Goal: Task Accomplishment & Management: Manage account settings

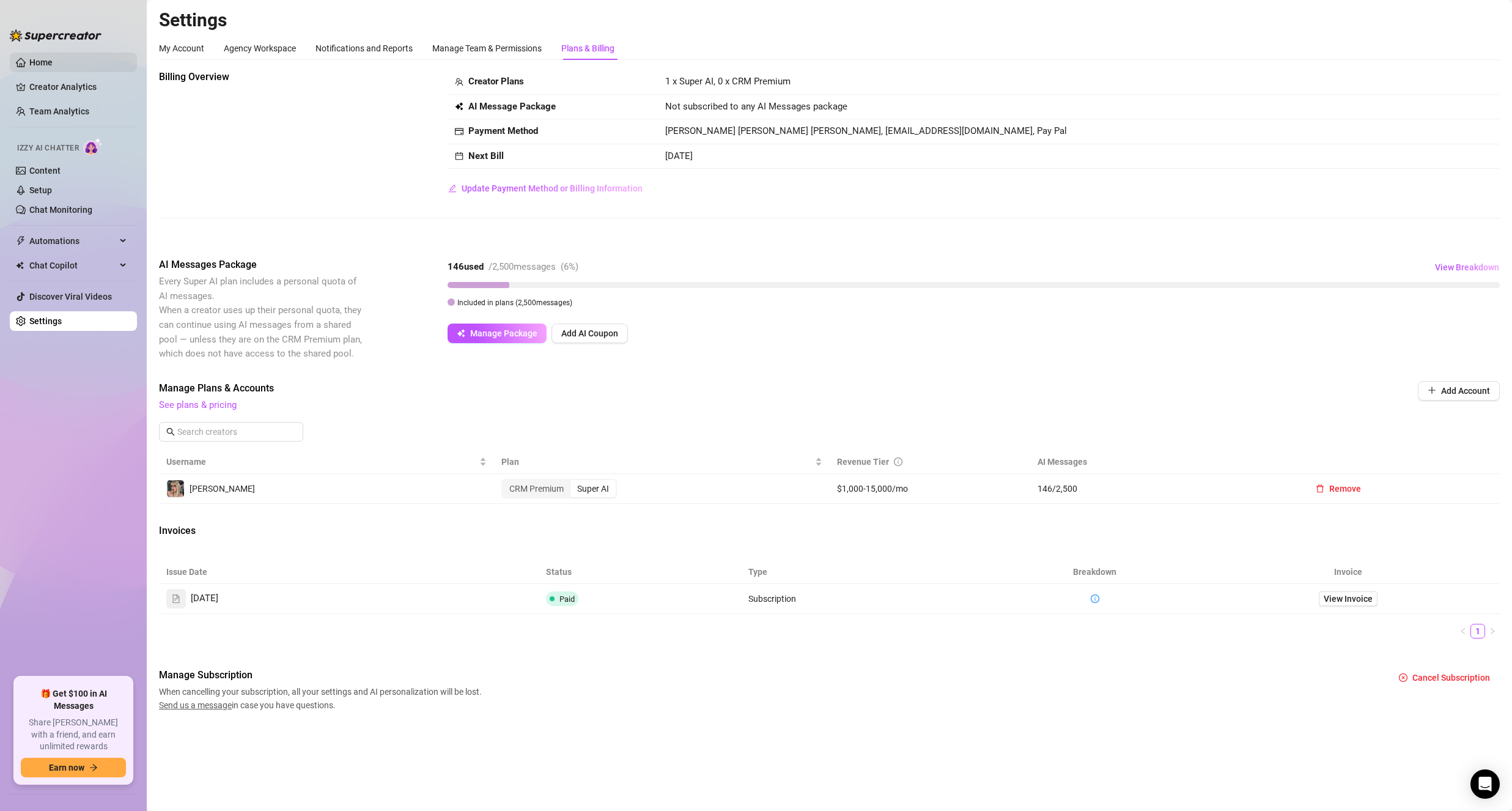
click at [52, 65] on link "Home" at bounding box center [41, 62] width 23 height 10
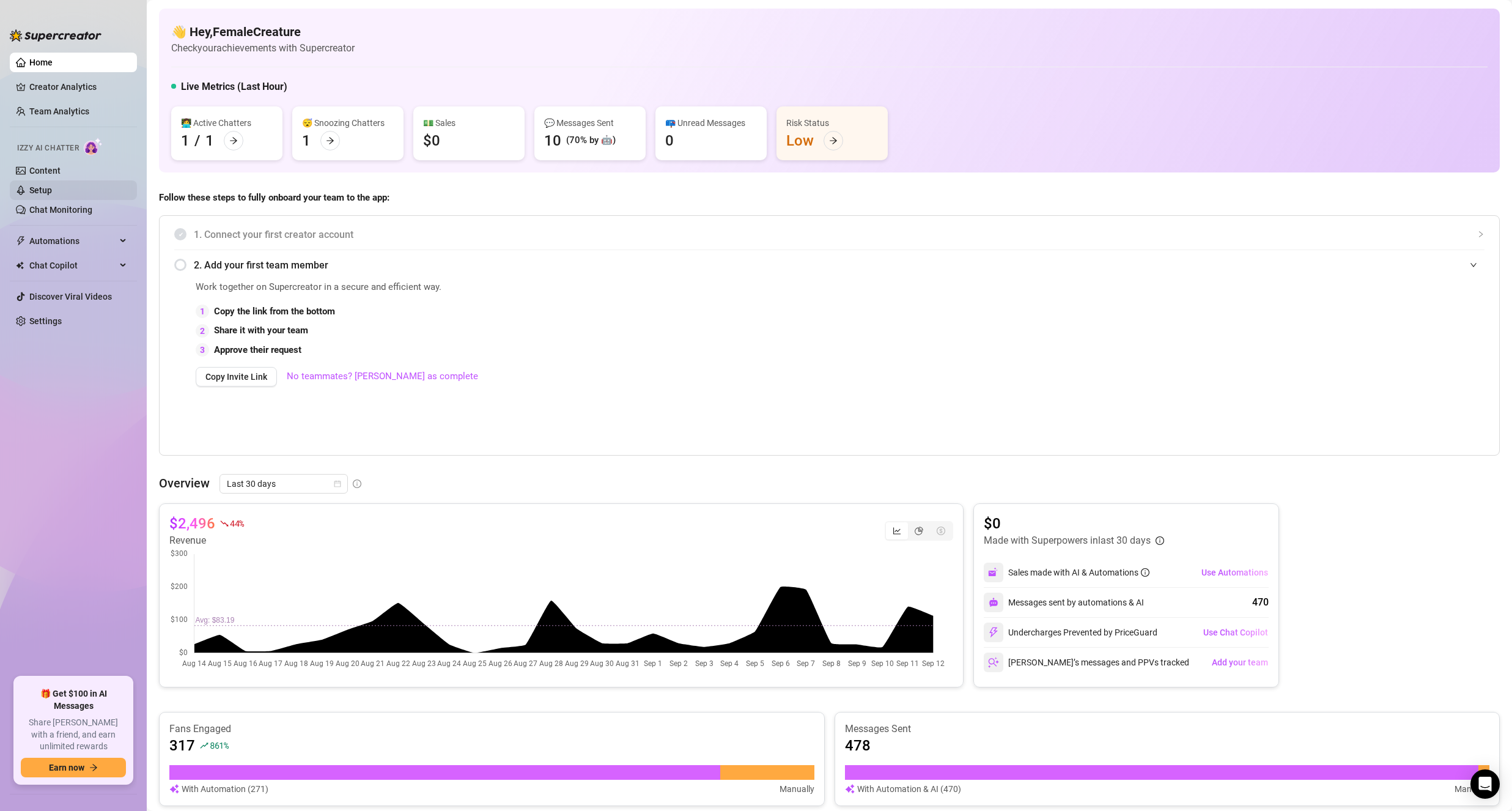
click at [49, 188] on link "Setup" at bounding box center [40, 190] width 22 height 10
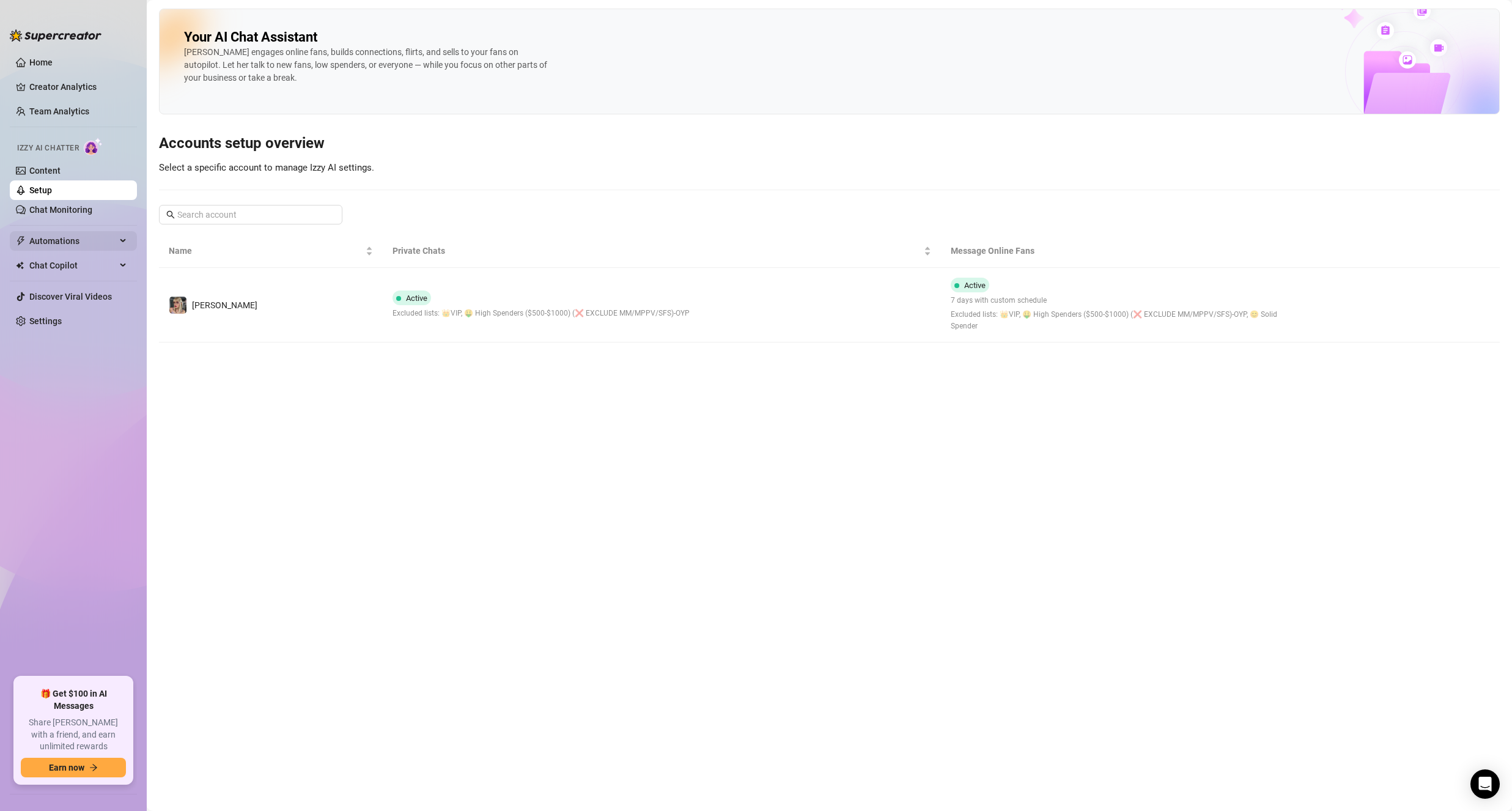
click at [69, 237] on span "Automations" at bounding box center [72, 241] width 87 height 19
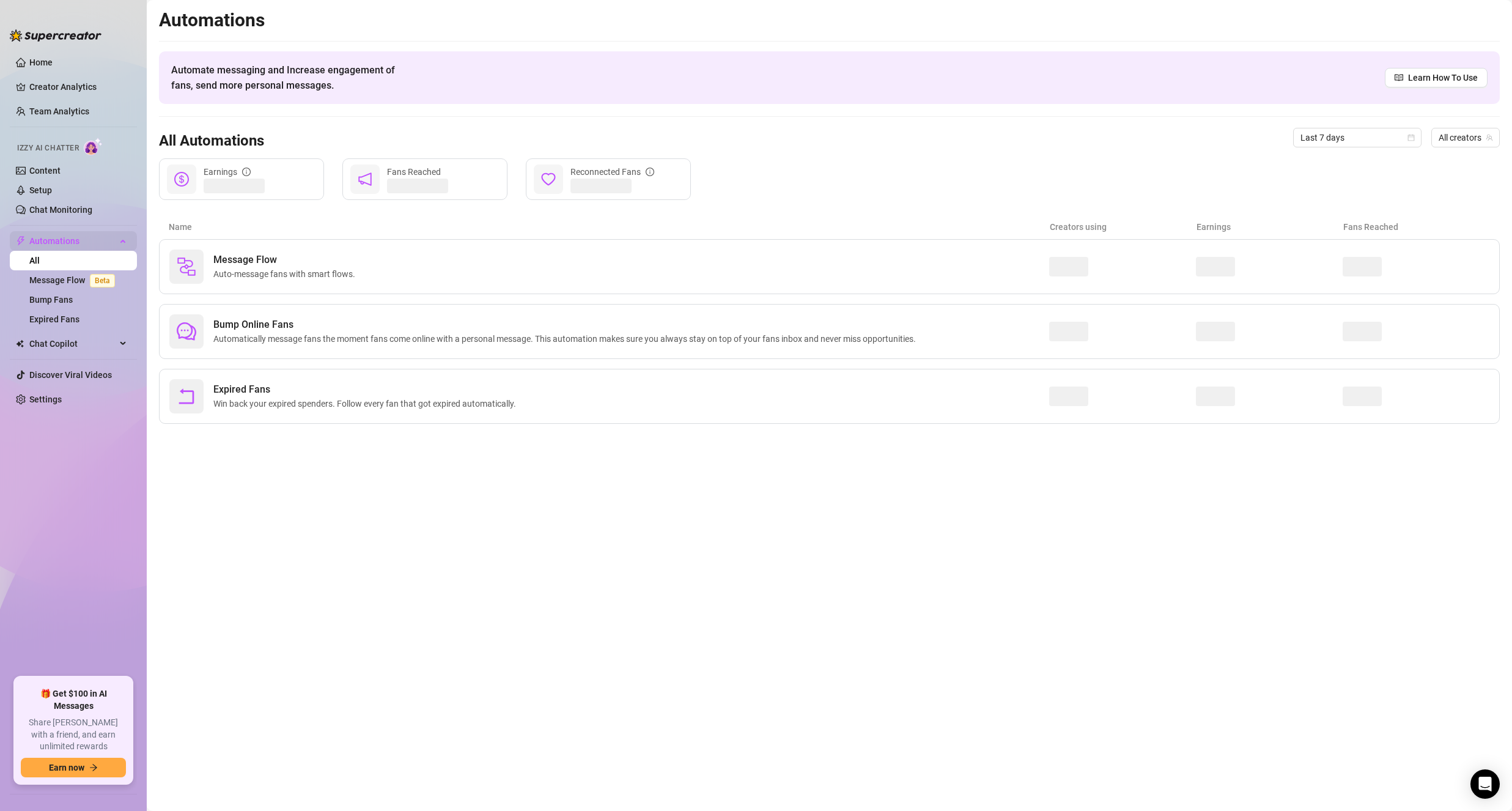
click at [69, 237] on span "Automations" at bounding box center [72, 241] width 87 height 19
click at [61, 167] on link "Content" at bounding box center [44, 170] width 31 height 10
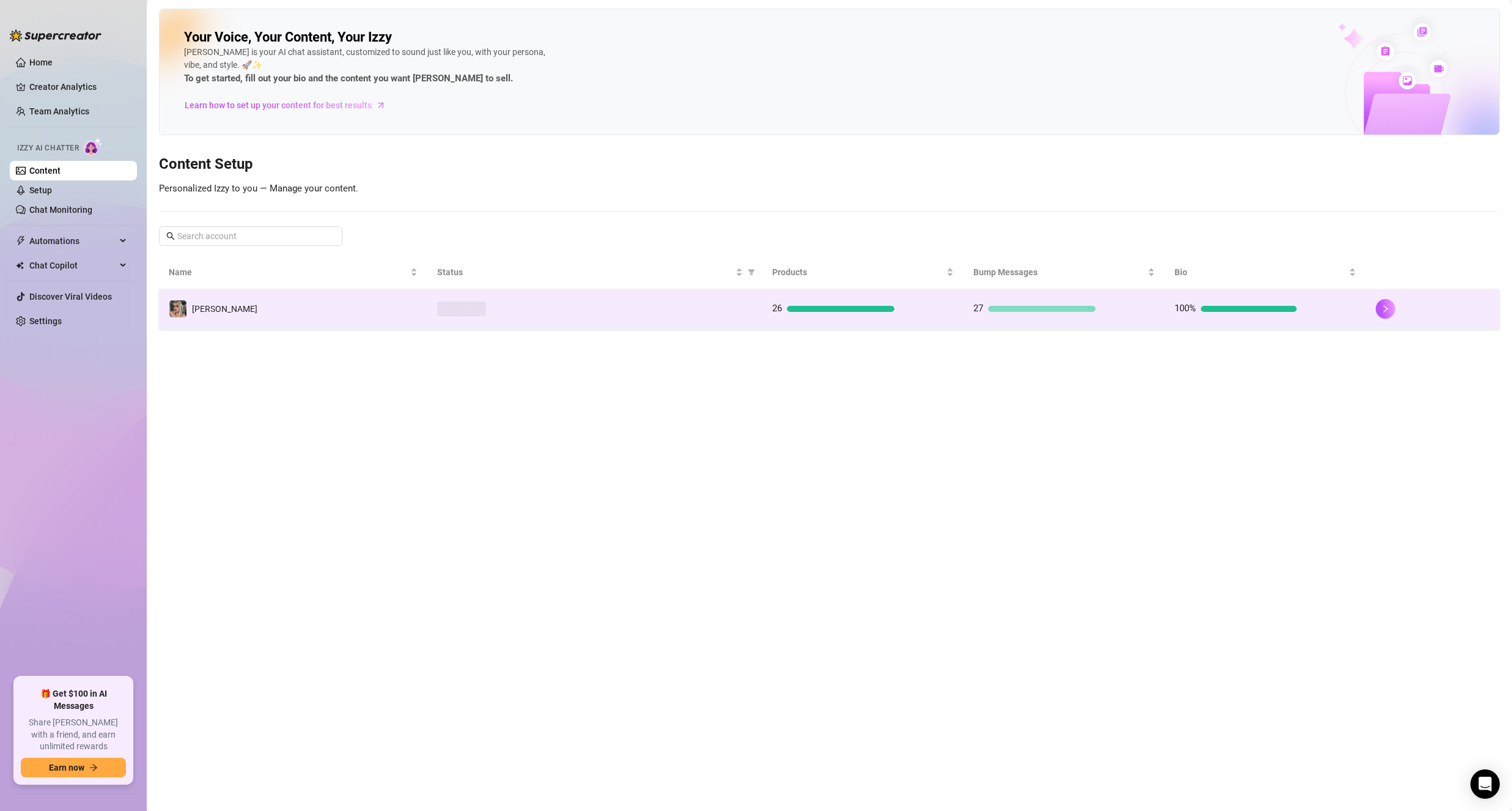
click at [357, 295] on td "[PERSON_NAME]" at bounding box center [294, 308] width 269 height 40
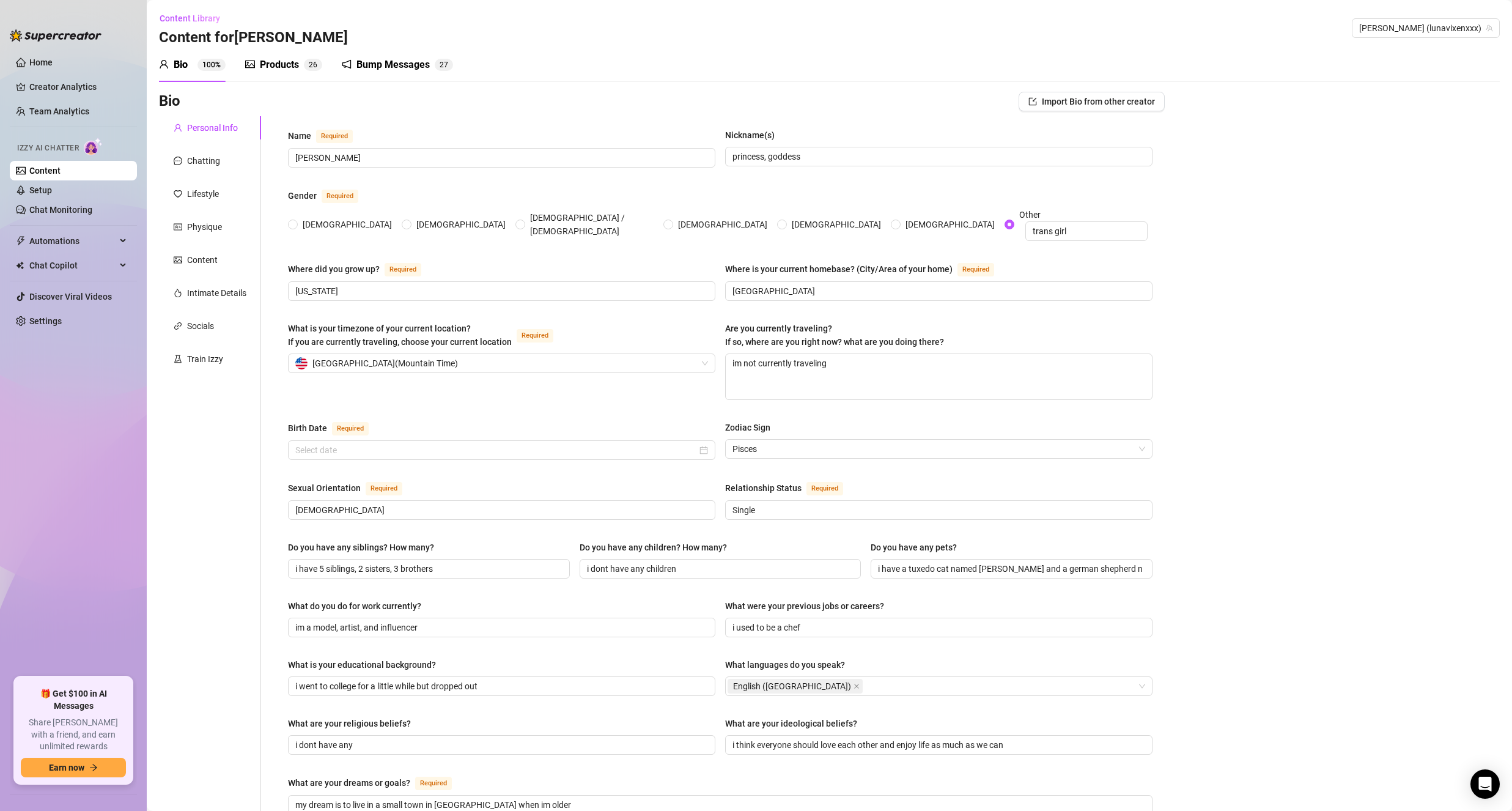
radio input "true"
type input "[DATE]"
click at [289, 65] on div "Products" at bounding box center [279, 64] width 40 height 14
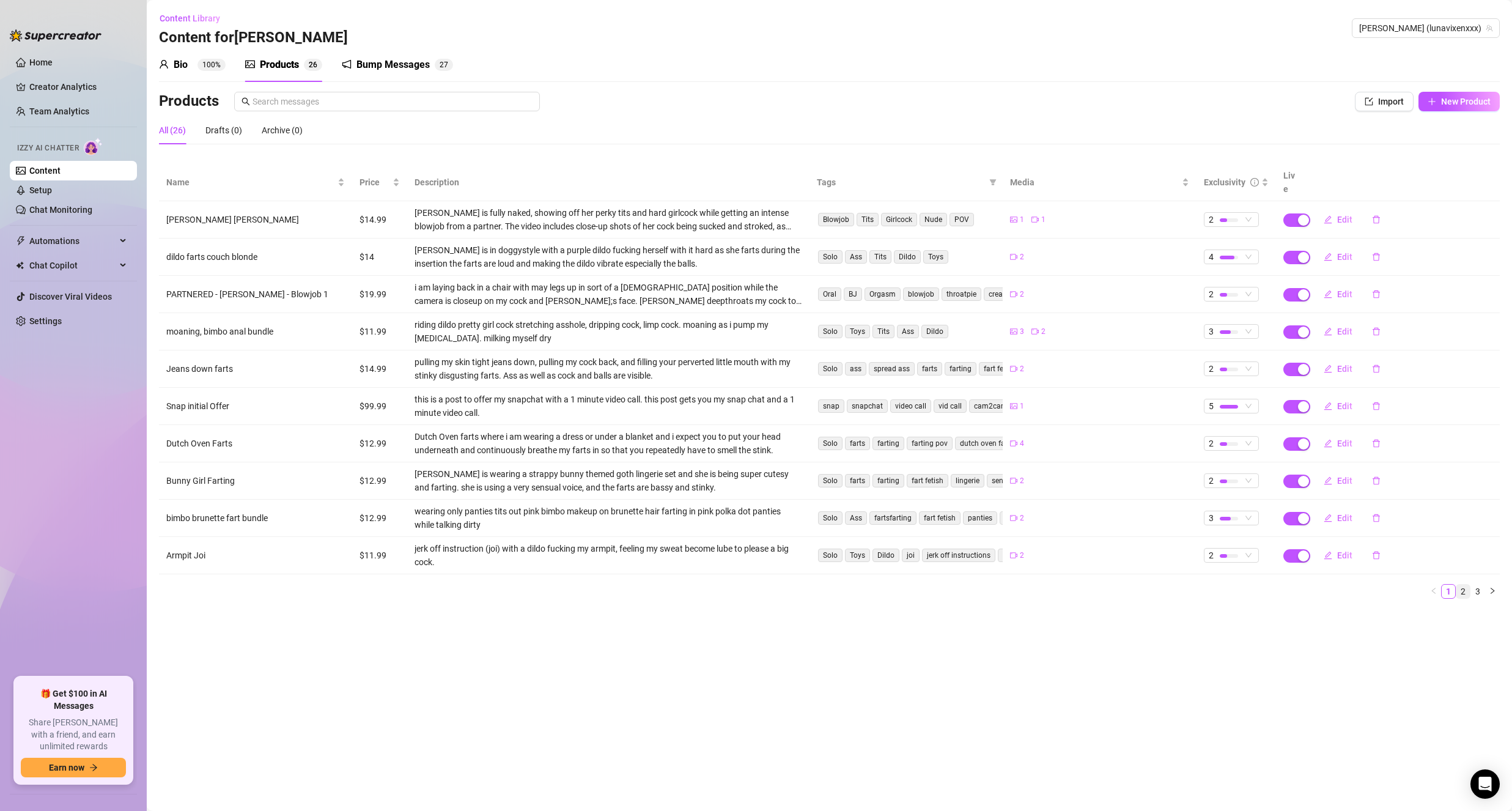
click at [1460, 585] on link "2" at bounding box center [1463, 592] width 14 height 14
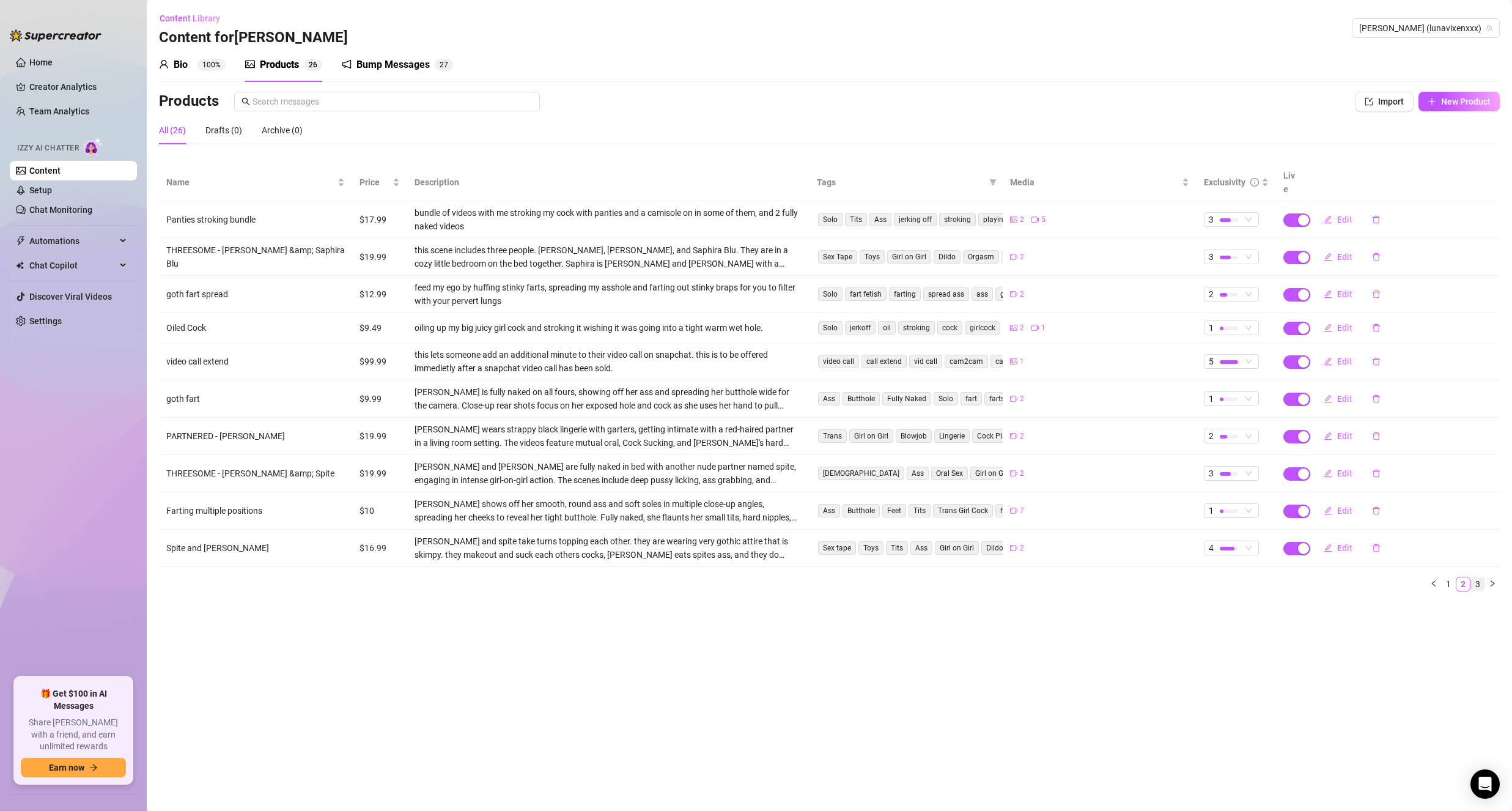
click at [1475, 577] on link "3" at bounding box center [1478, 584] width 14 height 14
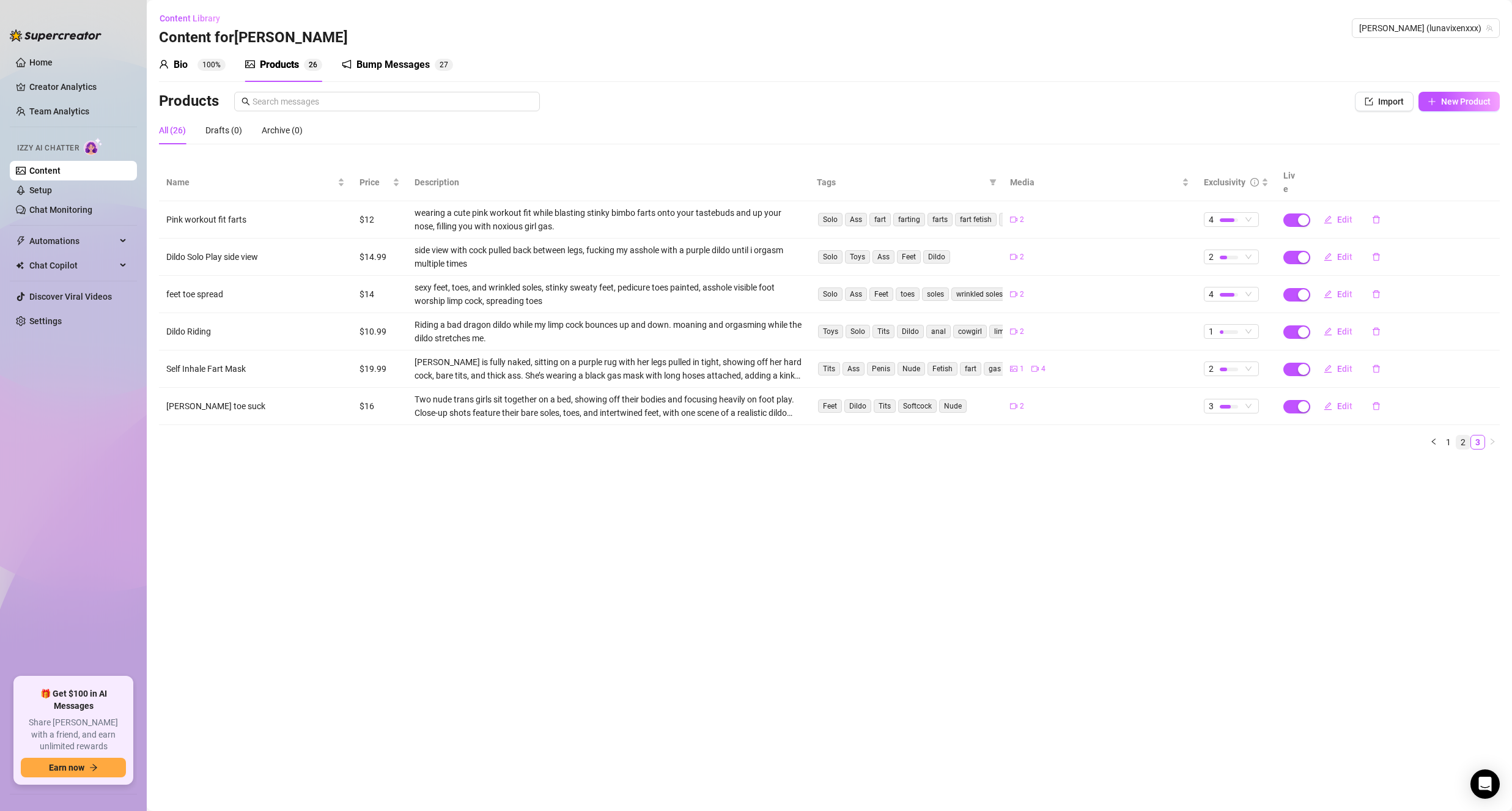
click at [1458, 436] on link "2" at bounding box center [1463, 443] width 14 height 14
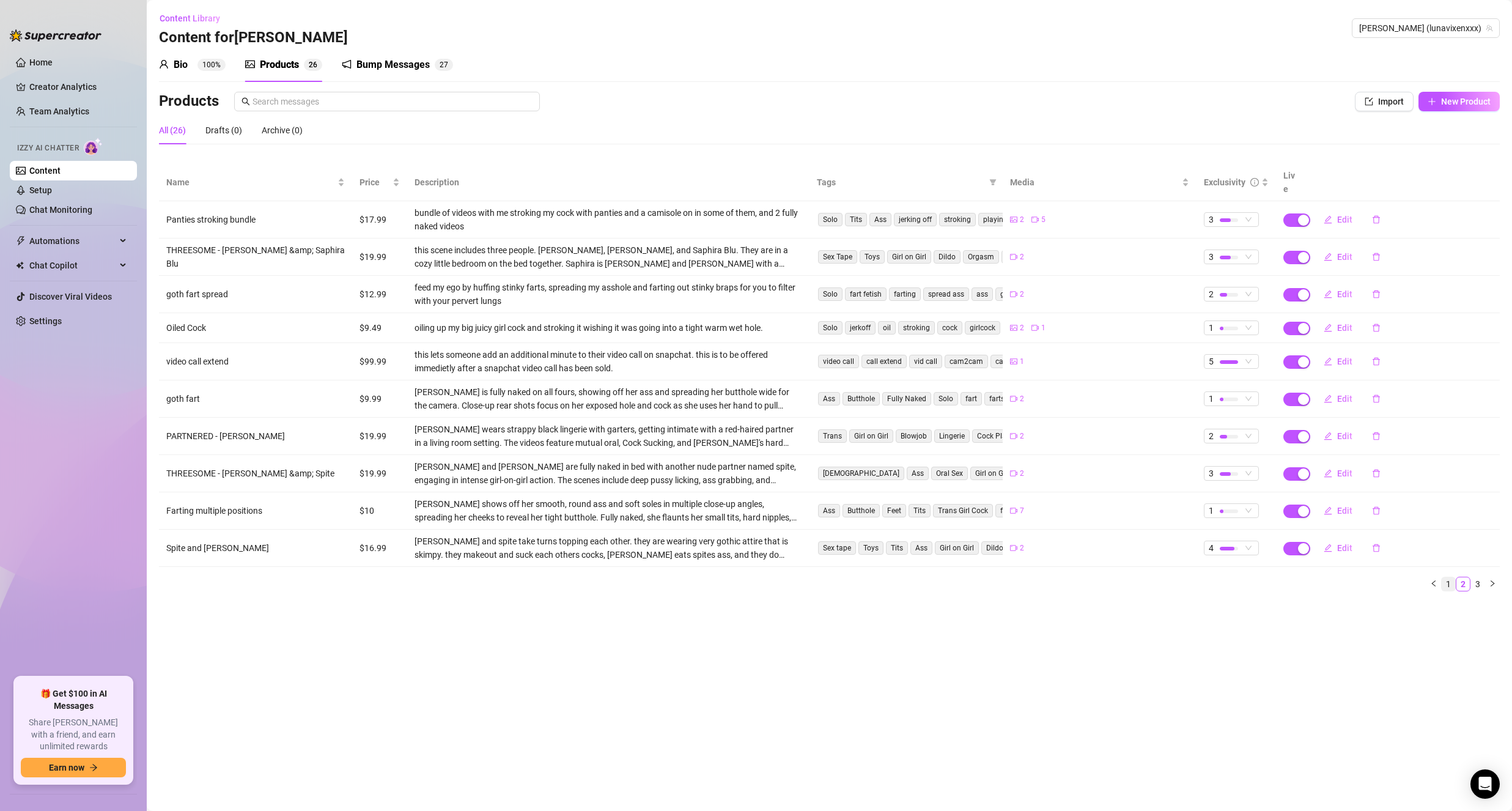
click at [1443, 577] on link "1" at bounding box center [1448, 584] width 14 height 14
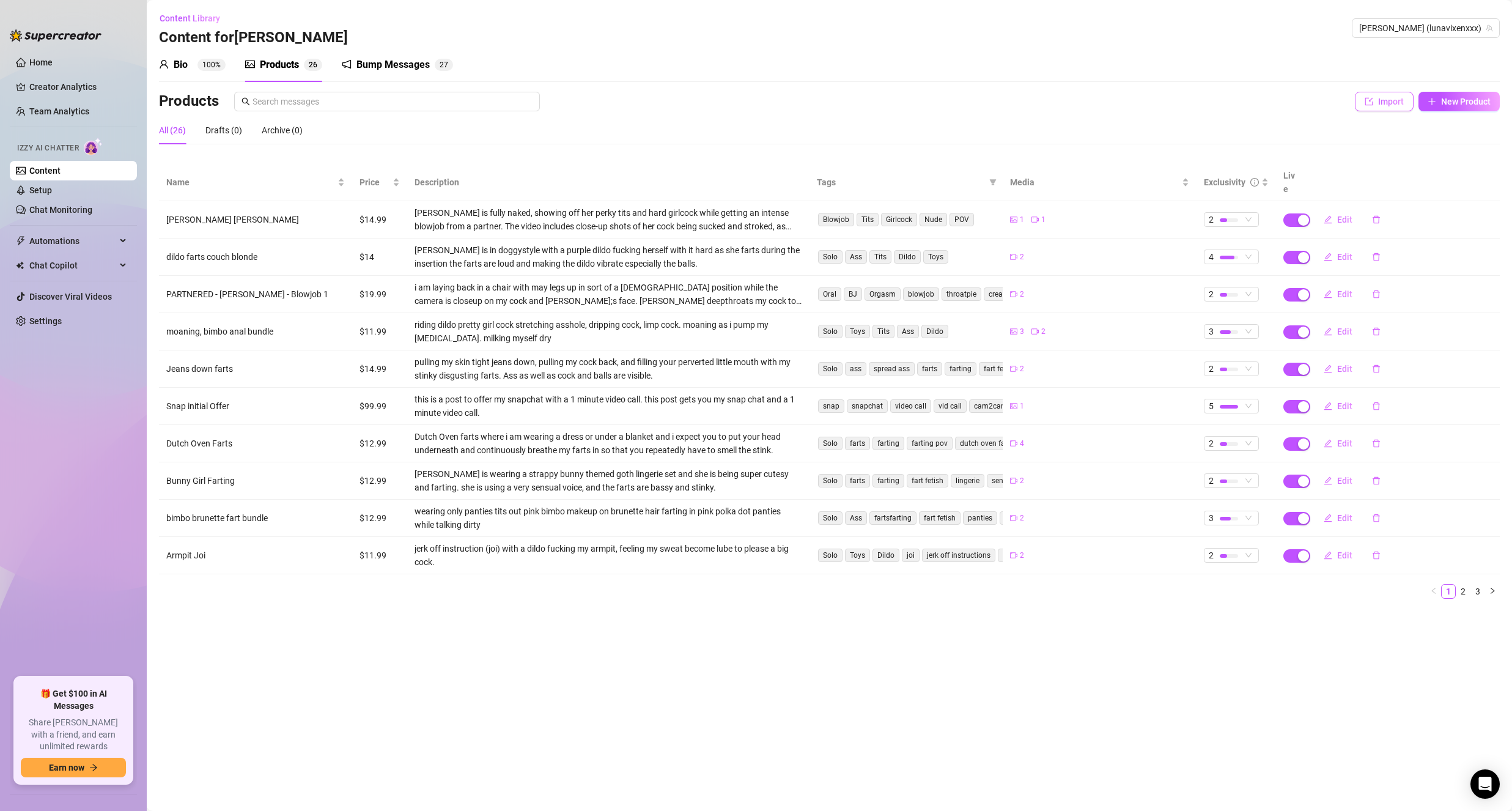
click at [1377, 107] on button "Import" at bounding box center [1384, 101] width 59 height 19
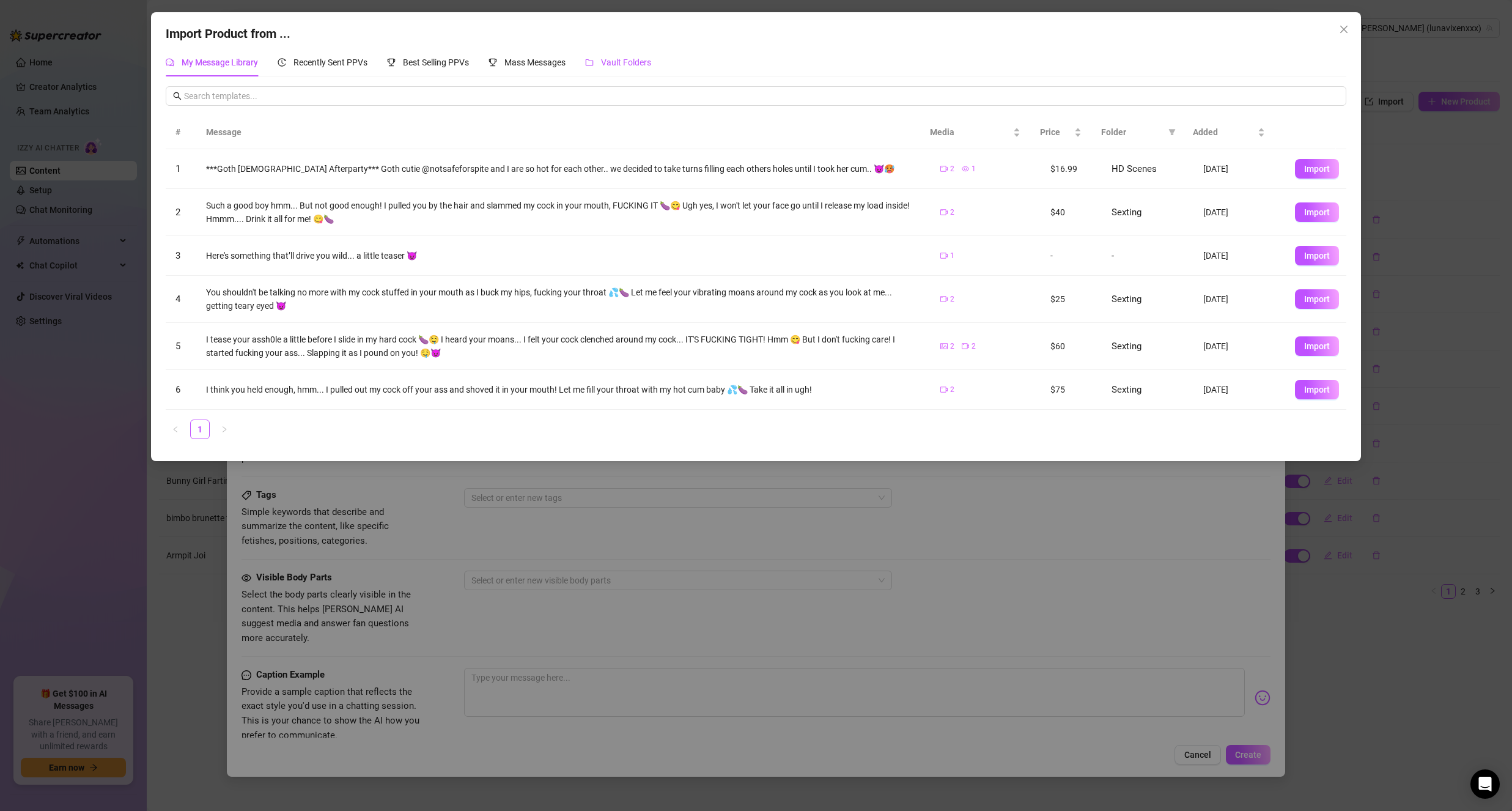
click at [612, 68] on span "Vault Folders" at bounding box center [626, 62] width 50 height 10
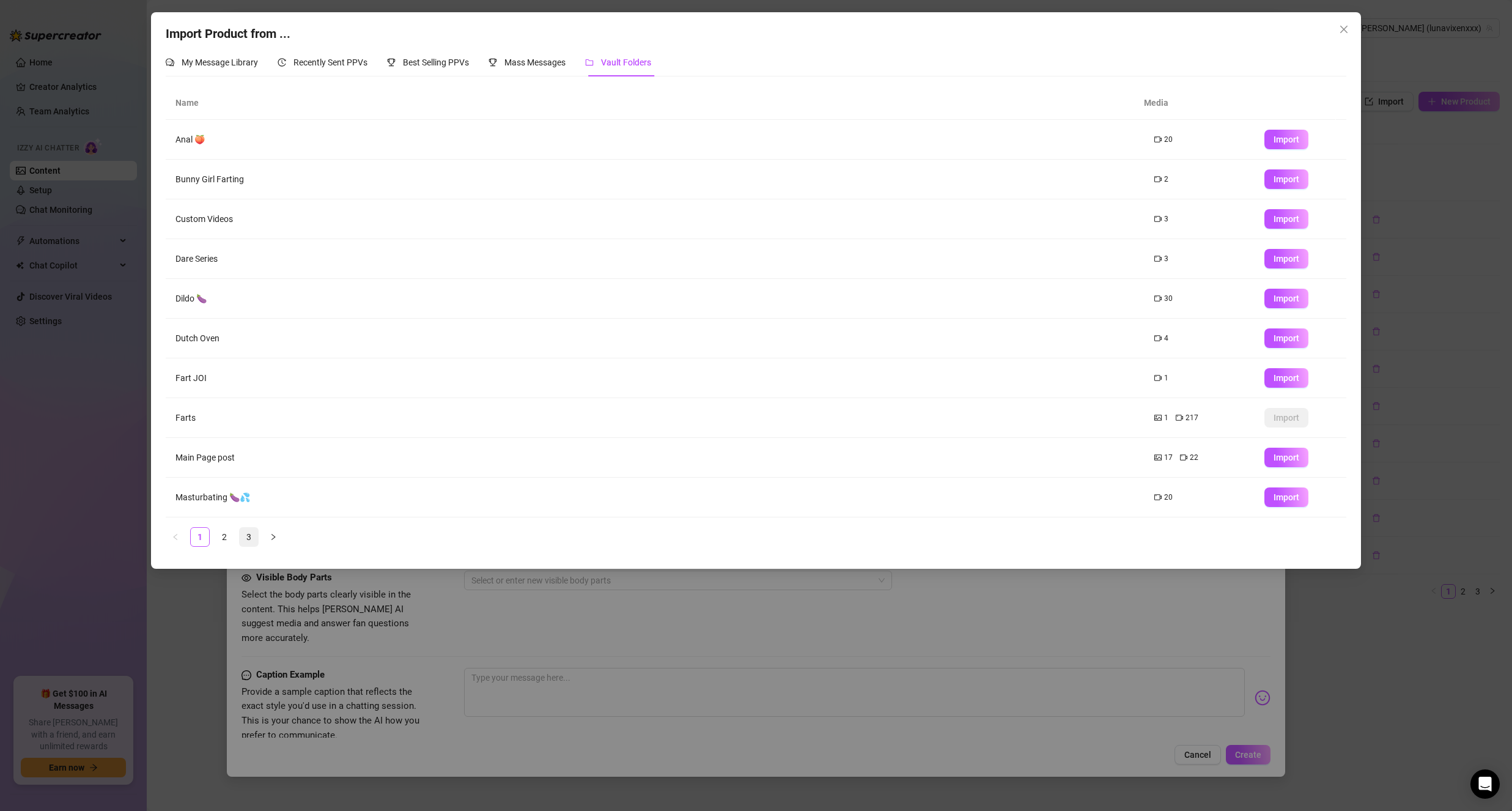
click at [246, 536] on link "3" at bounding box center [248, 536] width 18 height 18
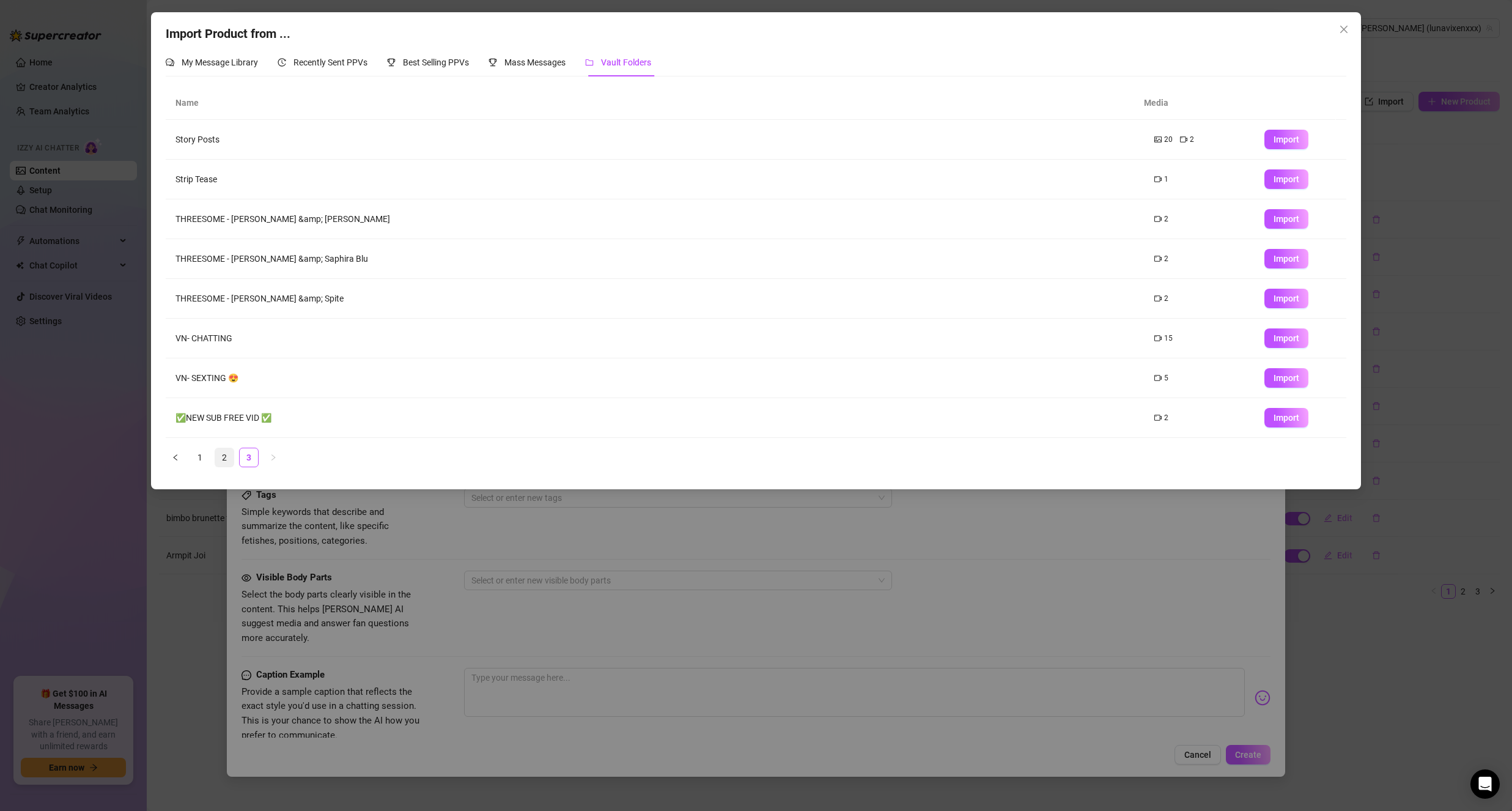
click at [220, 460] on link "2" at bounding box center [224, 457] width 18 height 18
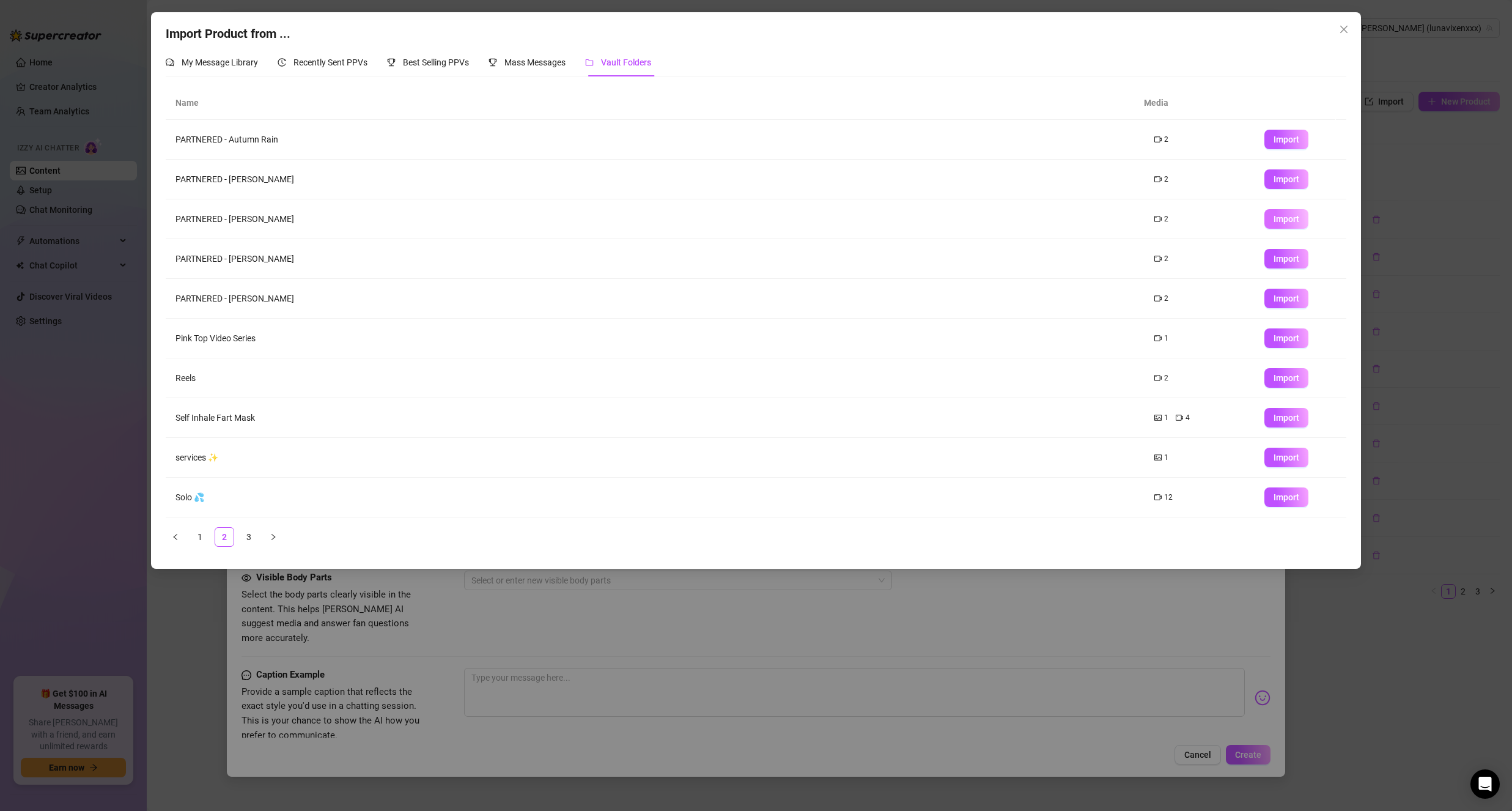
click at [1274, 216] on span "Import" at bounding box center [1286, 218] width 26 height 10
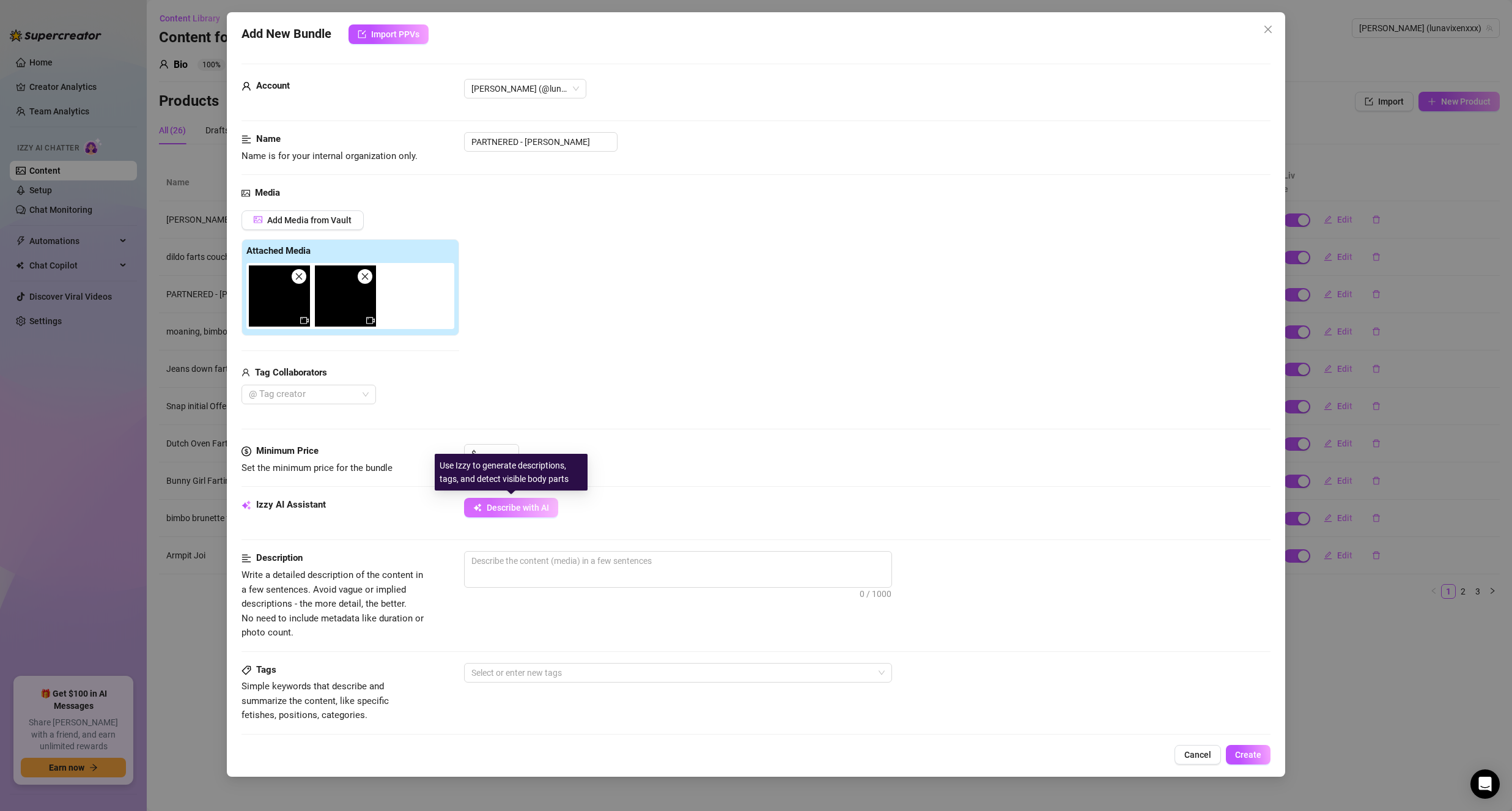
click at [509, 510] on span "Describe with AI" at bounding box center [518, 507] width 63 height 10
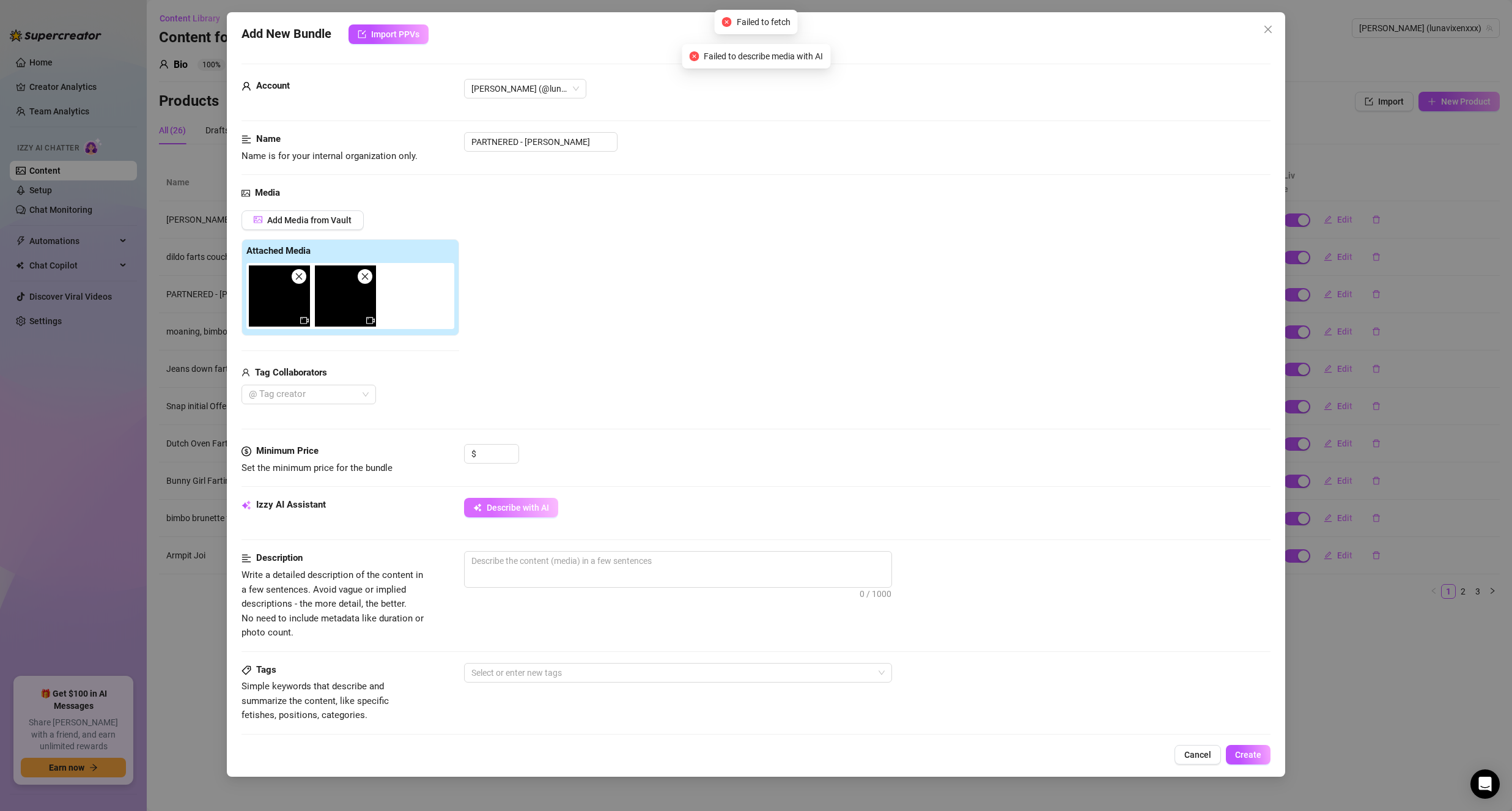
click at [530, 507] on span "Describe with AI" at bounding box center [518, 507] width 63 height 10
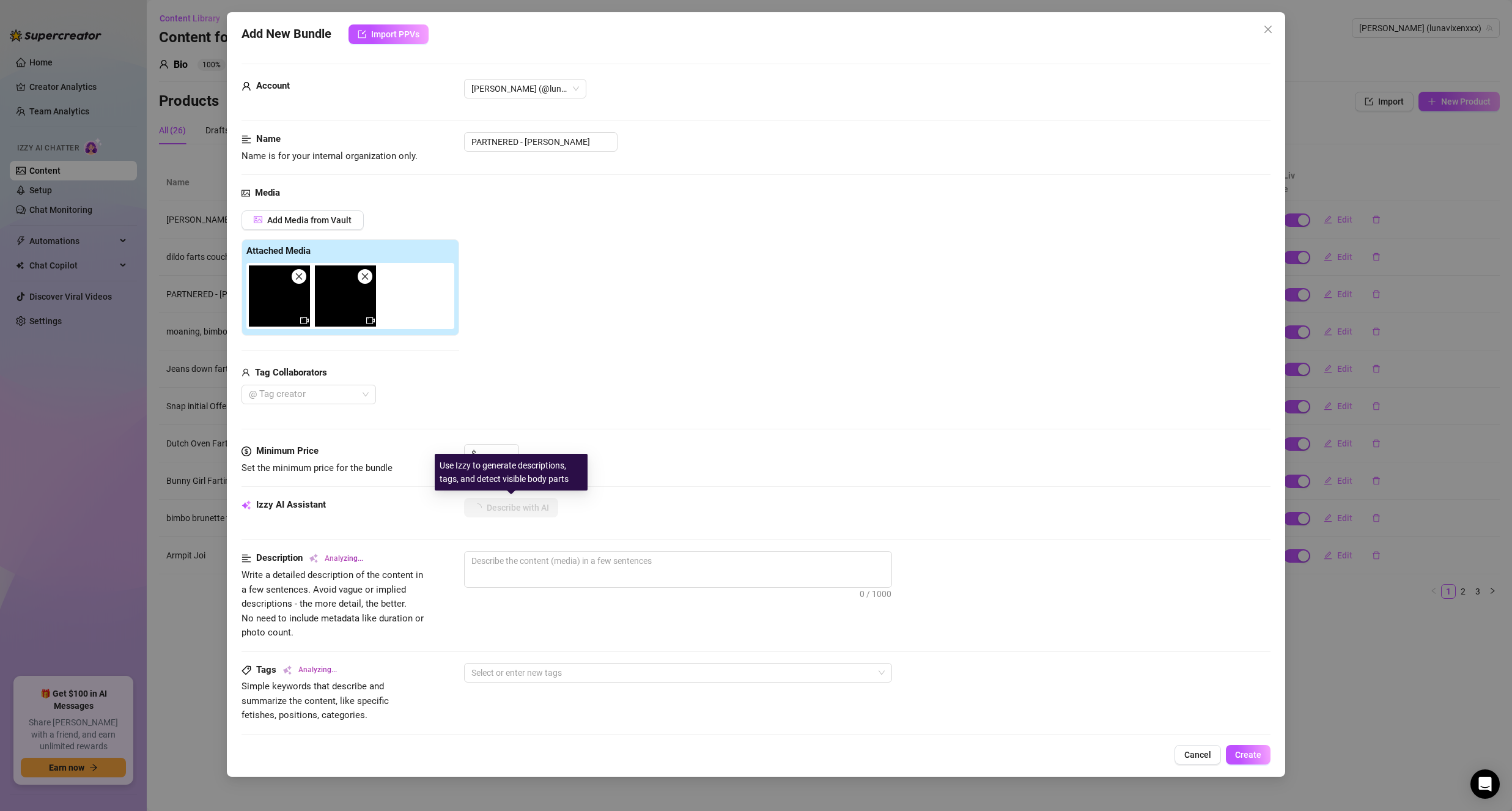
type textarea "[PERSON_NAME]"
type textarea "Luna is"
type textarea "Luna is fully"
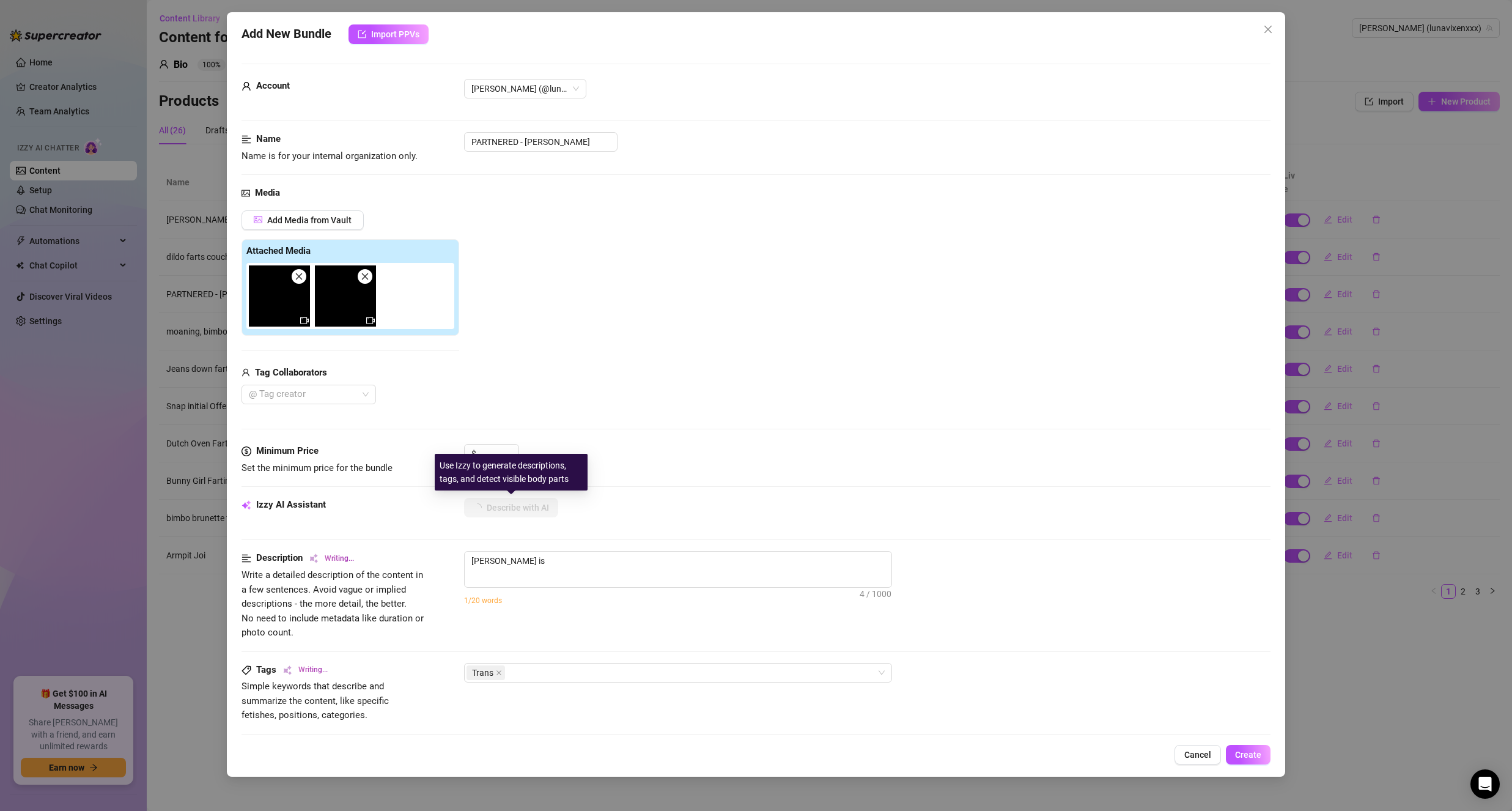
type textarea "Luna is fully"
type textarea "Luna is fully naked"
type textarea "Luna is fully naked on"
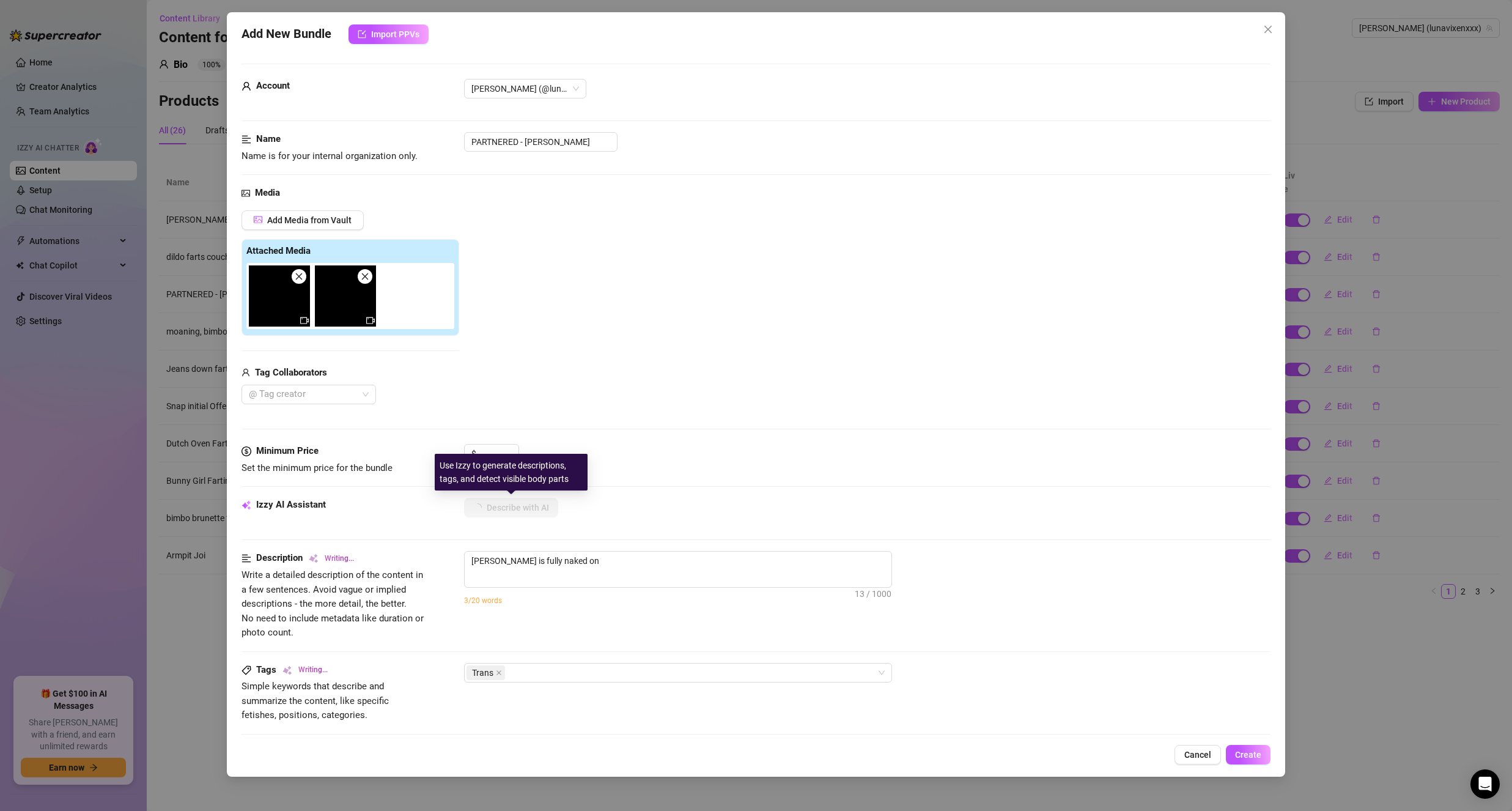
type textarea "Luna is fully naked on a"
type textarea "Luna is fully naked on a bed,"
type textarea "Luna is fully naked on a bed, passionately"
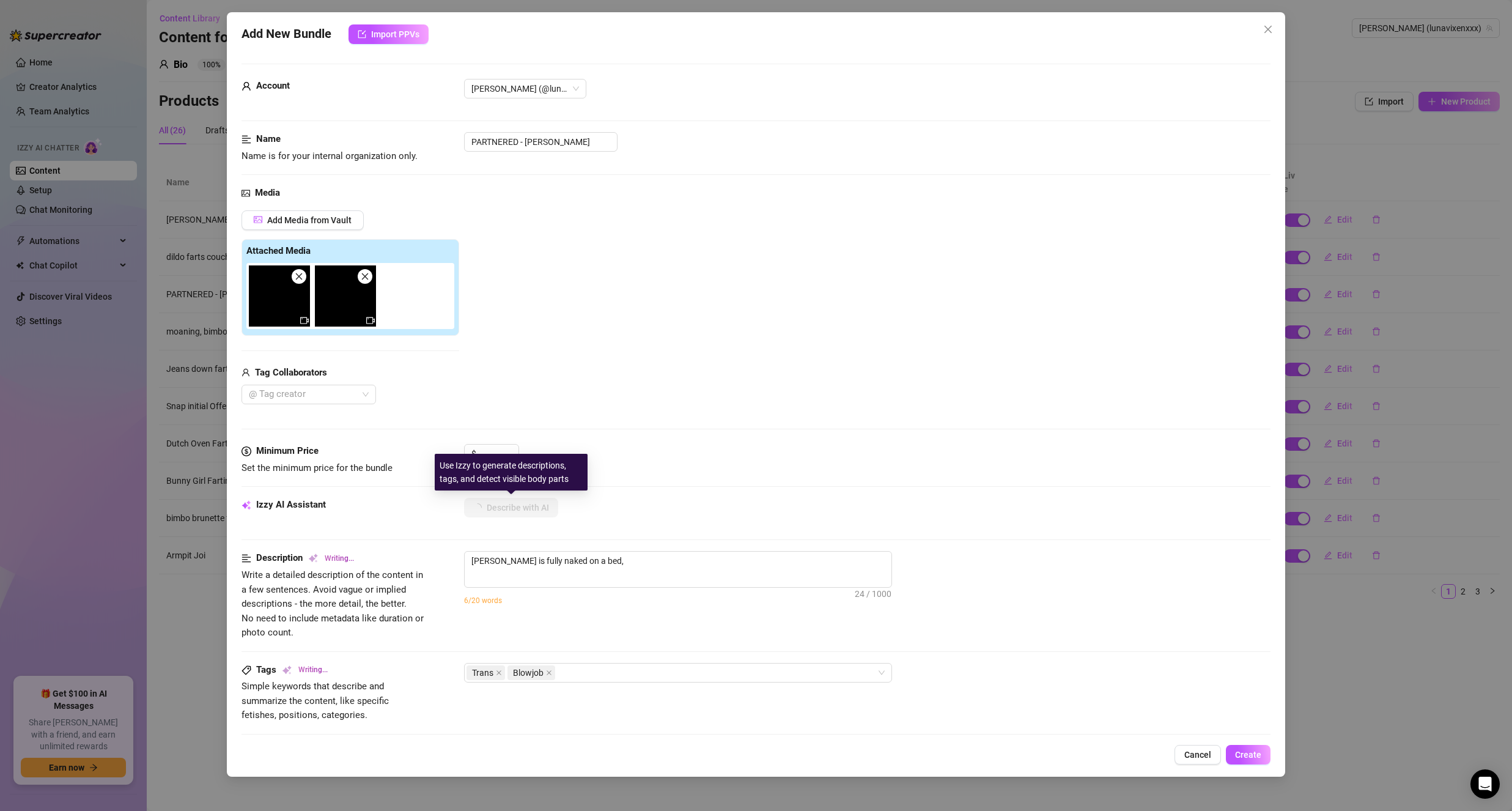
type textarea "Luna is fully naked on a bed, passionately"
type textarea "Luna is fully naked on a bed, passionately sucking"
type textarea "Luna is fully naked on a bed, passionately sucking a"
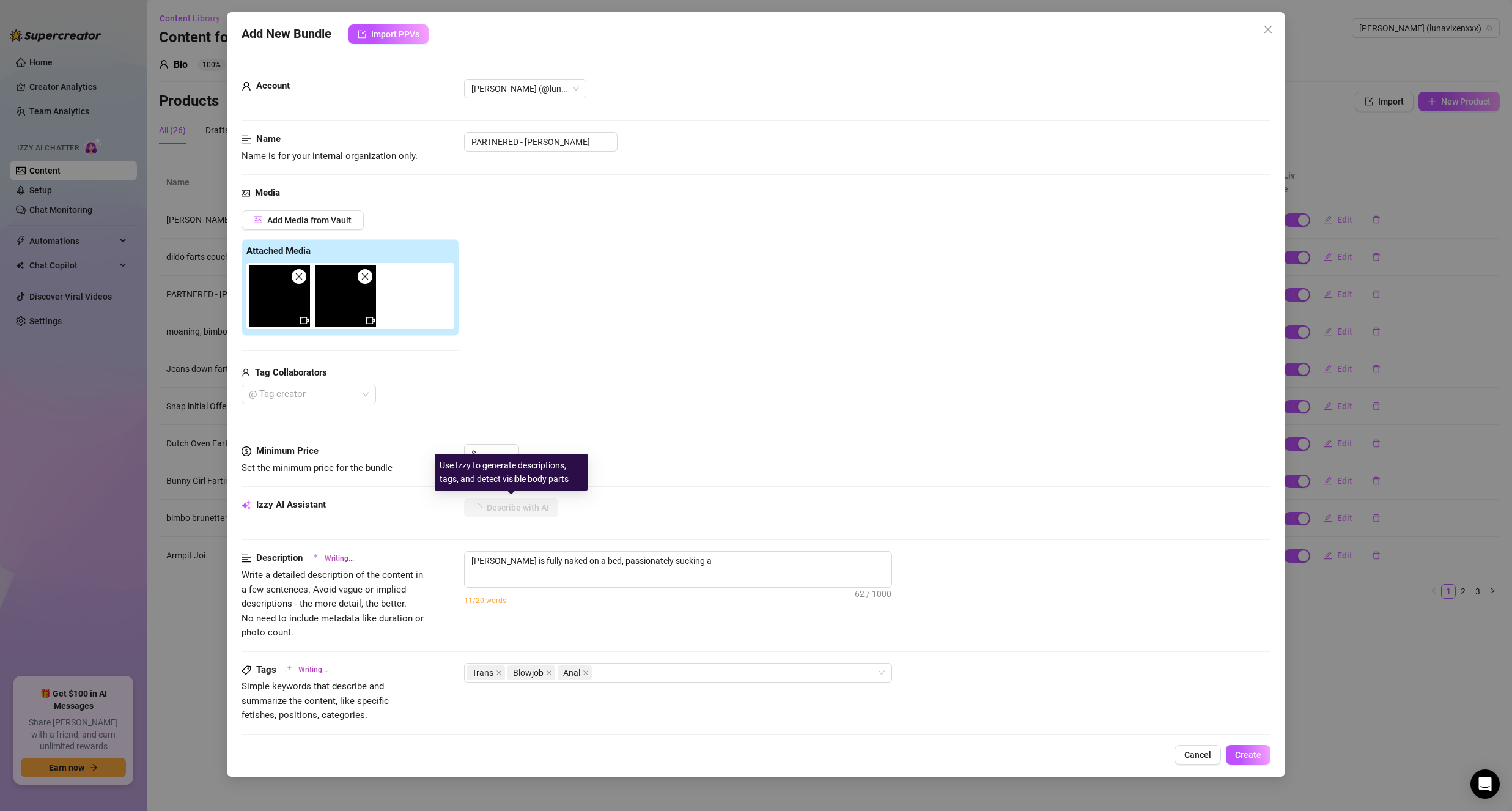
type textarea "Luna is fully naked on a bed, passionately sucking a partner’s"
type textarea "Luna is fully naked on a bed, passionately sucking a partner’s cock"
type textarea "Luna is fully naked on a bed, passionately sucking a partner’s cock before"
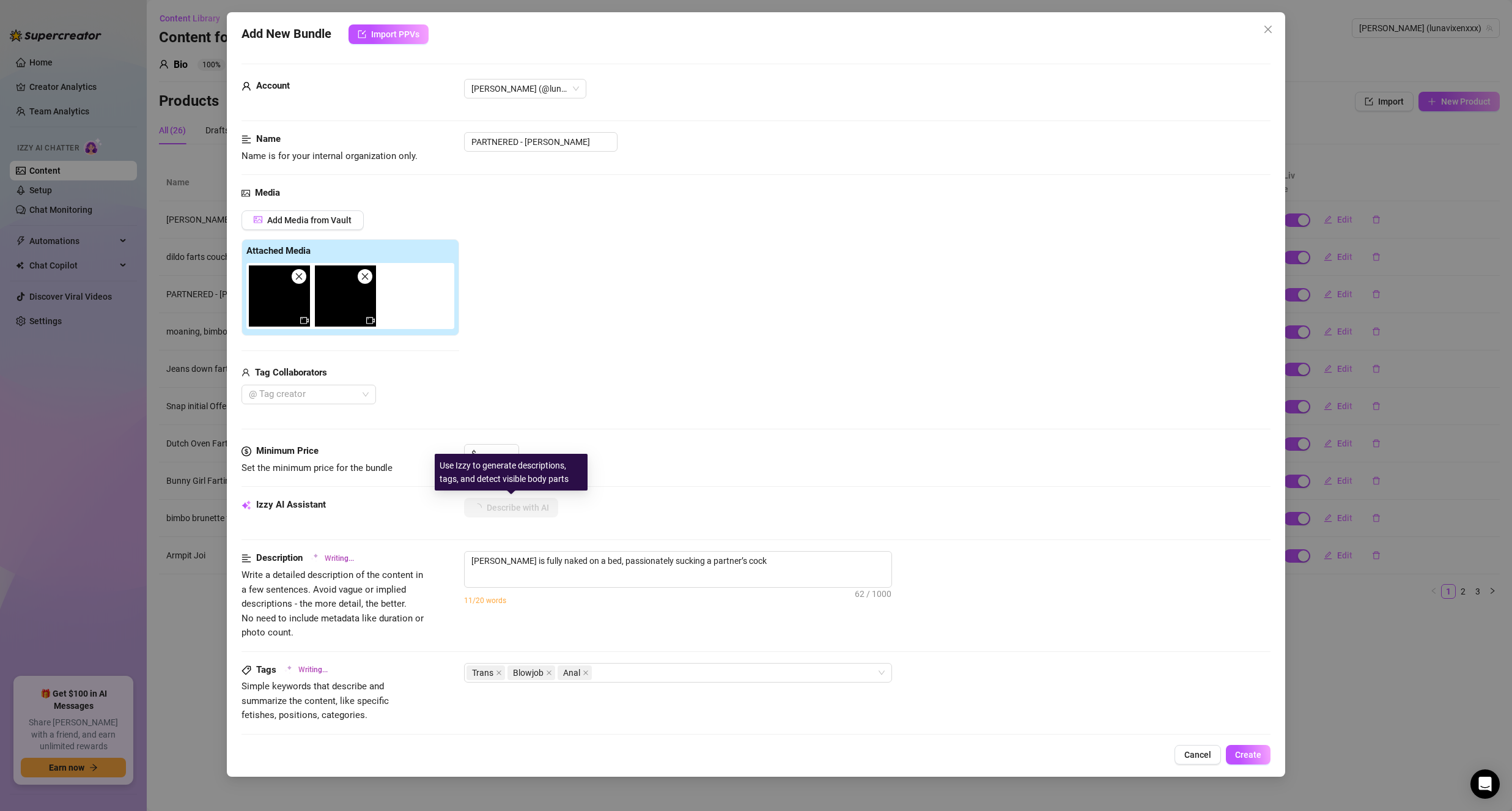
type textarea "Luna is fully naked on a bed, passionately sucking a partner’s cock before"
type textarea "Luna is fully naked on a bed, passionately sucking a partner’s cock before gett…"
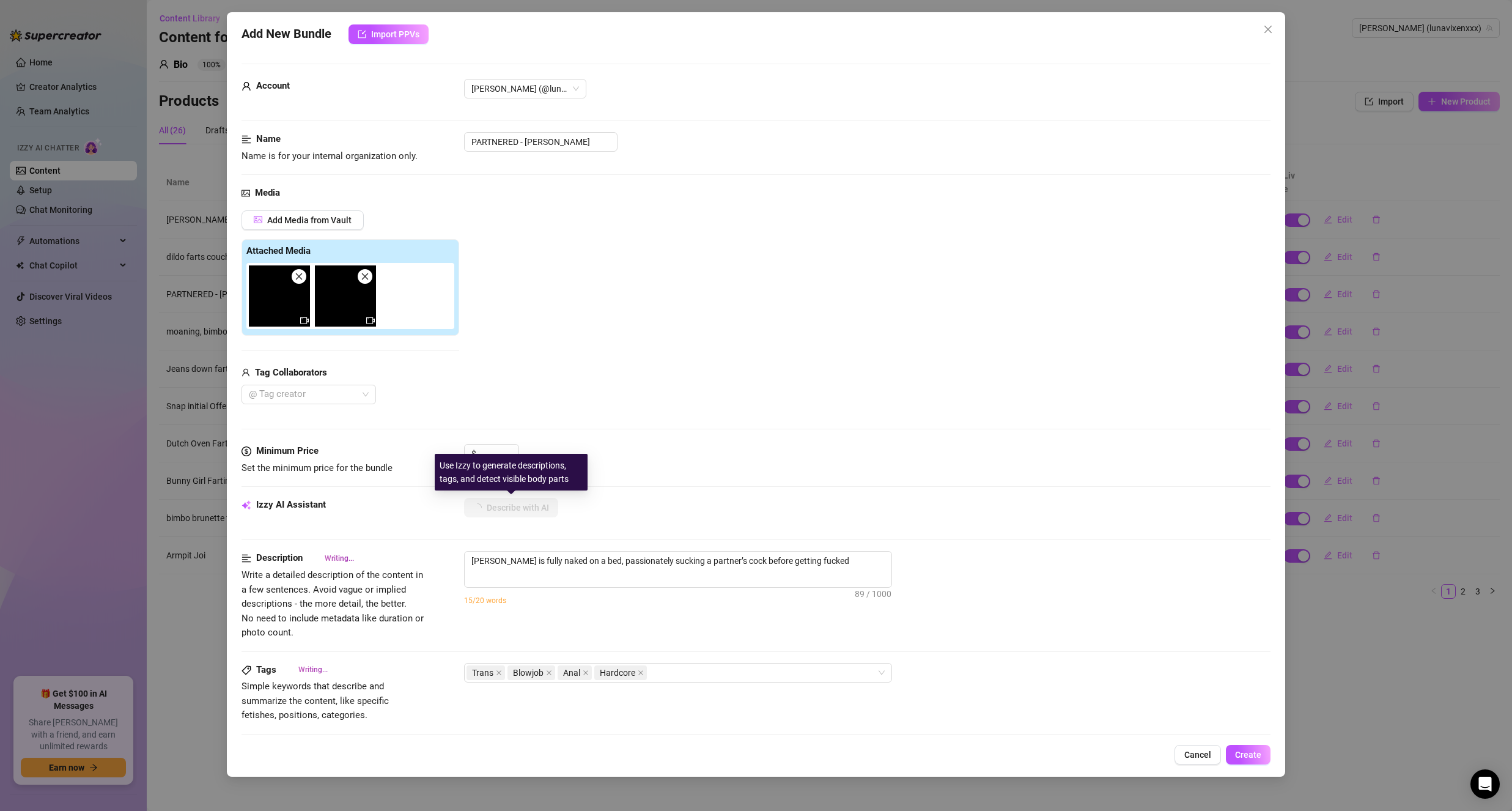
type textarea "Luna is fully naked on a bed, passionately sucking a partner’s cock before gett…"
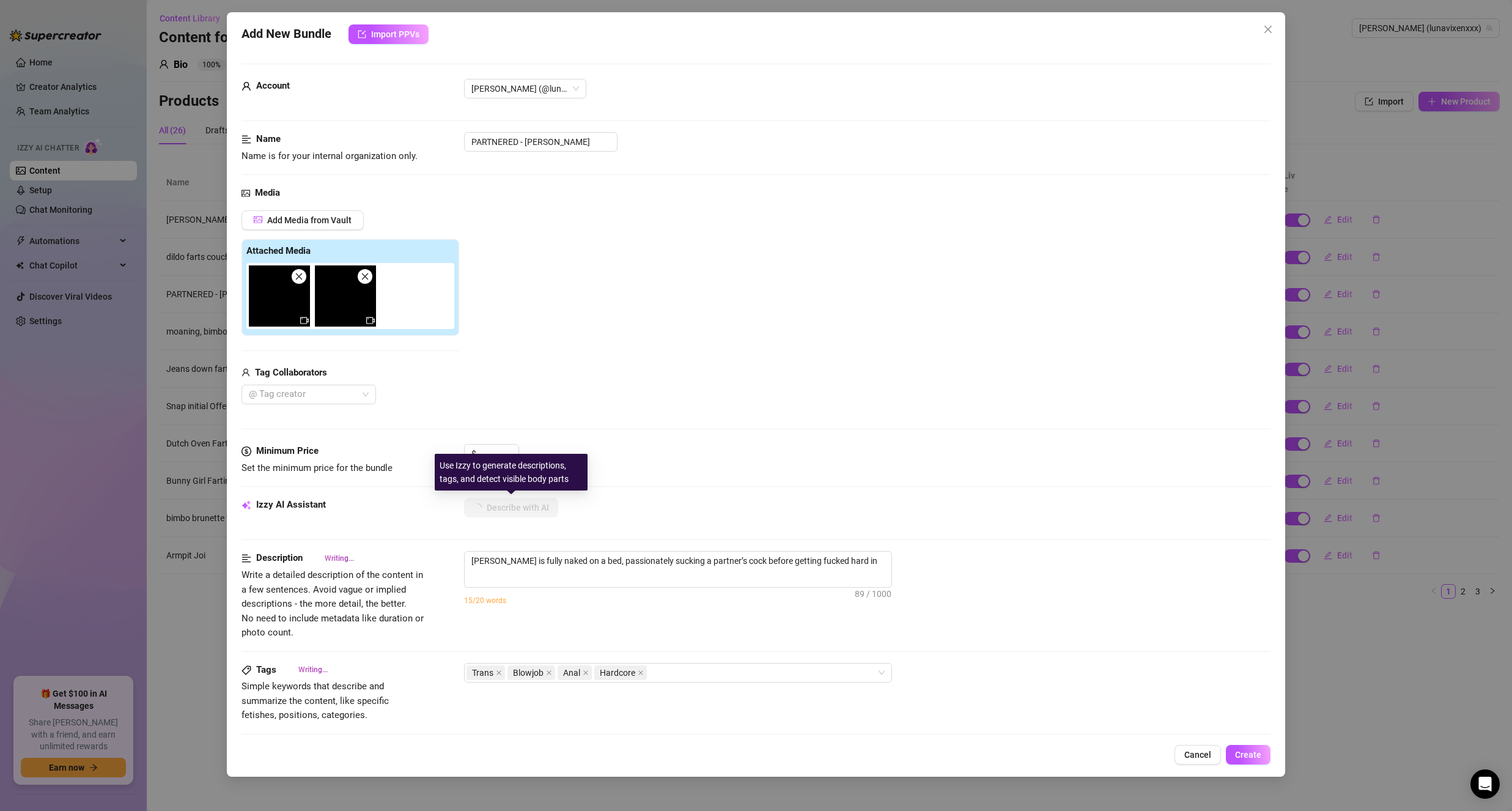
type textarea "Luna is fully naked on a bed, passionately sucking a partner’s cock before gett…"
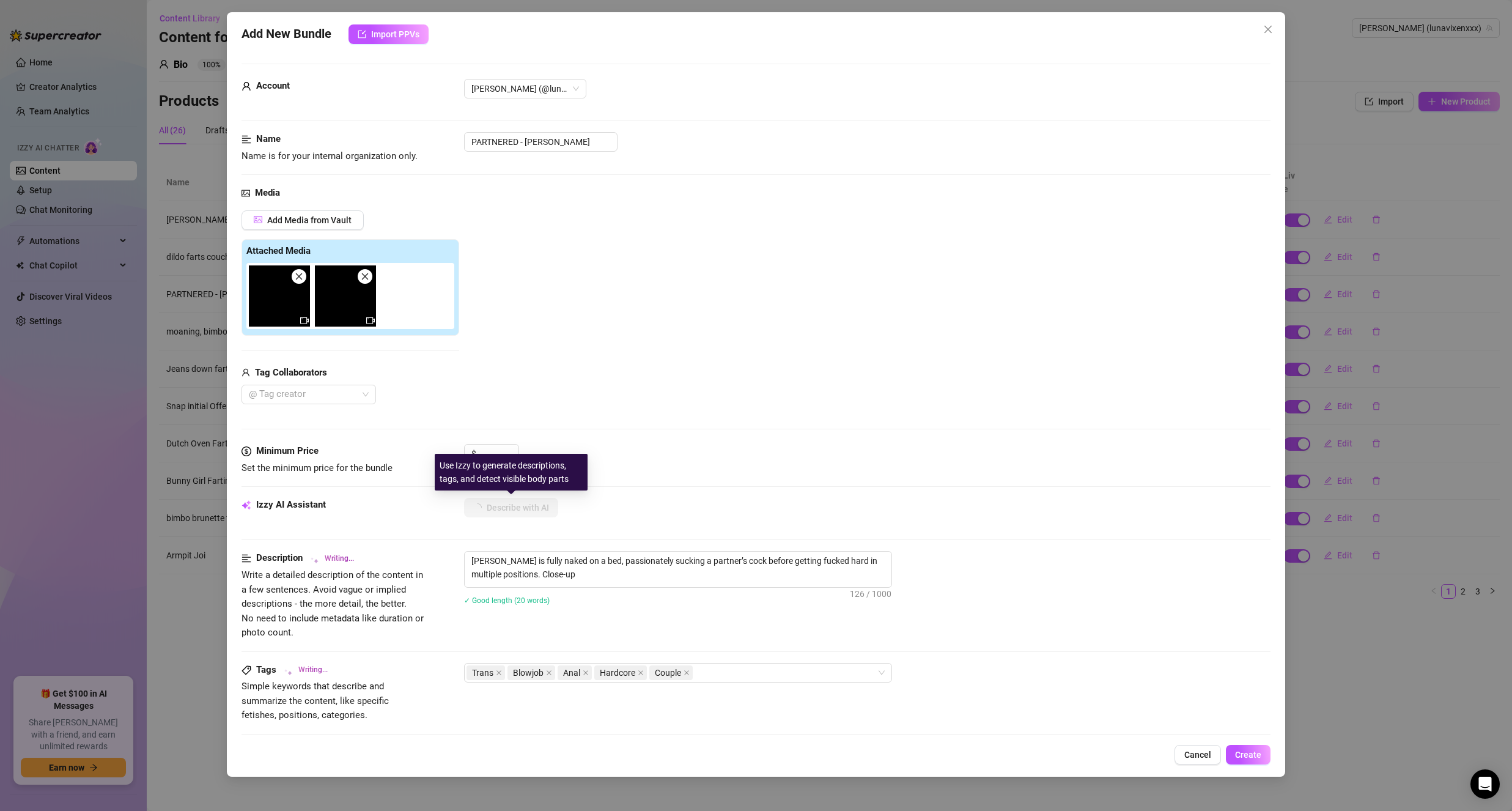
type textarea "Luna is fully naked on a bed, passionately sucking a partner’s cock before gett…"
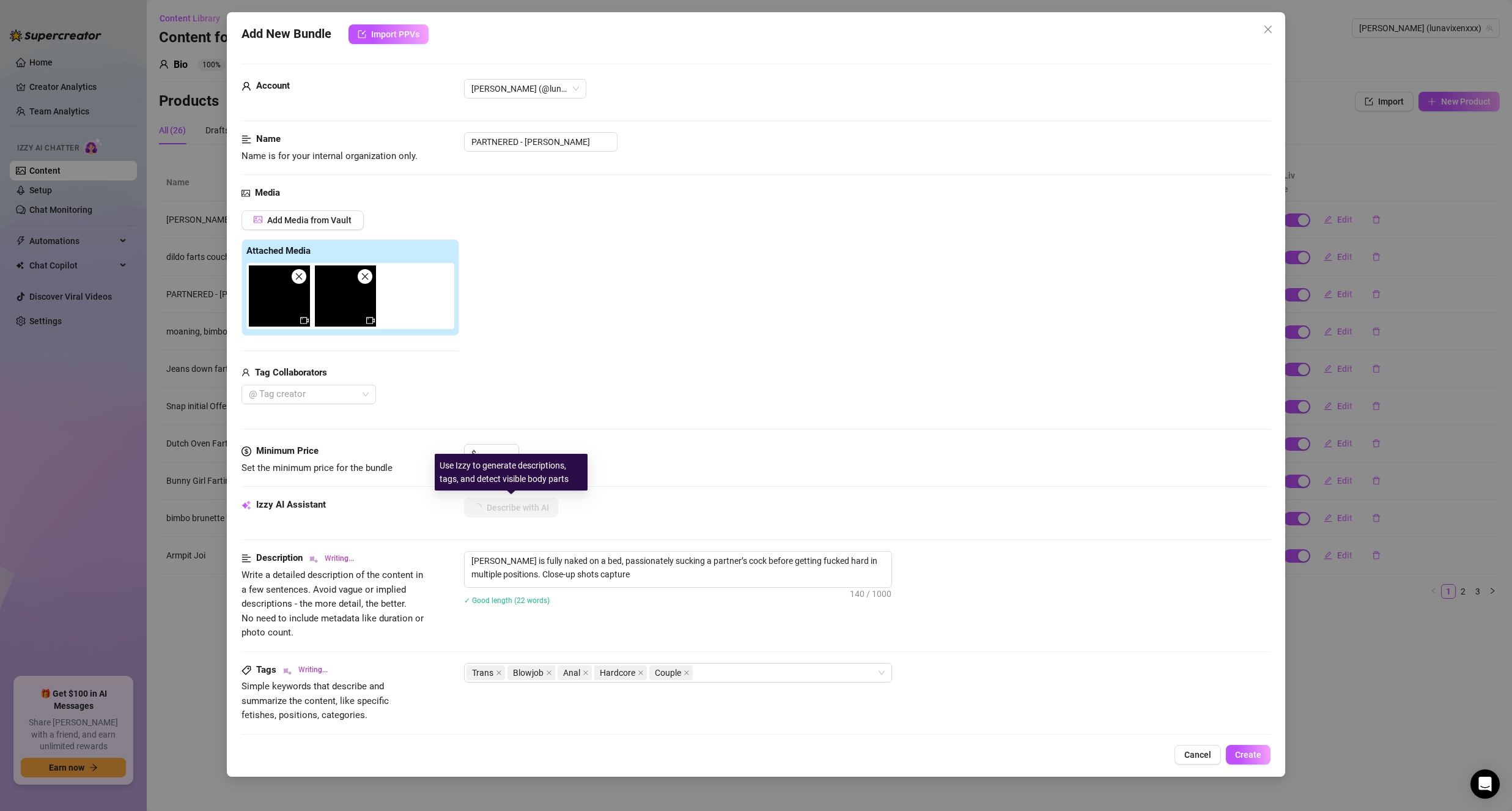
type textarea "Luna is fully naked on a bed, passionately sucking a partner’s cock before gett…"
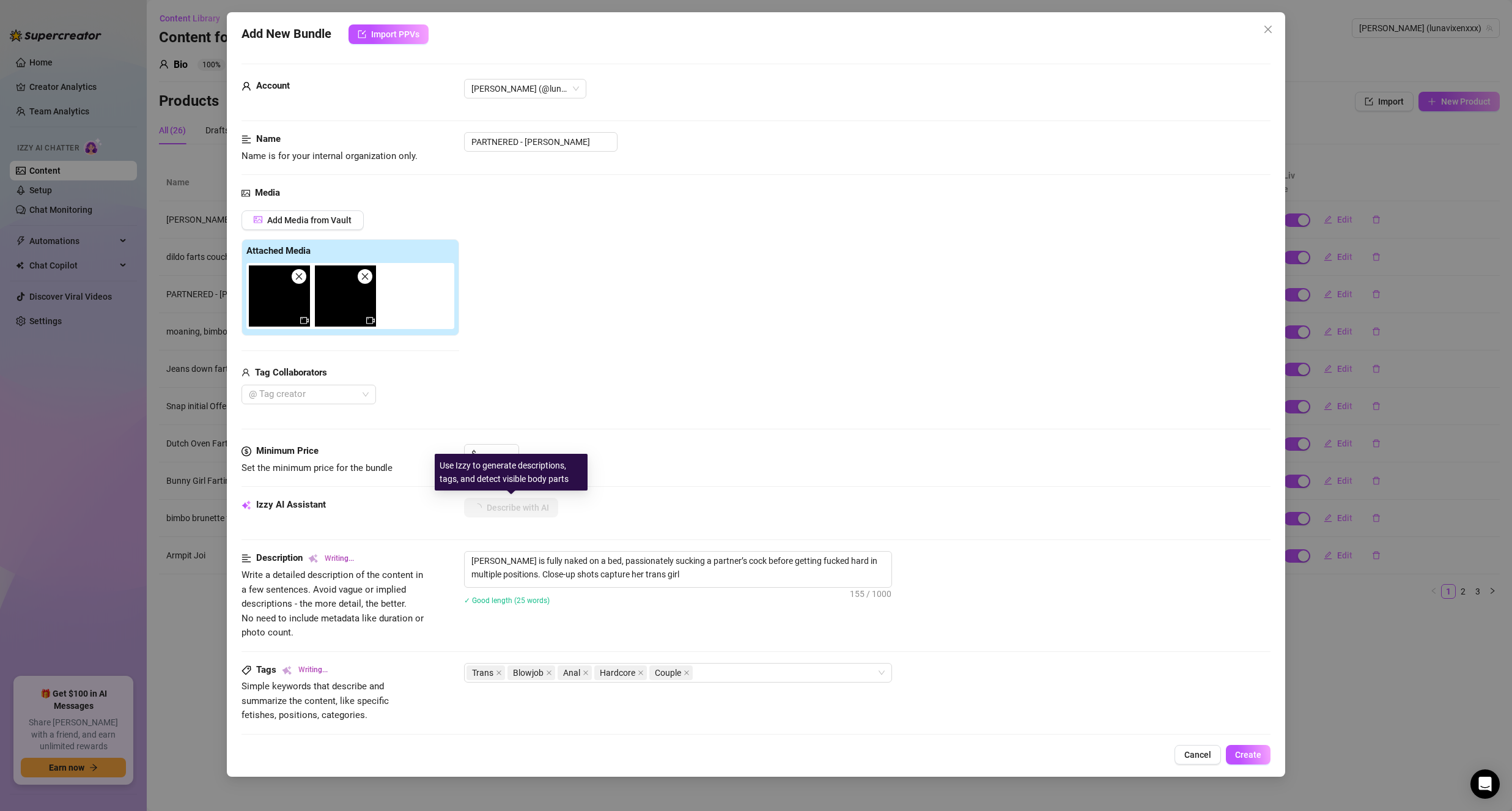
type textarea "Luna is fully naked on a bed, passionately sucking a partner’s cock before gett…"
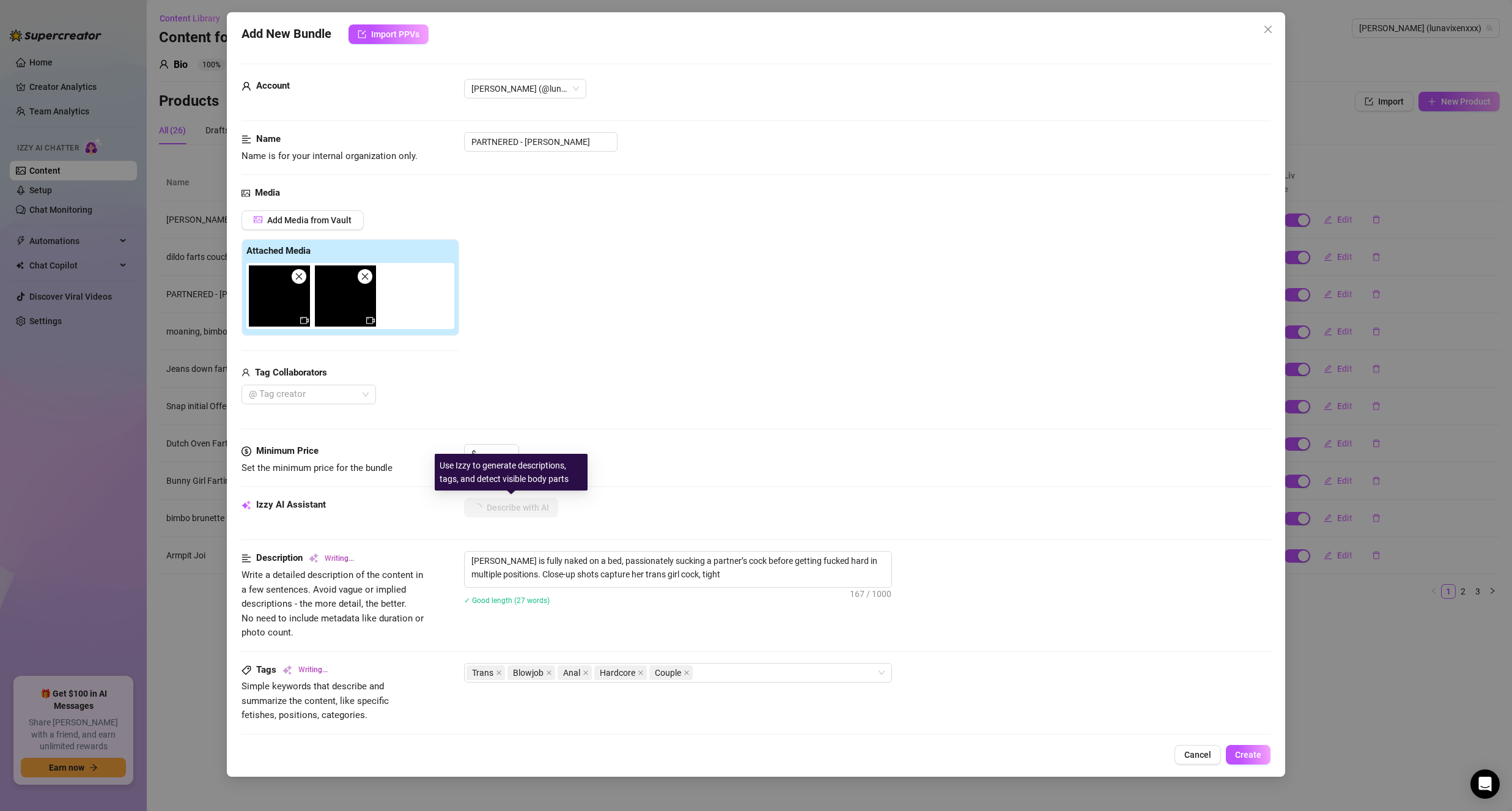
type textarea "Luna is fully naked on a bed, passionately sucking a partner’s cock before gett…"
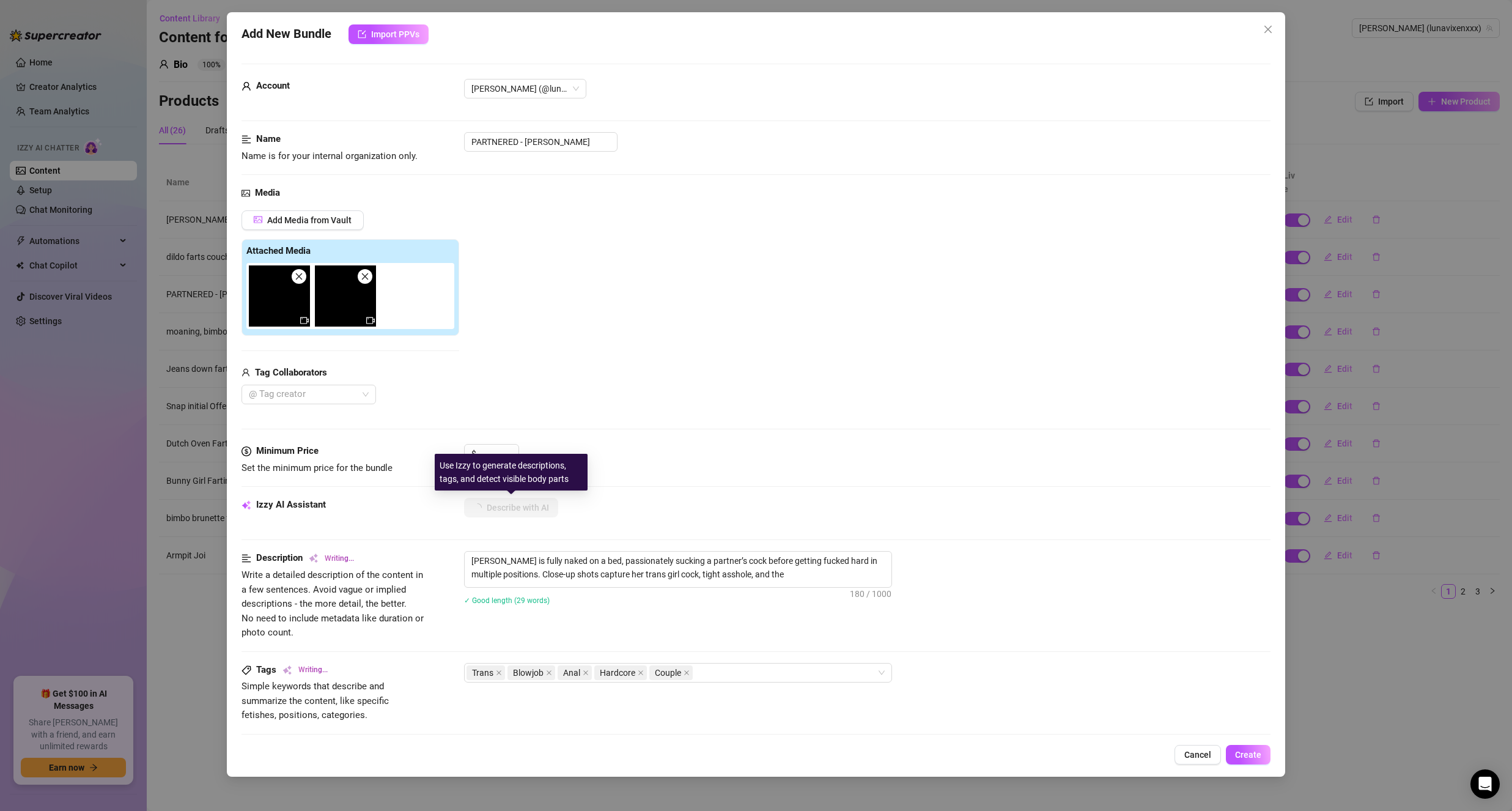
type textarea "Luna is fully naked on a bed, passionately sucking a partner’s cock before gett…"
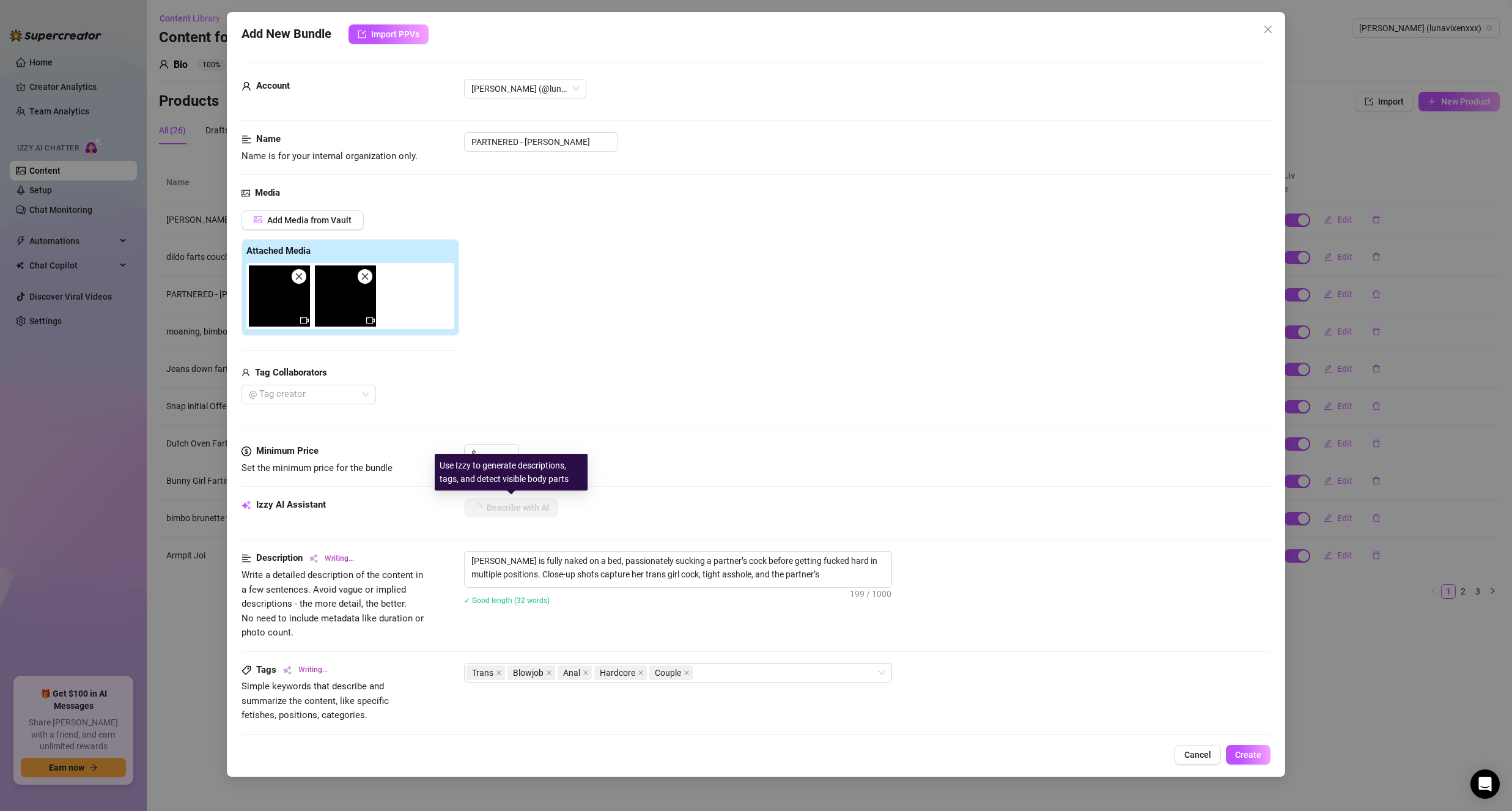
type textarea "Luna is fully naked on a bed, passionately sucking a partner’s cock before gett…"
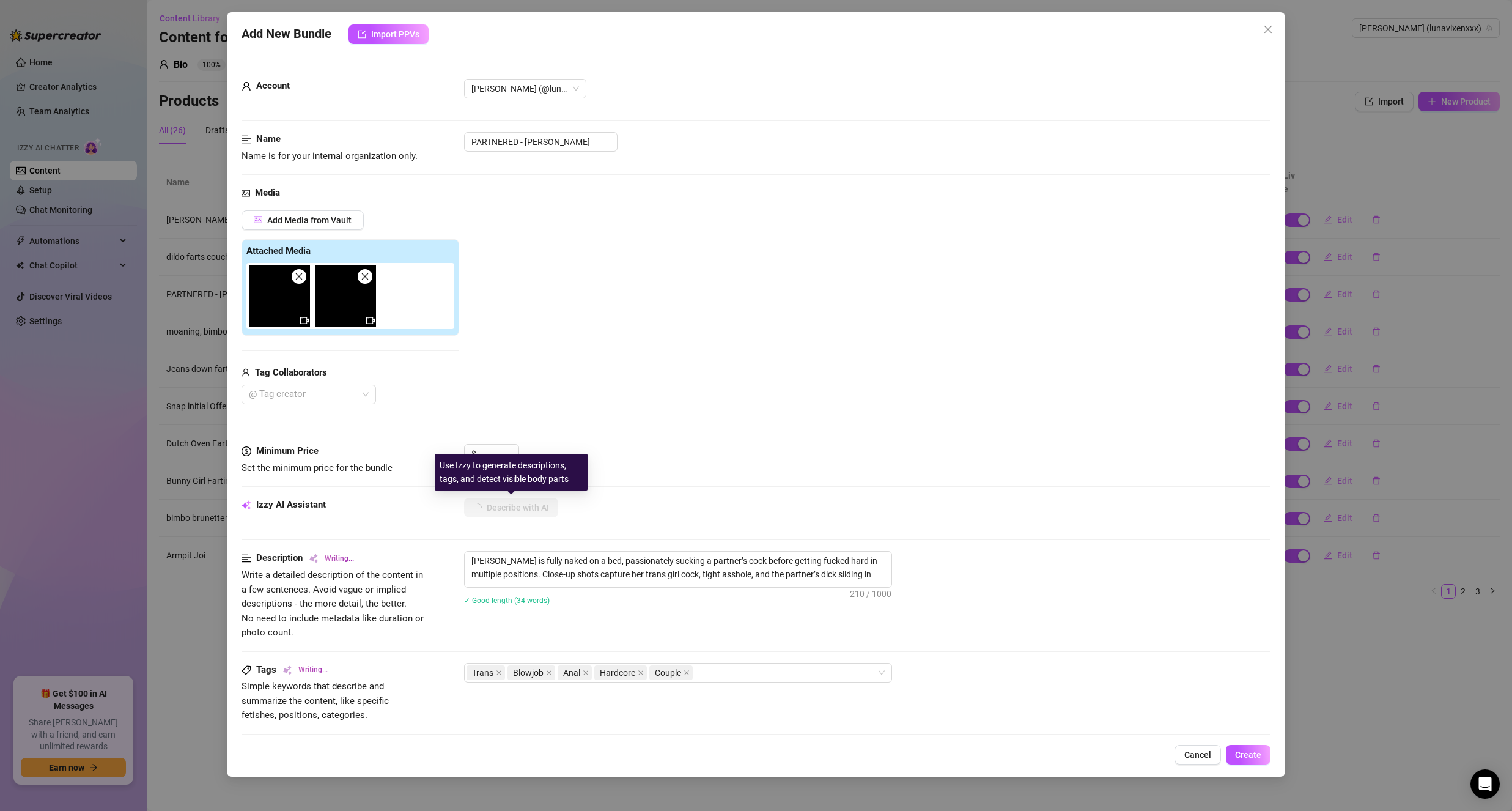
type textarea "Luna is fully naked on a bed, passionately sucking a partner’s cock before gett…"
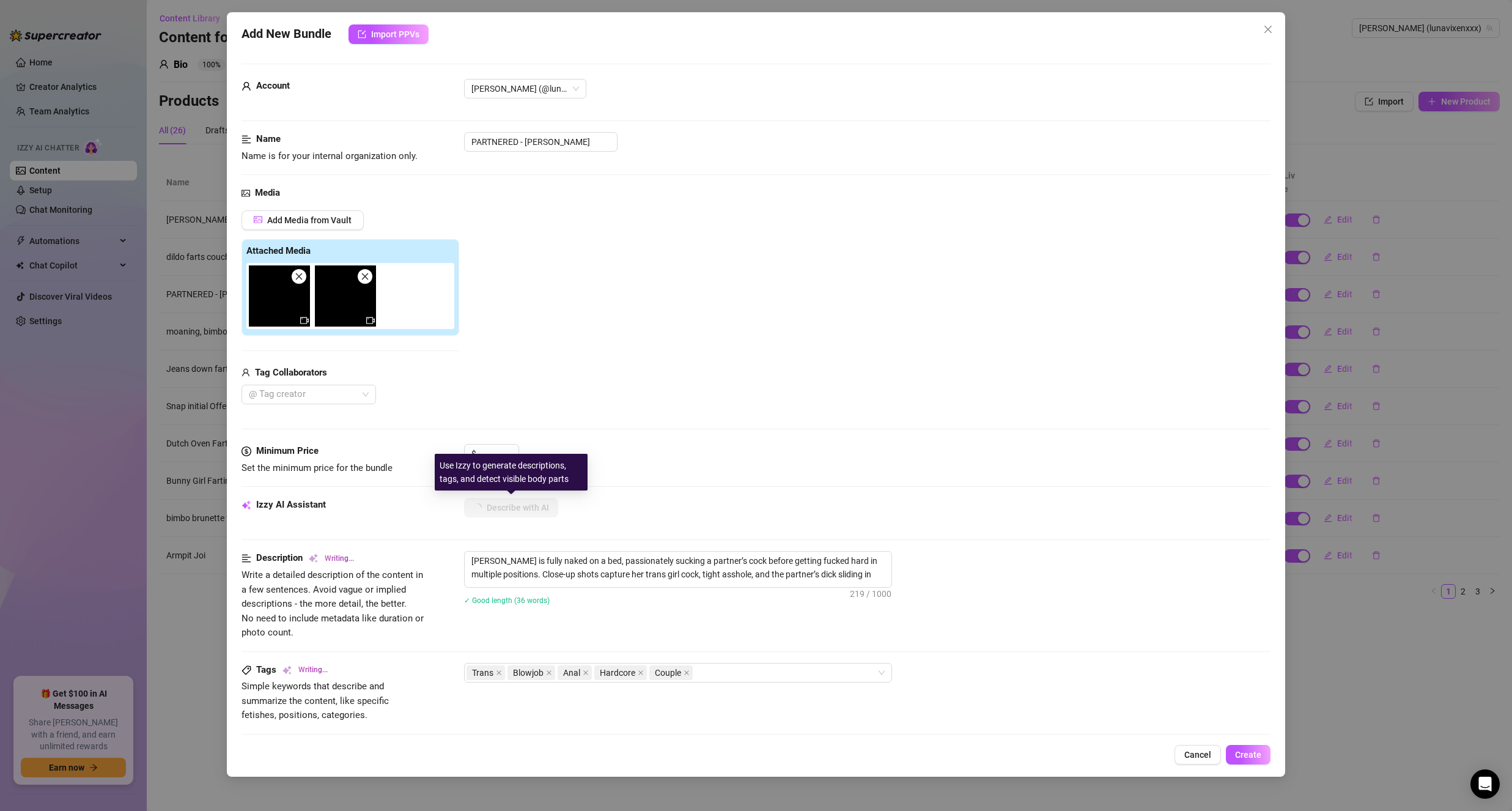
type textarea "Luna is fully naked on a bed, passionately sucking a partner’s cock before gett…"
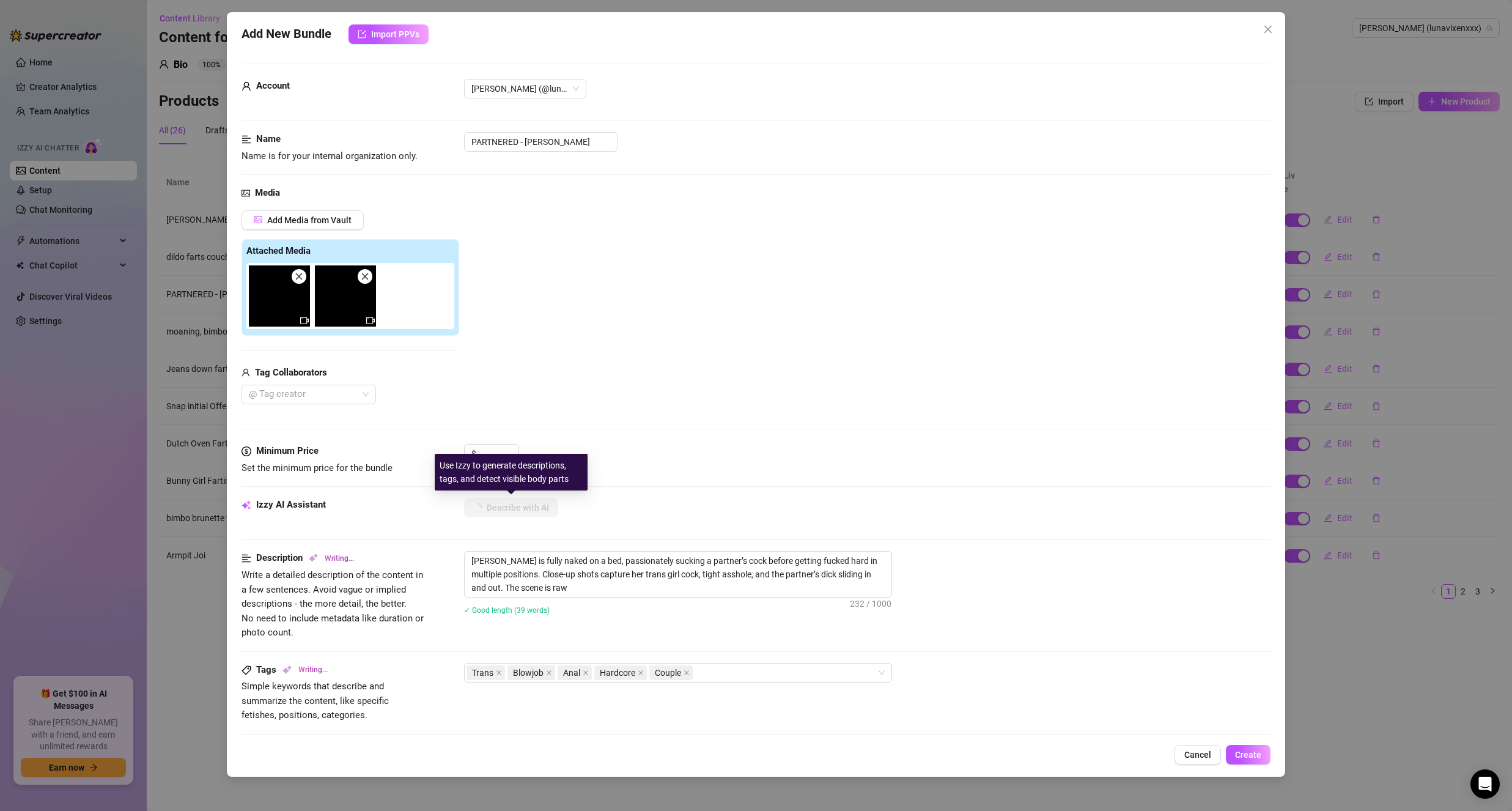
type textarea "Luna is fully naked on a bed, passionately sucking a partner’s cock before gett…"
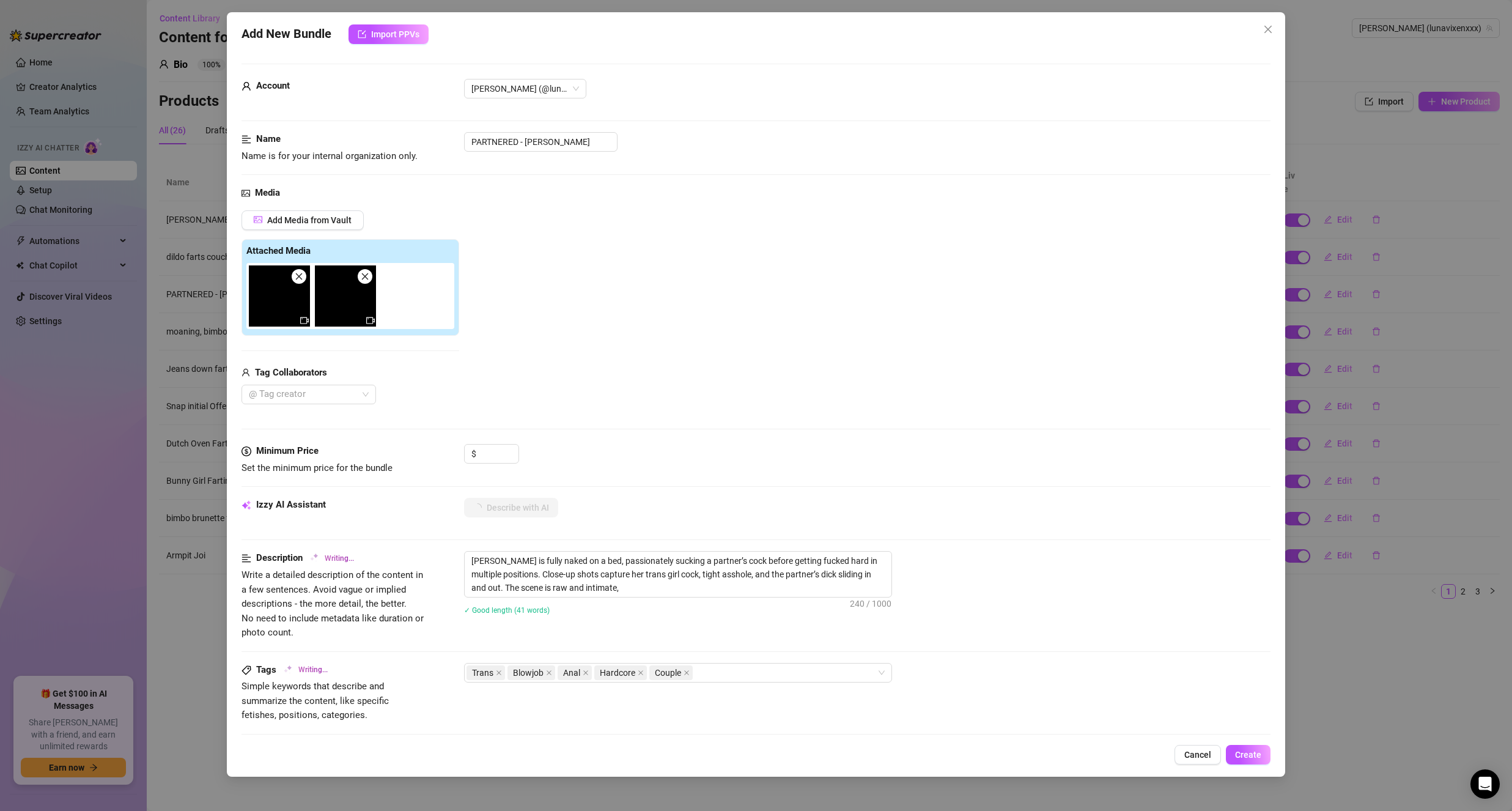
type textarea "Luna is fully naked on a bed, passionately sucking a partner’s cock before gett…"
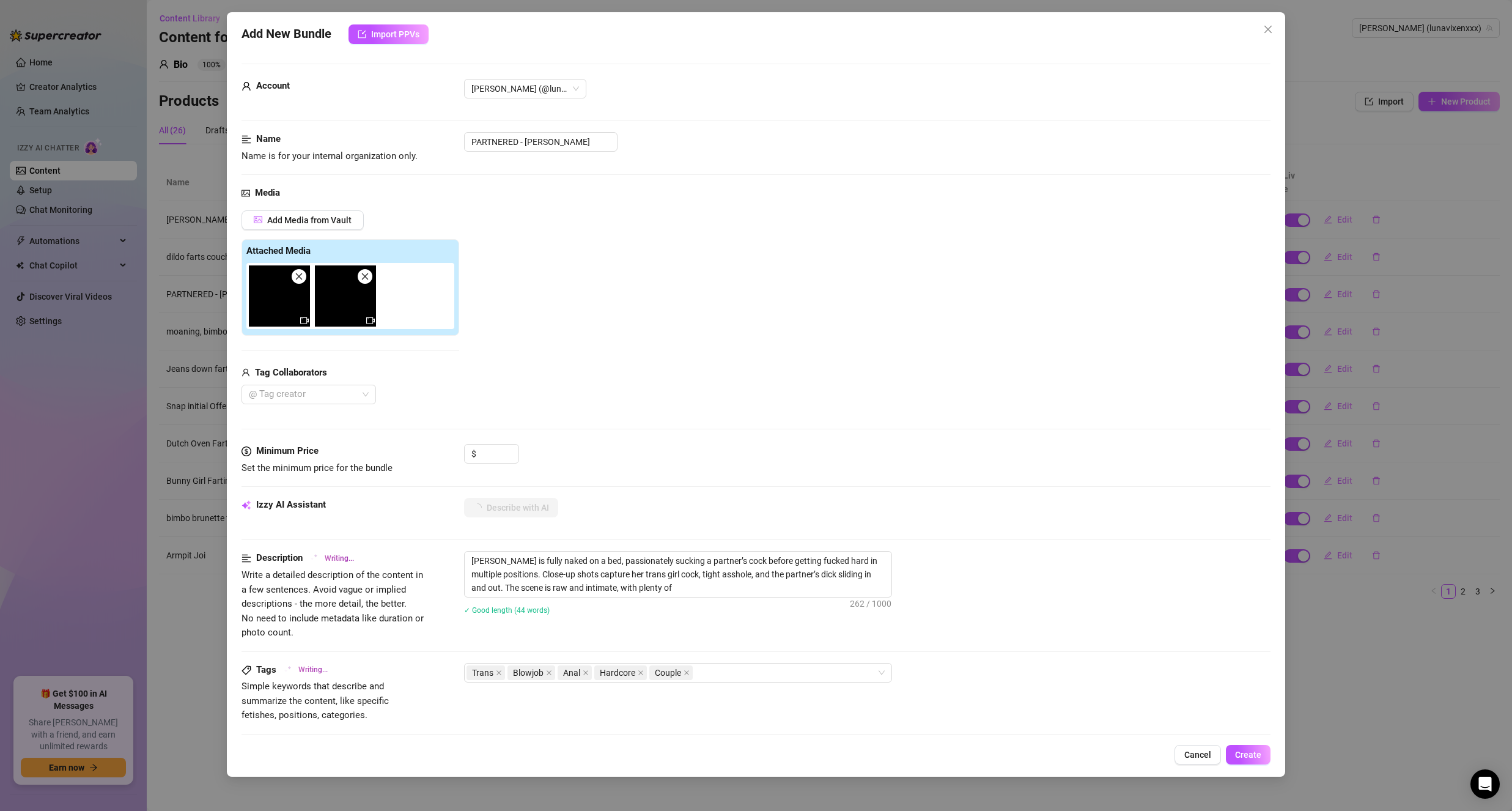
type textarea "Luna is fully naked on a bed, passionately sucking a partner’s cock before gett…"
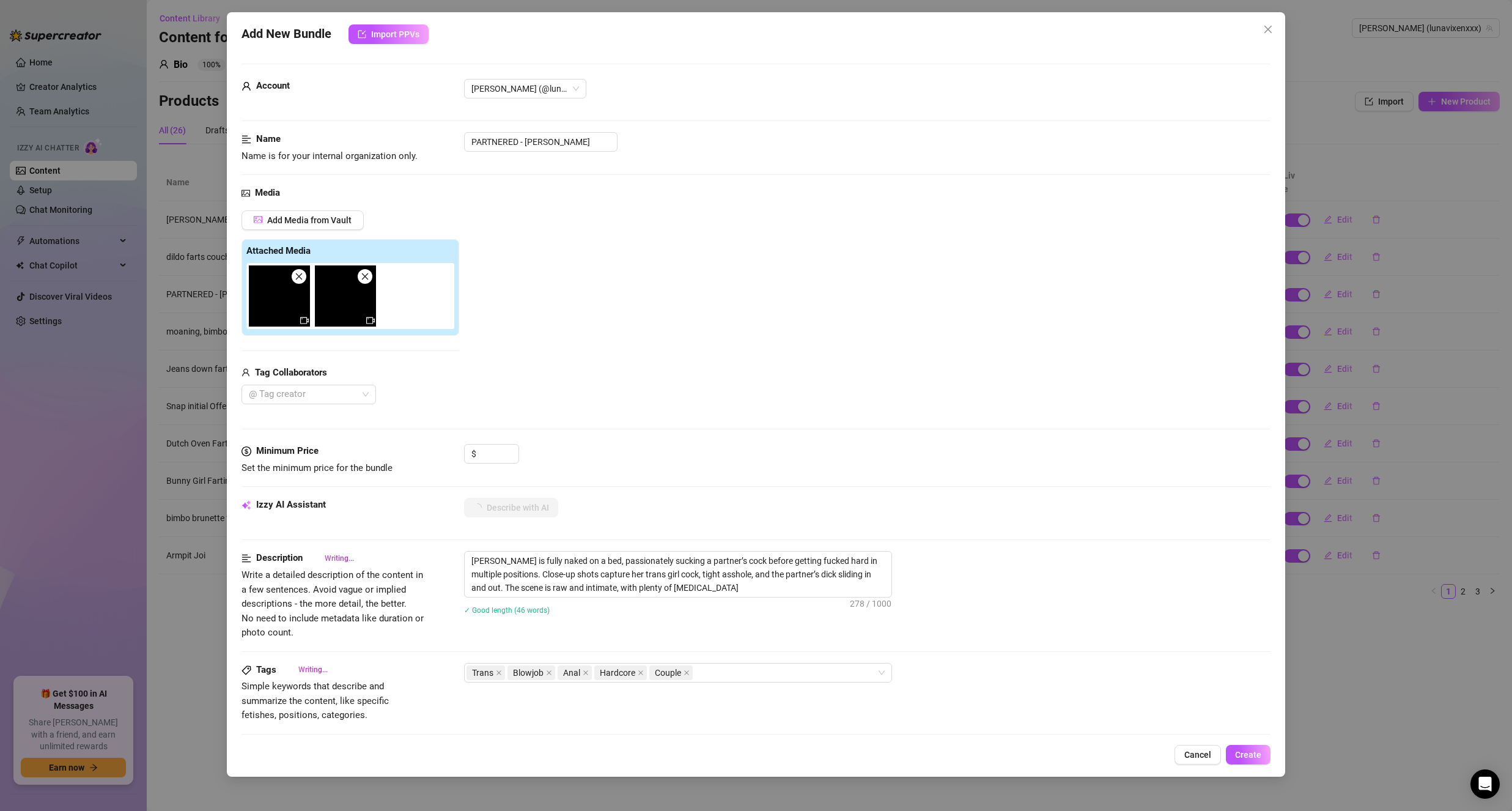
type textarea "Luna is fully naked on a bed, passionately sucking a partner’s cock before gett…"
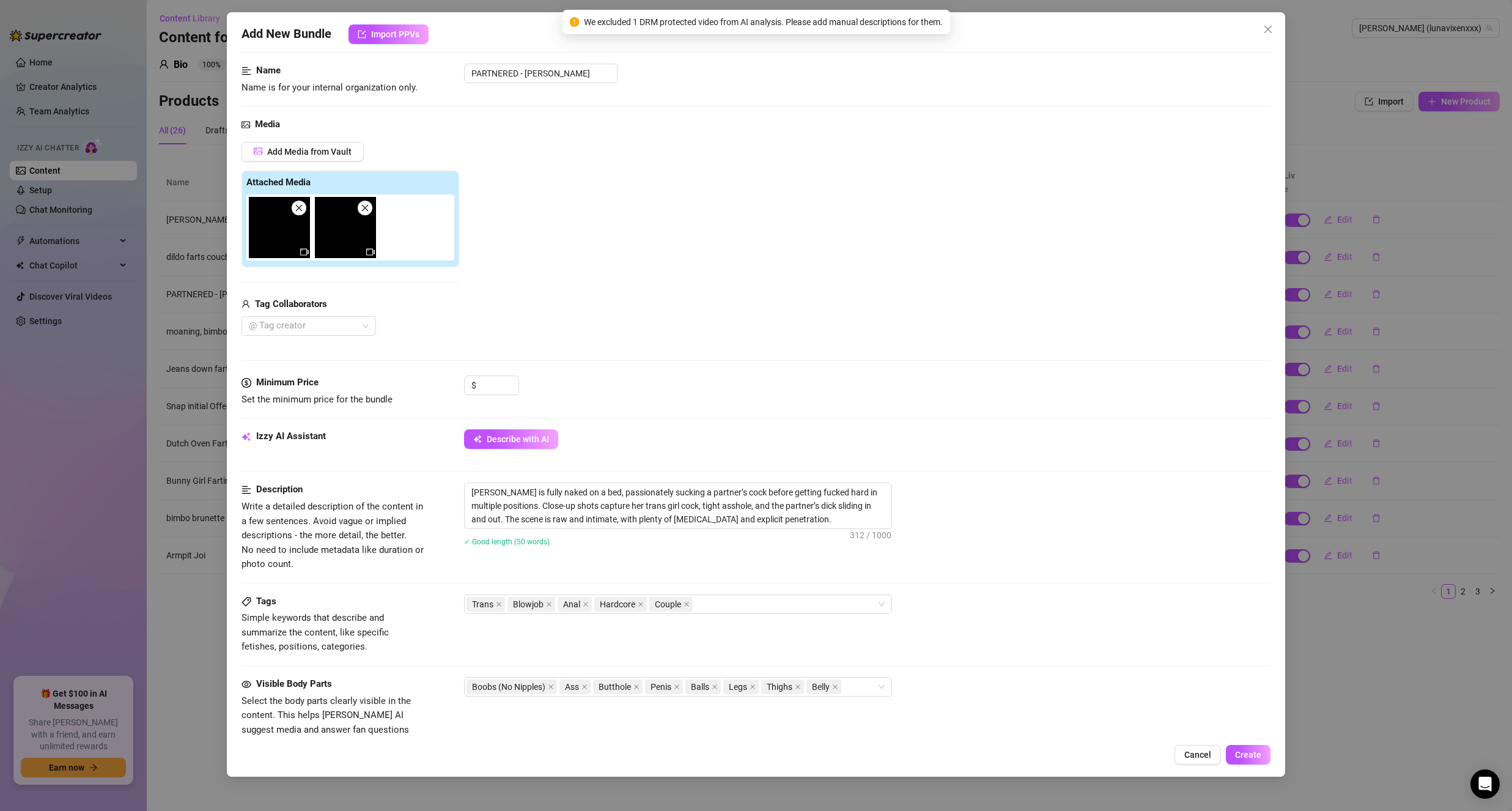
scroll to position [123, 0]
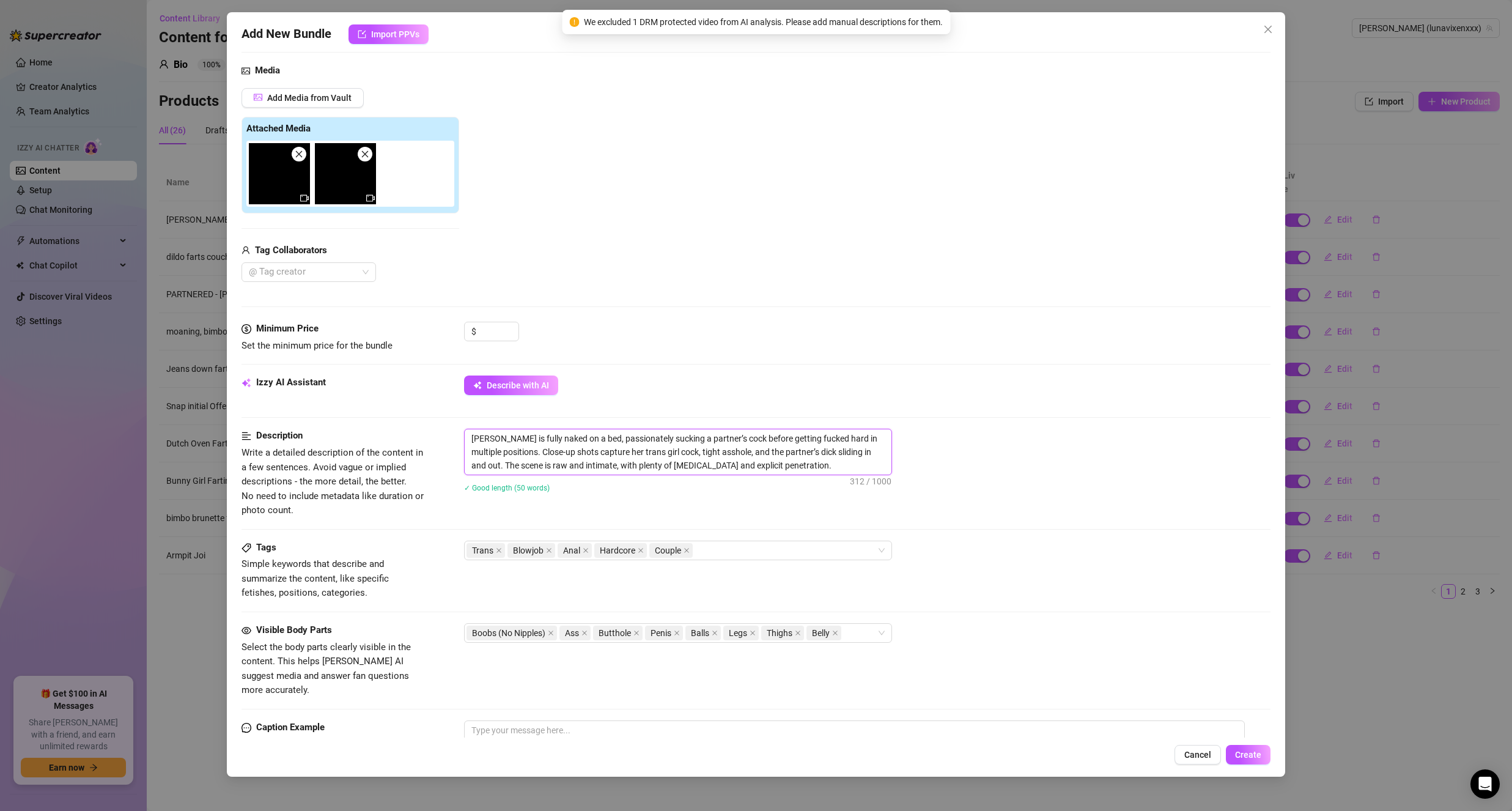
click at [575, 439] on textarea "Luna is fully naked on a bed, passionately sucking a partner’s cock before gett…" at bounding box center [678, 451] width 427 height 45
type textarea "Luna is fully naked on a be, passionately sucking a partner’s cock before getti…"
type textarea "Luna is fully naked on a b, passionately sucking a partner’s cock before gettin…"
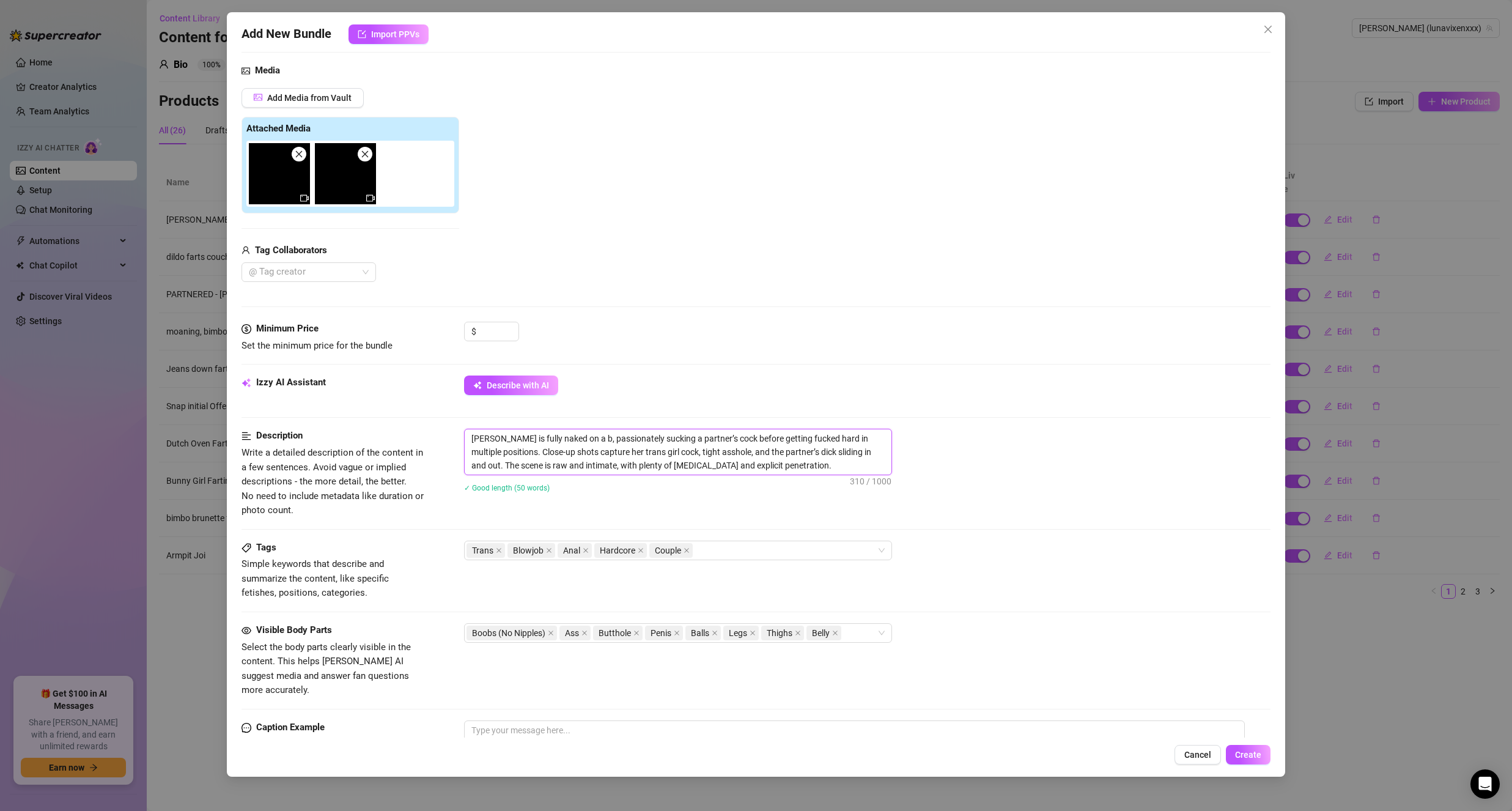
type textarea "Luna is fully naked on a , passionately sucking a partner’s cock before getting…"
type textarea "Luna is fully naked on a c, passionately sucking a partner’s cock before gettin…"
type textarea "Luna is fully naked on a co, passionately sucking a partner’s cock before getti…"
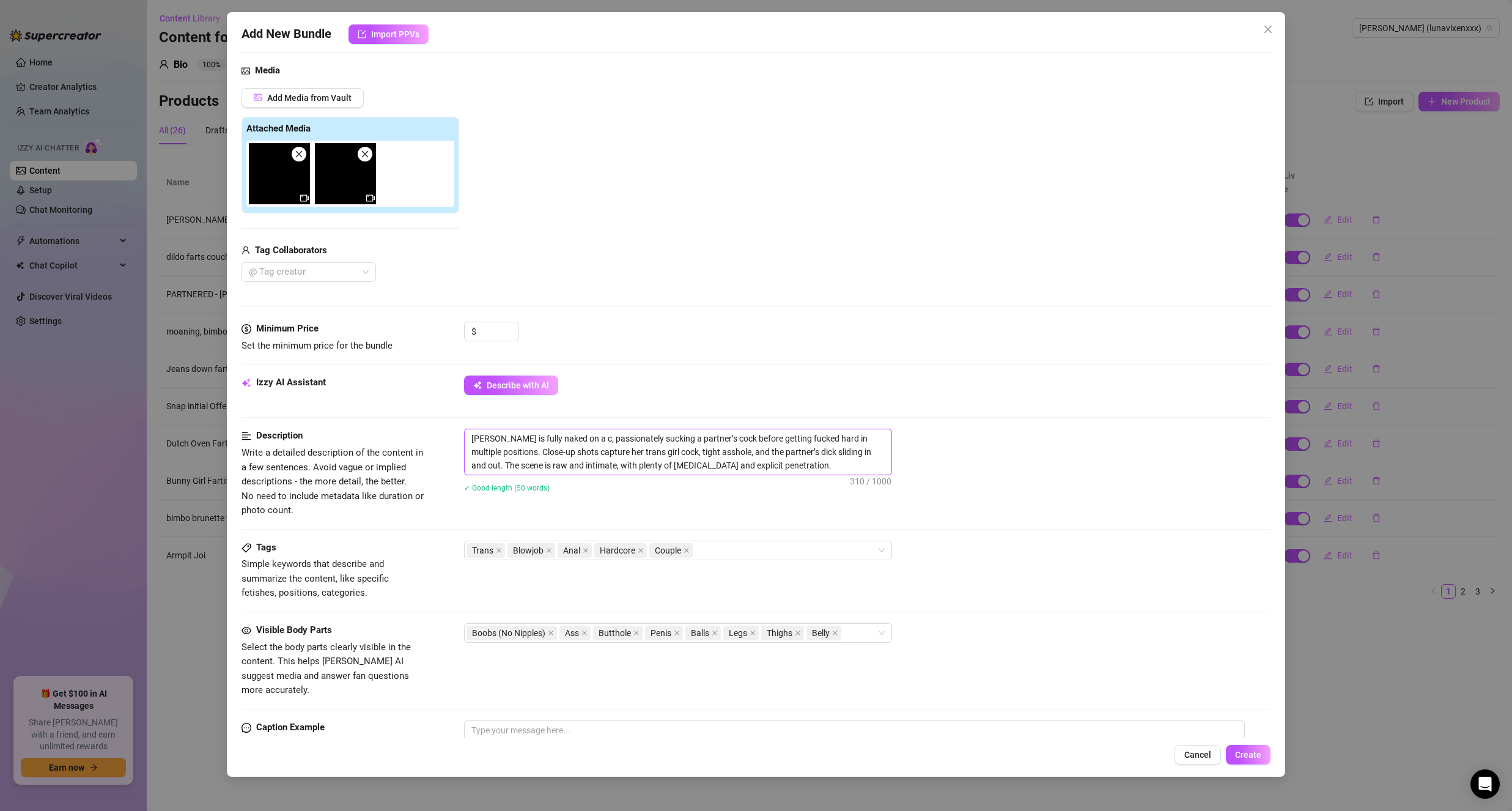
type textarea "Luna is fully naked on a co, passionately sucking a partner’s cock before getti…"
type textarea "Luna is fully naked on a cou, passionately sucking a partner’s cock before gett…"
type textarea "Luna is fully naked on a couv, passionately sucking a partner’s cock before get…"
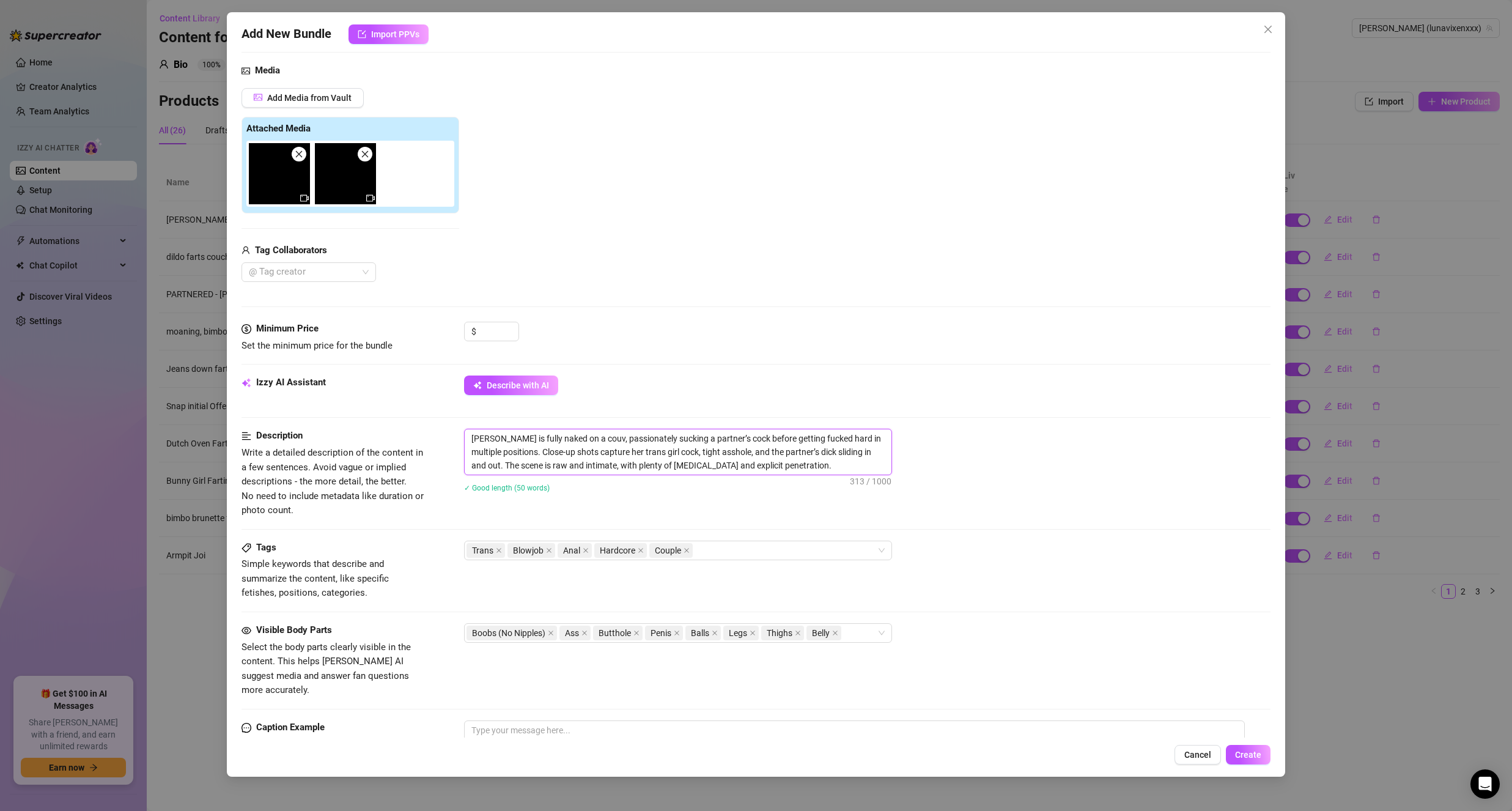
type textarea "Luna is fully naked on a cou, passionately sucking a partner’s cock before gett…"
type textarea "Luna is fully naked on a couc, passionately sucking a partner’s cock before get…"
type textarea "[PERSON_NAME] is fully naked on a couch, passionately sucking a partner’s cock …"
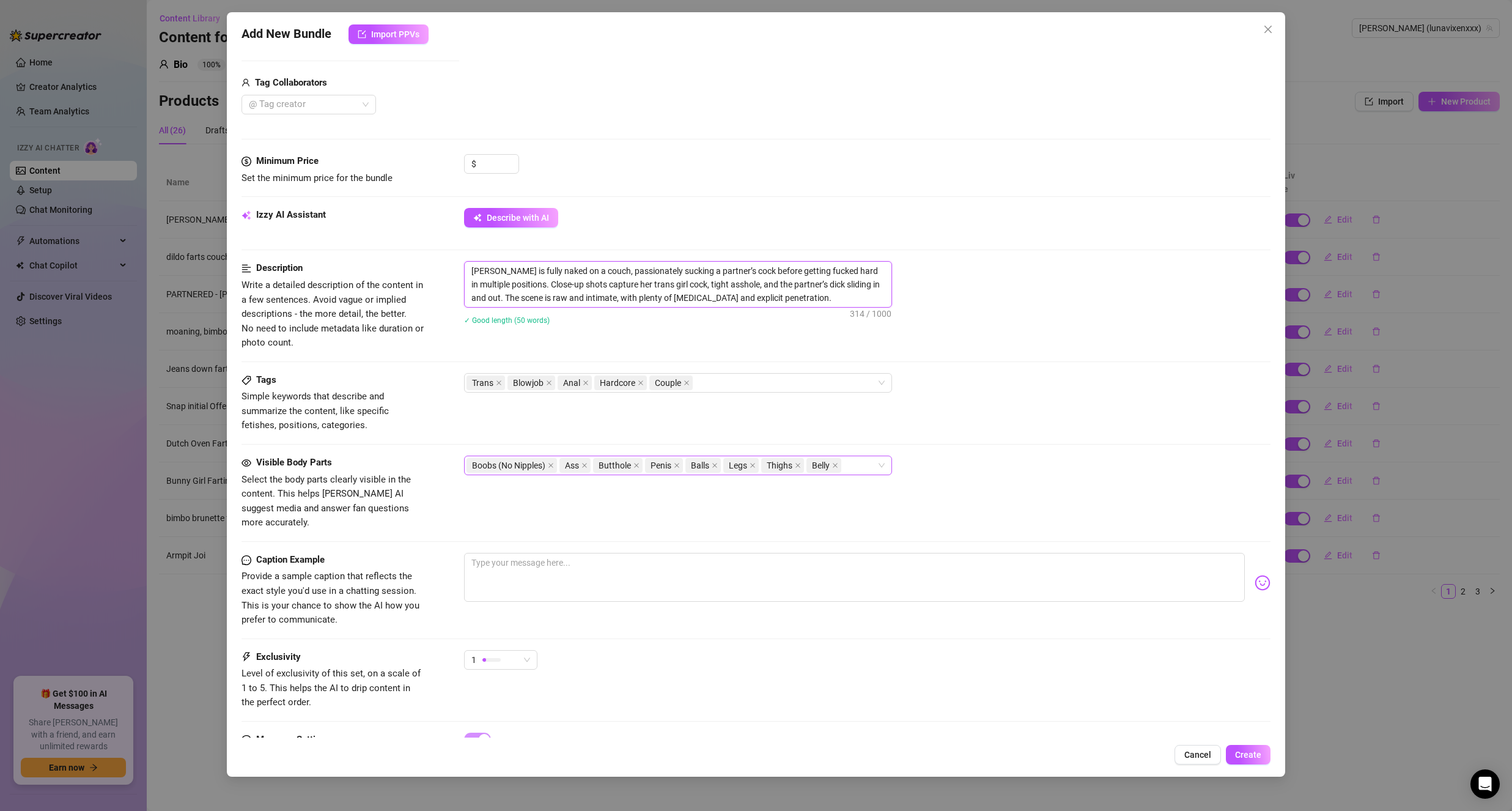
scroll to position [305, 0]
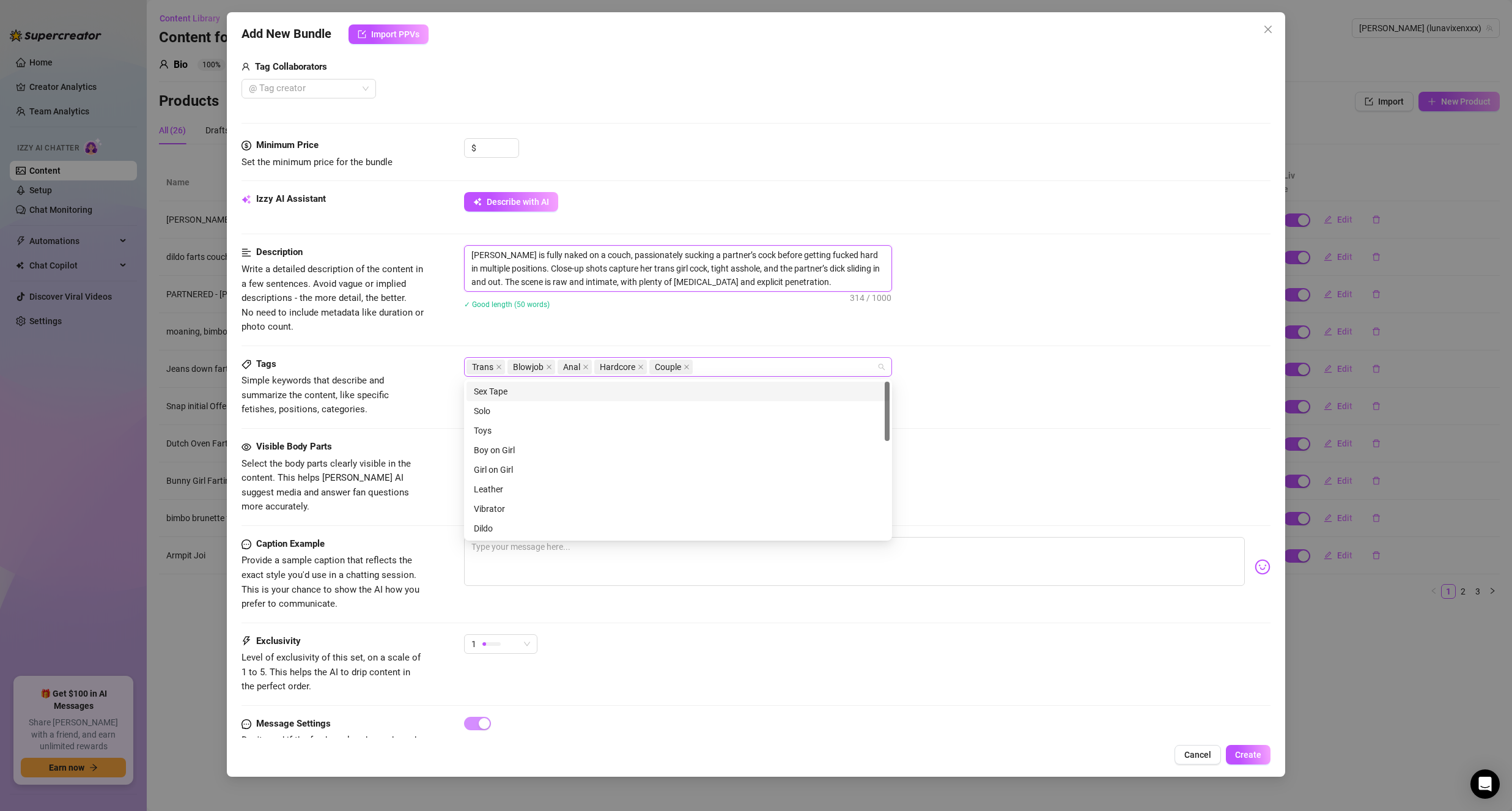
click at [810, 371] on div "Trans Blowjob Anal Hardcore Couple" at bounding box center [671, 367] width 411 height 17
type textarea "[PERSON_NAME] is fully naked on a couch, passionately sucking a partner’s cock …"
type input "small tits"
click at [822, 387] on div "Sex Tape" at bounding box center [677, 391] width 409 height 14
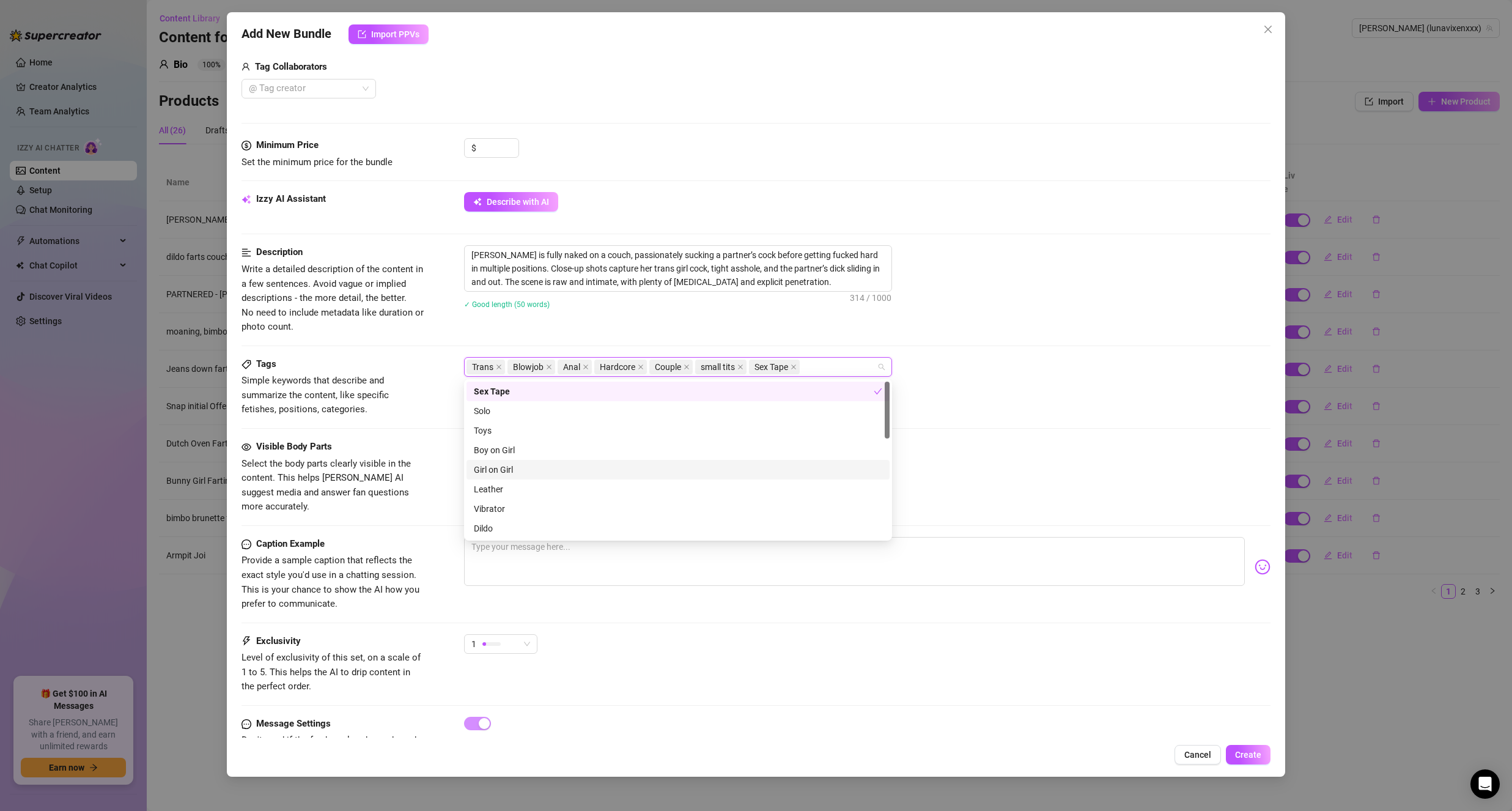
click at [515, 472] on div "Girl on Girl" at bounding box center [677, 470] width 409 height 14
click at [872, 364] on div "Trans Blowjob Anal Hardcore Couple small tits Sex Tape Girl on Girl" at bounding box center [671, 367] width 411 height 17
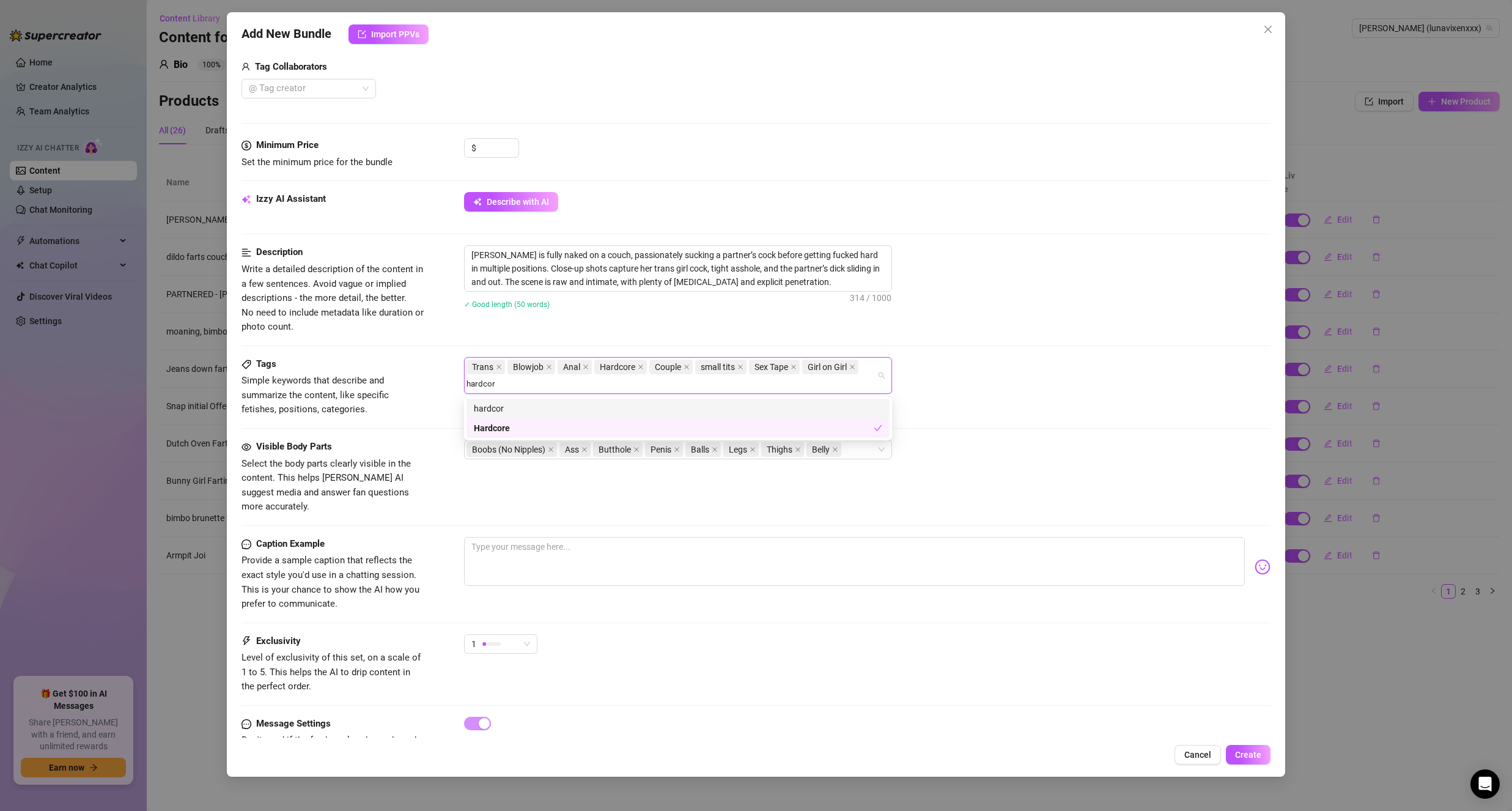
type input "hardcore"
type input "sex"
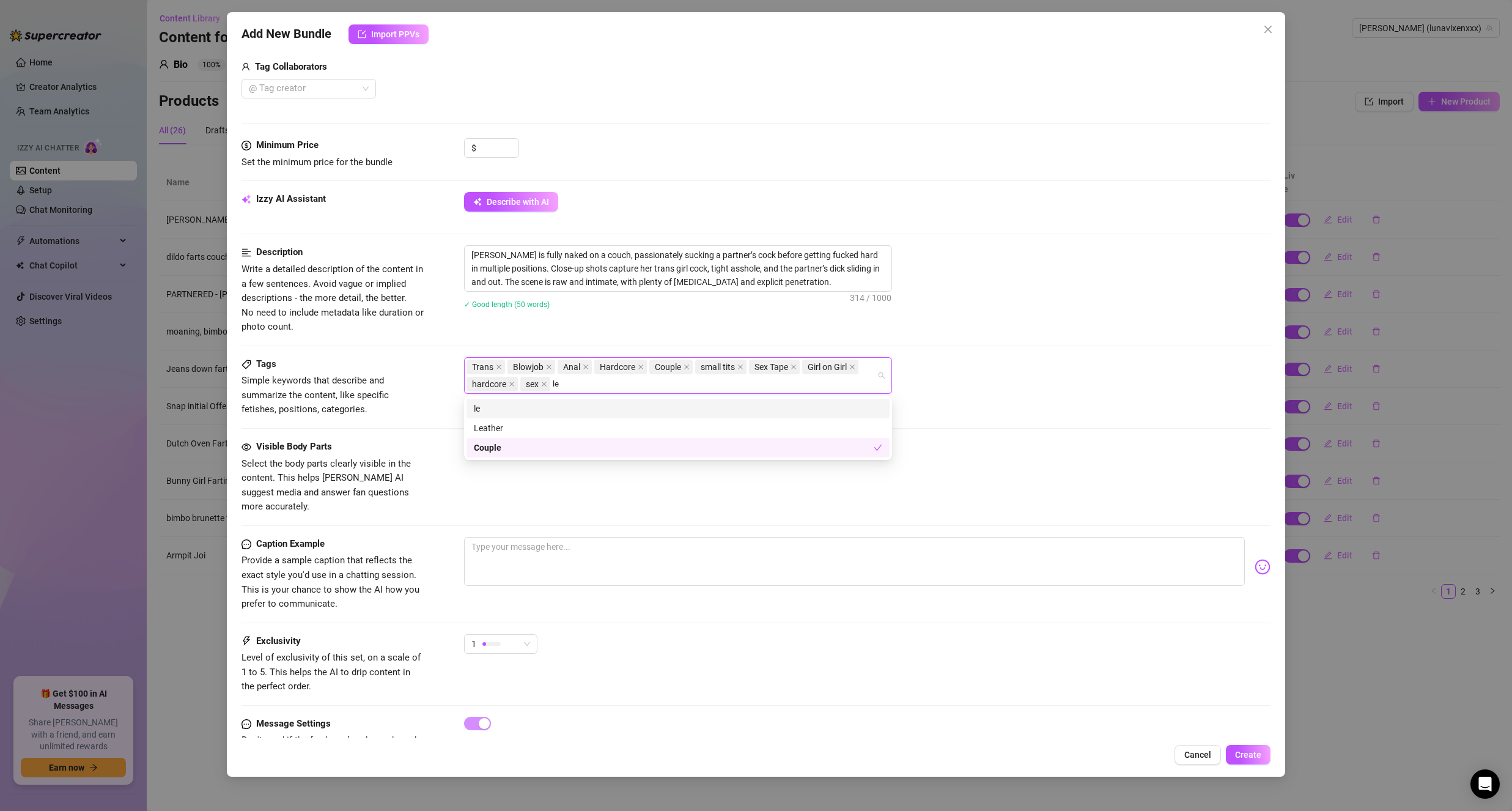
type input "l"
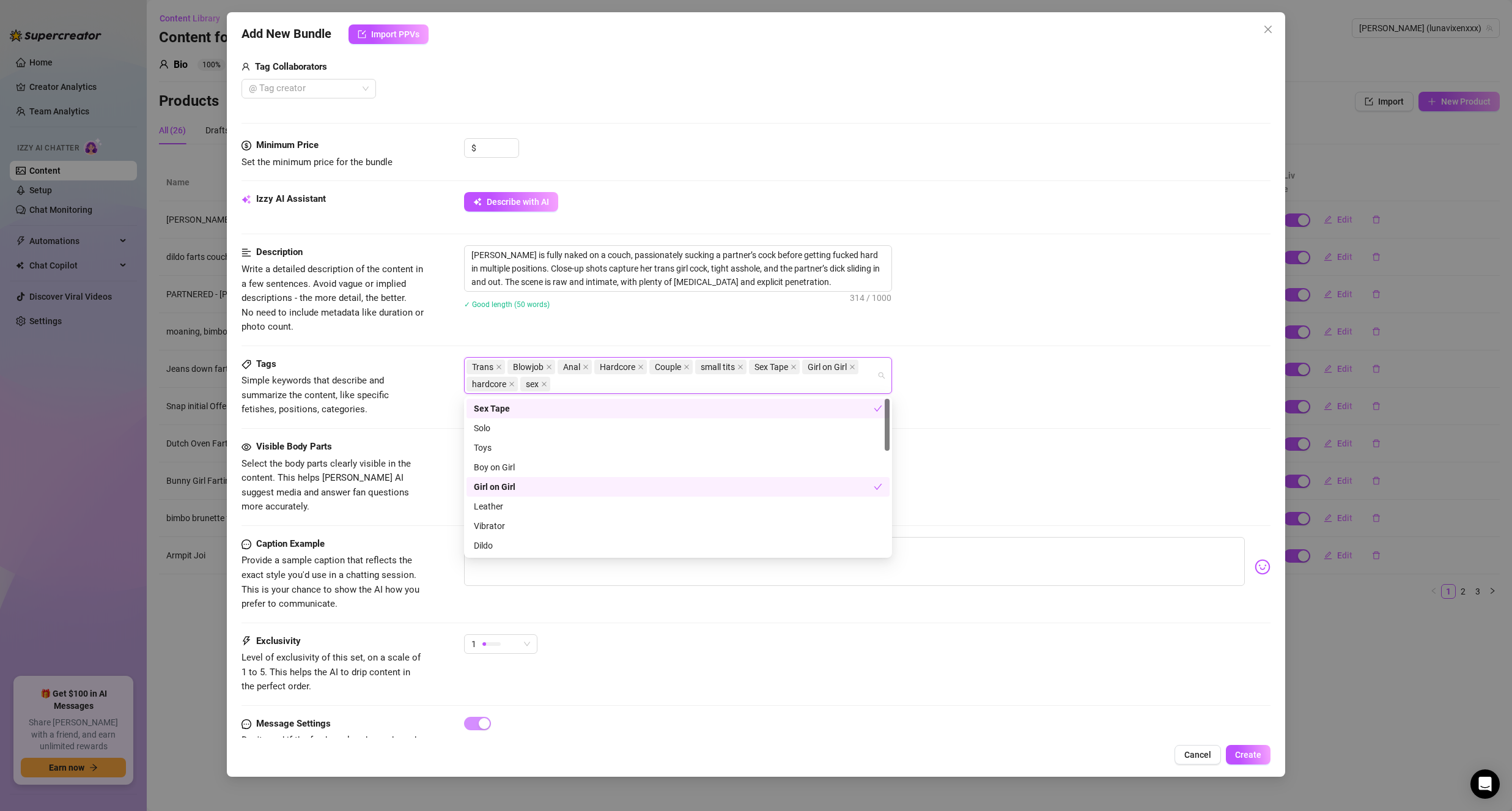
click at [1015, 343] on div "Description Write a detailed description of the content in a few sentences. Avo…" at bounding box center [756, 301] width 1029 height 111
click at [574, 385] on div "Trans Blowjob Anal Hardcore Couple small tits Sex Tape Girl on Girl hardcore sex" at bounding box center [671, 375] width 411 height 34
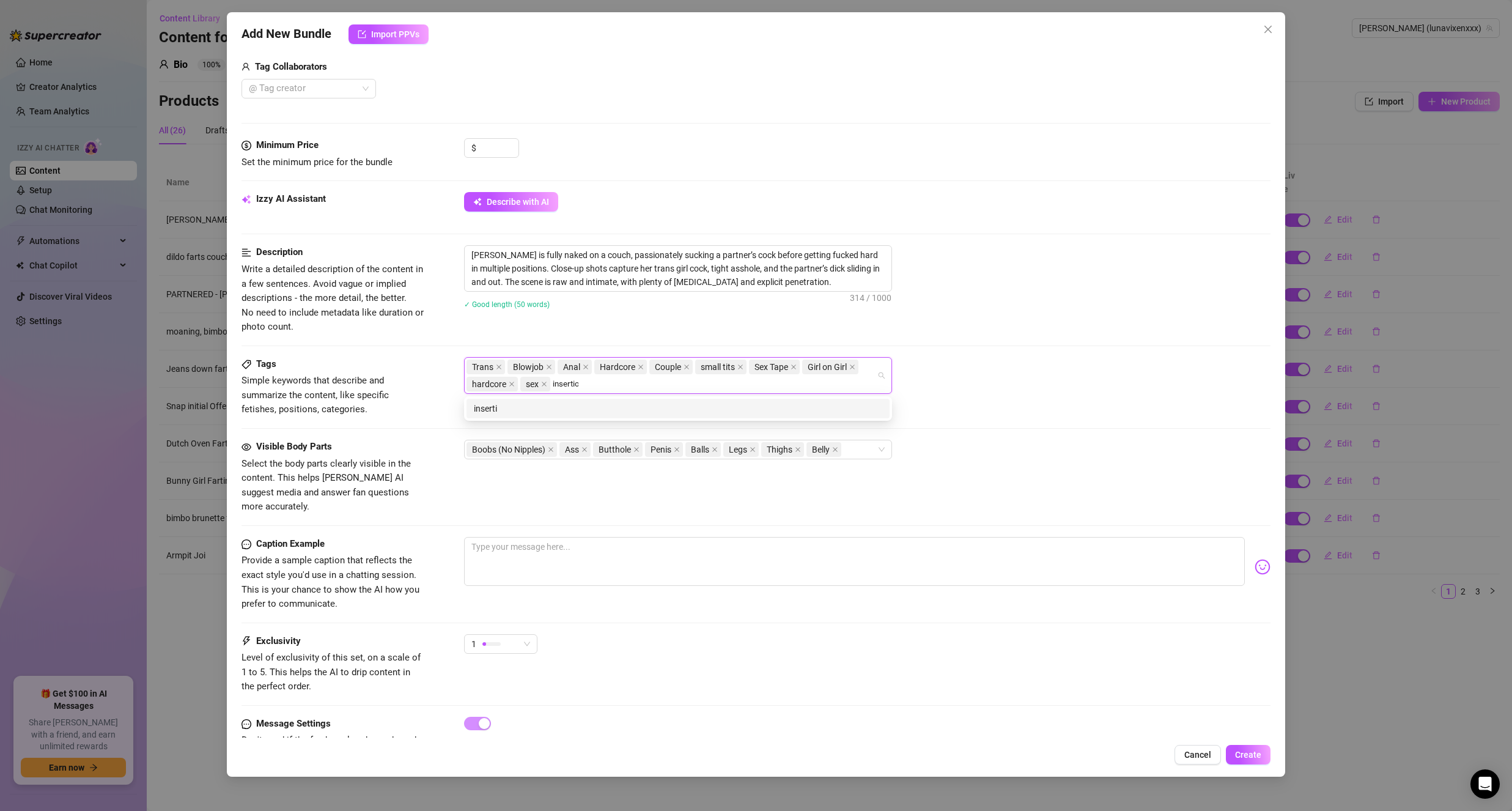
type input "insertion"
click at [1003, 387] on div "Trans Blowjob Anal Hardcore Couple small tits Sex Tape Girl on Girl hardcore se…" at bounding box center [867, 376] width 807 height 37
click at [567, 564] on textarea at bounding box center [854, 562] width 781 height 49
type textarea "H"
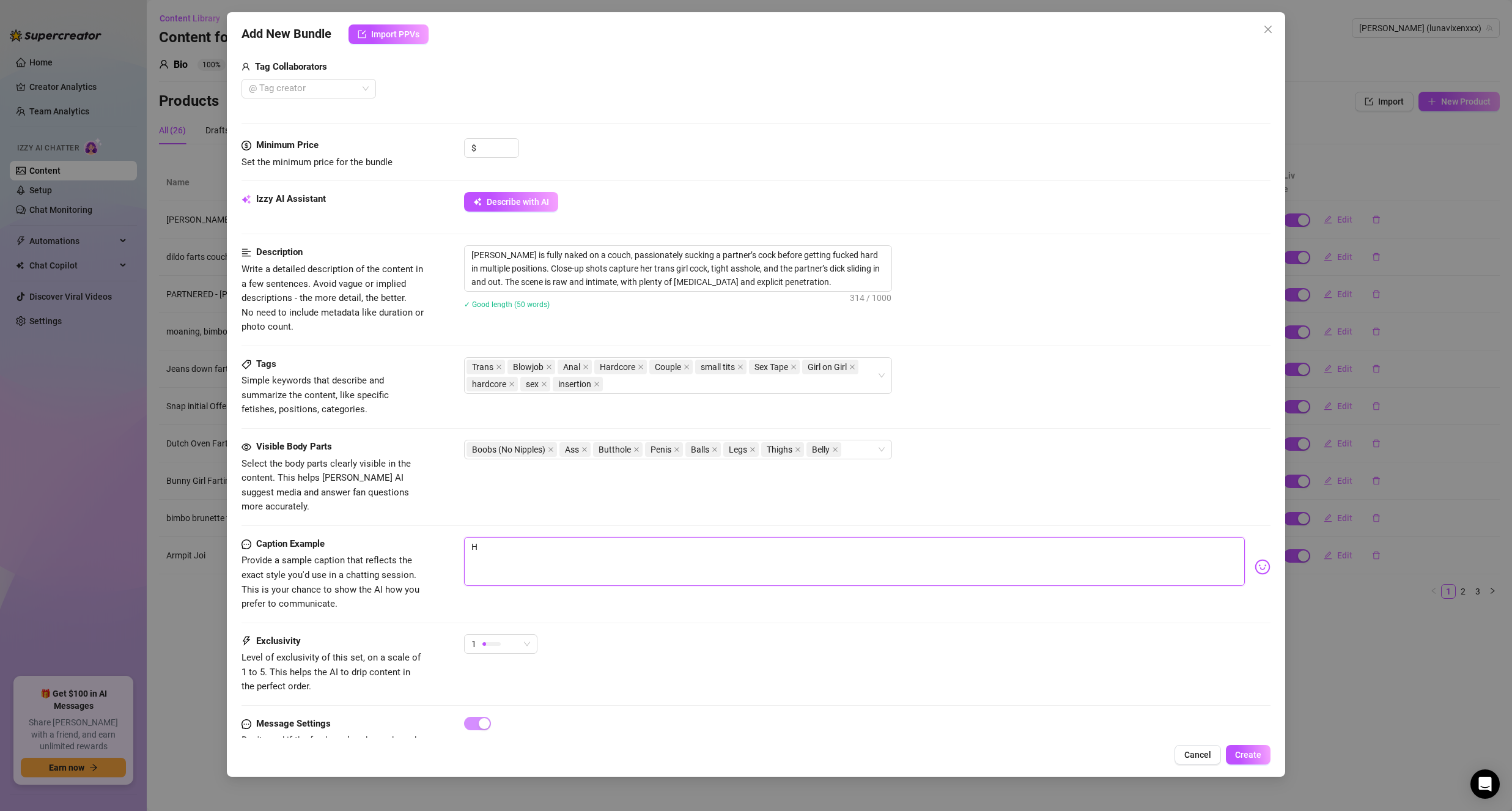
type textarea "Ha"
type textarea "Had"
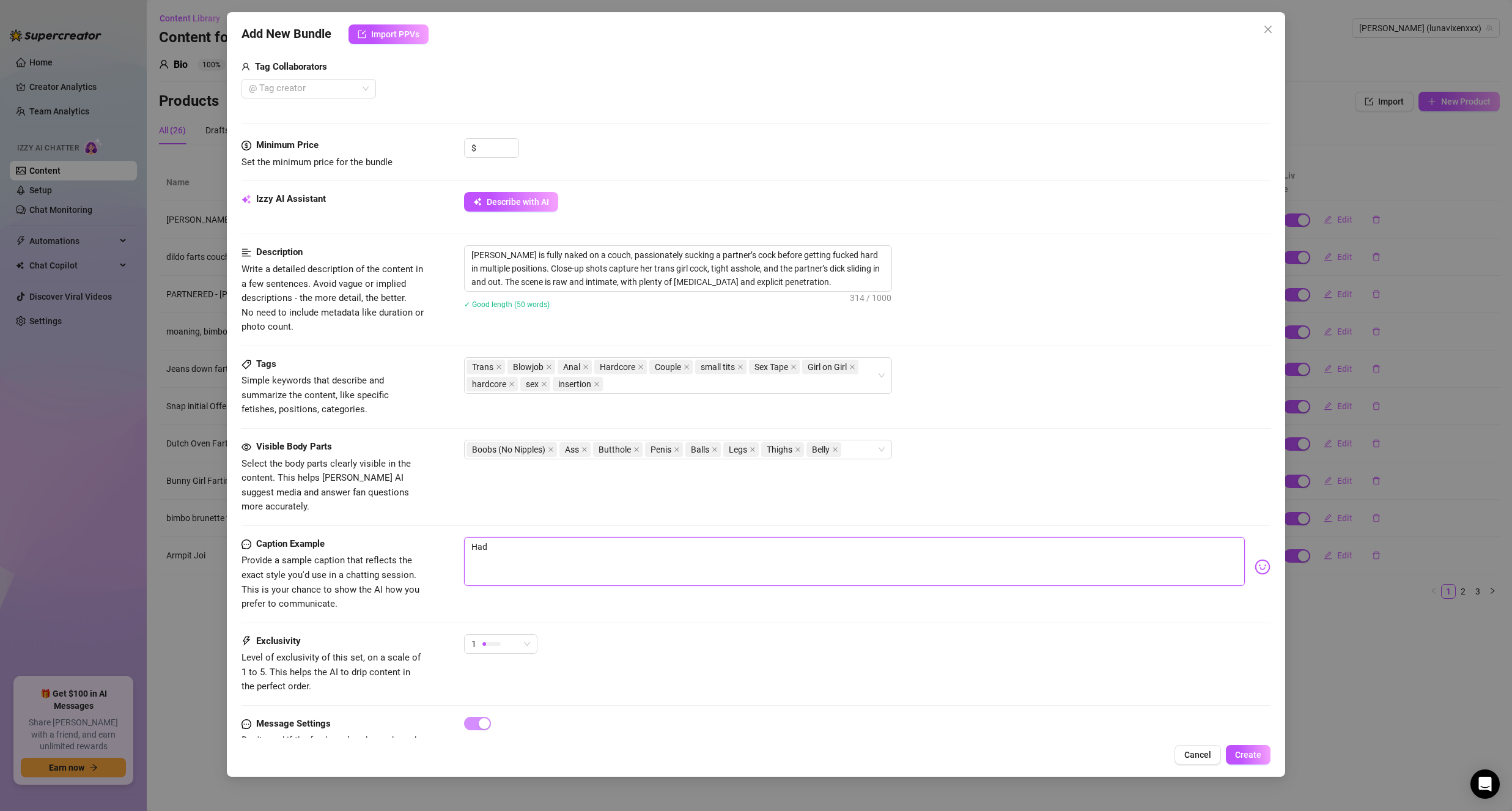
type textarea "Had"
type textarea "Had s"
type textarea "Had su"
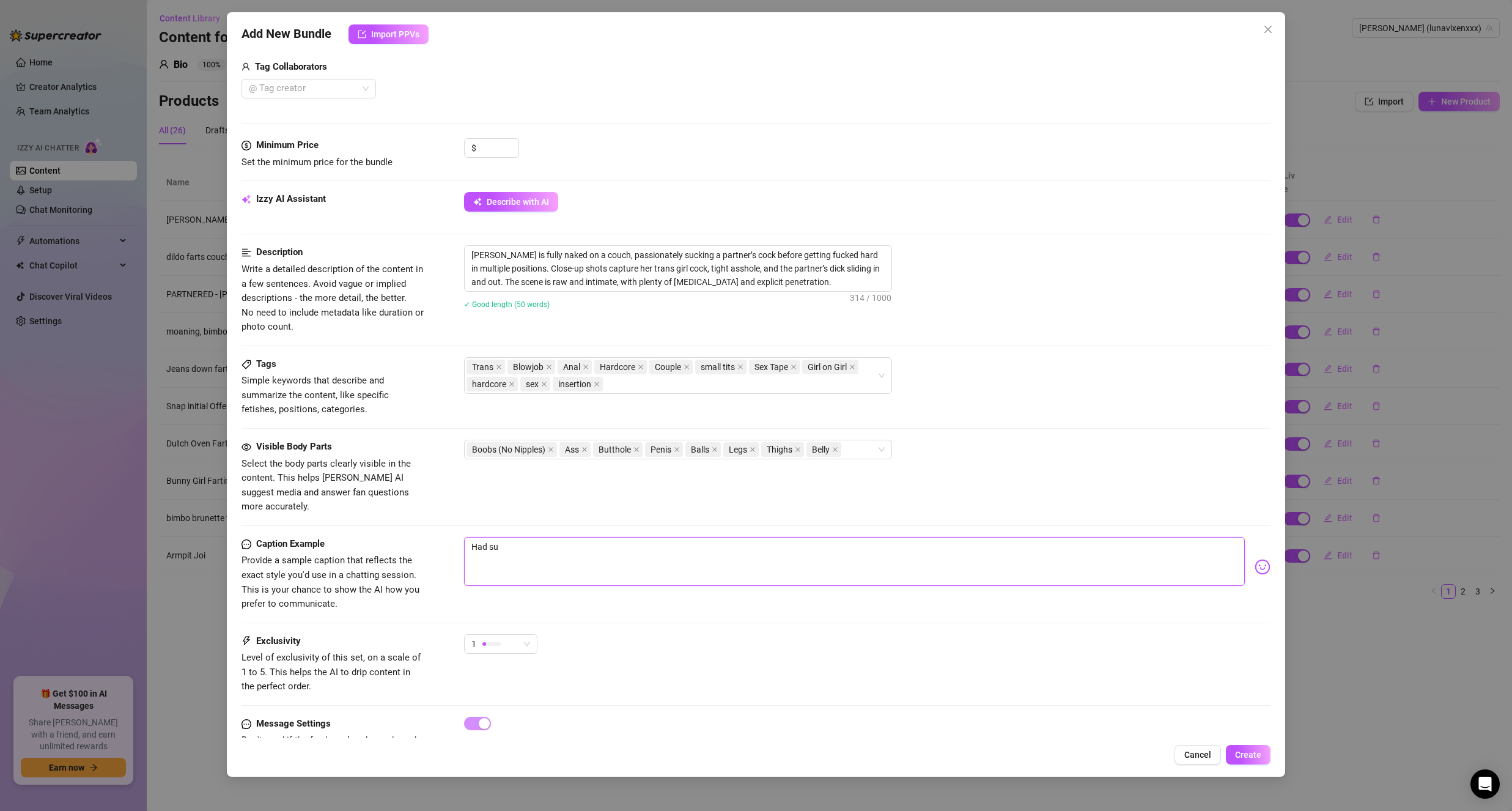
type textarea "Had suc"
type textarea "Had such"
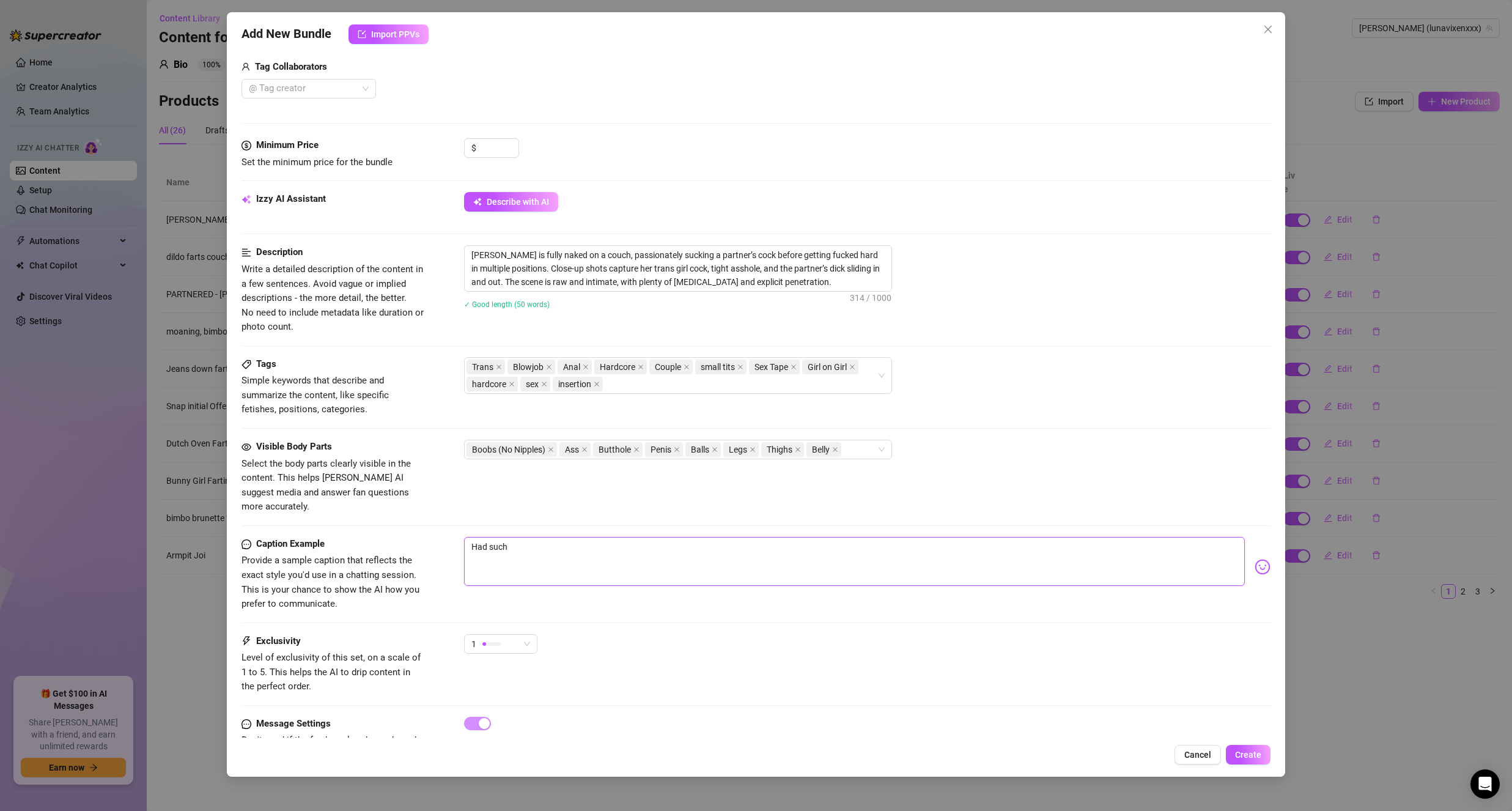
type textarea "Had such a"
type textarea "Had such an"
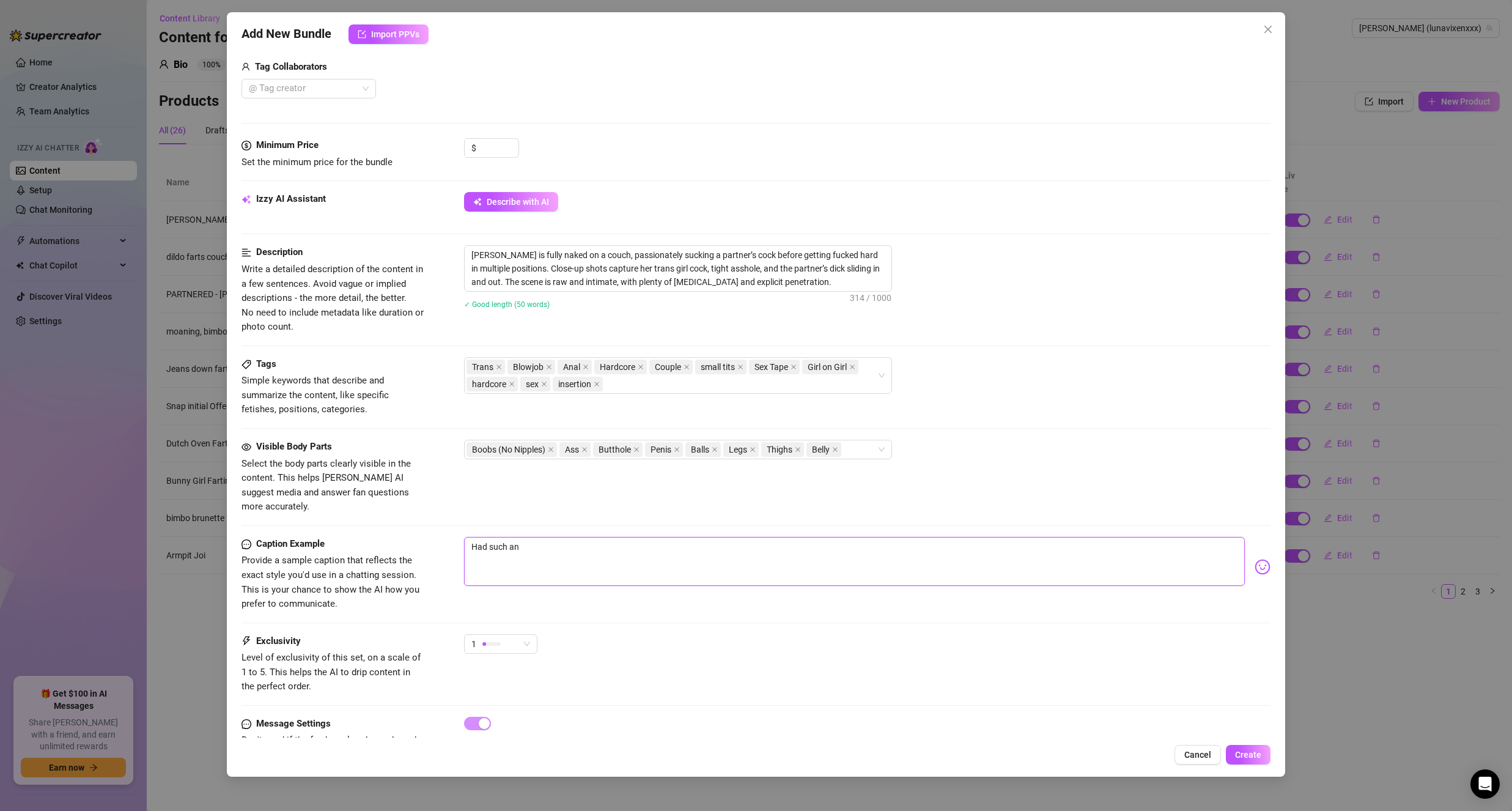
type textarea "Had such an a"
type textarea "Had such an am"
type textarea "Had such an ama"
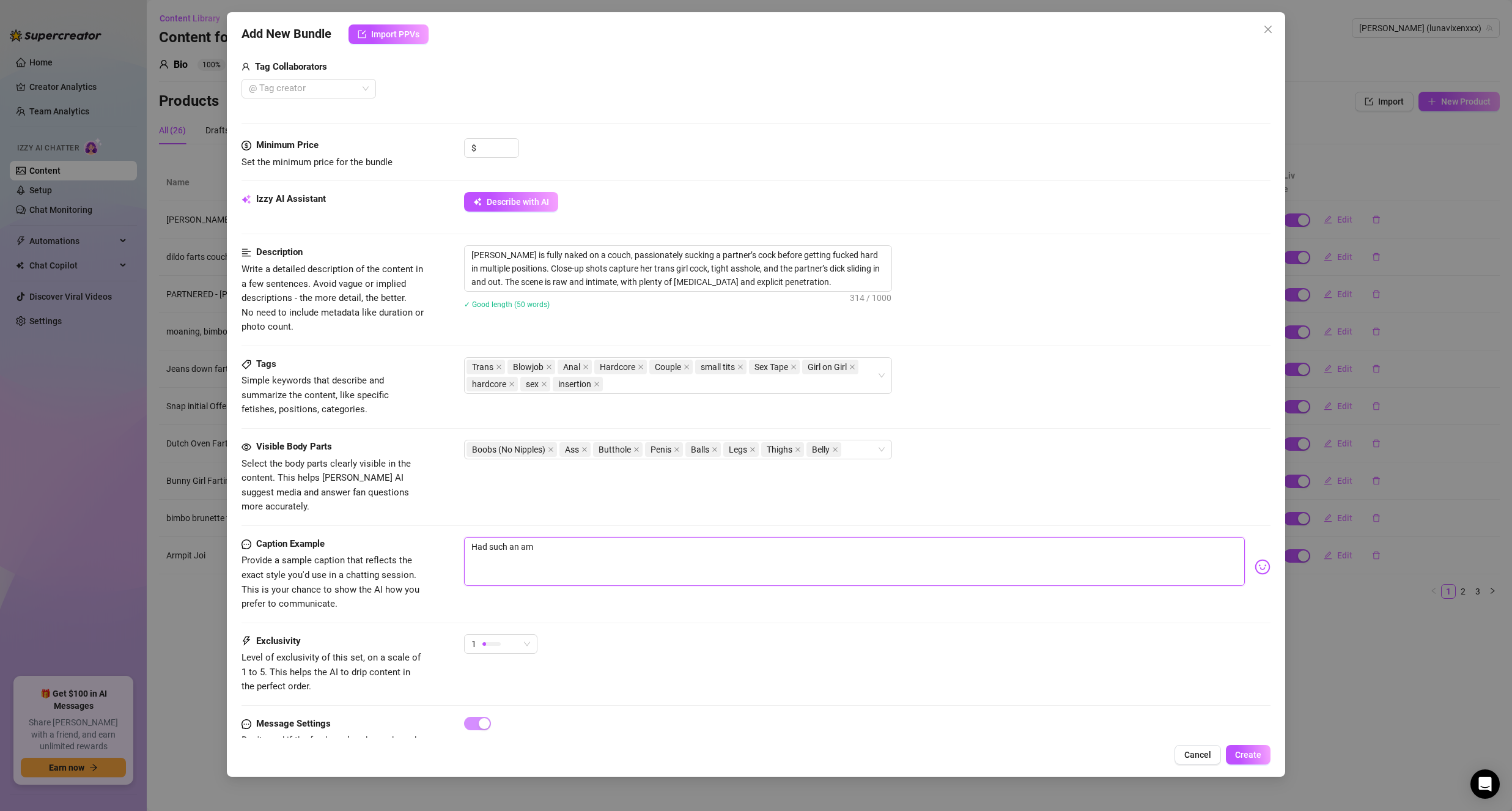
type textarea "Had such an ama"
type textarea "Had such an amaz"
type textarea "Had such an amazi"
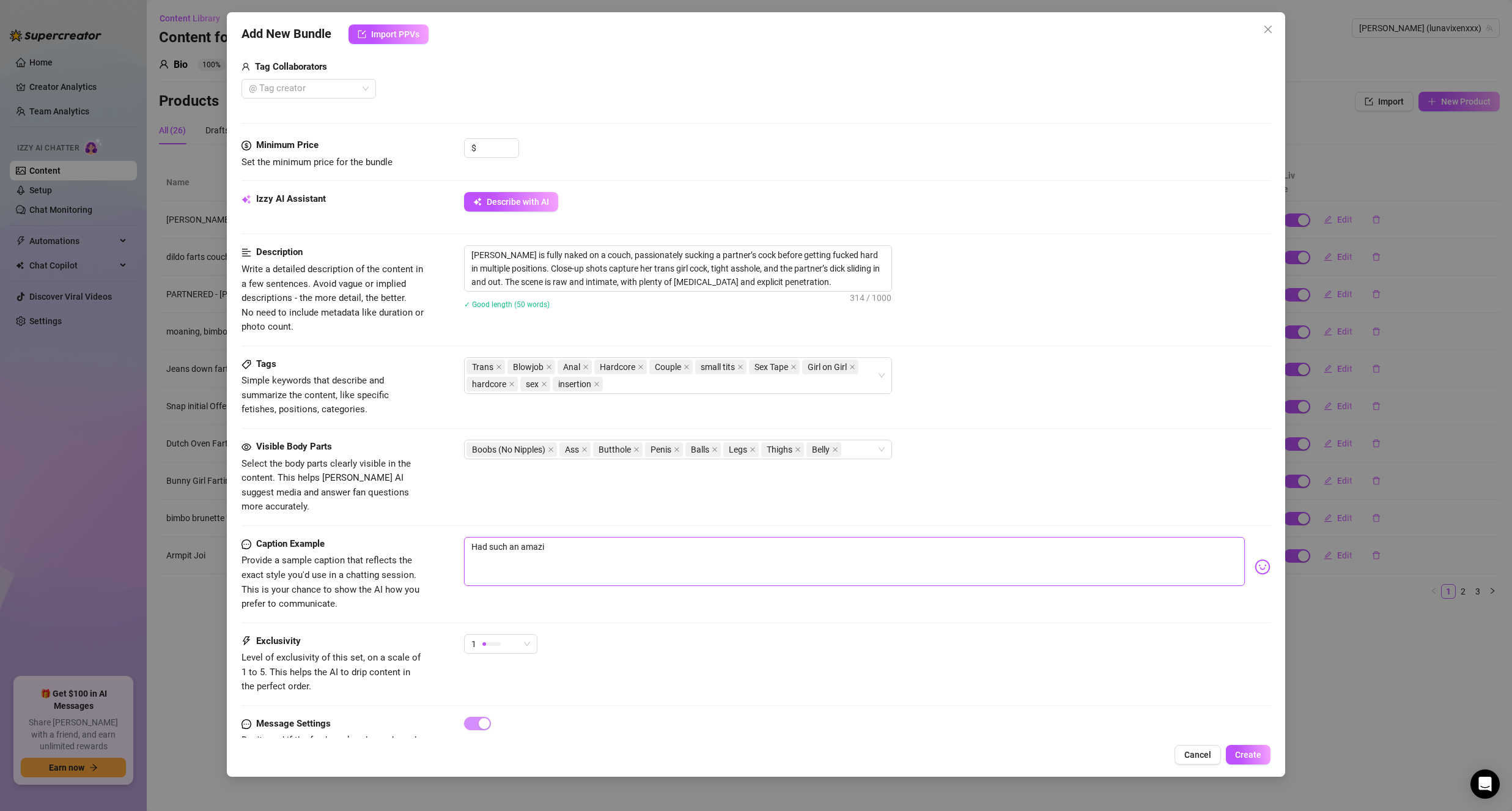
type textarea "Had such an amazin"
type textarea "Had such an amazing"
type textarea "Had such an amazing t"
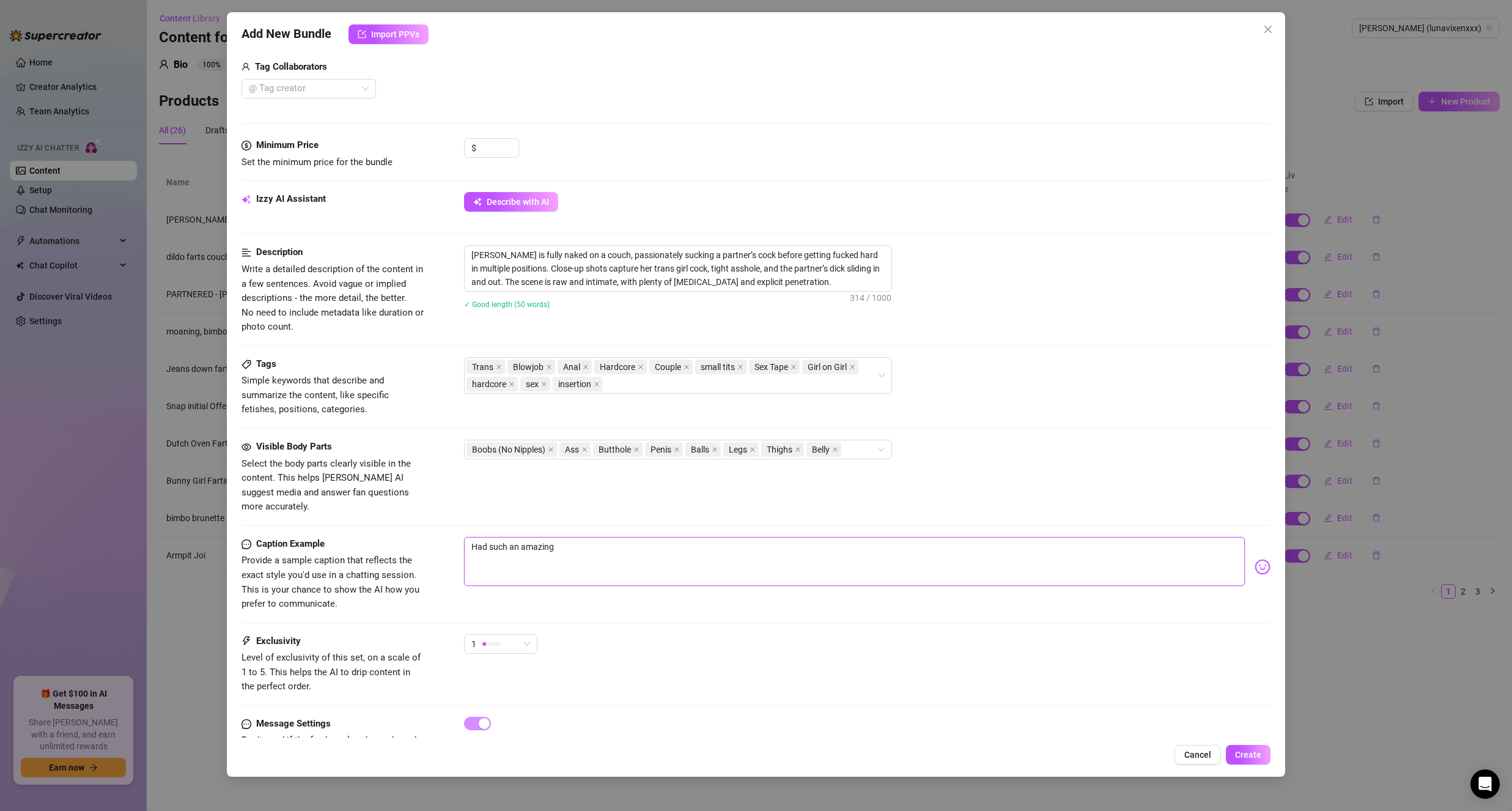
type textarea "Had such an amazing t"
type textarea "Had such an amazing ti"
type textarea "Had such an amazing tim"
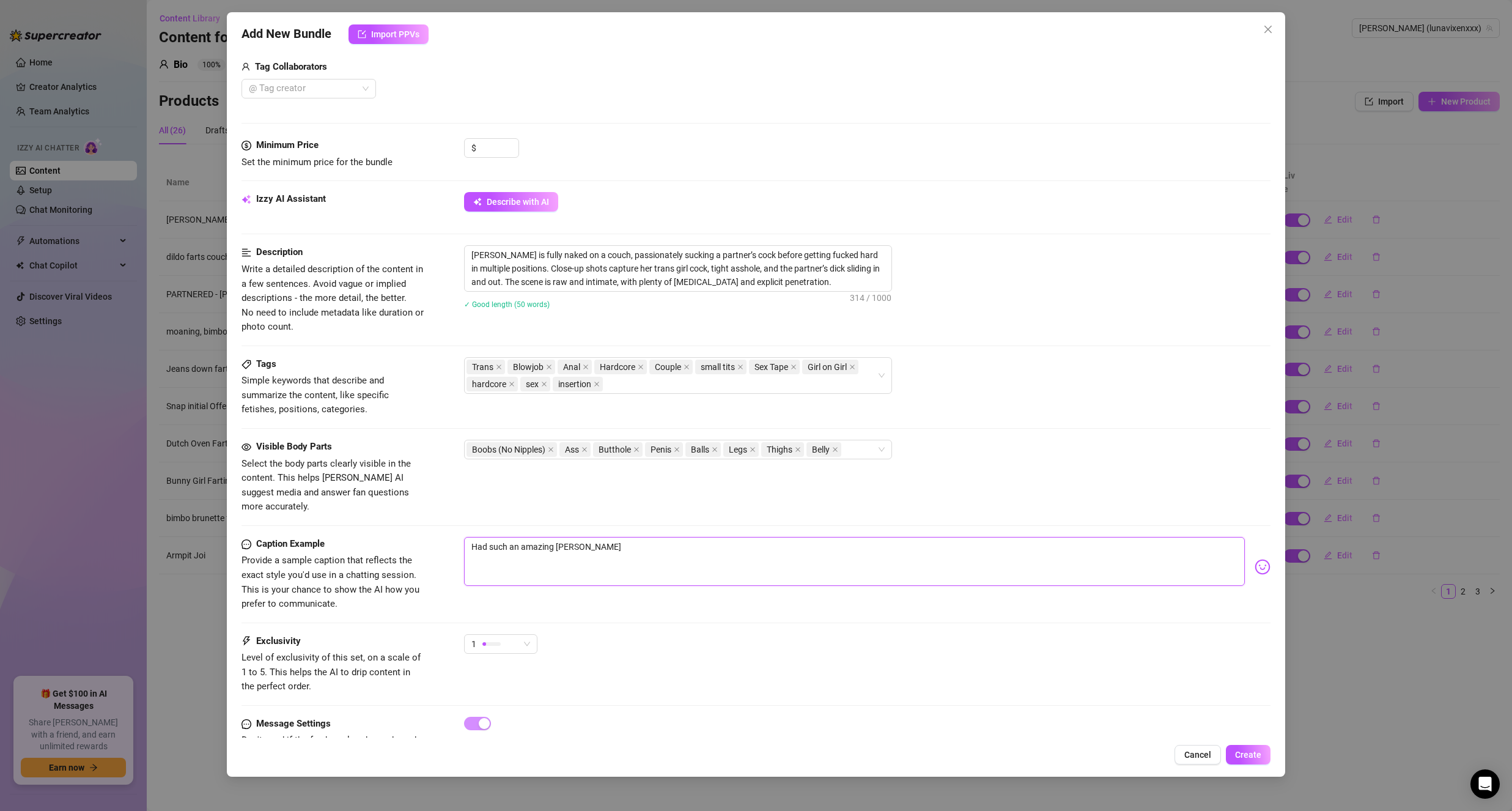
type textarea "Had such an amazing time"
type textarea "Had such an amazing time h"
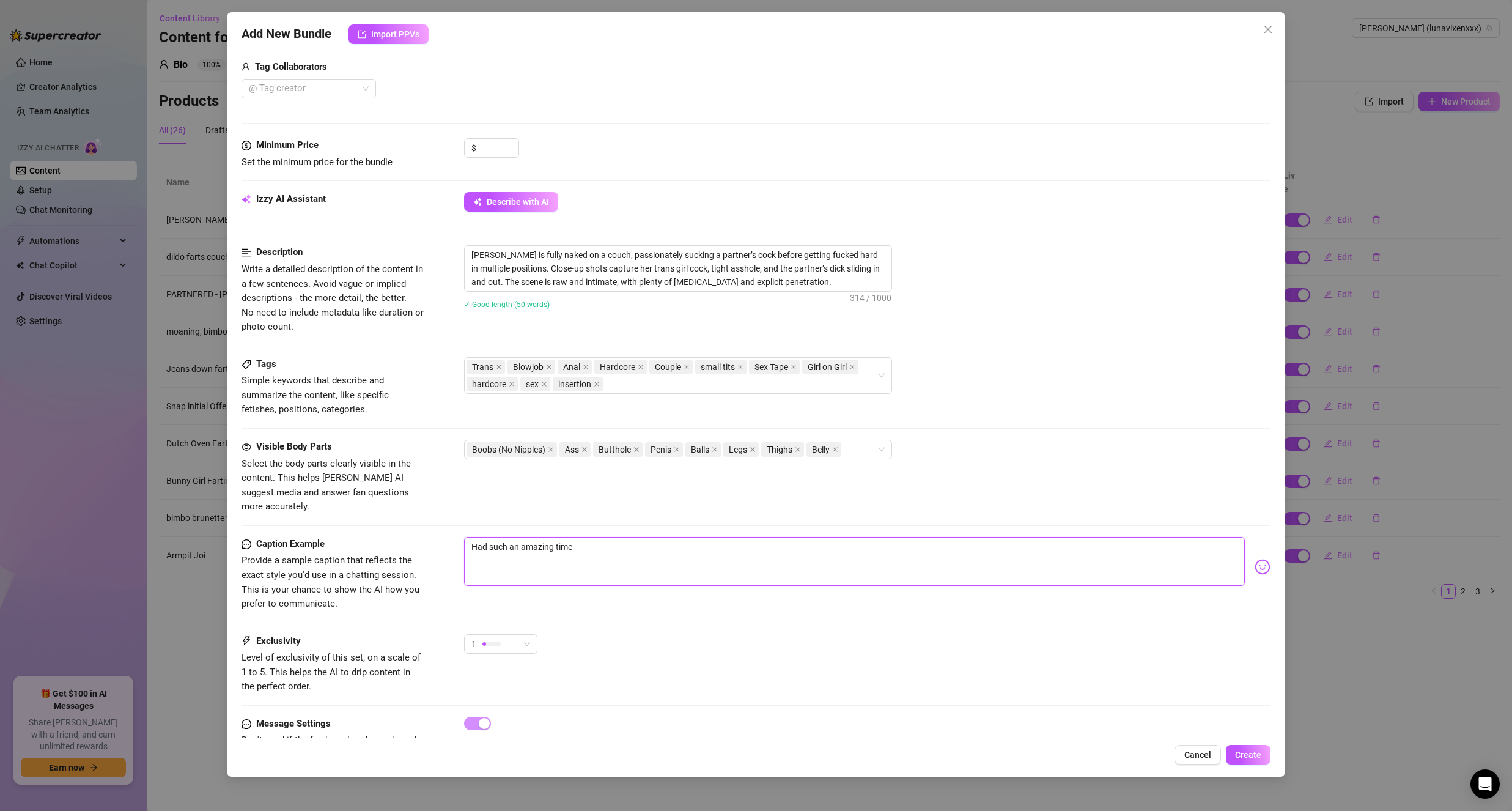
type textarea "Had such an amazing time h"
type textarea "Had such an amazing time ha"
type textarea "Had such an amazing time han"
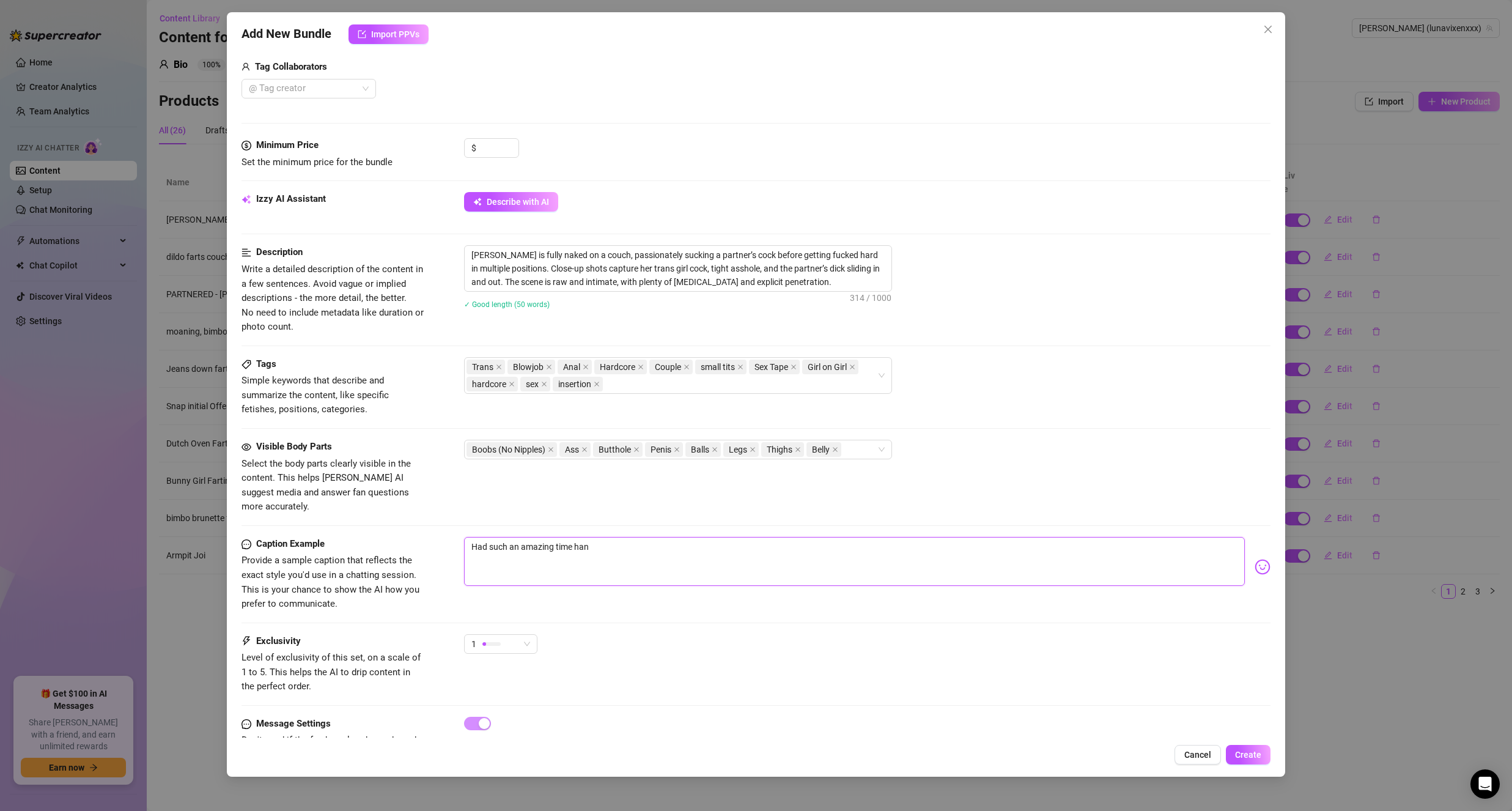
type textarea "Had such an amazing time hang"
type textarea "Had such an amazing time hangi"
type textarea "Had such an amazing time hangin"
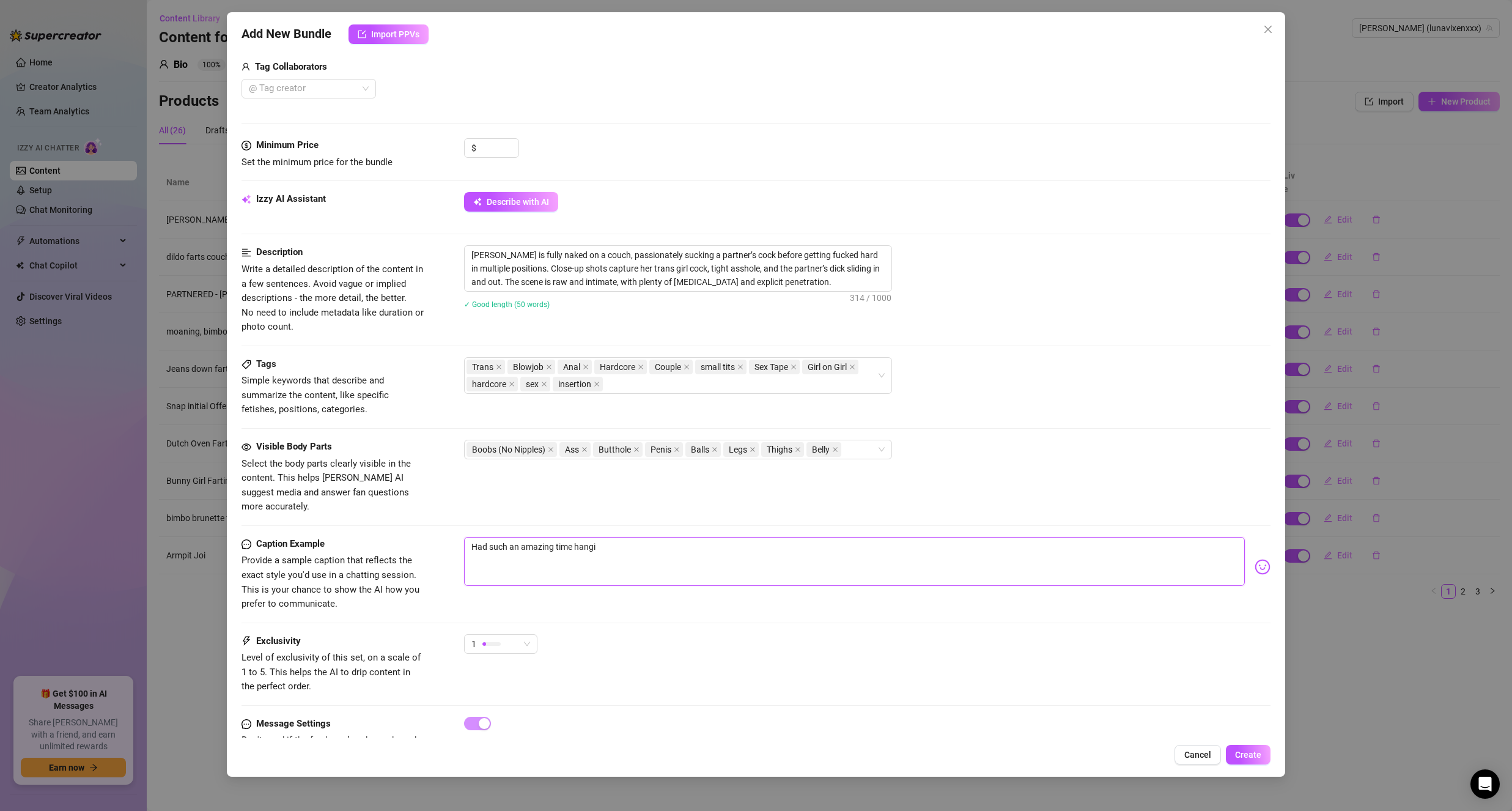
type textarea "Had such an amazing time hangin"
type textarea "Had such an amazing time hanging"
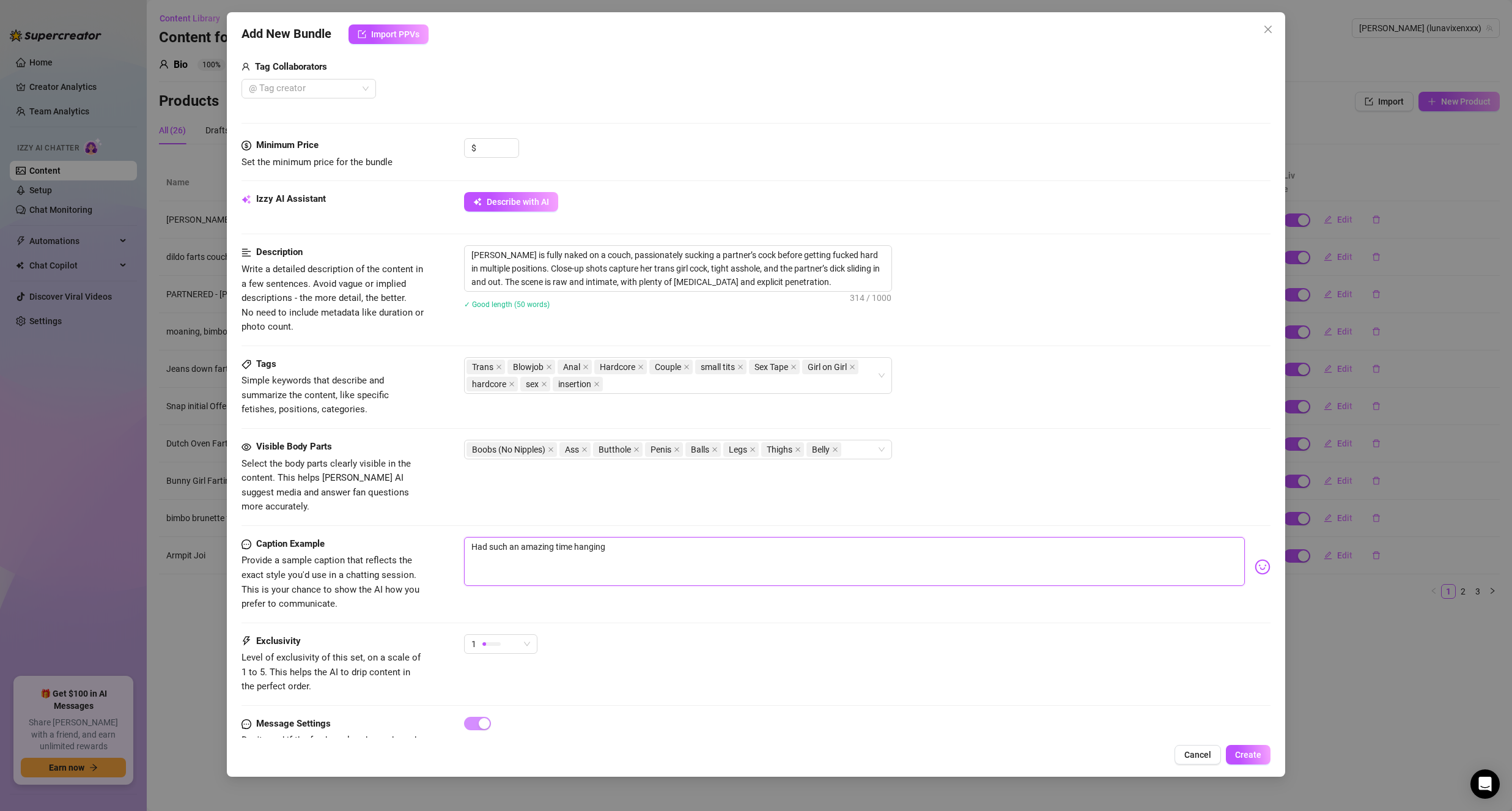
type textarea "Had such an amazing time hanging o"
type textarea "Had such an amazing time hanging ou"
type textarea "Had such an amazing time hanging out"
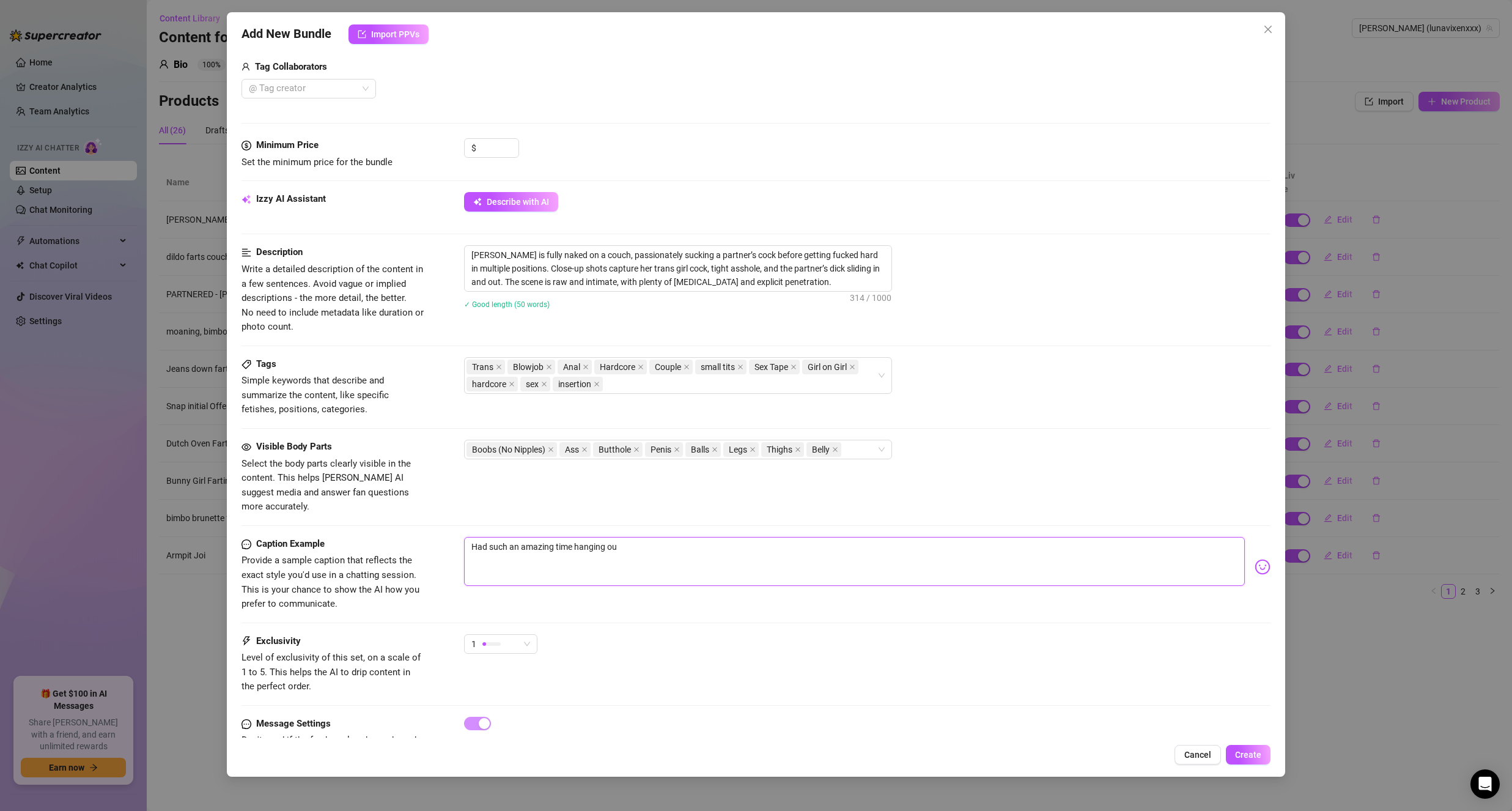
type textarea "Had such an amazing time hanging out"
type textarea "Had such an amazing time hanging out w"
click at [289, 75] on div "Tag Collaborators @ Tag creator" at bounding box center [350, 79] width 217 height 40
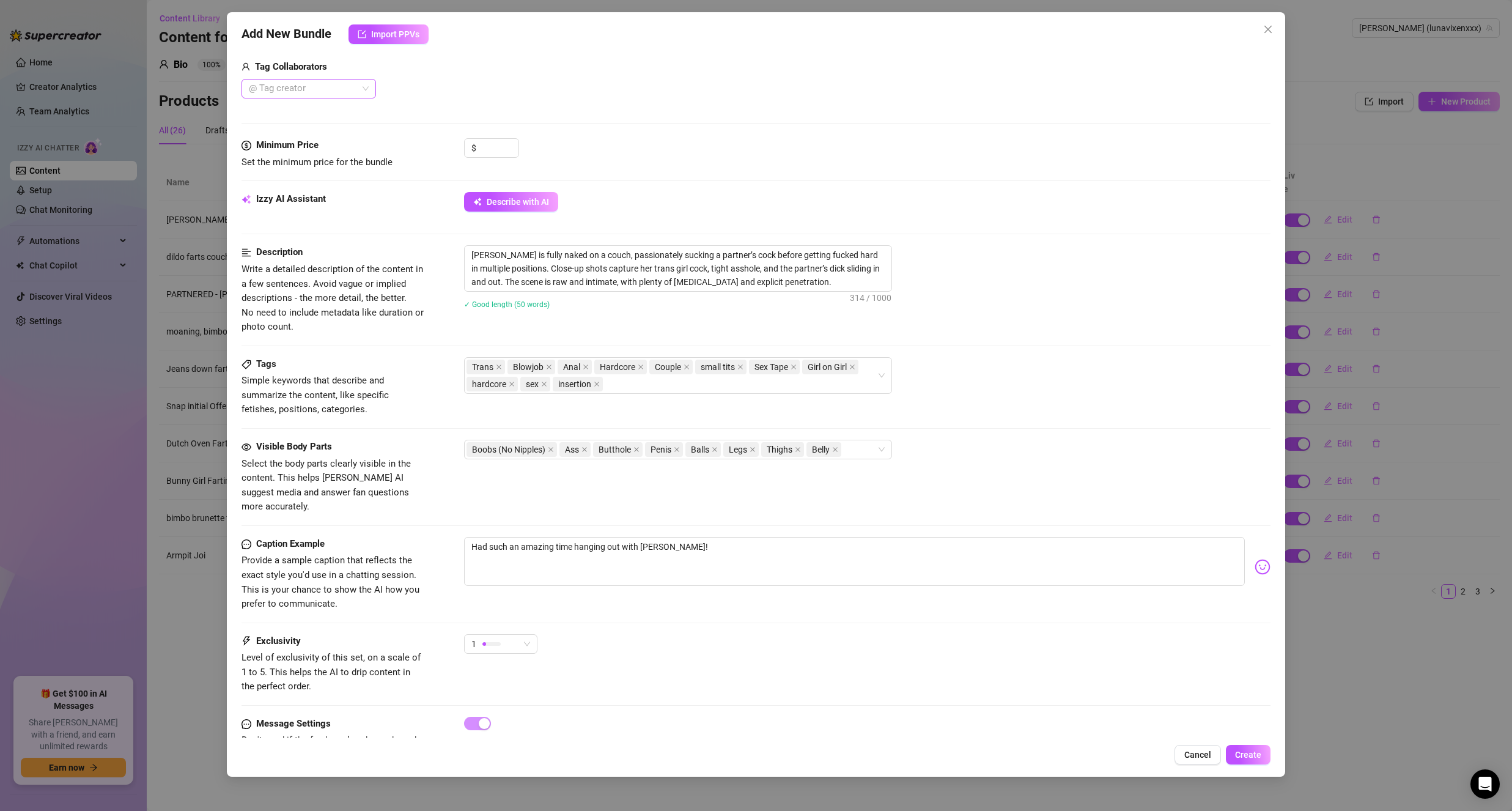
click at [289, 86] on div at bounding box center [301, 89] width 117 height 17
click at [302, 157] on div "Autumn Rain 🖤" at bounding box center [308, 153] width 115 height 14
click at [633, 76] on div "Add Media from Vault Attached Media Tag Collaborators Autumn Rain 🖤" at bounding box center [756, 1] width 1029 height 194
click at [675, 537] on textarea "Had such an amazing time hanging out with Autumn!" at bounding box center [854, 562] width 781 height 49
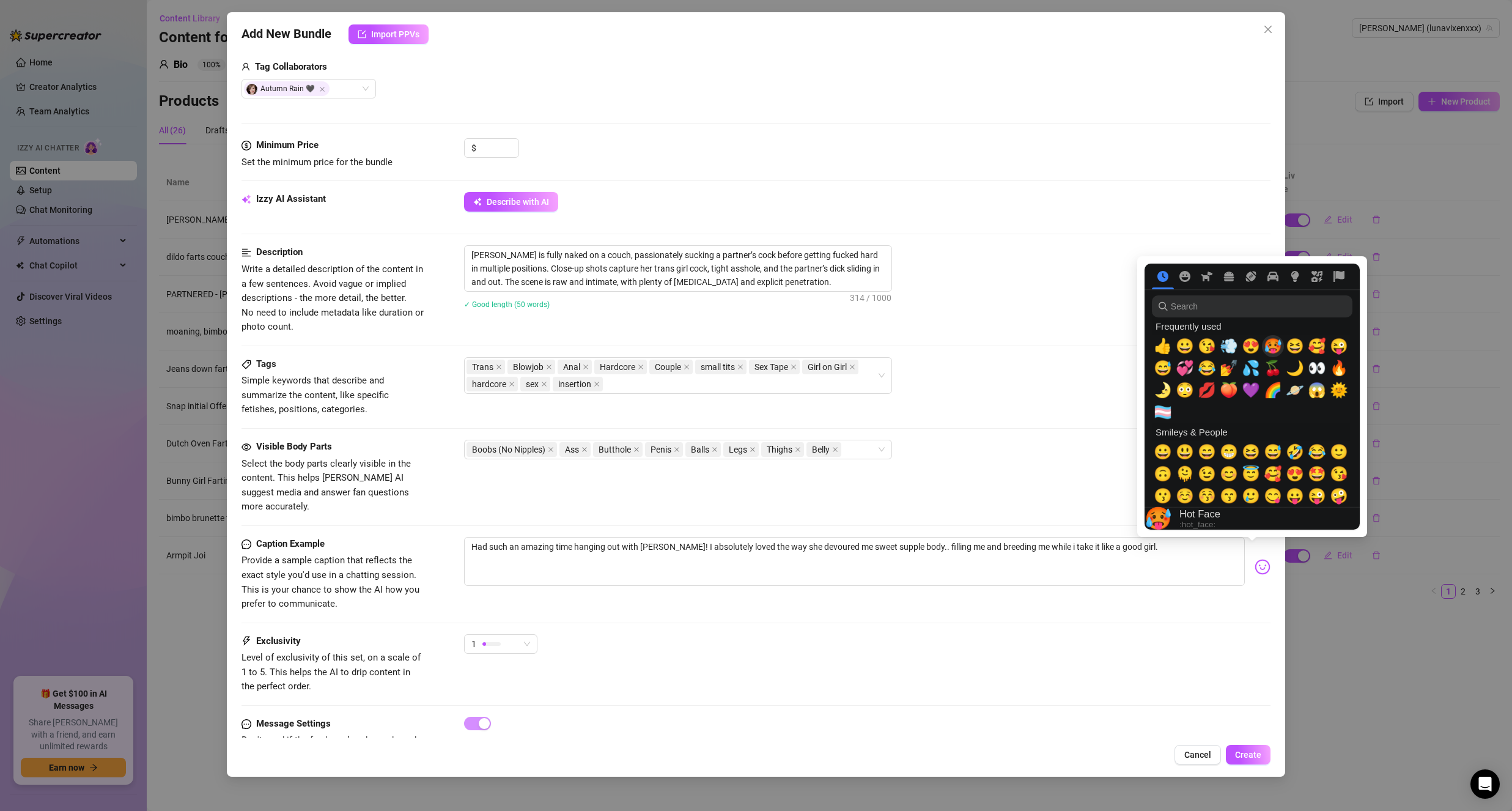
click at [1270, 347] on span "🥵" at bounding box center [1272, 346] width 18 height 17
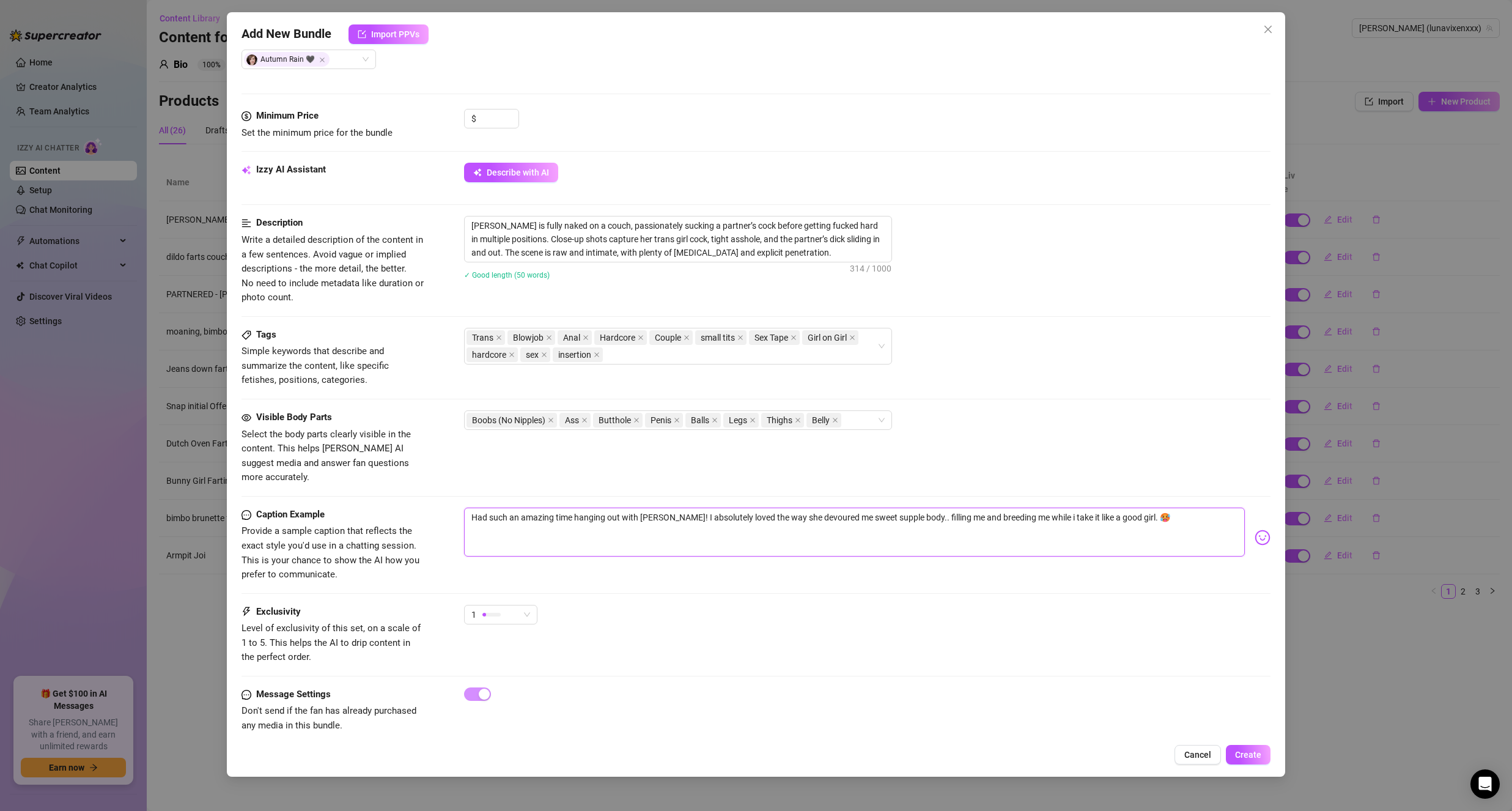
scroll to position [339, 0]
click at [509, 602] on div "1" at bounding box center [495, 611] width 47 height 18
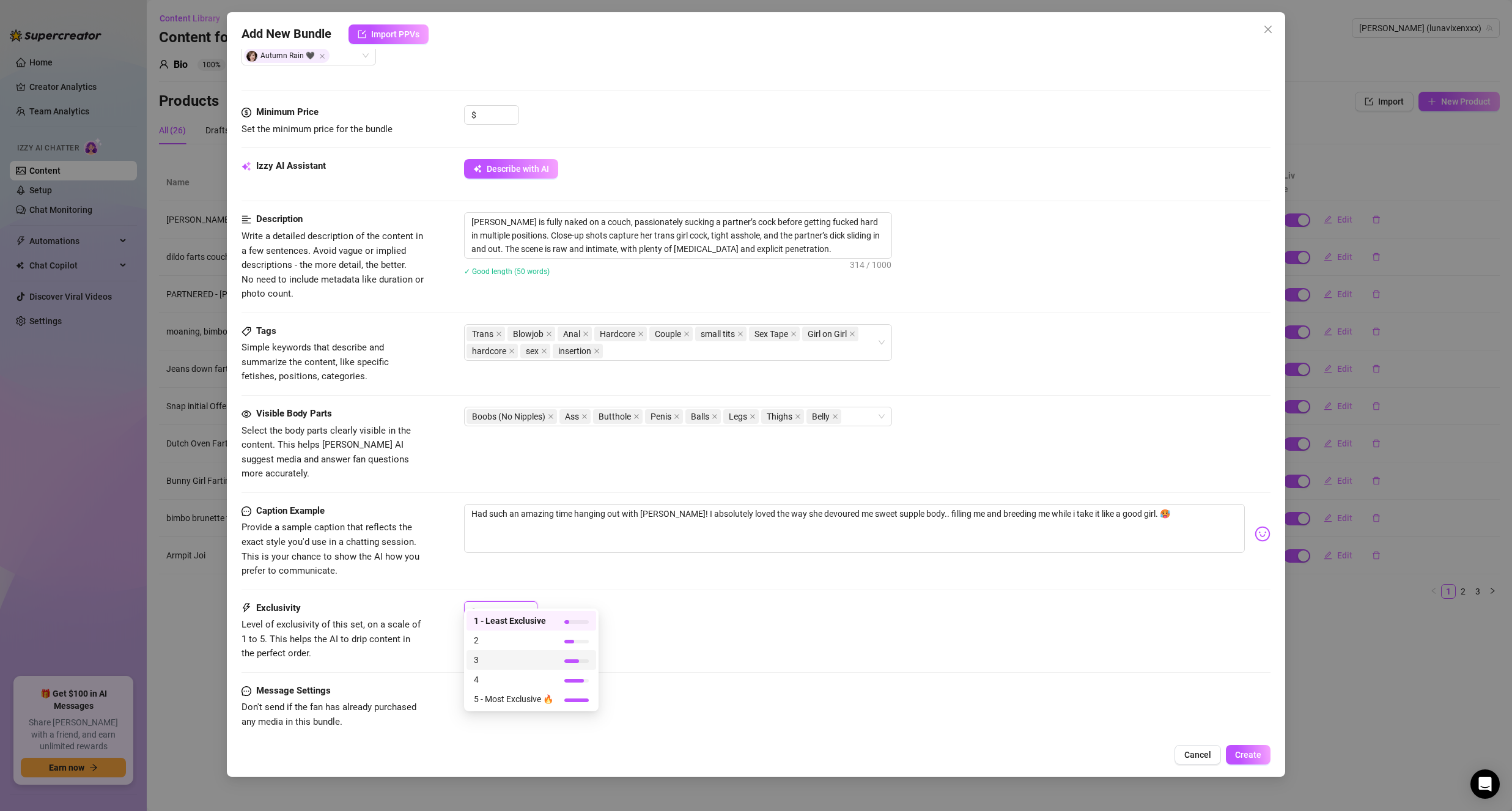
click at [518, 657] on span "3" at bounding box center [513, 660] width 79 height 14
click at [487, 120] on input at bounding box center [498, 114] width 40 height 18
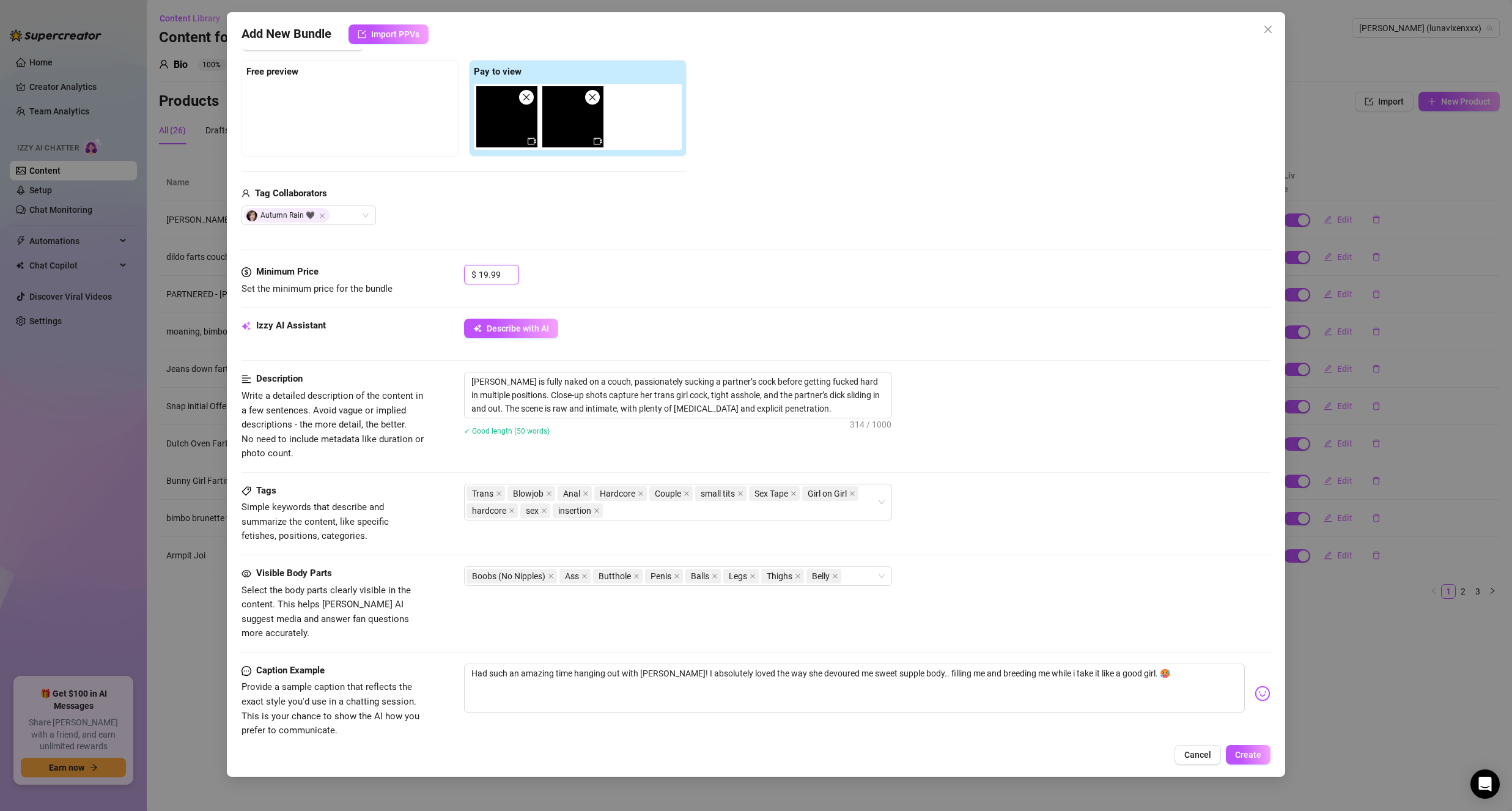
scroll to position [0, 0]
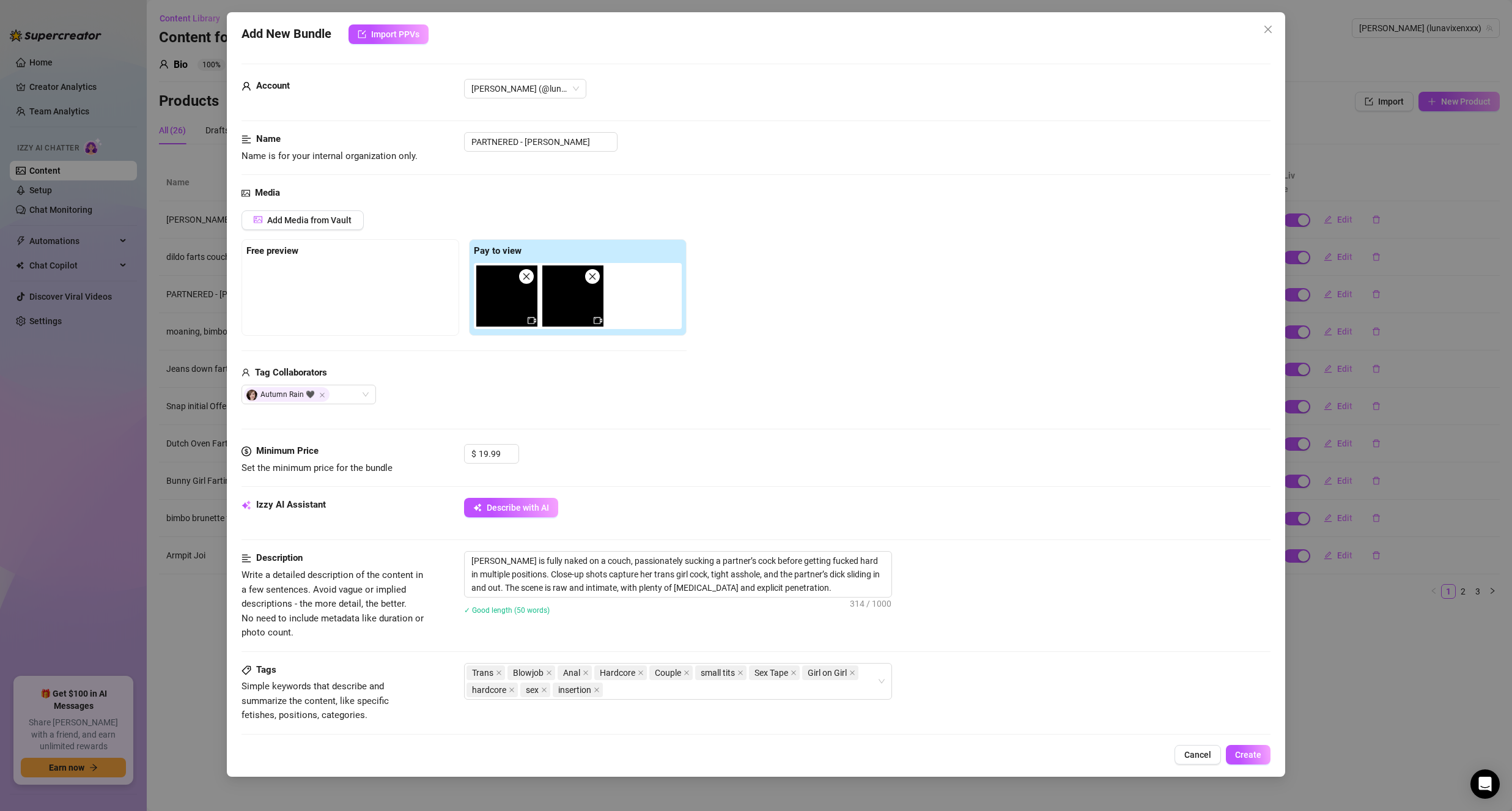
click at [942, 345] on div "Add Media from Vault Free preview Pay to view Tag Collaborators Autumn Rain 🖤" at bounding box center [756, 307] width 1029 height 194
drag, startPoint x: 487, startPoint y: 451, endPoint x: 480, endPoint y: 453, distance: 7.3
click at [480, 453] on input "19.99" at bounding box center [498, 453] width 40 height 18
click at [542, 447] on div "$ 19.99" at bounding box center [867, 459] width 807 height 31
click at [489, 457] on input "19.99" at bounding box center [498, 453] width 40 height 18
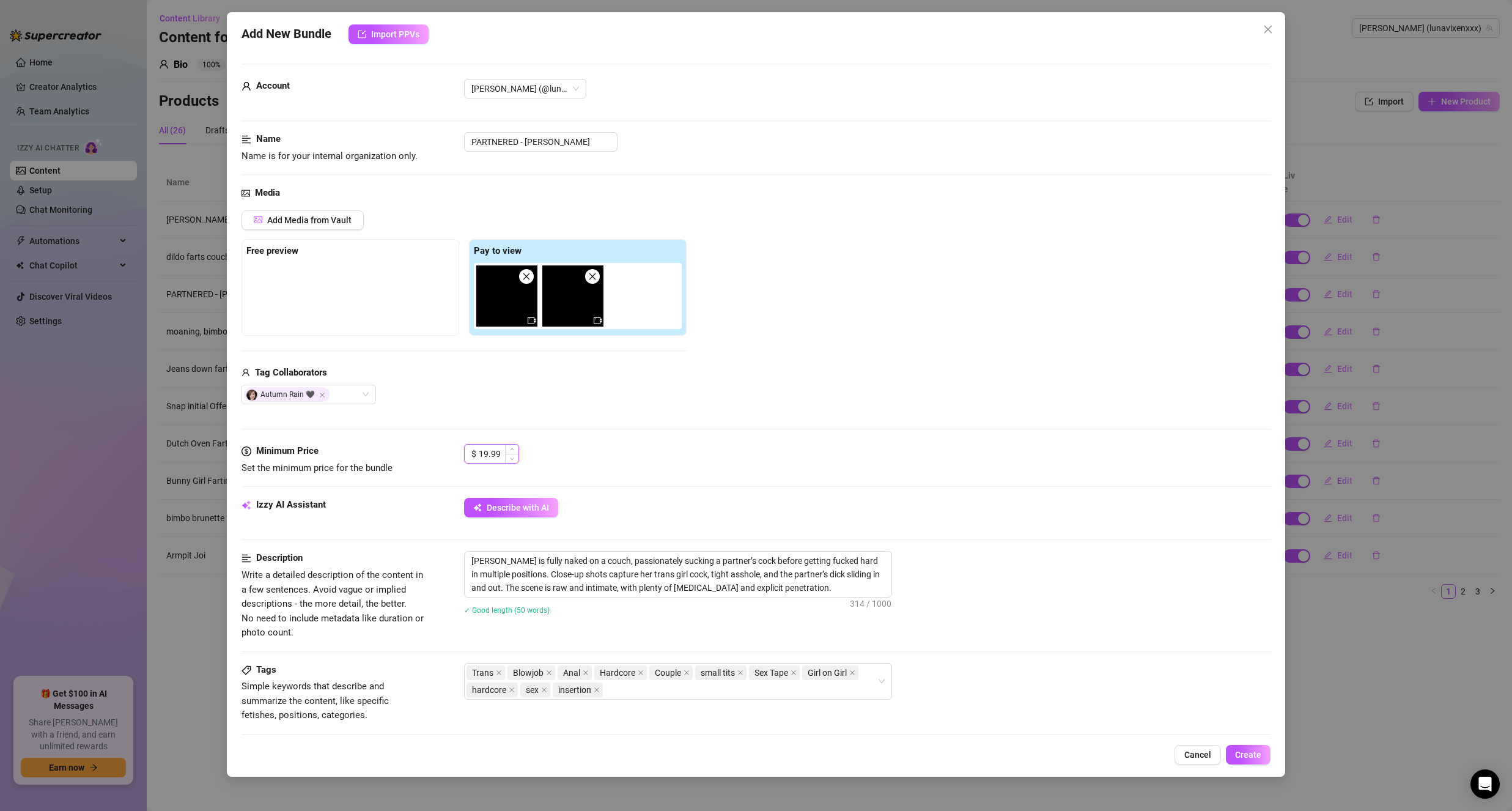
click at [484, 455] on input "19.99" at bounding box center [498, 453] width 40 height 18
click at [584, 443] on div "Media Add Media from Vault Free preview Pay to view Tag Collaborators Autumn Ra…" at bounding box center [756, 314] width 1029 height 258
click at [324, 396] on icon "Close" at bounding box center [322, 395] width 6 height 6
click at [324, 396] on div at bounding box center [301, 394] width 117 height 17
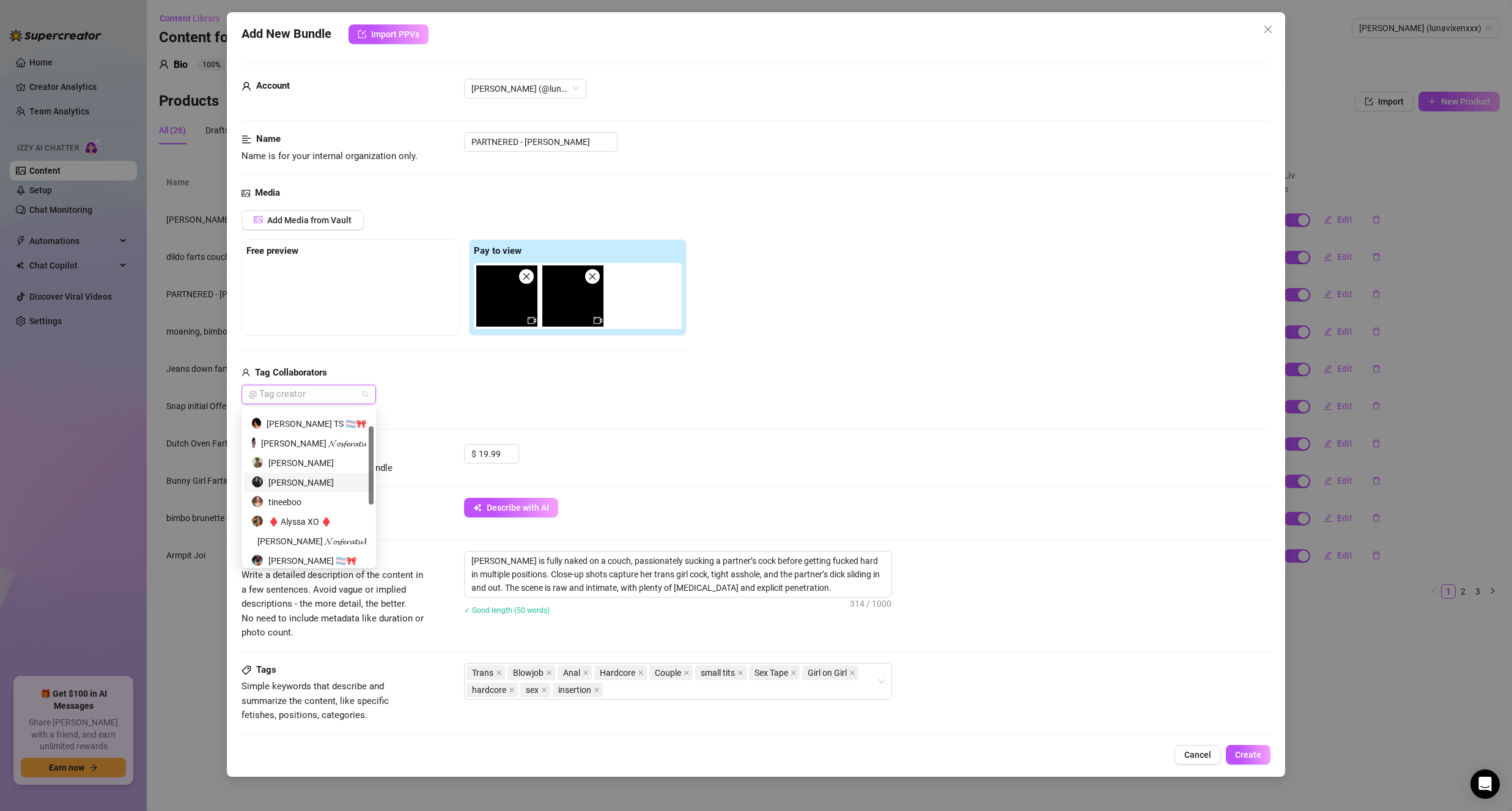
click at [295, 485] on div "Michael Love" at bounding box center [308, 482] width 115 height 14
click at [671, 384] on div "Tag Collaborators Michael Love" at bounding box center [464, 385] width 445 height 40
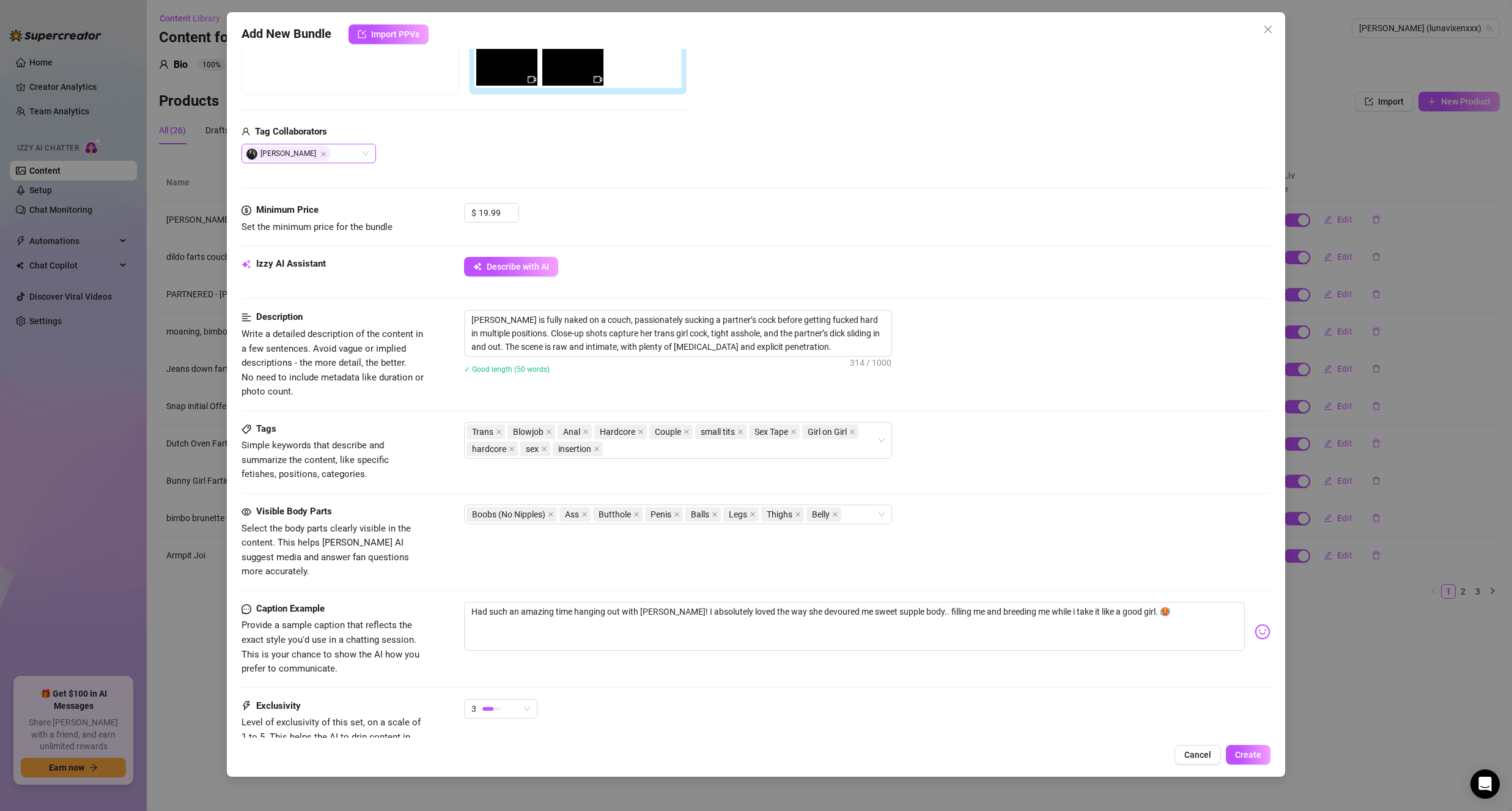
scroll to position [245, 0]
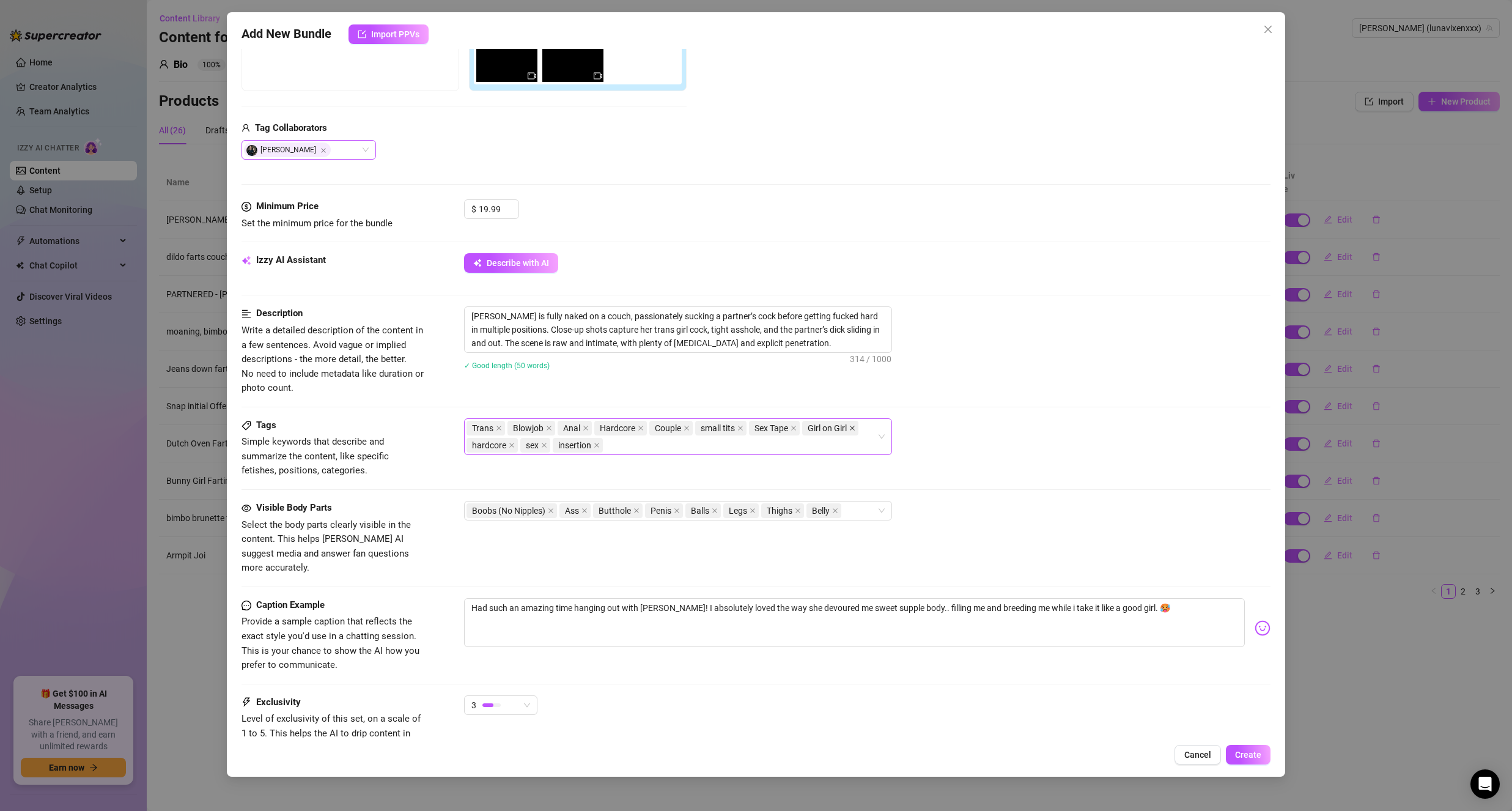
click at [853, 425] on icon "close" at bounding box center [852, 428] width 6 height 6
click at [825, 447] on div "Trans Blowjob Anal Hardcore Couple small tits Sex Tape hardcore sex insertion" at bounding box center [671, 436] width 411 height 34
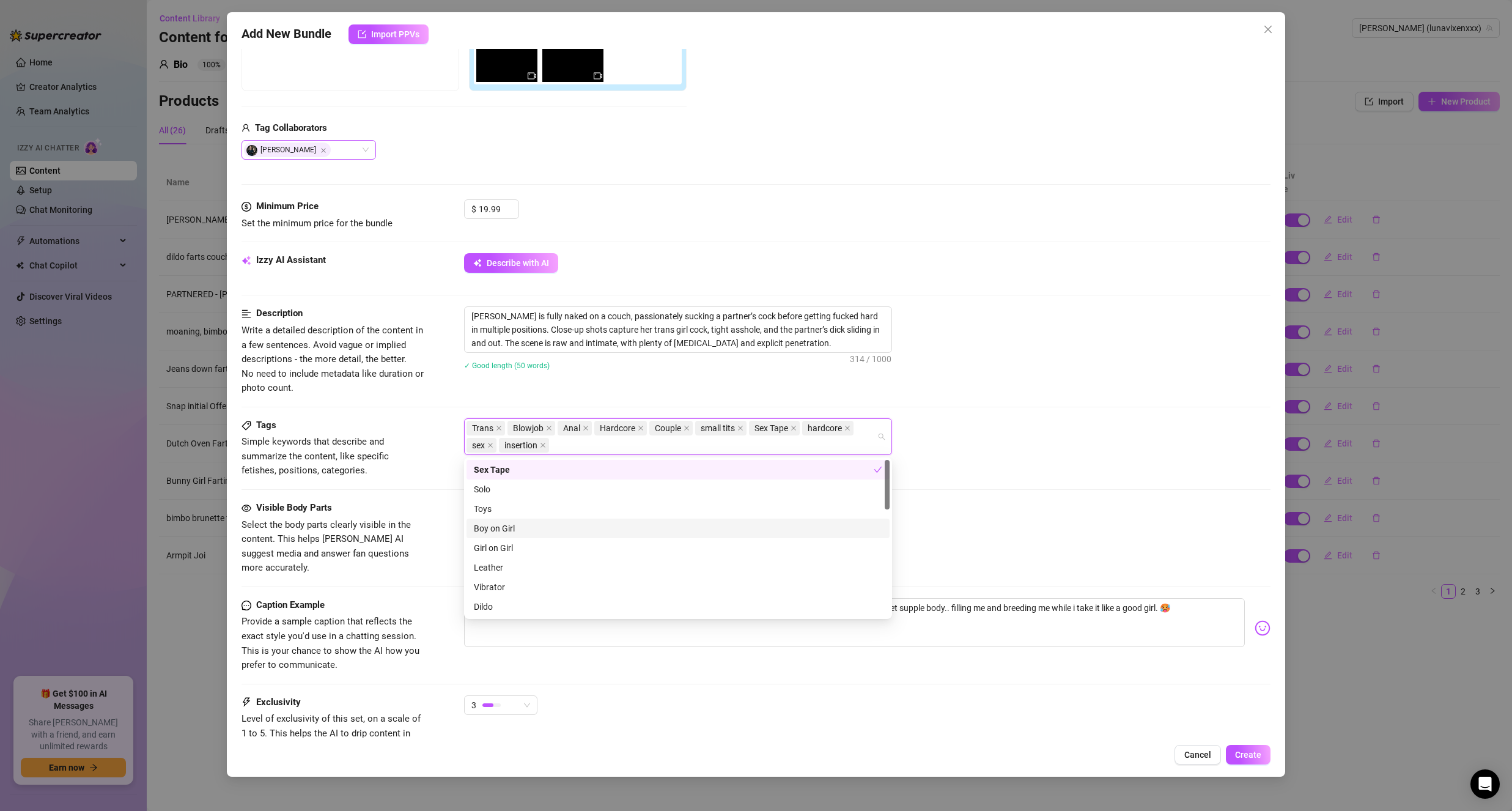
click at [689, 526] on div "Boy on Girl" at bounding box center [677, 529] width 409 height 14
click at [966, 402] on div "Description Write a detailed description of the content in a few sentences. Avo…" at bounding box center [756, 362] width 1029 height 111
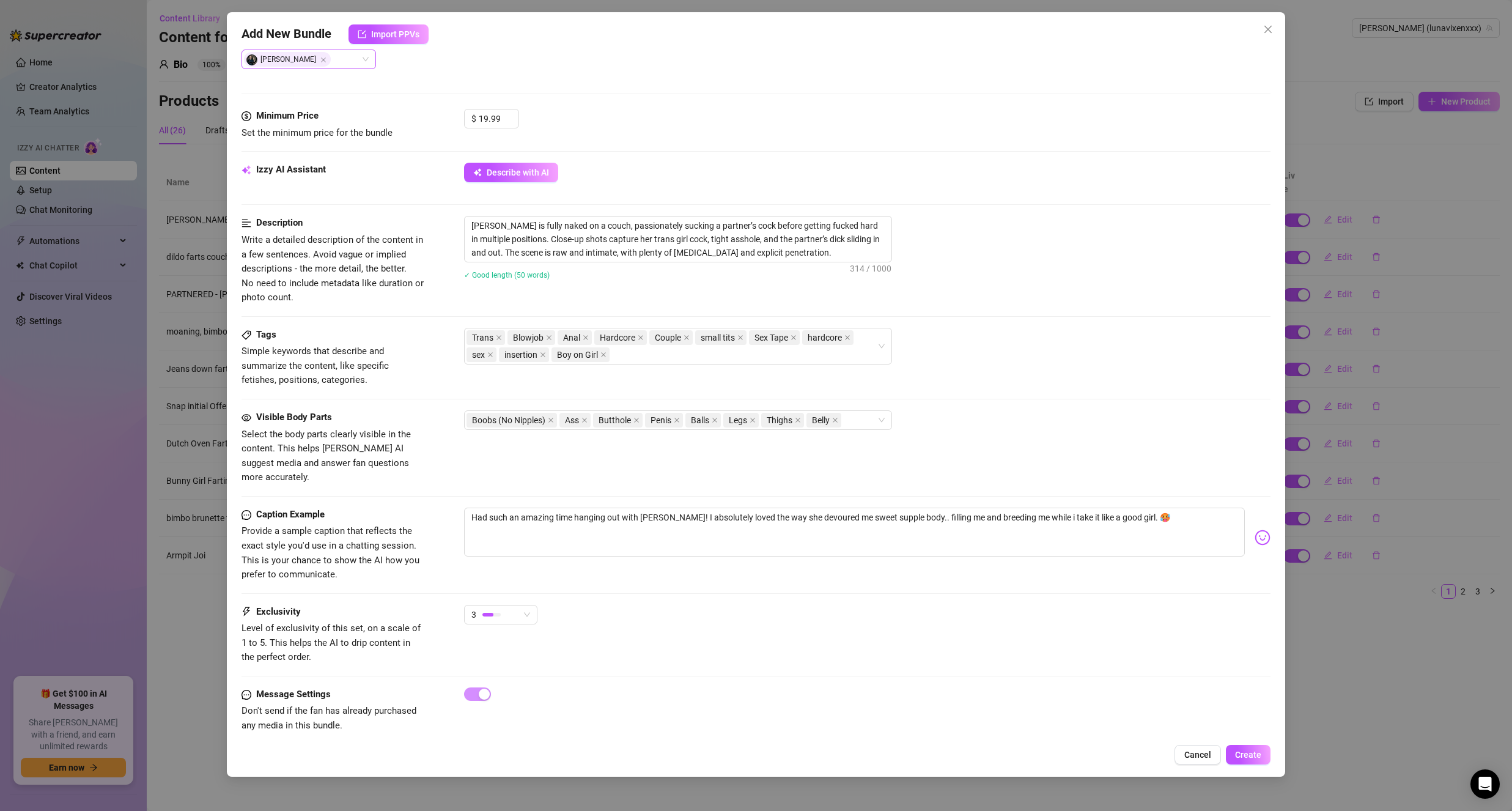
scroll to position [339, 0]
click at [645, 504] on textarea "Had such an amazing time hanging out with Autumn! I absolutely loved the way sh…" at bounding box center [854, 528] width 781 height 49
click at [642, 504] on textarea "Had such an amazing time hanging out with Autumn! I absolutely loved the way sh…" at bounding box center [854, 528] width 781 height 49
drag, startPoint x: 642, startPoint y: 497, endPoint x: 648, endPoint y: 499, distance: 6.3
click at [648, 504] on textarea "Had such an amazing time hanging out with Autumn! I absolutely loved the way sh…" at bounding box center [854, 528] width 781 height 49
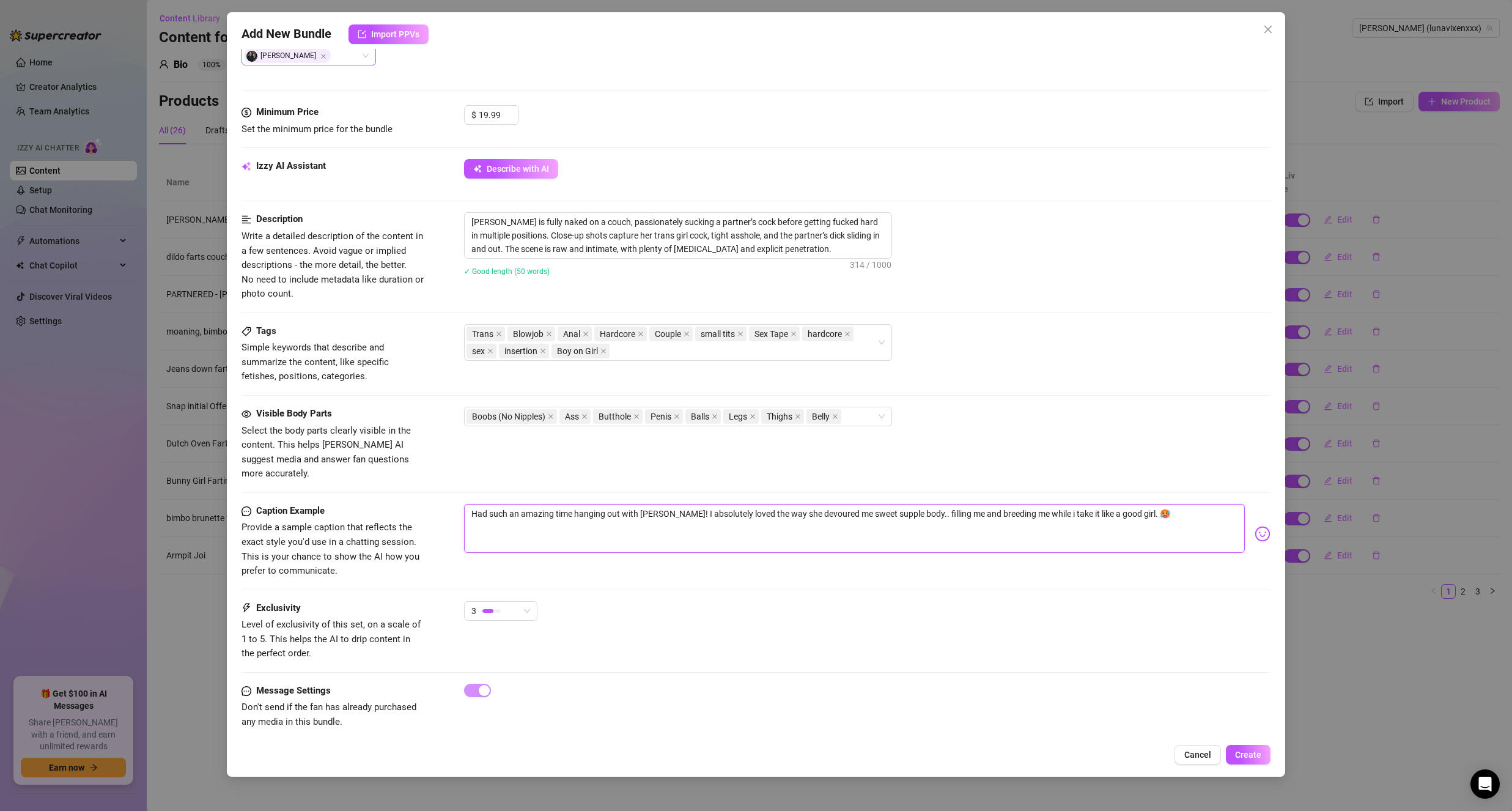
drag, startPoint x: 1141, startPoint y: 510, endPoint x: 415, endPoint y: 529, distance: 726.2
click at [415, 529] on div "Caption Example Provide a sample caption that reflects the exact style you'd us…" at bounding box center [756, 540] width 1029 height 74
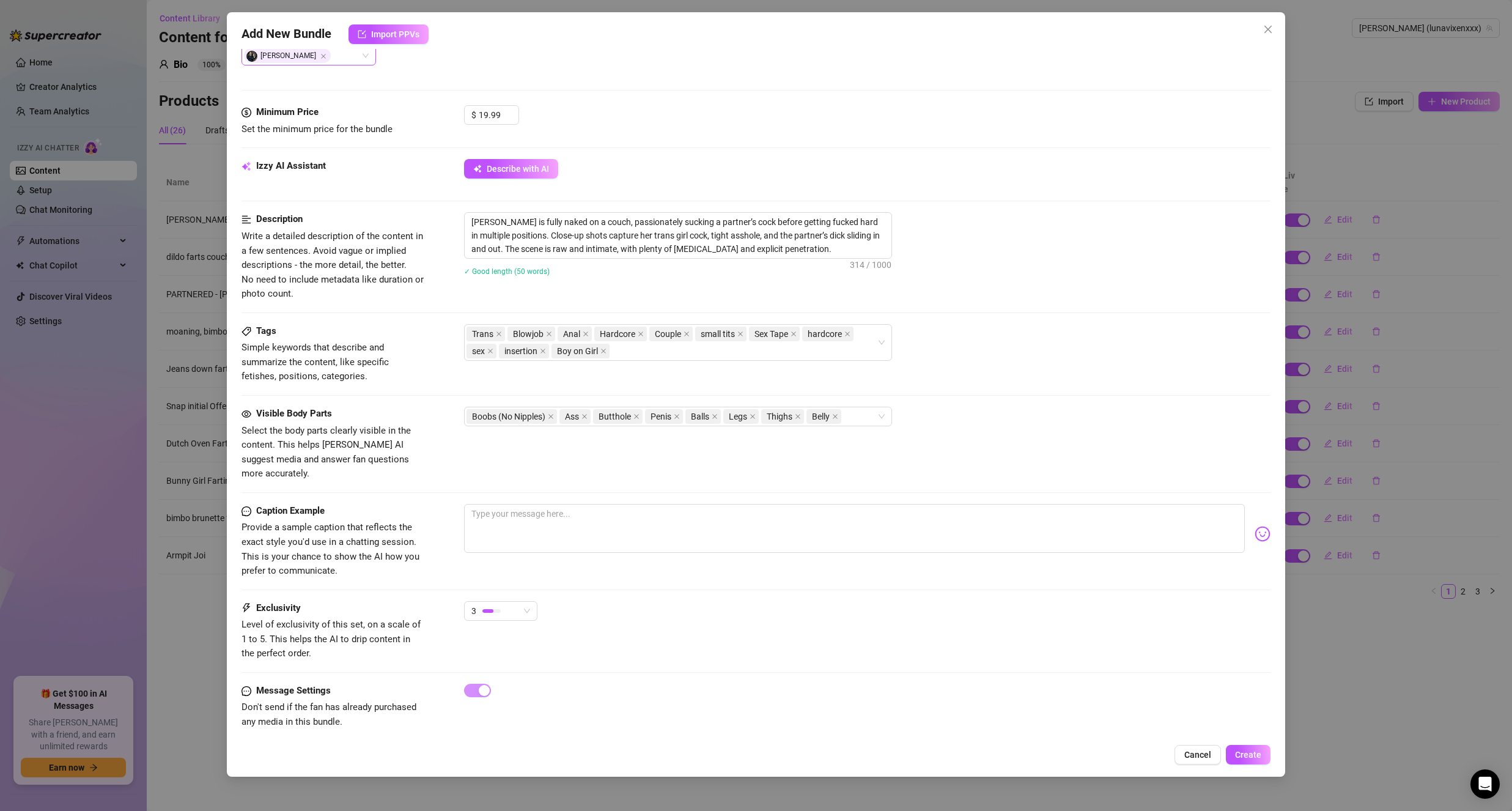
click at [943, 552] on div "Caption Example Provide a sample caption that reflects the exact style you'd us…" at bounding box center [756, 540] width 1029 height 74
click at [698, 544] on div at bounding box center [867, 534] width 807 height 60
click at [687, 528] on textarea at bounding box center [854, 528] width 781 height 49
click at [657, 356] on div "Trans Blowjob Anal Hardcore Couple small tits Sex Tape hardcore sex insertion B…" at bounding box center [671, 342] width 411 height 34
click at [1008, 333] on div "Trans, Blowjob, Anal, Hardcore, Couple, small tits, Sex Tape, hardcore, sex, in…" at bounding box center [867, 342] width 807 height 37
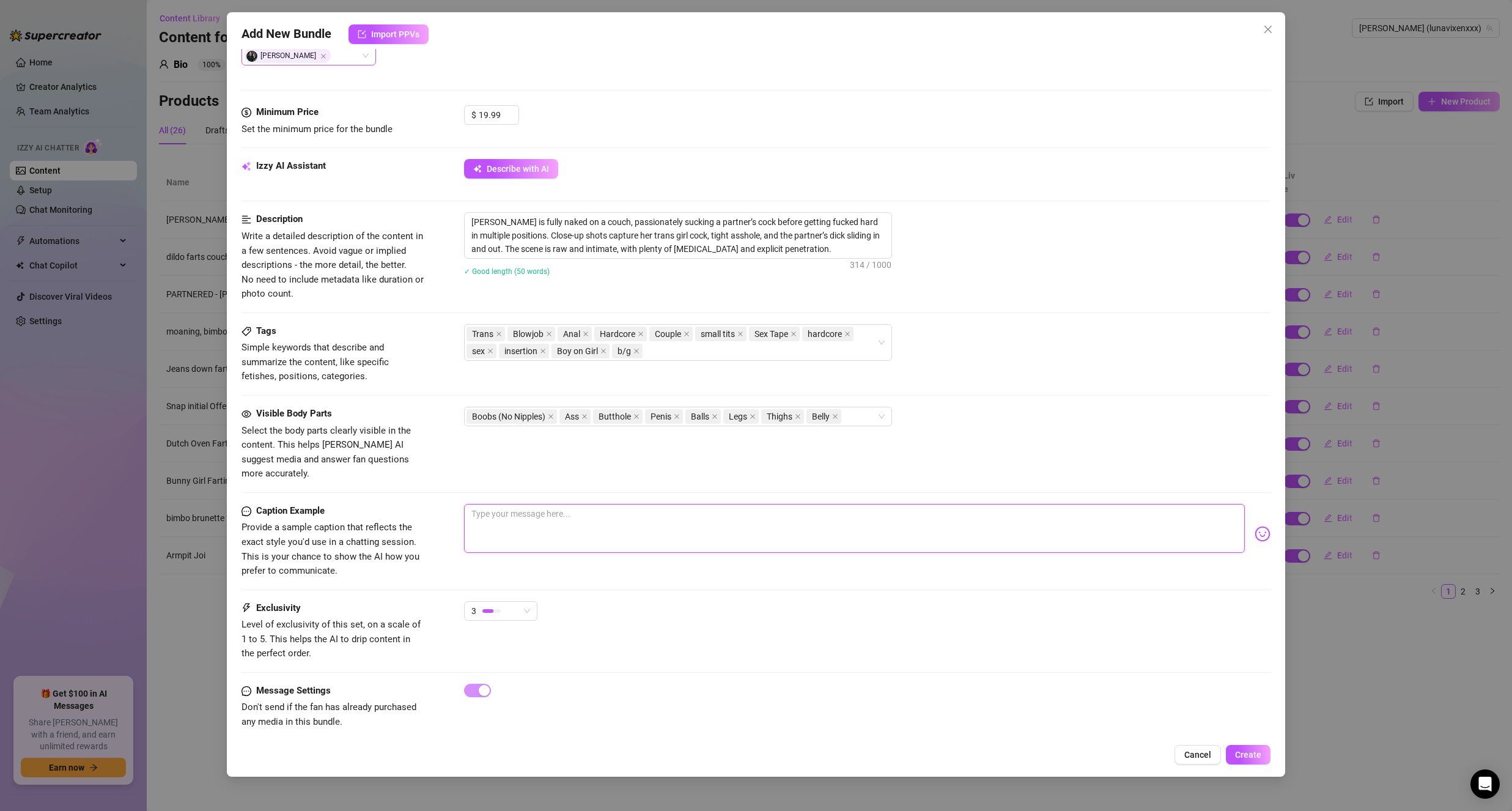
click at [518, 518] on textarea at bounding box center [854, 528] width 781 height 49
click at [1255, 526] on img at bounding box center [1263, 534] width 15 height 15
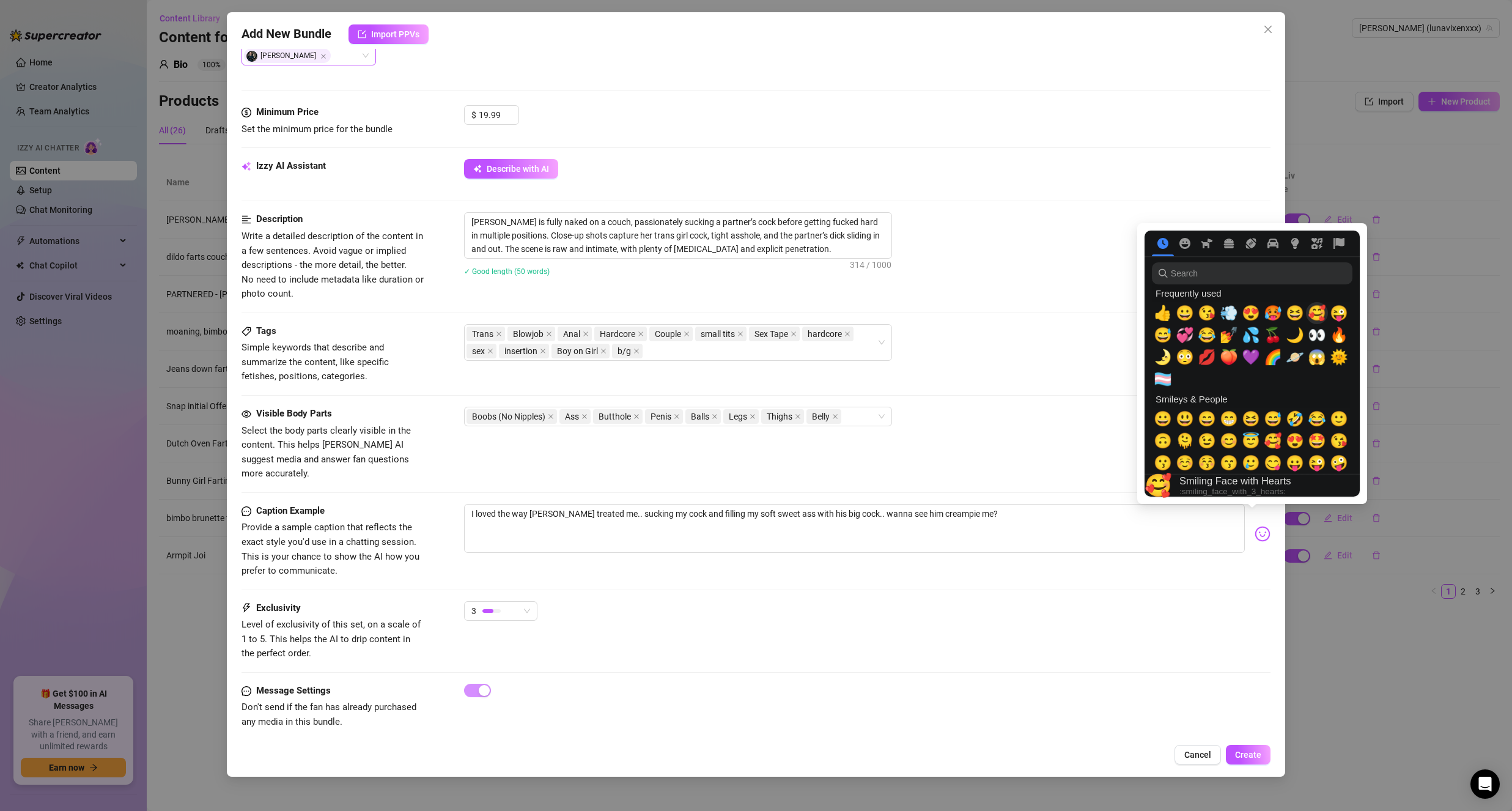
click at [1314, 314] on span "🥰" at bounding box center [1317, 313] width 18 height 17
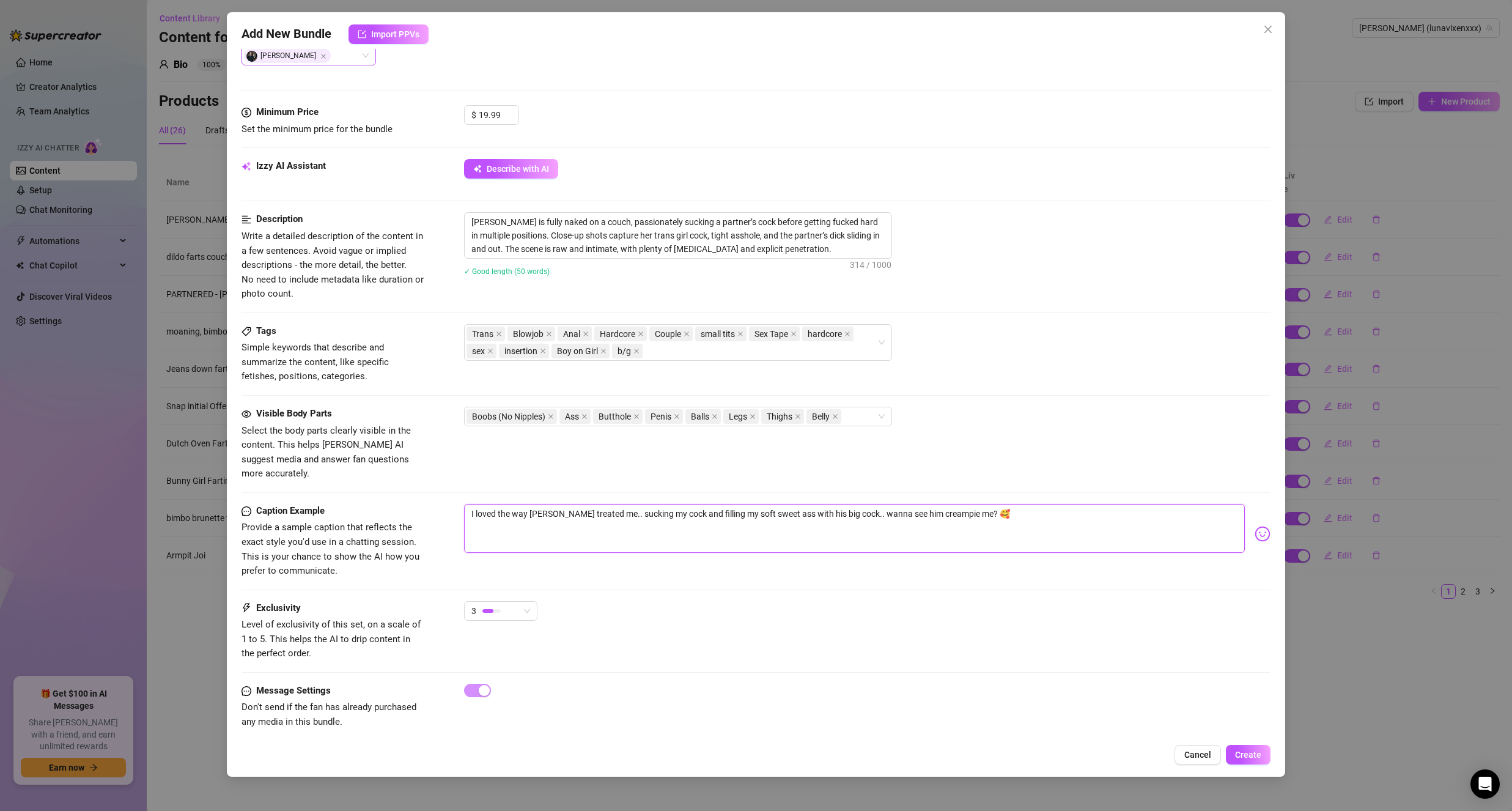
click at [1035, 511] on textarea "I loved the way Michael treated me.. sucking my cock and filling my soft sweet …" at bounding box center [854, 528] width 781 height 49
click at [517, 602] on div "3" at bounding box center [495, 611] width 47 height 18
click at [498, 642] on span "2" at bounding box center [513, 641] width 79 height 14
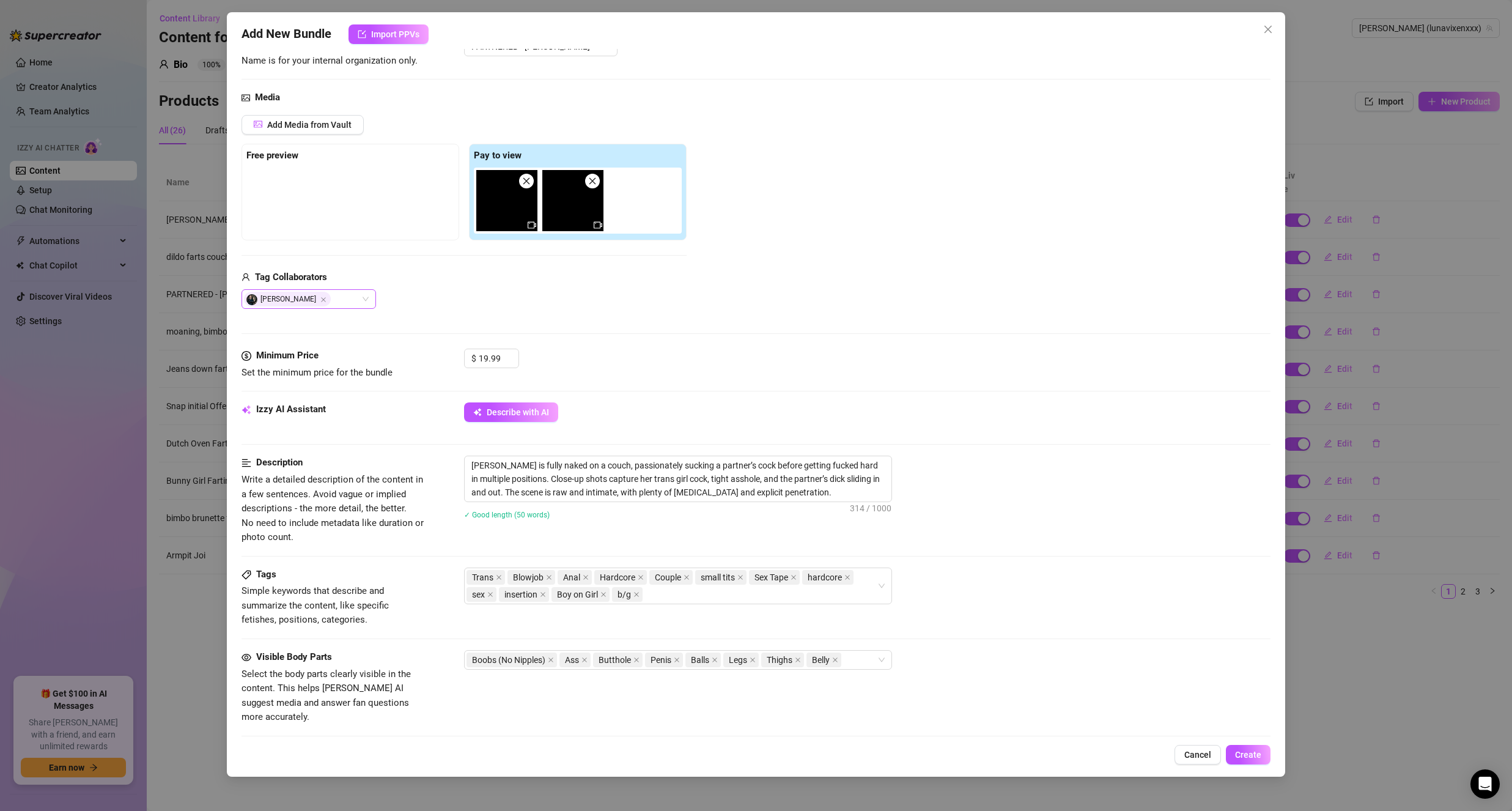
scroll to position [0, 0]
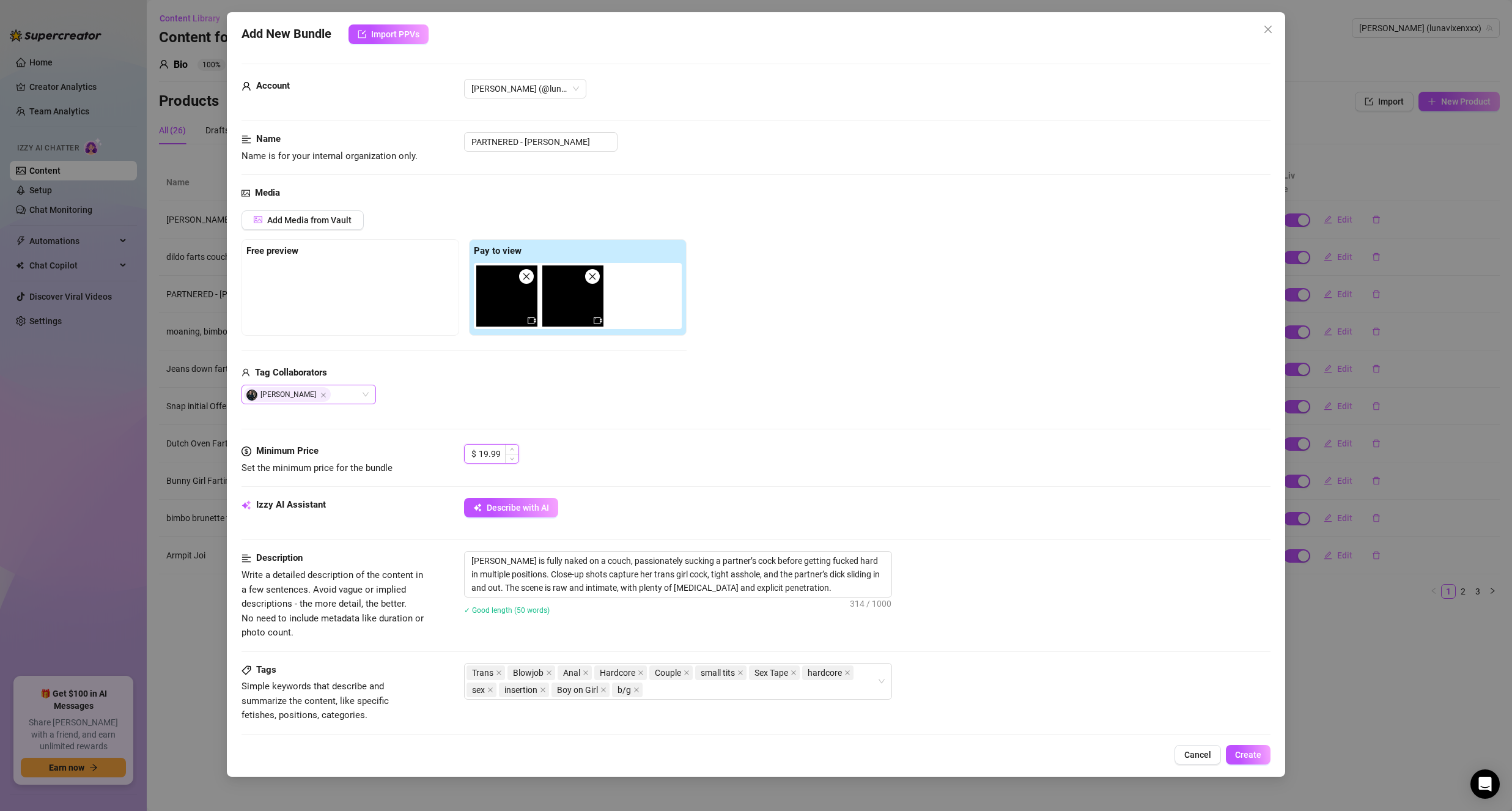
click at [485, 455] on input "19.99" at bounding box center [498, 453] width 40 height 18
click at [579, 438] on div "Media Add Media from Vault Free preview Pay to view Tag Collaborators Michael L…" at bounding box center [756, 314] width 1029 height 258
click at [1257, 757] on span "Create" at bounding box center [1247, 755] width 26 height 10
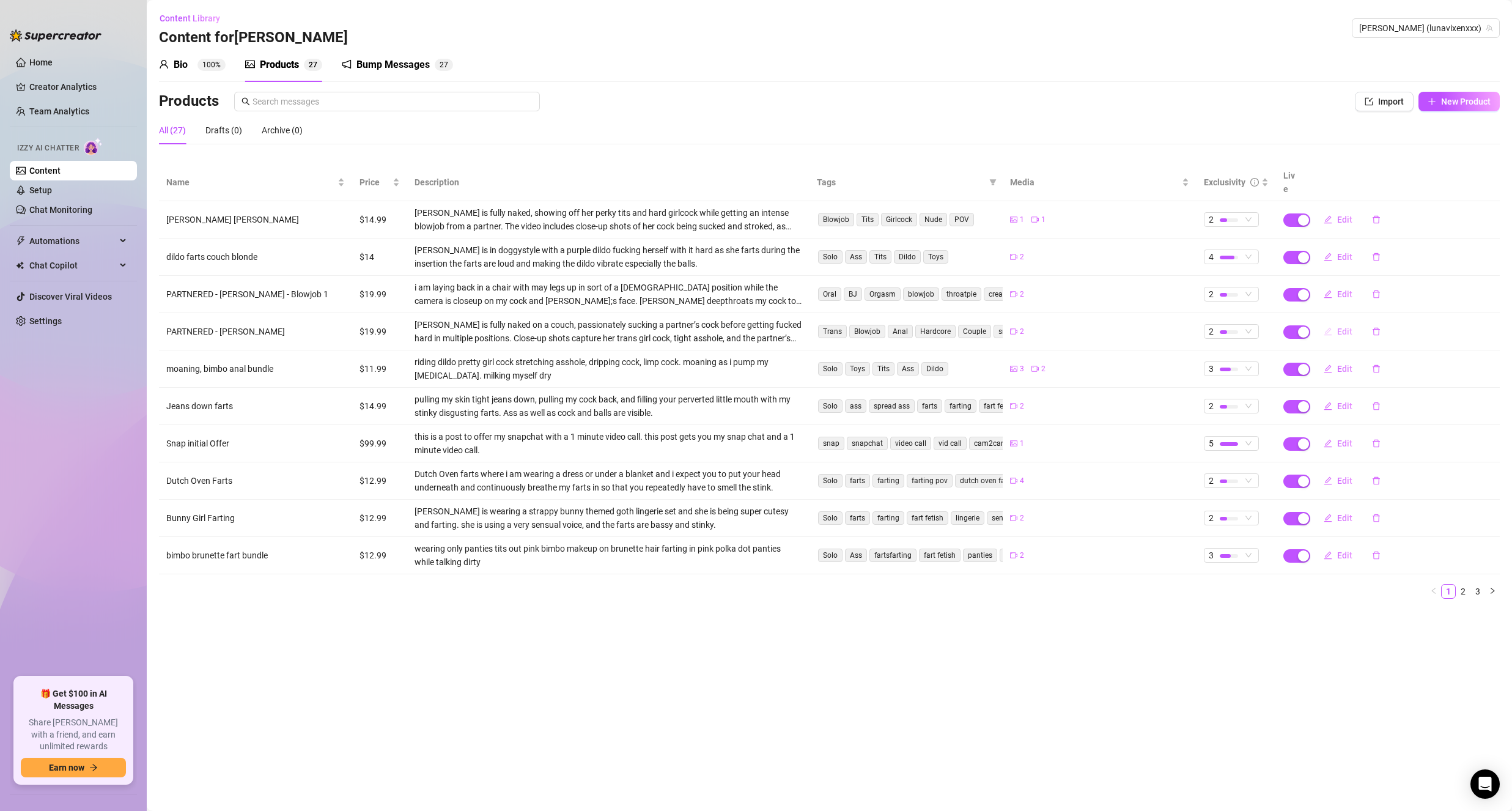
click at [1350, 327] on span "Edit" at bounding box center [1345, 332] width 15 height 10
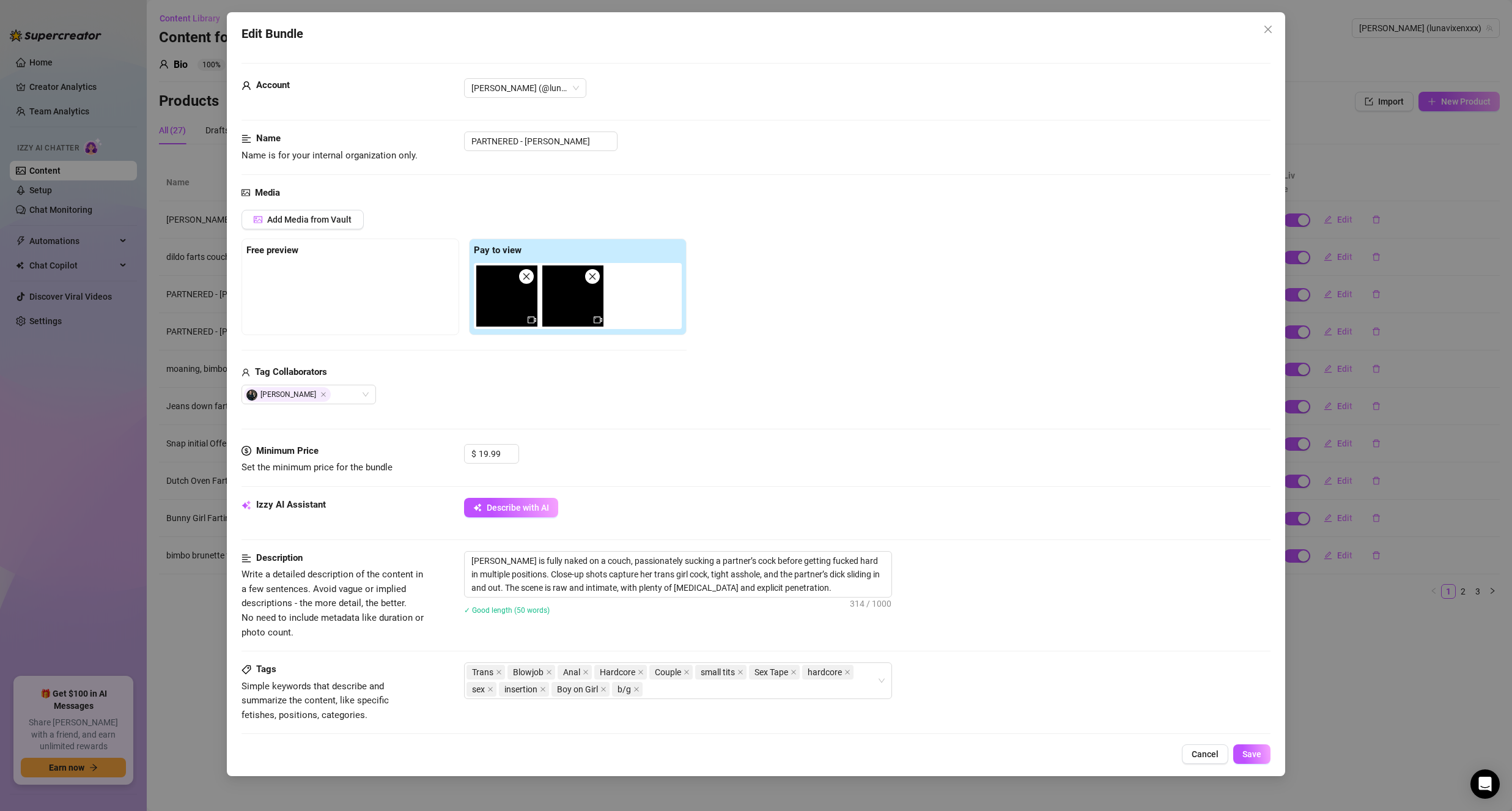
click at [528, 279] on icon "close" at bounding box center [526, 276] width 9 height 9
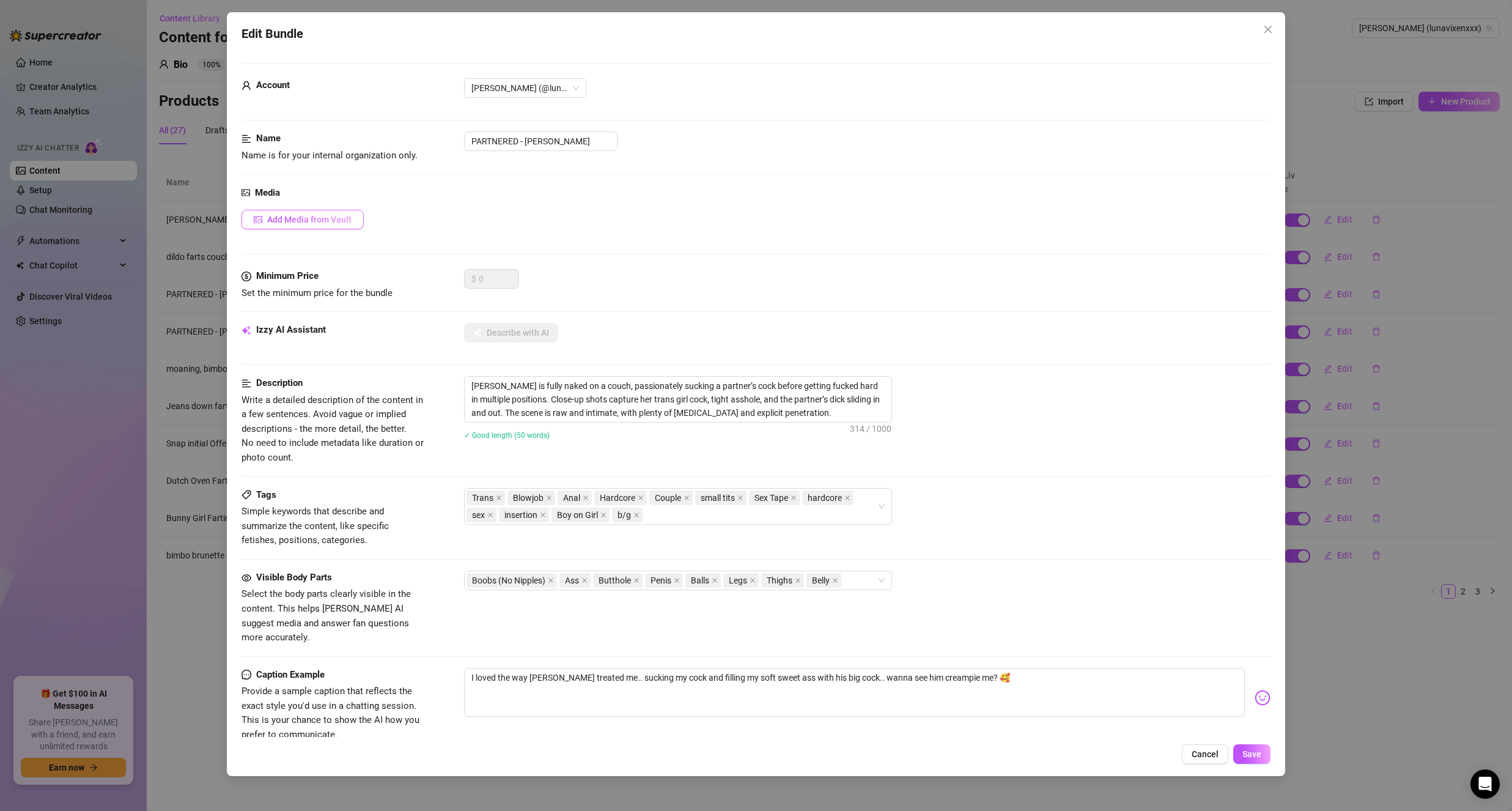
click at [340, 221] on span "Add Media from Vault" at bounding box center [309, 219] width 84 height 10
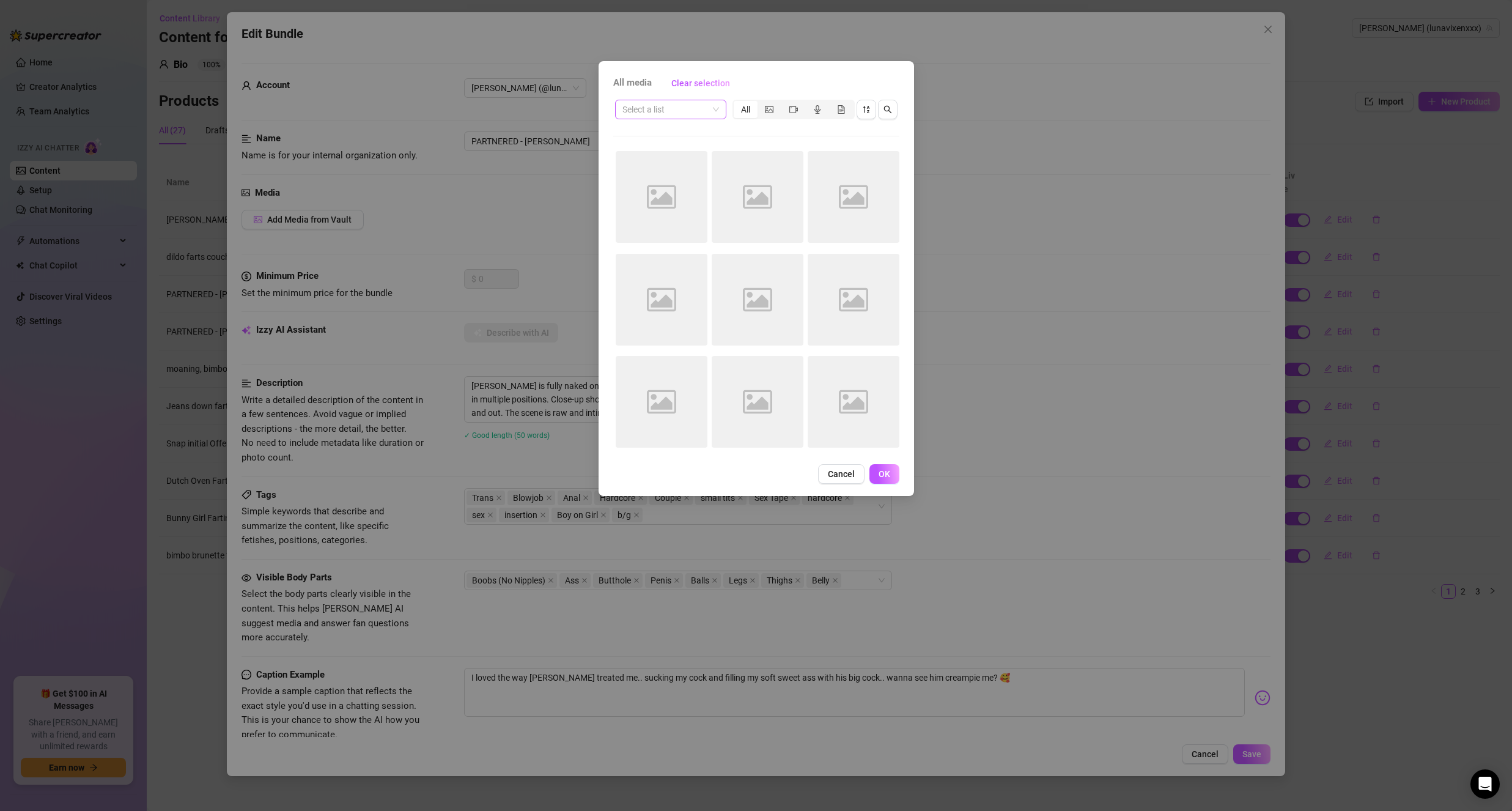
click at [670, 115] on input "search" at bounding box center [665, 109] width 86 height 18
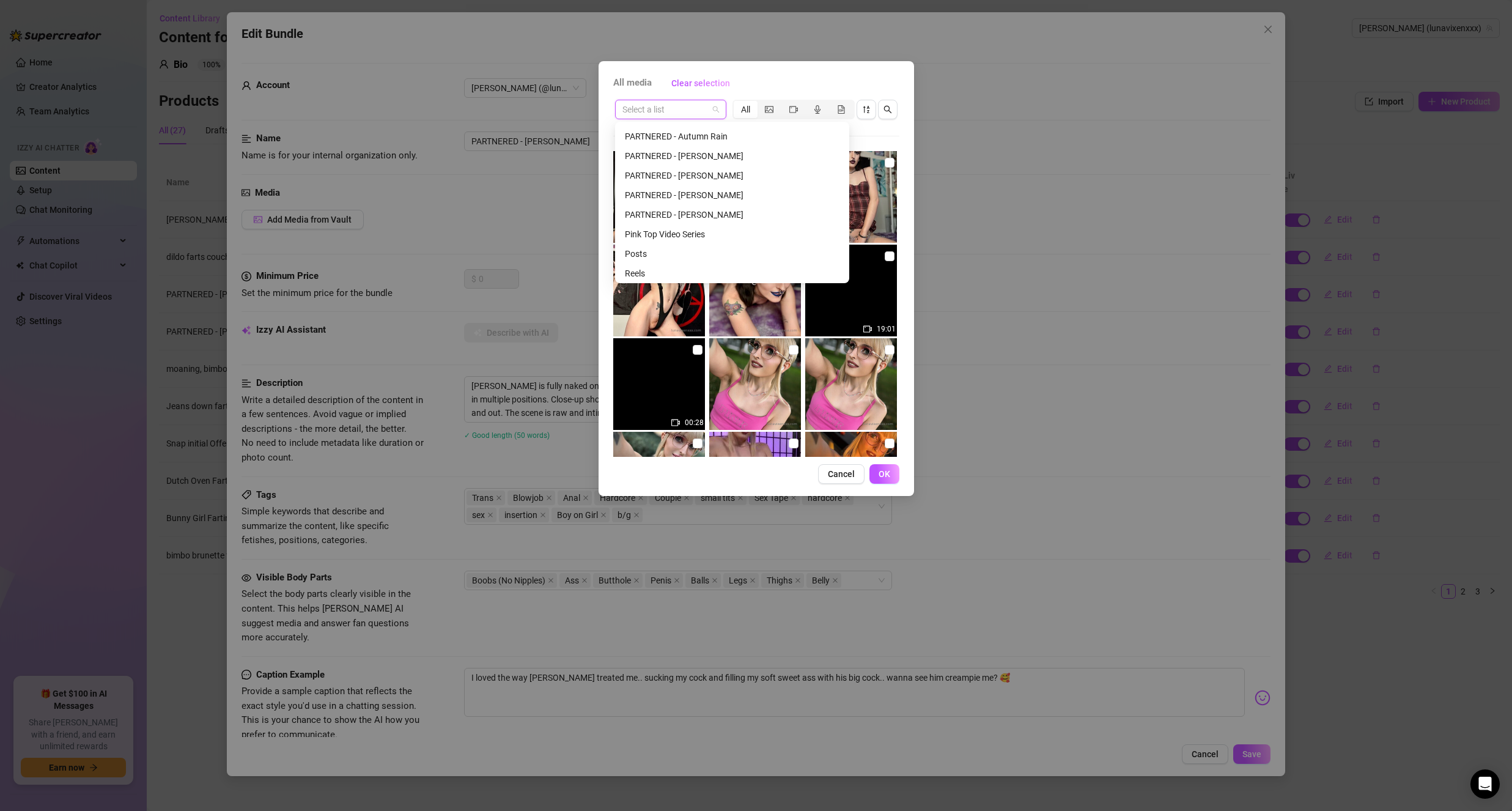
scroll to position [174, 0]
click at [682, 215] on div "PARTNERED - [PERSON_NAME]" at bounding box center [732, 215] width 214 height 14
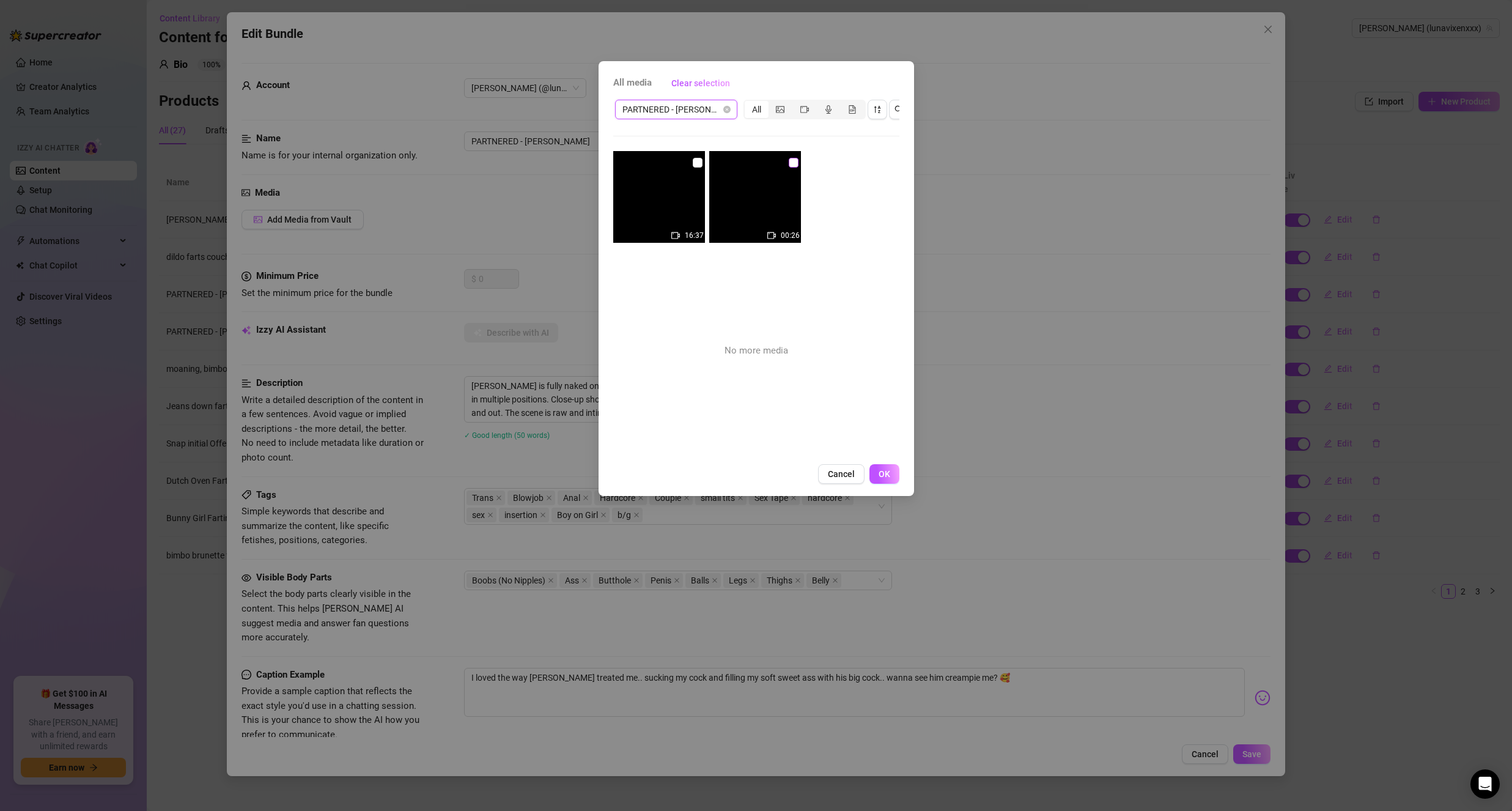
click at [790, 166] on input "checkbox" at bounding box center [793, 162] width 10 height 10
click at [888, 478] on span "OK" at bounding box center [884, 474] width 12 height 10
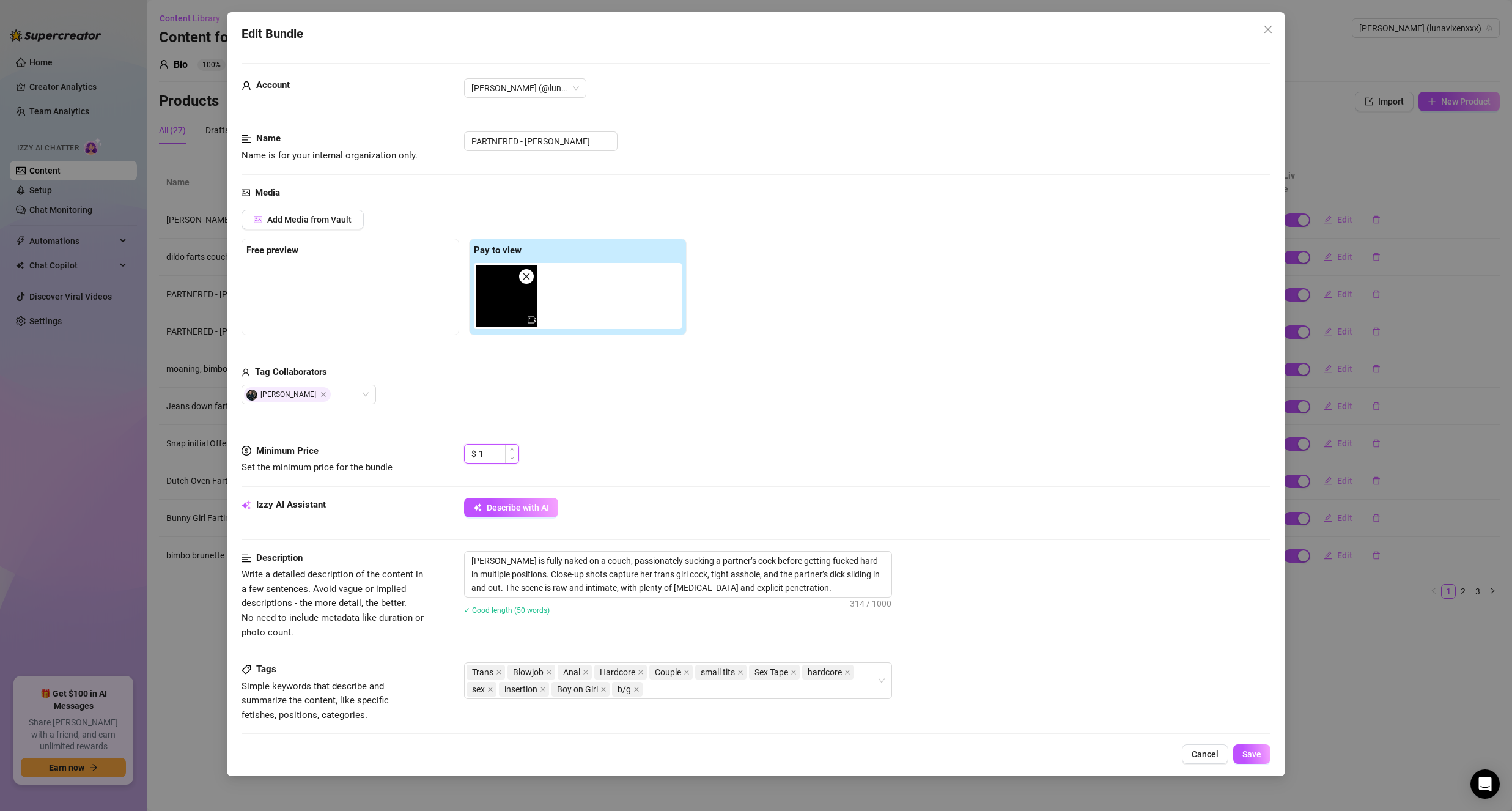
drag, startPoint x: 497, startPoint y: 448, endPoint x: 486, endPoint y: 448, distance: 11.0
click at [486, 448] on div "1" at bounding box center [498, 453] width 40 height 18
drag, startPoint x: 496, startPoint y: 452, endPoint x: 445, endPoint y: 443, distance: 51.8
click at [445, 443] on form "Account Luna (@lunavixenxxx) Name Name is for your internal organization only. …" at bounding box center [756, 576] width 1029 height 1028
click at [554, 411] on div "Media Add Media from Vault Free preview Pay to view Tag Collaborators Michael L…" at bounding box center [756, 314] width 1029 height 258
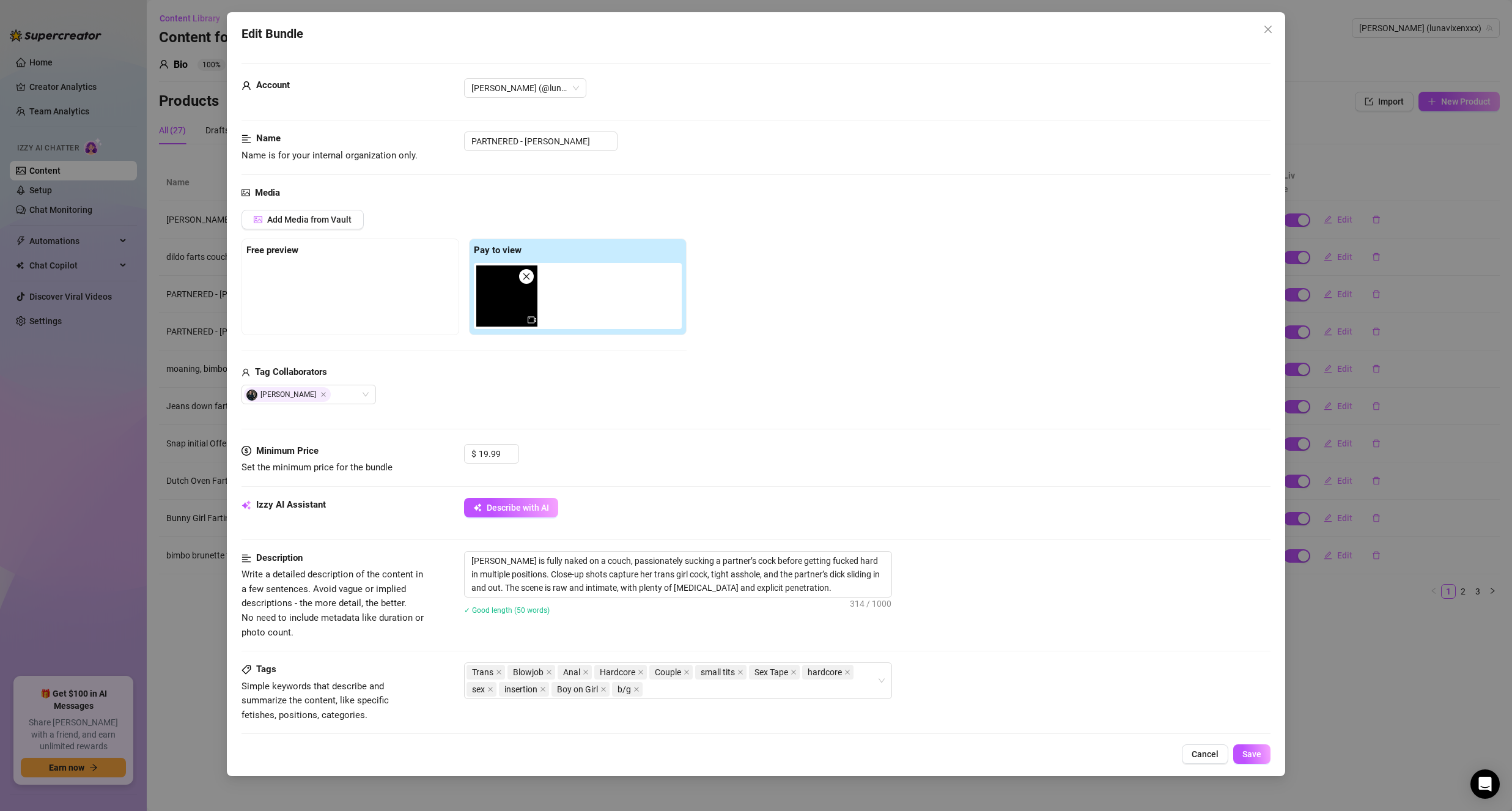
click at [370, 299] on div at bounding box center [350, 293] width 208 height 61
drag, startPoint x: 508, startPoint y: 294, endPoint x: 283, endPoint y: 297, distance: 225.0
click at [283, 297] on div "Free preview Pay to view" at bounding box center [464, 287] width 445 height 97
drag, startPoint x: 425, startPoint y: 291, endPoint x: 267, endPoint y: 291, distance: 158.0
click at [267, 291] on div "Free preview Pay to view" at bounding box center [464, 287] width 445 height 97
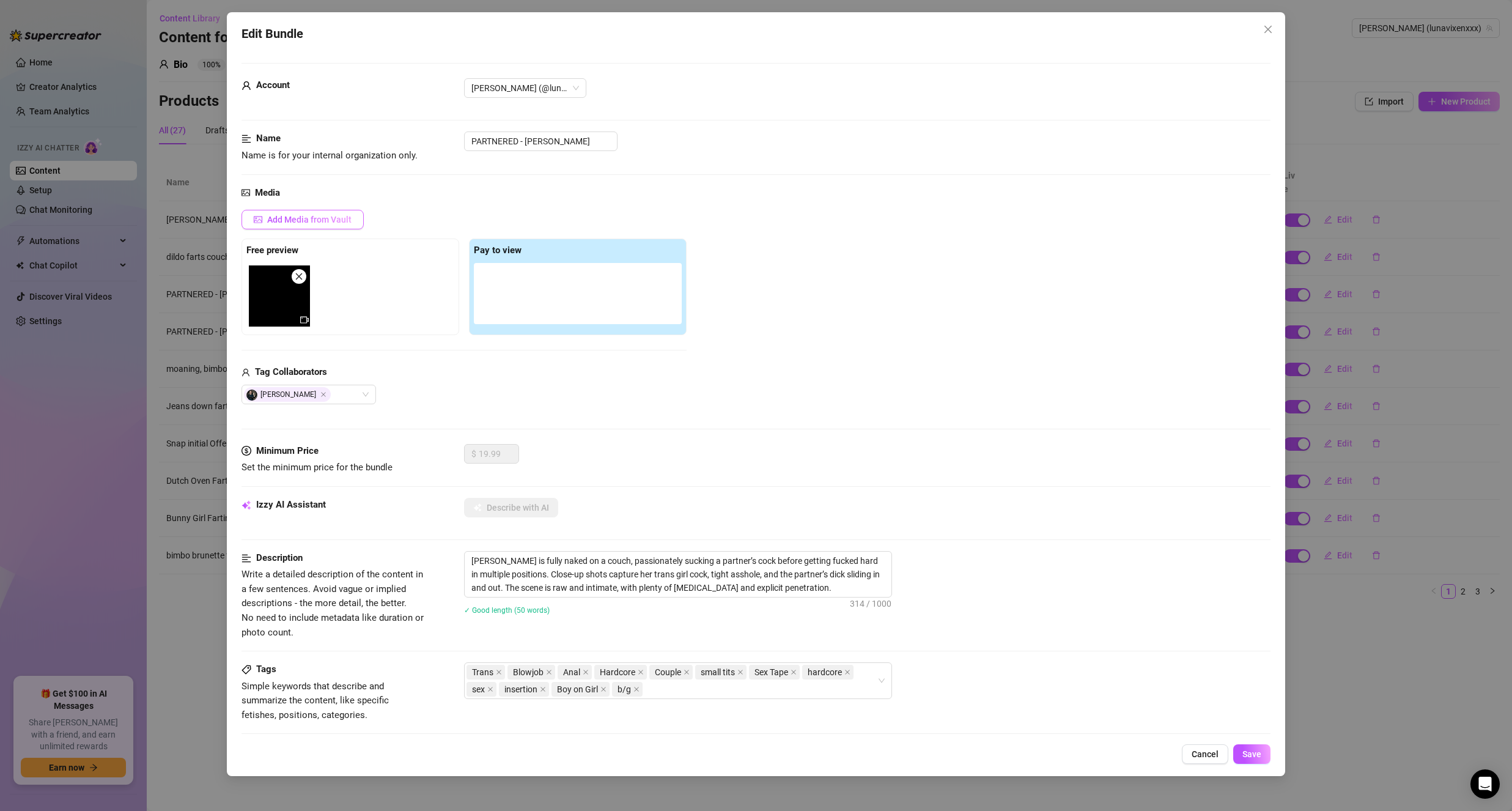
click at [296, 219] on span "Add Media from Vault" at bounding box center [309, 219] width 84 height 10
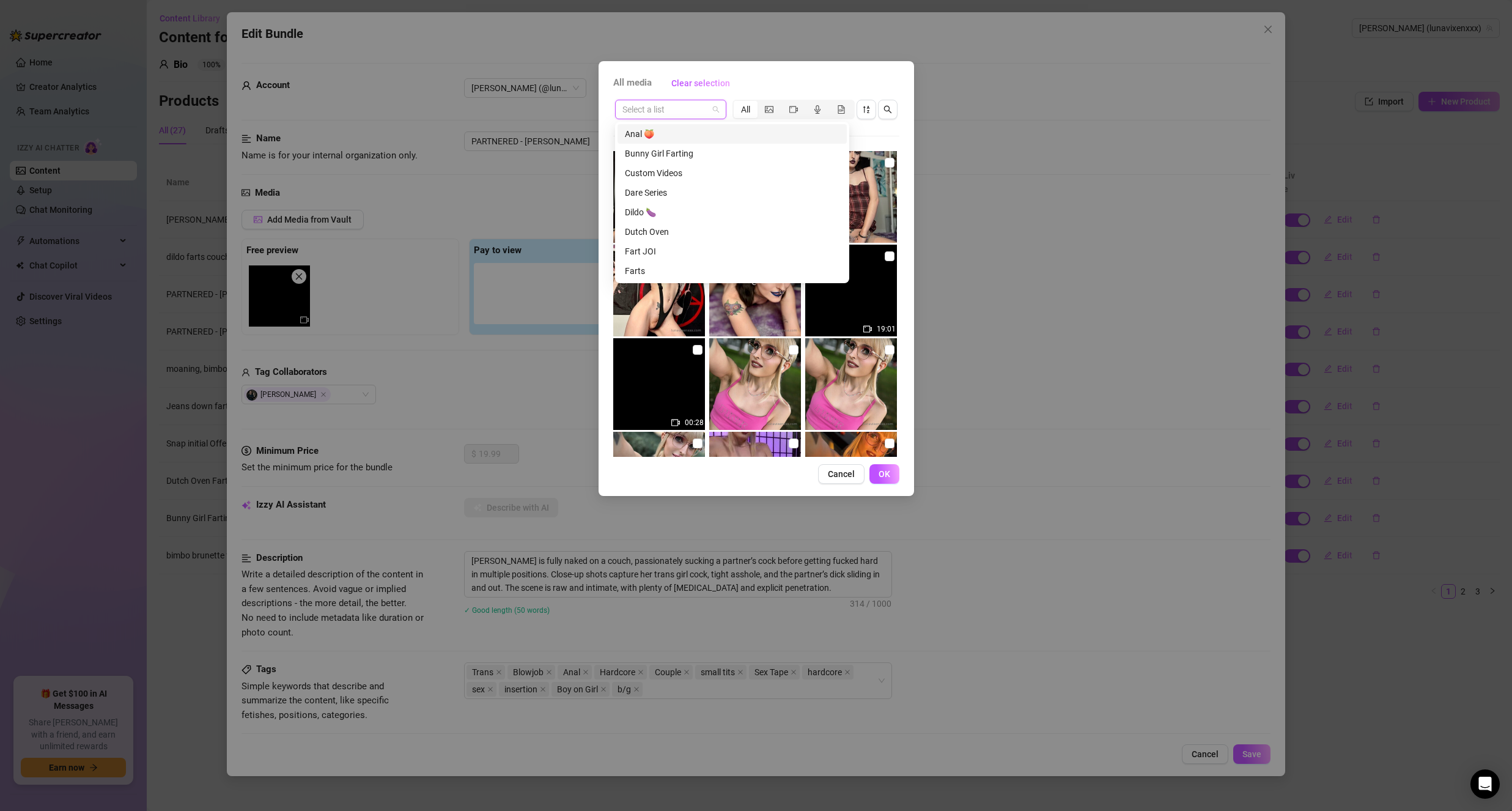
click at [689, 106] on input "search" at bounding box center [665, 109] width 86 height 18
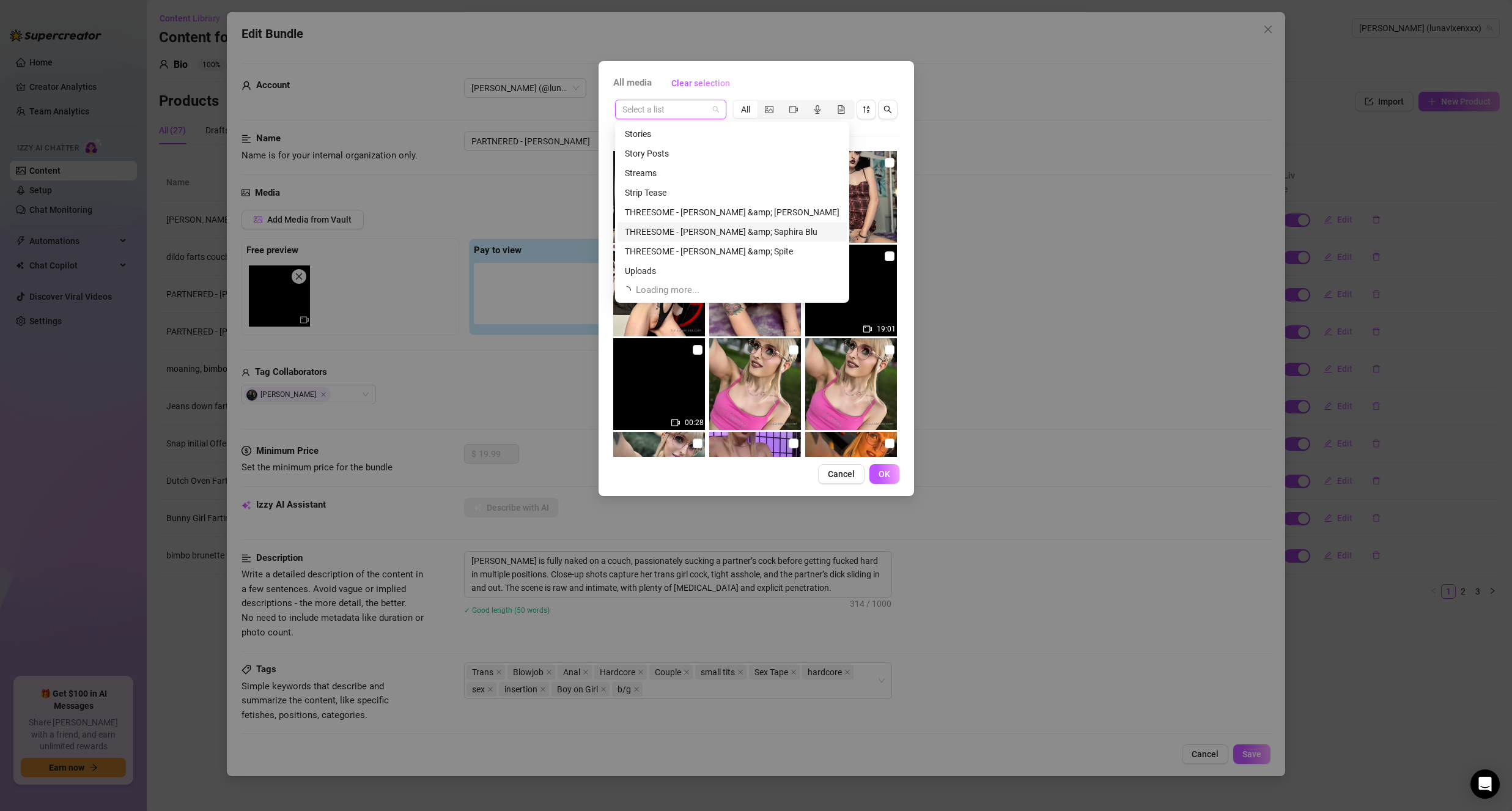
scroll to position [247, 0]
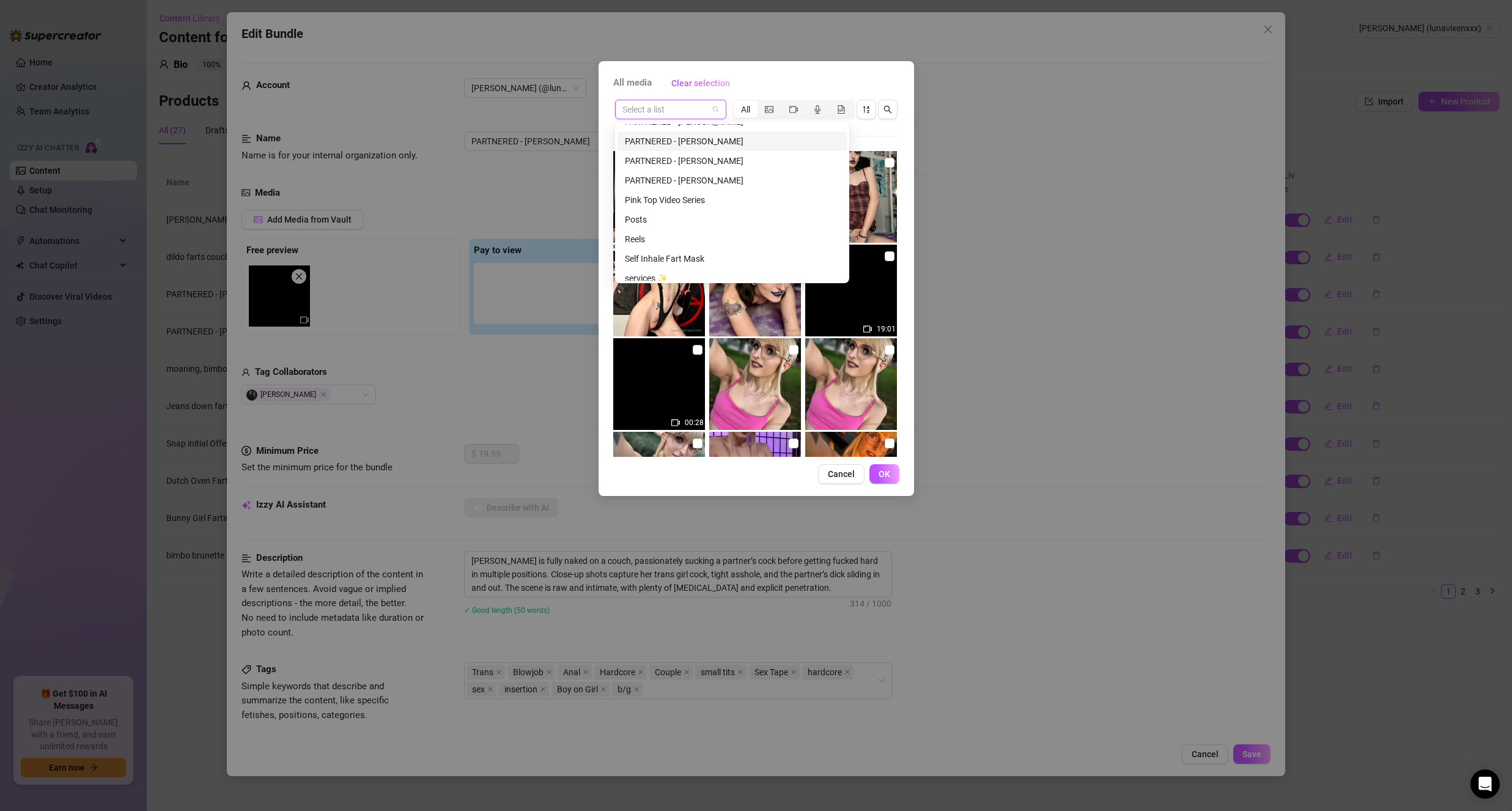
click at [699, 139] on div "PARTNERED - [PERSON_NAME]" at bounding box center [732, 141] width 214 height 14
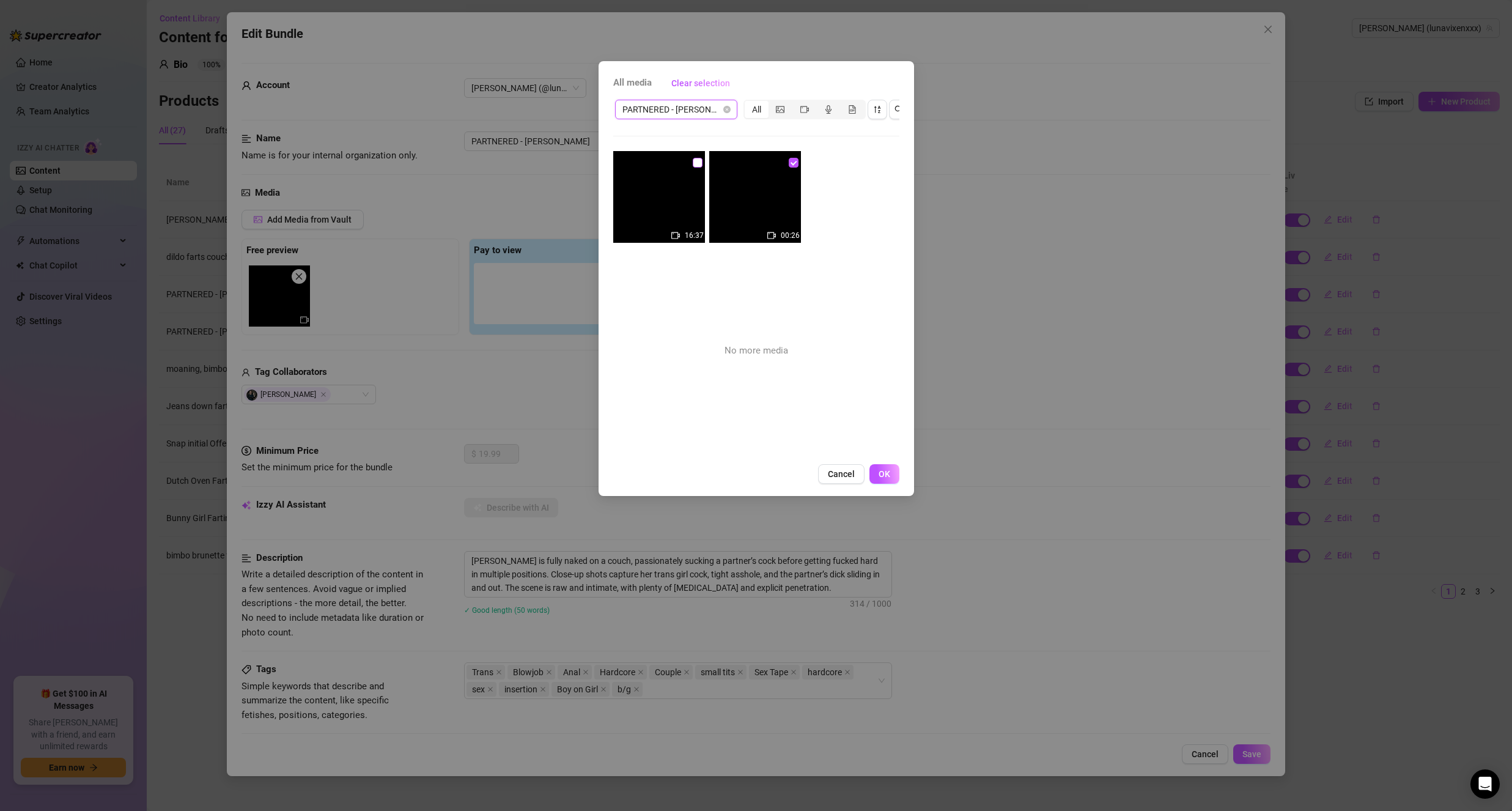
click at [693, 162] on input "checkbox" at bounding box center [698, 162] width 10 height 10
click at [896, 484] on button "OK" at bounding box center [884, 474] width 30 height 19
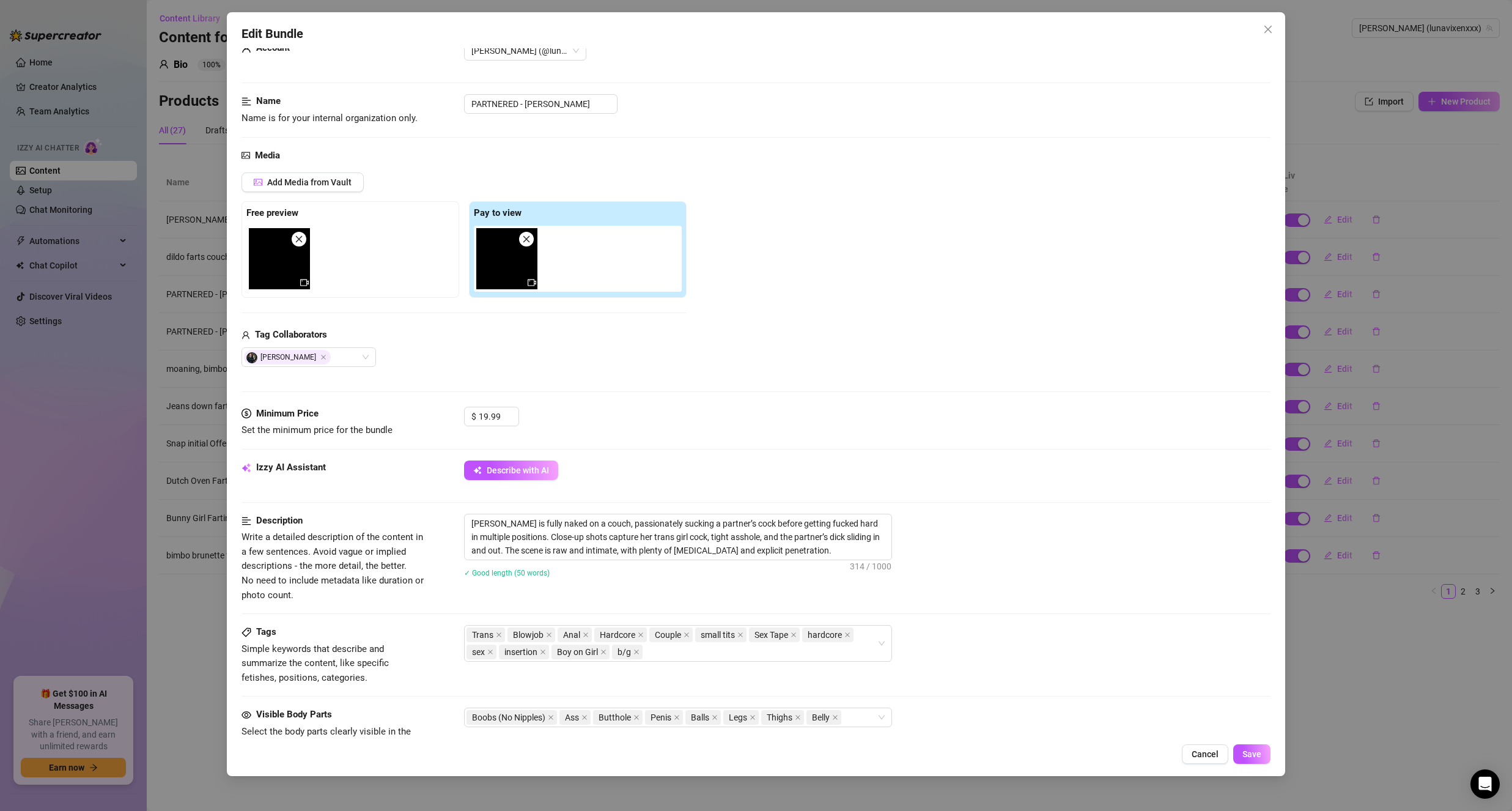
scroll to position [0, 0]
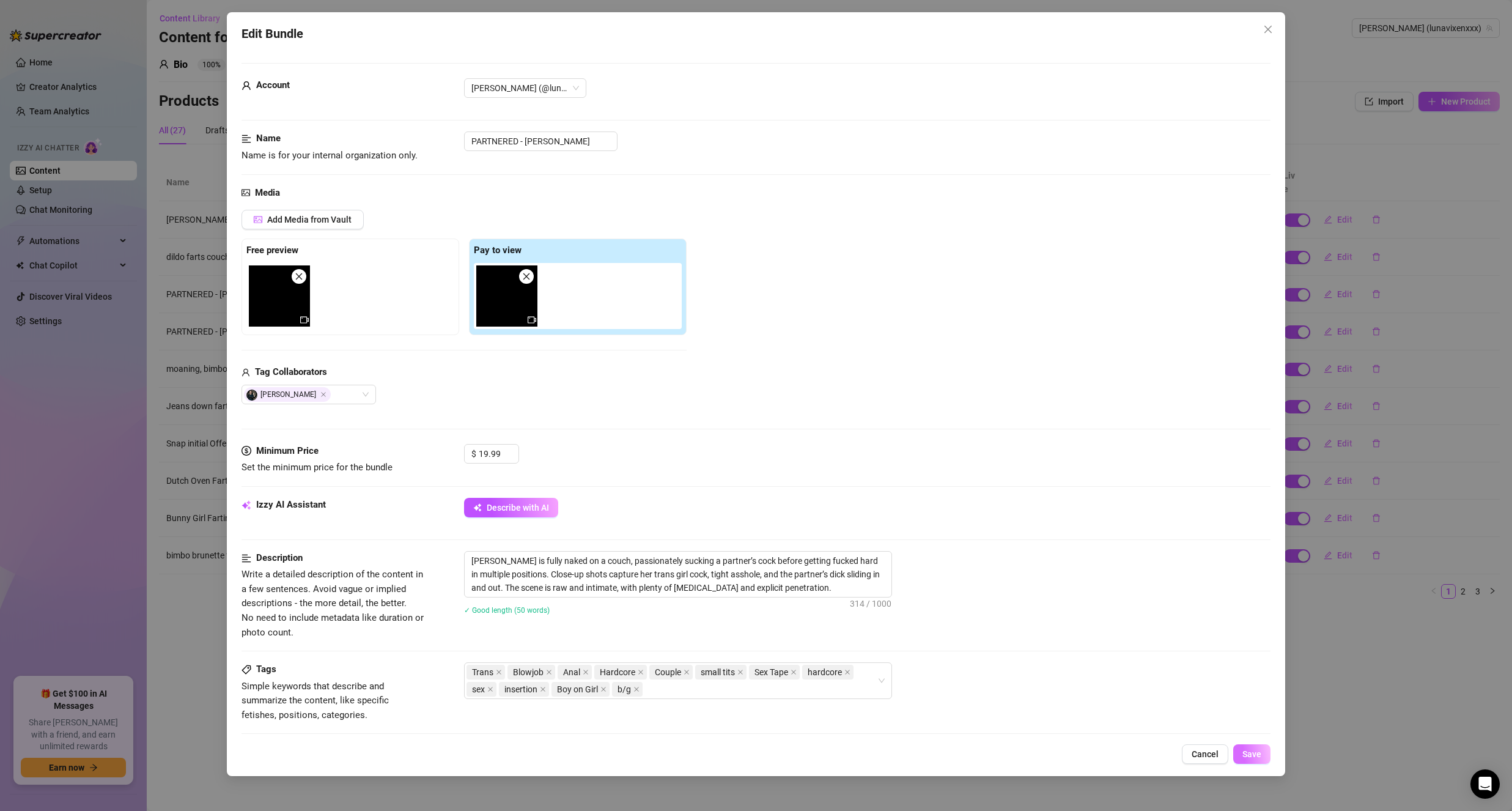
click at [1260, 760] on button "Save" at bounding box center [1251, 754] width 38 height 19
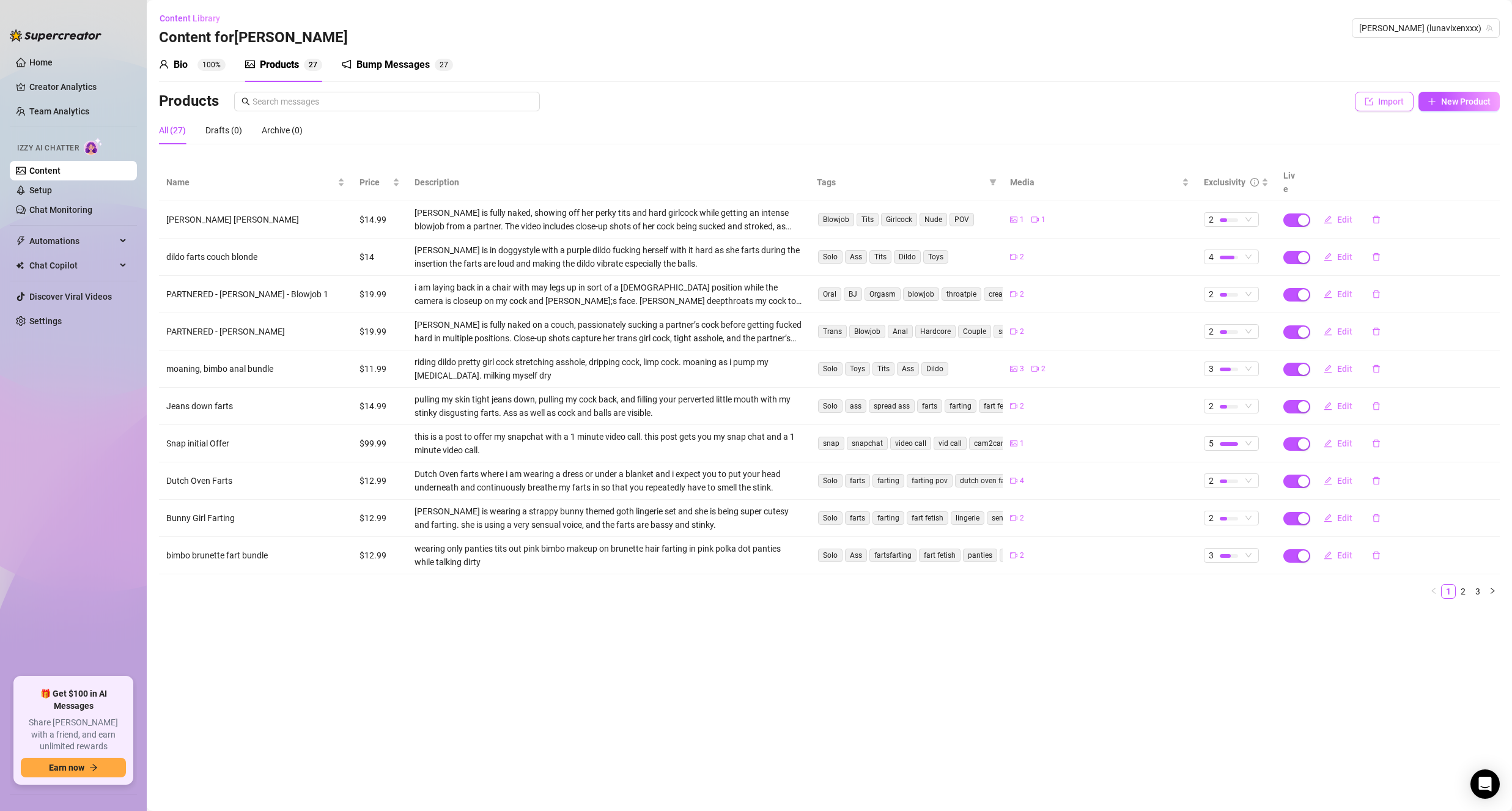
drag, startPoint x: 1389, startPoint y: 102, endPoint x: 1387, endPoint y: 93, distance: 9.2
click at [1387, 93] on button "Import" at bounding box center [1384, 101] width 59 height 19
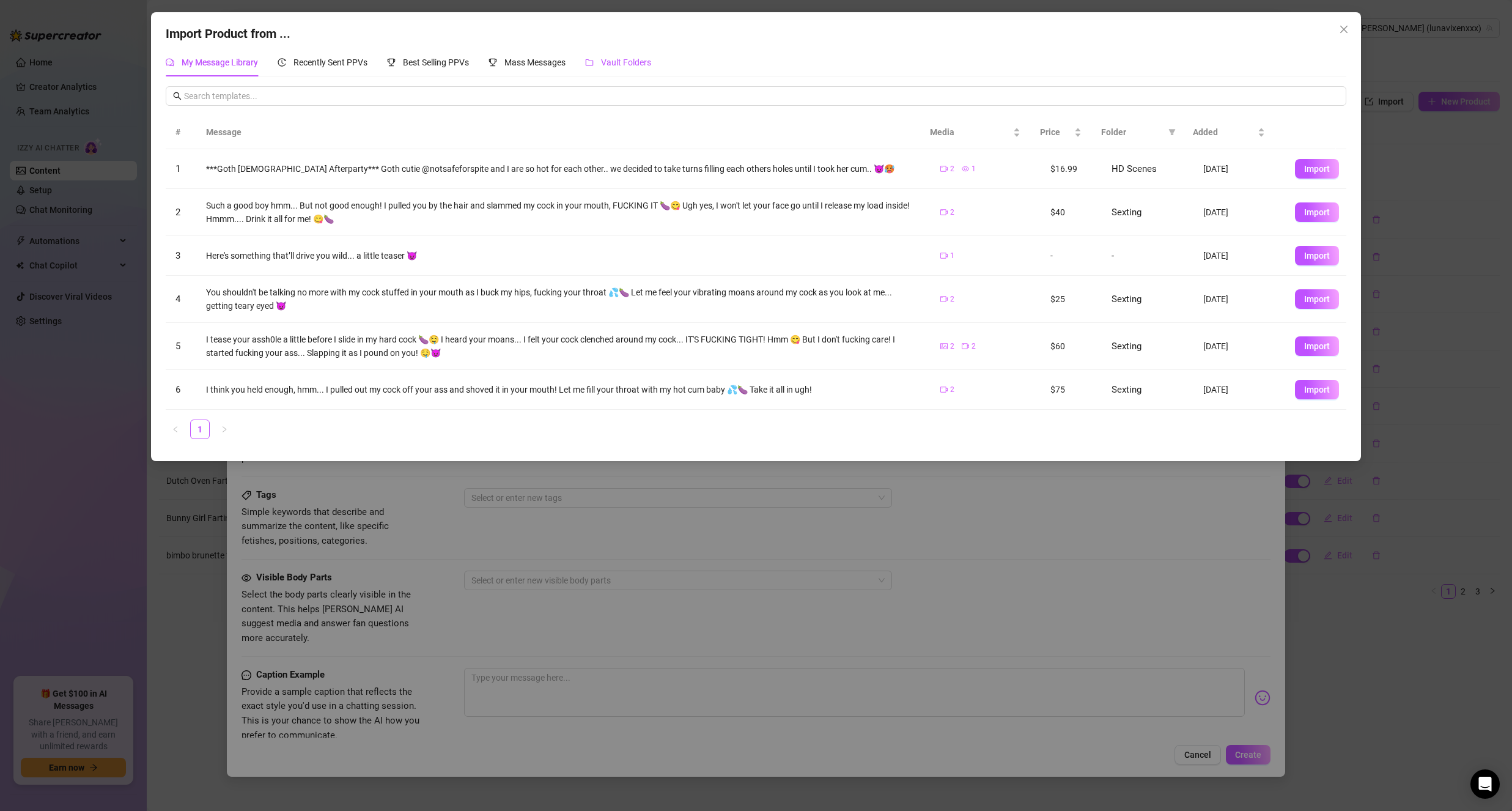
click at [611, 61] on span "Vault Folders" at bounding box center [626, 62] width 50 height 10
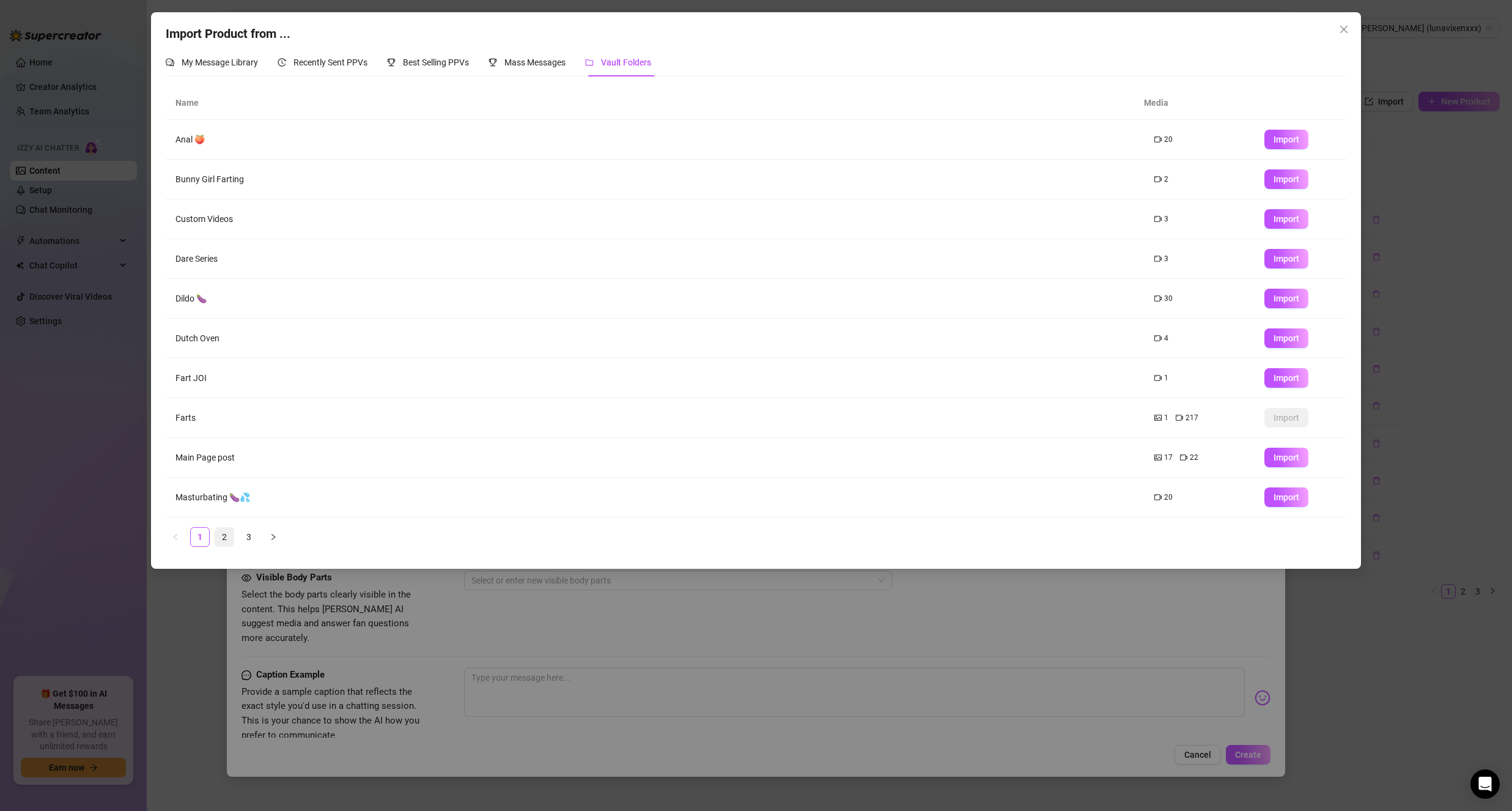
click at [234, 537] on li "2" at bounding box center [224, 536] width 19 height 19
click at [1281, 132] on button "Import" at bounding box center [1287, 139] width 44 height 19
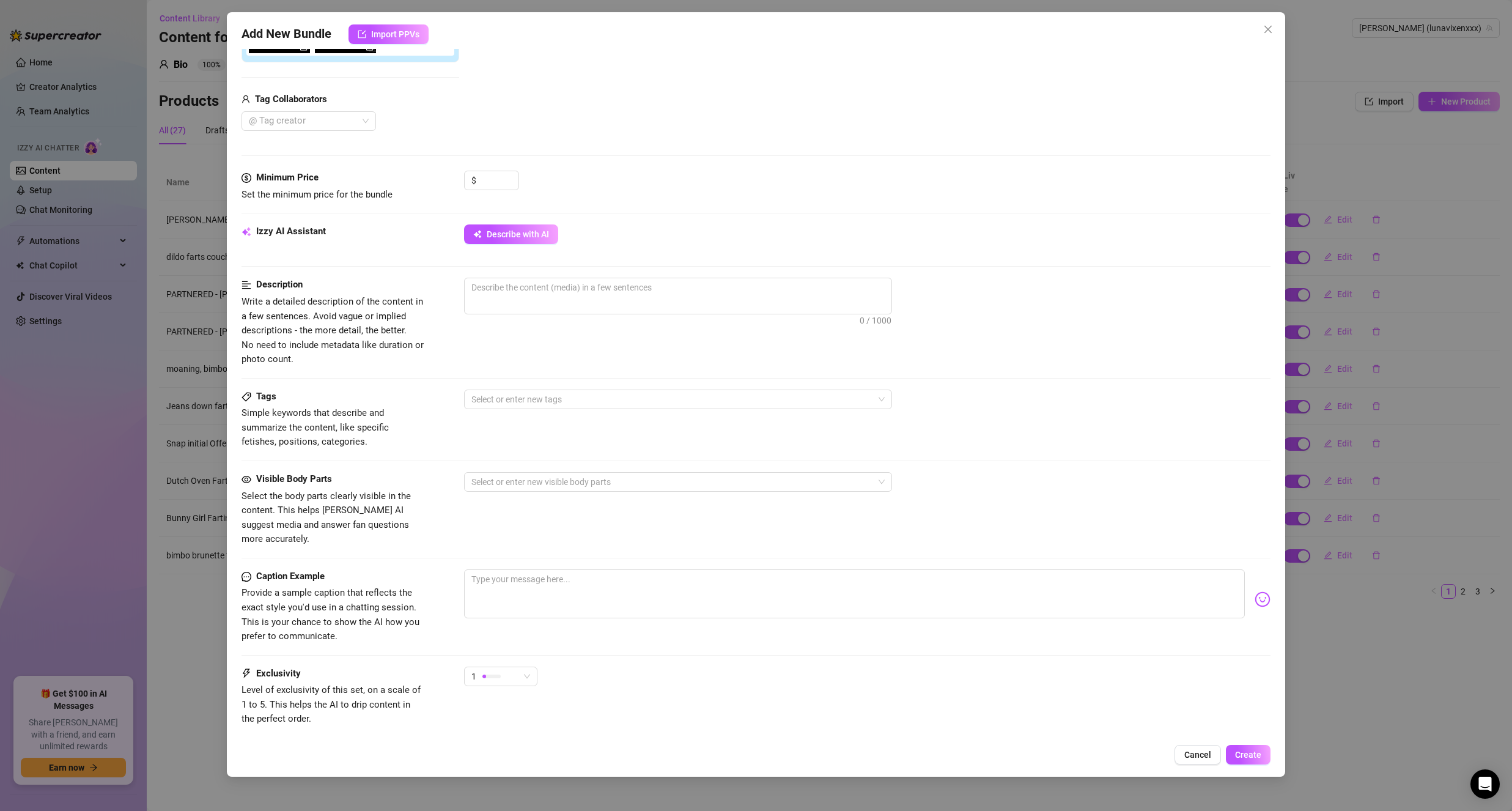
scroll to position [305, 0]
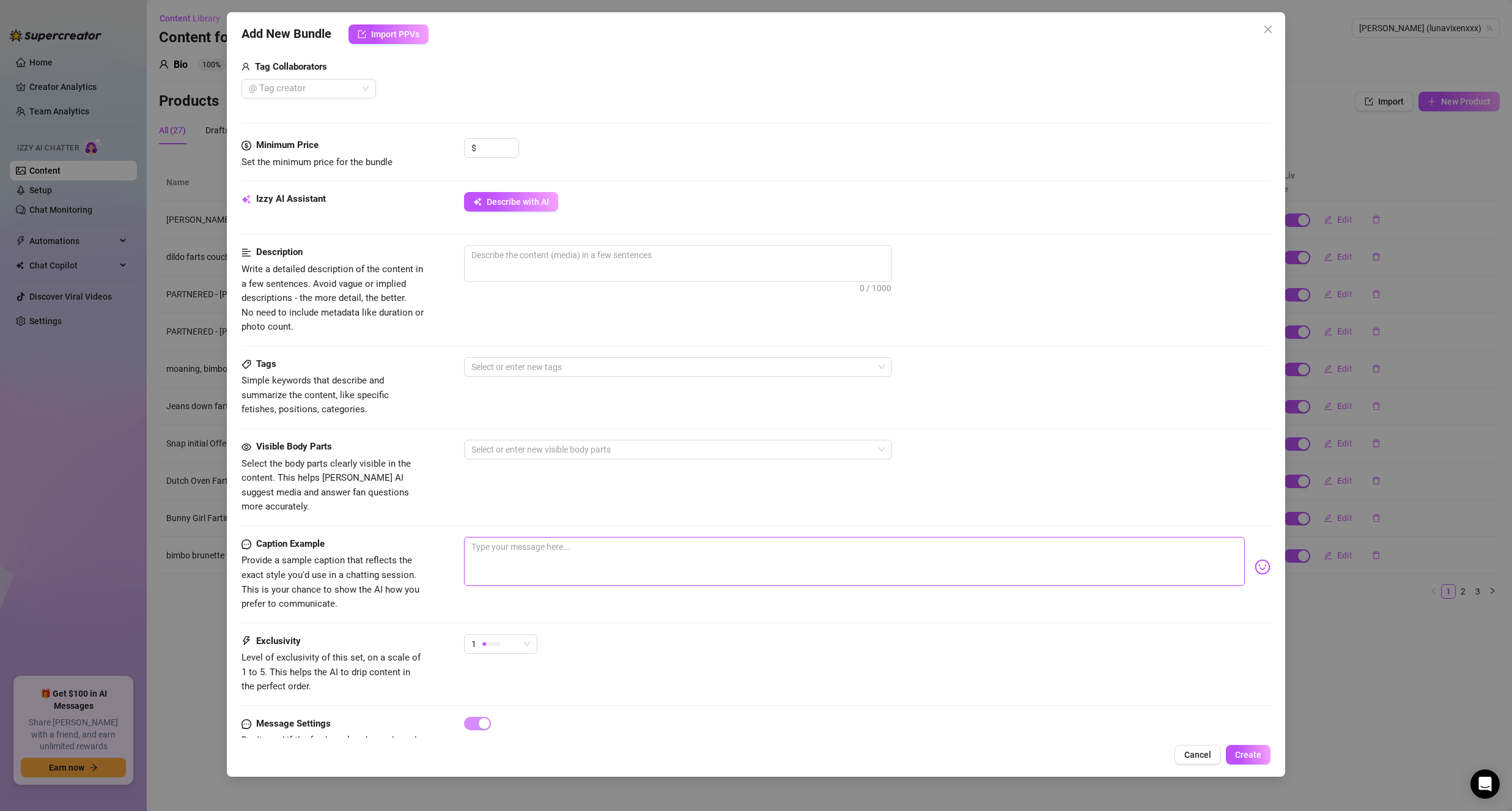
click at [582, 553] on textarea at bounding box center [854, 562] width 781 height 49
paste textarea "Had such an amazing time hanging out with Autumn! I absolutely loved the way sh…"
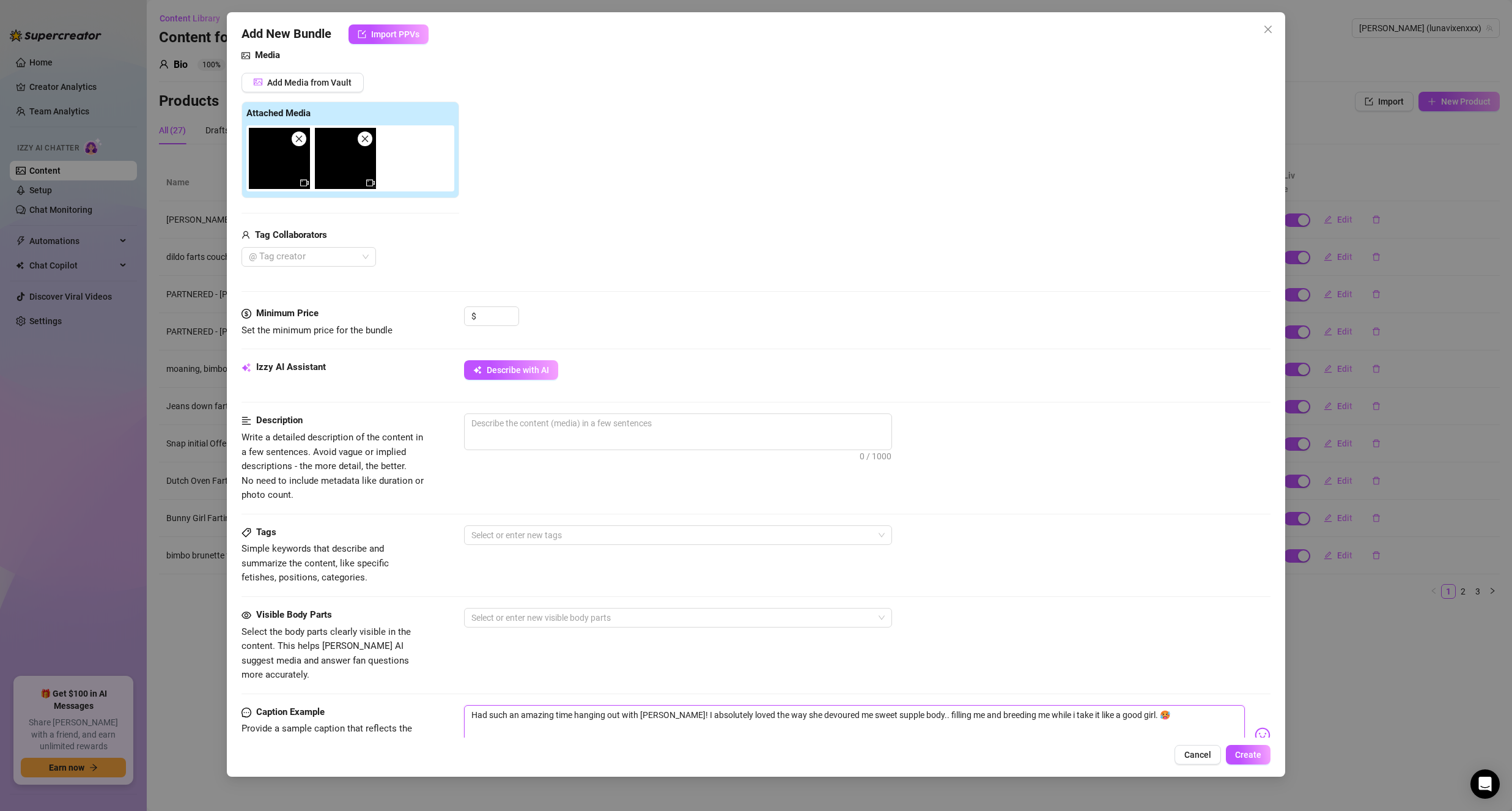
scroll to position [123, 0]
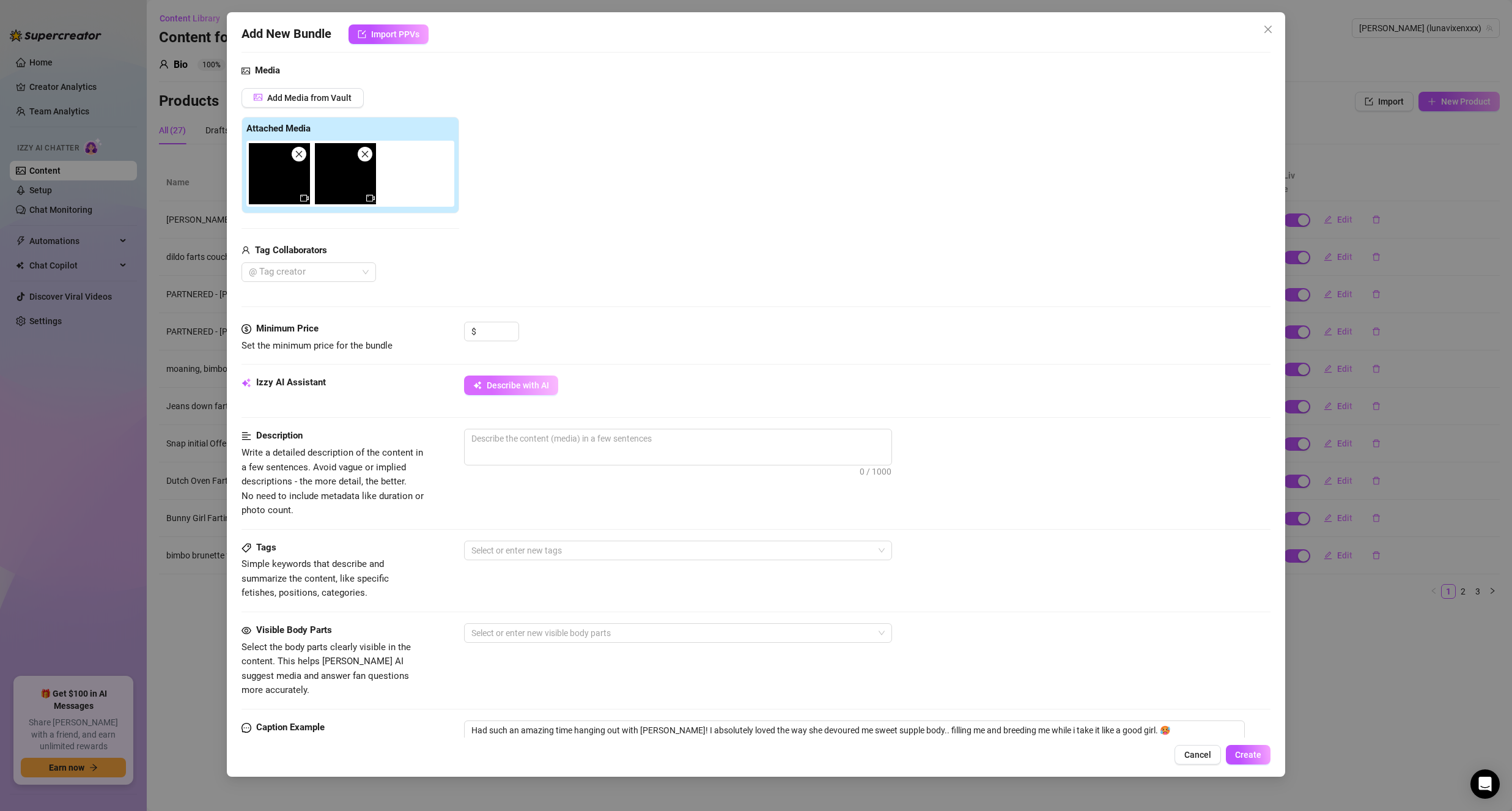
click at [519, 384] on span "Describe with AI" at bounding box center [518, 386] width 63 height 10
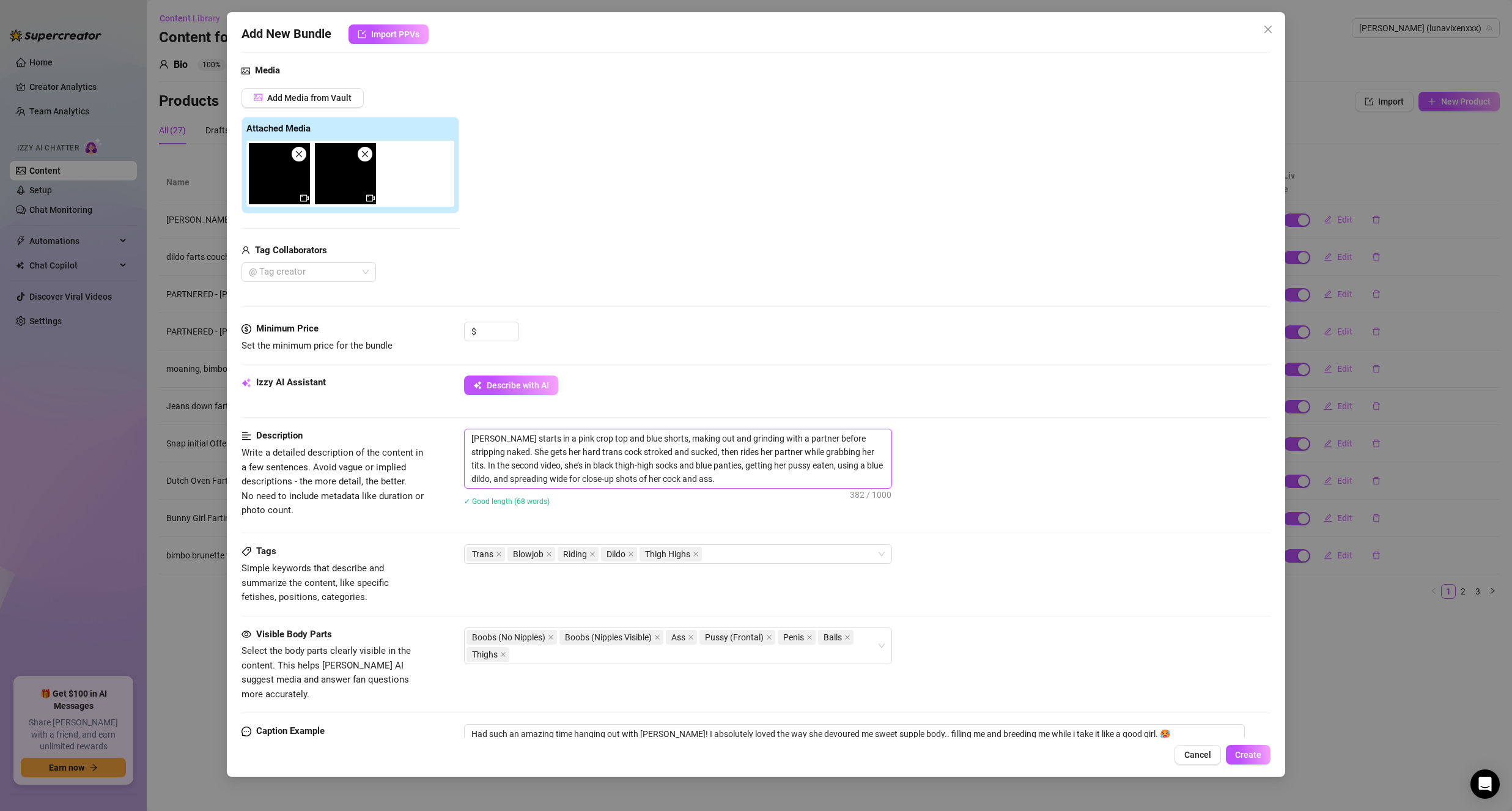
drag, startPoint x: 496, startPoint y: 466, endPoint x: 830, endPoint y: 456, distance: 334.1
click at [830, 456] on textarea "Luna starts in a pink crop top and blue shorts, making out and grinding with a …" at bounding box center [678, 458] width 427 height 59
drag, startPoint x: 767, startPoint y: 466, endPoint x: 600, endPoint y: 464, distance: 167.0
click at [600, 464] on textarea "Luna starts in a pink crop top and blue shorts, making out and grinding with a …" at bounding box center [678, 458] width 427 height 59
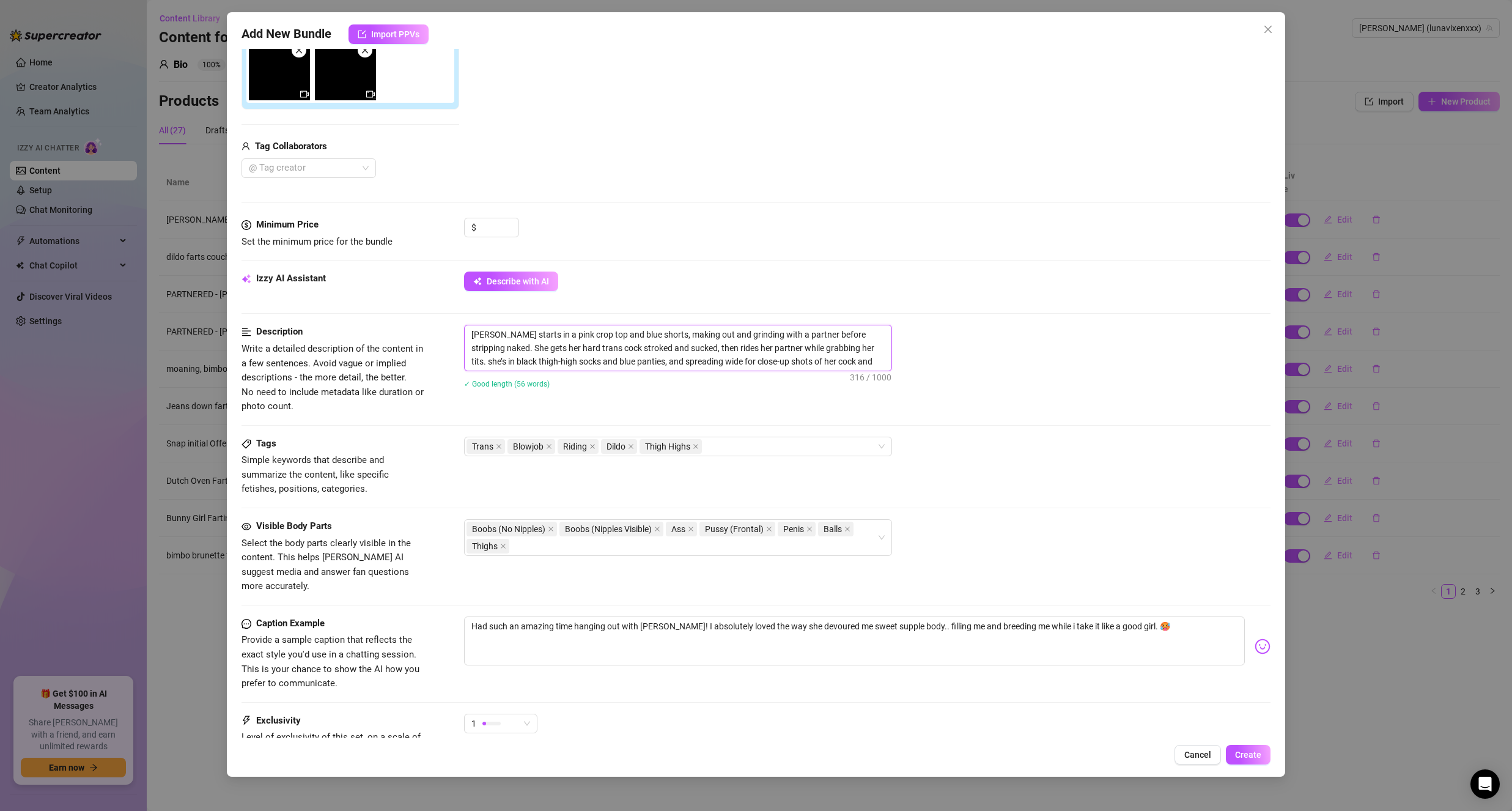
scroll to position [339, 0]
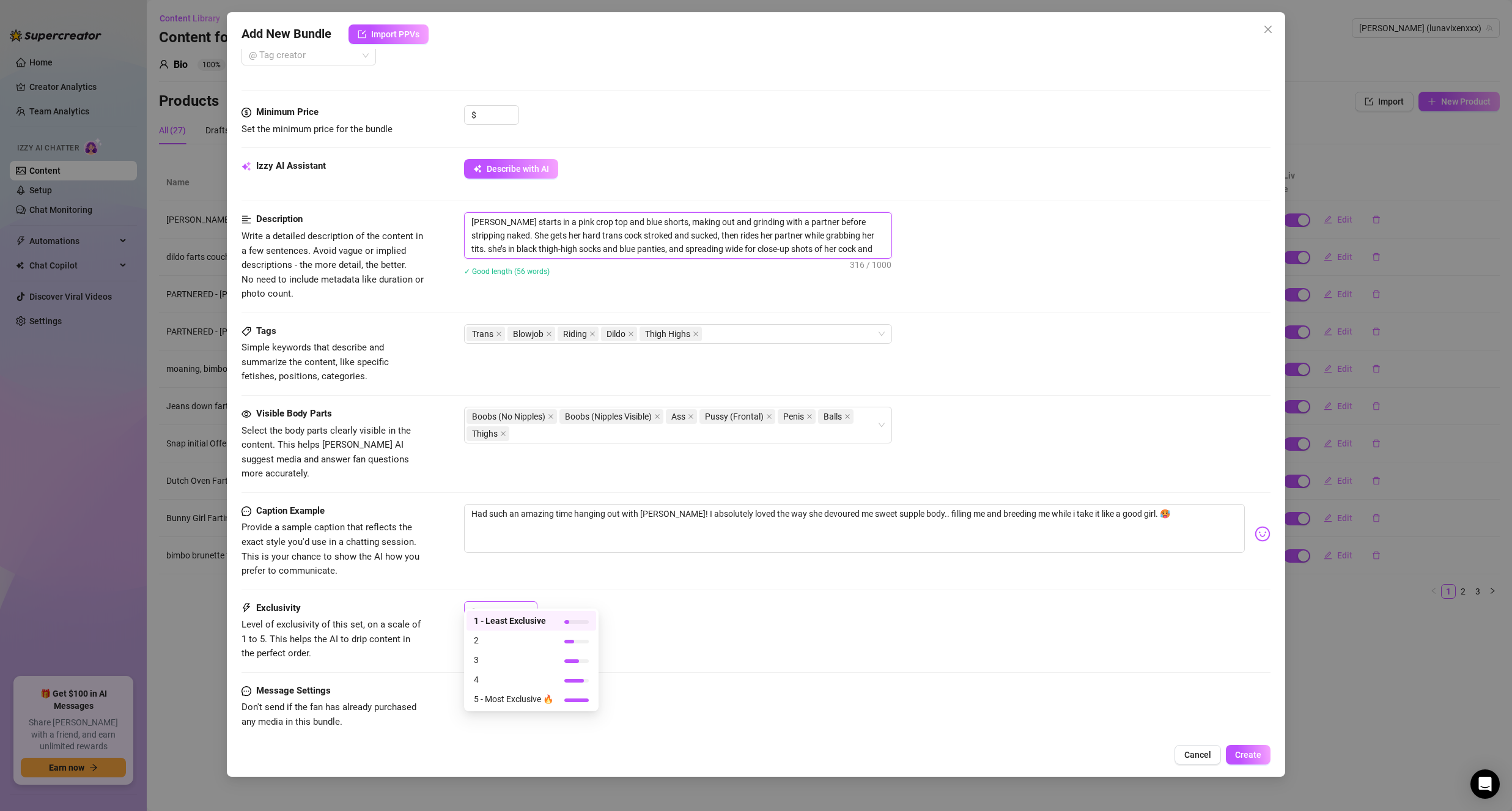
click at [485, 604] on div "1" at bounding box center [495, 611] width 47 height 18
click at [499, 646] on span "2" at bounding box center [513, 641] width 79 height 14
click at [493, 609] on div at bounding box center [491, 611] width 18 height 4
click at [498, 605] on div "2" at bounding box center [495, 611] width 47 height 18
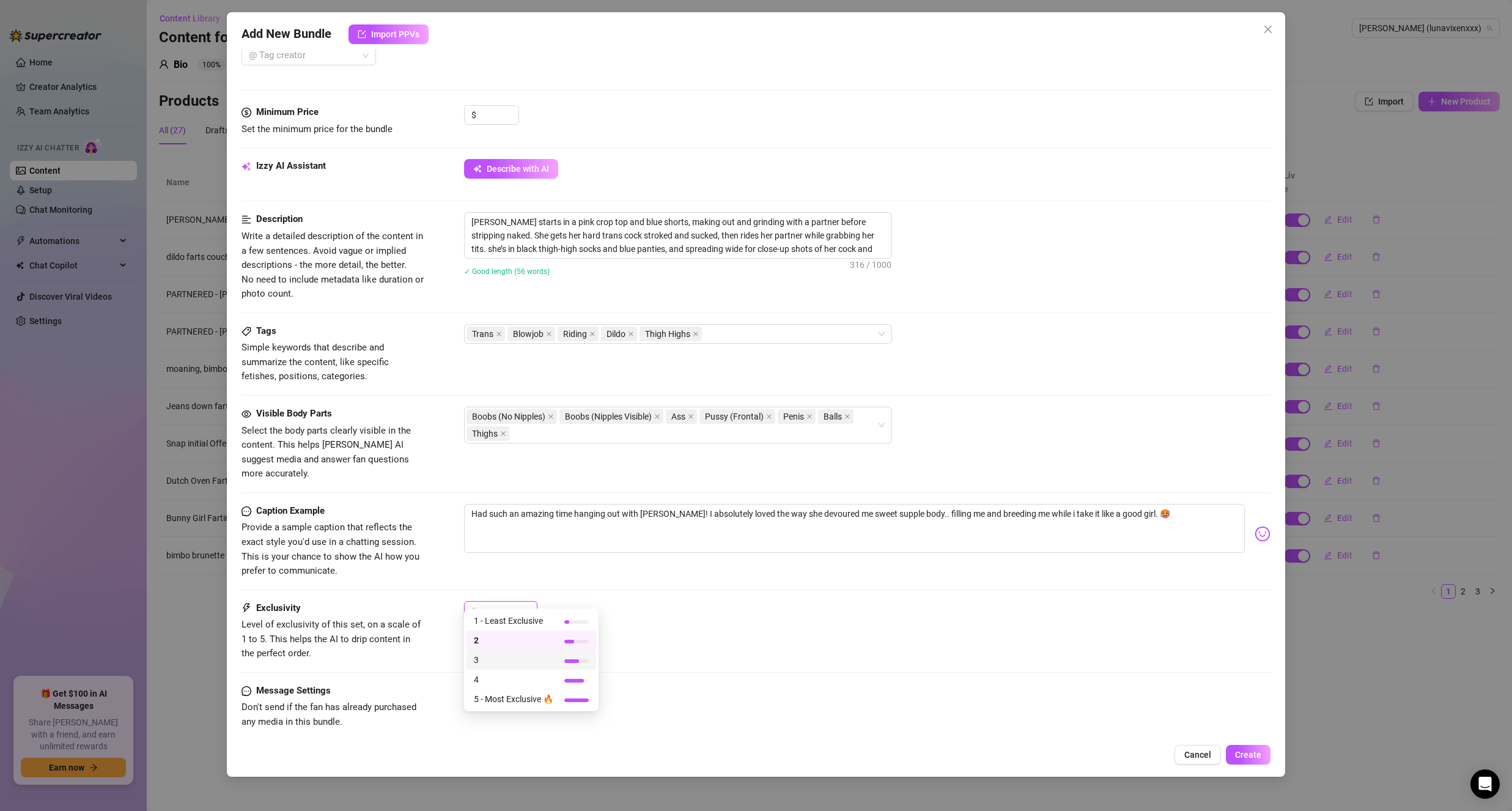
click at [502, 652] on div "3" at bounding box center [531, 660] width 129 height 19
click at [643, 580] on div "Caption Example Provide a sample caption that reflects the exact style you'd us…" at bounding box center [756, 552] width 1029 height 98
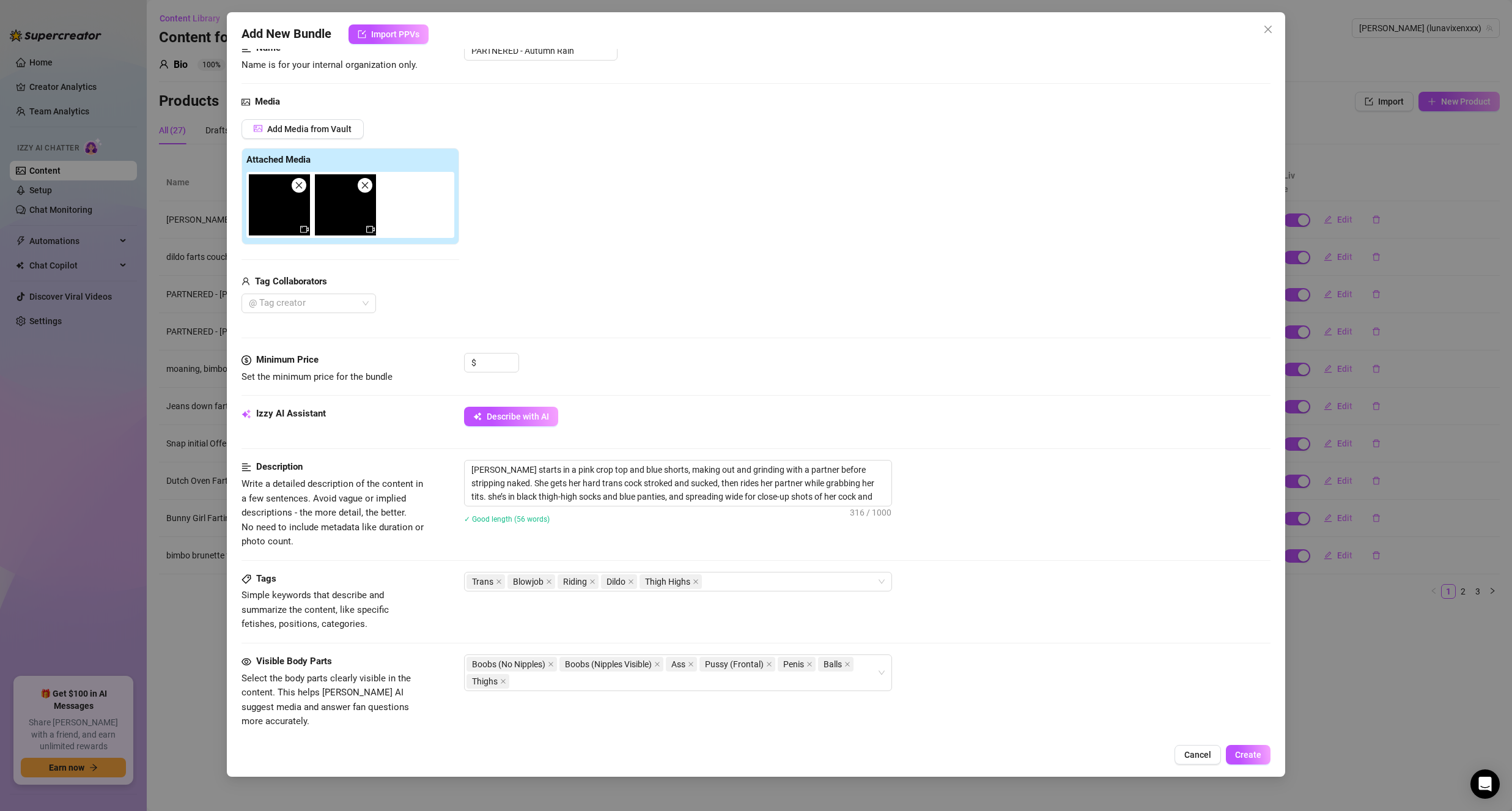
scroll to position [33, 0]
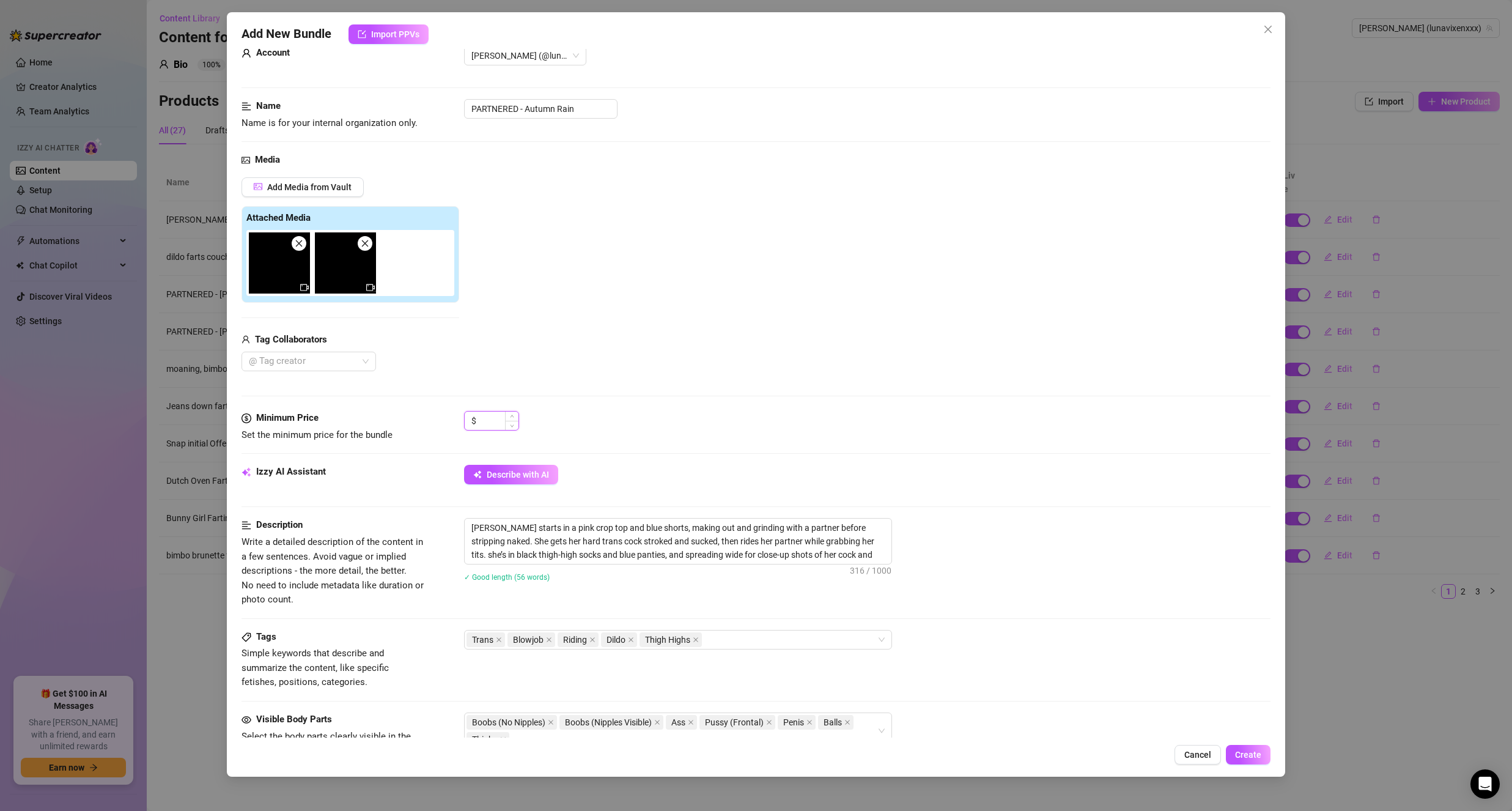
click at [496, 419] on input at bounding box center [498, 420] width 40 height 18
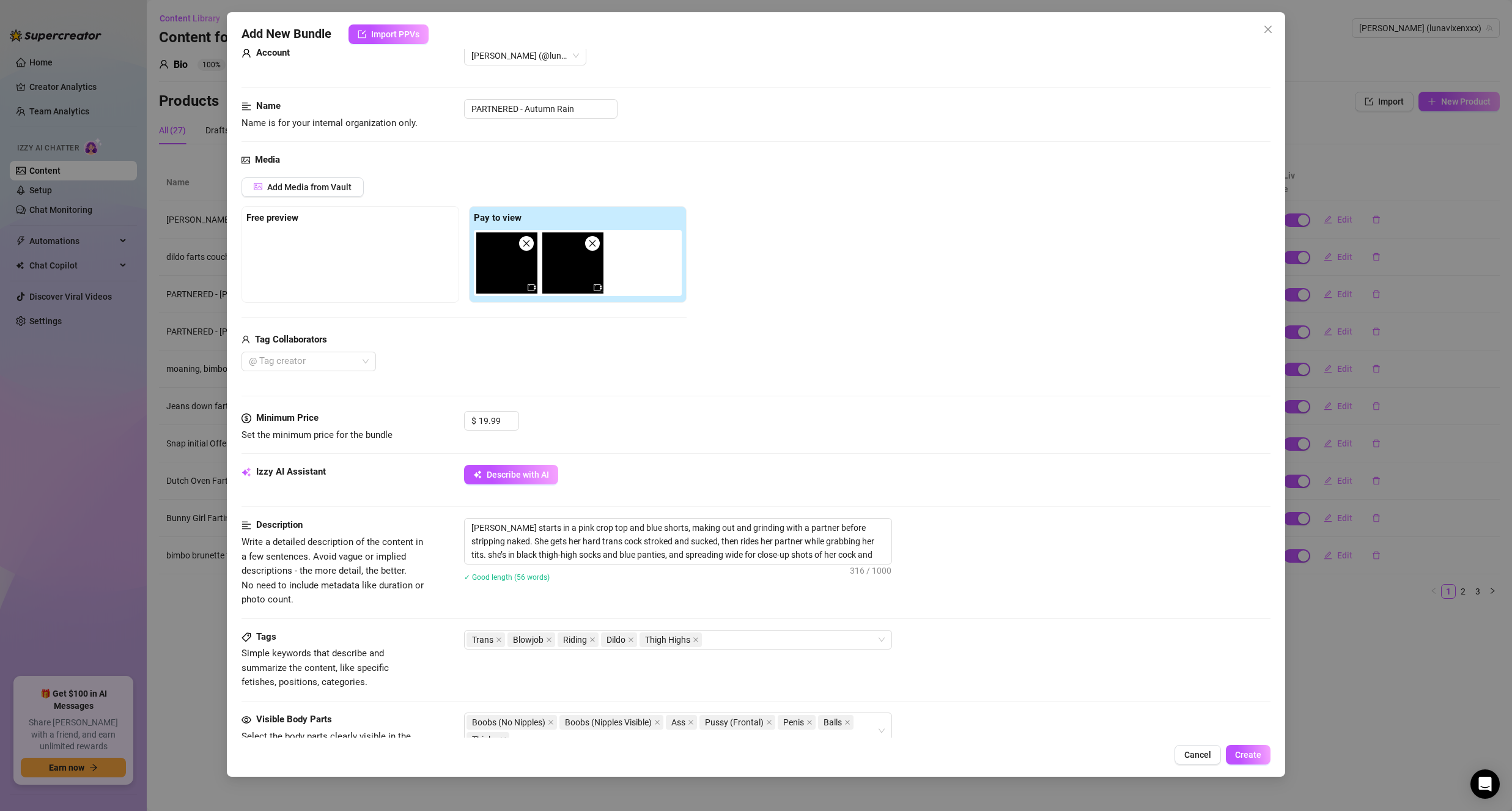
click at [499, 364] on div "@ Tag creator" at bounding box center [464, 362] width 445 height 19
click at [331, 365] on div at bounding box center [301, 362] width 117 height 17
click at [304, 422] on div "Autumn Rain 🖤" at bounding box center [308, 425] width 115 height 14
click at [766, 390] on div "Media Add Media from Vault Free preview Pay to view Tag Collaborators Autumn Ra…" at bounding box center [756, 281] width 1029 height 258
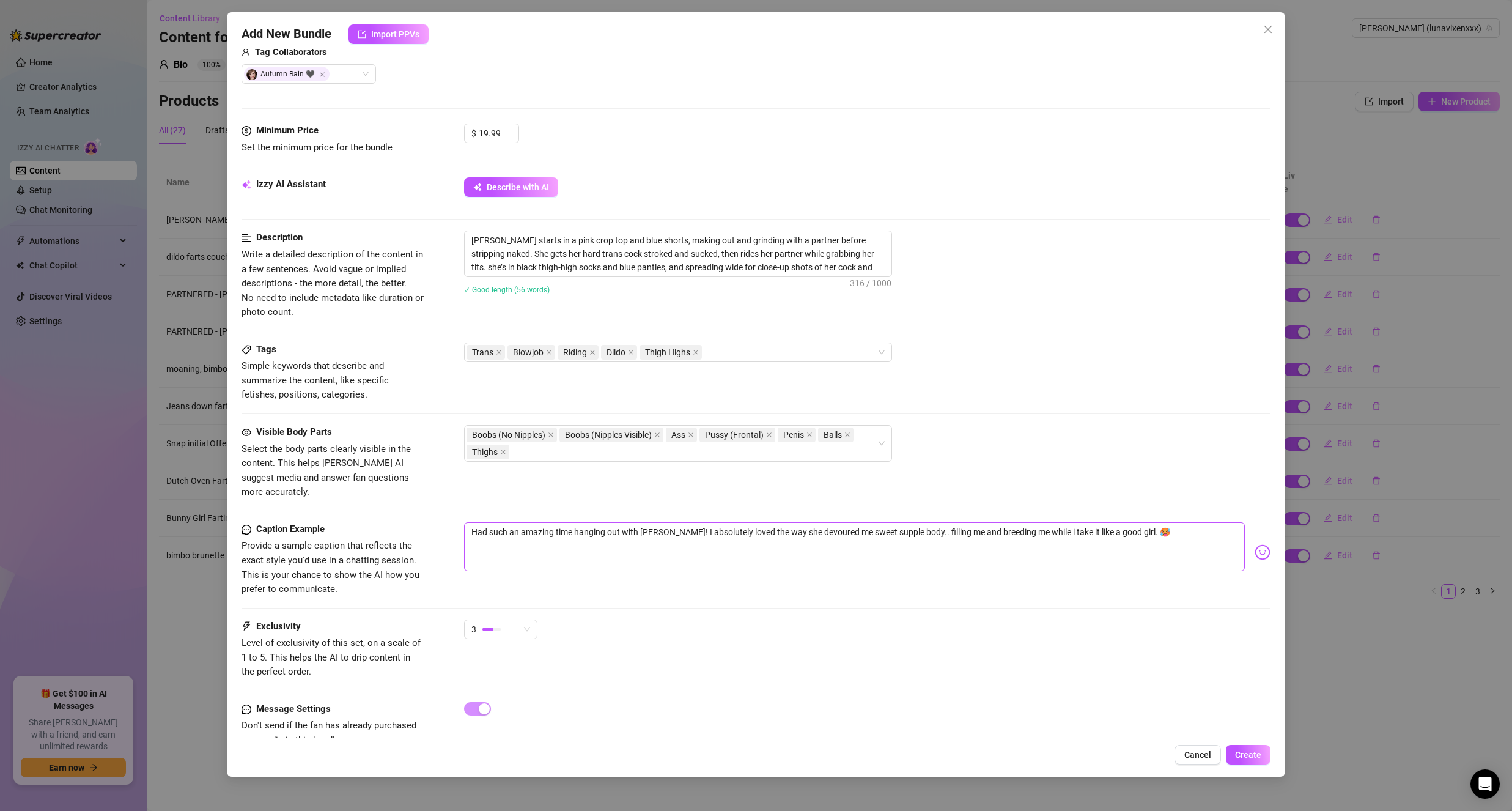
scroll to position [339, 0]
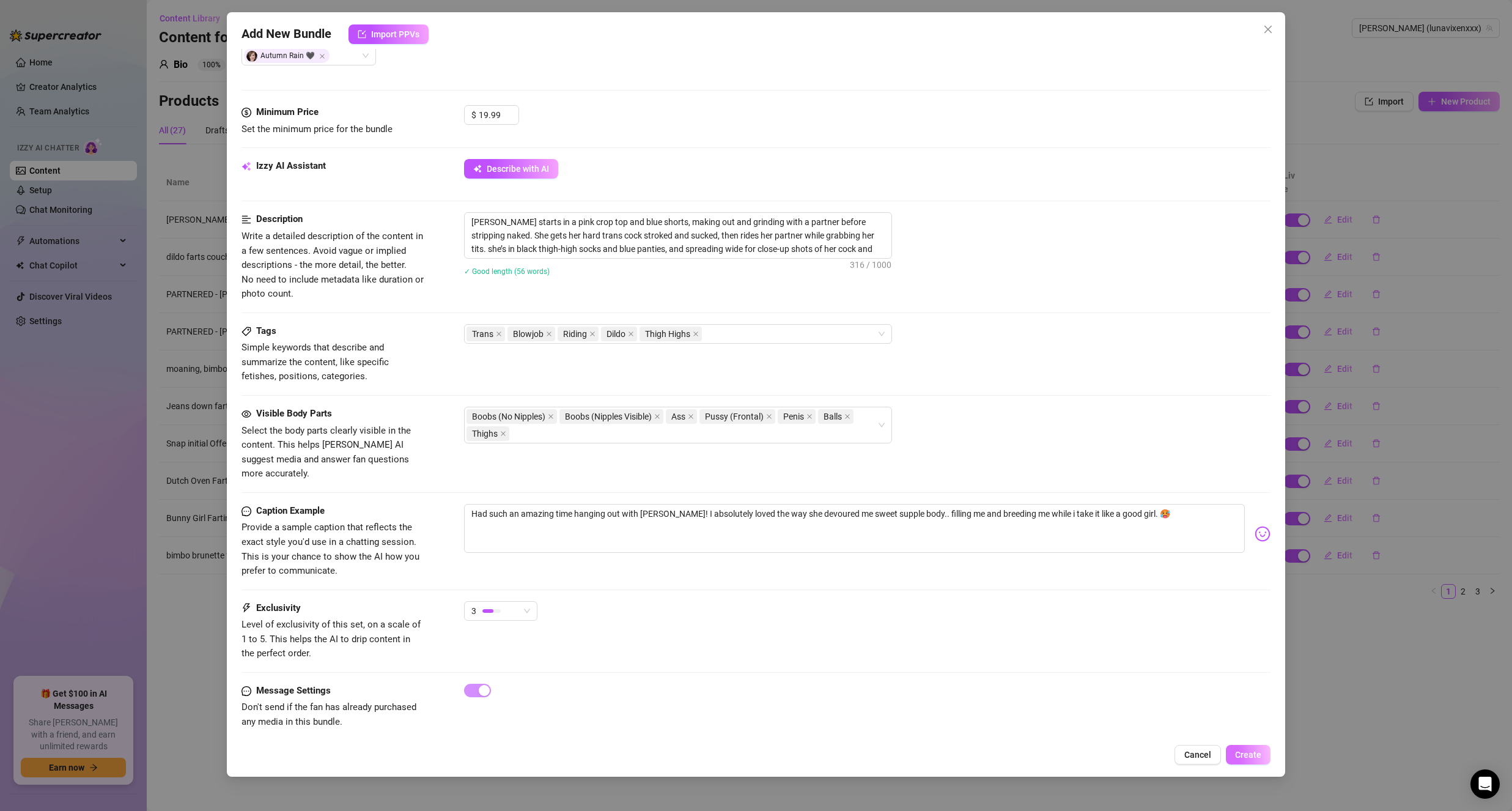
click at [1255, 763] on button "Create" at bounding box center [1248, 755] width 44 height 19
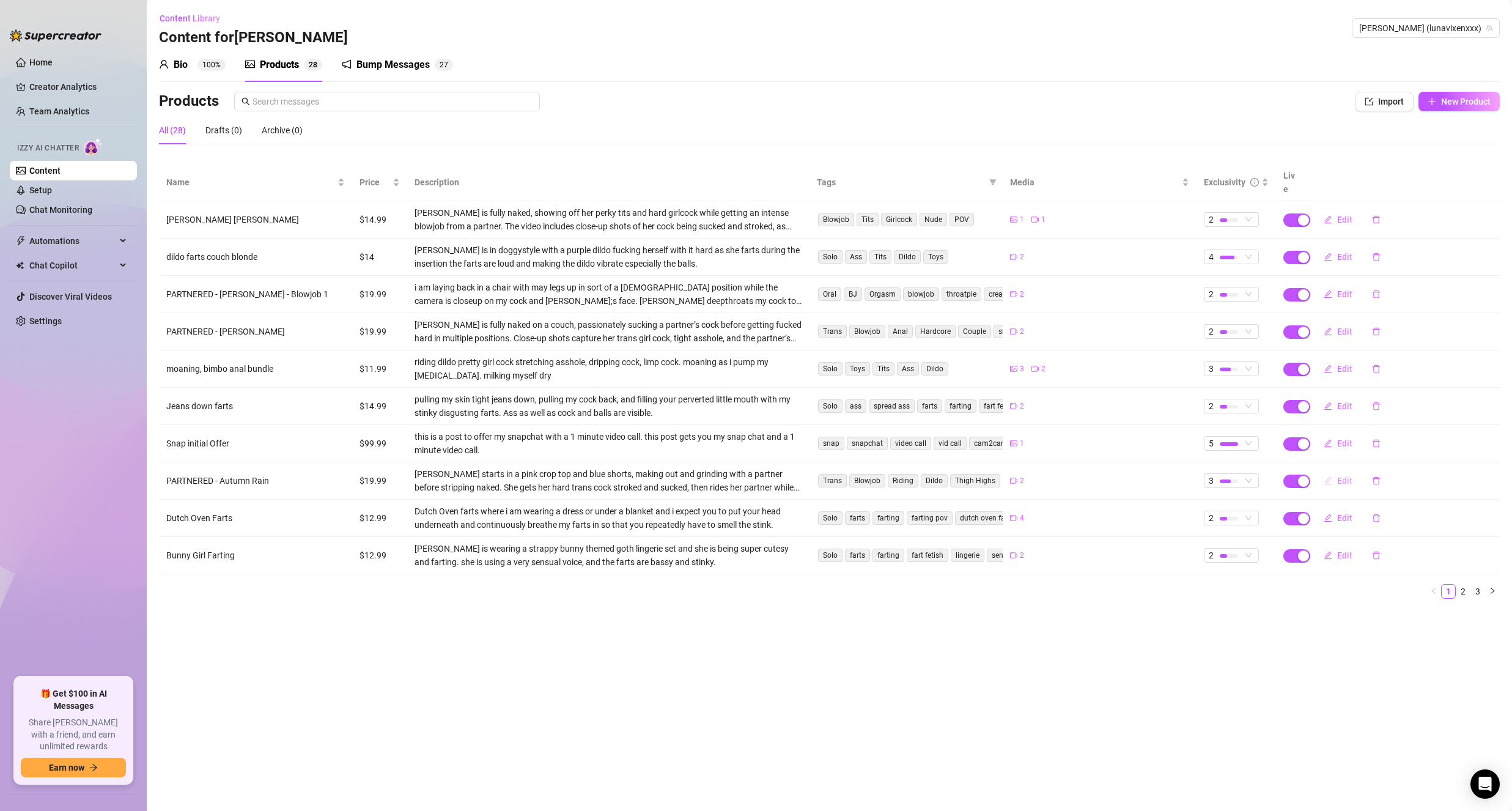
click at [1331, 476] on span "button" at bounding box center [1327, 480] width 9 height 10
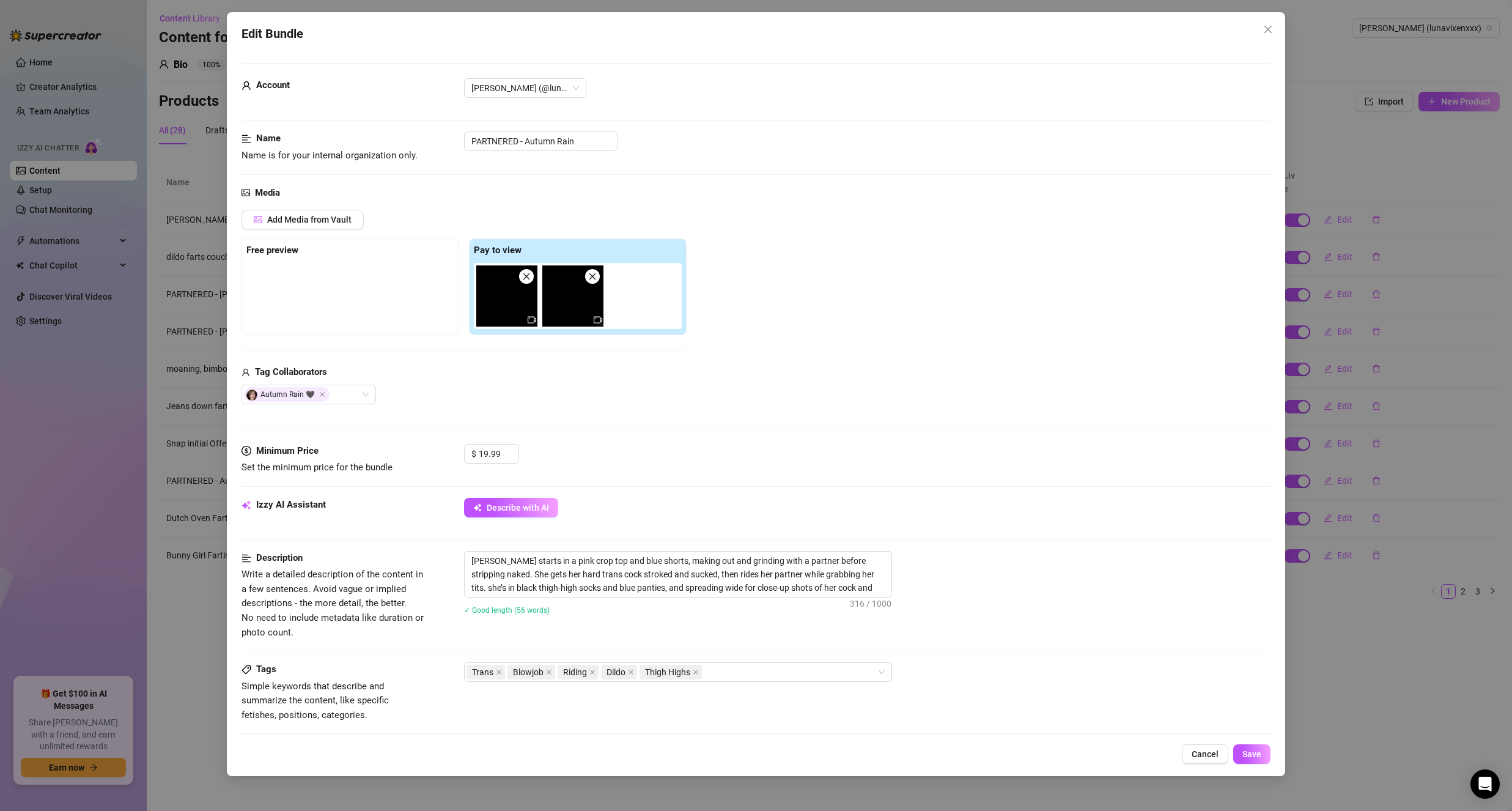
click at [528, 279] on icon "close" at bounding box center [527, 275] width 7 height 7
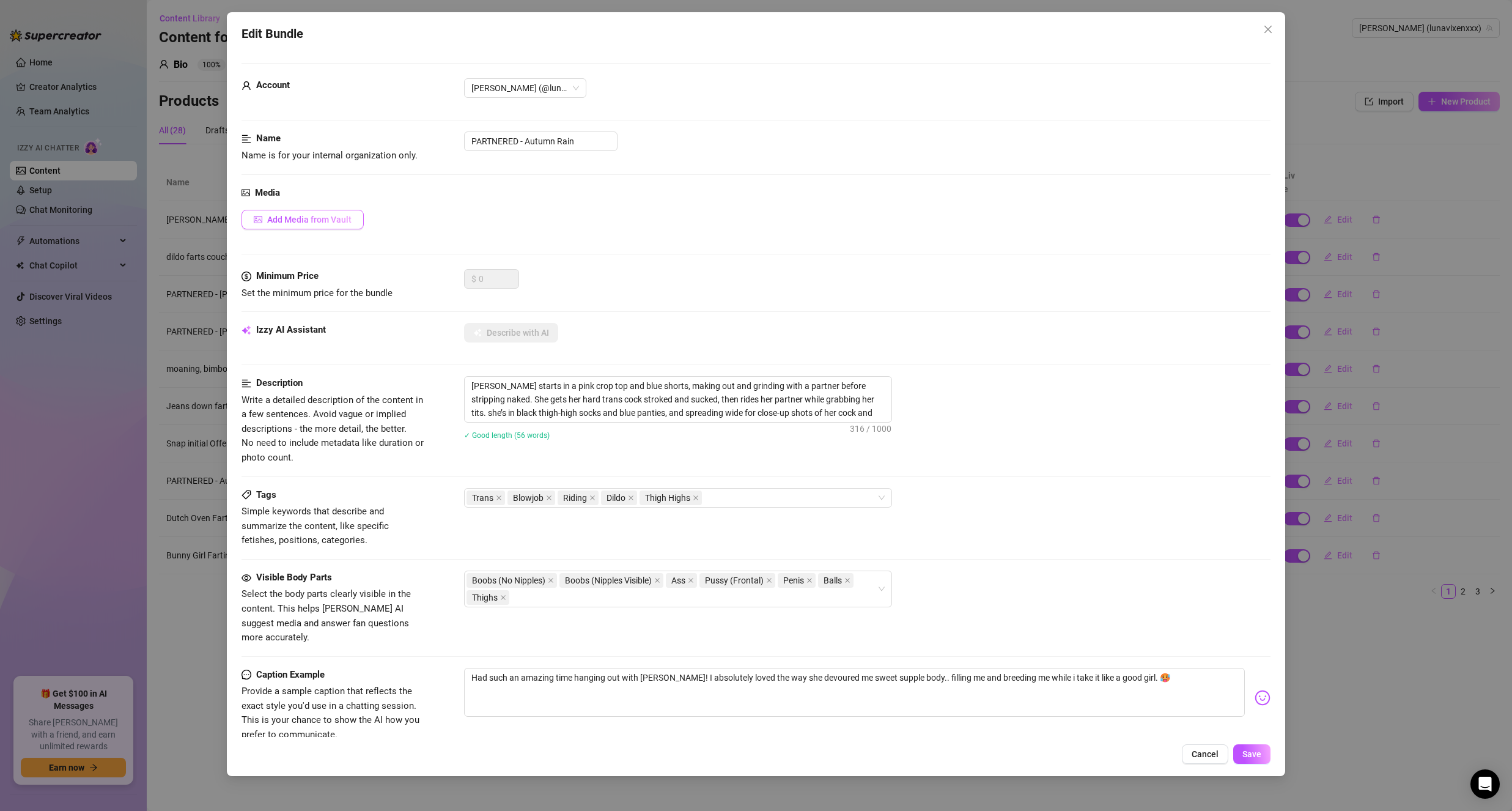
click at [287, 213] on button "Add Media from Vault" at bounding box center [302, 219] width 123 height 19
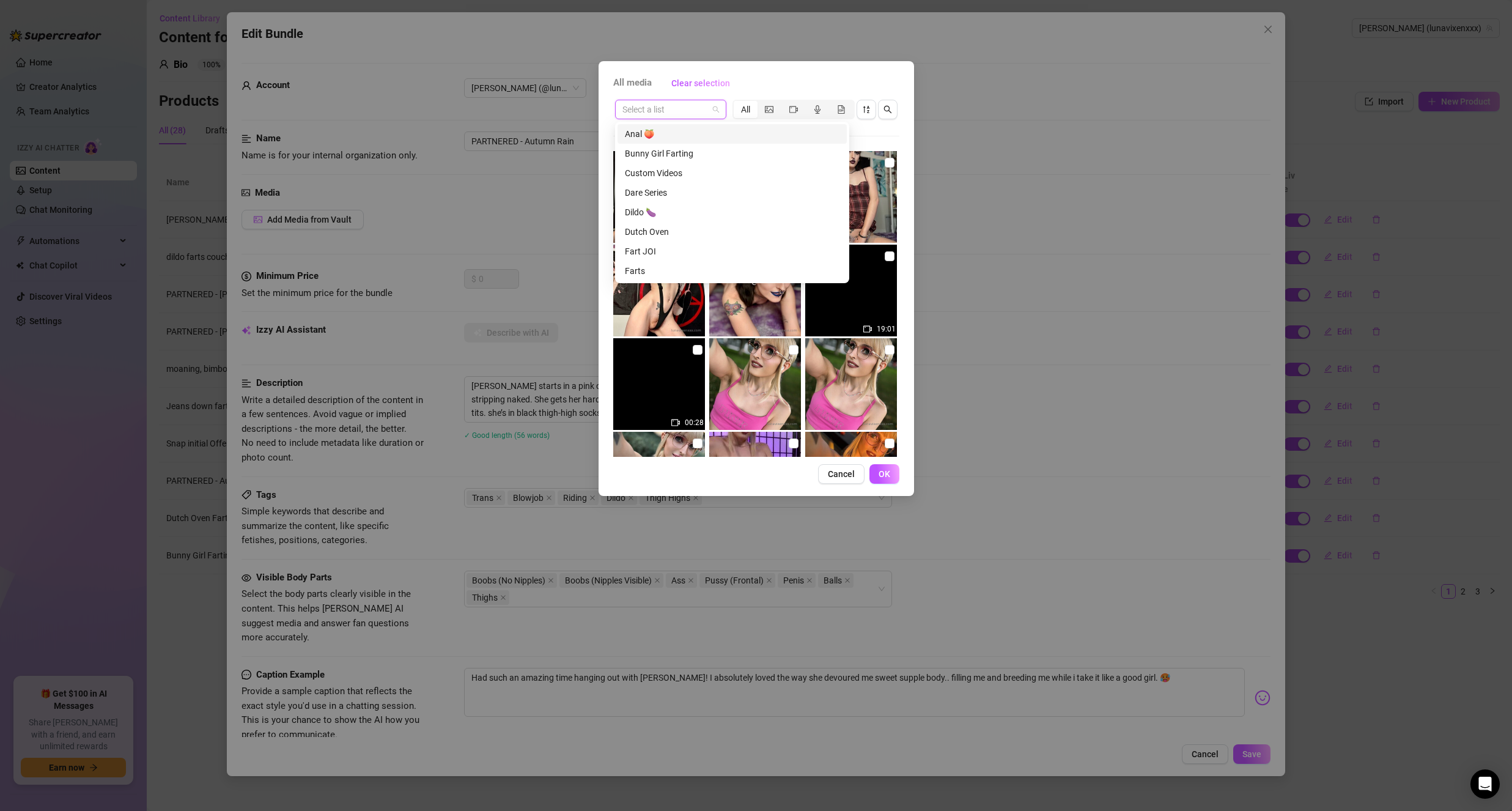
click at [653, 104] on input "search" at bounding box center [665, 109] width 86 height 18
click at [724, 165] on div "PARTNERED - Autumn Rain" at bounding box center [732, 166] width 214 height 14
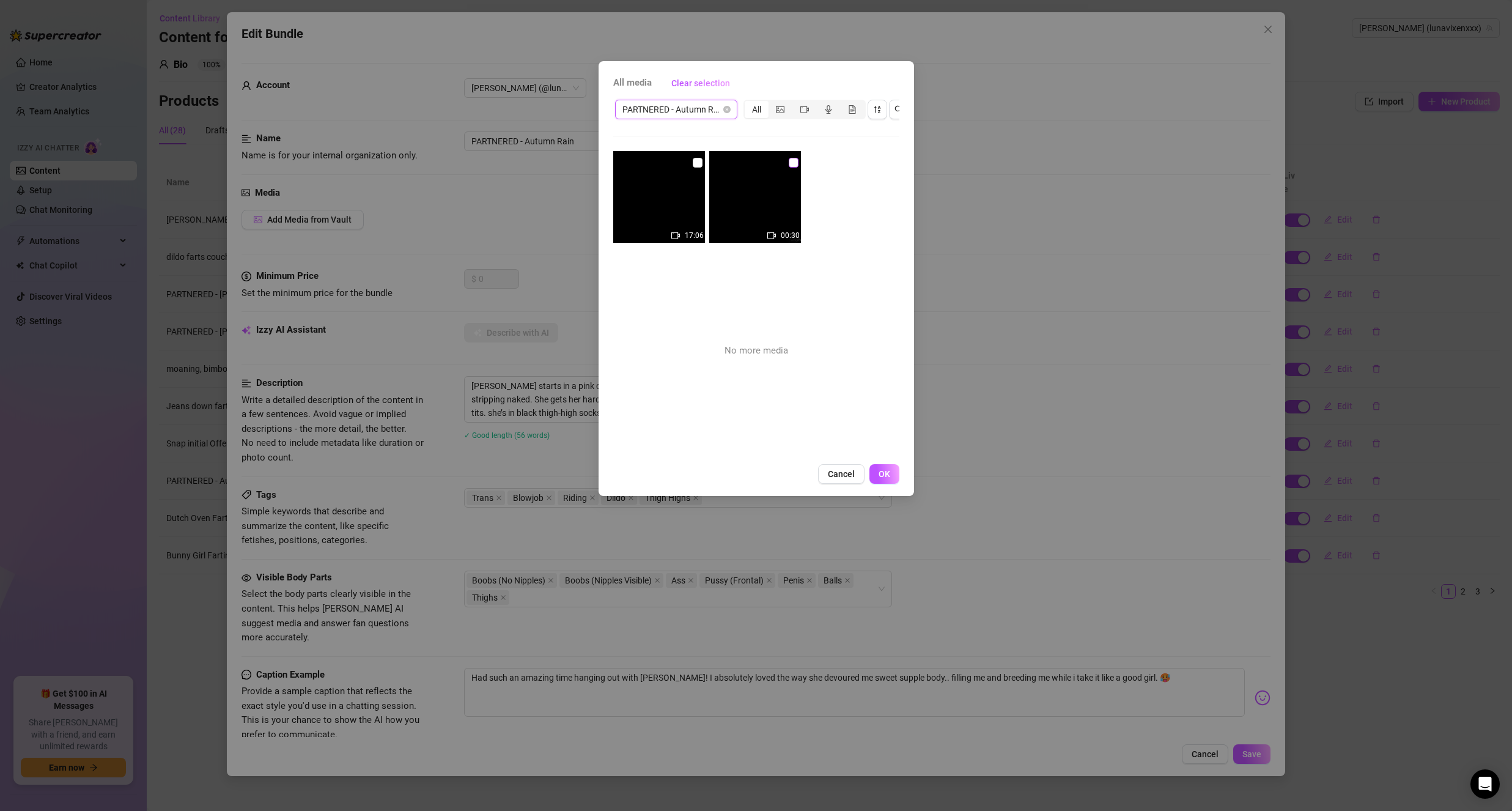
click at [788, 158] on label at bounding box center [793, 162] width 10 height 14
click at [788, 158] on input "checkbox" at bounding box center [793, 162] width 10 height 10
click at [888, 478] on span "OK" at bounding box center [884, 474] width 12 height 10
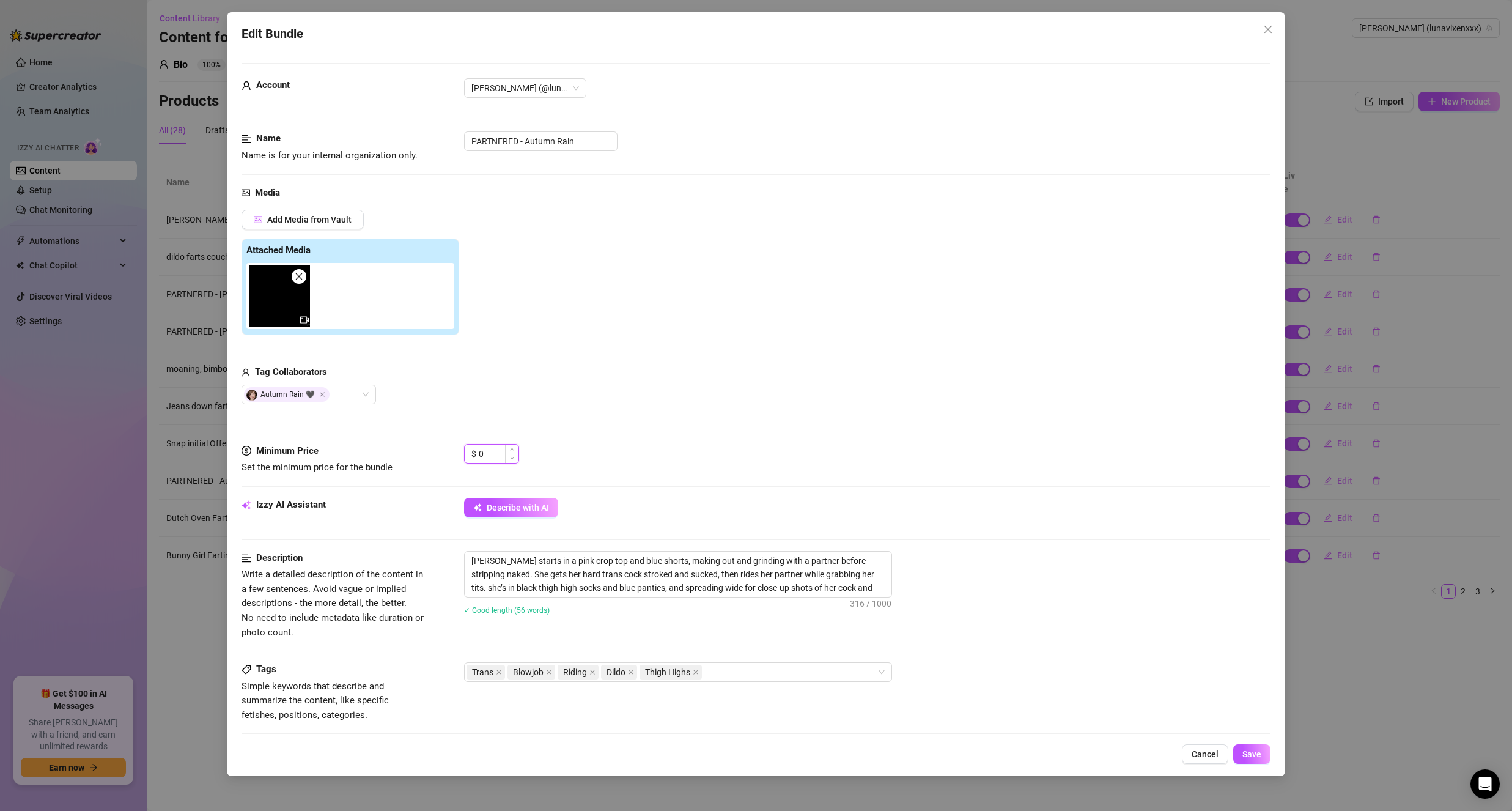
click at [491, 456] on input "0" at bounding box center [498, 453] width 40 height 18
drag, startPoint x: 491, startPoint y: 456, endPoint x: 422, endPoint y: 446, distance: 69.7
click at [422, 446] on div "Minimum Price Set the minimum price for the bundle $ 0" at bounding box center [756, 459] width 1029 height 31
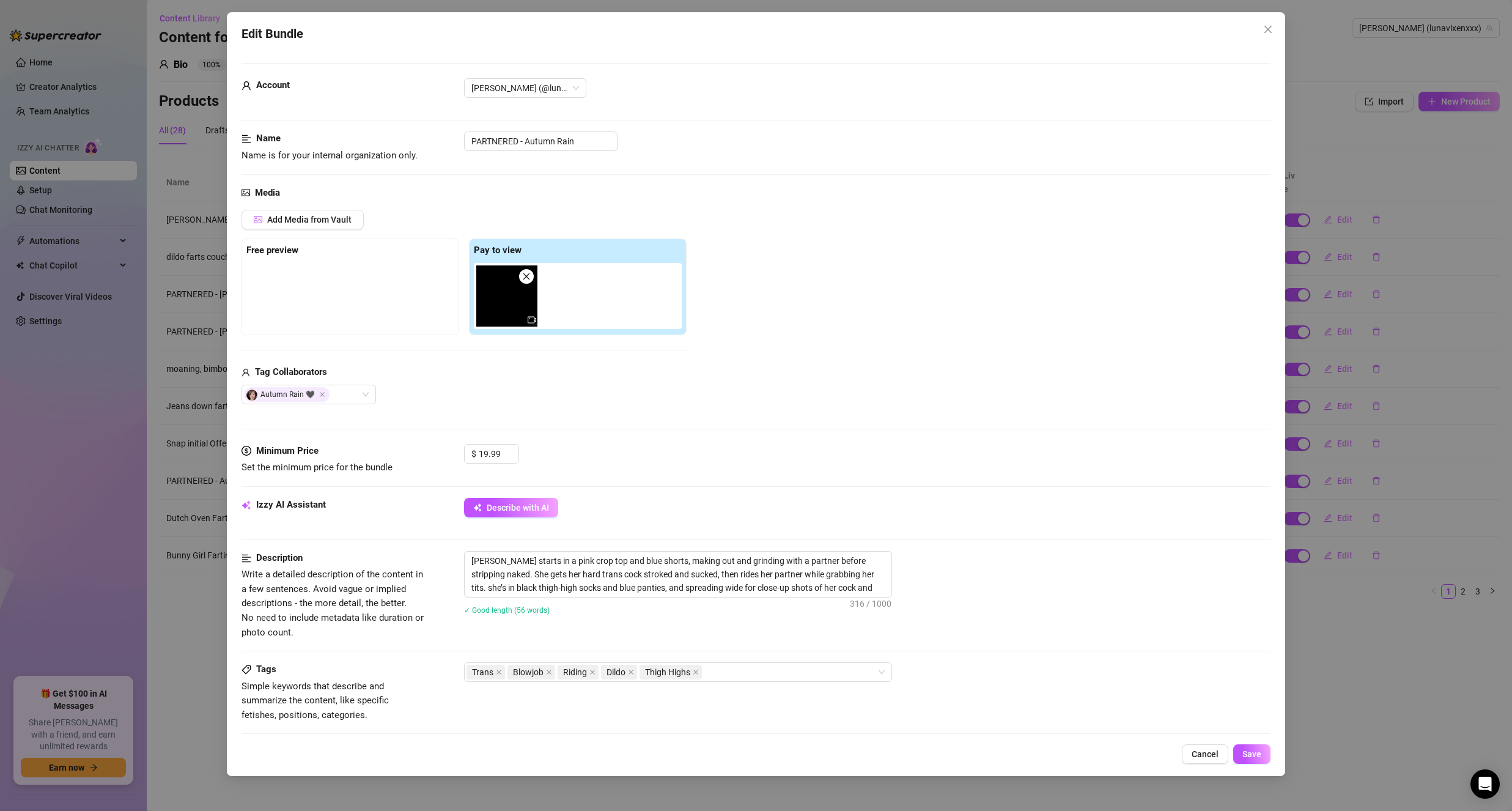
click at [582, 388] on div "Autumn Rain 🖤" at bounding box center [464, 394] width 445 height 19
drag, startPoint x: 502, startPoint y: 300, endPoint x: 271, endPoint y: 299, distance: 231.0
click at [271, 299] on div "Free preview Pay to view" at bounding box center [464, 287] width 445 height 97
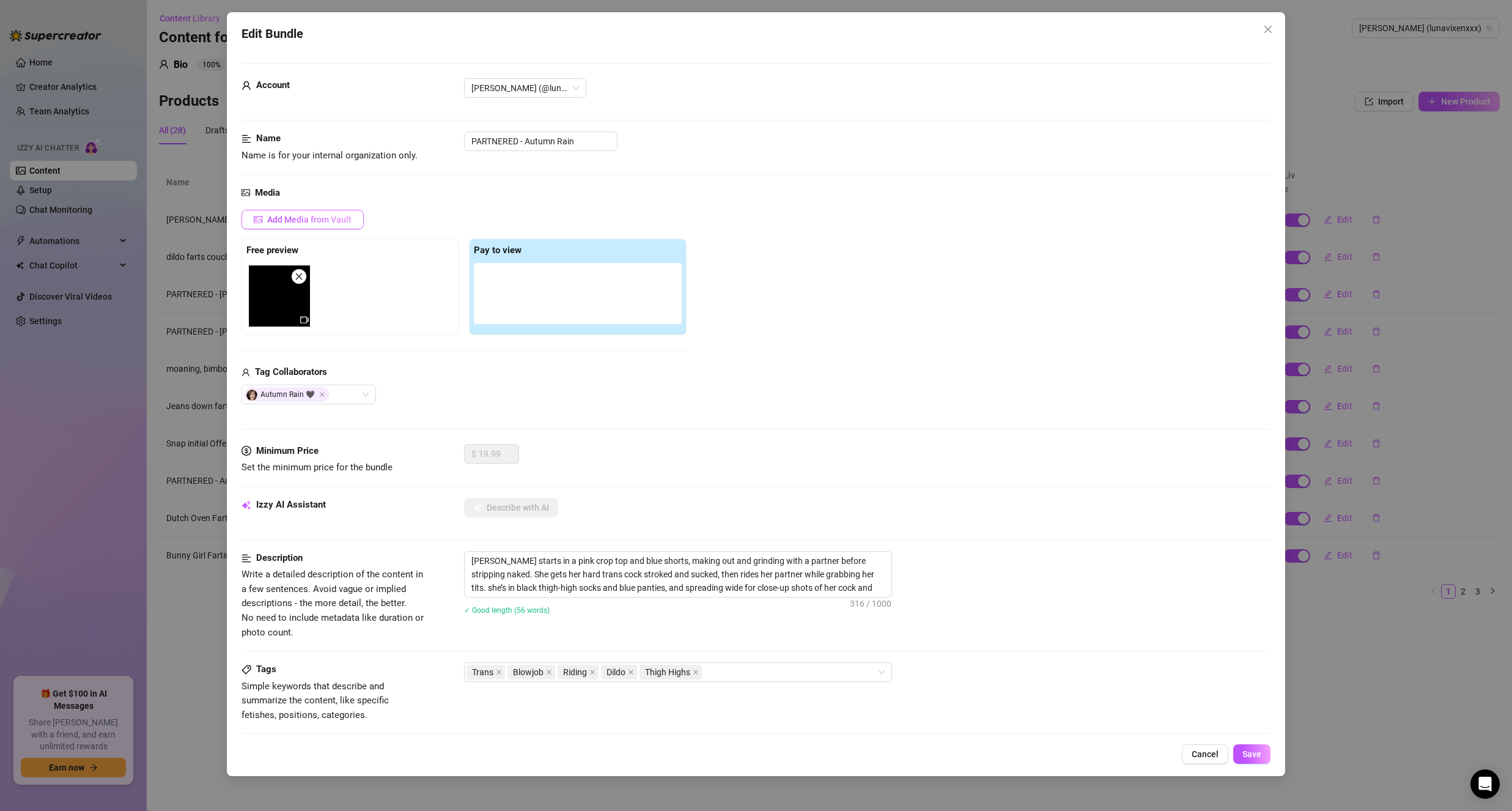
click at [310, 226] on button "Add Media from Vault" at bounding box center [302, 219] width 123 height 19
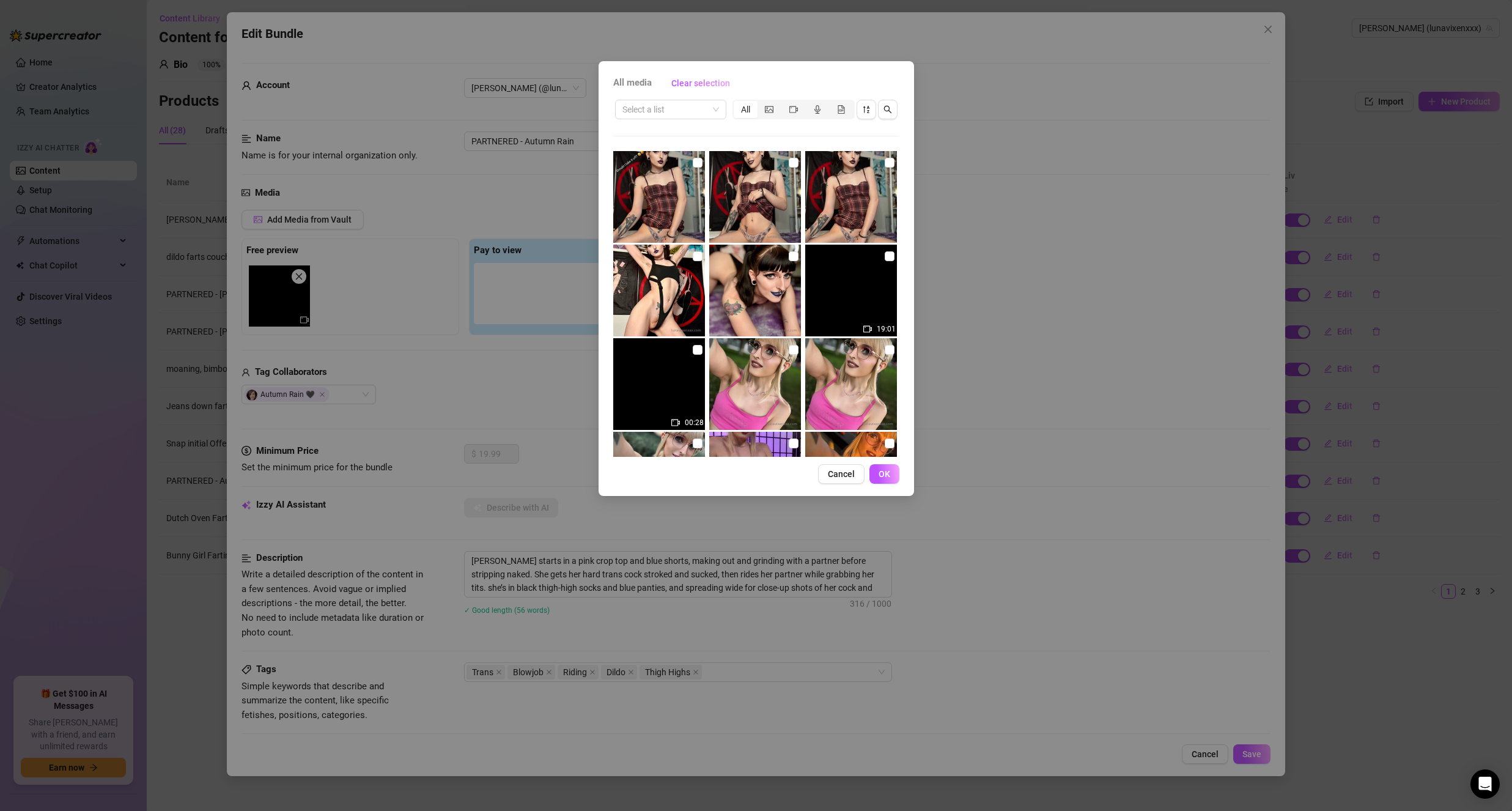
click at [634, 121] on div "Select a list All" at bounding box center [756, 109] width 286 height 23
click at [633, 119] on div "Select a list All" at bounding box center [756, 109] width 286 height 23
click at [642, 109] on input "search" at bounding box center [665, 109] width 86 height 18
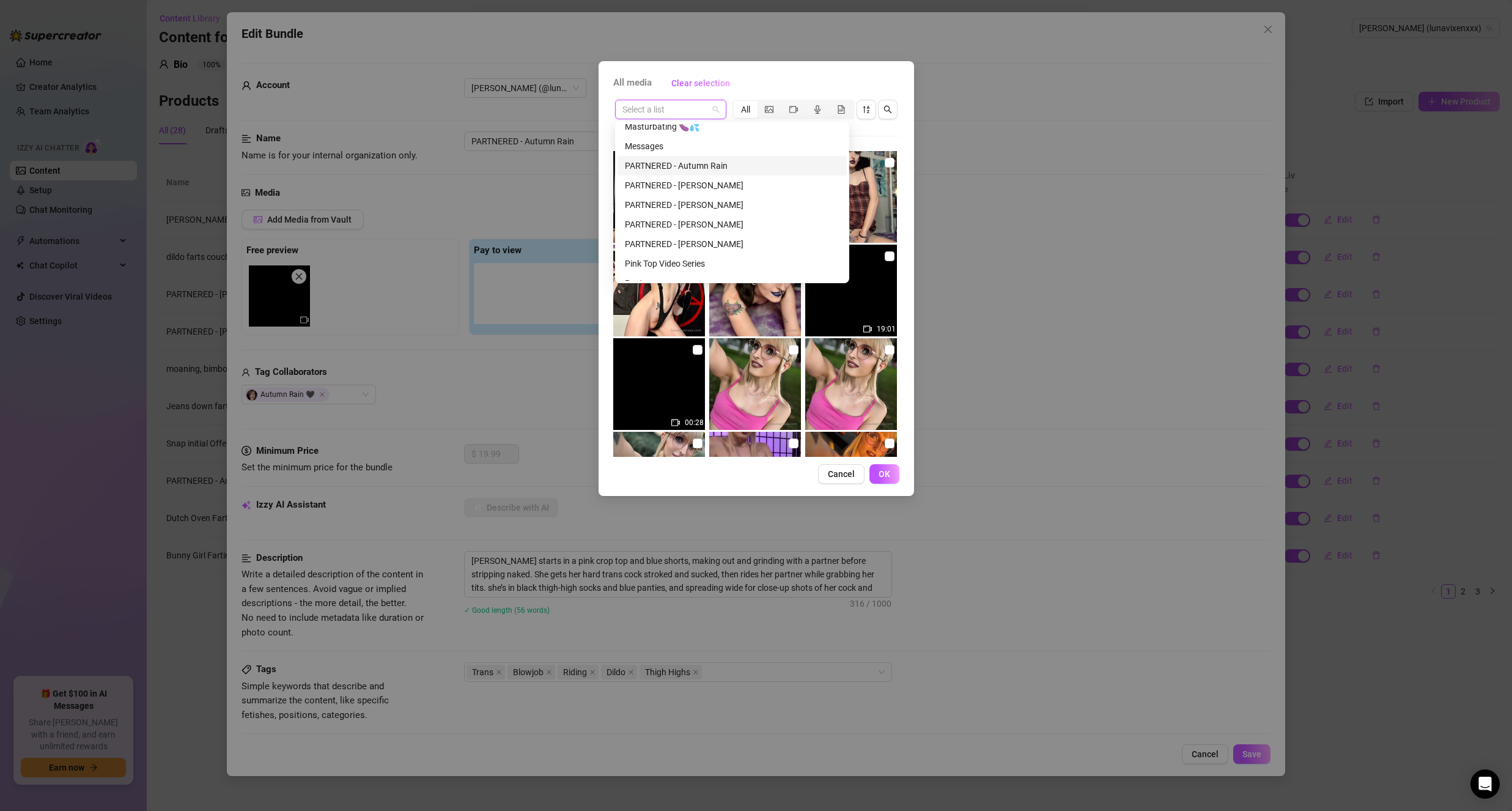
click at [724, 163] on div "PARTNERED - Autumn Rain" at bounding box center [732, 166] width 214 height 14
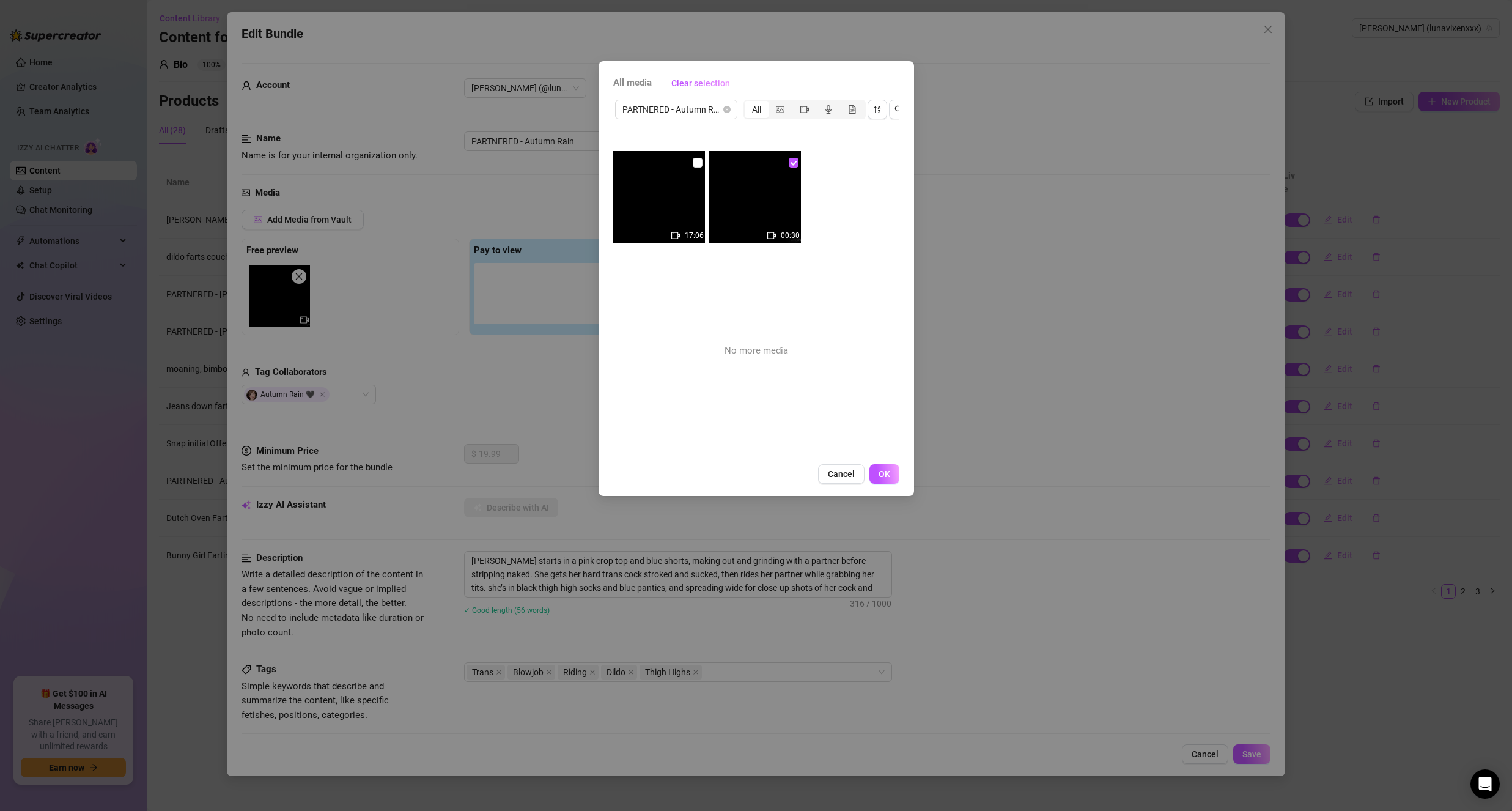
click at [700, 162] on img at bounding box center [659, 196] width 92 height 92
click at [695, 159] on input "checkbox" at bounding box center [698, 162] width 10 height 10
click at [894, 478] on button "OK" at bounding box center [884, 474] width 30 height 19
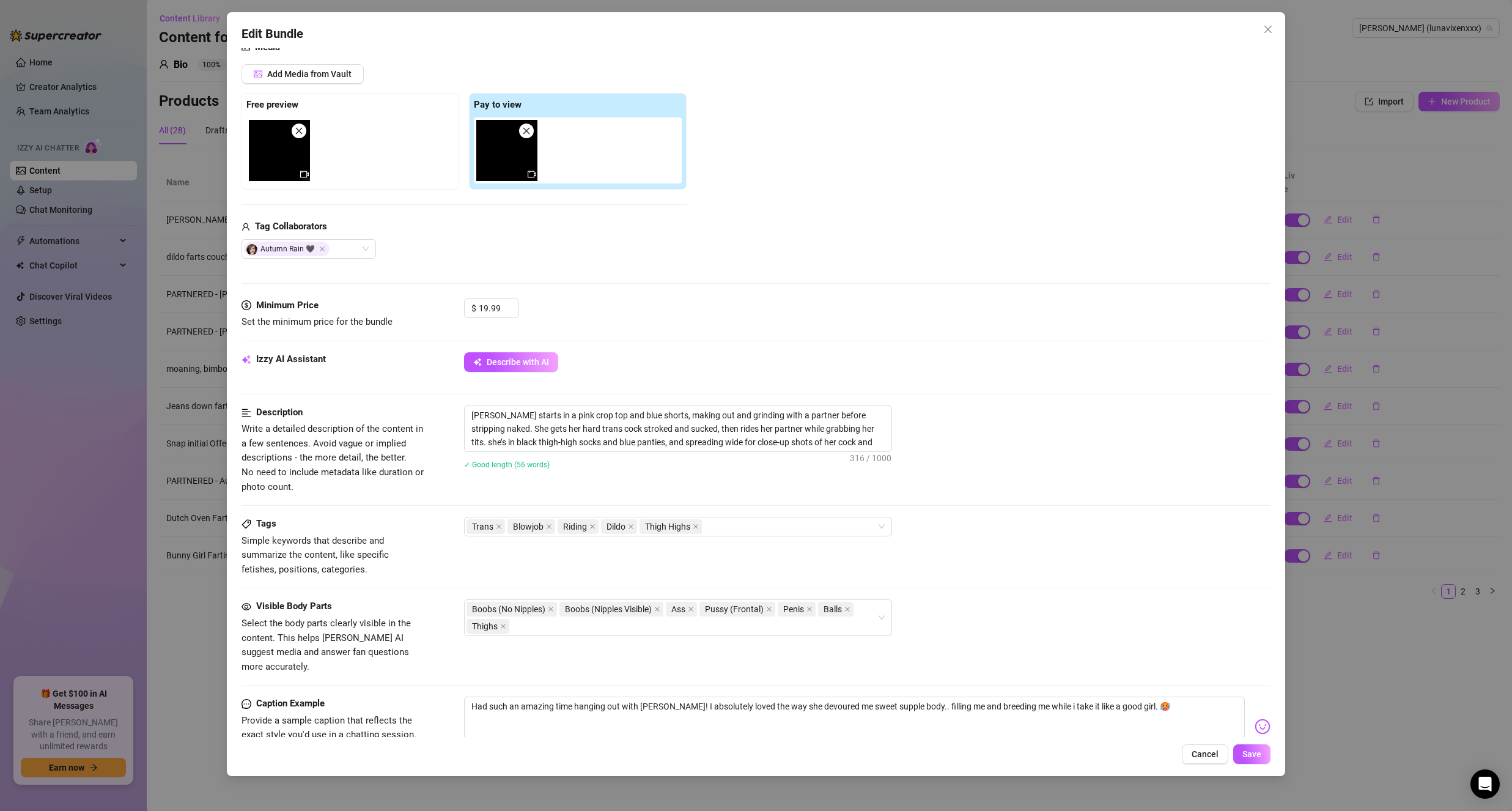
scroll to position [305, 0]
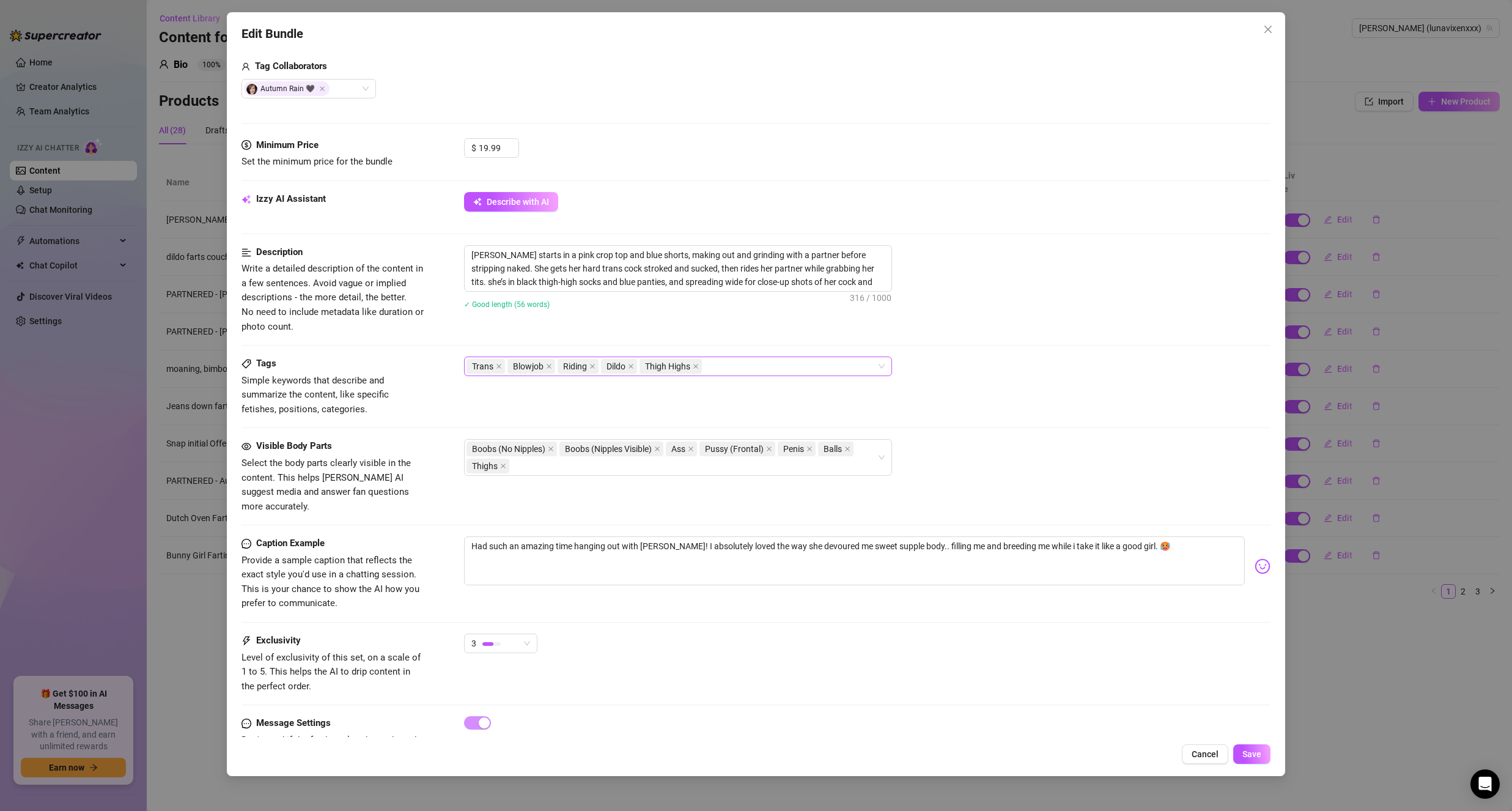
click at [739, 374] on div "Trans Blowjob Riding Dildo Thigh Highs" at bounding box center [671, 366] width 411 height 17
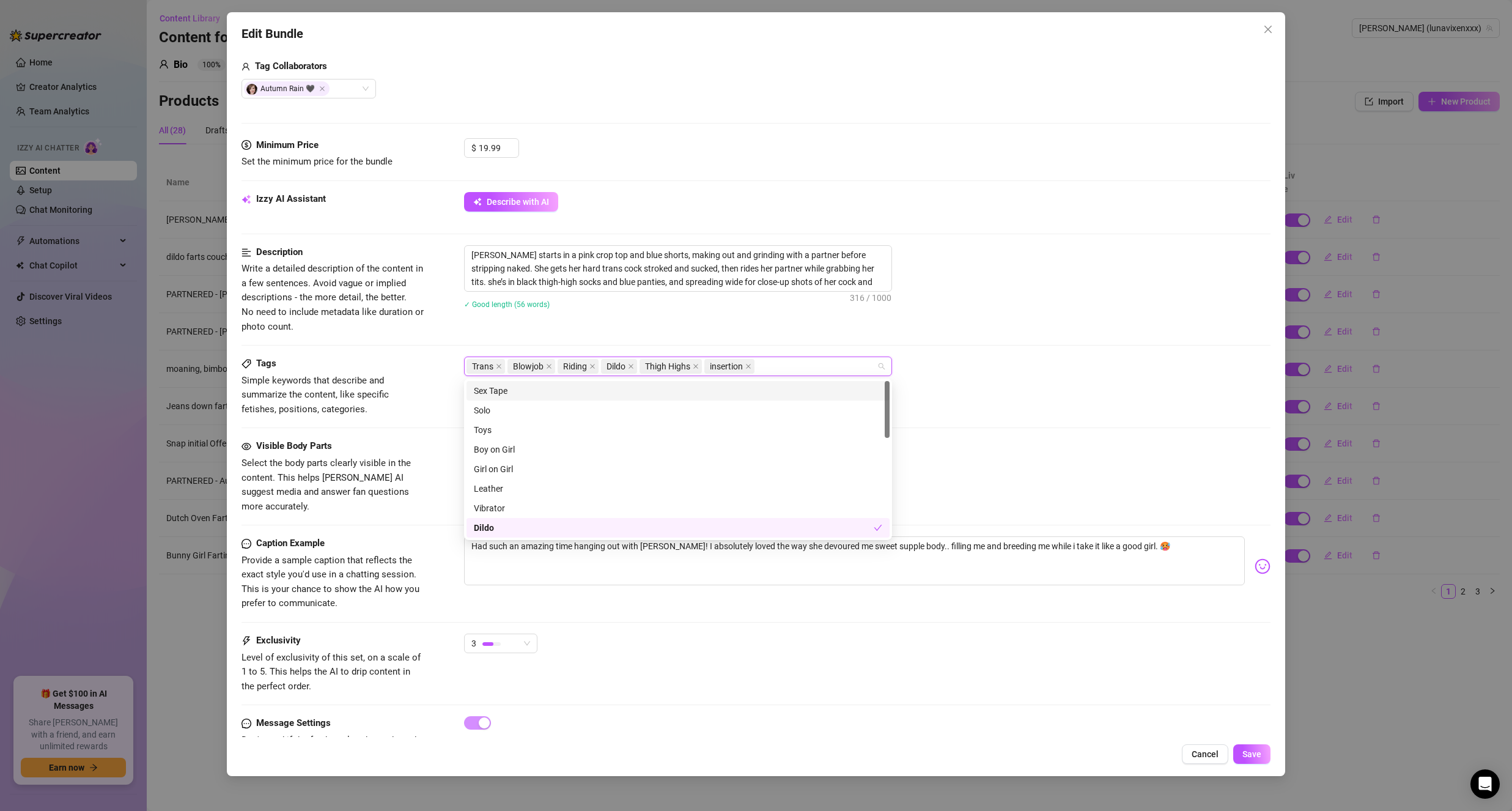
click at [738, 382] on div "Sex Tape" at bounding box center [678, 391] width 423 height 19
click at [657, 464] on div "Girl on Girl" at bounding box center [677, 469] width 409 height 14
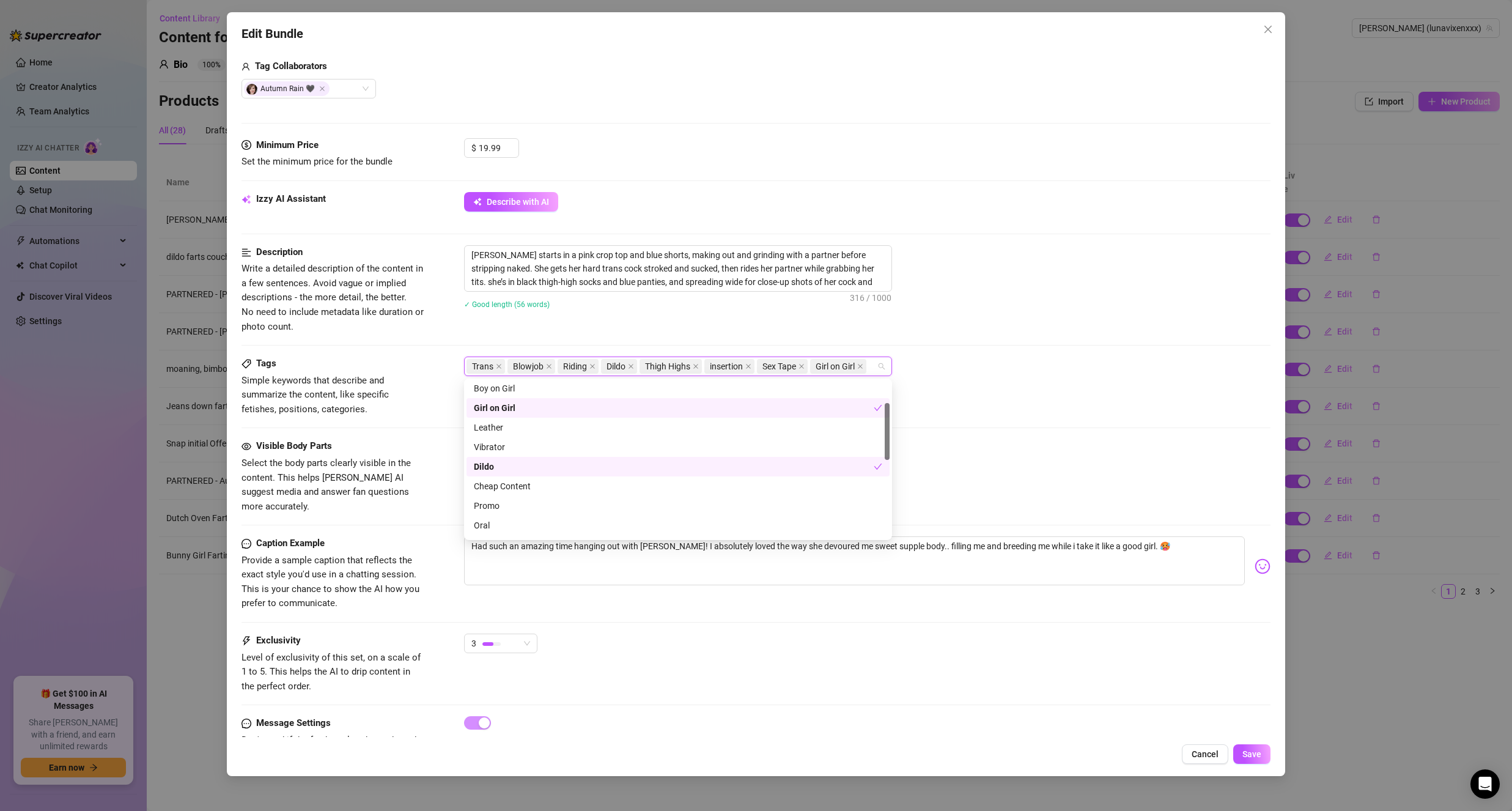
scroll to position [123, 0]
click at [641, 473] on div "Oral" at bounding box center [678, 464] width 423 height 19
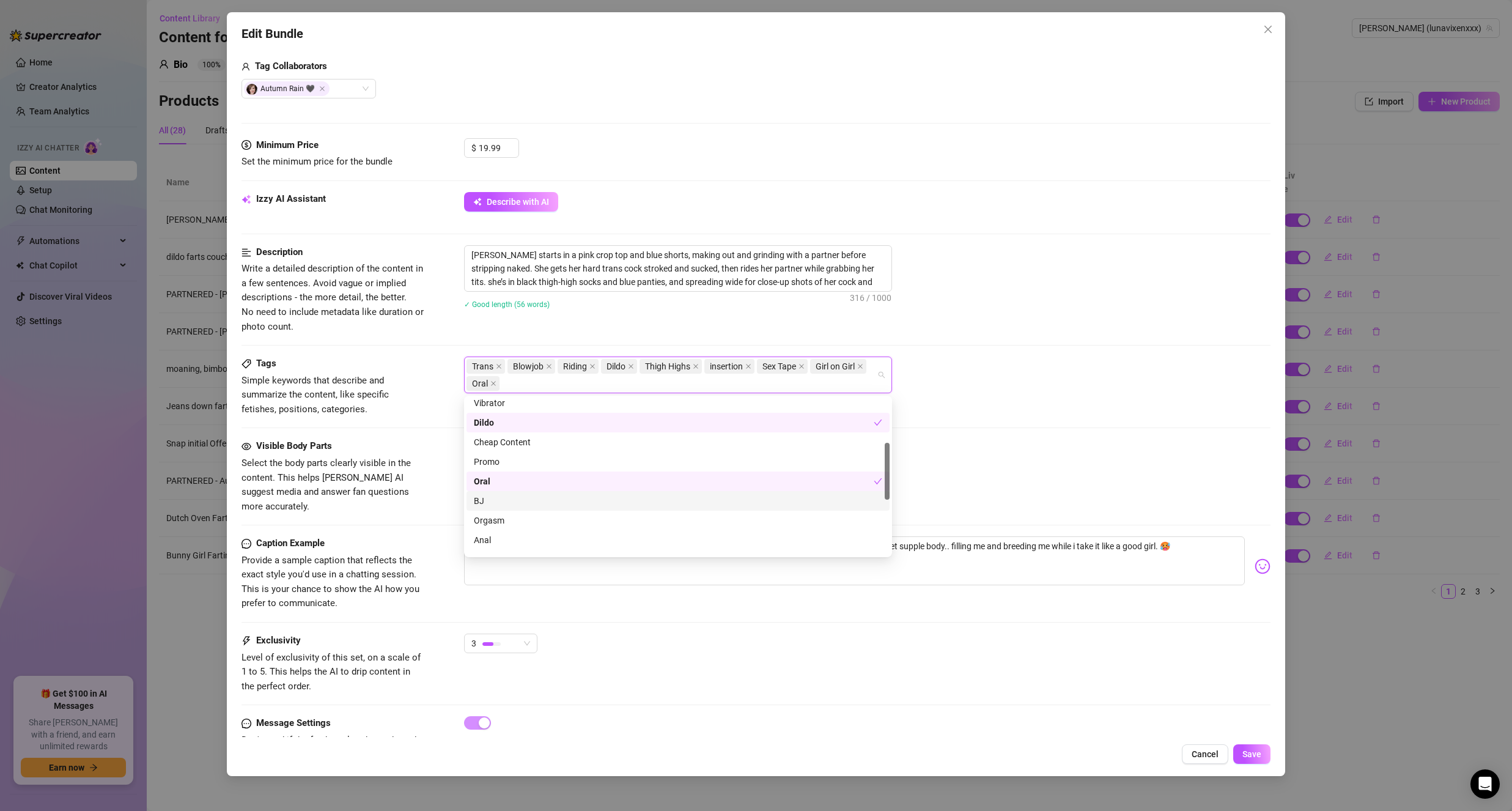
click at [642, 504] on div "BJ" at bounding box center [677, 501] width 409 height 14
click at [642, 534] on div "Anal" at bounding box center [677, 540] width 409 height 14
click at [640, 519] on div "Orgasm" at bounding box center [677, 521] width 409 height 14
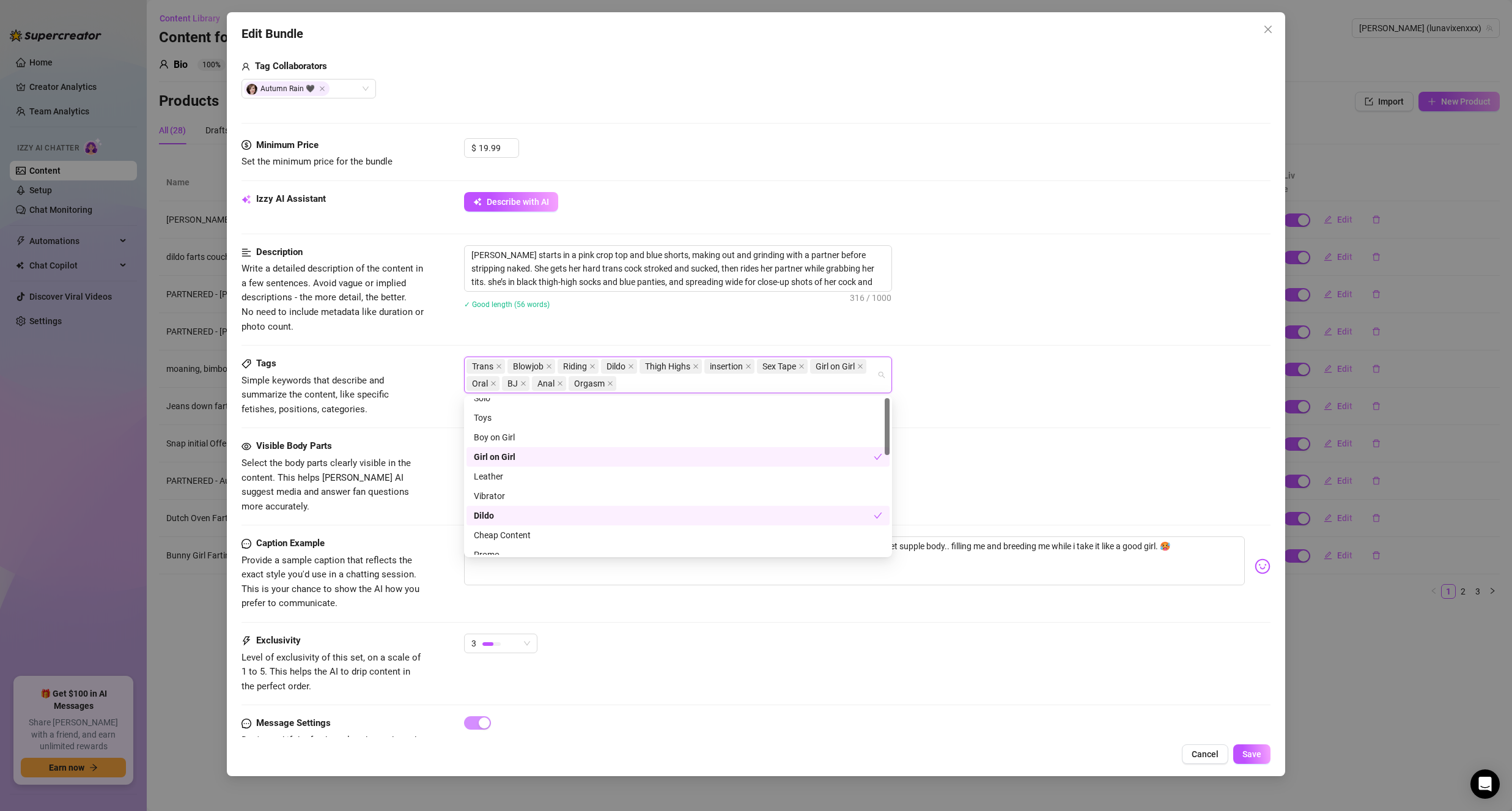
scroll to position [0, 0]
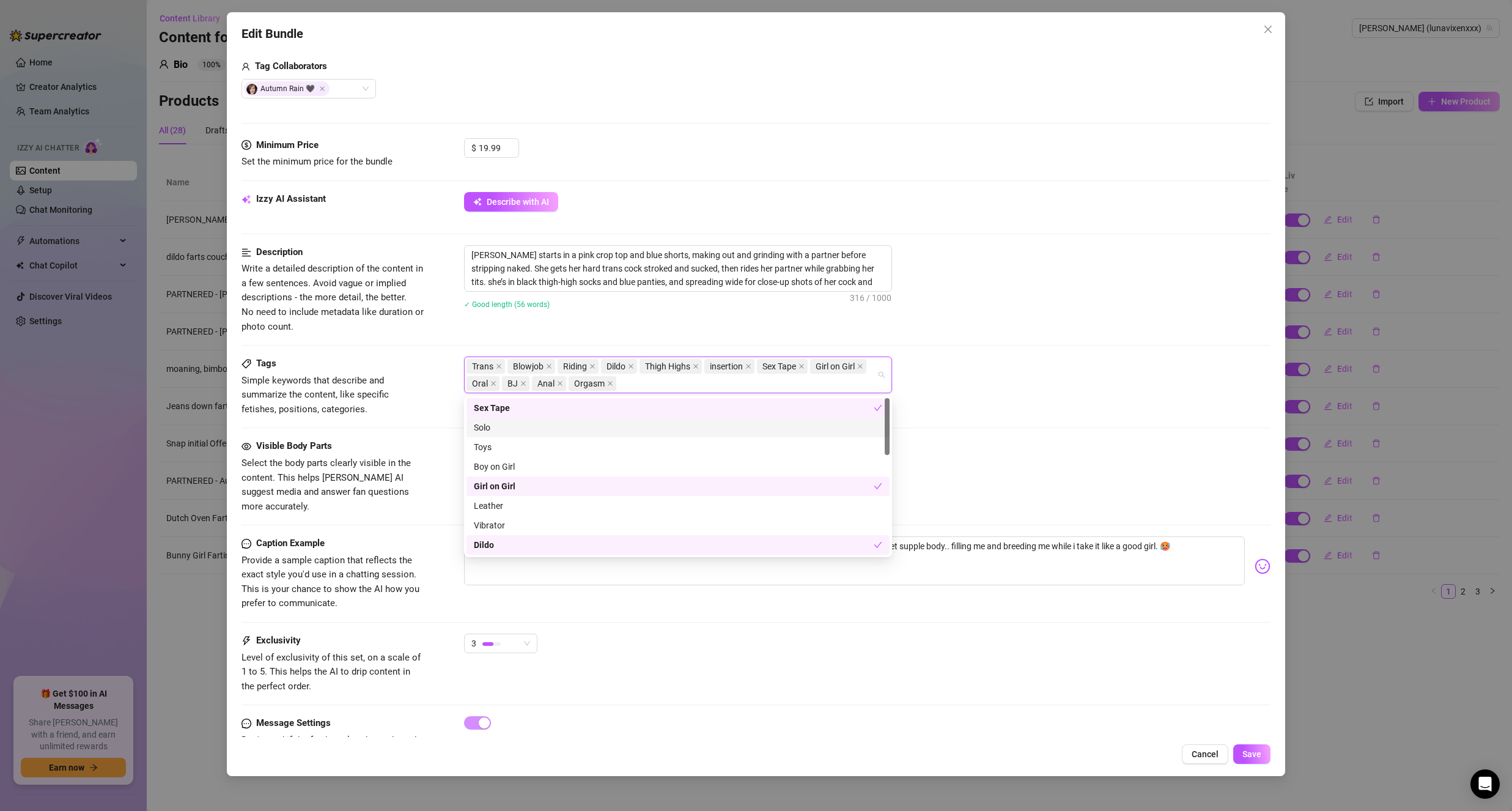
click at [1034, 323] on div "Luna starts in a pink crop top and blue shorts, making out and grinding with a …" at bounding box center [867, 285] width 807 height 79
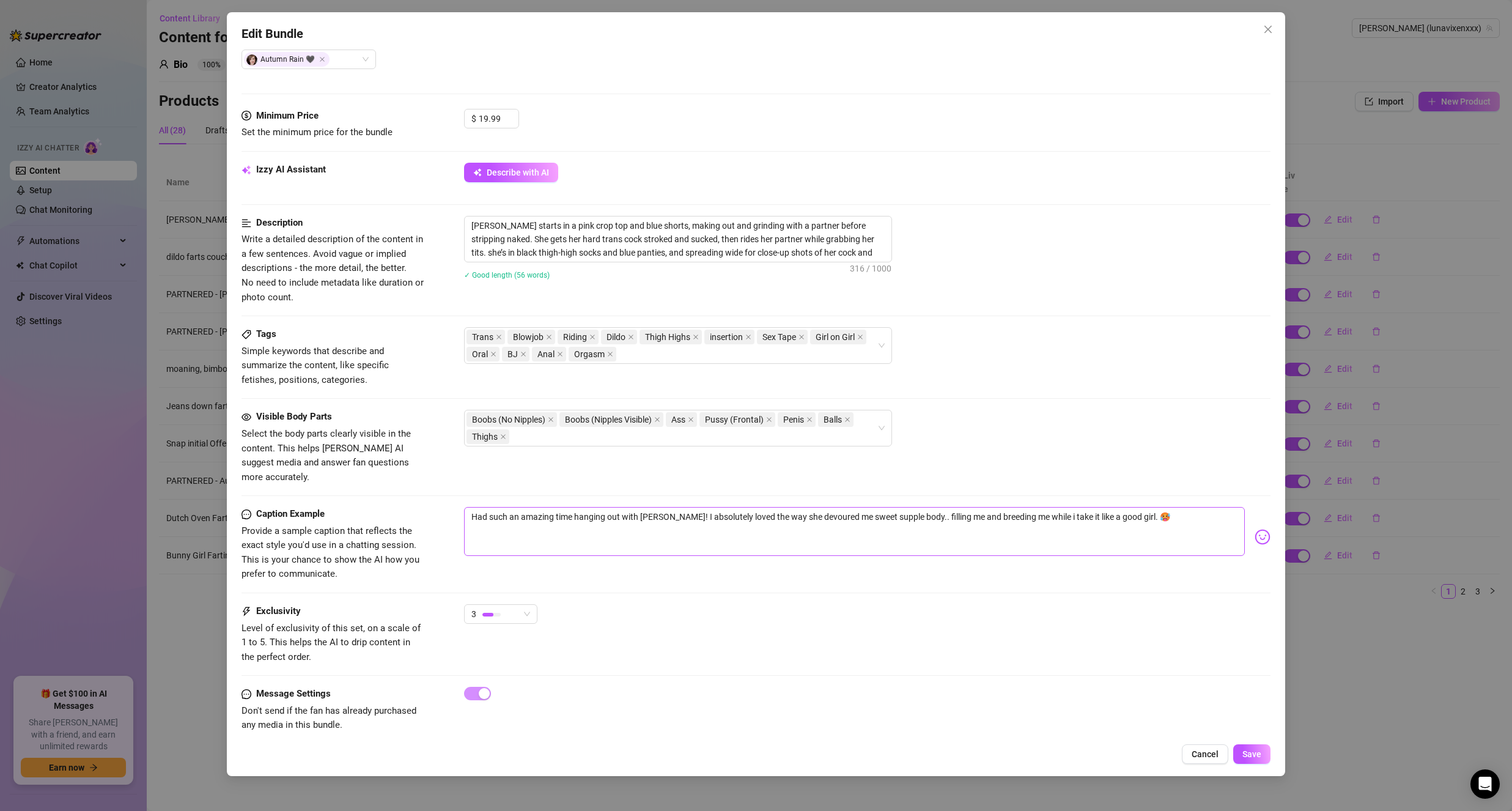
scroll to position [339, 0]
click at [775, 414] on span "Pussy (Frontal)" at bounding box center [737, 416] width 75 height 14
click at [763, 416] on span "Pussy (Frontal)" at bounding box center [734, 416] width 59 height 14
click at [768, 416] on icon "close" at bounding box center [769, 416] width 6 height 6
click at [1263, 745] on button "Save" at bounding box center [1251, 754] width 38 height 19
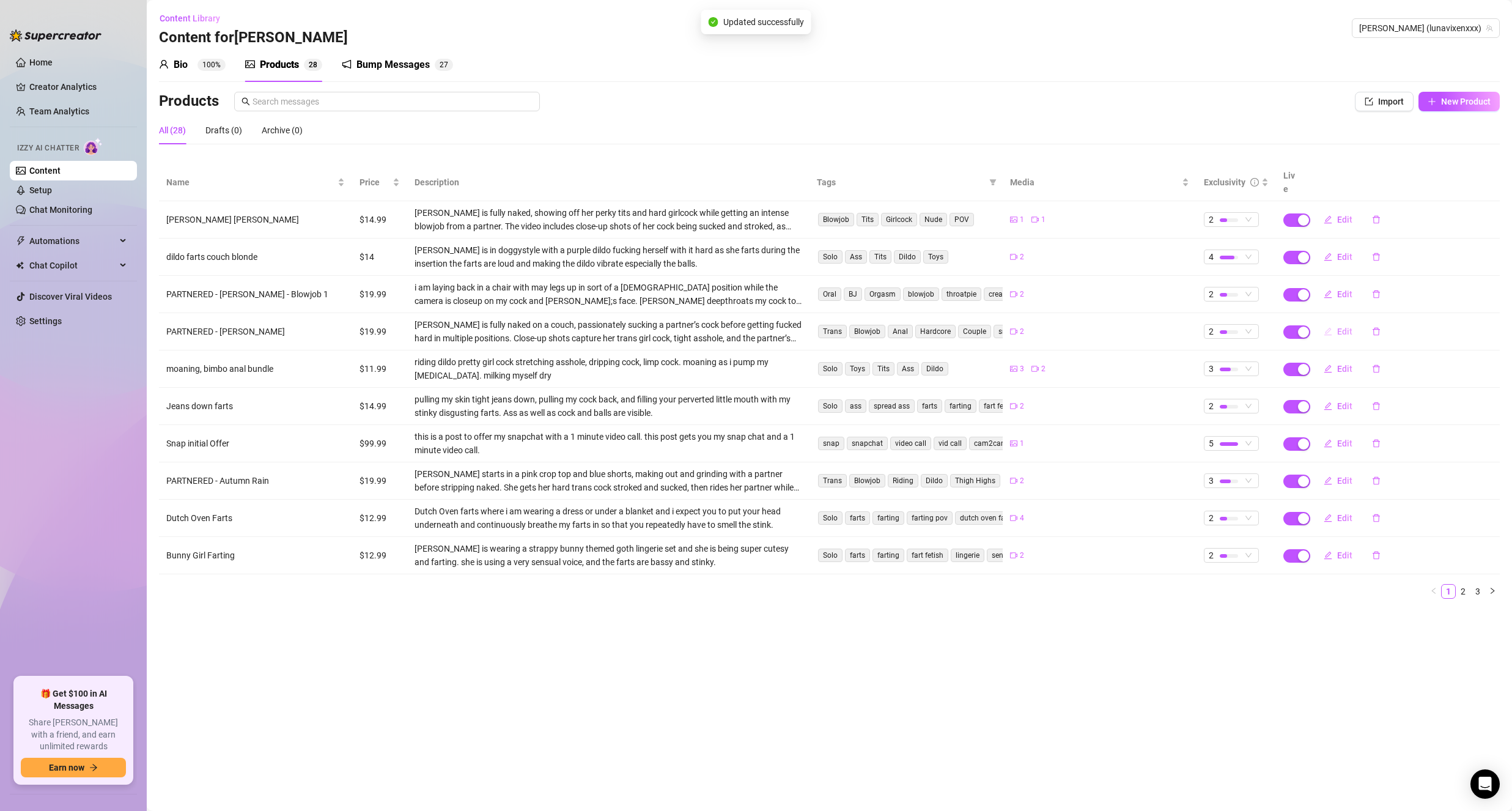
click at [1334, 325] on button "Edit" at bounding box center [1338, 332] width 48 height 19
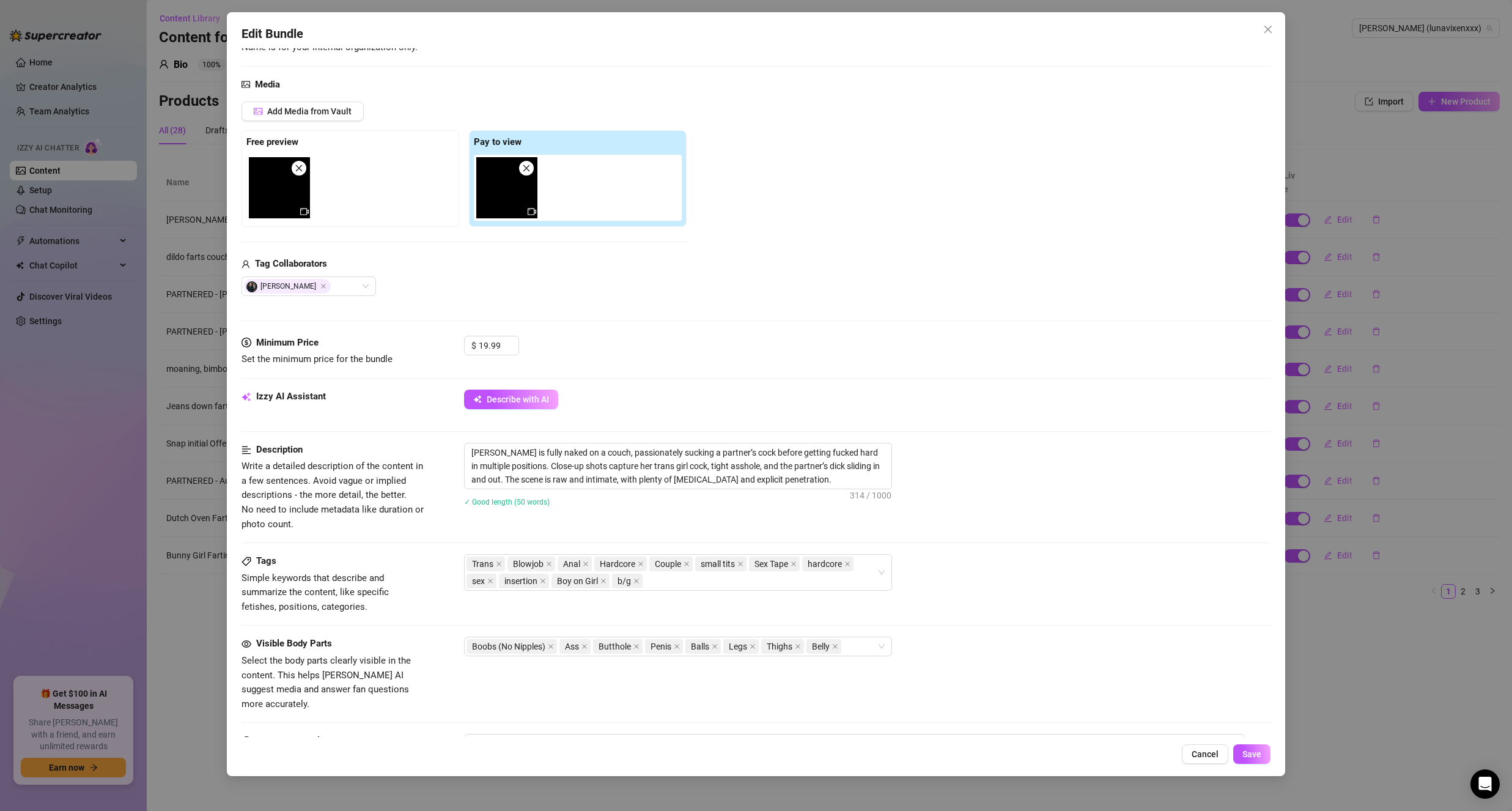
scroll to position [184, 0]
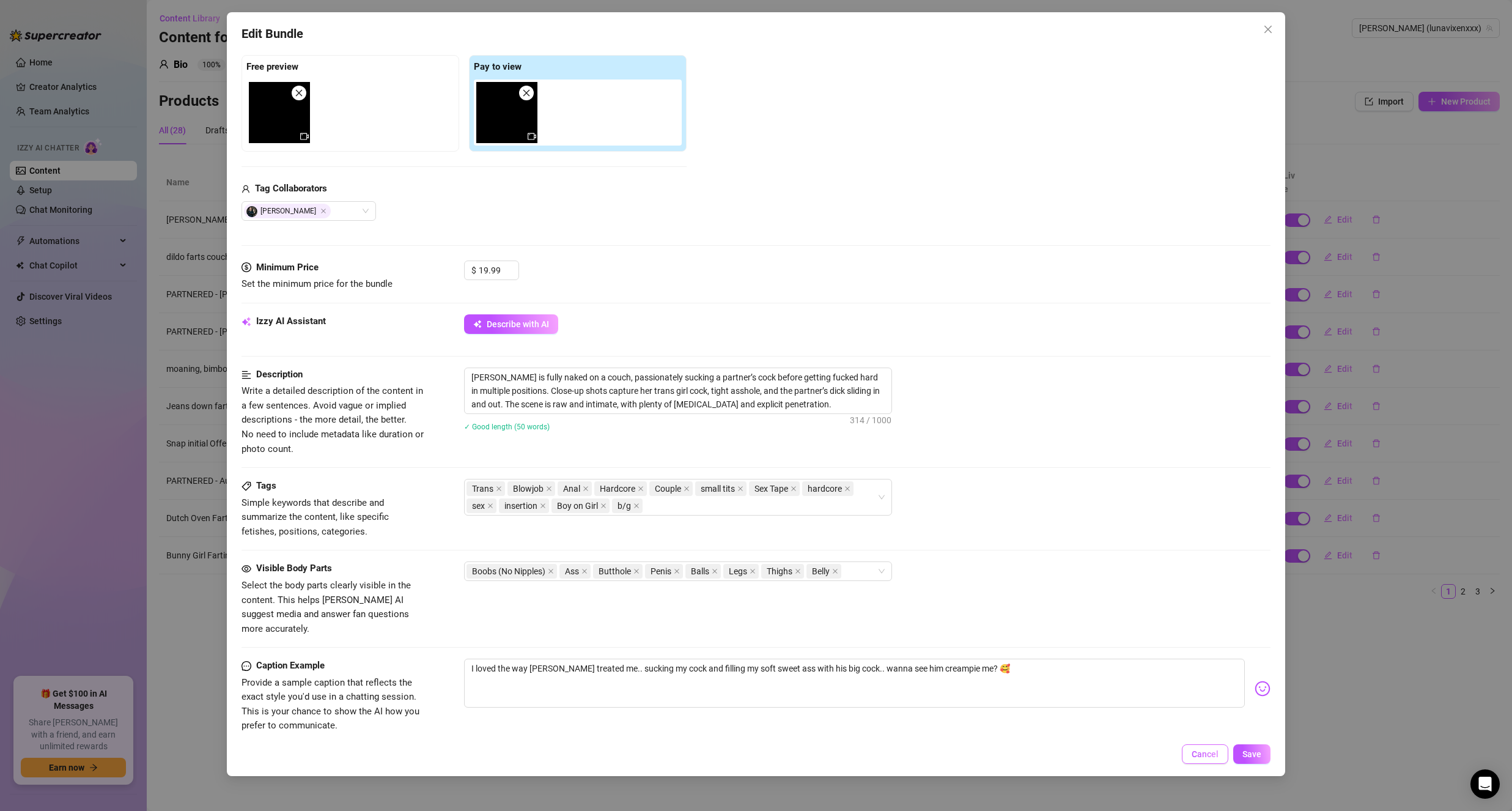
click at [1214, 754] on span "Cancel" at bounding box center [1205, 754] width 27 height 10
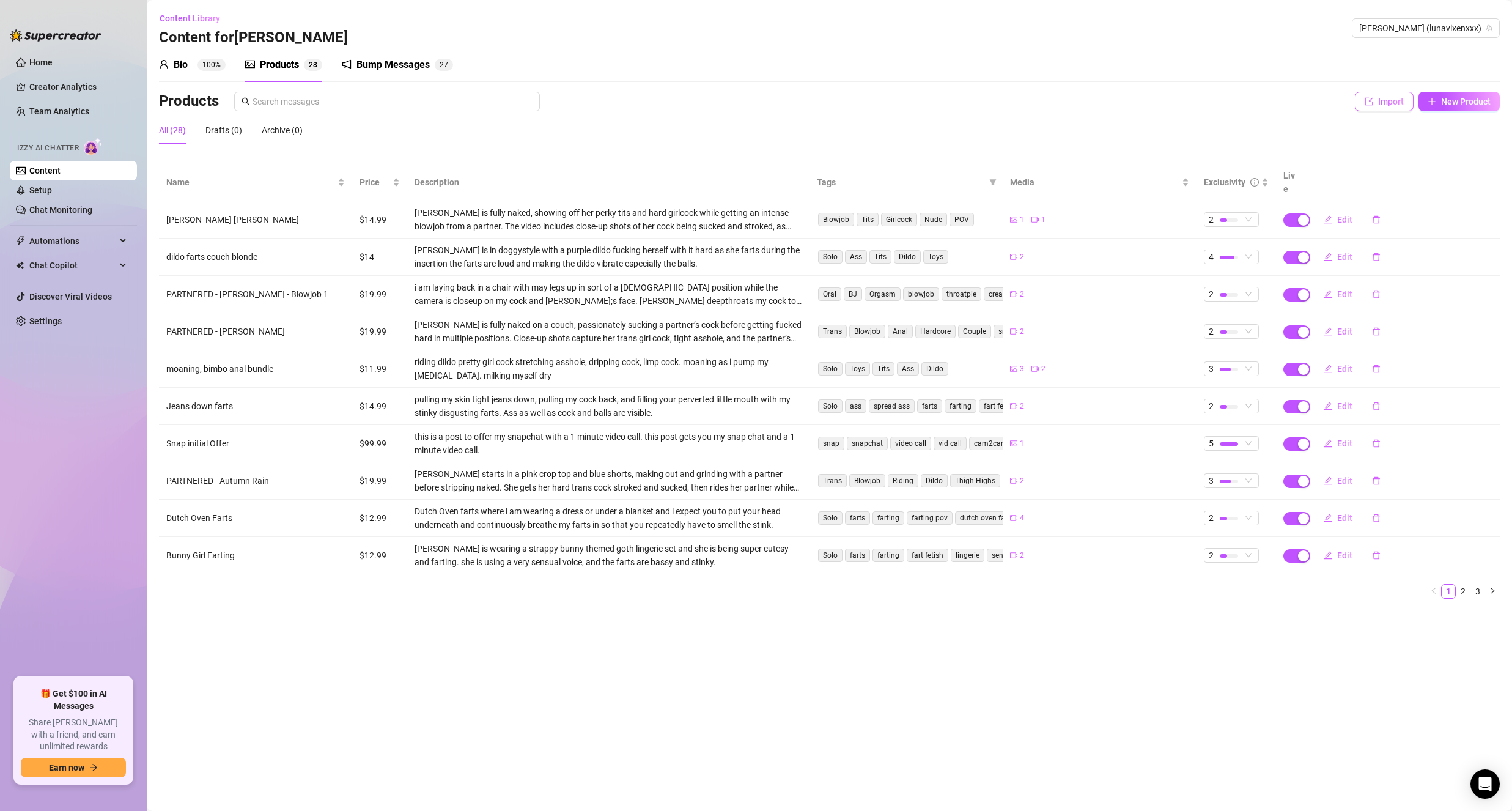
click at [1389, 97] on span "Import" at bounding box center [1390, 101] width 26 height 10
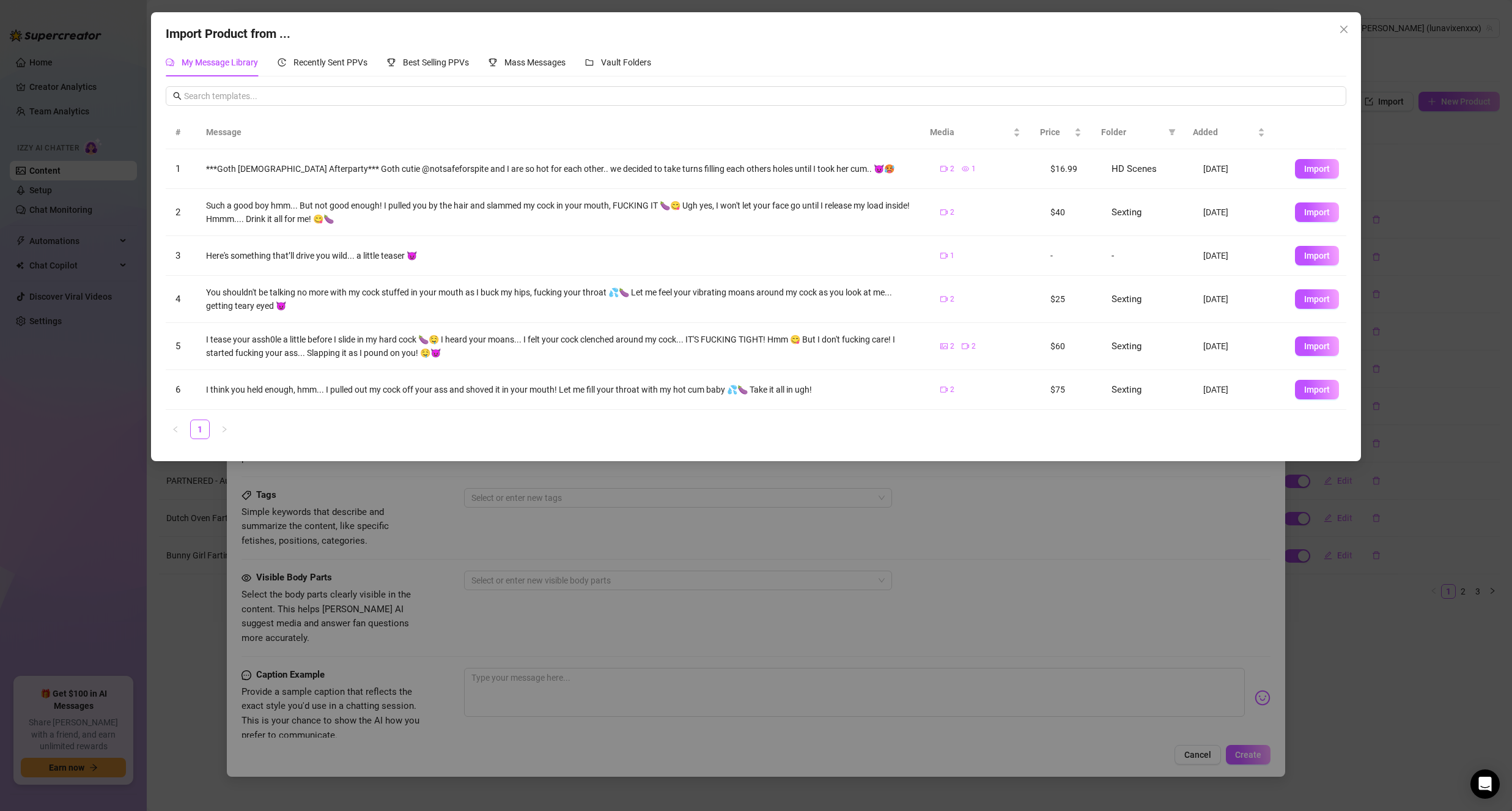
click at [658, 64] on div "My Message Library Recently Sent PPVs Best Selling PPVs Mass Messages Vault Fol…" at bounding box center [755, 62] width 1180 height 28
click at [647, 63] on span "Vault Folders" at bounding box center [626, 62] width 50 height 10
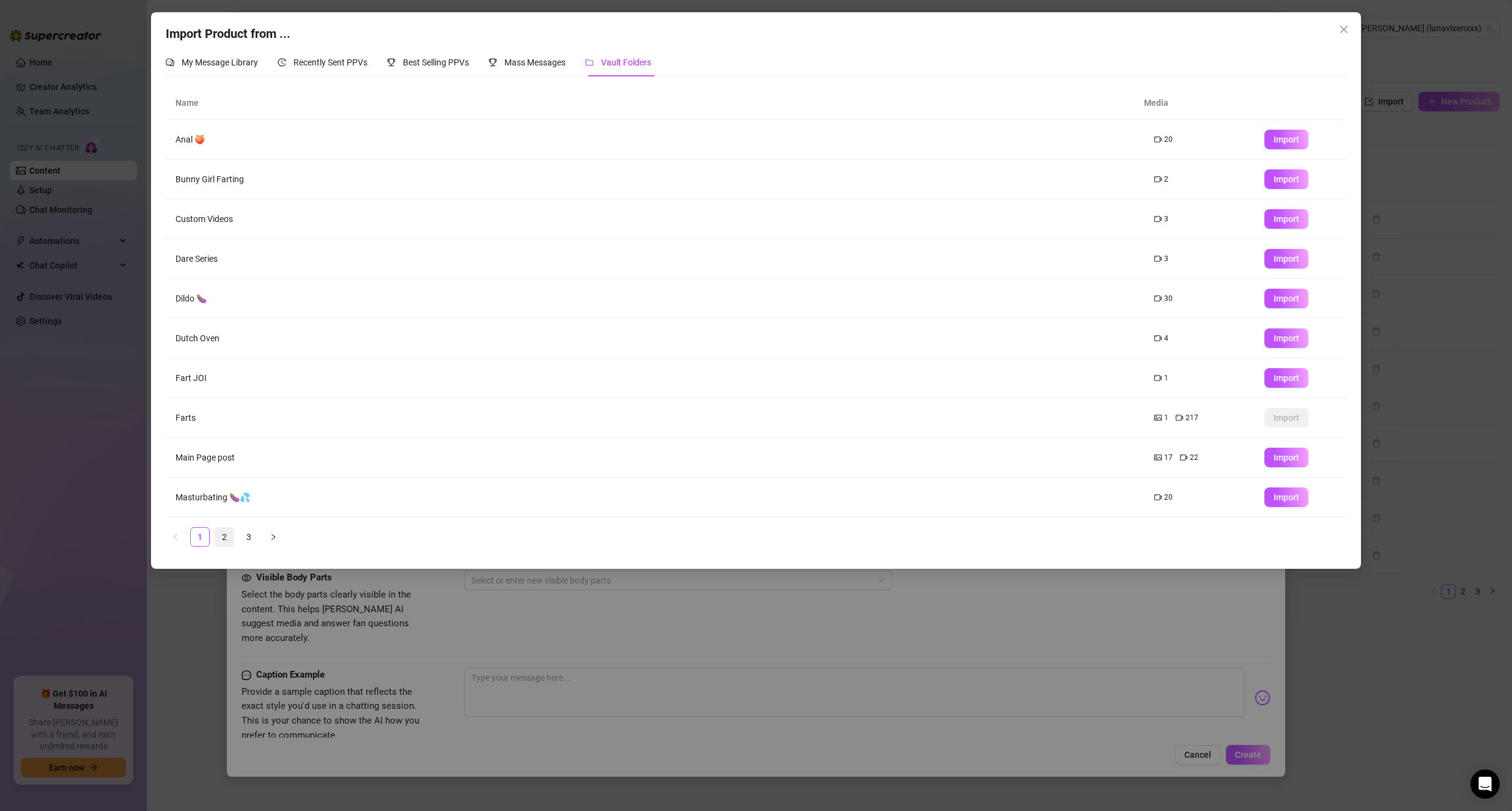
click at [226, 530] on link "2" at bounding box center [224, 536] width 18 height 18
click at [1273, 259] on span "Import" at bounding box center [1286, 259] width 26 height 10
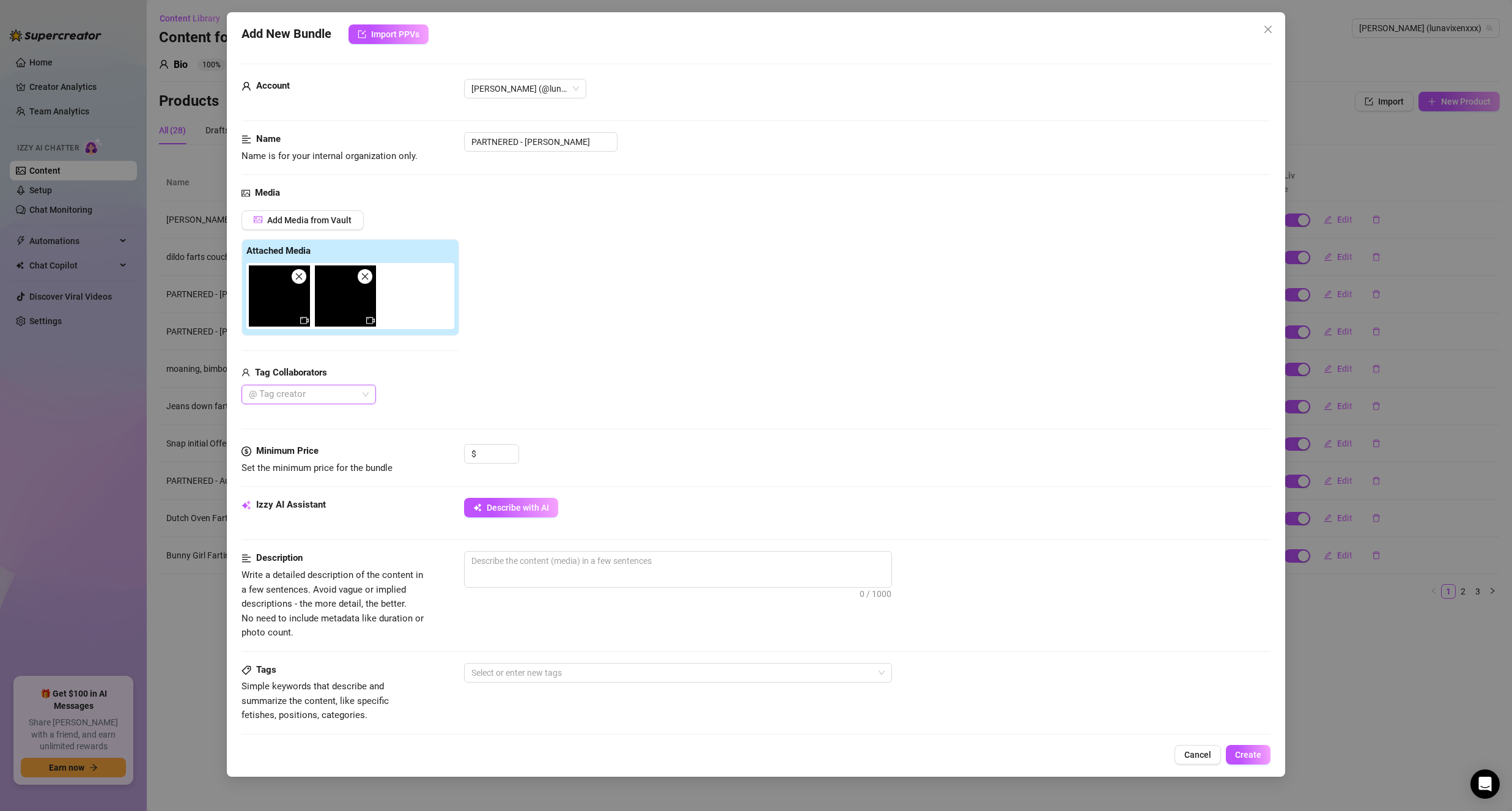
click at [323, 387] on div at bounding box center [301, 394] width 117 height 17
click at [315, 534] on div "Nikola Ophan" at bounding box center [308, 536] width 115 height 14
click at [480, 378] on div "Add Media from Vault Attached Media Tag Collaborators Nikola Ophan" at bounding box center [756, 307] width 1029 height 194
click at [497, 500] on button "Describe with AI" at bounding box center [510, 507] width 94 height 19
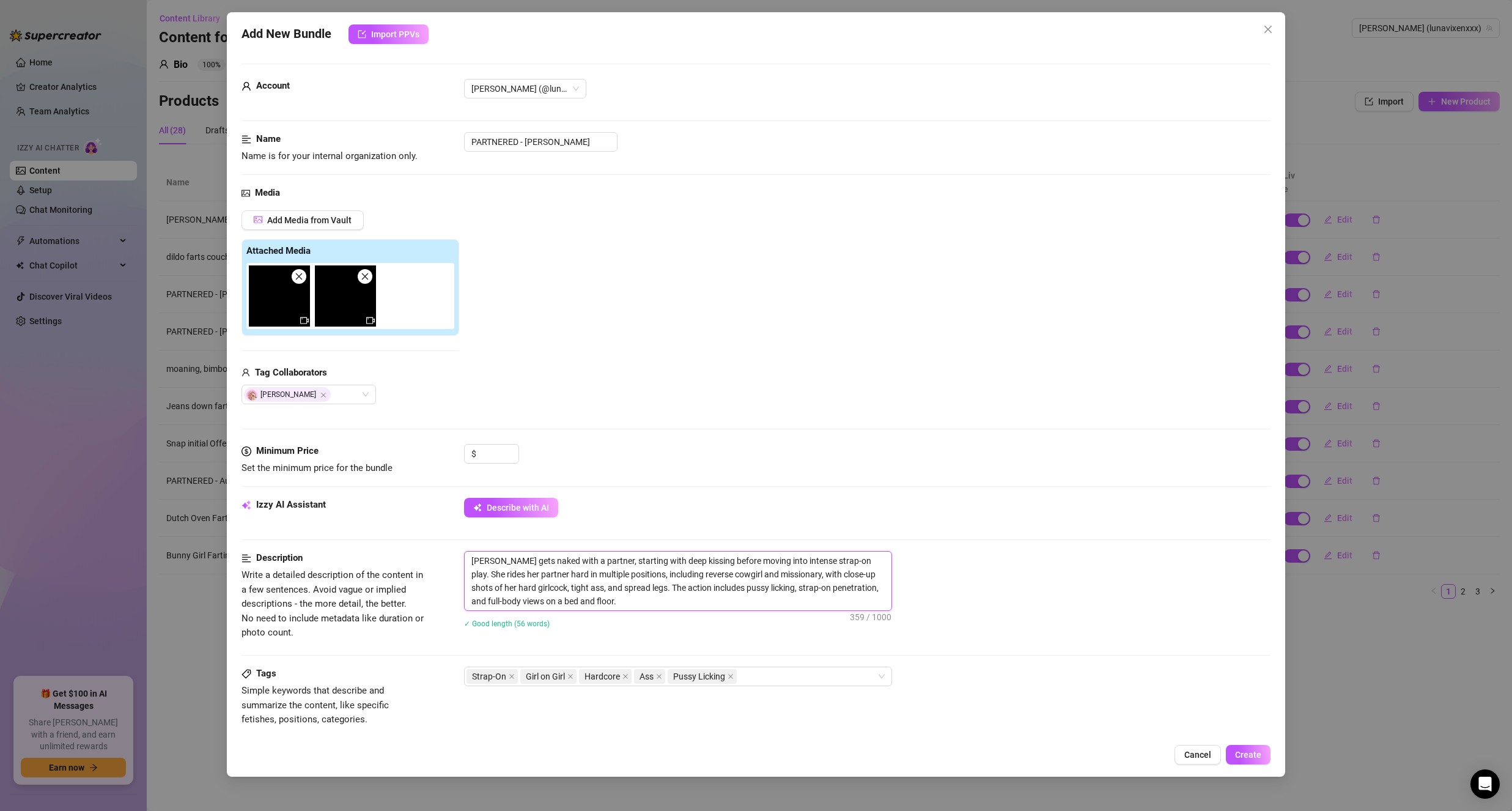
drag, startPoint x: 726, startPoint y: 584, endPoint x: 702, endPoint y: 583, distance: 24.0
click at [702, 583] on textarea "Luna gets naked with a partner, starting with deep kissing before moving into i…" at bounding box center [678, 581] width 427 height 59
click at [573, 608] on textarea "Luna gets naked with a partner, starting with deep kissing before moving into i…" at bounding box center [678, 581] width 427 height 59
click at [618, 604] on textarea "Luna gets naked with a partner, starting with deep kissing before moving into i…" at bounding box center [678, 581] width 427 height 59
click at [637, 643] on div "Luna gets naked with a partner, starting with deep kissing before moving into i…" at bounding box center [867, 597] width 807 height 93
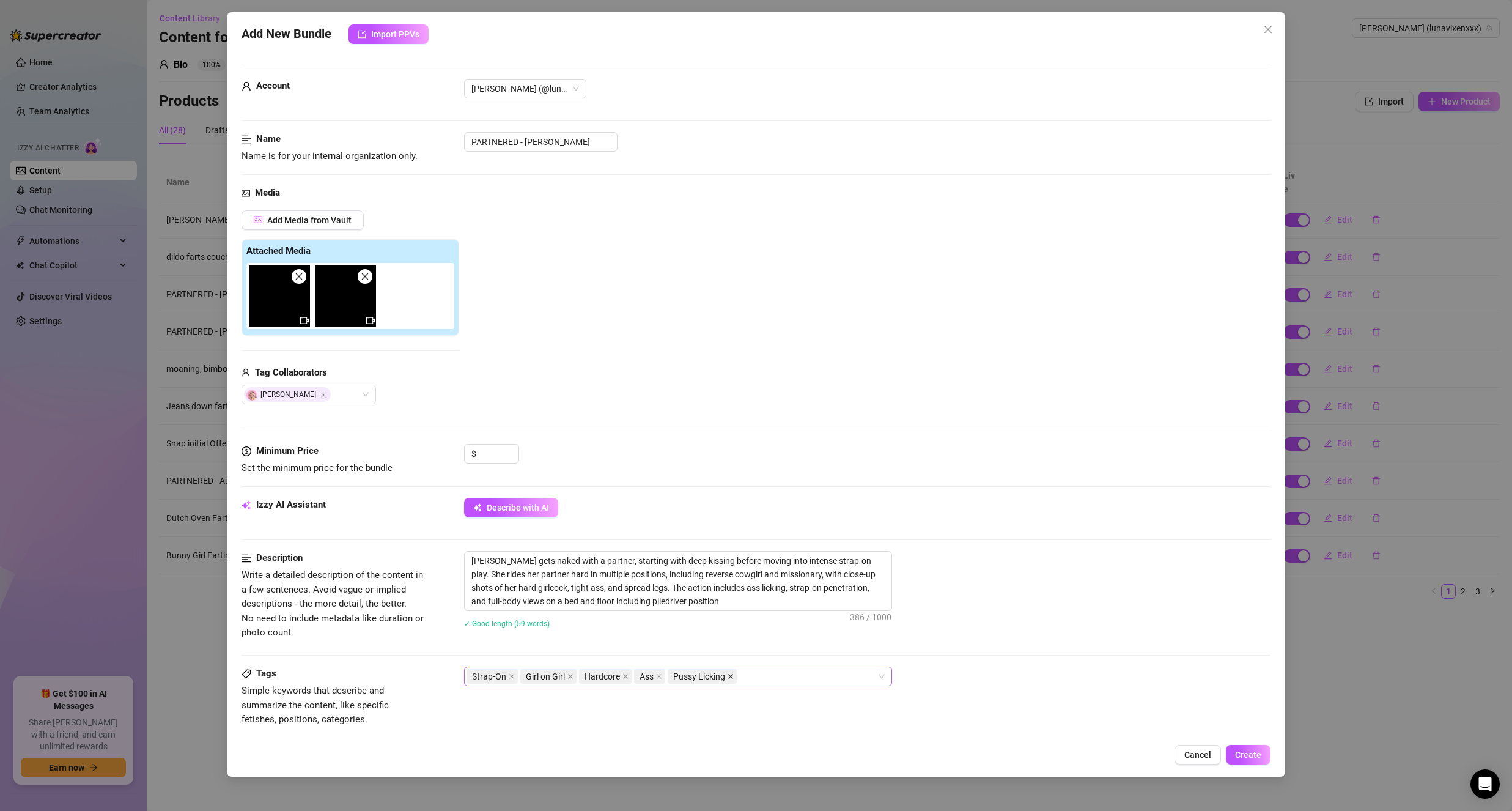
click at [731, 680] on icon "close" at bounding box center [730, 677] width 6 height 6
click at [731, 680] on div "Strap-On Girl on Girl Hardcore Ass" at bounding box center [671, 677] width 411 height 17
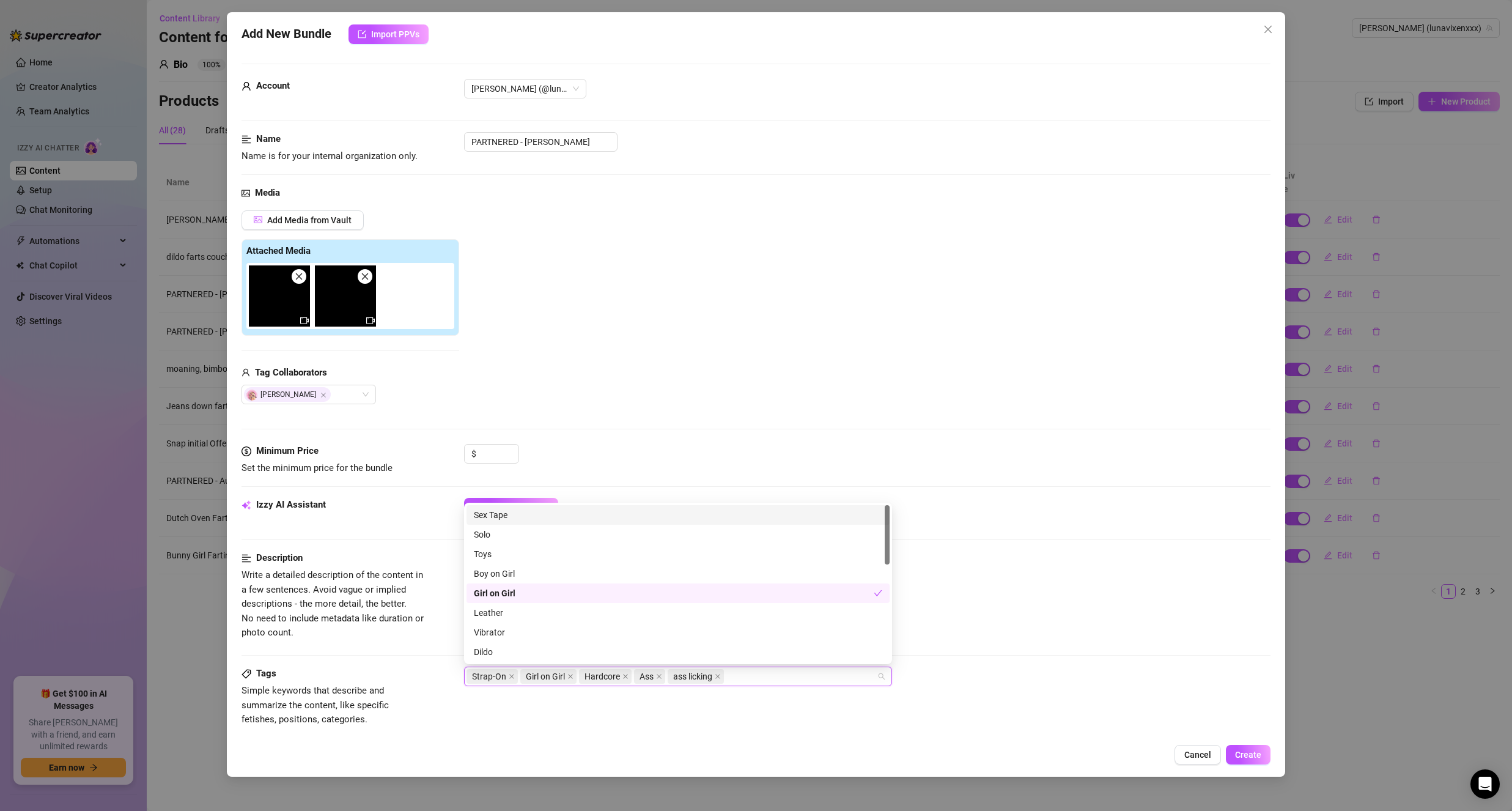
click at [507, 514] on div "Sex Tape" at bounding box center [677, 515] width 409 height 14
click at [495, 594] on div "Oral" at bounding box center [677, 589] width 409 height 14
click at [518, 634] on div "Orgasm" at bounding box center [678, 627] width 423 height 19
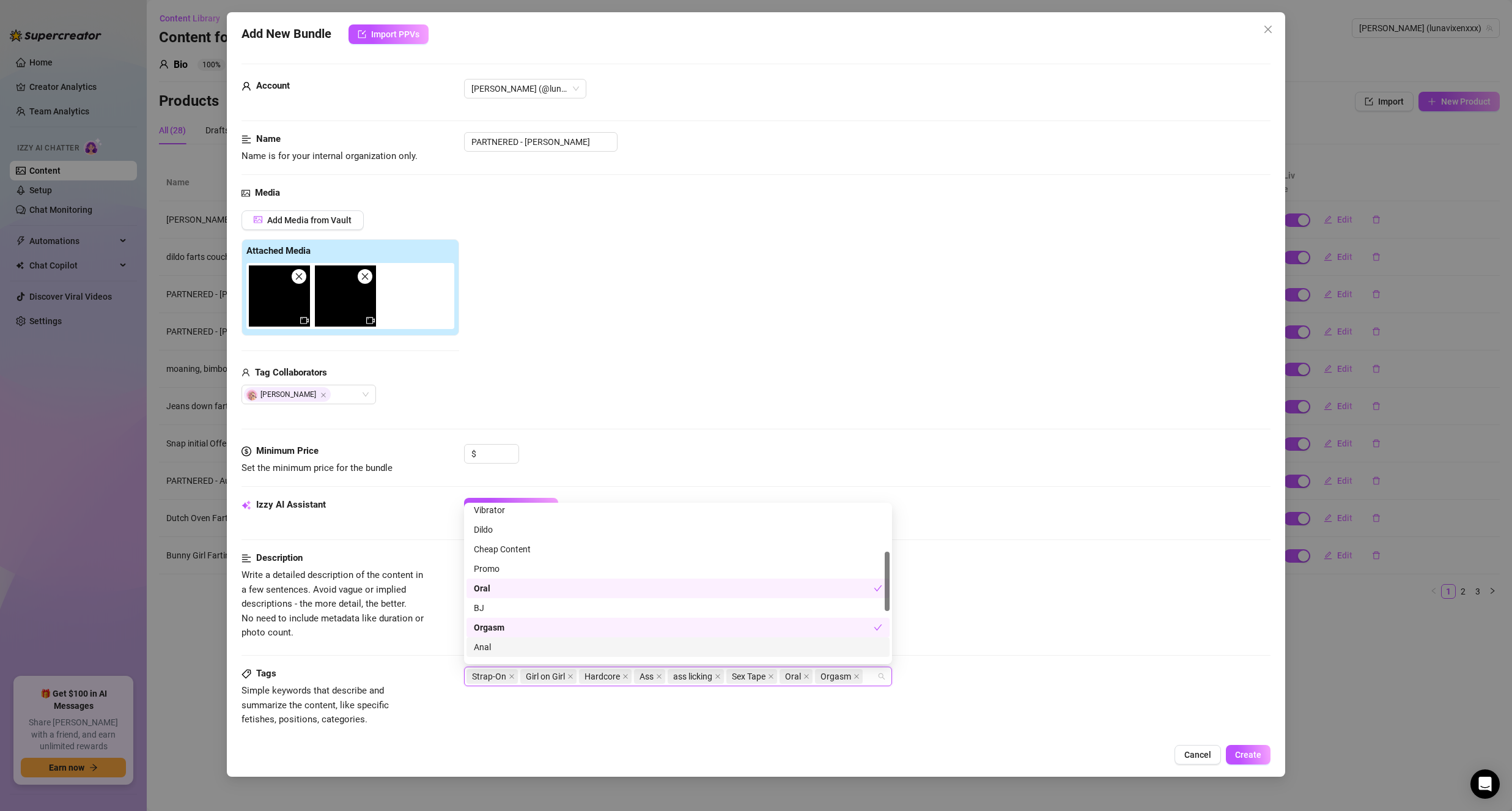
click at [522, 646] on div "Anal" at bounding box center [677, 648] width 409 height 14
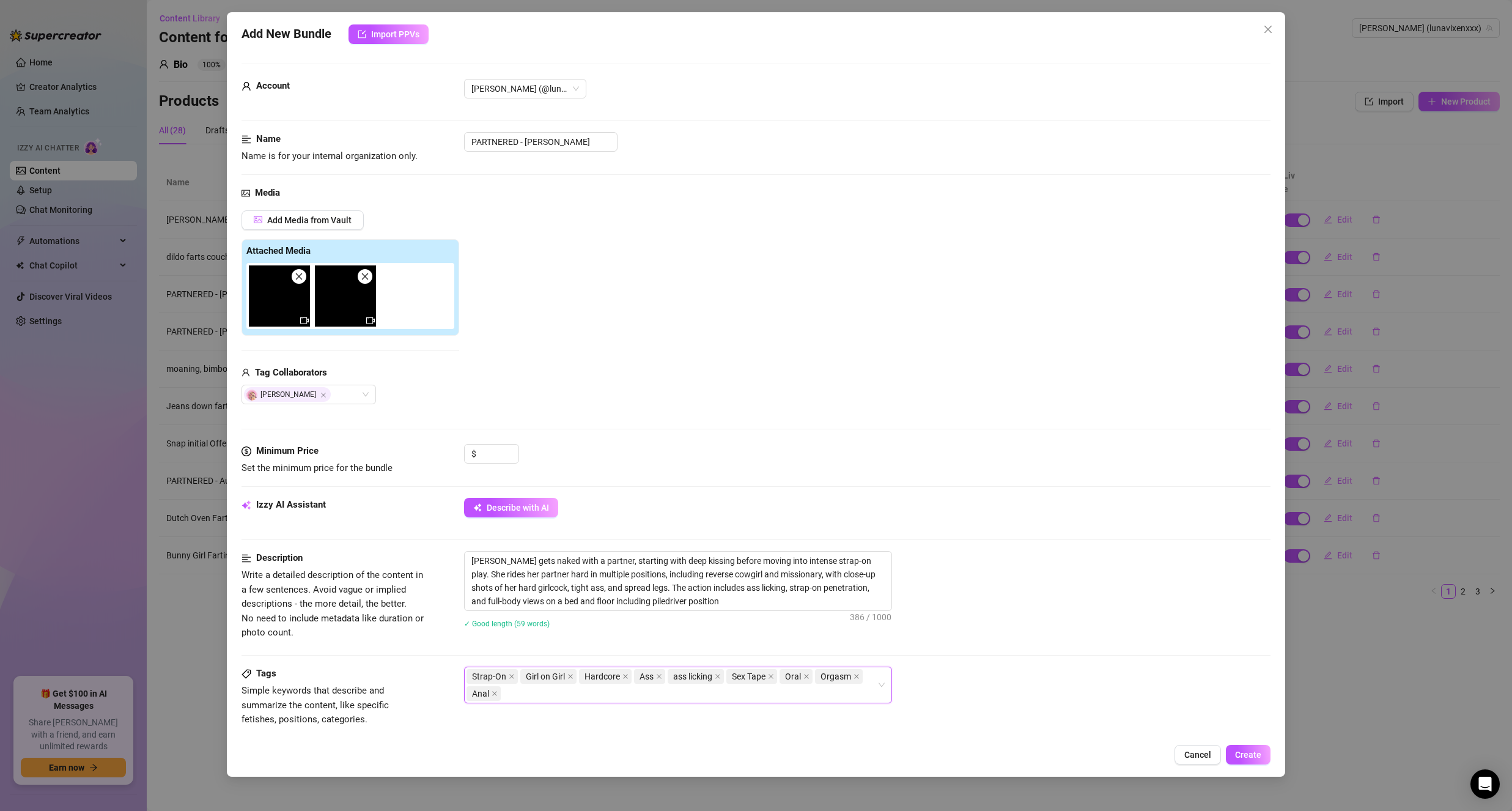
click at [1082, 551] on div "Izzy AI Assistant Describe with AI" at bounding box center [756, 524] width 1029 height 53
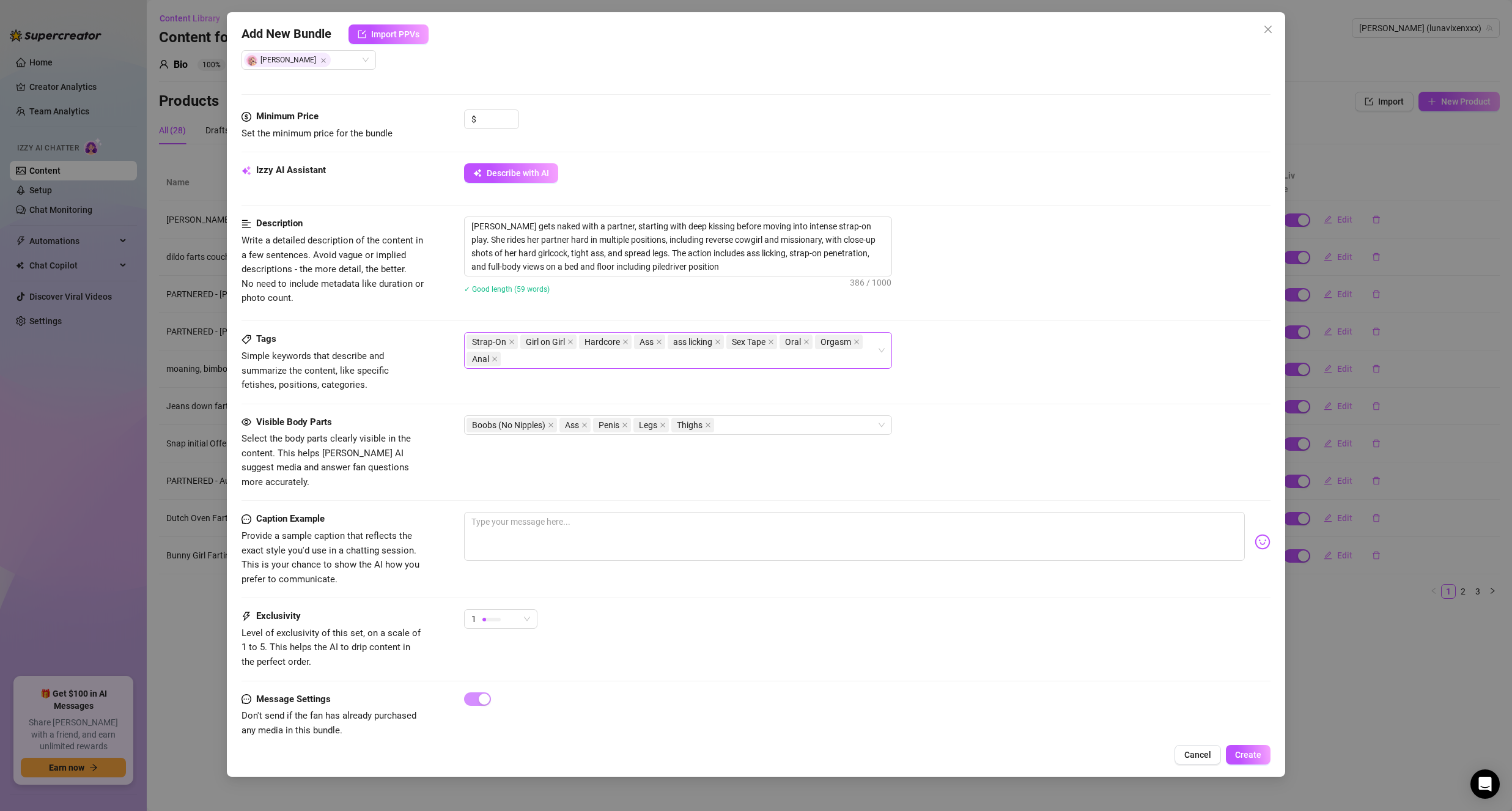
scroll to position [343, 0]
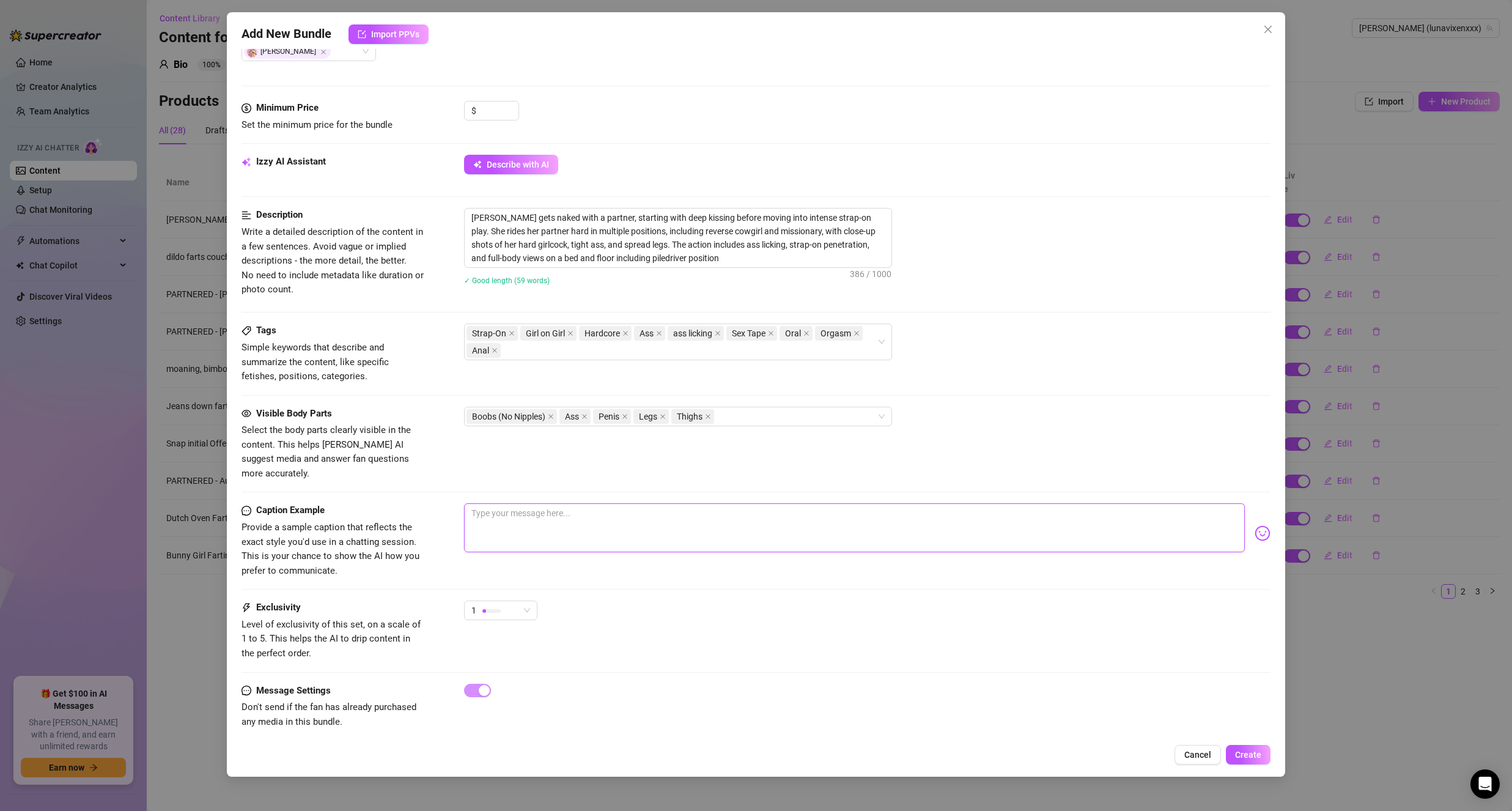
click at [590, 510] on textarea at bounding box center [854, 528] width 781 height 49
click at [818, 504] on textarea "As you know i really REALLY like my purple dildo.. well Nikola really liked it …" at bounding box center [854, 528] width 781 height 49
click at [1041, 504] on textarea "As you know i really REALLY like my purple dildo.. well Nikola really liked it …" at bounding box center [854, 528] width 781 height 49
click at [1185, 504] on textarea "As you know i really REALLY like my purple dildo.. well Nikola really liked it …" at bounding box center [854, 528] width 781 height 49
click at [761, 536] on textarea "As you know i really REALLY like my purple dildo.. well Nikola really liked it …" at bounding box center [854, 528] width 781 height 49
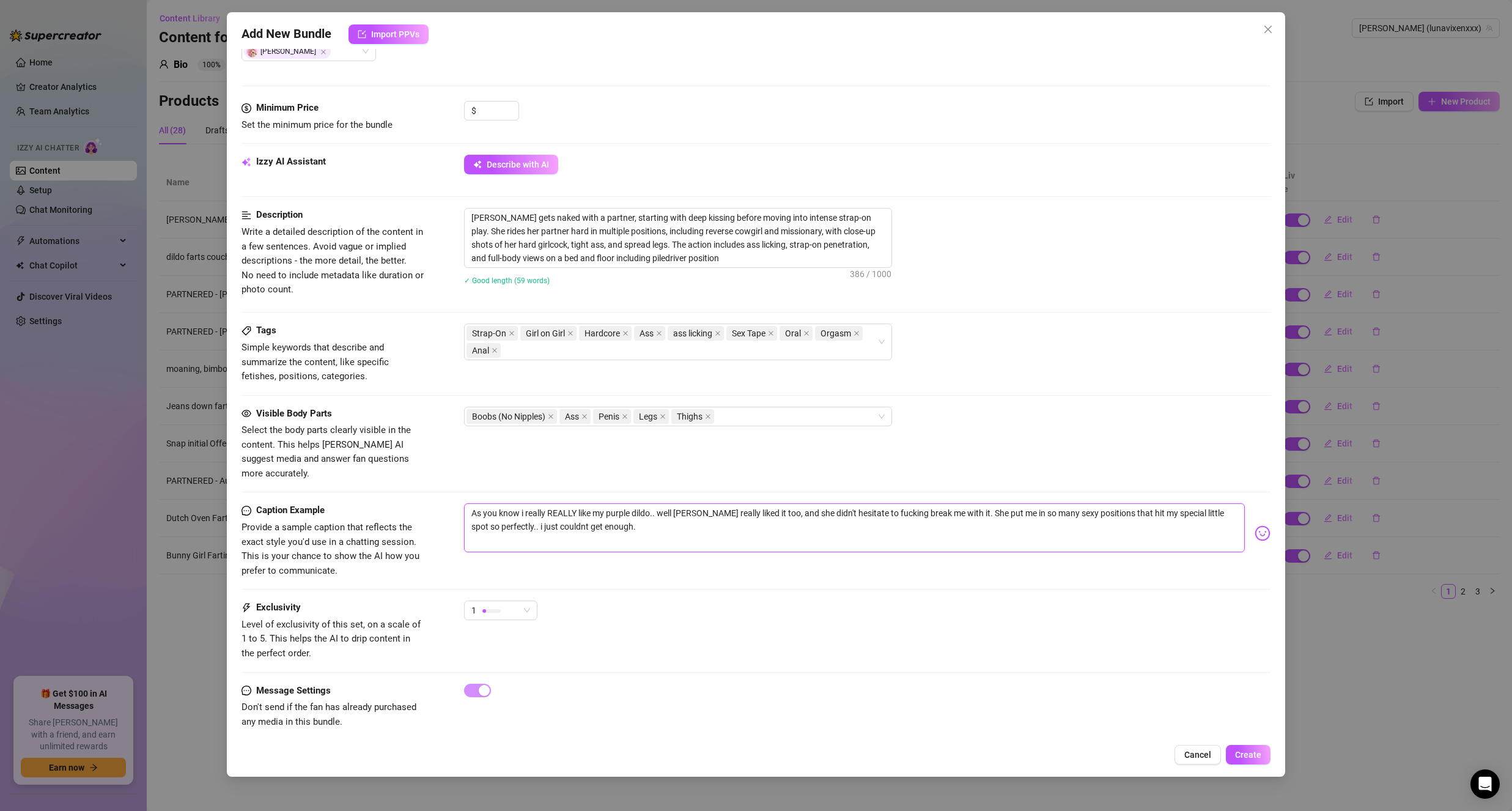
click at [555, 507] on textarea "As you know i really REALLY like my purple dildo.. well Nikola really liked it …" at bounding box center [854, 528] width 781 height 49
click at [645, 520] on textarea "As you know i really REALLY like my purple dildo.. well Nikola really liked it …" at bounding box center [854, 528] width 781 height 49
click at [557, 512] on textarea "As you know i really REALLY like my purple dildo.. well Nikola really liked it …" at bounding box center [854, 528] width 781 height 49
click at [628, 518] on textarea "As you know i really REALLY like my purple dildo.. well Nikola really liked it …" at bounding box center [854, 528] width 781 height 49
click at [655, 605] on div "1" at bounding box center [867, 616] width 807 height 31
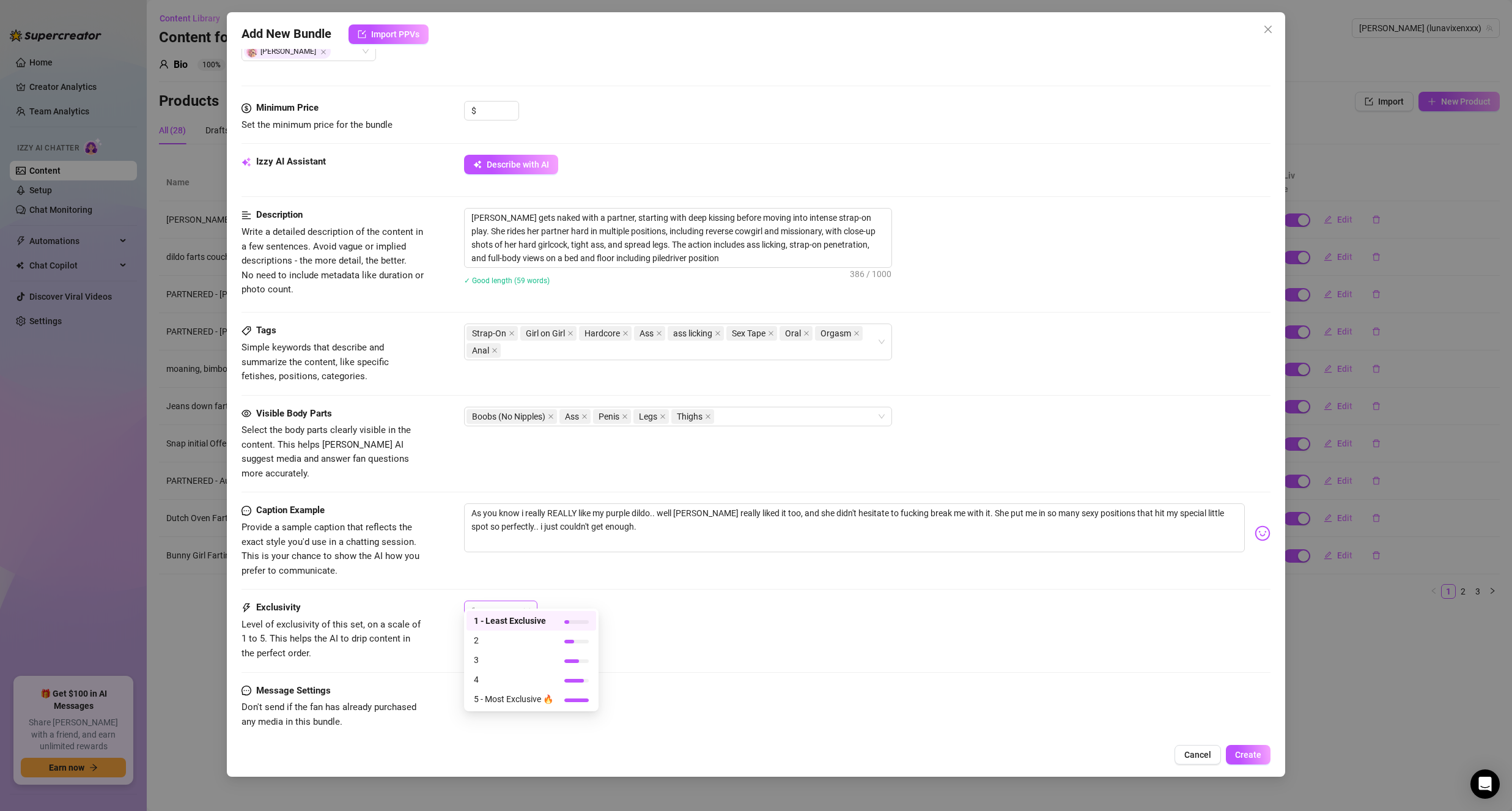
click at [517, 601] on div "1" at bounding box center [495, 610] width 47 height 18
click at [509, 644] on span "2" at bounding box center [513, 641] width 79 height 14
click at [574, 605] on div "2 2" at bounding box center [867, 616] width 807 height 31
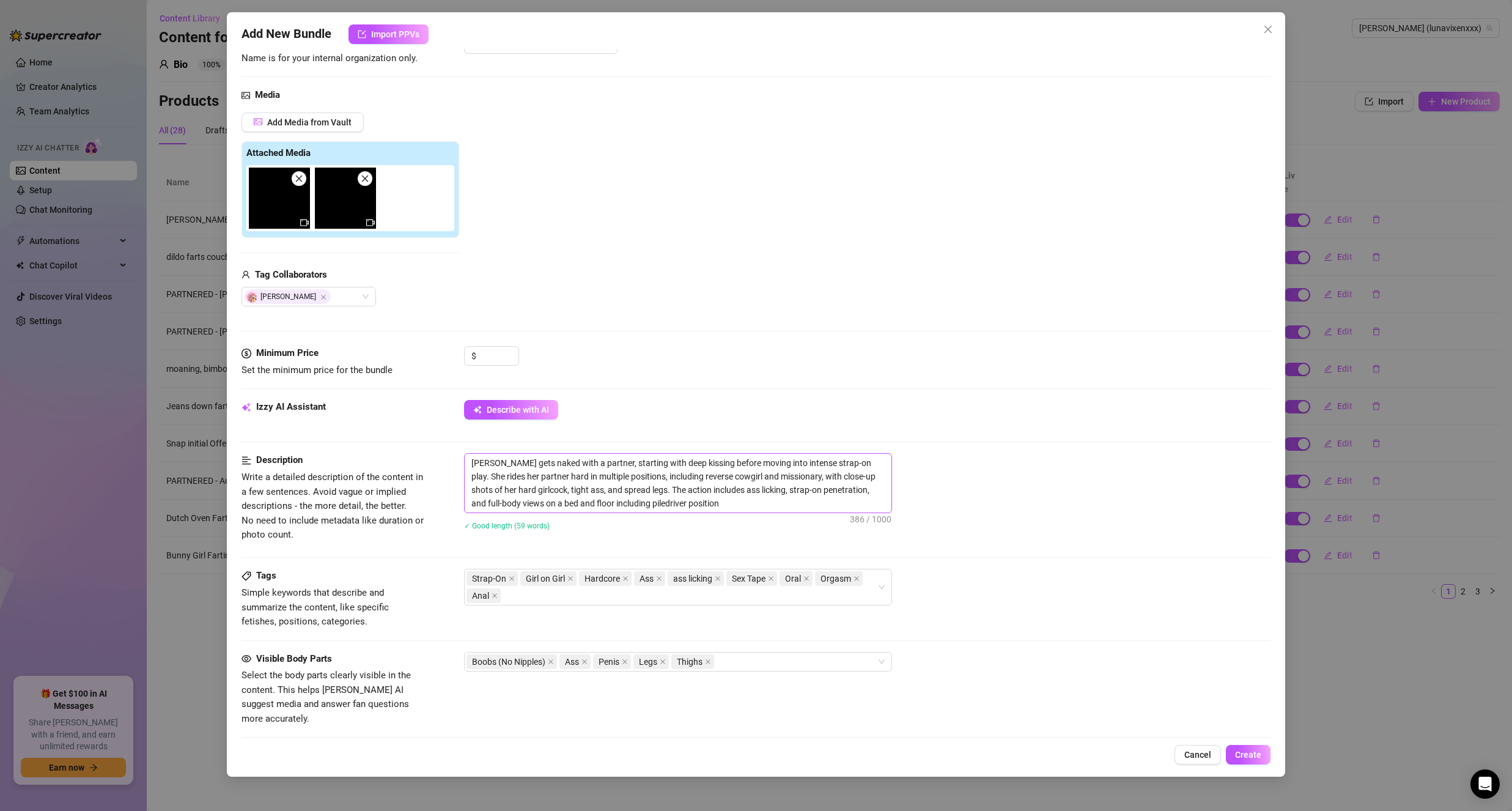
scroll to position [99, 0]
click at [499, 364] on div "Use Izzy to generate descriptions, tags, and detect visible body parts" at bounding box center [511, 374] width 153 height 37
click at [496, 353] on input at bounding box center [498, 355] width 40 height 18
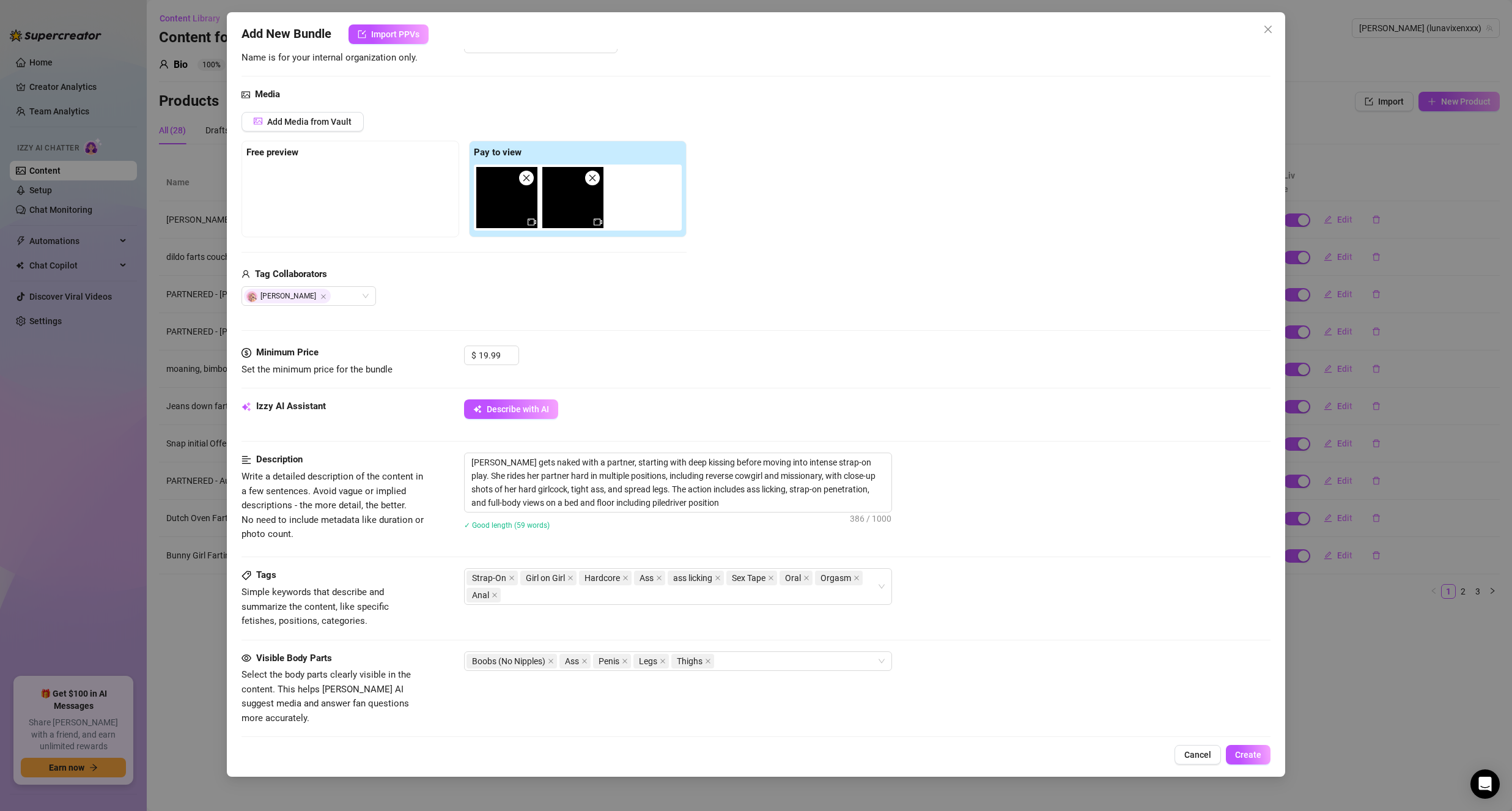
click at [610, 314] on div "Media Add Media from Vault Free preview Pay to view Tag Collaborators Nikola Op…" at bounding box center [756, 216] width 1029 height 258
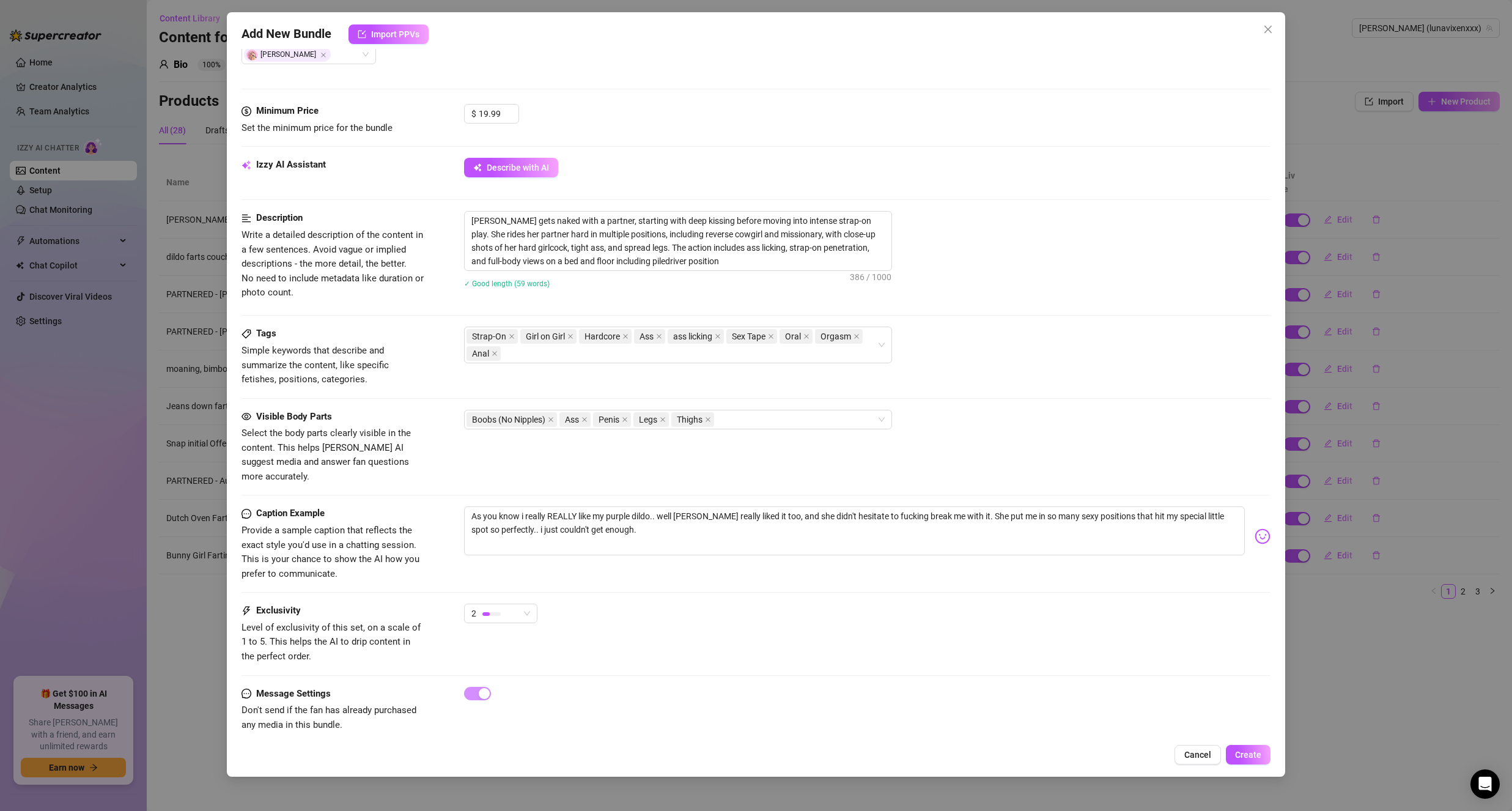
scroll to position [343, 0]
click at [1243, 754] on span "Create" at bounding box center [1247, 755] width 26 height 10
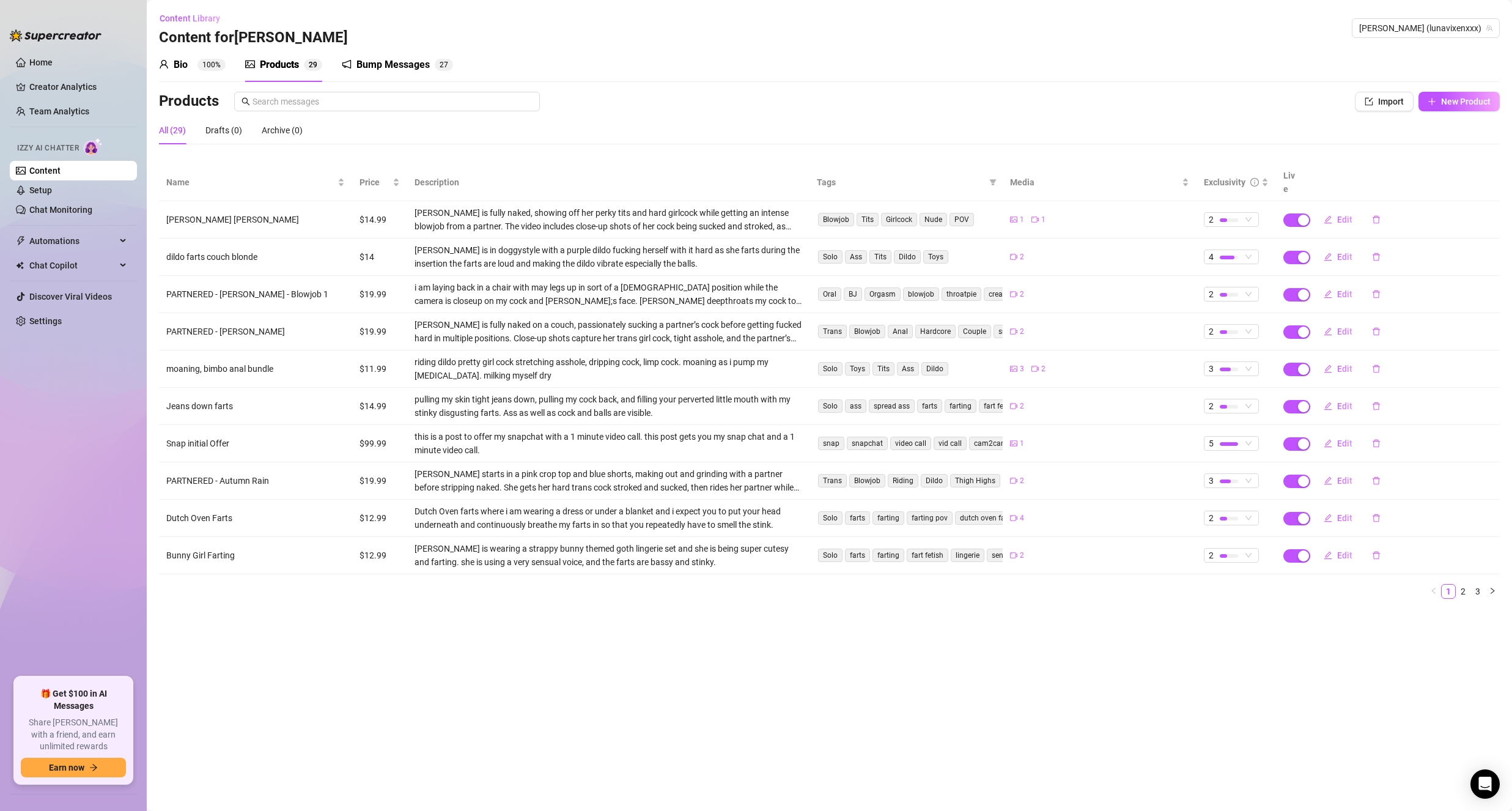
click at [1462, 570] on div "Name Price Description Tags Media Exclusivity Live luna dani bj $14.99 Luna is …" at bounding box center [830, 382] width 1341 height 435
click at [1463, 585] on link "2" at bounding box center [1463, 592] width 14 height 14
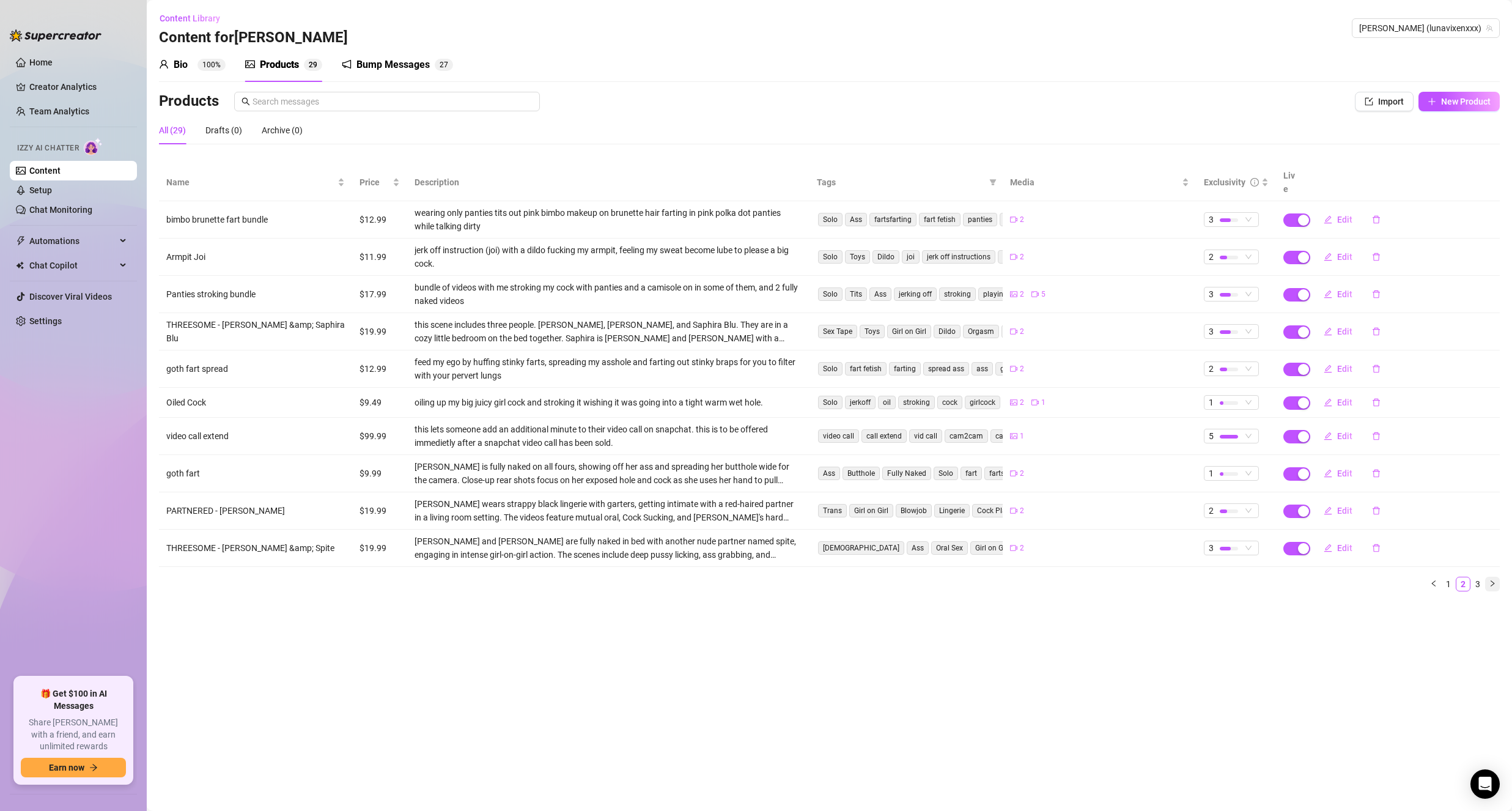
click at [1493, 577] on button "button" at bounding box center [1492, 584] width 14 height 14
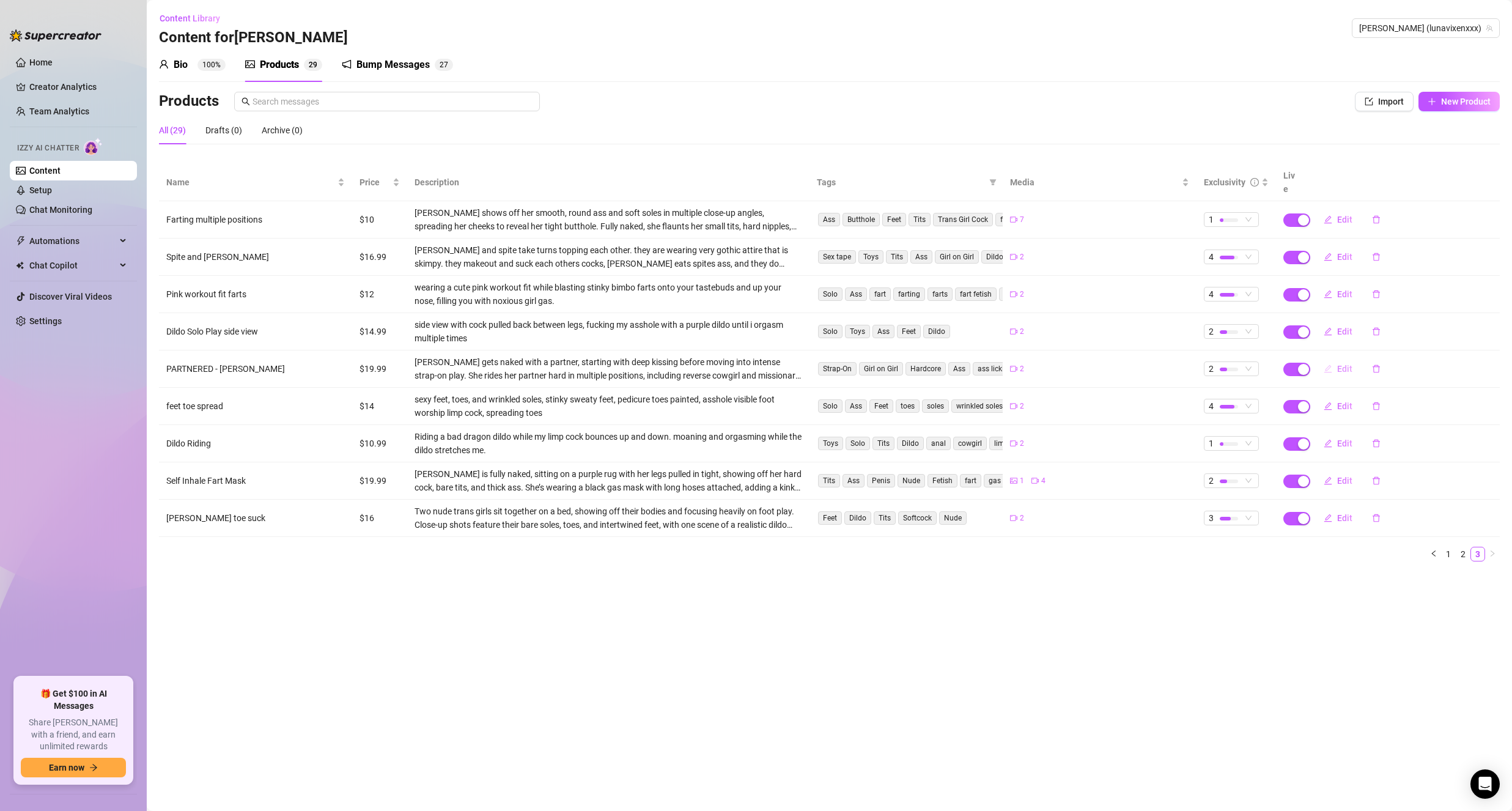
click at [1337, 364] on span "Edit" at bounding box center [1345, 369] width 15 height 10
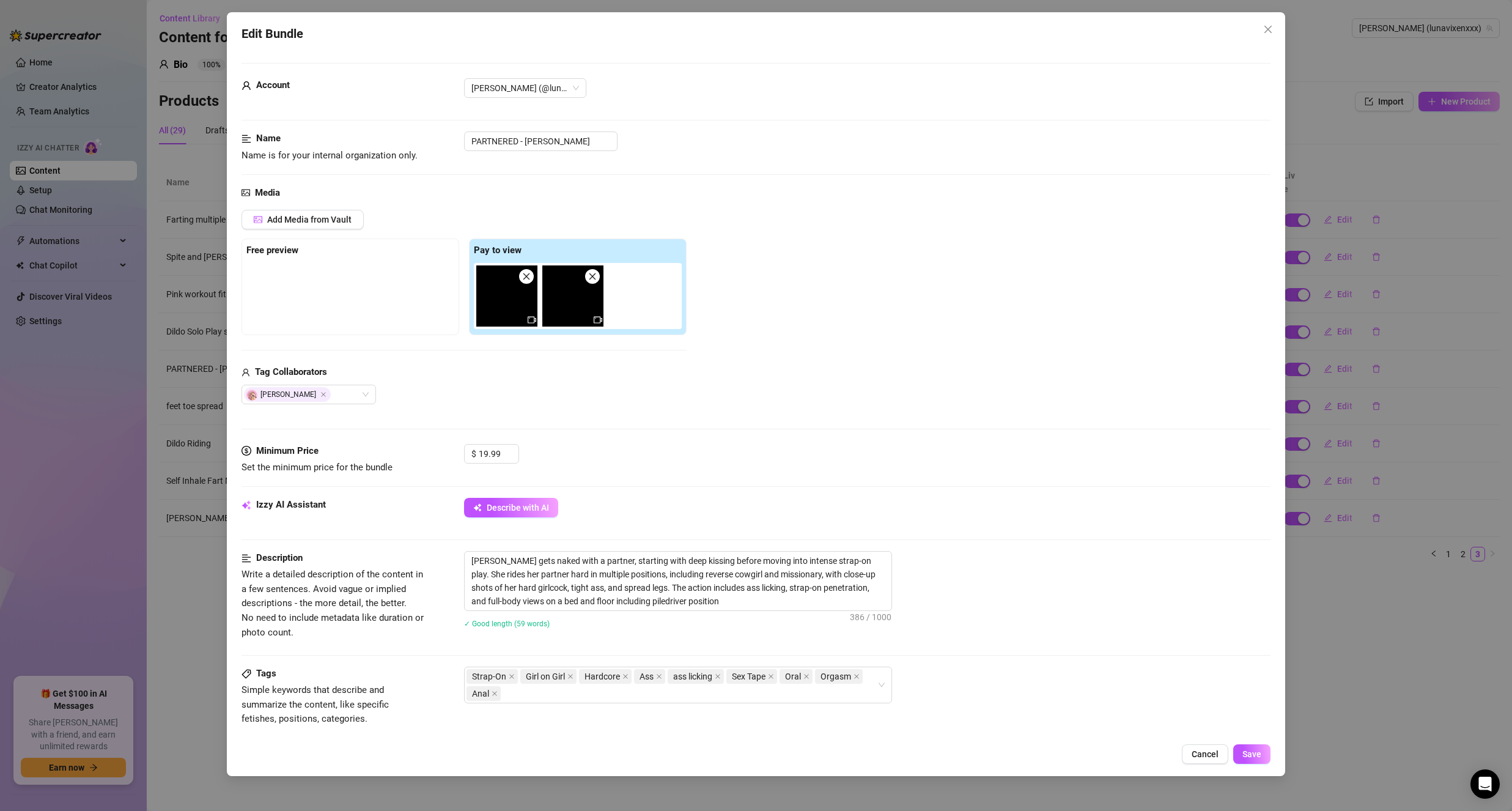
click at [528, 283] on div at bounding box center [506, 296] width 61 height 61
click at [527, 277] on icon "close" at bounding box center [526, 276] width 9 height 9
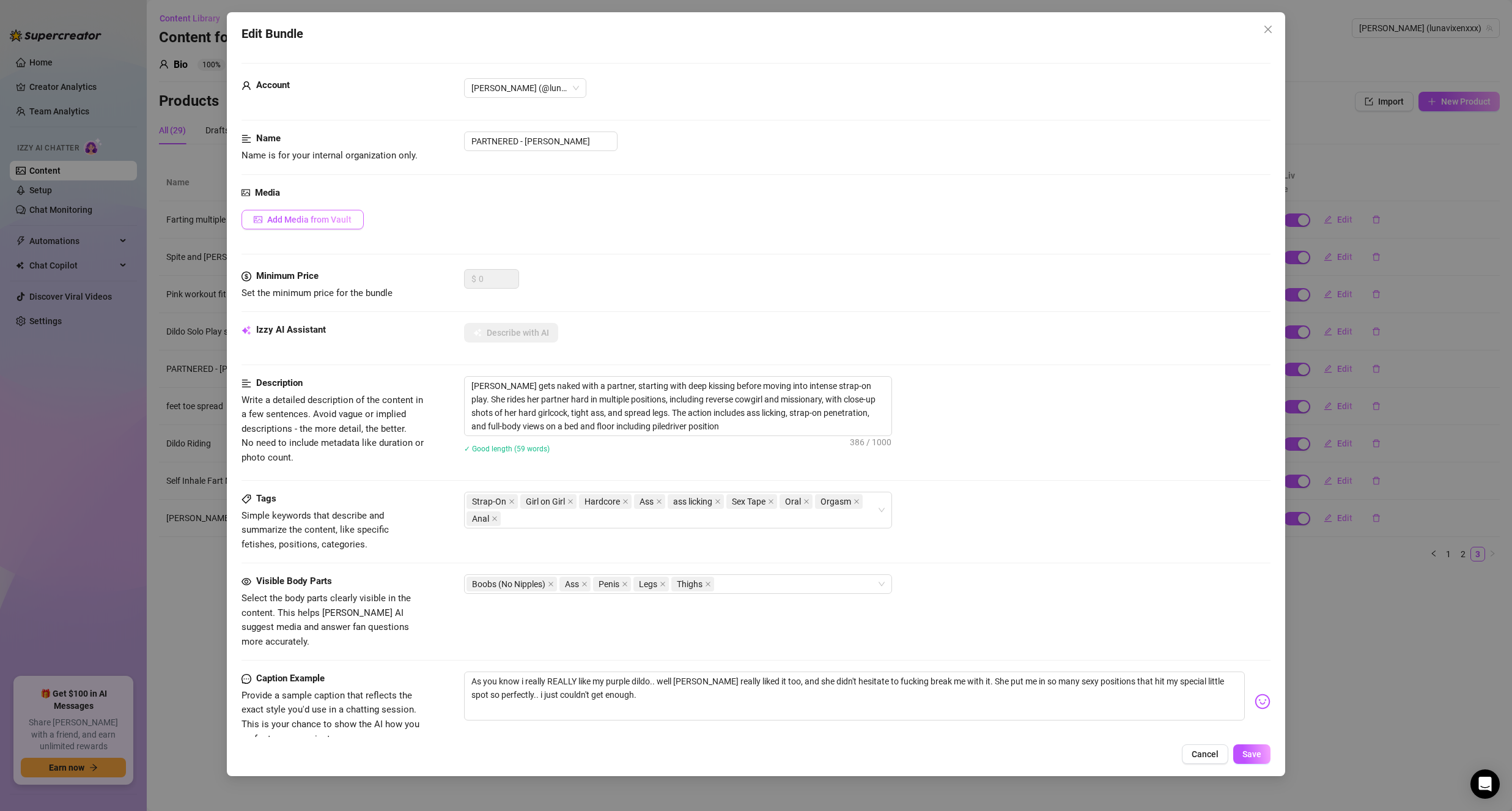
click at [325, 216] on span "Add Media from Vault" at bounding box center [309, 219] width 84 height 10
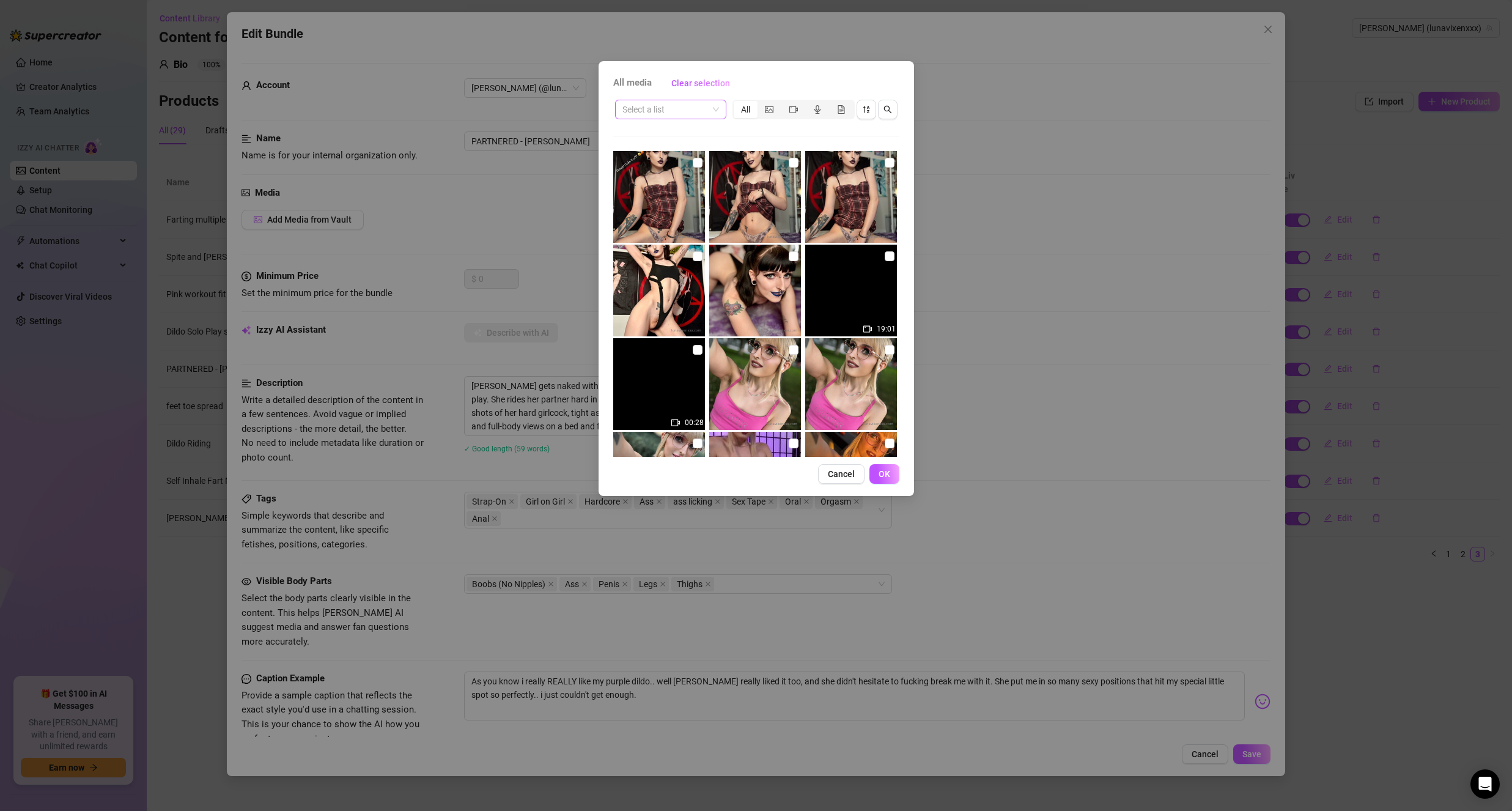
click at [708, 104] on span at bounding box center [670, 109] width 97 height 18
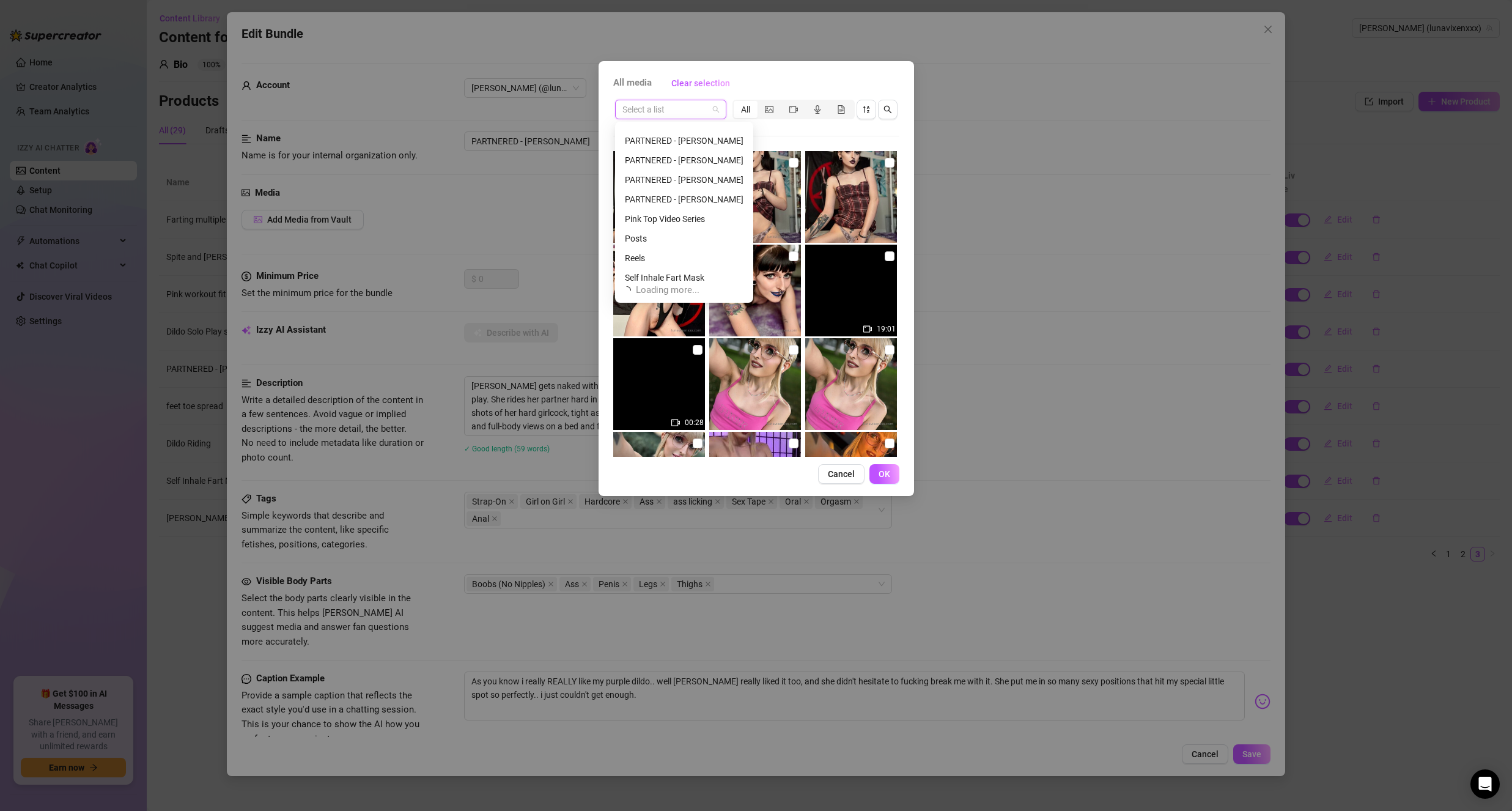
scroll to position [235, 0]
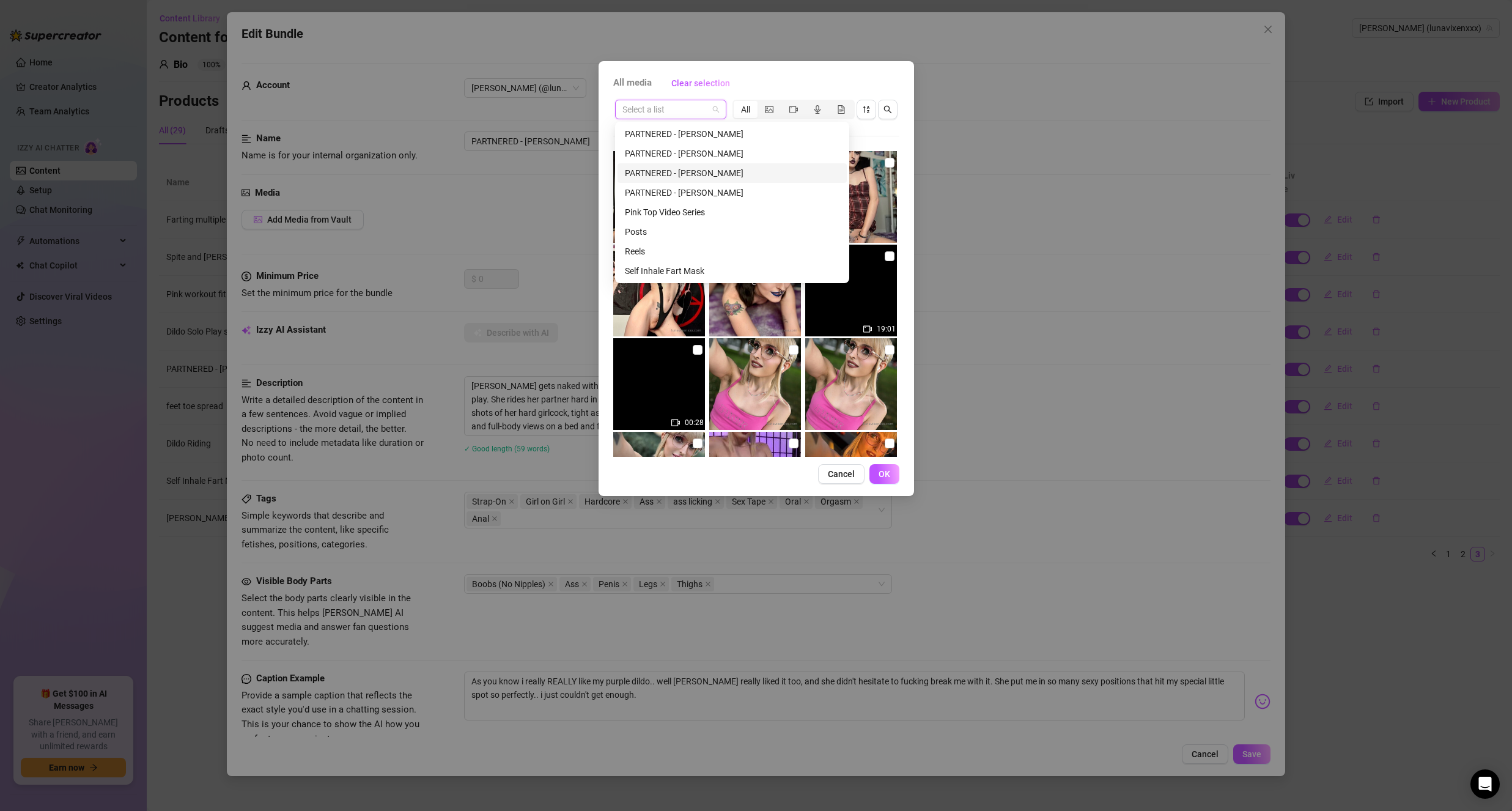
click at [670, 176] on div "PARTNERED - Nikola Ophan" at bounding box center [732, 173] width 214 height 14
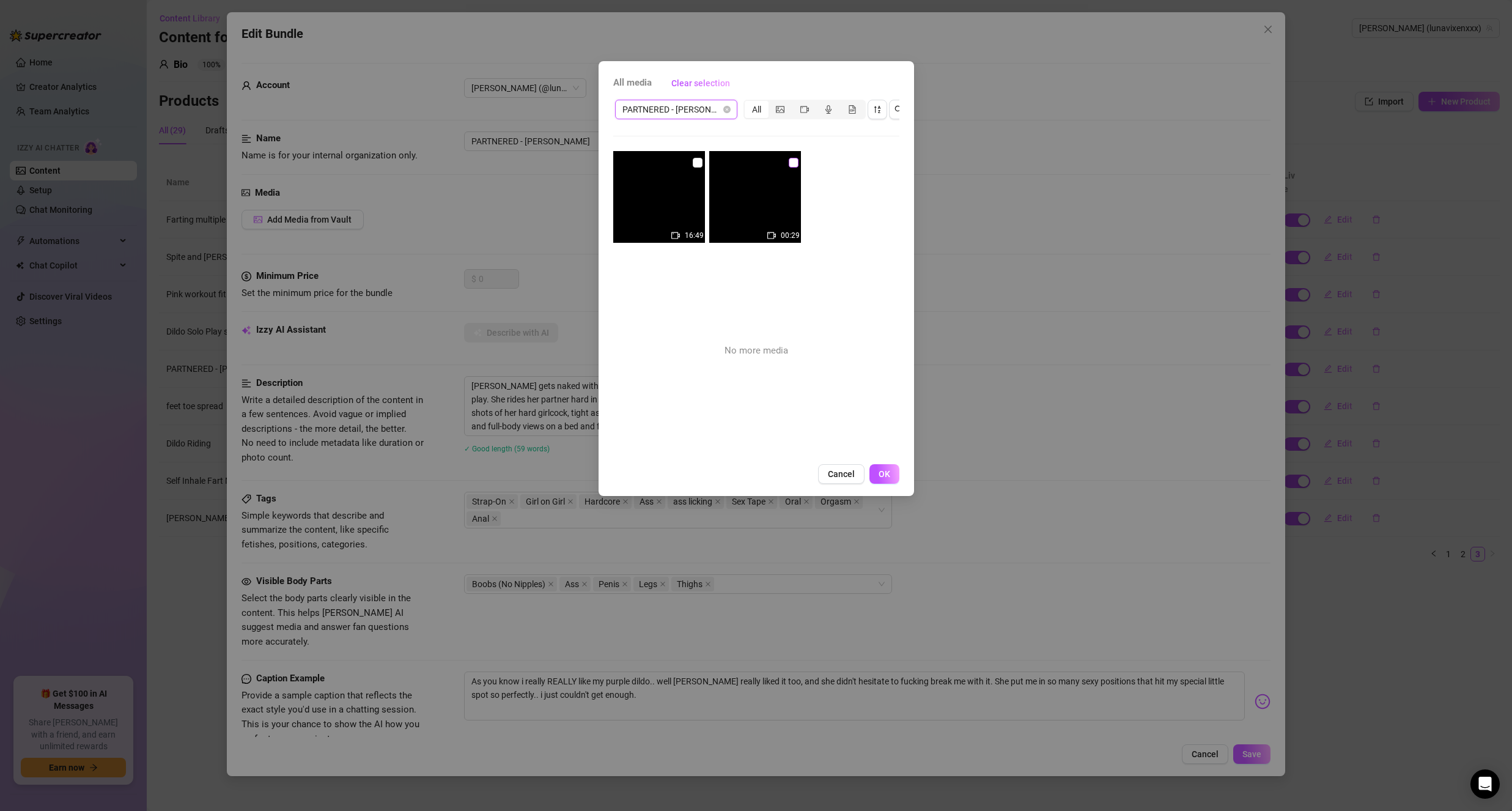
click at [788, 164] on input "checkbox" at bounding box center [793, 162] width 10 height 10
click at [887, 478] on span "OK" at bounding box center [884, 474] width 12 height 10
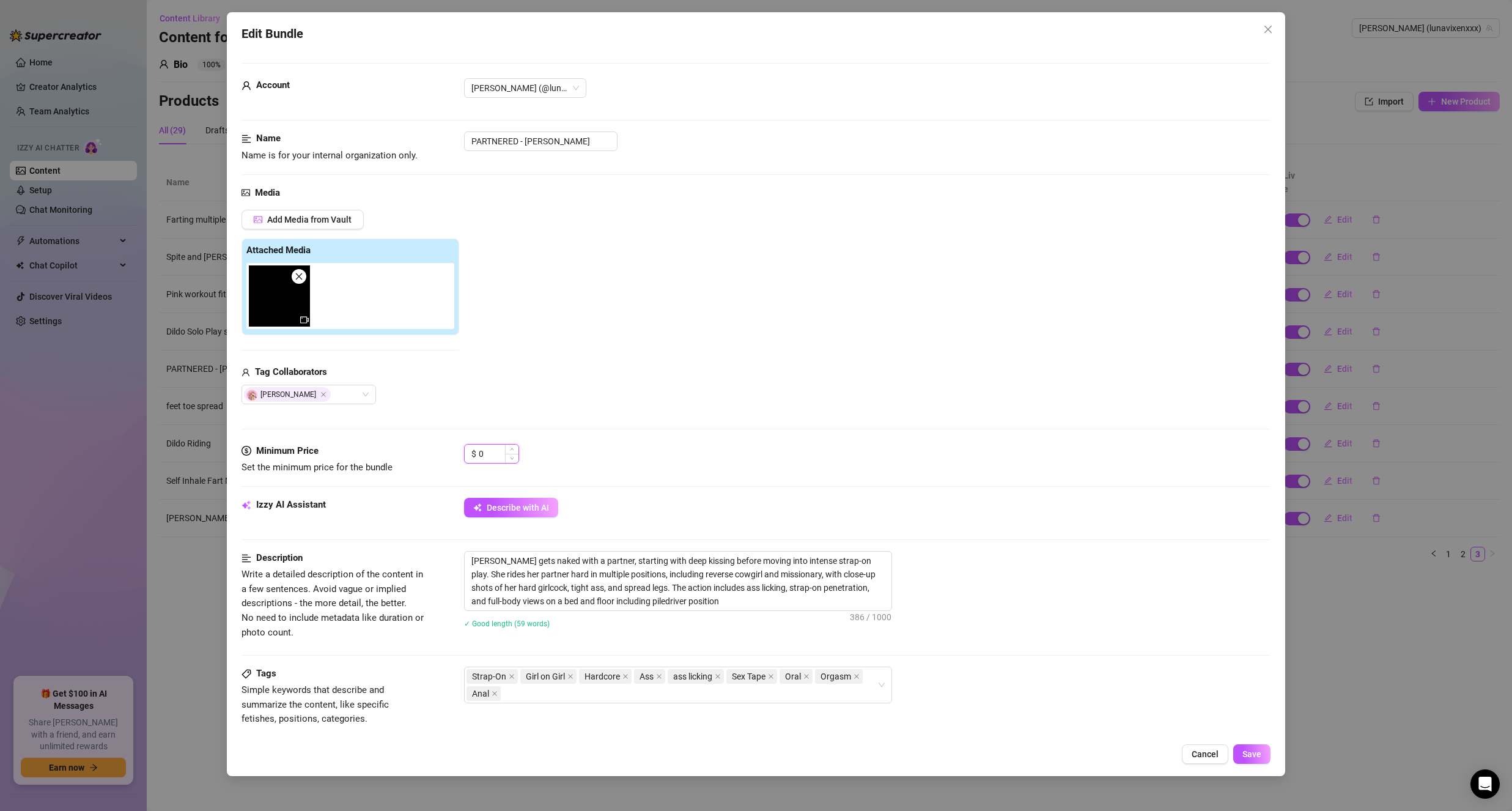
drag, startPoint x: 492, startPoint y: 455, endPoint x: 467, endPoint y: 459, distance: 25.3
click at [467, 459] on div "$ 0" at bounding box center [491, 453] width 55 height 19
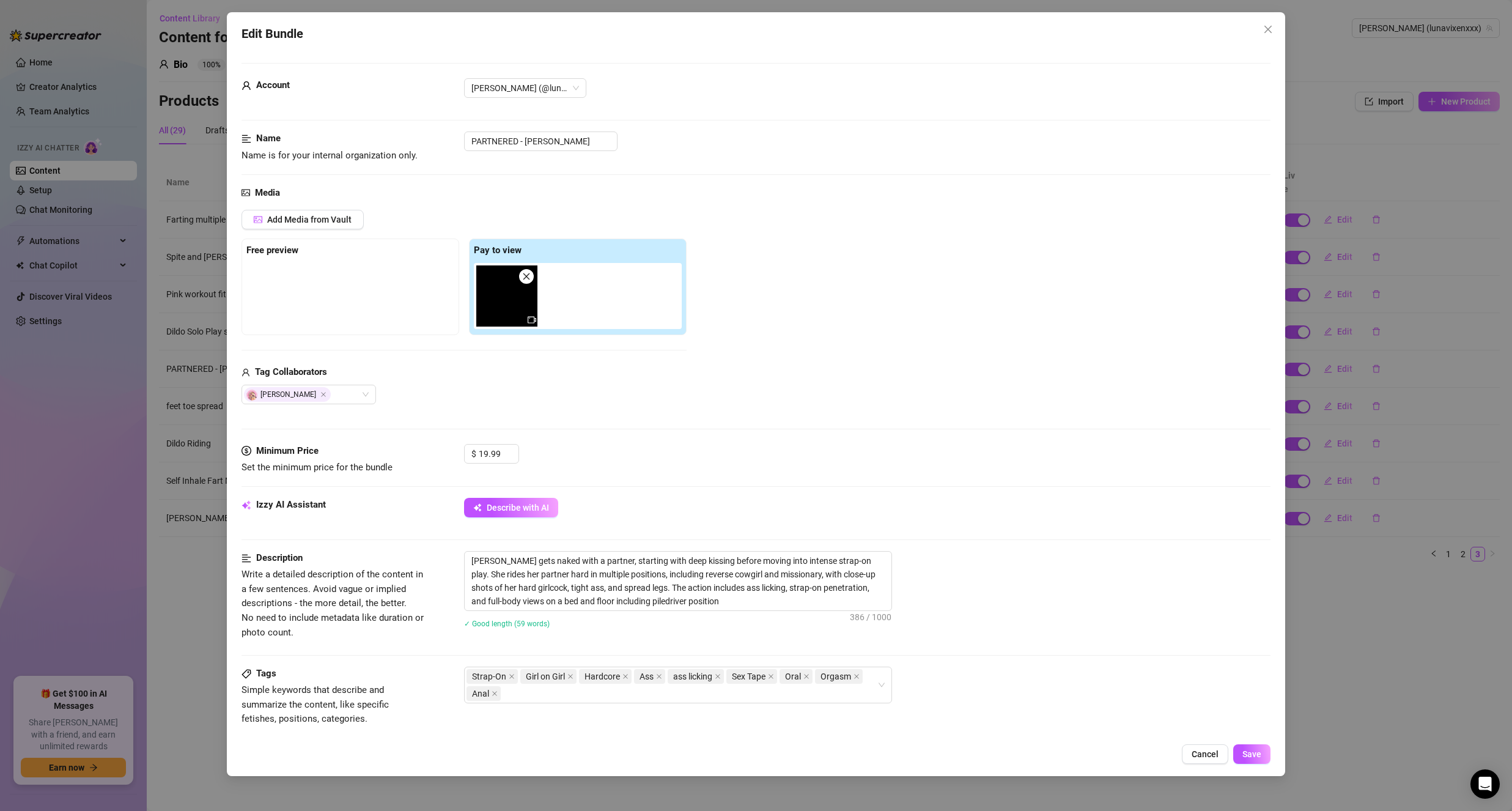
click at [487, 373] on div "Tag Collaborators" at bounding box center [464, 372] width 445 height 14
drag, startPoint x: 492, startPoint y: 313, endPoint x: 259, endPoint y: 308, distance: 233.1
click at [259, 308] on div "Free preview Pay to view" at bounding box center [464, 287] width 445 height 97
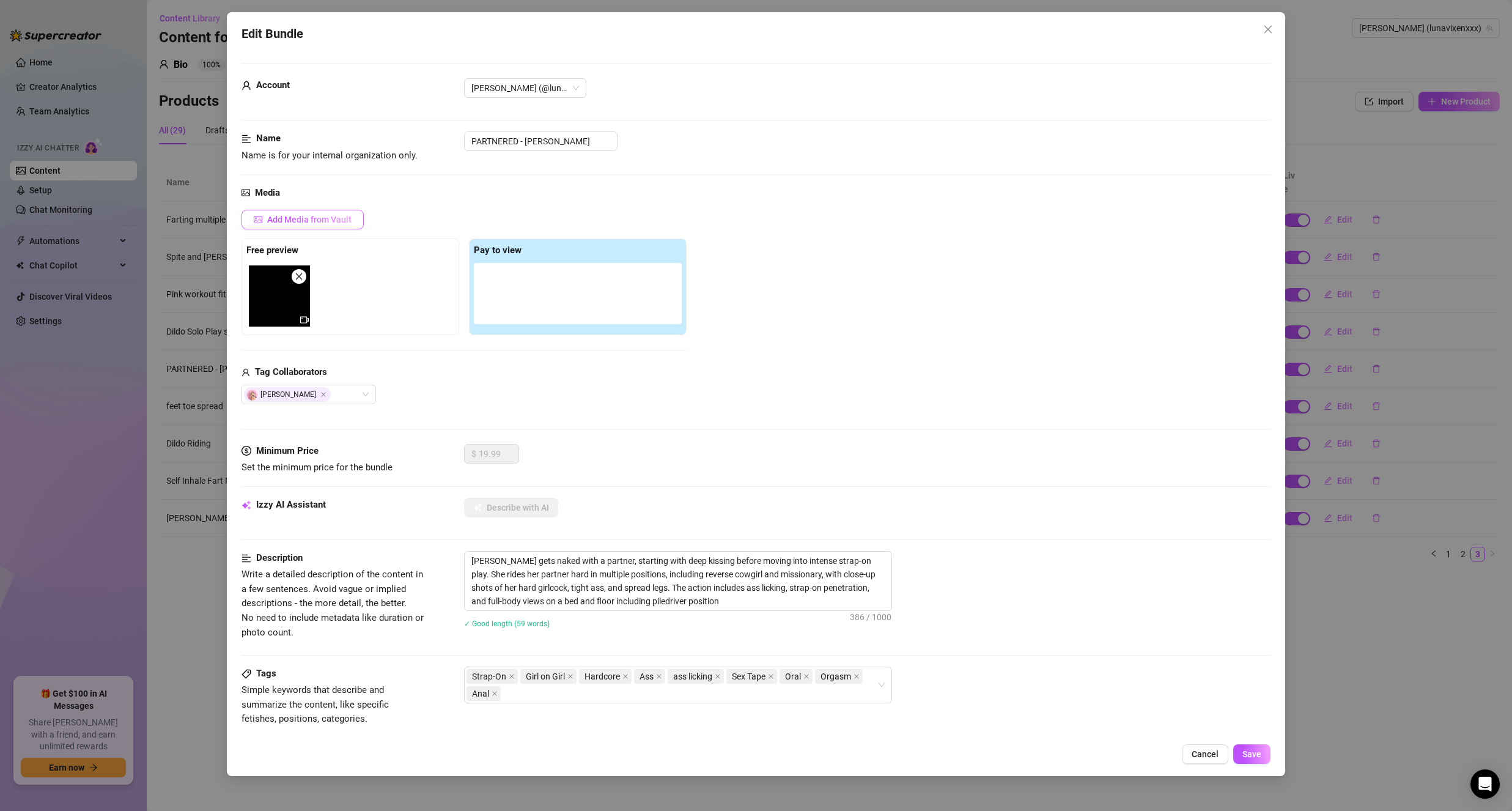
click at [269, 217] on span "Add Media from Vault" at bounding box center [309, 219] width 84 height 10
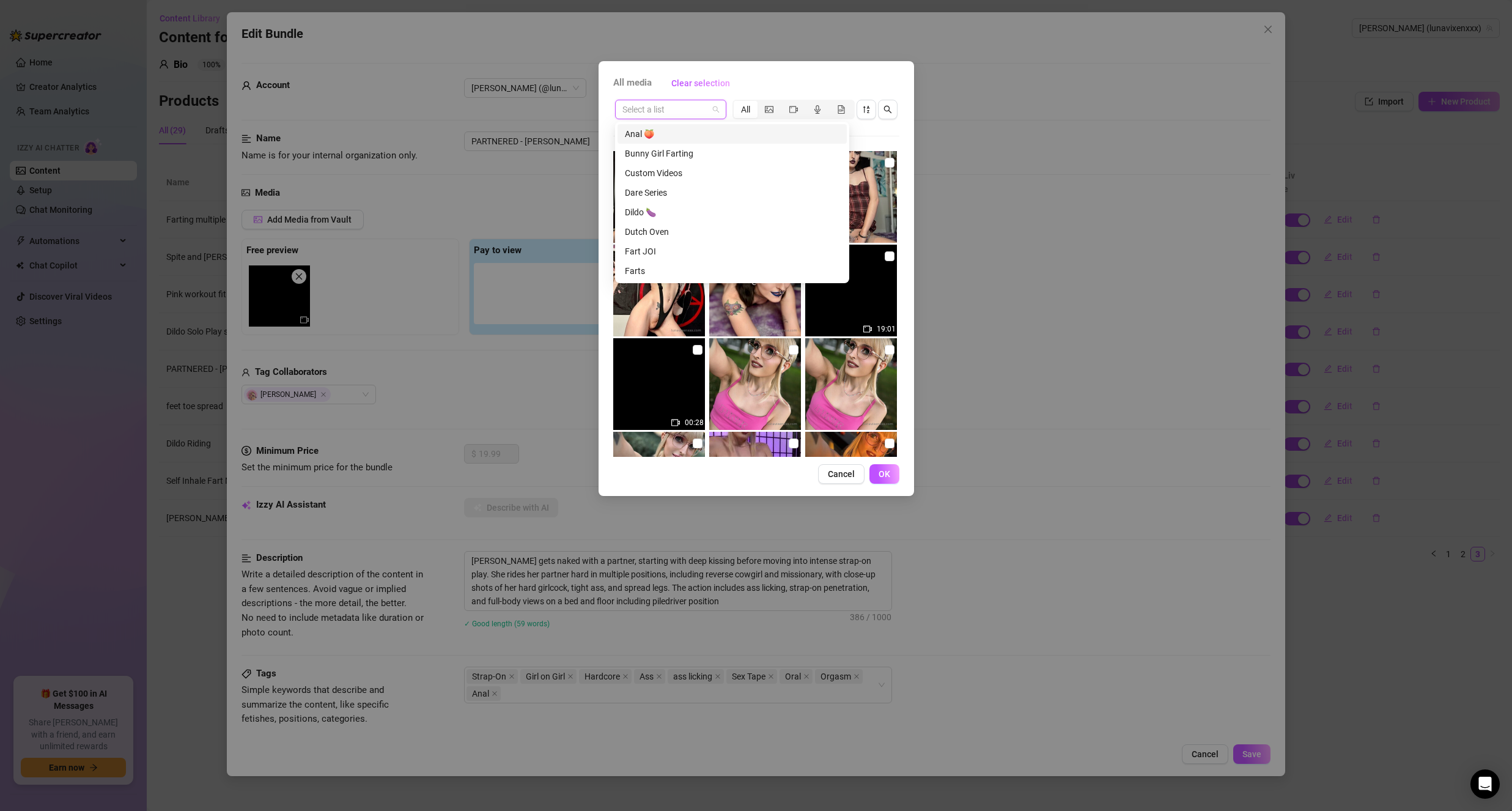
click at [639, 115] on input "search" at bounding box center [665, 109] width 86 height 18
click at [703, 220] on div "PARTNERED - Nikola Ophan" at bounding box center [732, 222] width 214 height 14
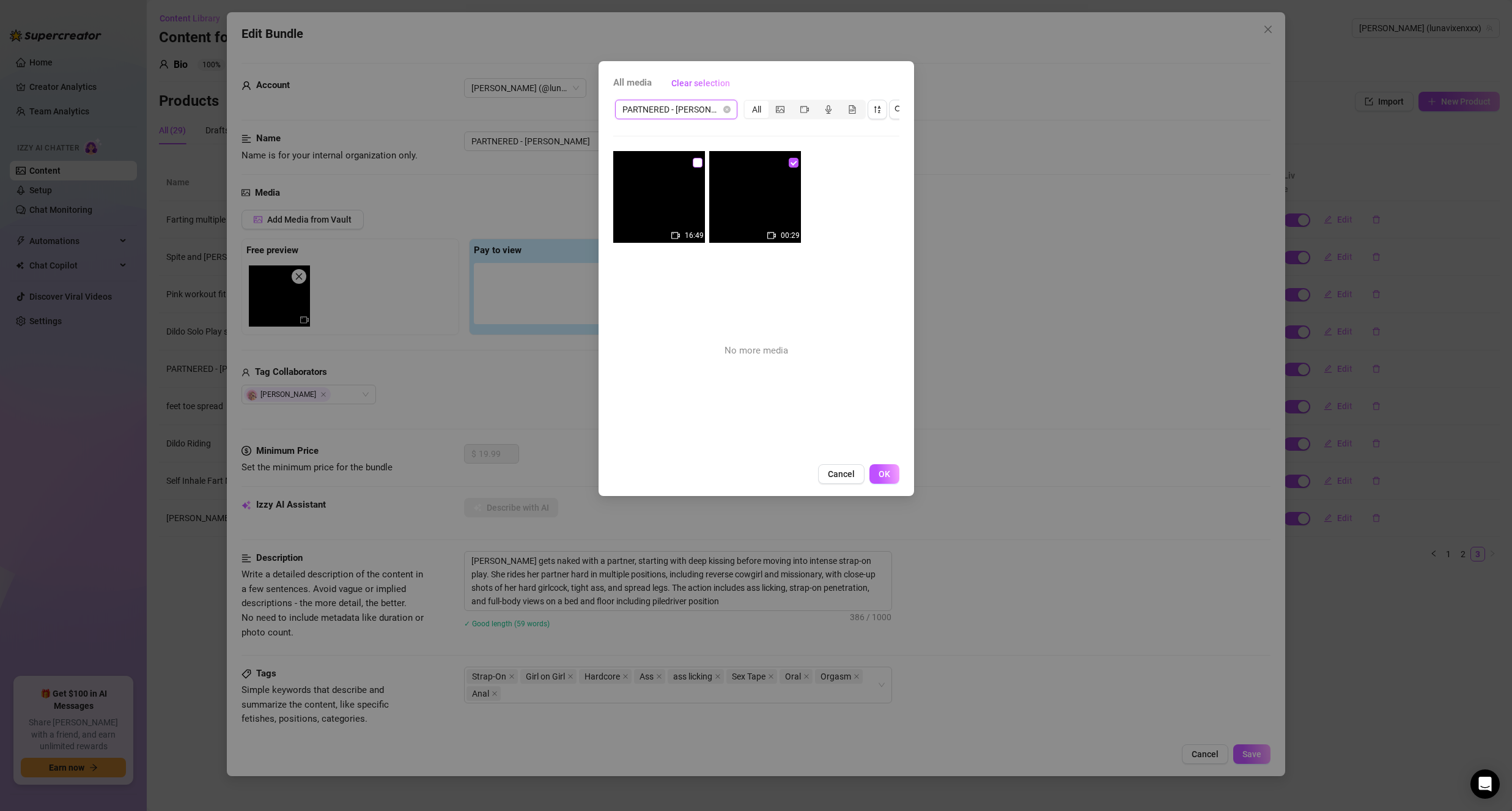
click at [693, 162] on input "checkbox" at bounding box center [698, 162] width 10 height 10
click at [890, 482] on button "OK" at bounding box center [884, 474] width 30 height 19
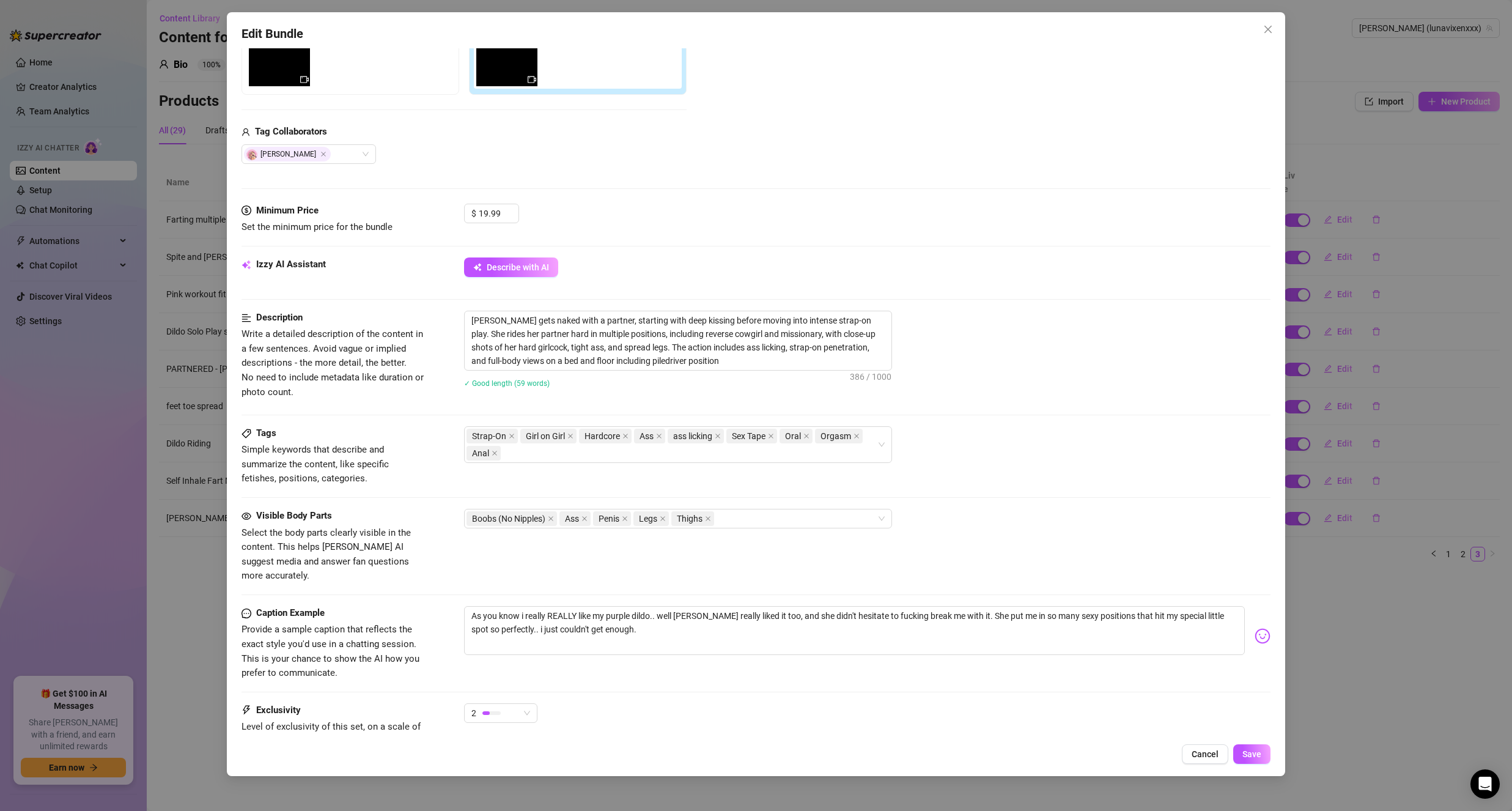
scroll to position [305, 0]
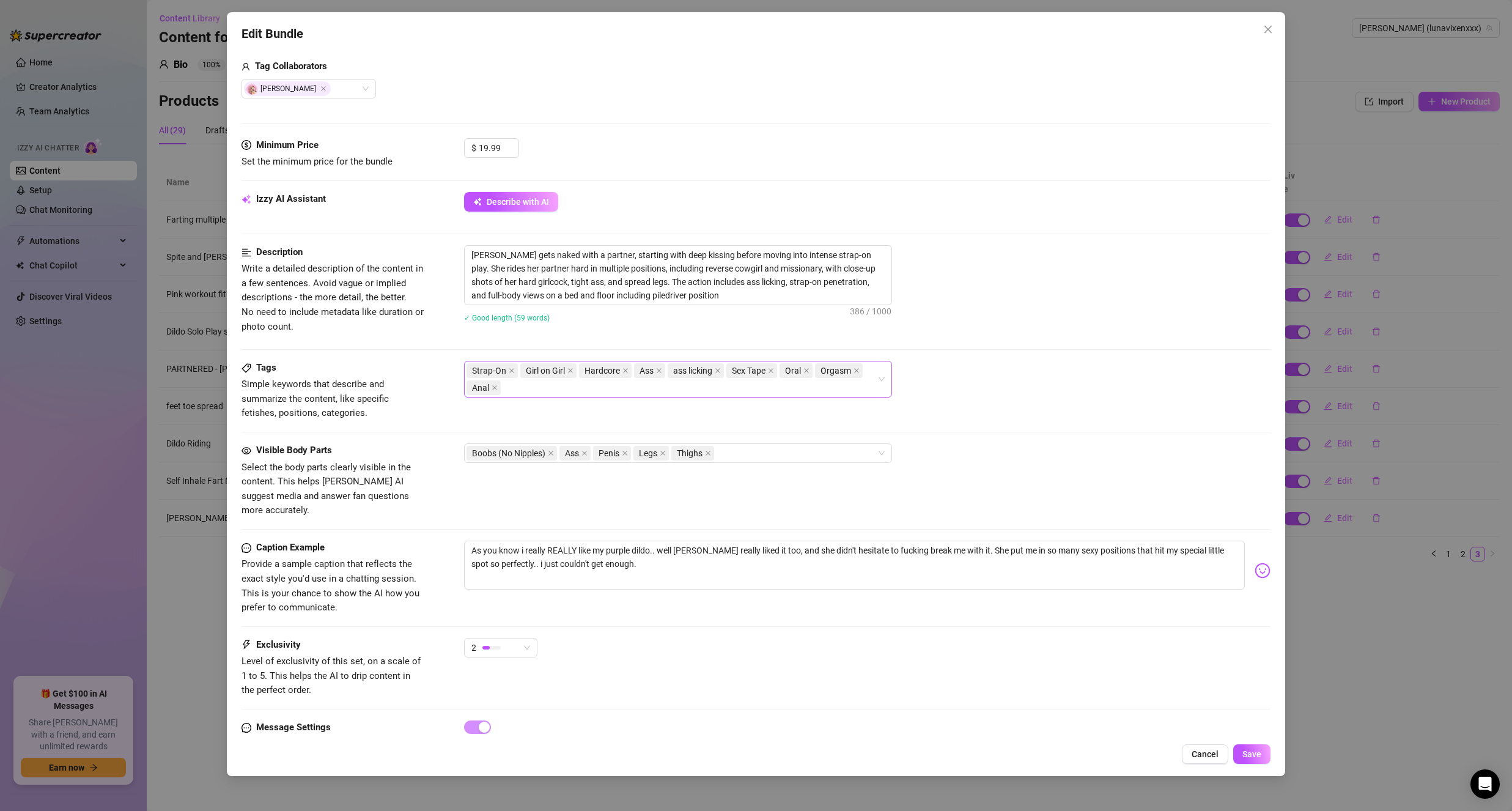
click at [774, 392] on div "Strap-On Girl on Girl Hardcore Ass ass licking Sex Tape Oral Orgasm Anal" at bounding box center [671, 379] width 411 height 34
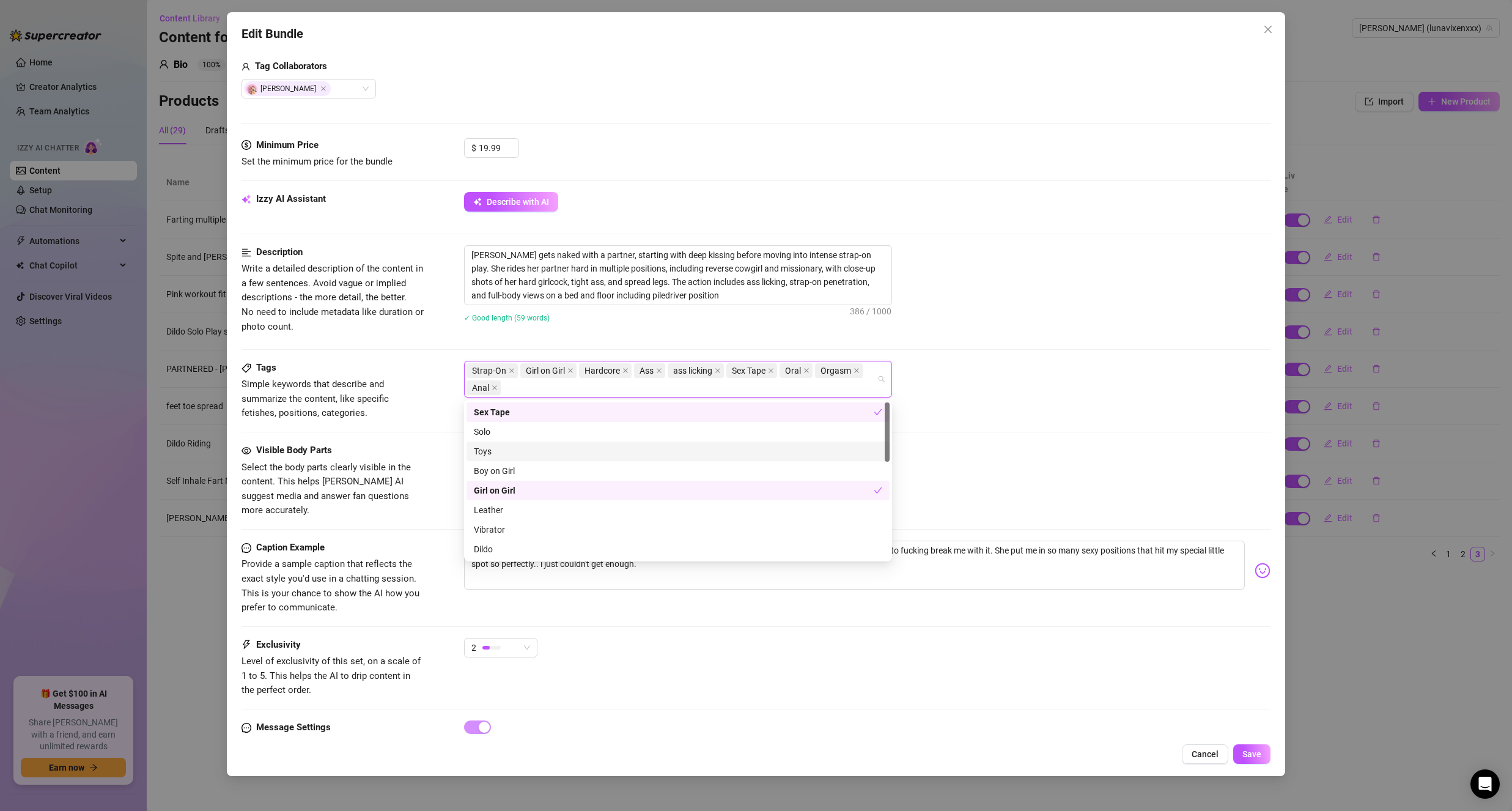
click at [551, 448] on div "Toys" at bounding box center [677, 451] width 409 height 14
click at [541, 497] on div "Dildo" at bounding box center [678, 488] width 423 height 19
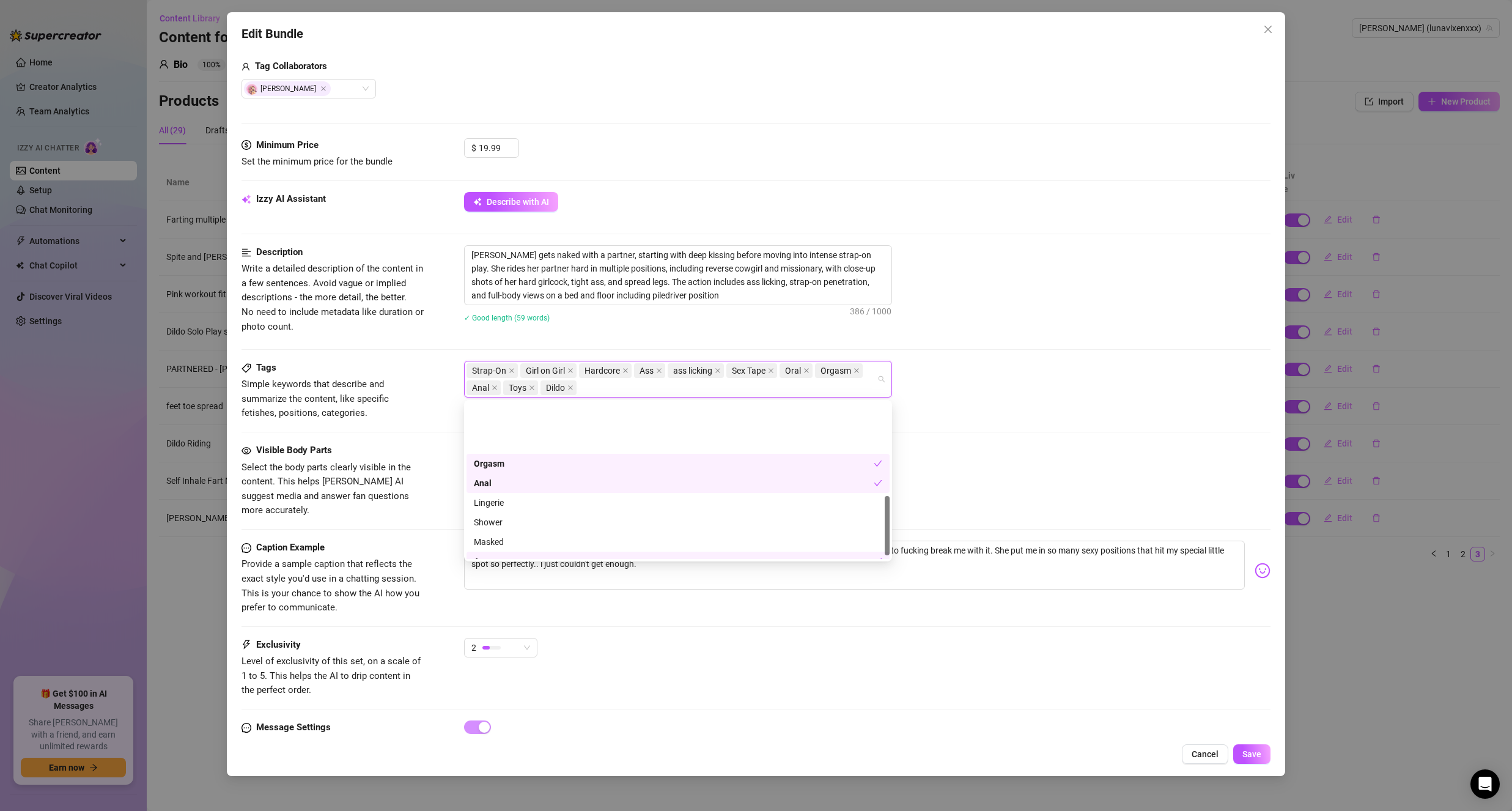
scroll to position [254, 0]
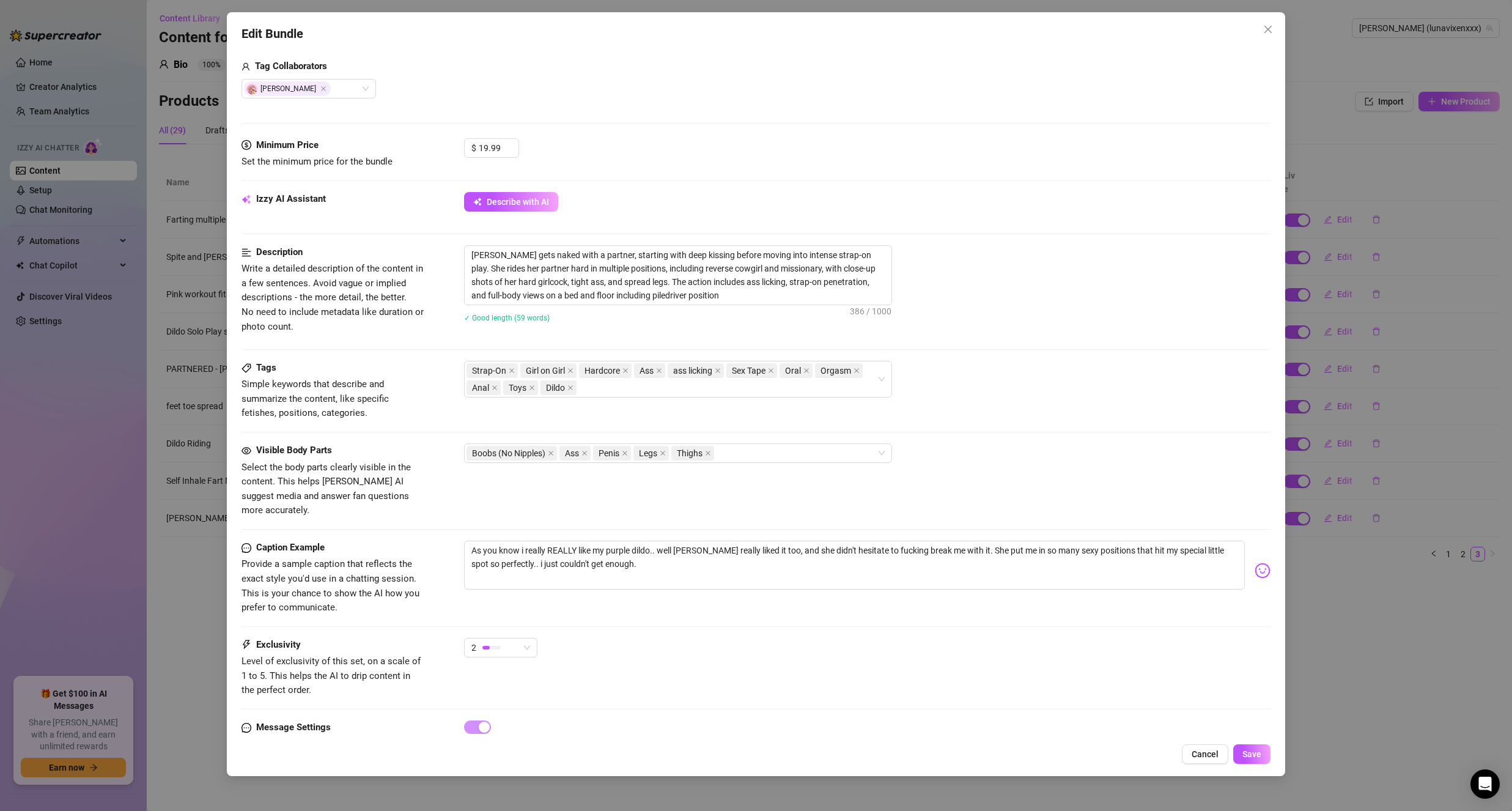
click at [1074, 344] on div "Description Write a detailed description of the content in a few sentences. Avo…" at bounding box center [756, 304] width 1029 height 116
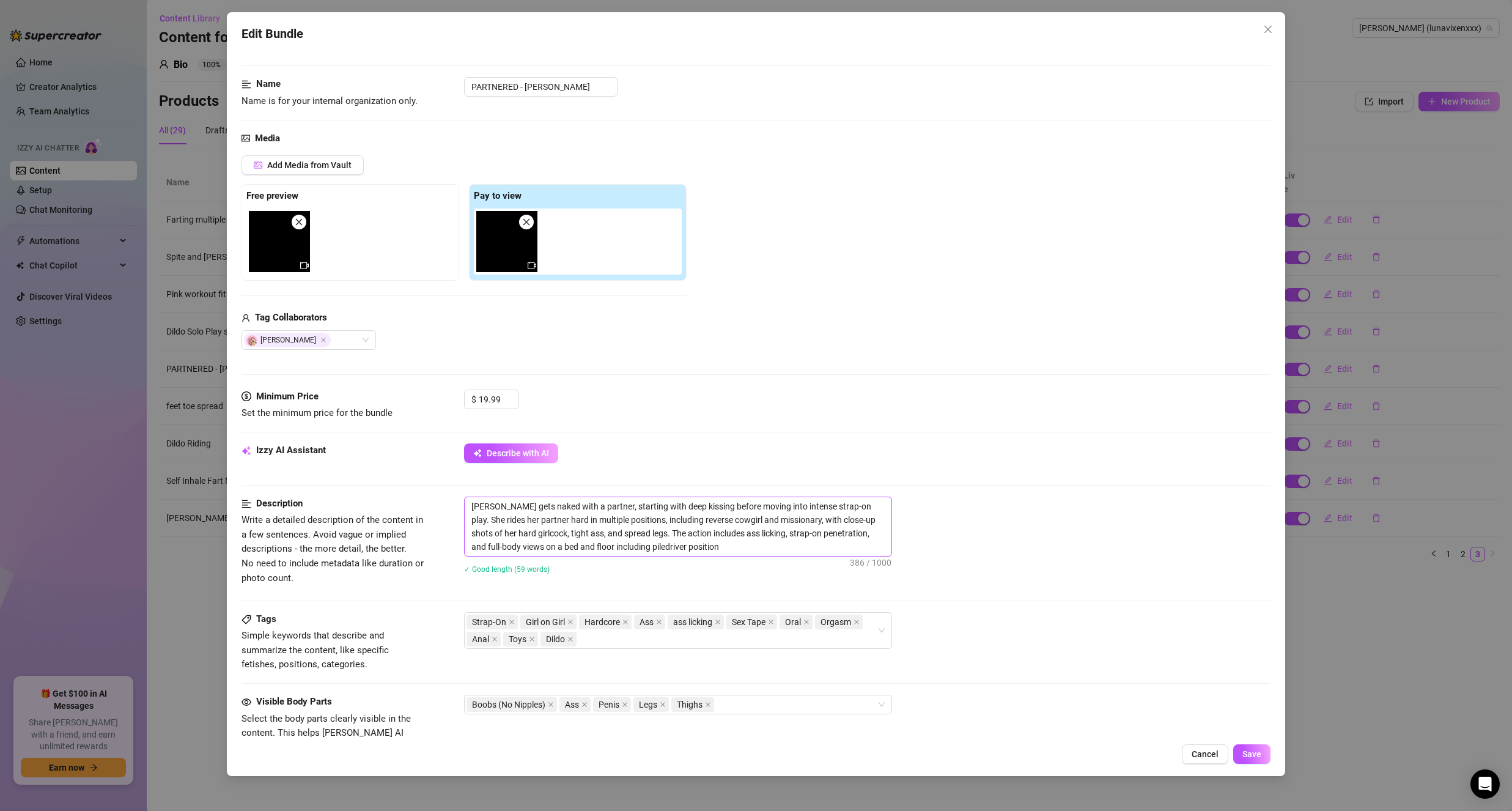
scroll to position [0, 0]
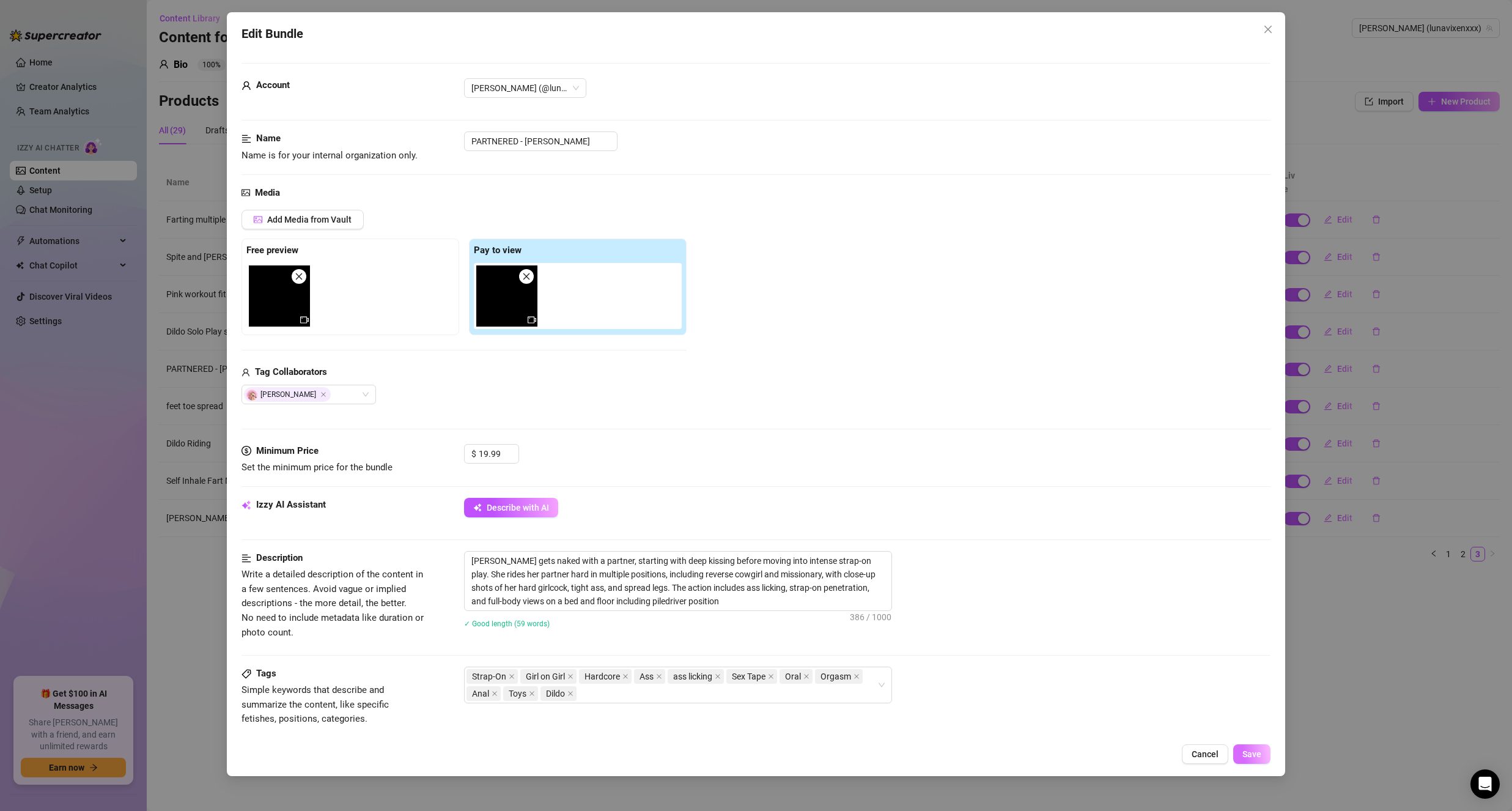
click at [1248, 755] on span "Save" at bounding box center [1252, 754] width 19 height 10
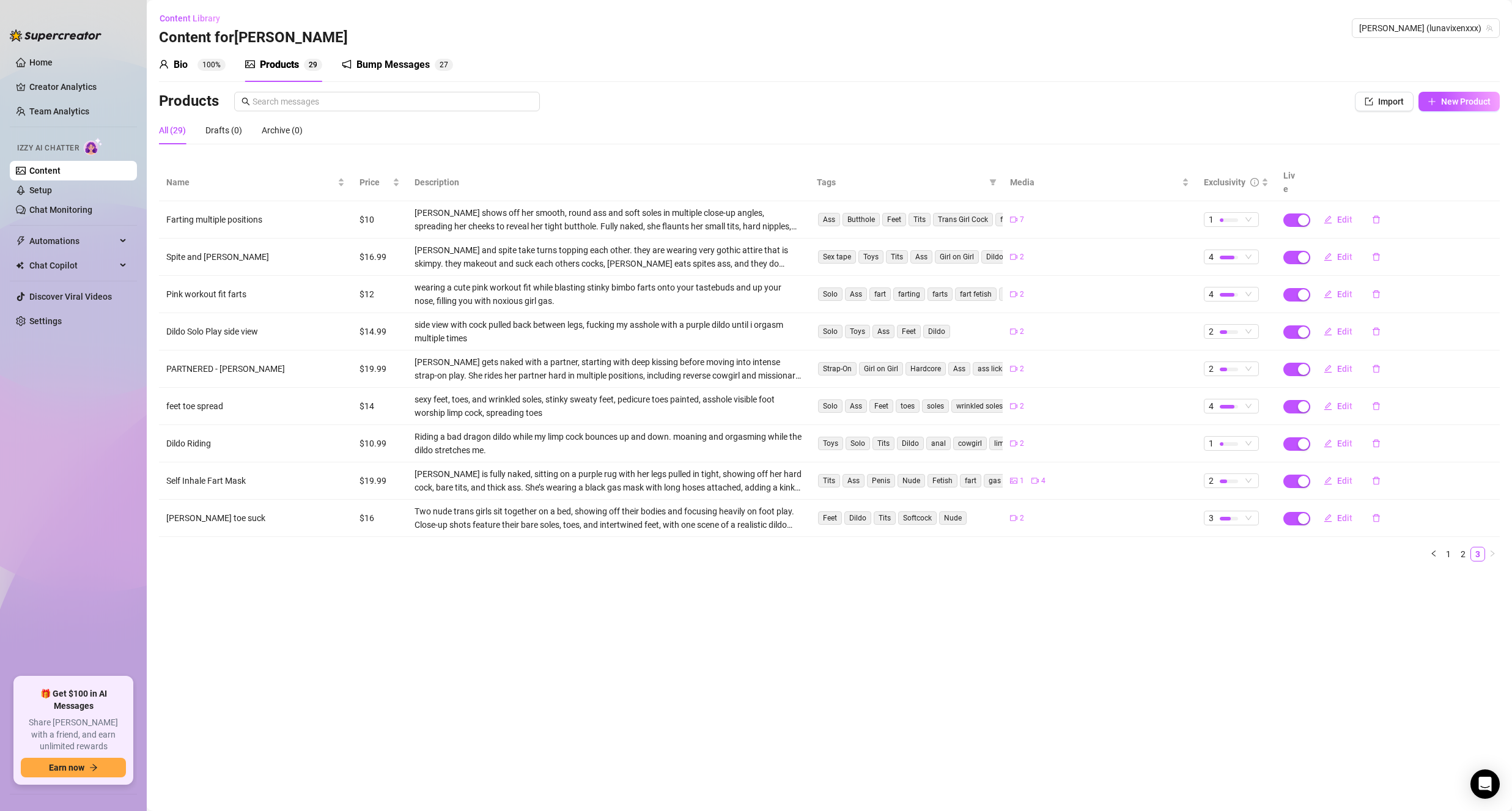
click at [414, 63] on div "Bump Messages" at bounding box center [393, 64] width 73 height 14
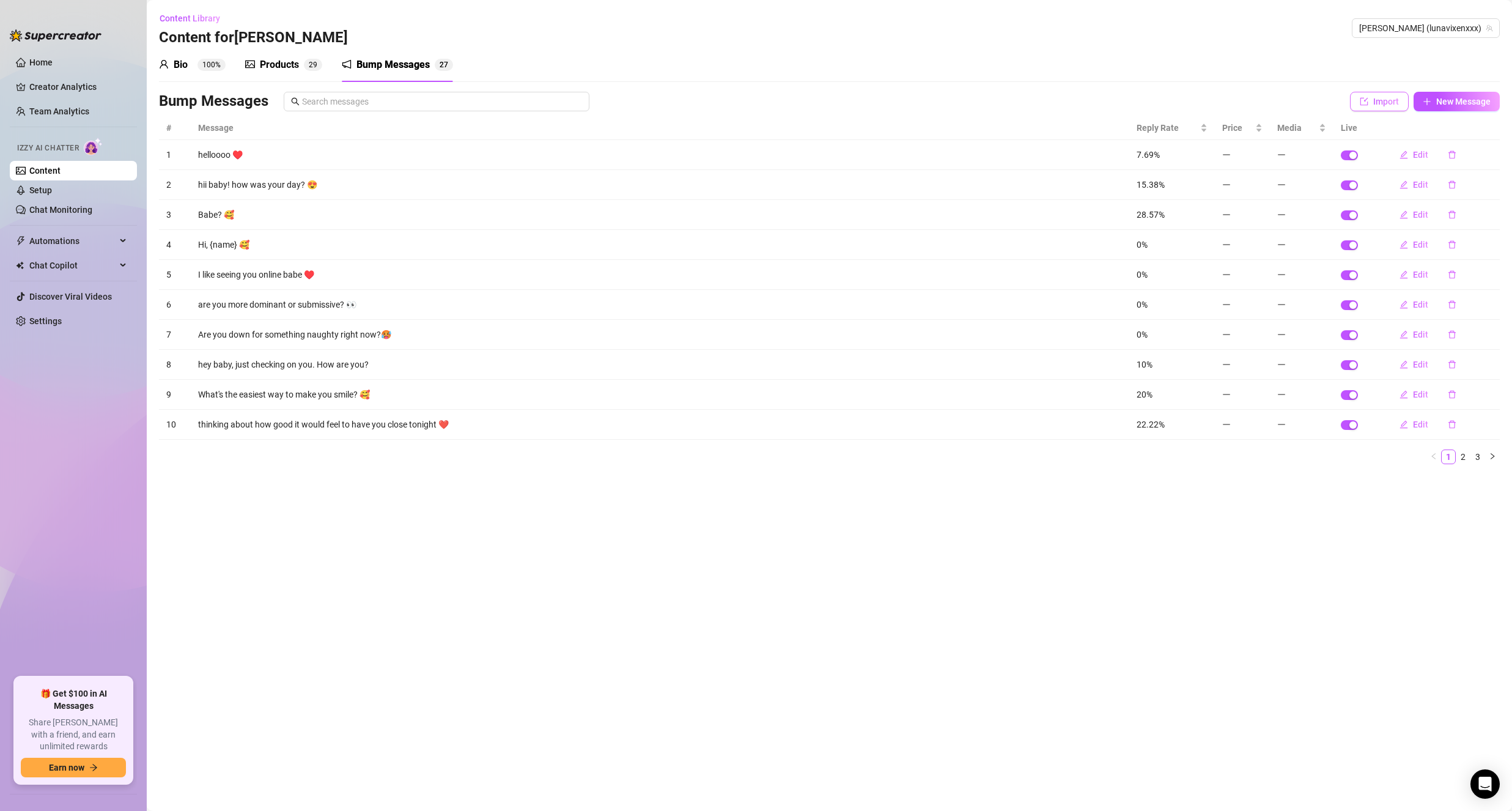
click at [1366, 107] on button "Import" at bounding box center [1379, 101] width 59 height 19
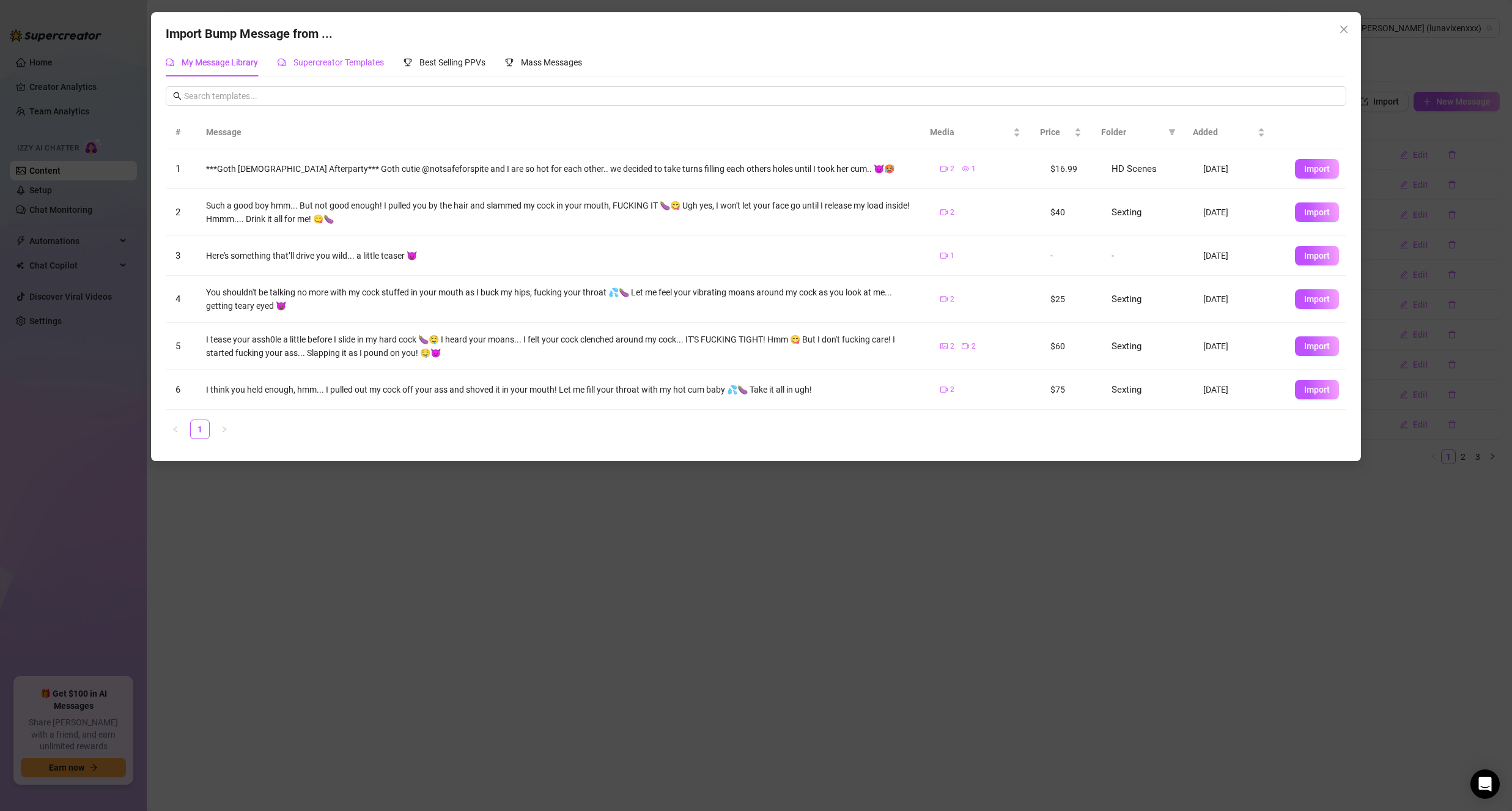
click at [309, 65] on span "Supercreator Templates" at bounding box center [339, 62] width 91 height 10
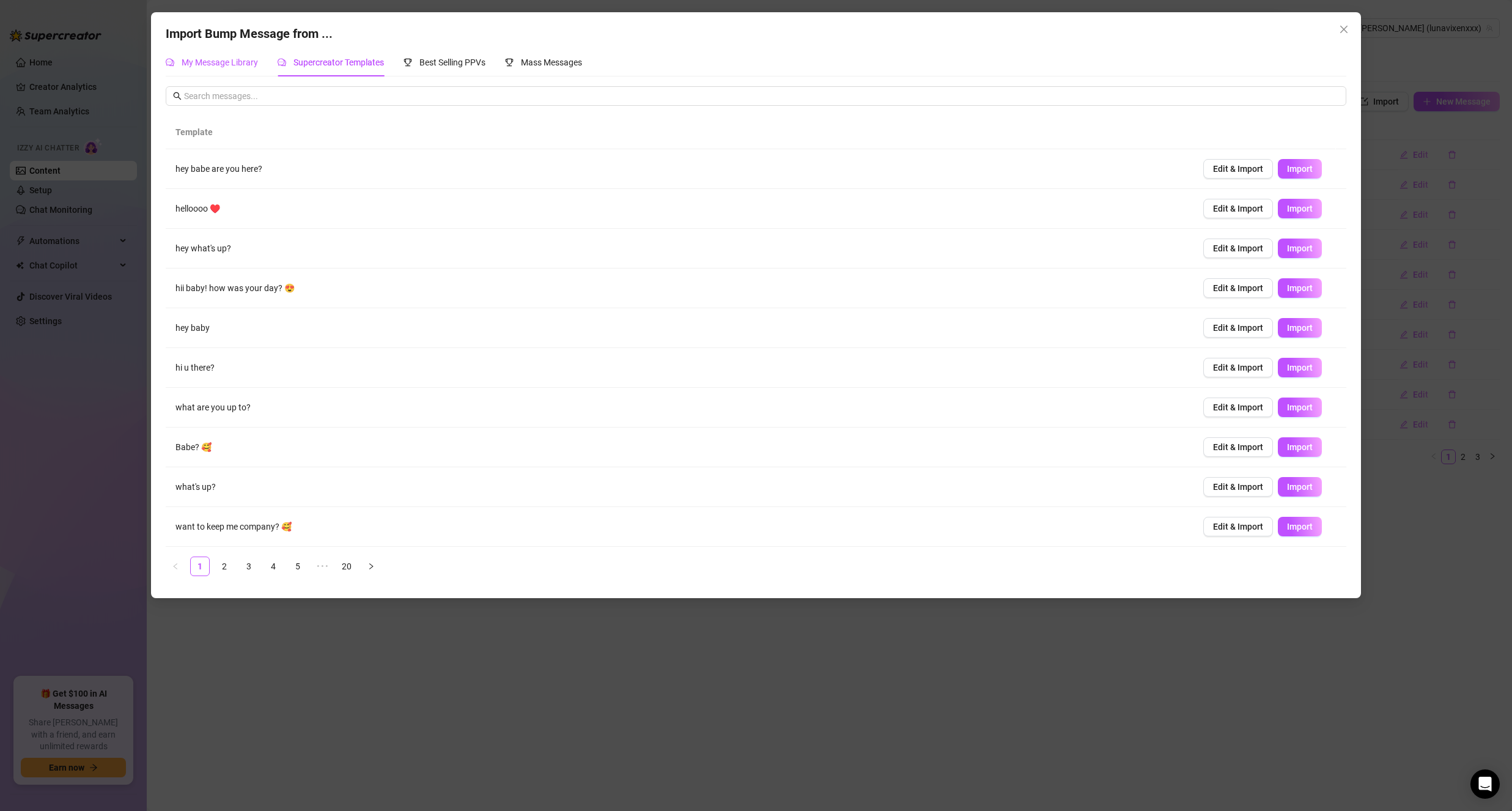
click at [243, 68] on span "My Message Library" at bounding box center [219, 62] width 76 height 10
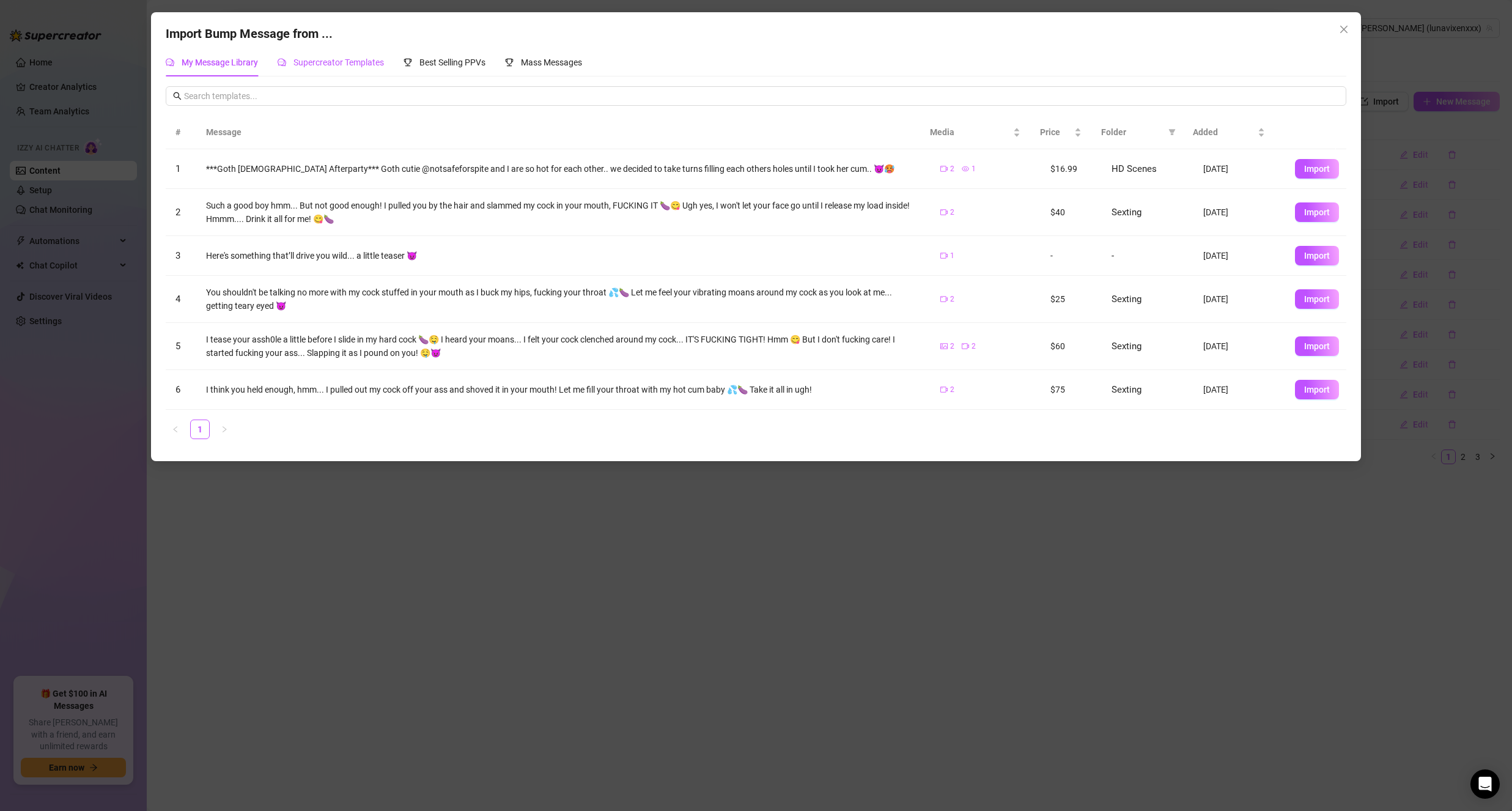
click at [322, 56] on div "Supercreator Templates" at bounding box center [330, 63] width 106 height 14
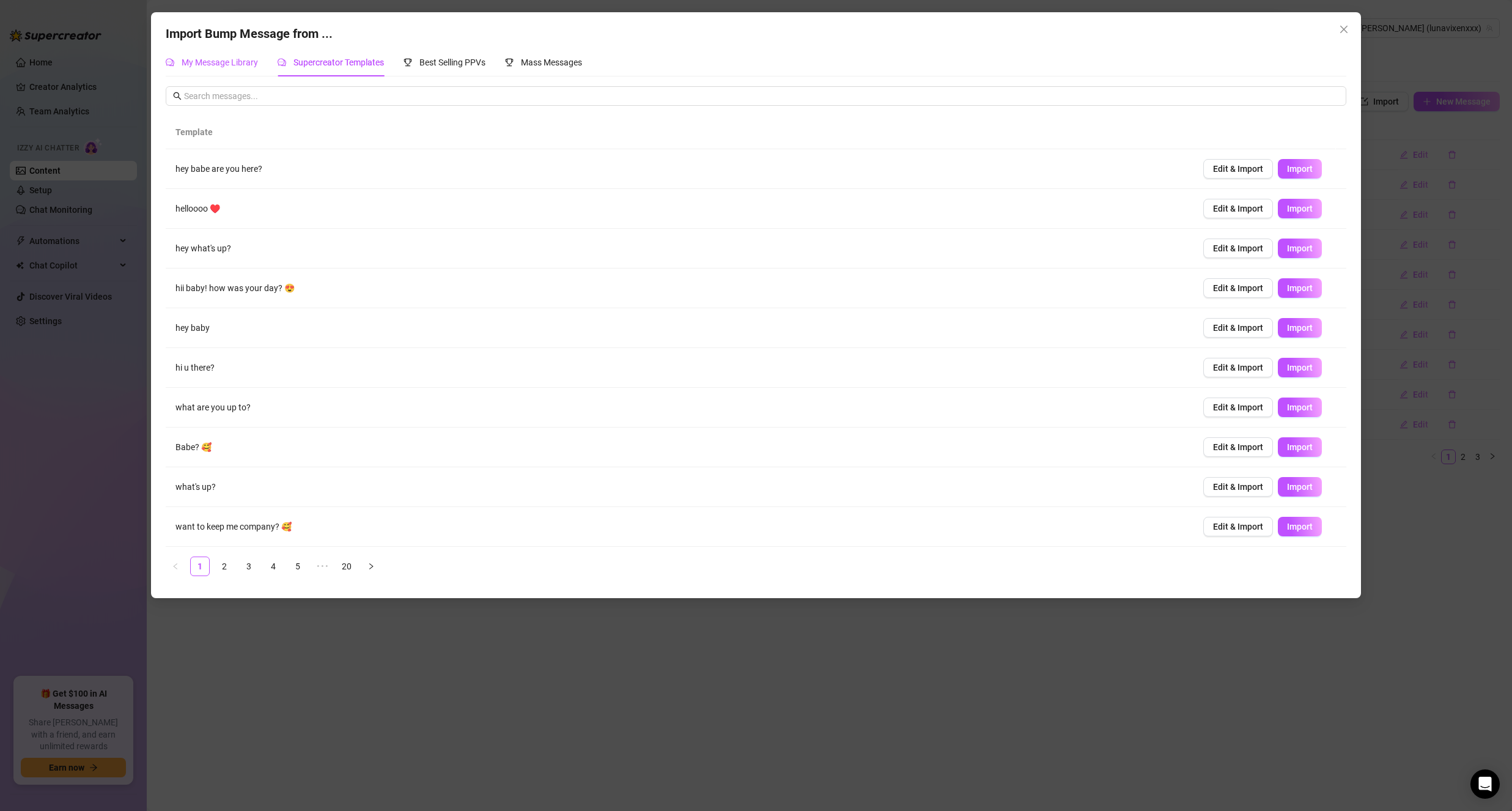
click at [241, 69] on div "My Message Library" at bounding box center [212, 63] width 93 height 14
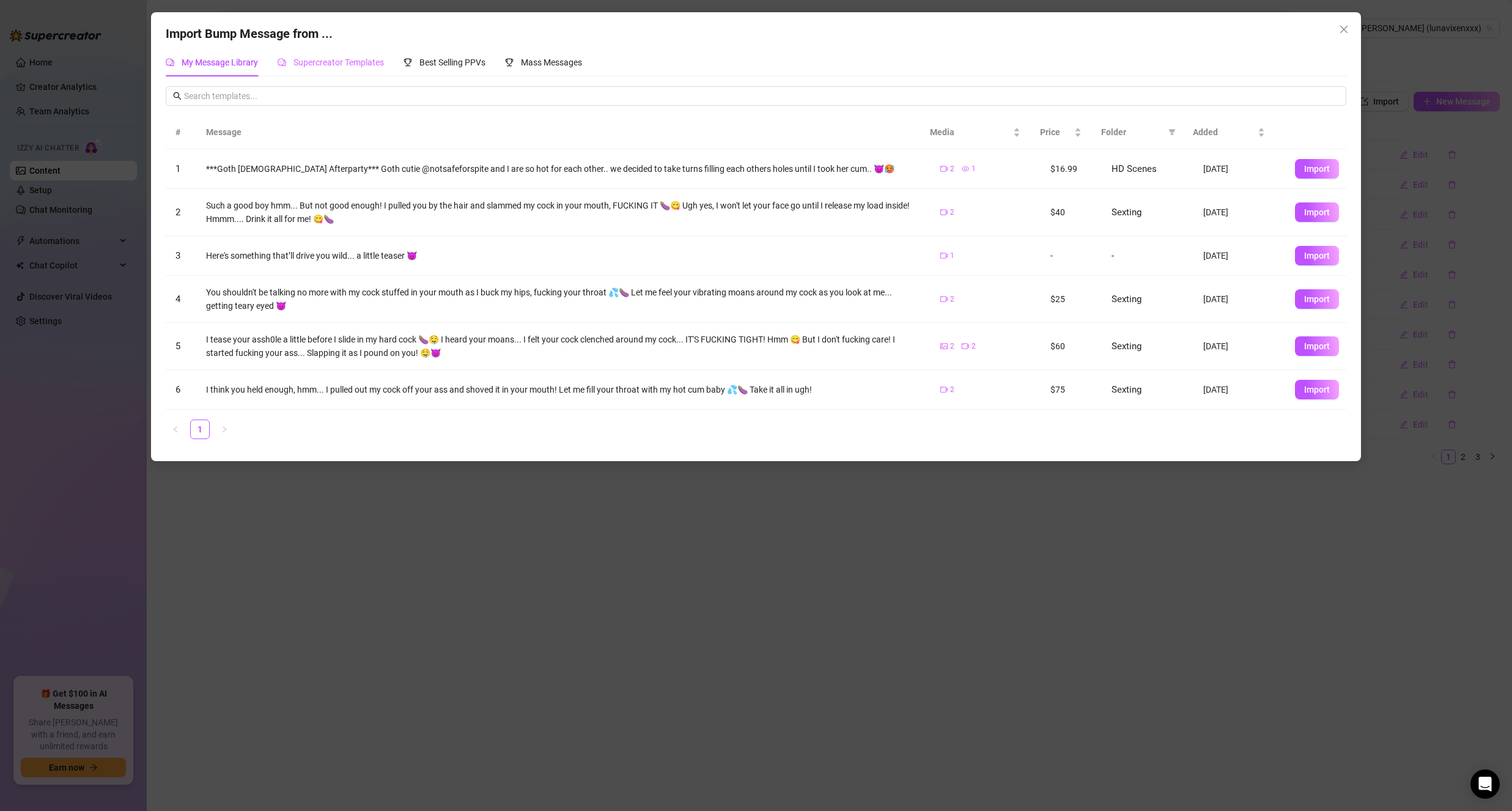
click at [310, 52] on div "Supercreator Templates" at bounding box center [330, 62] width 106 height 28
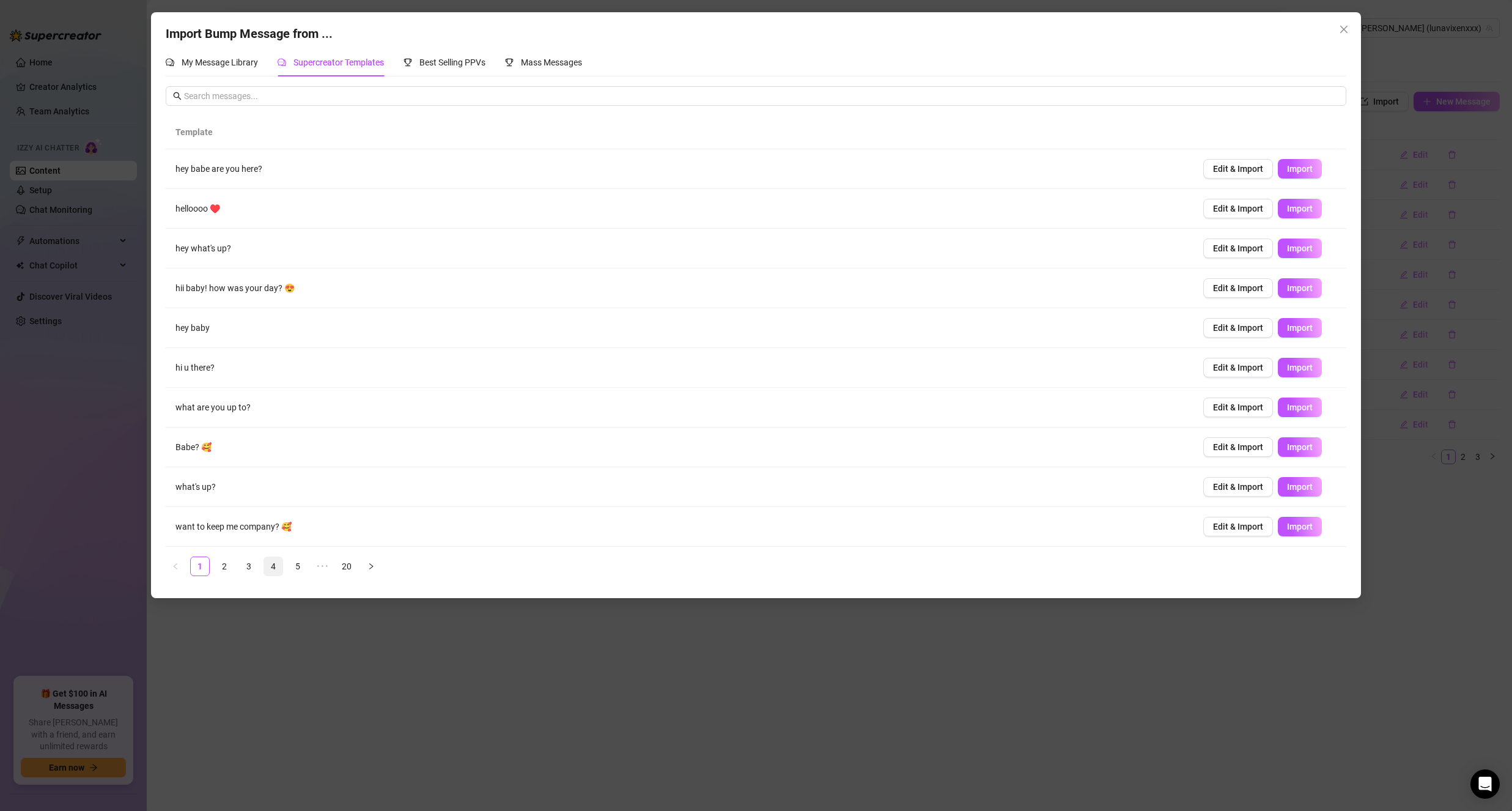
click at [275, 570] on link "4" at bounding box center [272, 565] width 18 height 18
click at [326, 570] on link "6" at bounding box center [322, 565] width 18 height 18
click at [394, 566] on link "20" at bounding box center [395, 565] width 18 height 18
click at [277, 575] on link "17" at bounding box center [272, 565] width 18 height 18
click at [279, 564] on link "16" at bounding box center [272, 565] width 18 height 18
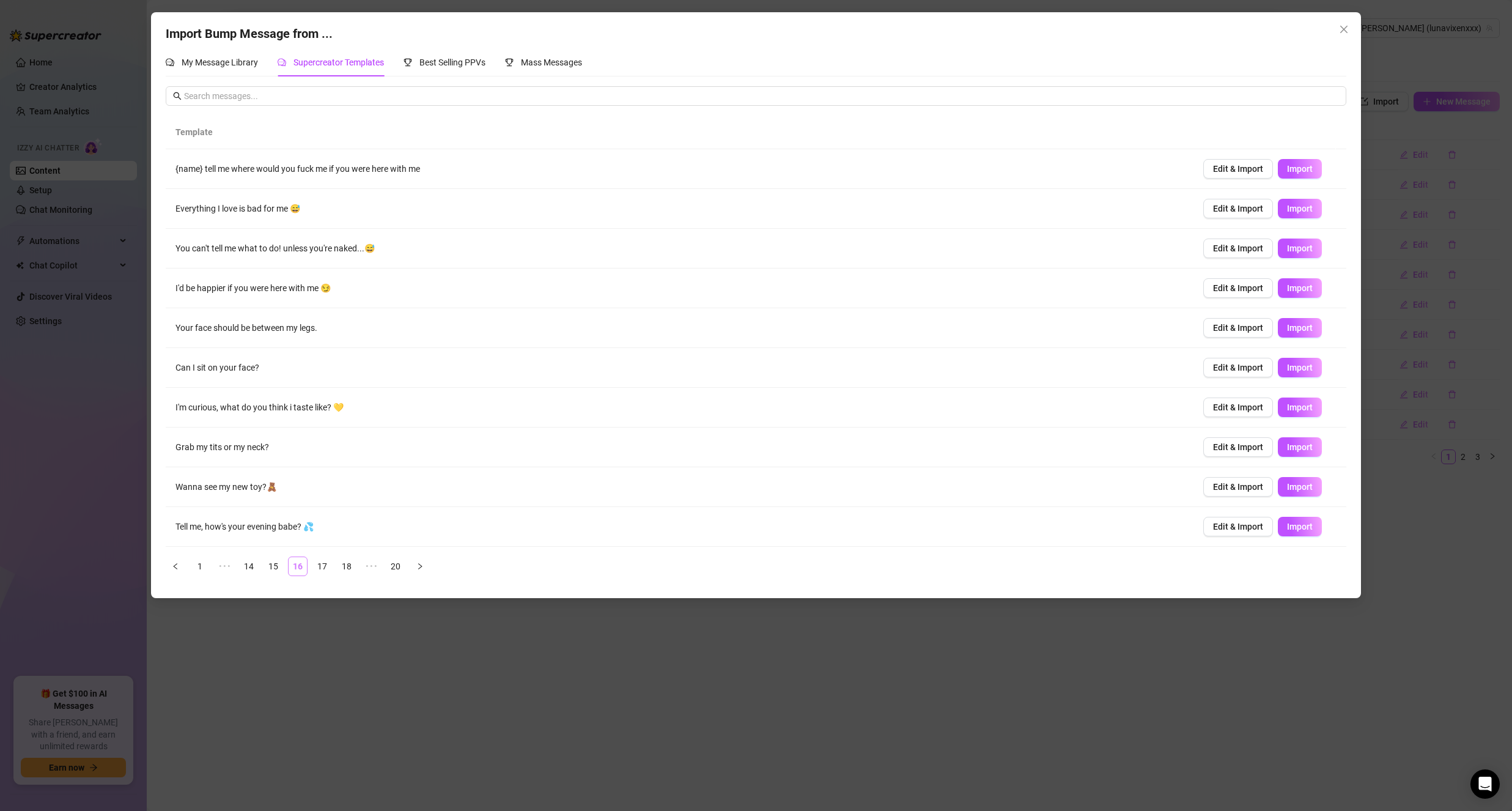
click at [279, 564] on link "15" at bounding box center [272, 565] width 18 height 18
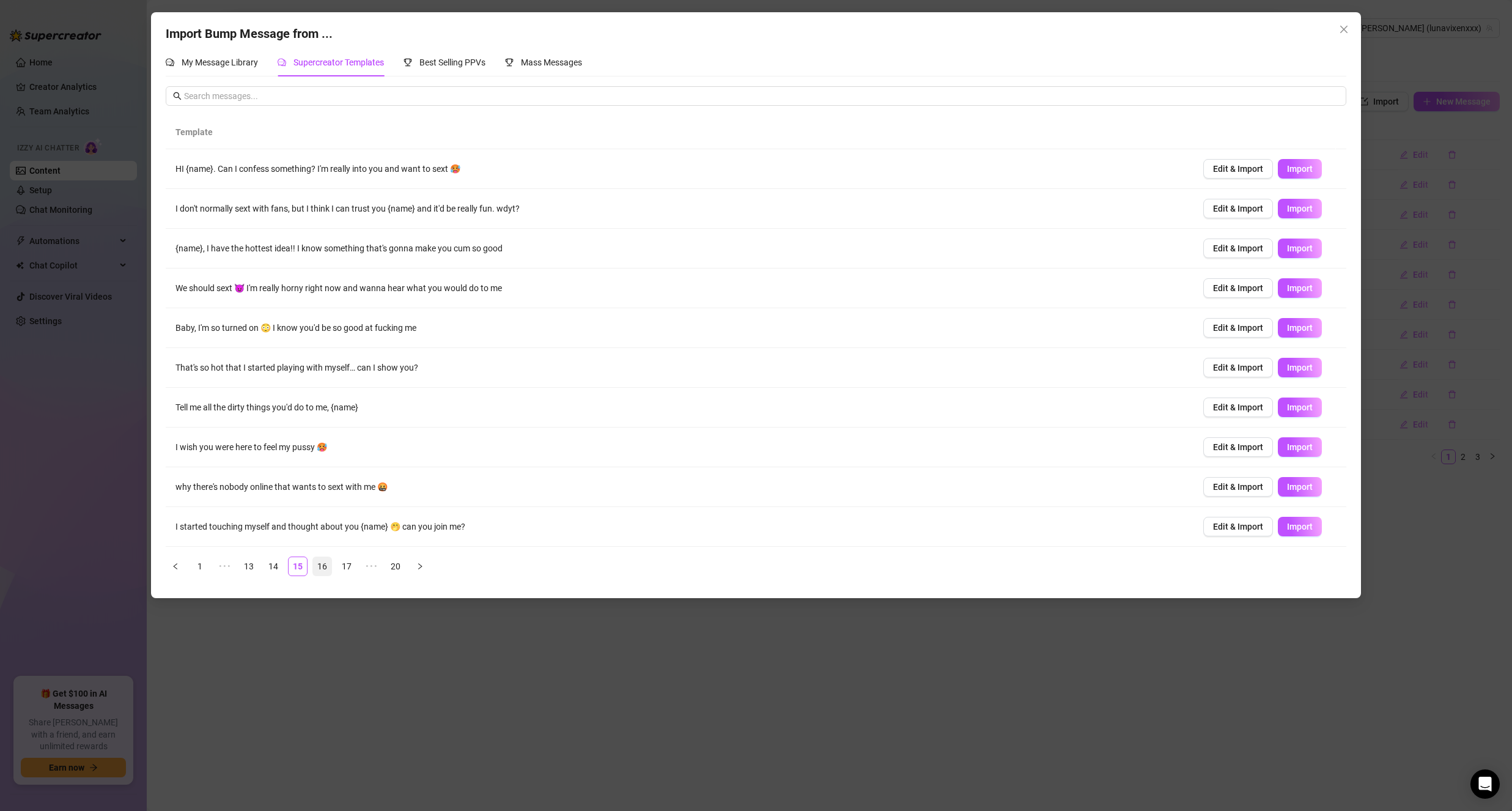
click at [279, 564] on link "14" at bounding box center [272, 565] width 18 height 18
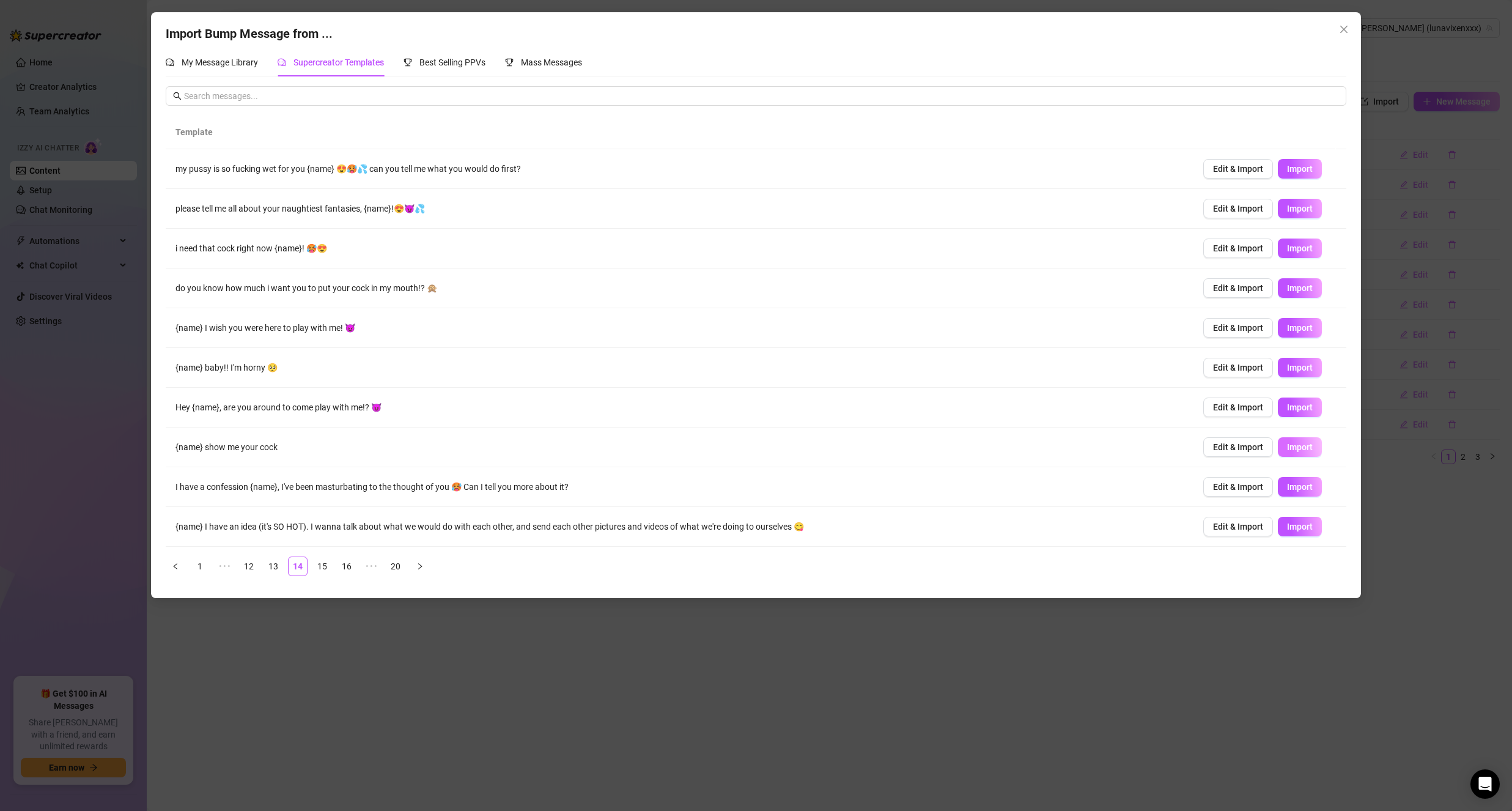
click at [1292, 449] on span "Import" at bounding box center [1299, 448] width 26 height 10
click at [1287, 326] on span "Import" at bounding box center [1299, 328] width 26 height 10
click at [1299, 208] on span "Import" at bounding box center [1299, 209] width 26 height 10
click at [275, 565] on link "13" at bounding box center [272, 565] width 18 height 18
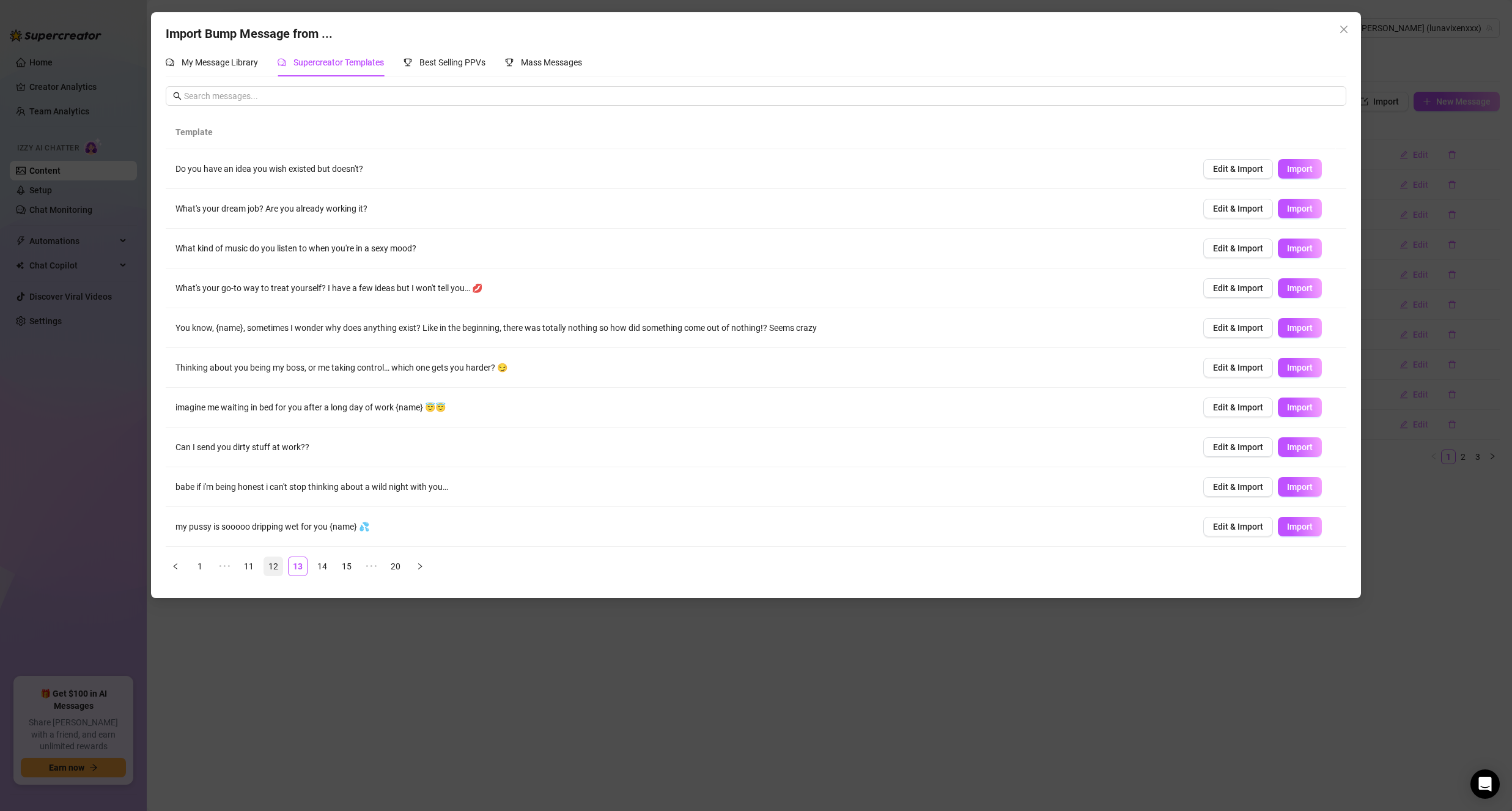
click at [276, 565] on link "12" at bounding box center [272, 565] width 18 height 18
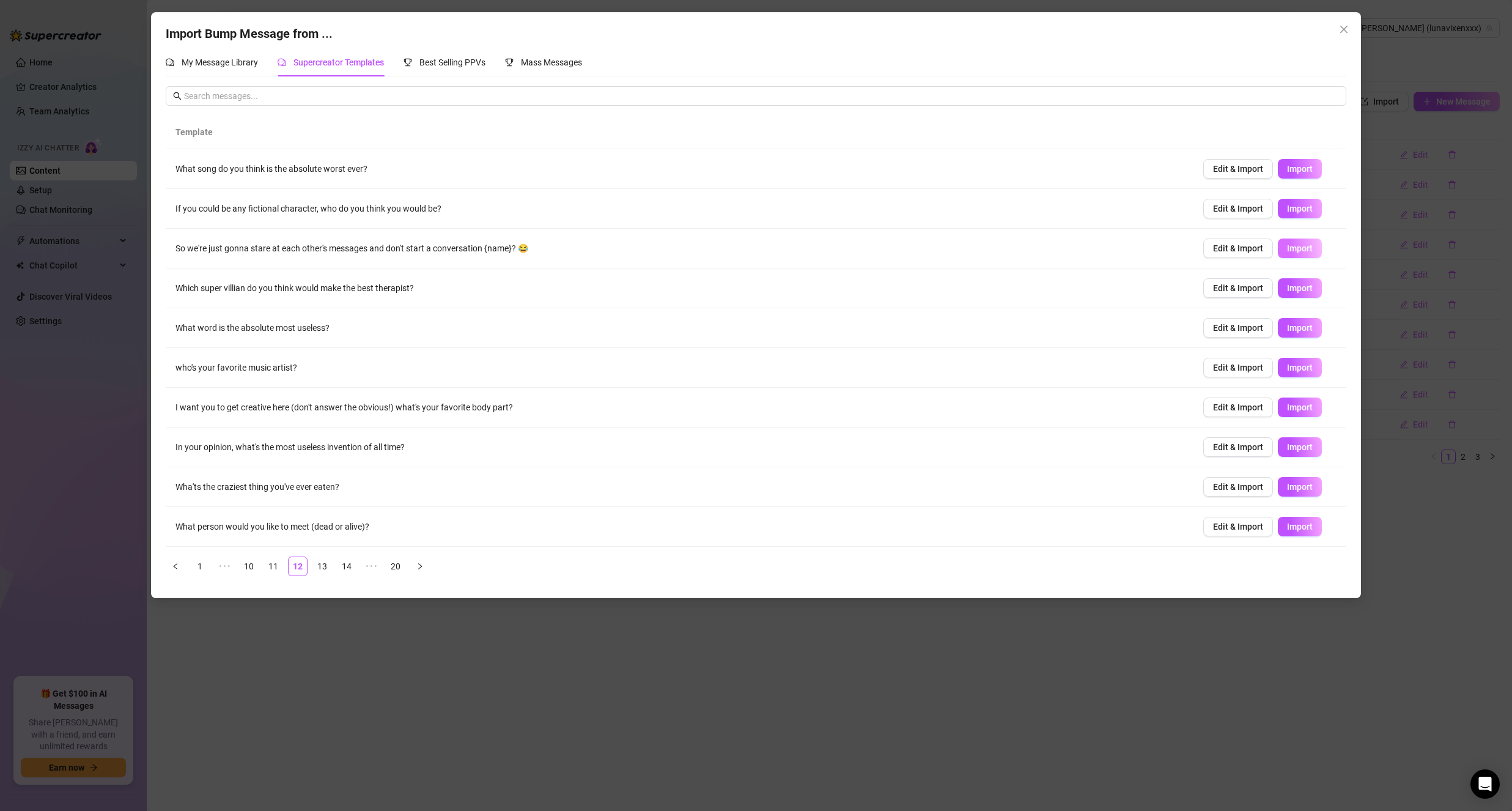
click at [1299, 256] on button "Import" at bounding box center [1300, 248] width 44 height 19
click at [1287, 365] on span "Import" at bounding box center [1299, 367] width 26 height 10
click at [255, 564] on link "10" at bounding box center [248, 565] width 18 height 18
click at [255, 564] on link "8" at bounding box center [248, 565] width 18 height 18
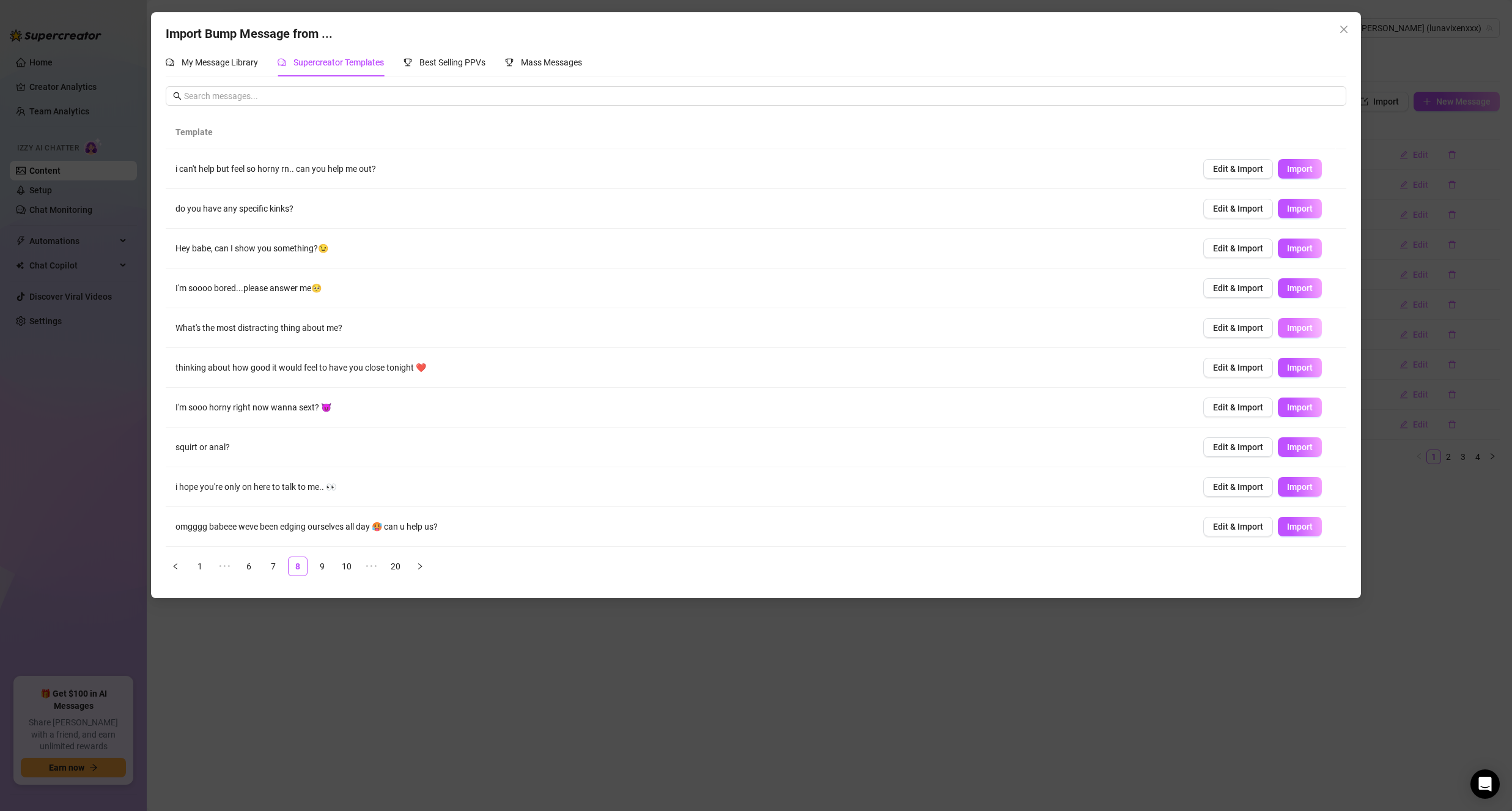
click at [1292, 324] on span "Import" at bounding box center [1299, 328] width 26 height 10
click at [262, 569] on ul "1 ••• 6 7 8 9 10 ••• 20" at bounding box center [755, 566] width 1180 height 19
click at [275, 569] on link "7" at bounding box center [272, 565] width 18 height 18
click at [522, 648] on div "Import Bump Message from ... My Message Library Supercreator Templates Best Sel…" at bounding box center [756, 405] width 1512 height 811
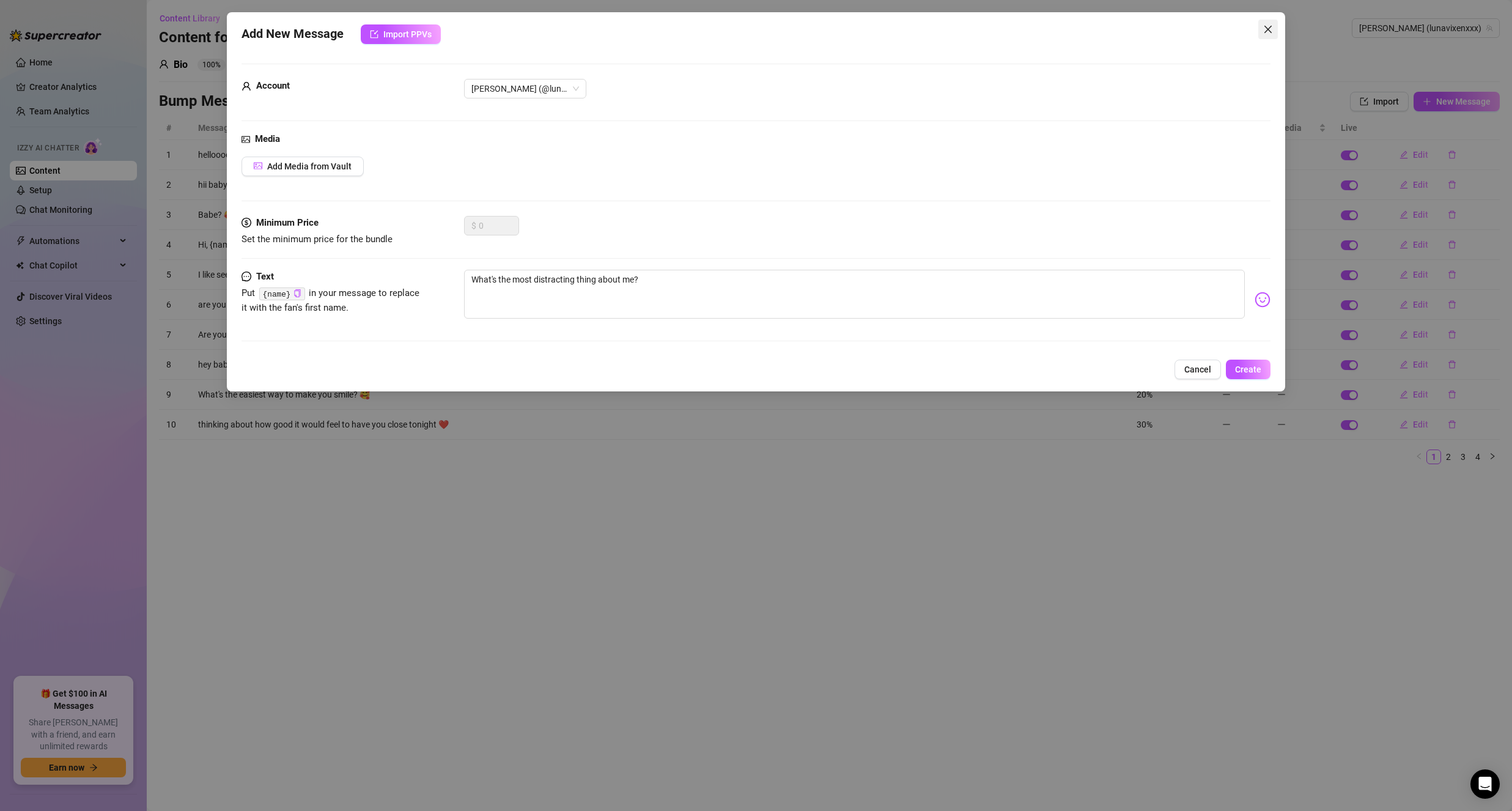
click at [1263, 37] on button "Close" at bounding box center [1268, 29] width 19 height 19
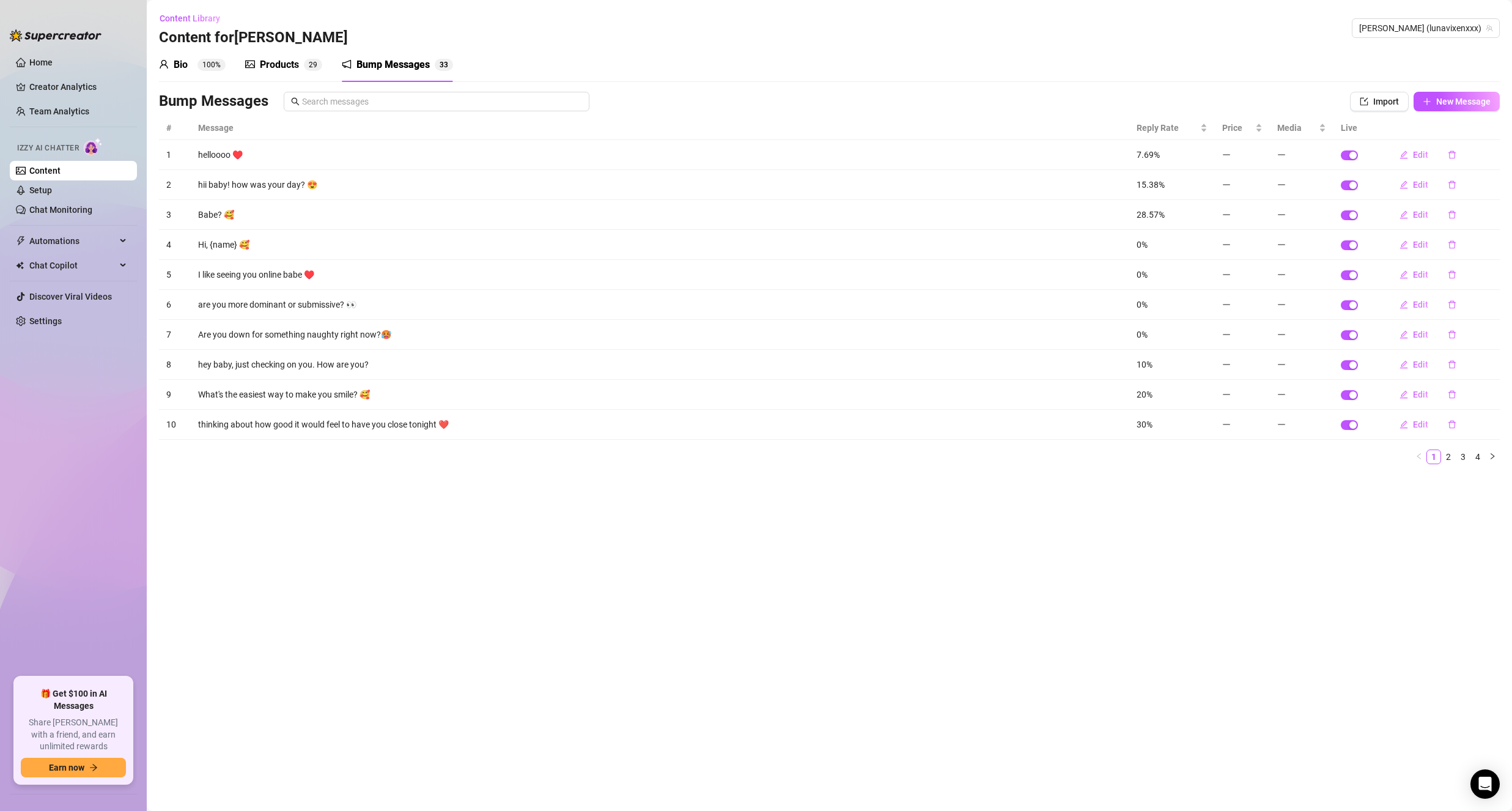
click at [287, 58] on div "Products" at bounding box center [279, 64] width 40 height 14
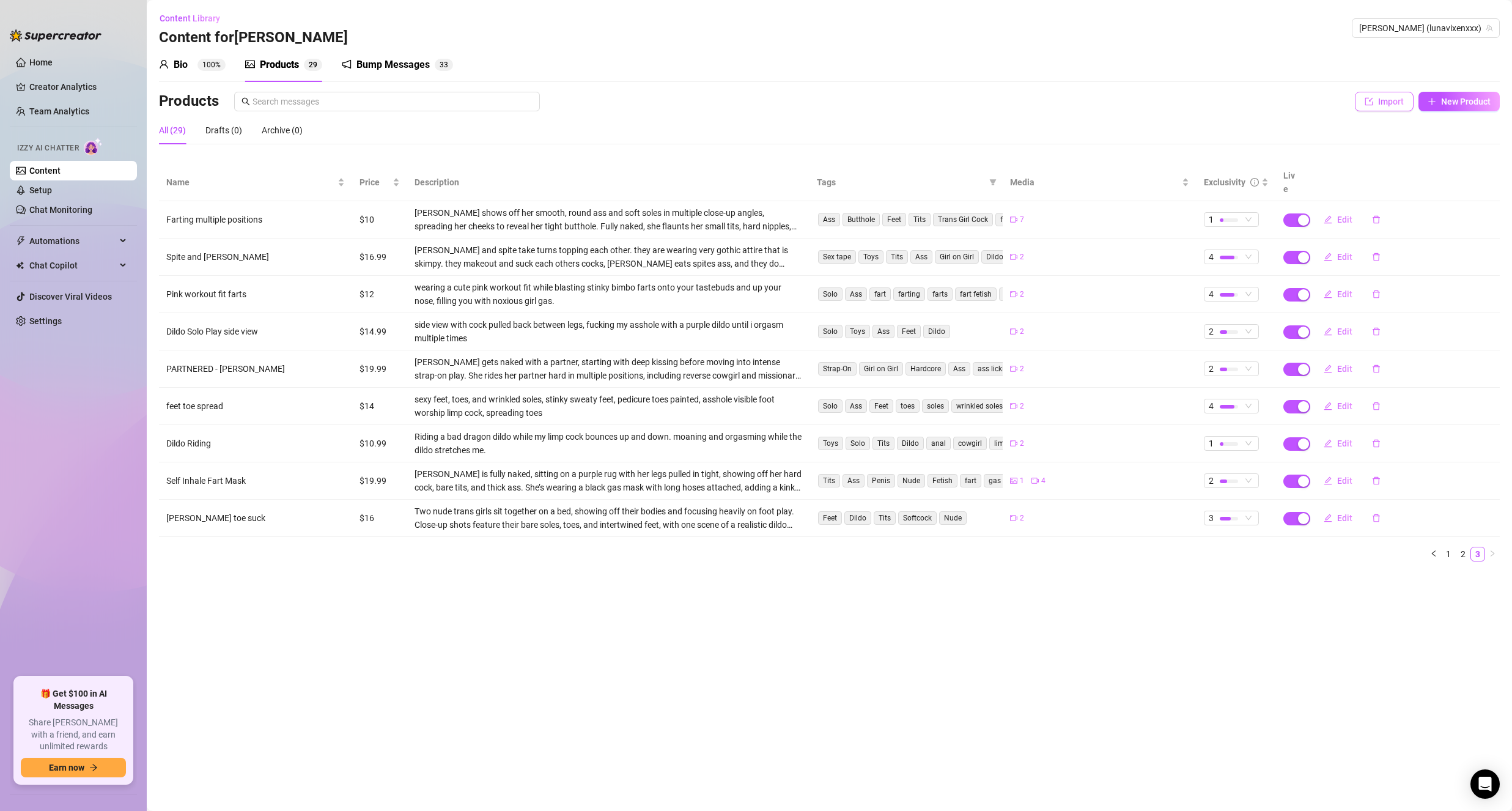
click at [1395, 95] on button "Import" at bounding box center [1384, 101] width 59 height 19
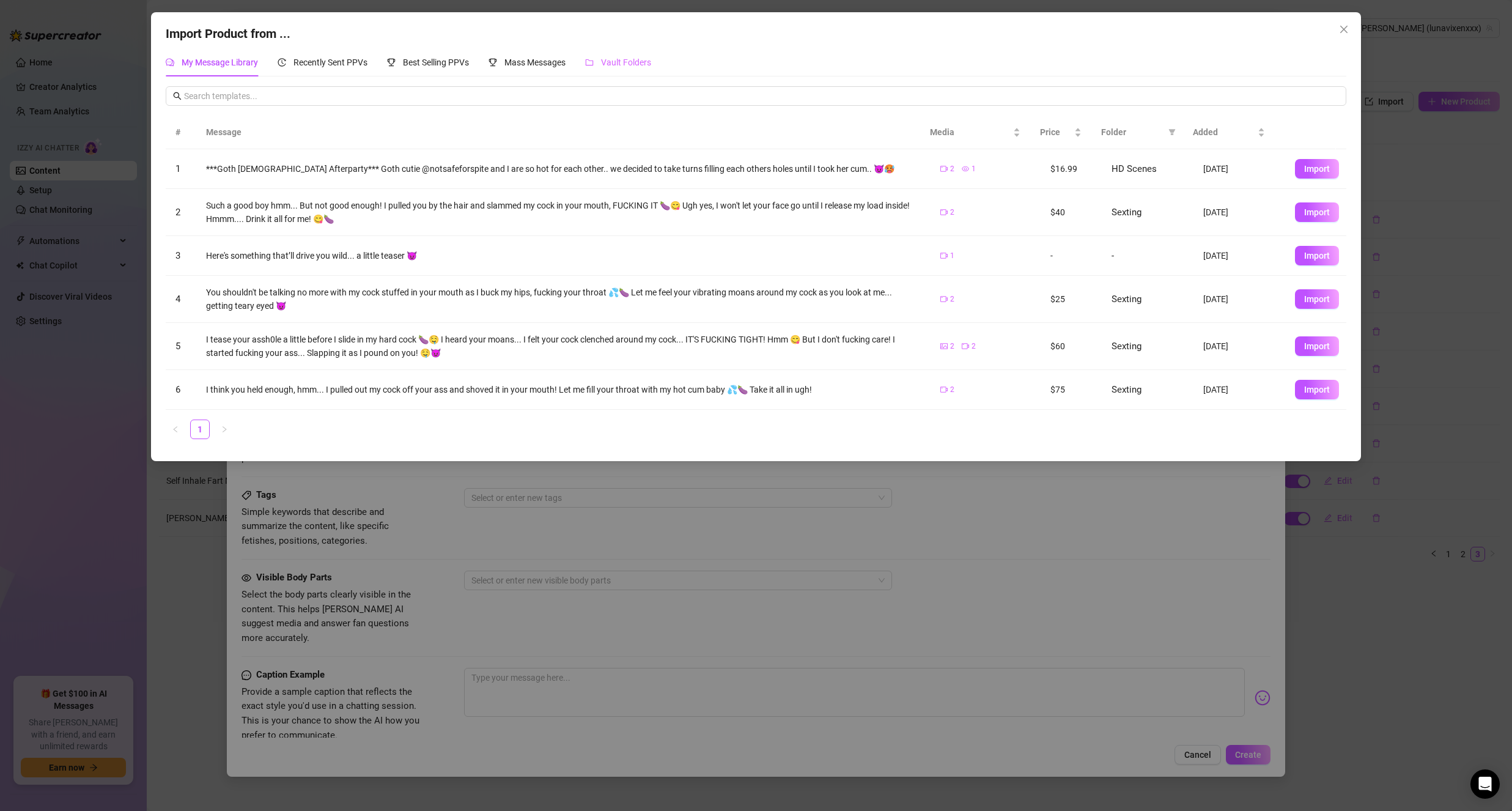
click at [627, 51] on div "Vault Folders" at bounding box center [618, 62] width 66 height 28
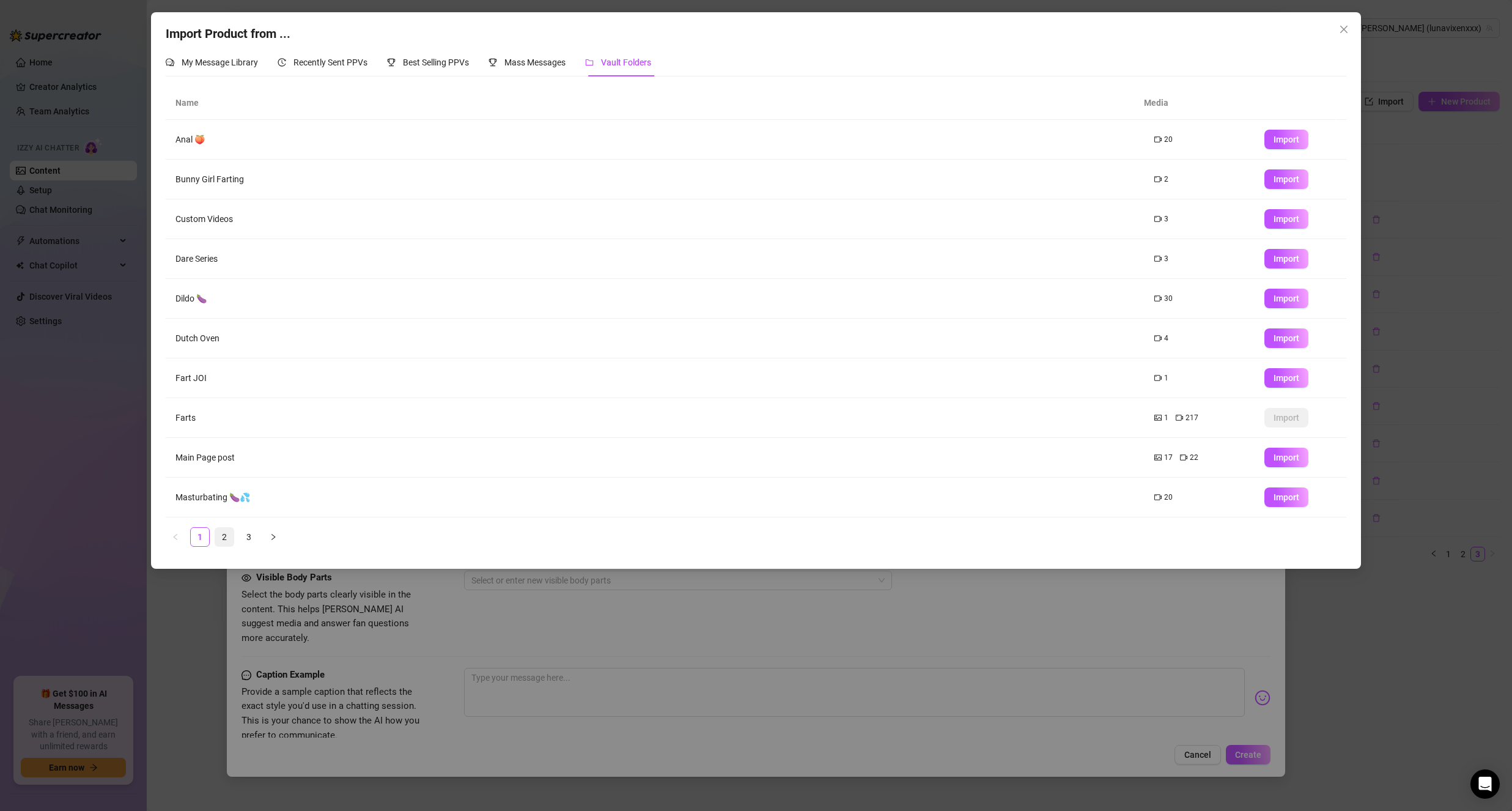
click at [229, 541] on link "2" at bounding box center [224, 536] width 18 height 18
click at [248, 535] on link "3" at bounding box center [248, 536] width 18 height 18
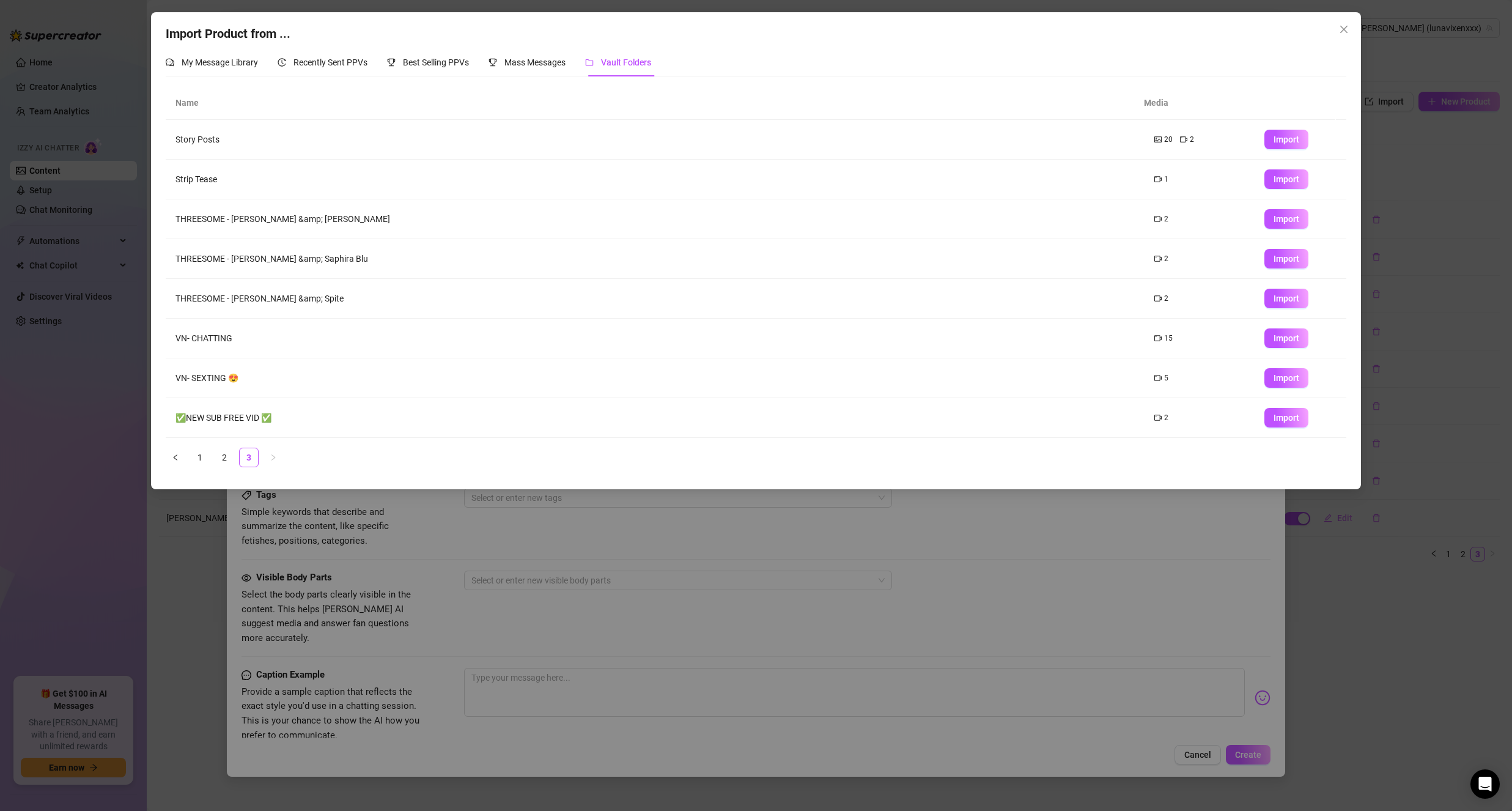
click at [167, 625] on div "Import Product from ... My Message Library Recently Sent PPVs Best Selling PPVs…" at bounding box center [756, 405] width 1512 height 811
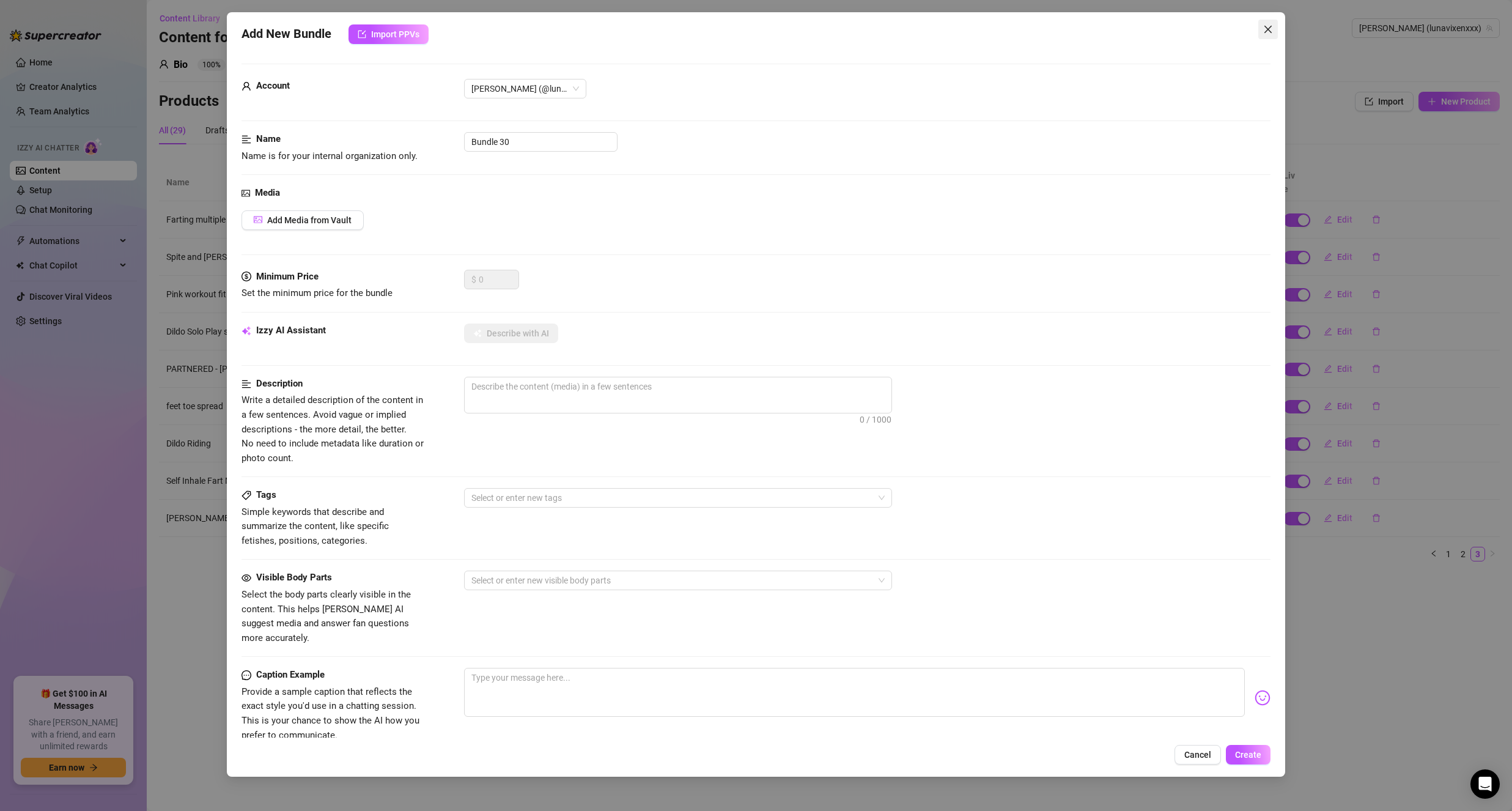
click at [1271, 23] on button "Close" at bounding box center [1268, 29] width 19 height 19
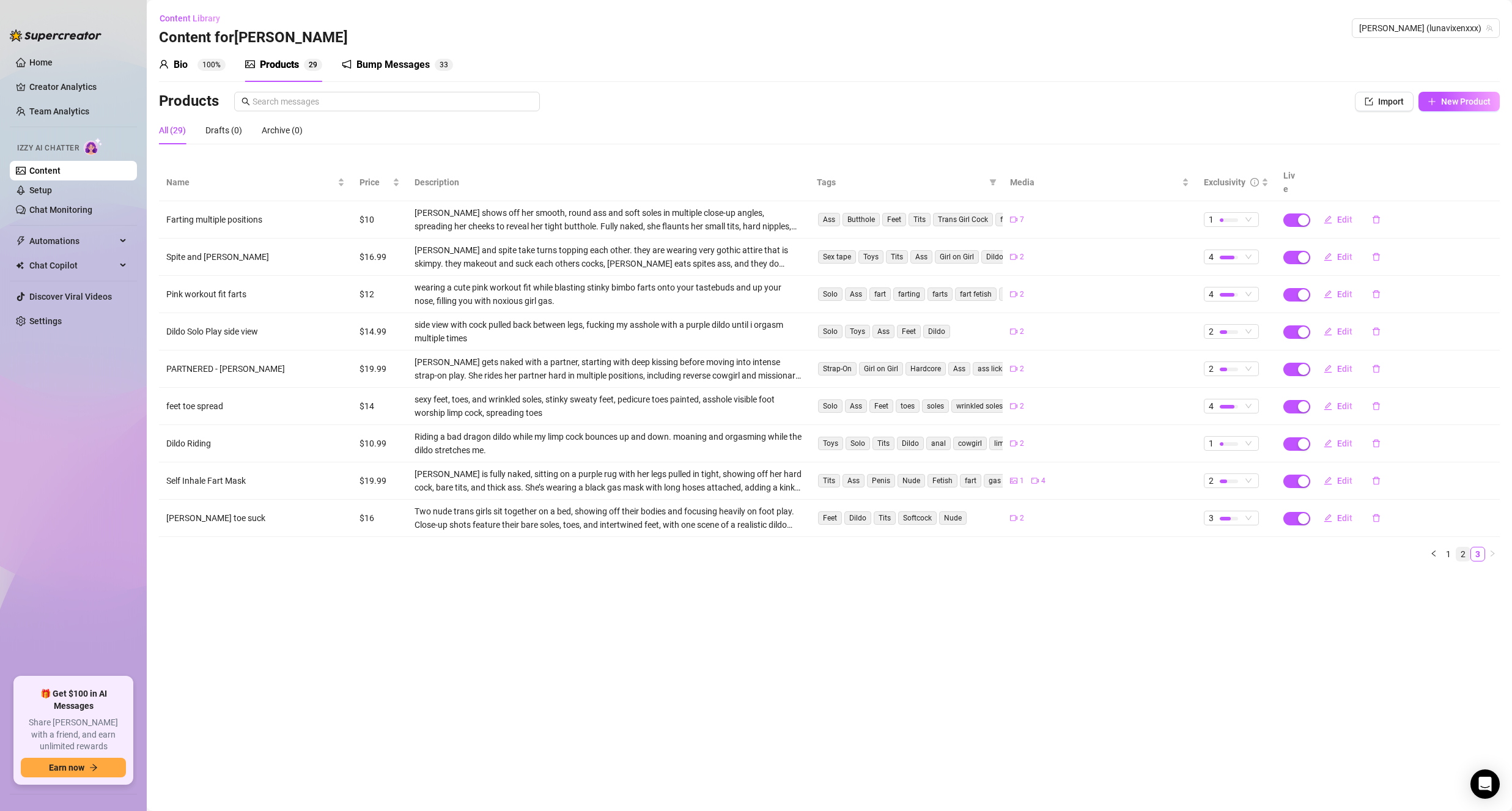
click at [1462, 547] on link "2" at bounding box center [1463, 554] width 14 height 14
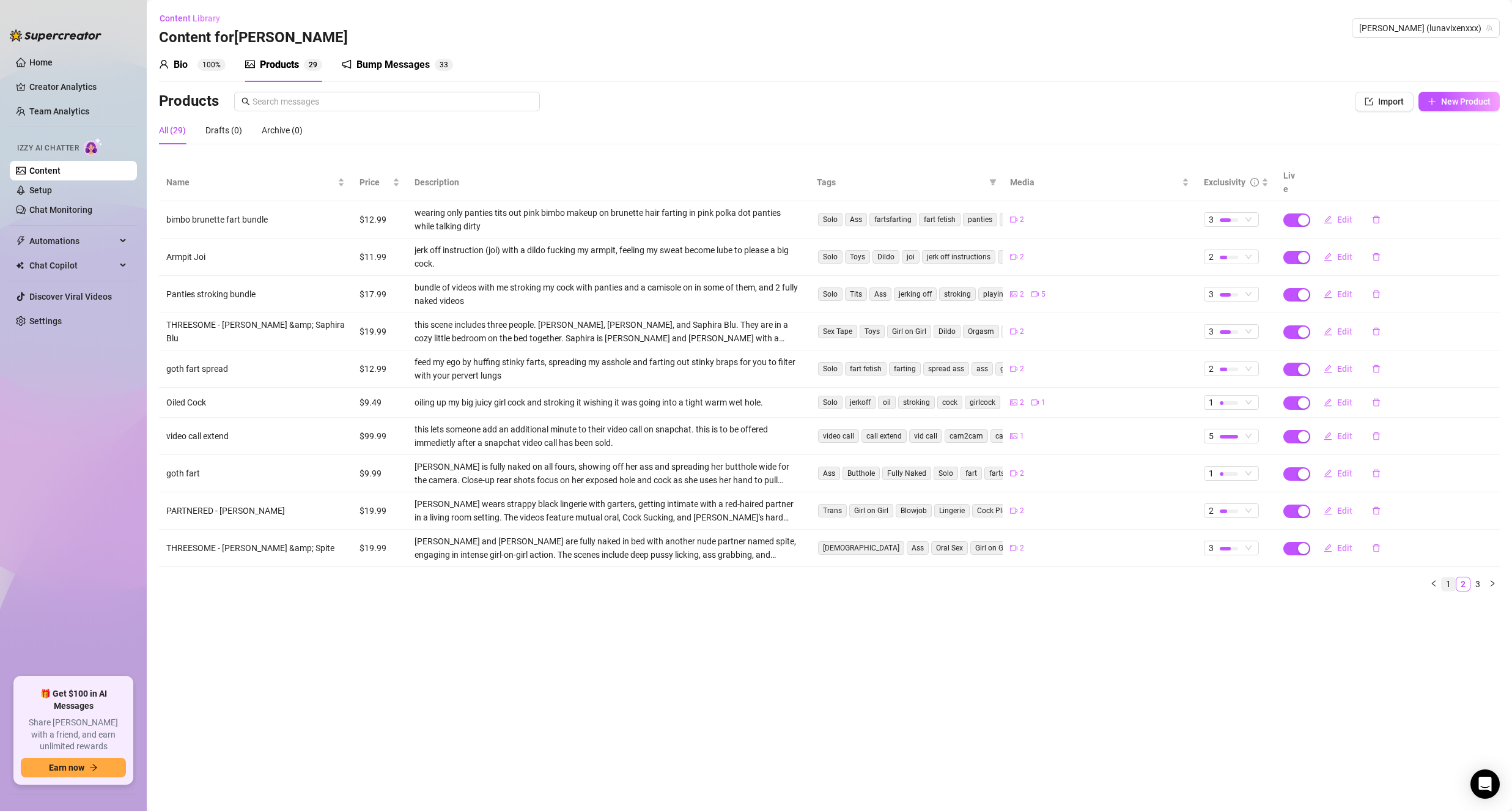
click at [1447, 577] on link "1" at bounding box center [1448, 584] width 14 height 14
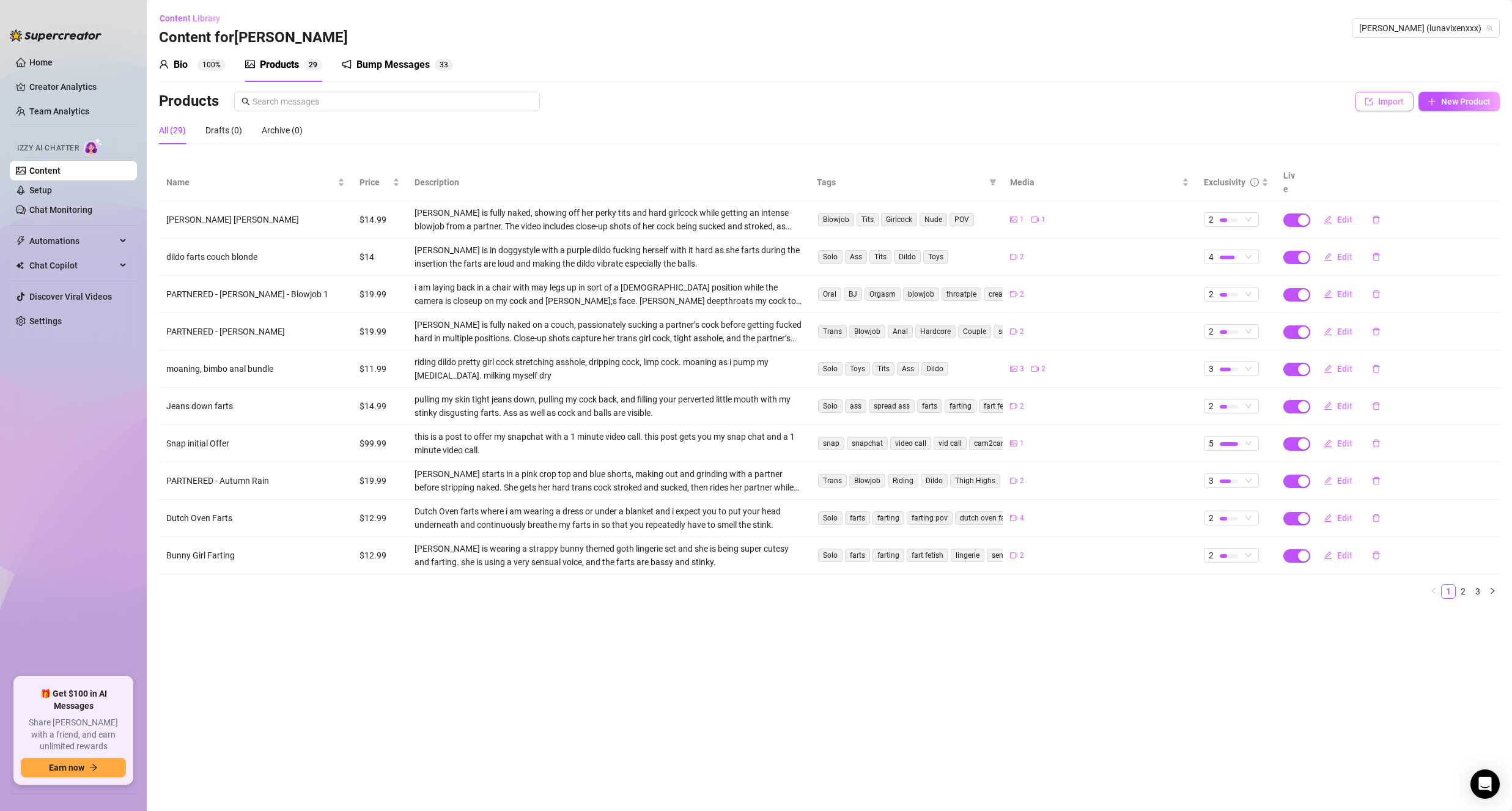
click at [1393, 101] on span "Import" at bounding box center [1390, 101] width 26 height 10
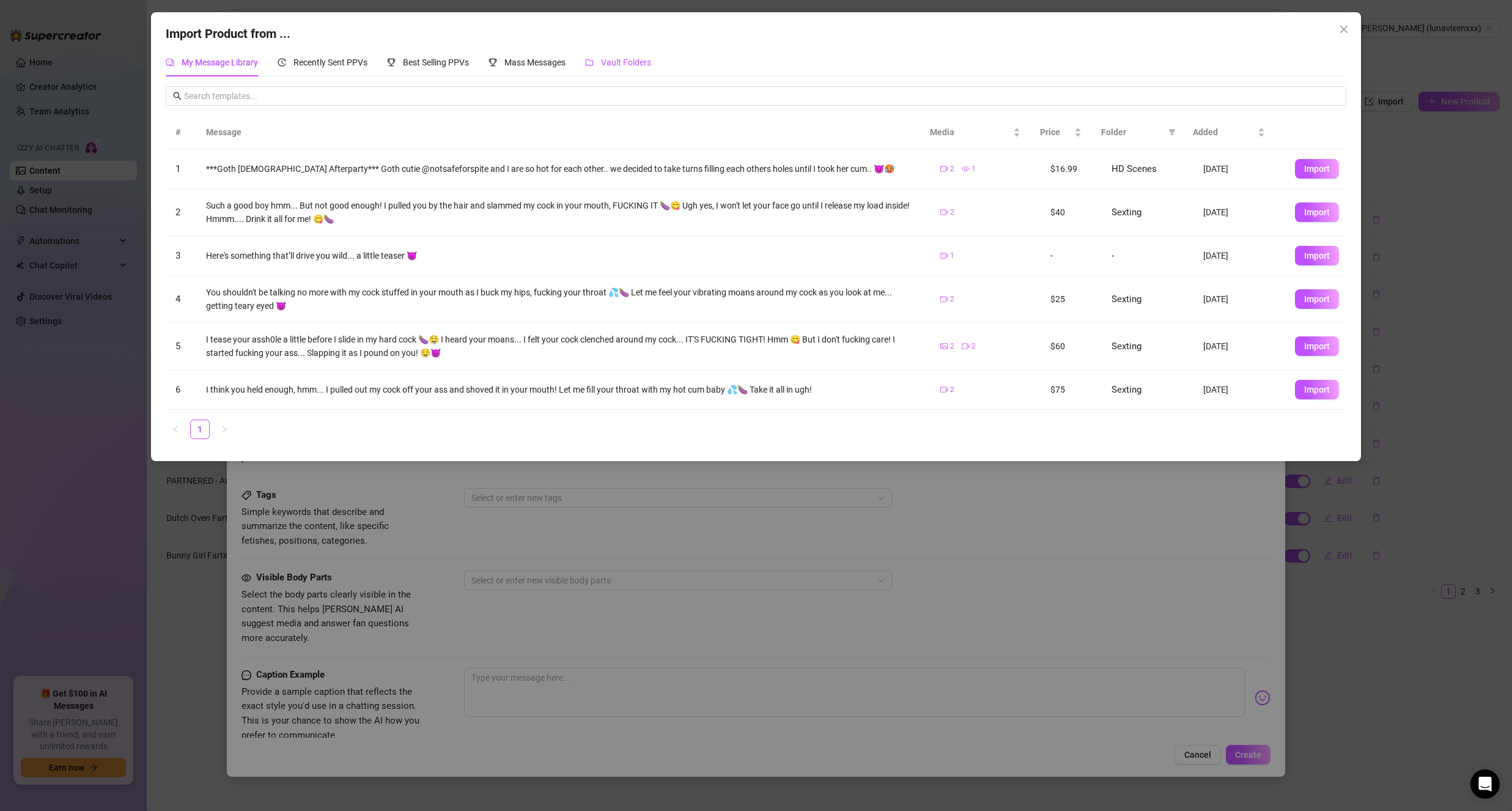
click at [622, 64] on span "Vault Folders" at bounding box center [626, 62] width 50 height 10
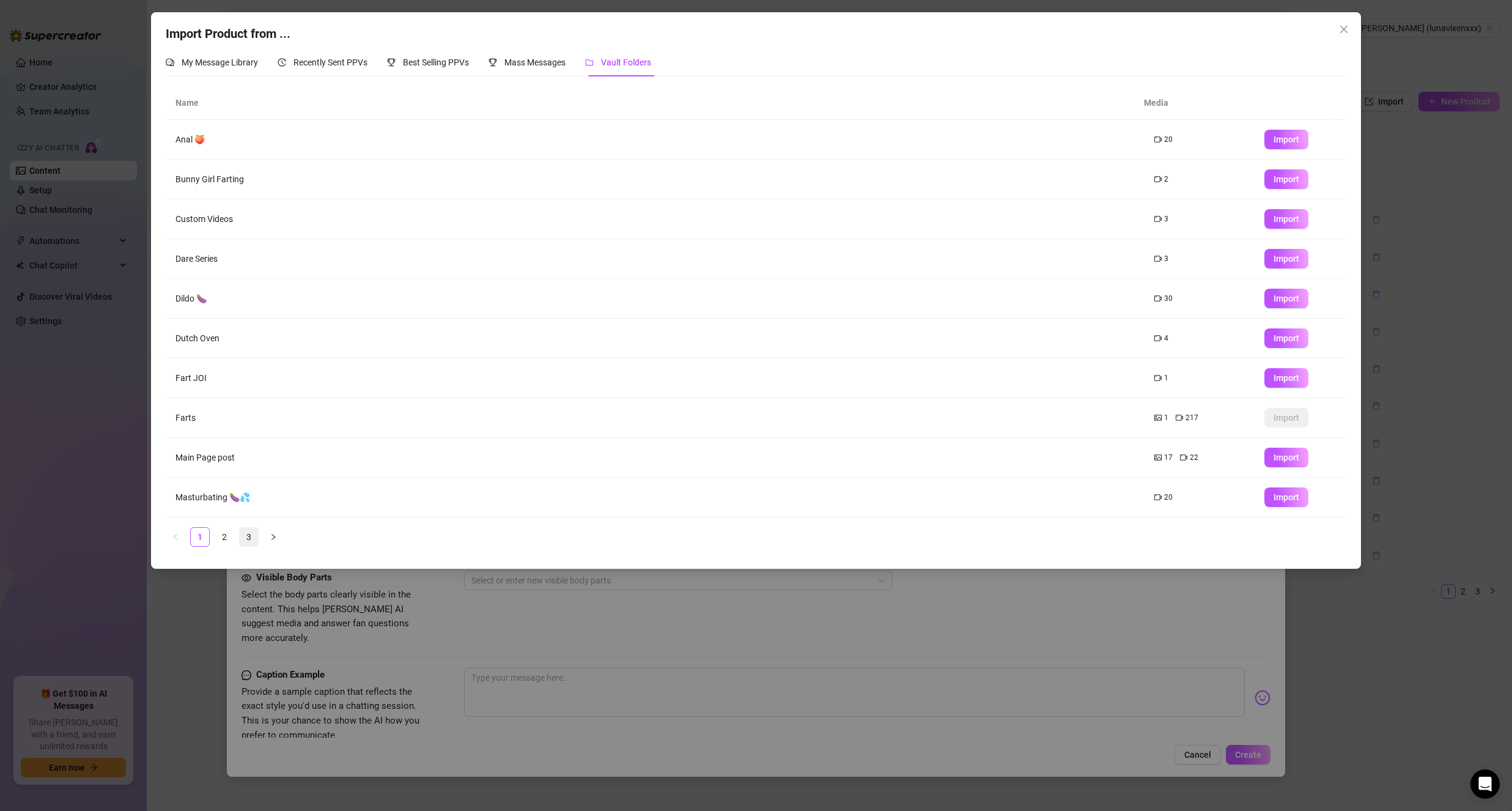
click at [256, 528] on link "3" at bounding box center [248, 536] width 18 height 18
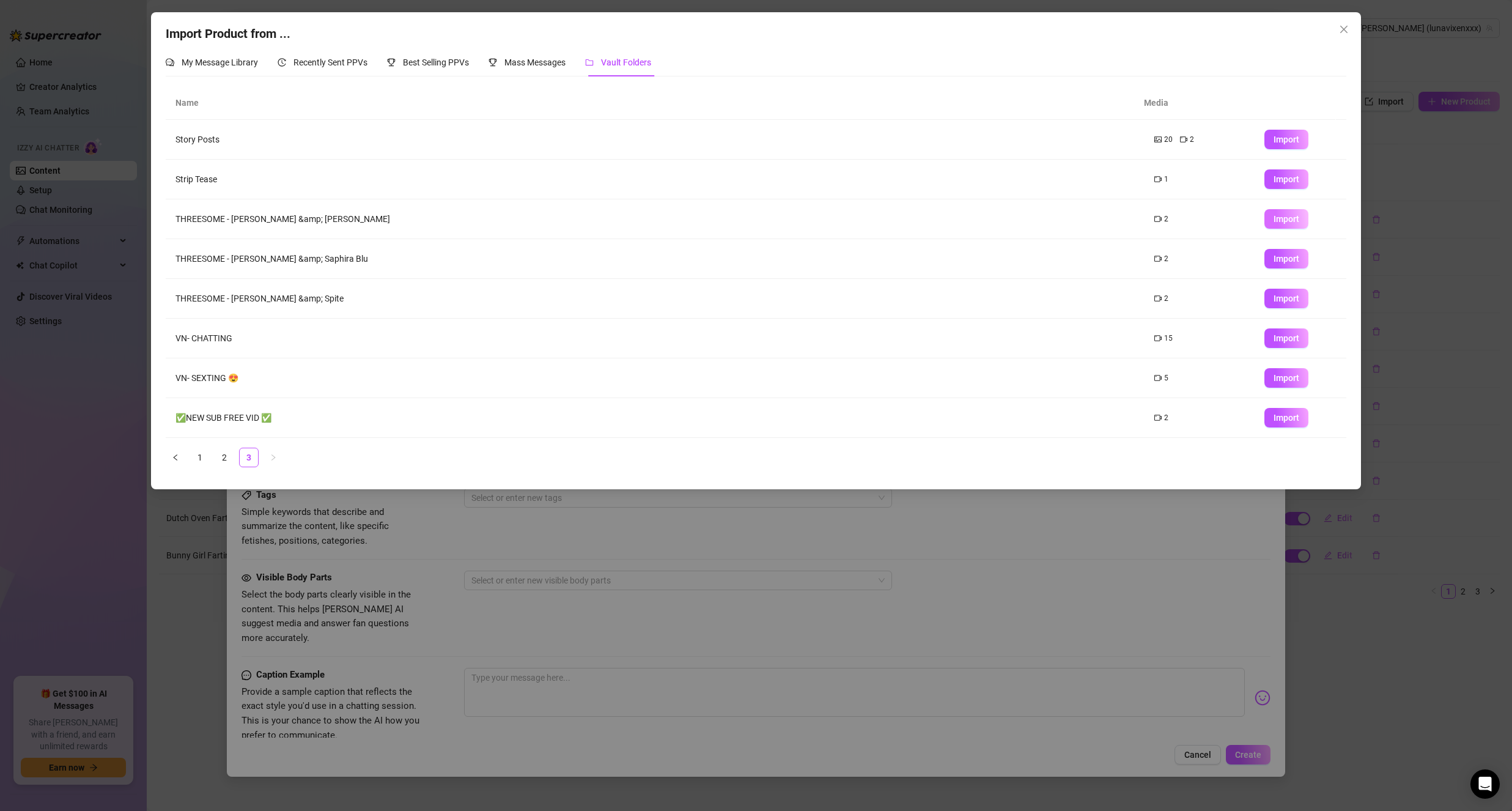
click at [1290, 217] on button "Import" at bounding box center [1287, 218] width 44 height 19
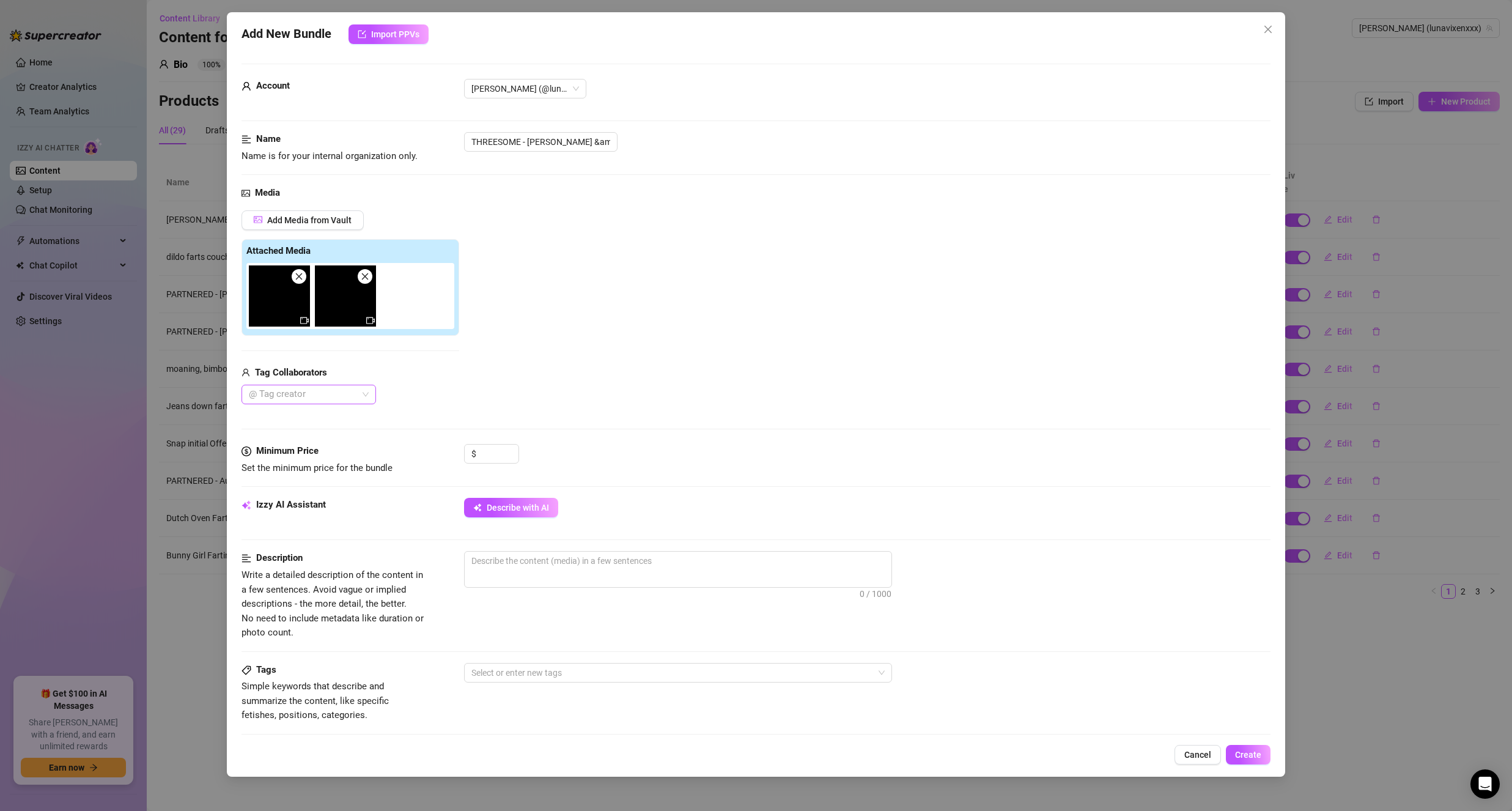
click at [358, 391] on div at bounding box center [301, 394] width 117 height 17
click at [324, 420] on div "Dani Sophia" at bounding box center [308, 420] width 115 height 14
click at [314, 461] on div "Michael Love" at bounding box center [308, 455] width 115 height 14
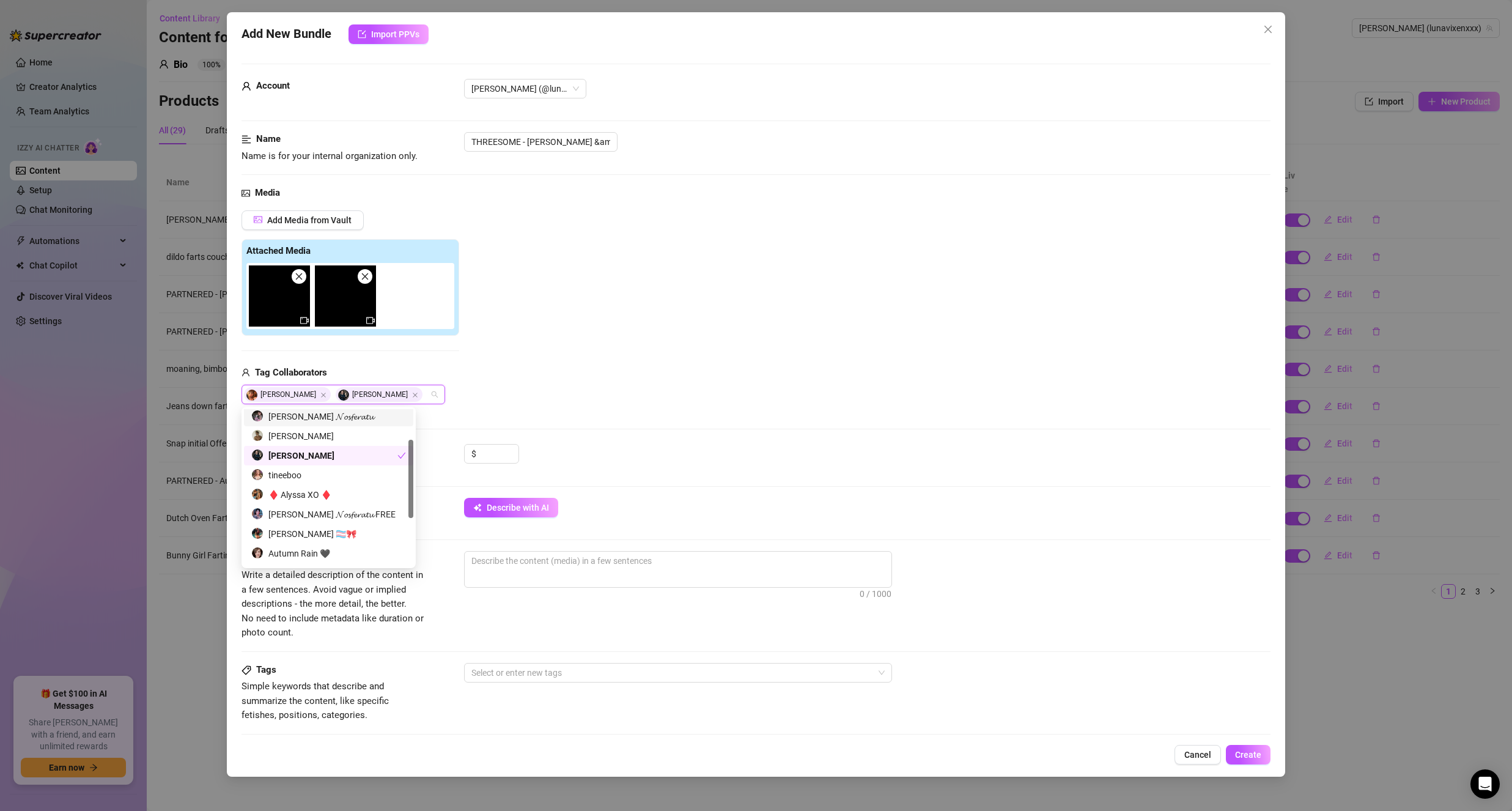
click at [589, 340] on div "Add Media from Vault Attached Media Tag Collaborators Dani Sophia Michael Love" at bounding box center [756, 307] width 1029 height 194
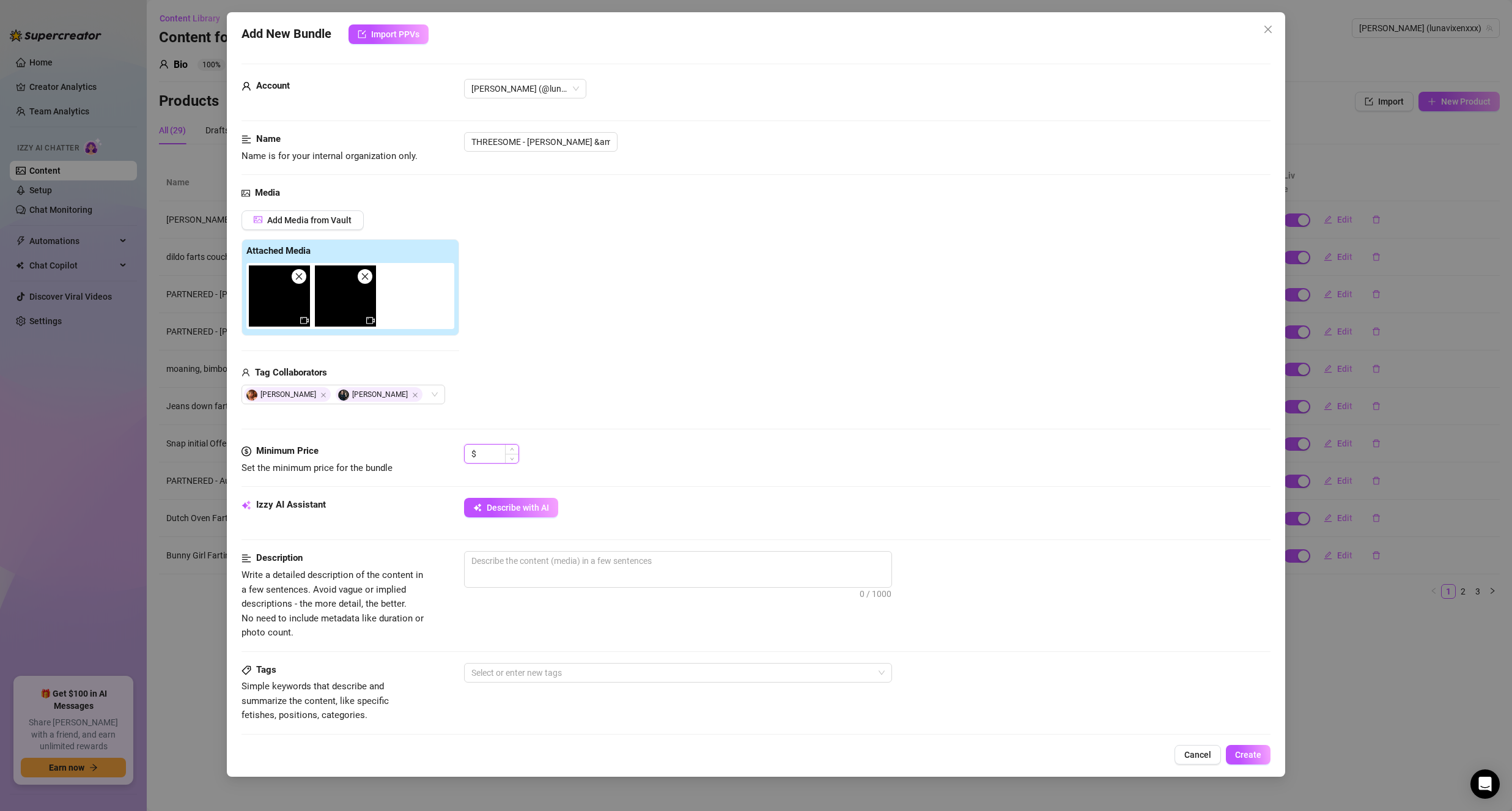
click at [487, 452] on input at bounding box center [498, 453] width 40 height 18
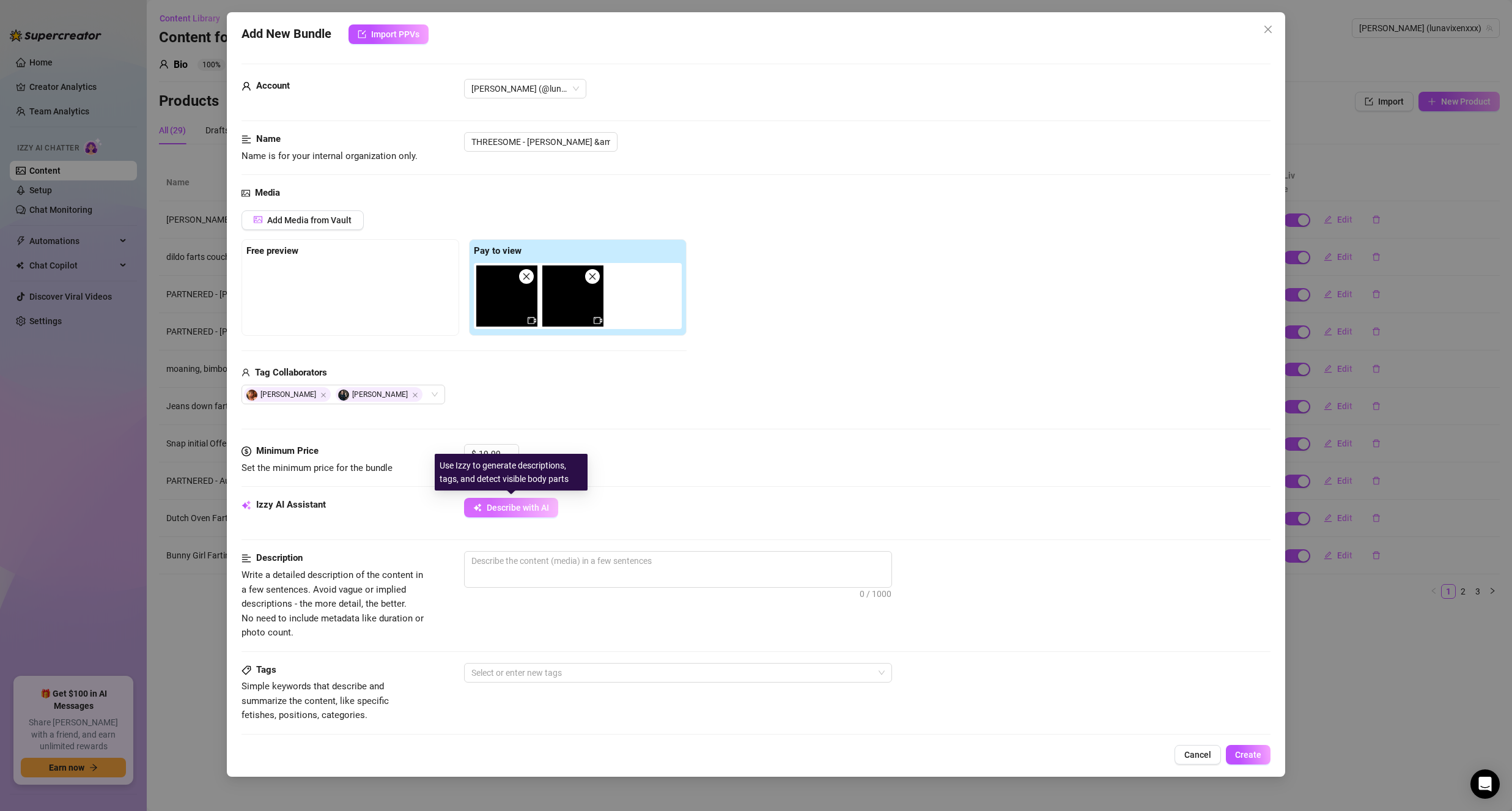
click at [535, 515] on button "Describe with AI" at bounding box center [510, 507] width 94 height 19
click at [521, 508] on span "Describe with AI" at bounding box center [518, 507] width 63 height 10
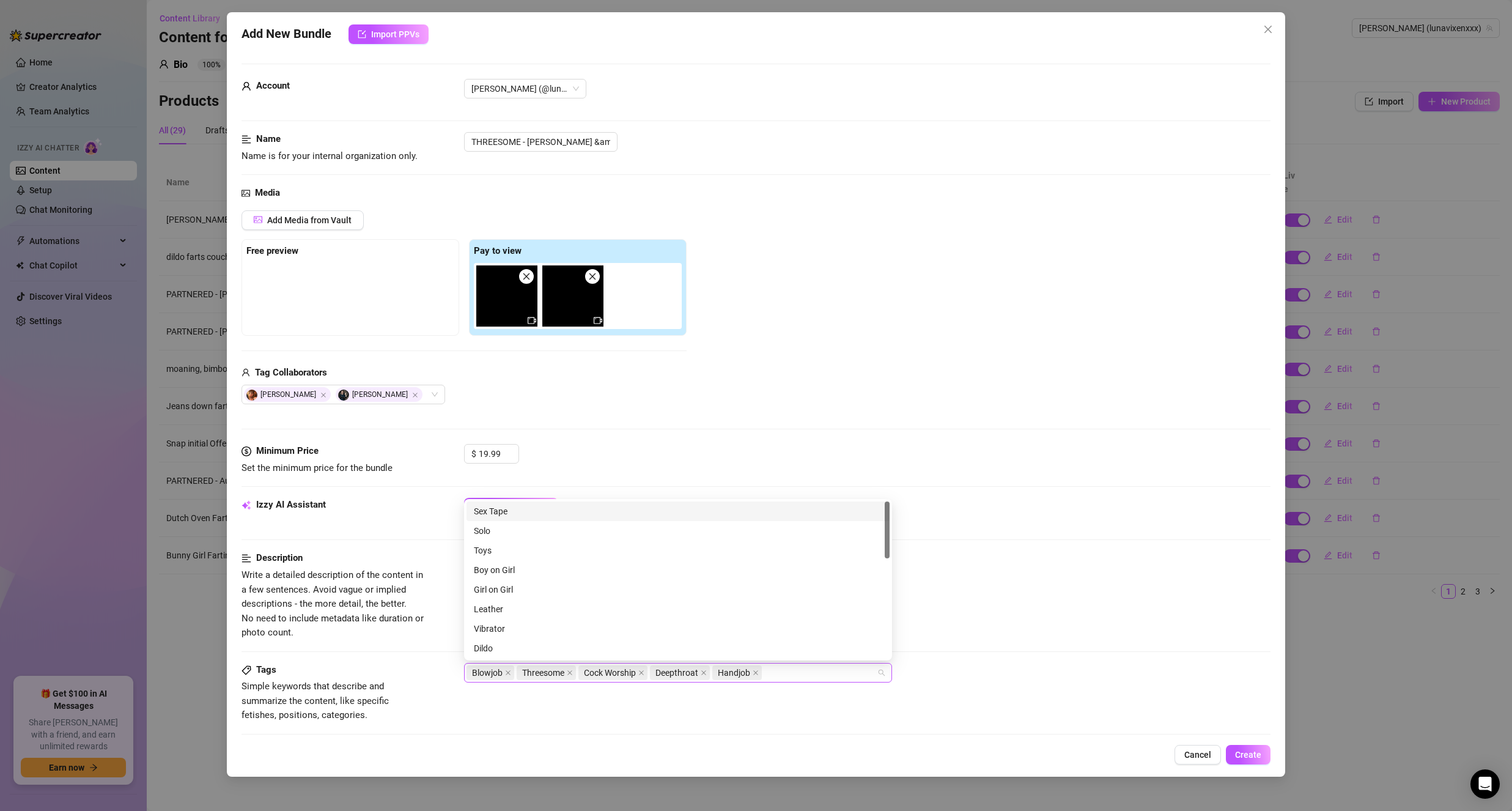
click at [803, 667] on div "Blowjob Threesome Cock Worship Deepthroat Handjob" at bounding box center [671, 673] width 411 height 17
click at [512, 565] on div "Boy on Girl" at bounding box center [677, 570] width 409 height 14
click at [502, 649] on div "Oral" at bounding box center [677, 646] width 409 height 14
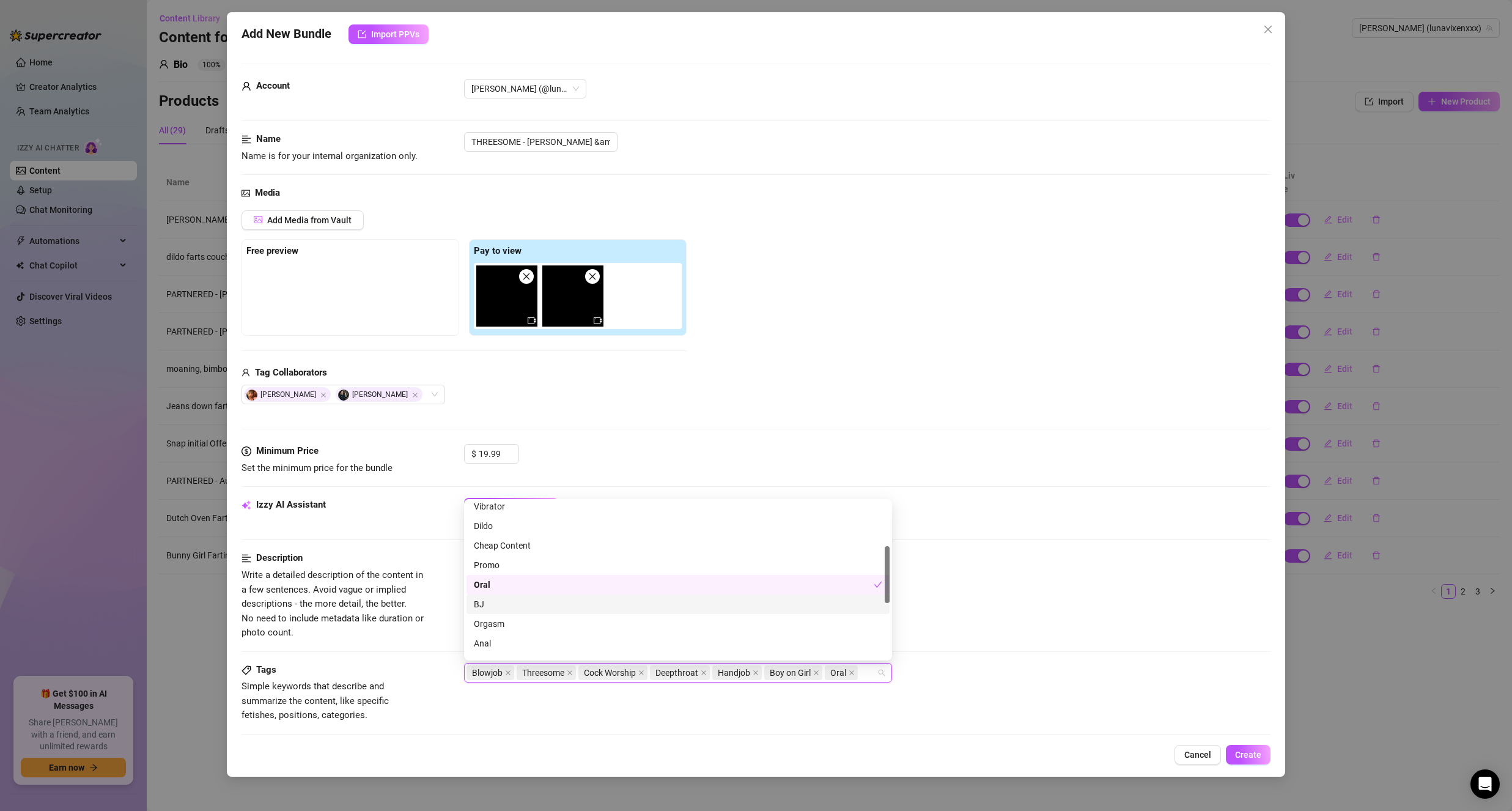
click at [501, 605] on div "BJ" at bounding box center [677, 604] width 409 height 14
click at [505, 620] on div "Orgasm" at bounding box center [677, 624] width 409 height 14
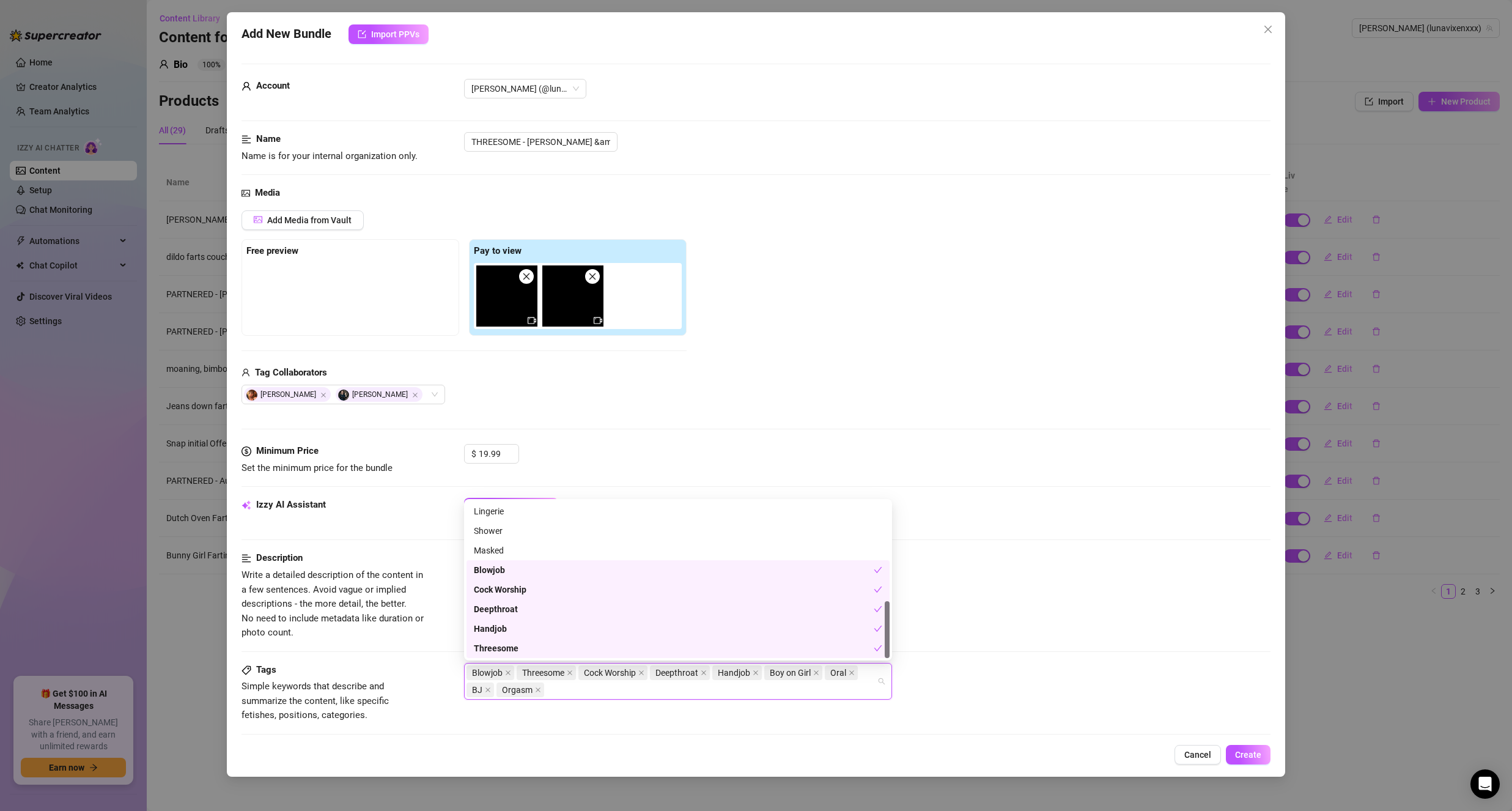
scroll to position [0, 0]
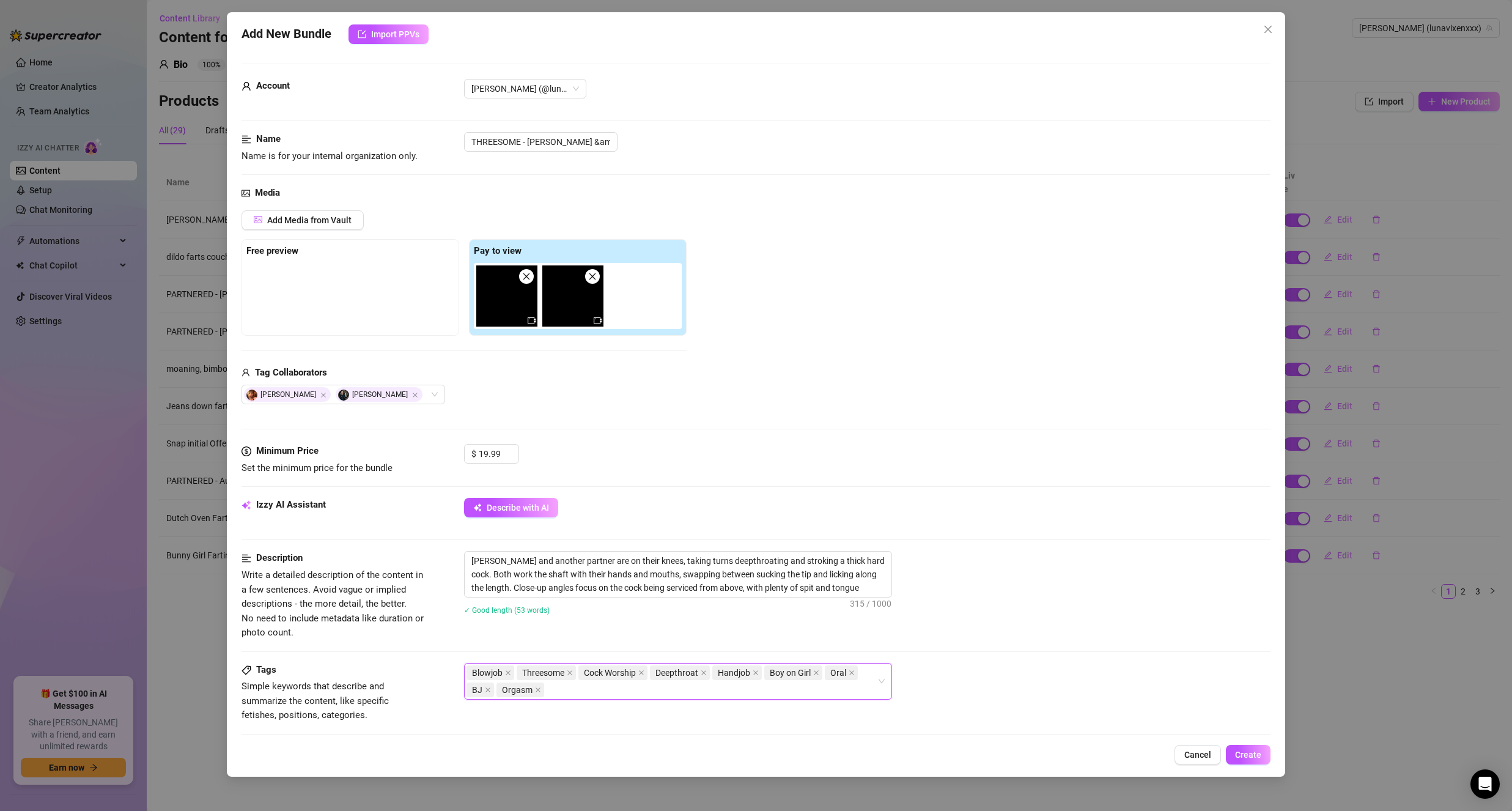
click at [573, 685] on div "Blowjob Threesome Cock Worship Deepthroat Handjob Boy on Girl Oral BJ Orgasm" at bounding box center [671, 681] width 411 height 34
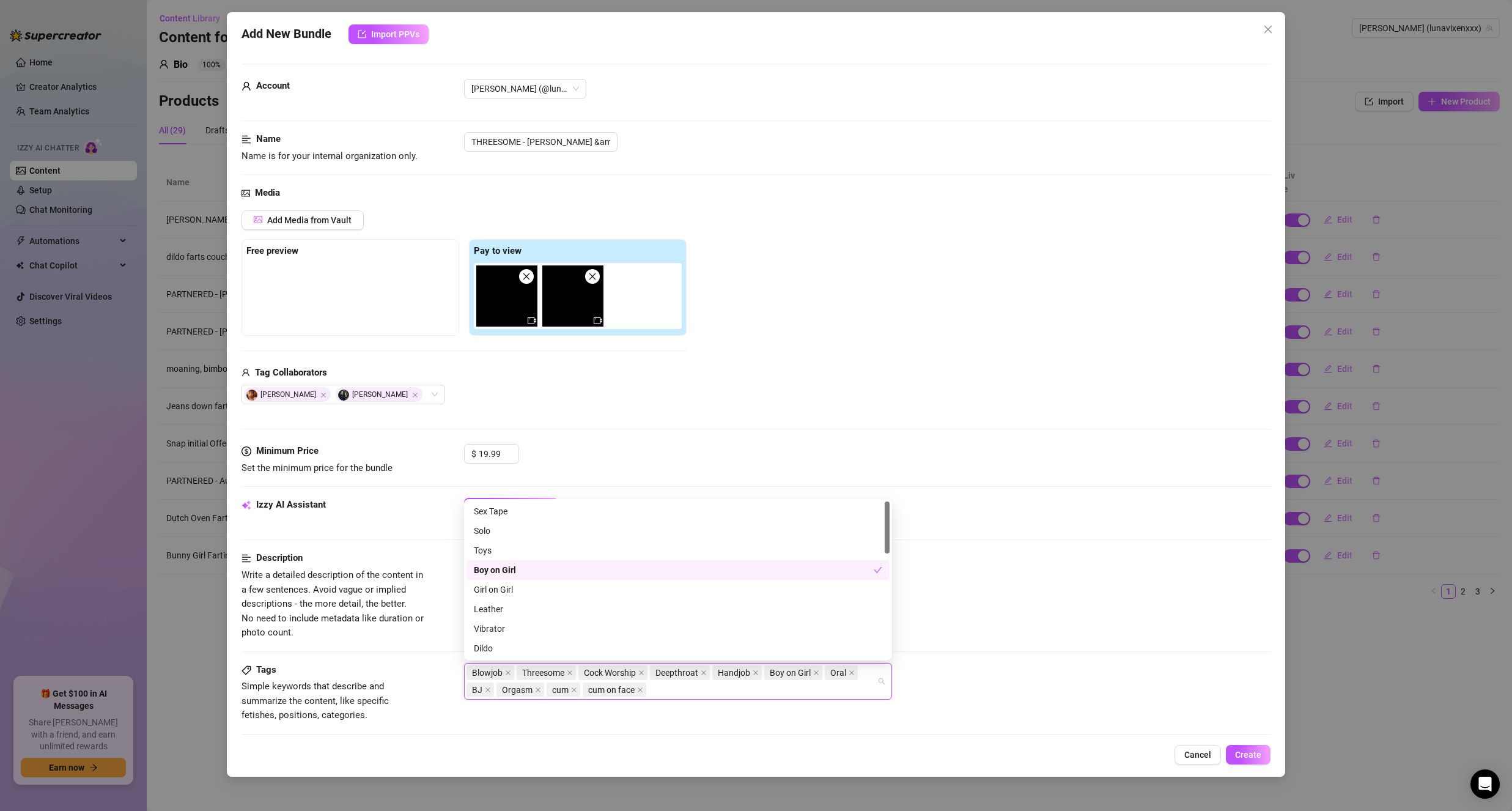
click at [1013, 547] on div "Izzy AI Assistant Describe with AI" at bounding box center [756, 524] width 1029 height 53
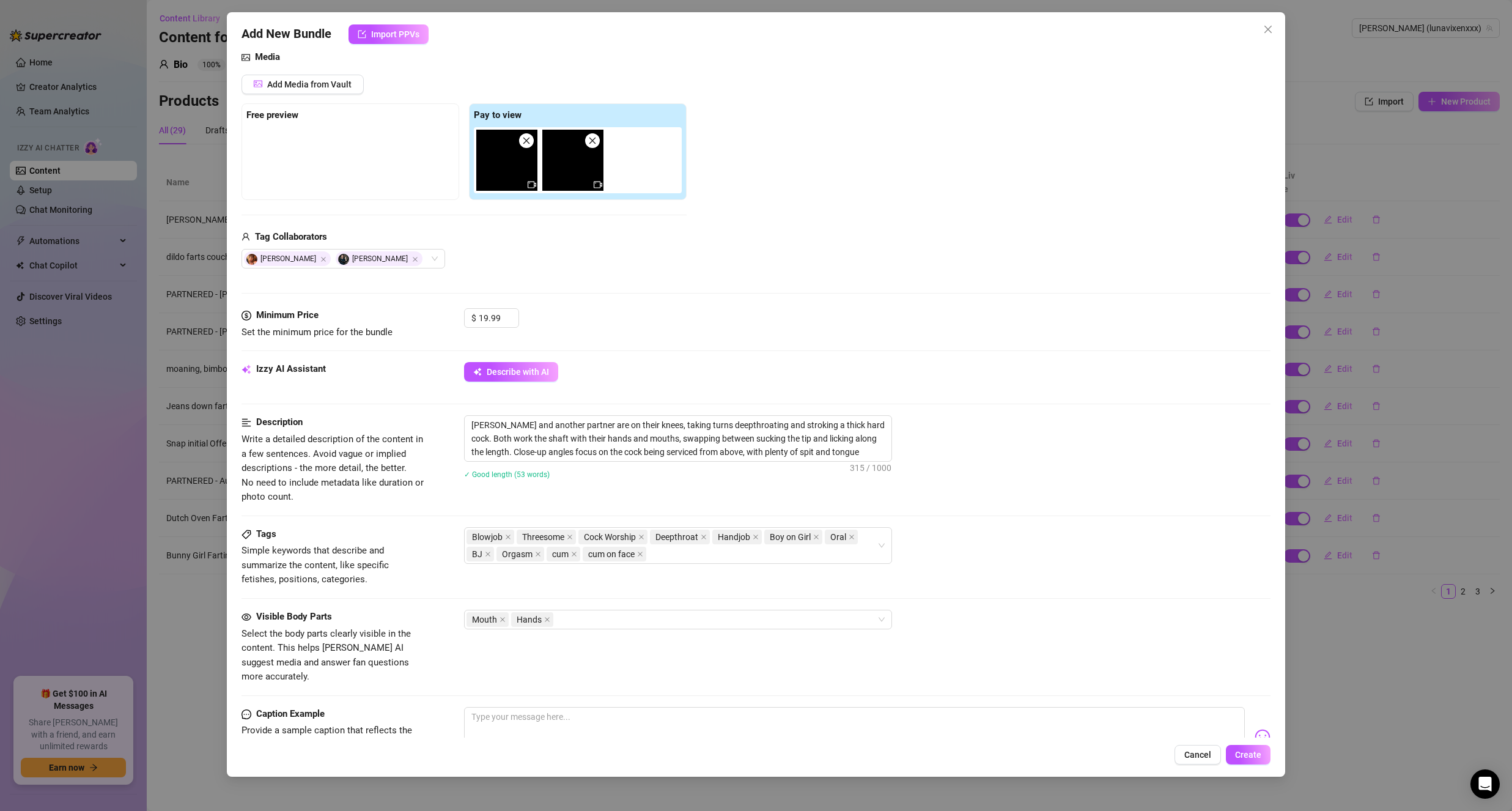
scroll to position [305, 0]
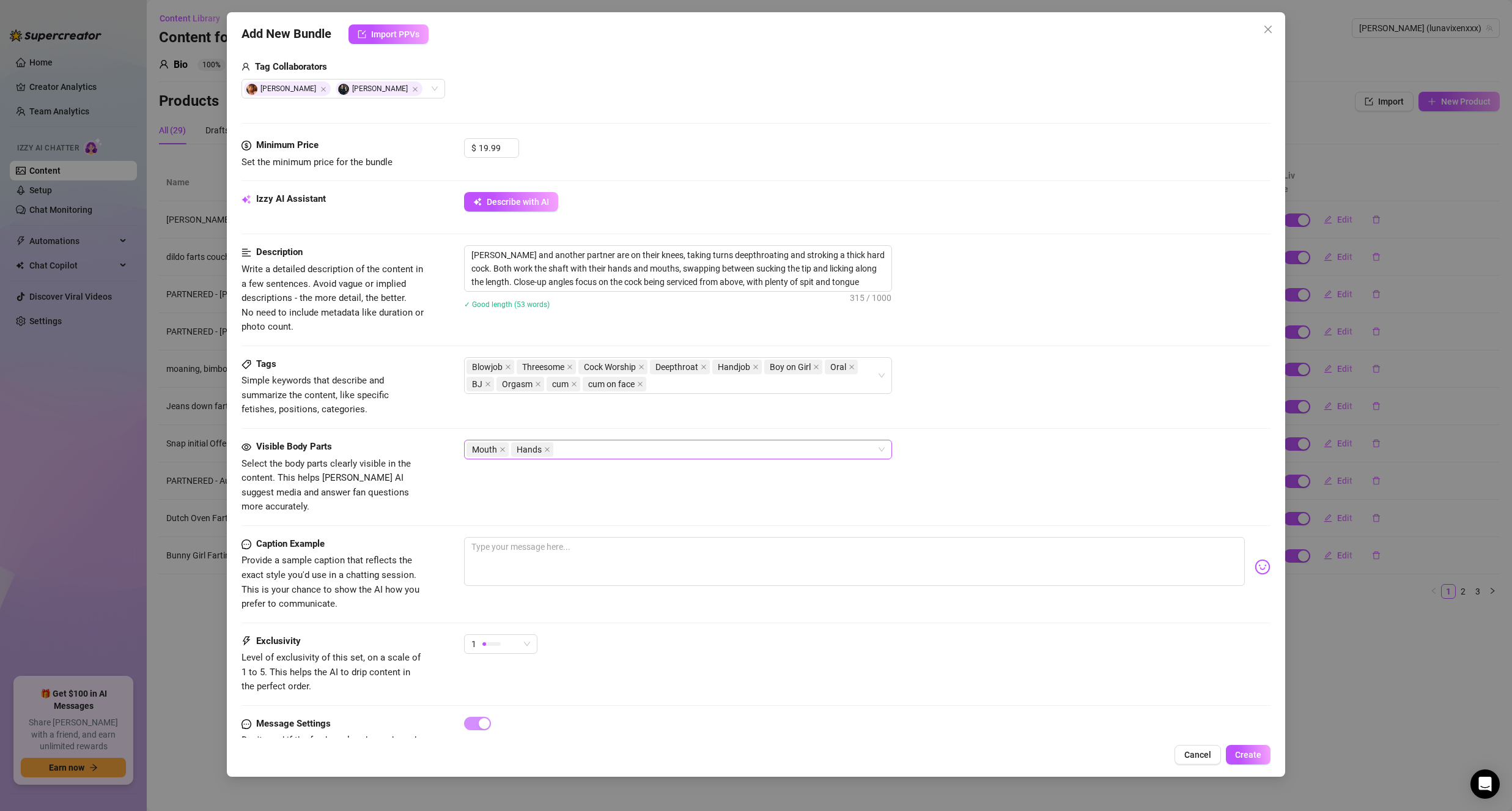
click at [690, 451] on div "Mouth Hands" at bounding box center [671, 449] width 411 height 17
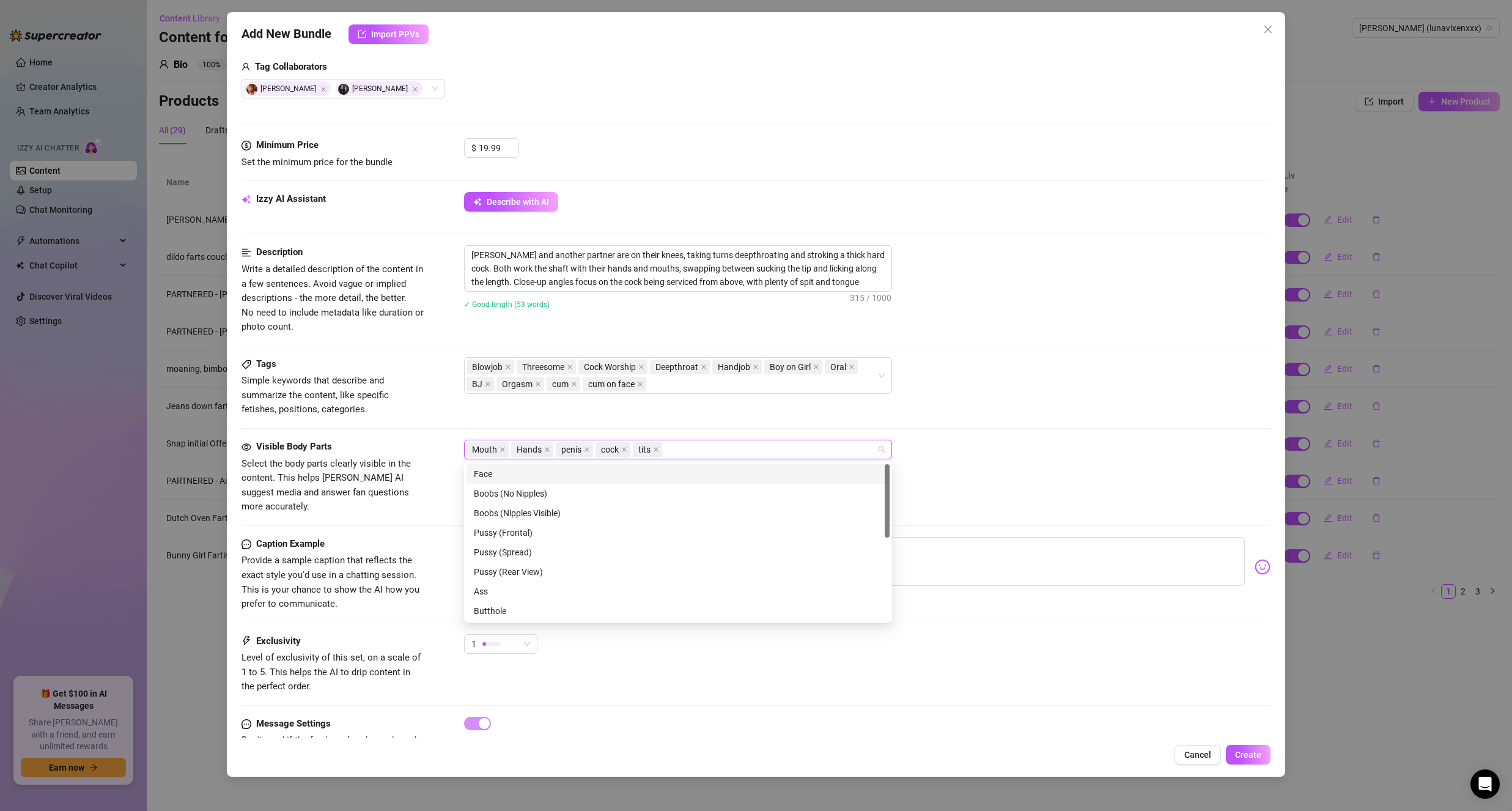
click at [508, 474] on div "Face" at bounding box center [677, 474] width 409 height 14
click at [568, 514] on div "Boobs (Nipples Visible)" at bounding box center [677, 513] width 409 height 14
click at [555, 570] on div "Penis" at bounding box center [677, 569] width 409 height 14
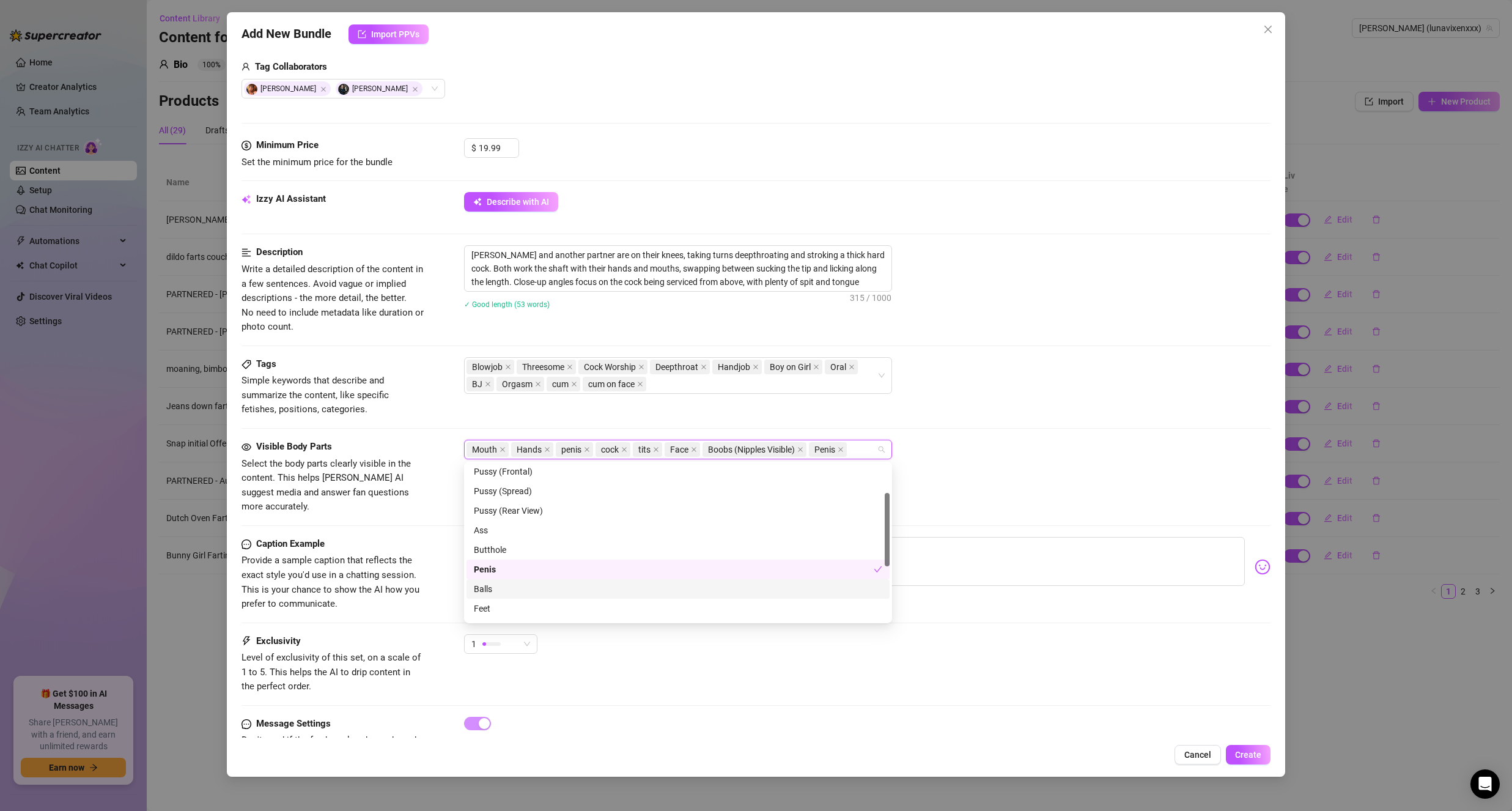
click at [563, 584] on div "Balls" at bounding box center [677, 589] width 409 height 14
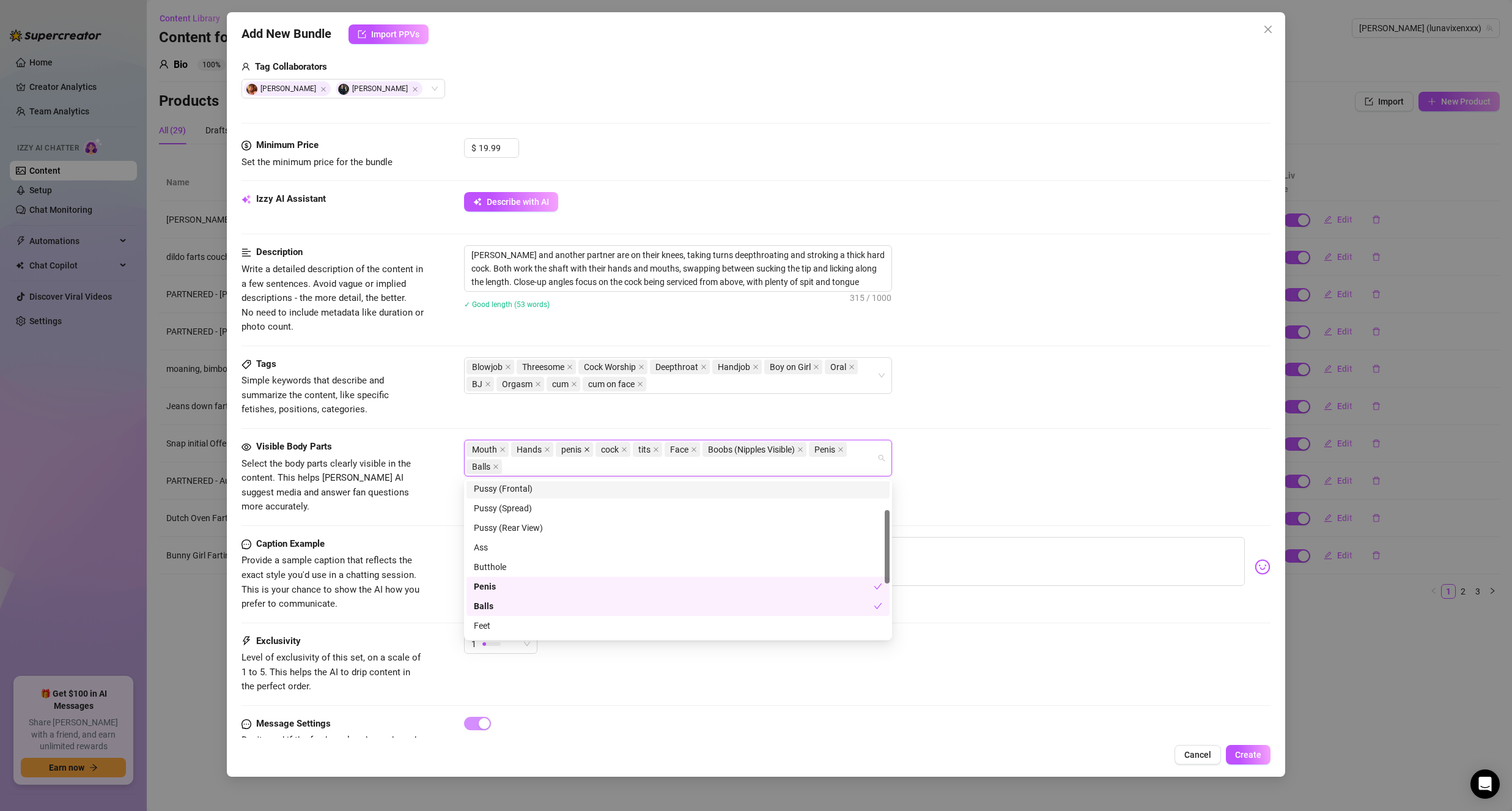
click at [588, 446] on span at bounding box center [586, 449] width 6 height 14
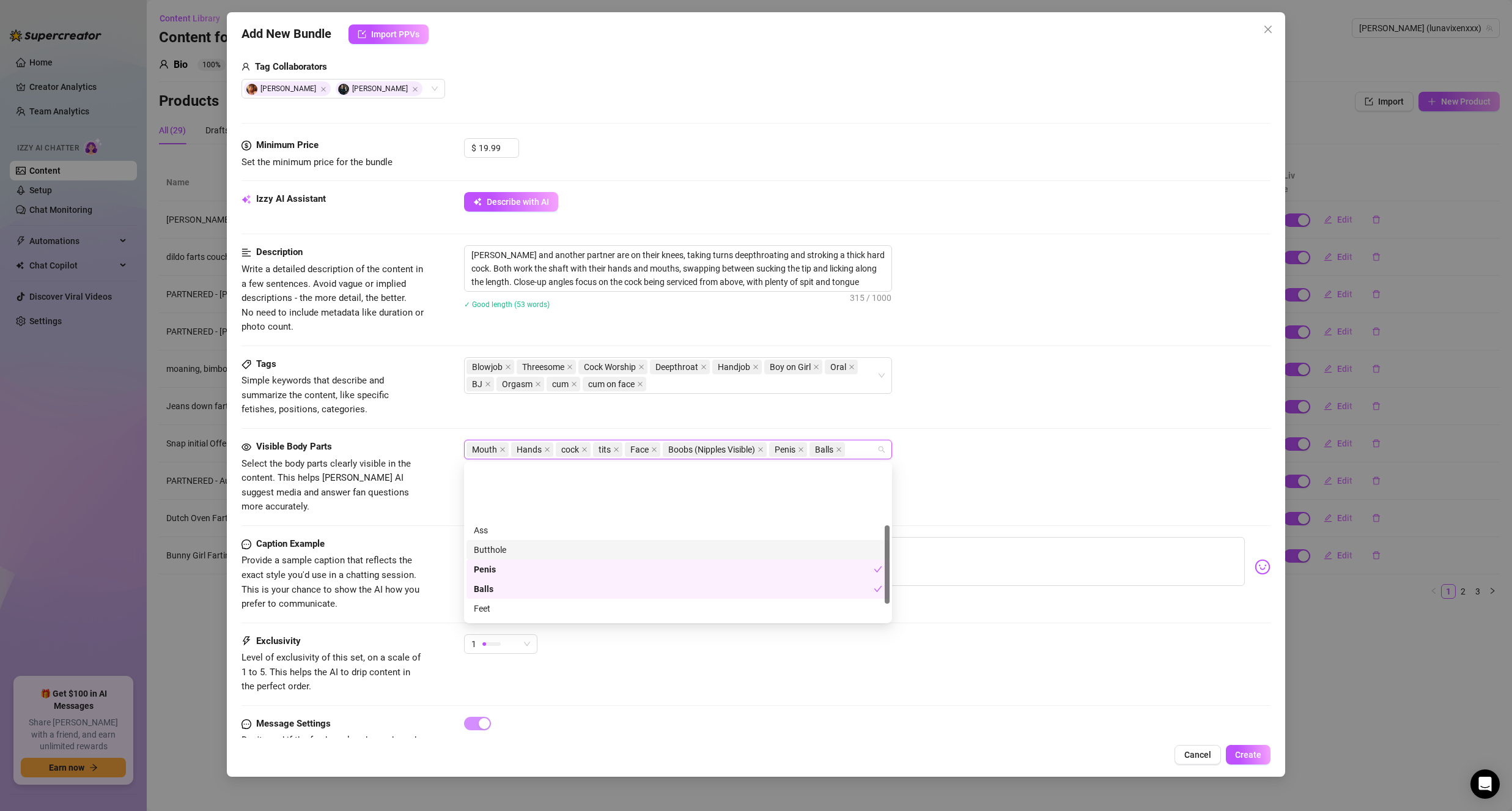
scroll to position [123, 0]
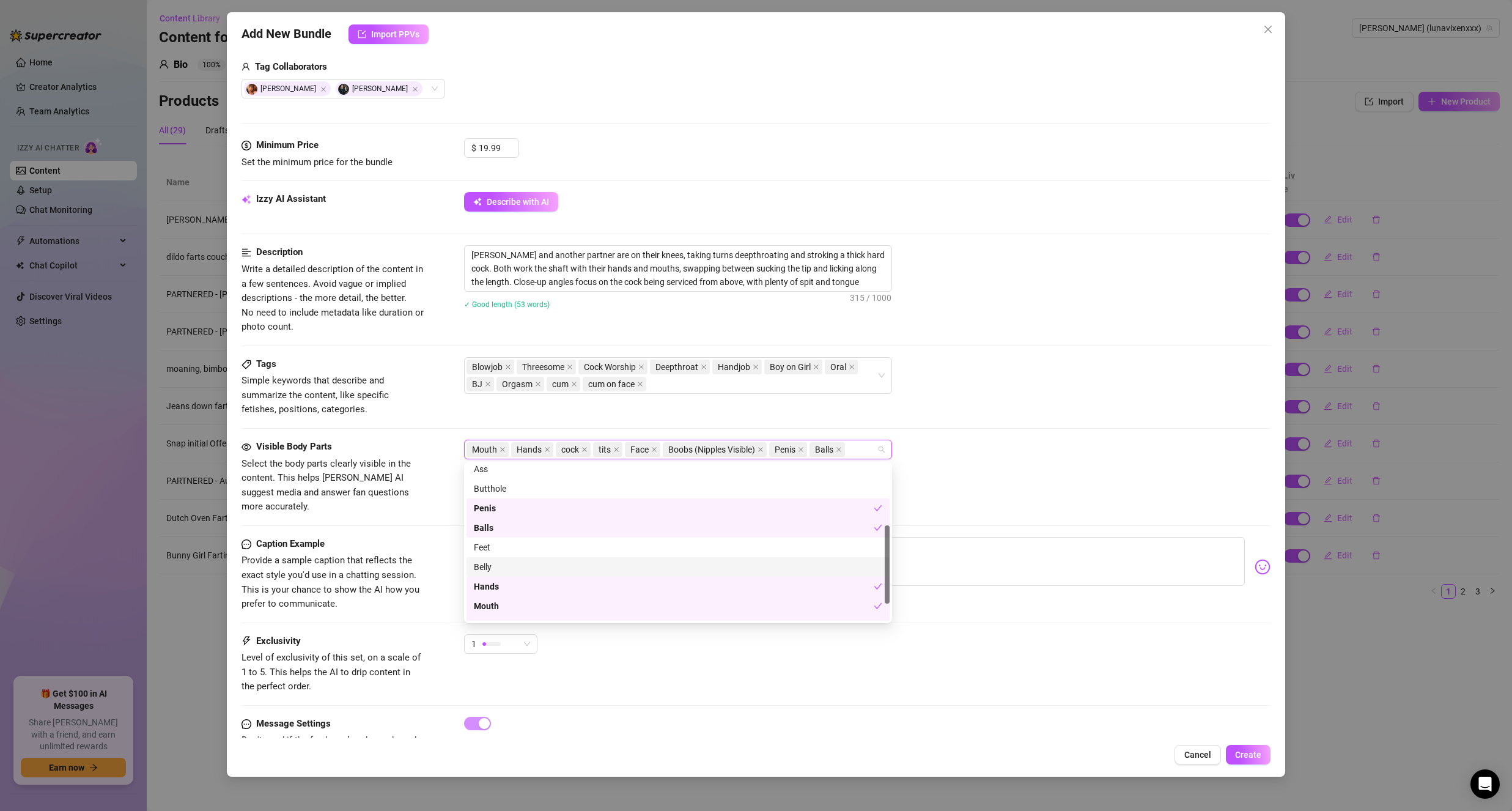
click at [572, 563] on div "Belly" at bounding box center [677, 567] width 409 height 14
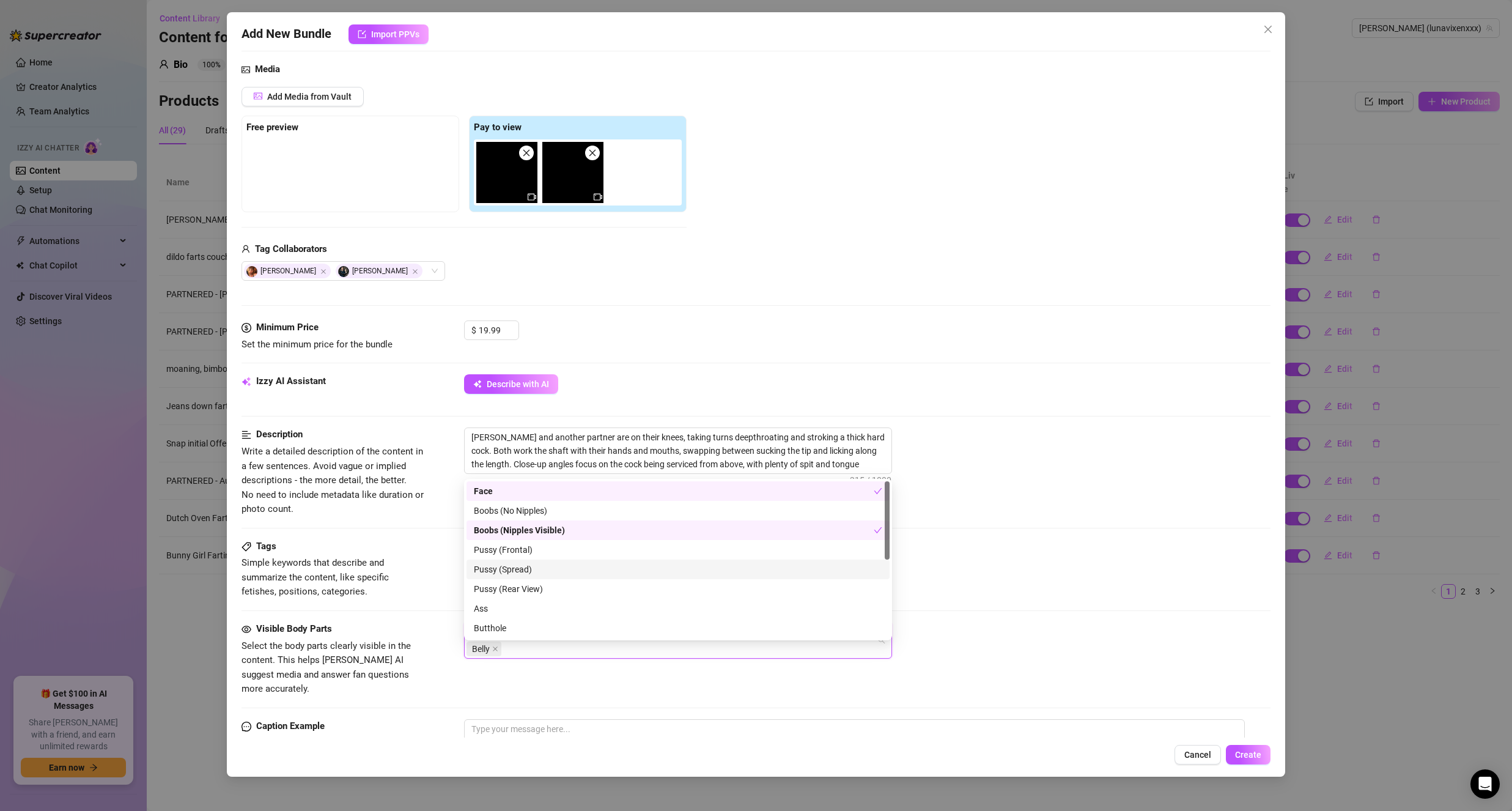
scroll to position [1, 0]
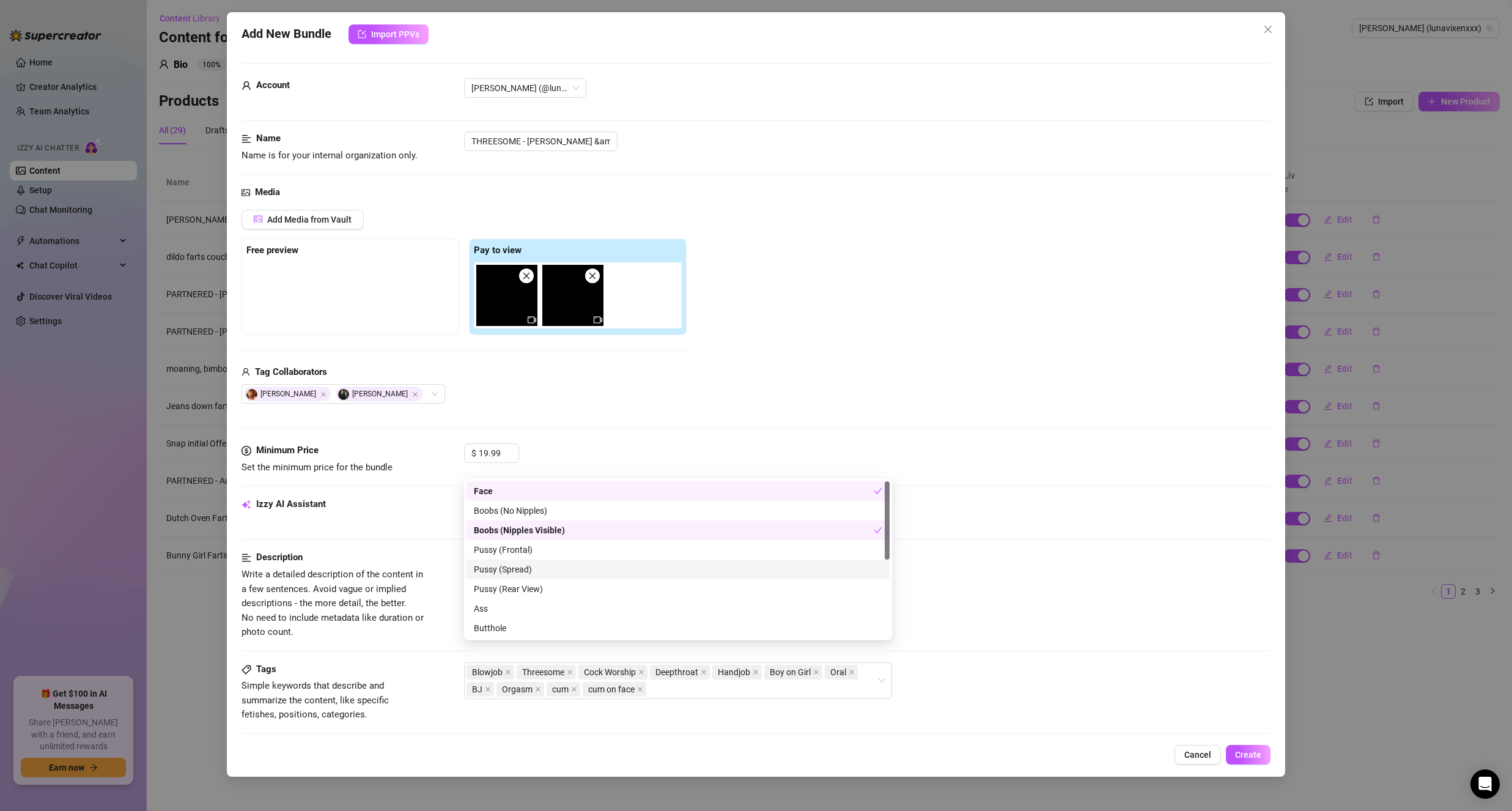
click at [1007, 460] on div "Minimum Price Set the minimum price for the bundle $ 19.99" at bounding box center [756, 471] width 1029 height 54
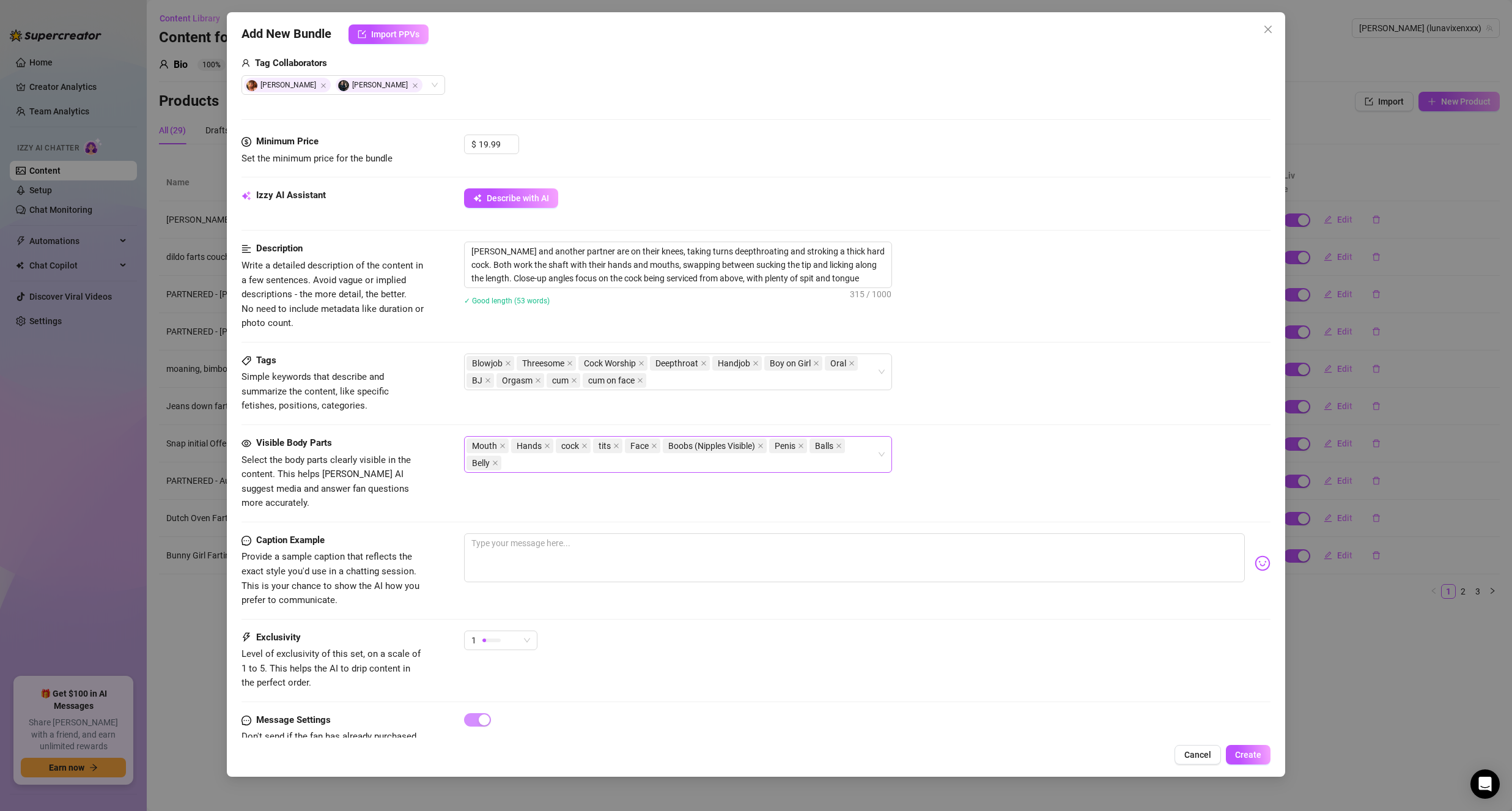
scroll to position [339, 0]
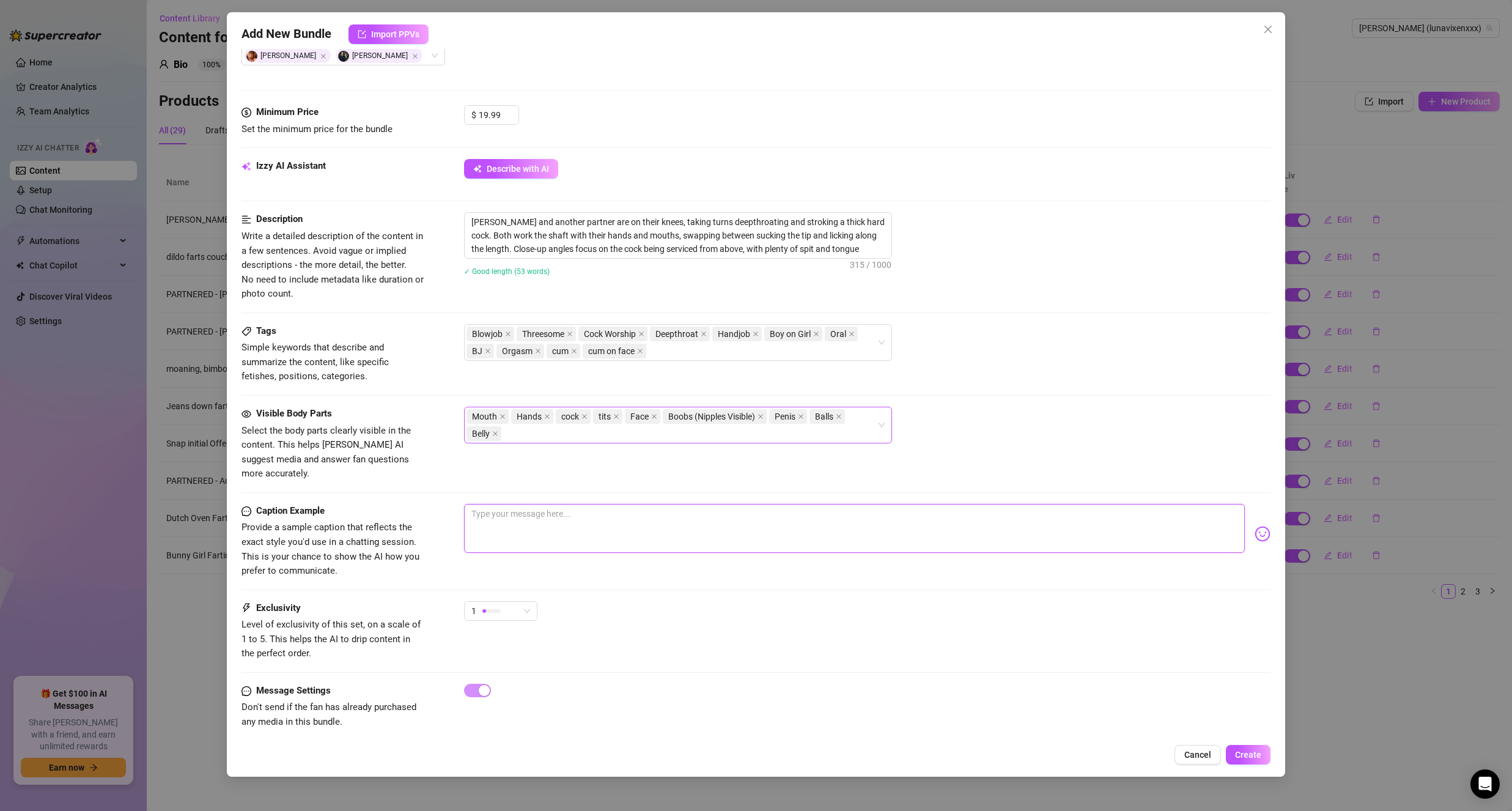
click at [885, 507] on textarea at bounding box center [854, 528] width 781 height 49
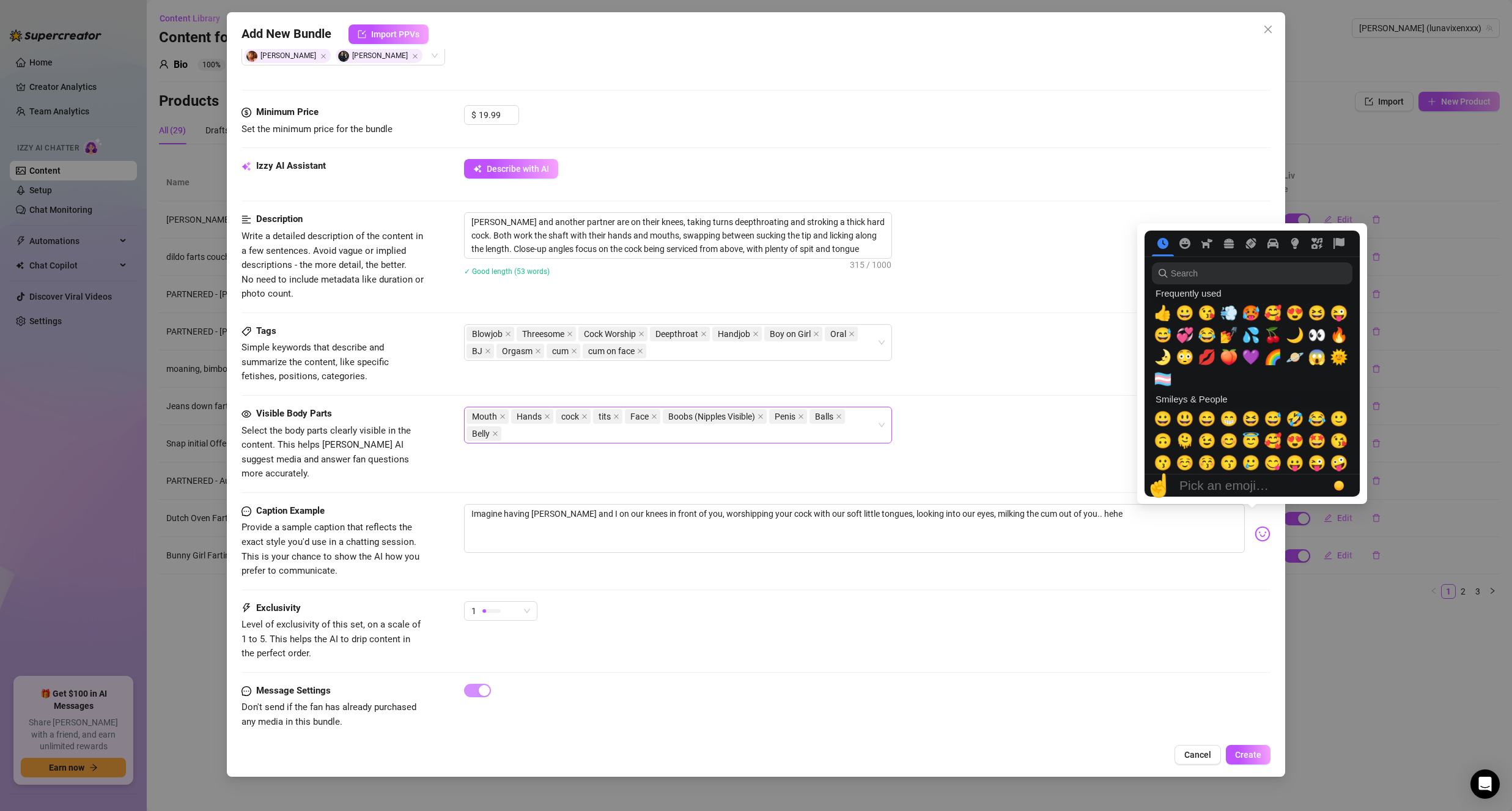
click at [1255, 526] on img at bounding box center [1263, 534] width 15 height 15
click at [1200, 518] on textarea "Imagine having Dani and I on our knees in front of you, worshipping your cock w…" at bounding box center [854, 528] width 781 height 49
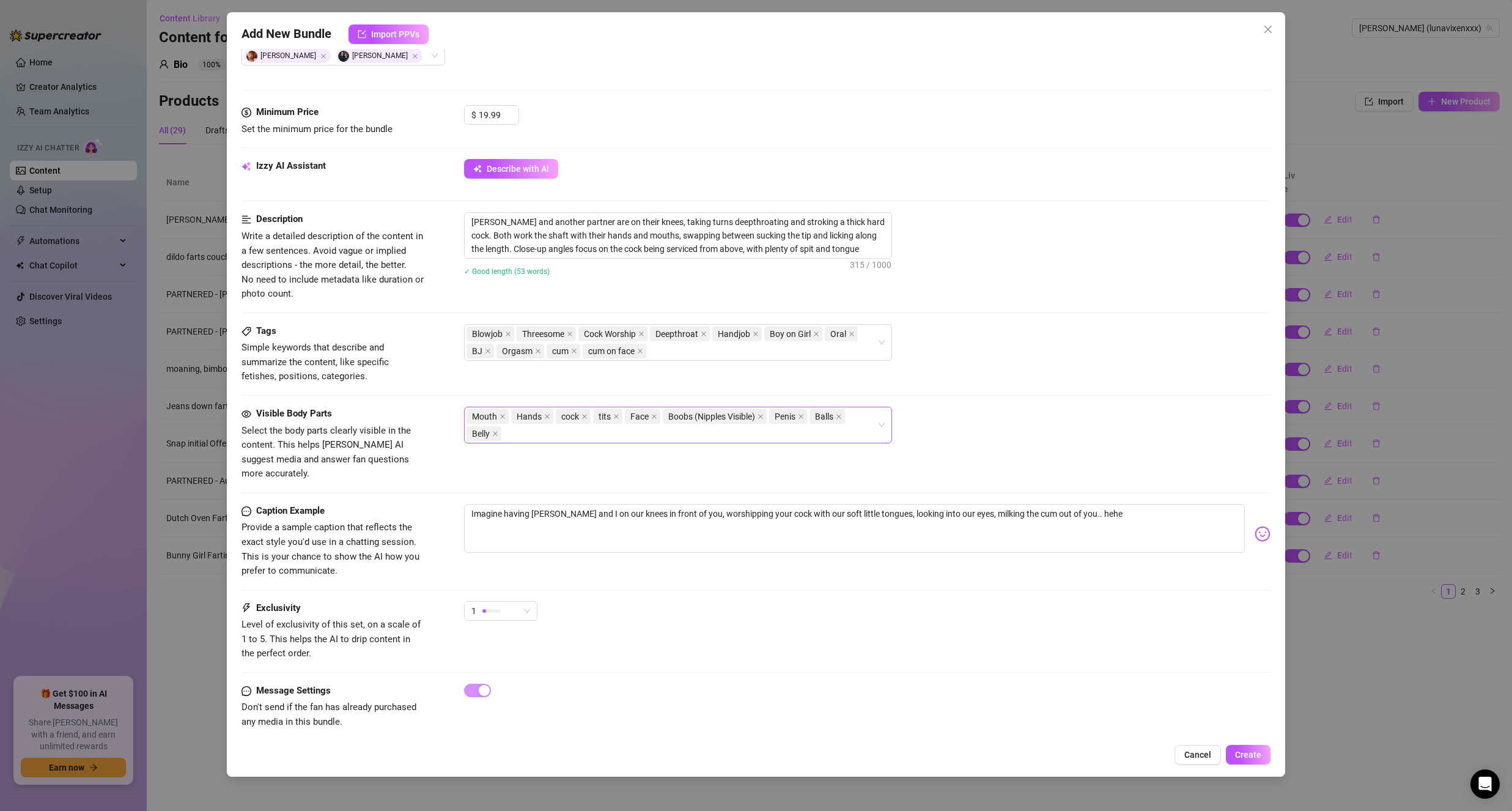
click at [1255, 526] on img at bounding box center [1263, 534] width 15 height 15
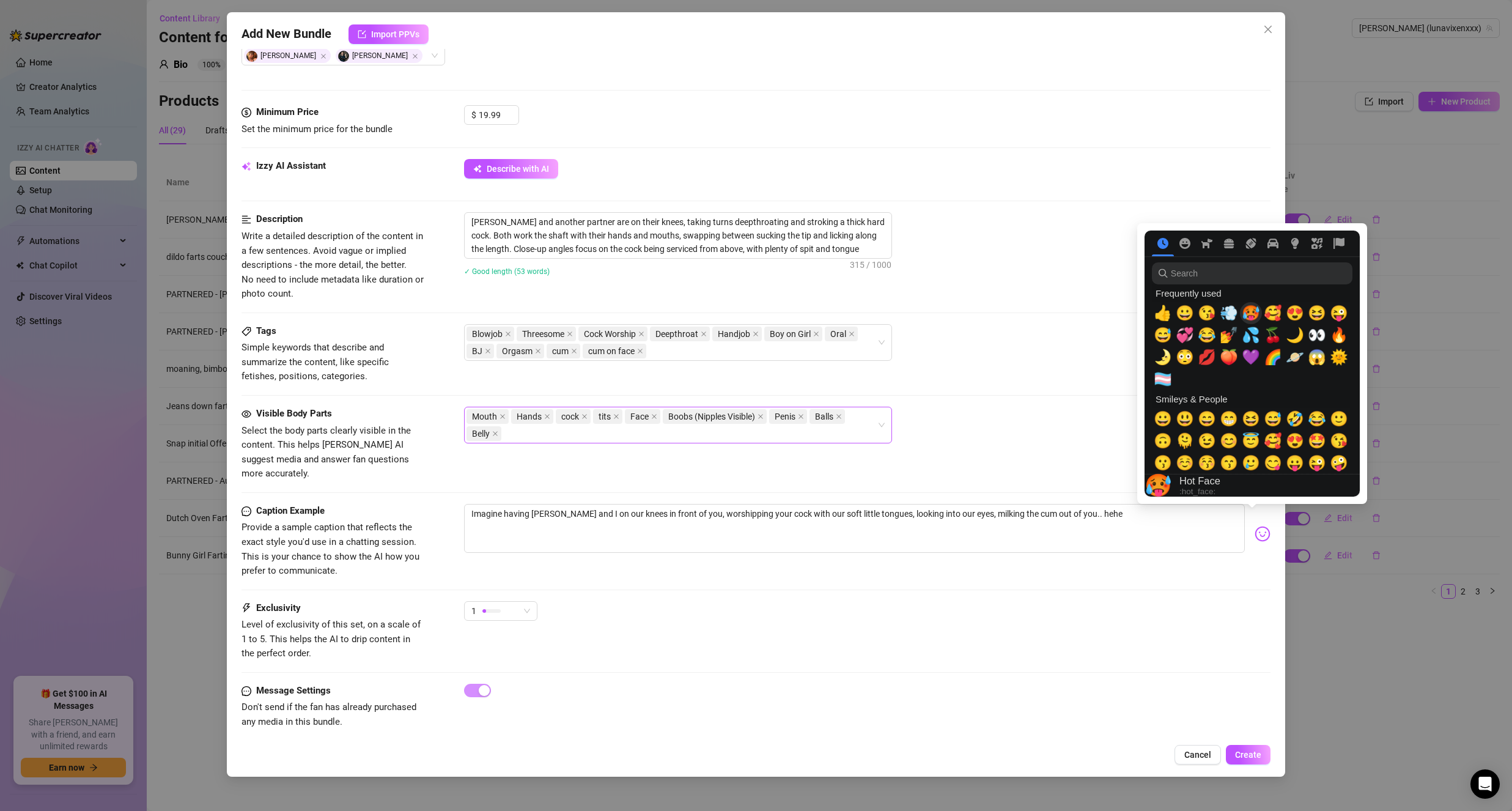
click at [1255, 309] on span "🥵" at bounding box center [1250, 313] width 18 height 17
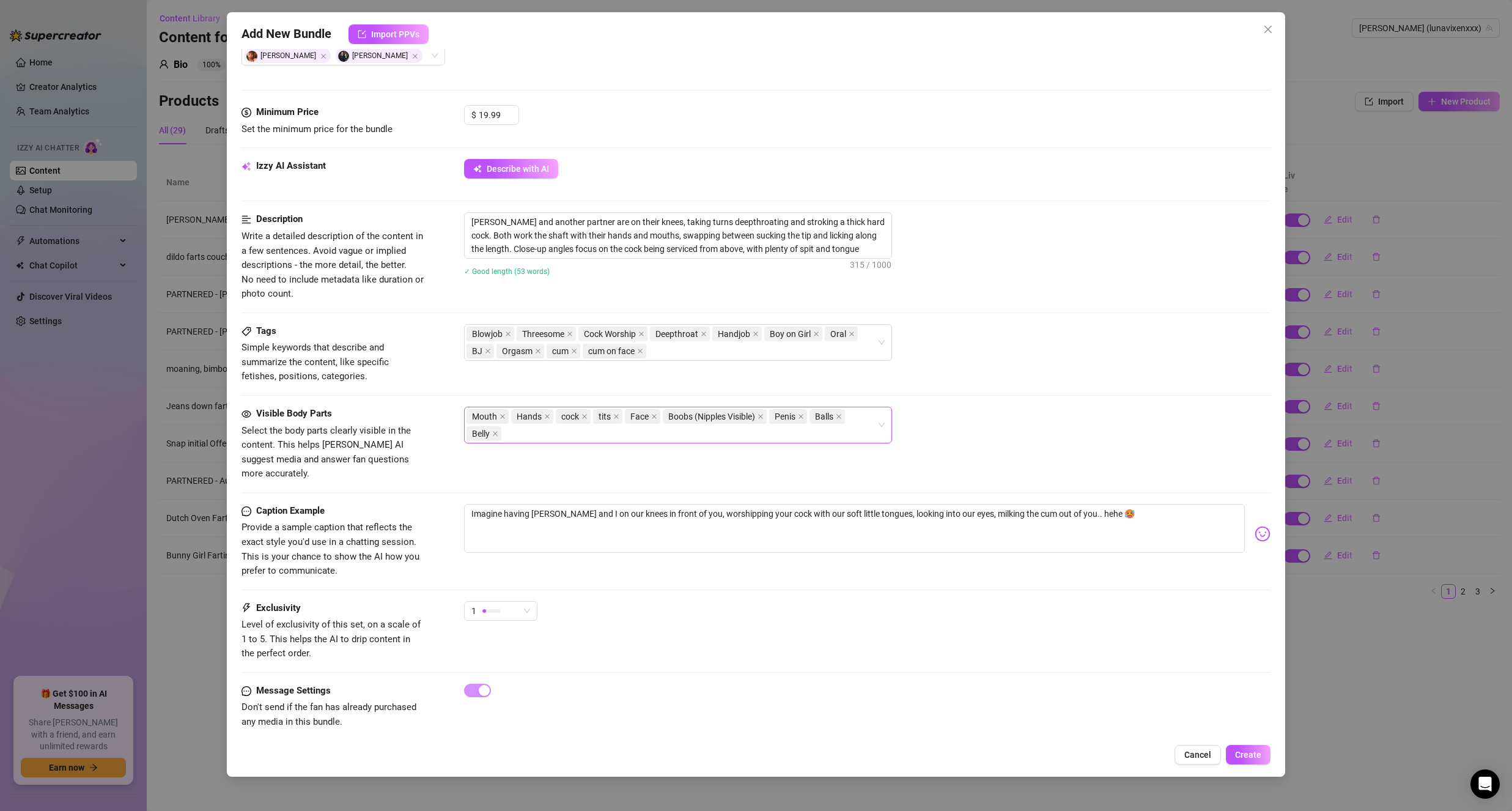
click at [1108, 545] on div "Imagine having Dani and I on our knees in front of you, worshipping your cock w…" at bounding box center [867, 534] width 807 height 60
click at [526, 608] on div "1" at bounding box center [500, 617] width 73 height 31
click at [524, 604] on span "1" at bounding box center [500, 611] width 59 height 18
click at [509, 649] on div "2" at bounding box center [531, 640] width 129 height 19
click at [532, 605] on div "2" at bounding box center [500, 611] width 73 height 19
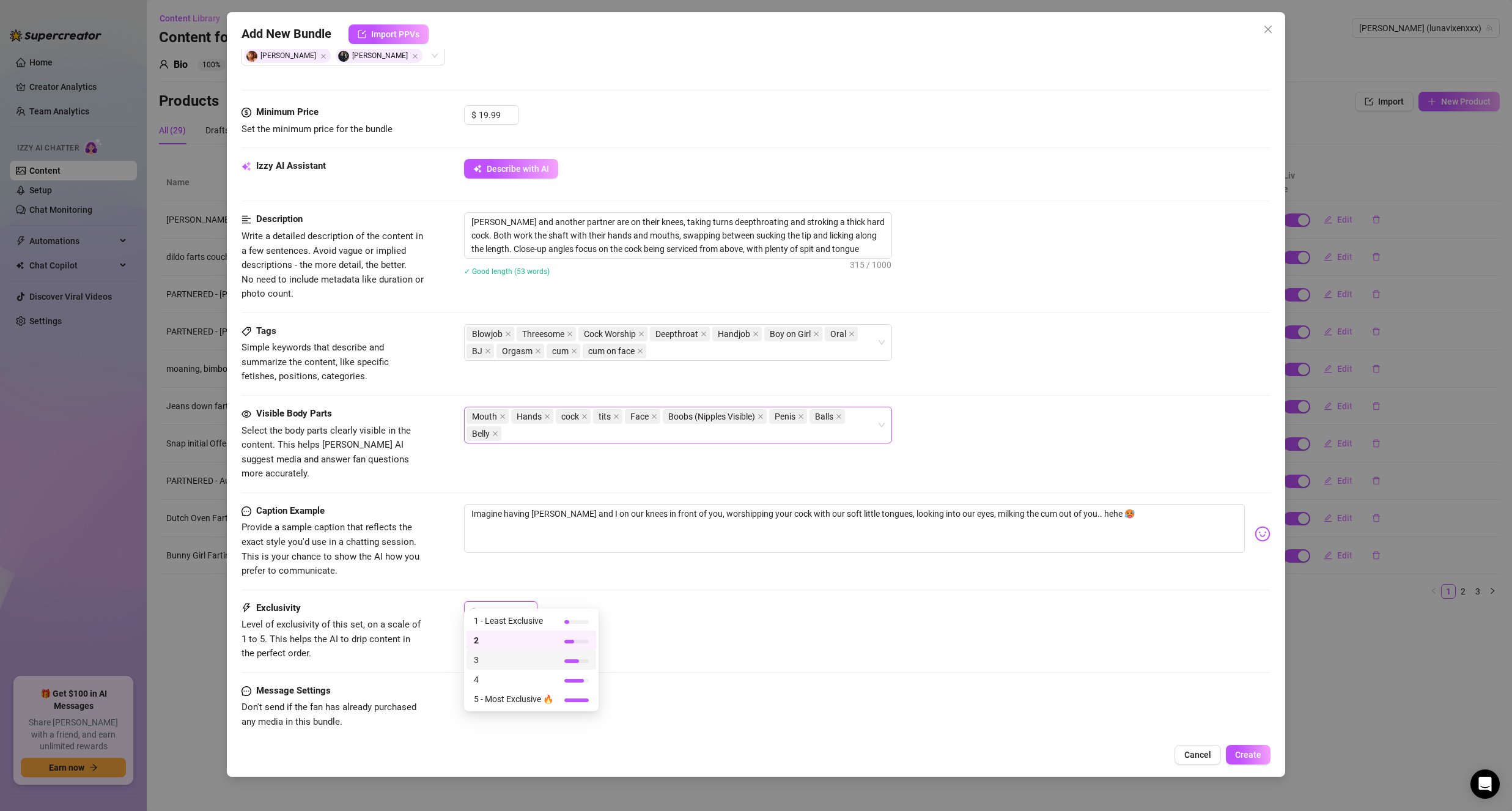
click at [514, 662] on span "3" at bounding box center [513, 660] width 79 height 14
click at [692, 558] on div "Caption Example Provide a sample caption that reflects the exact style you'd us…" at bounding box center [756, 540] width 1029 height 74
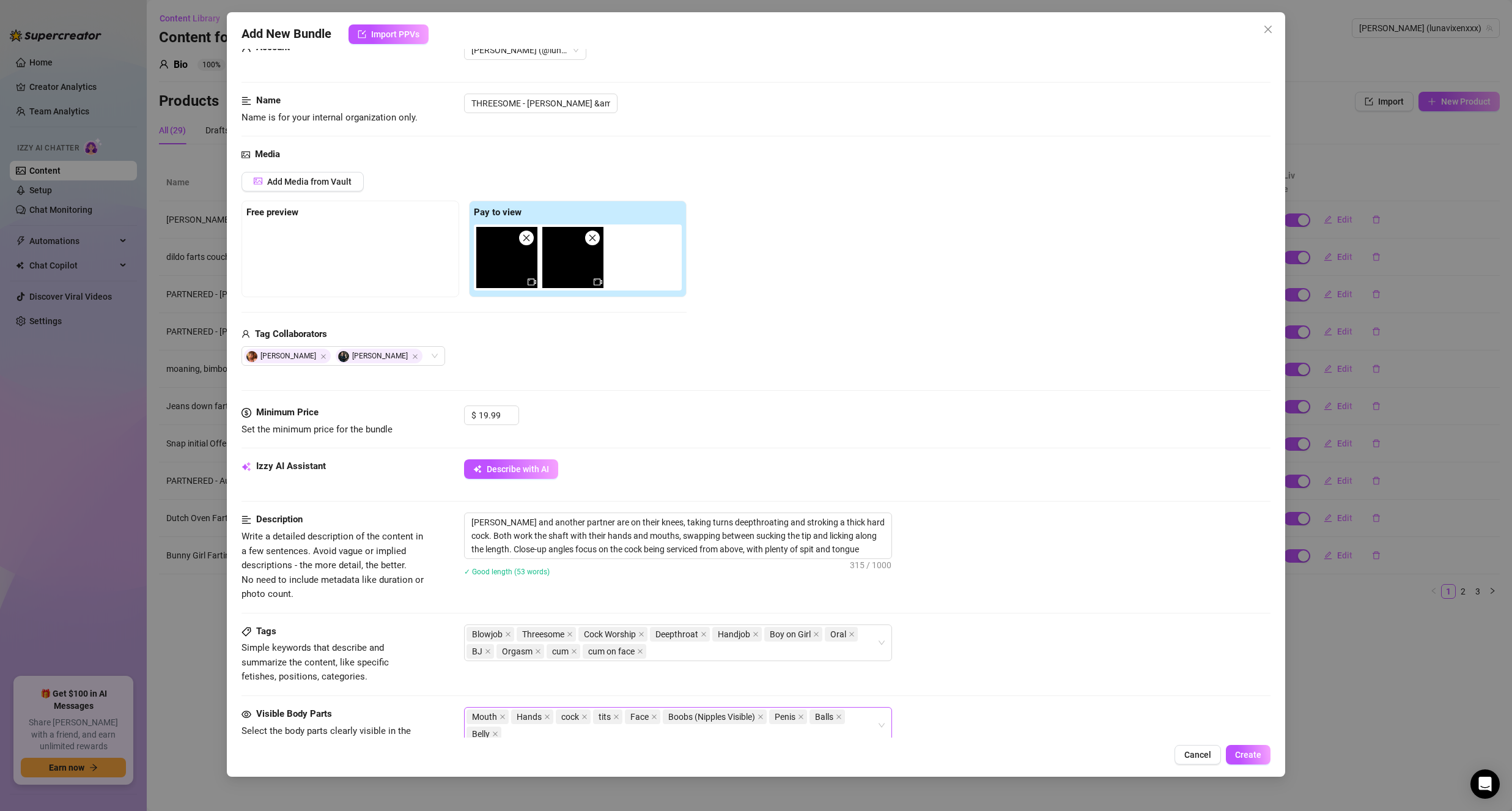
scroll to position [0, 0]
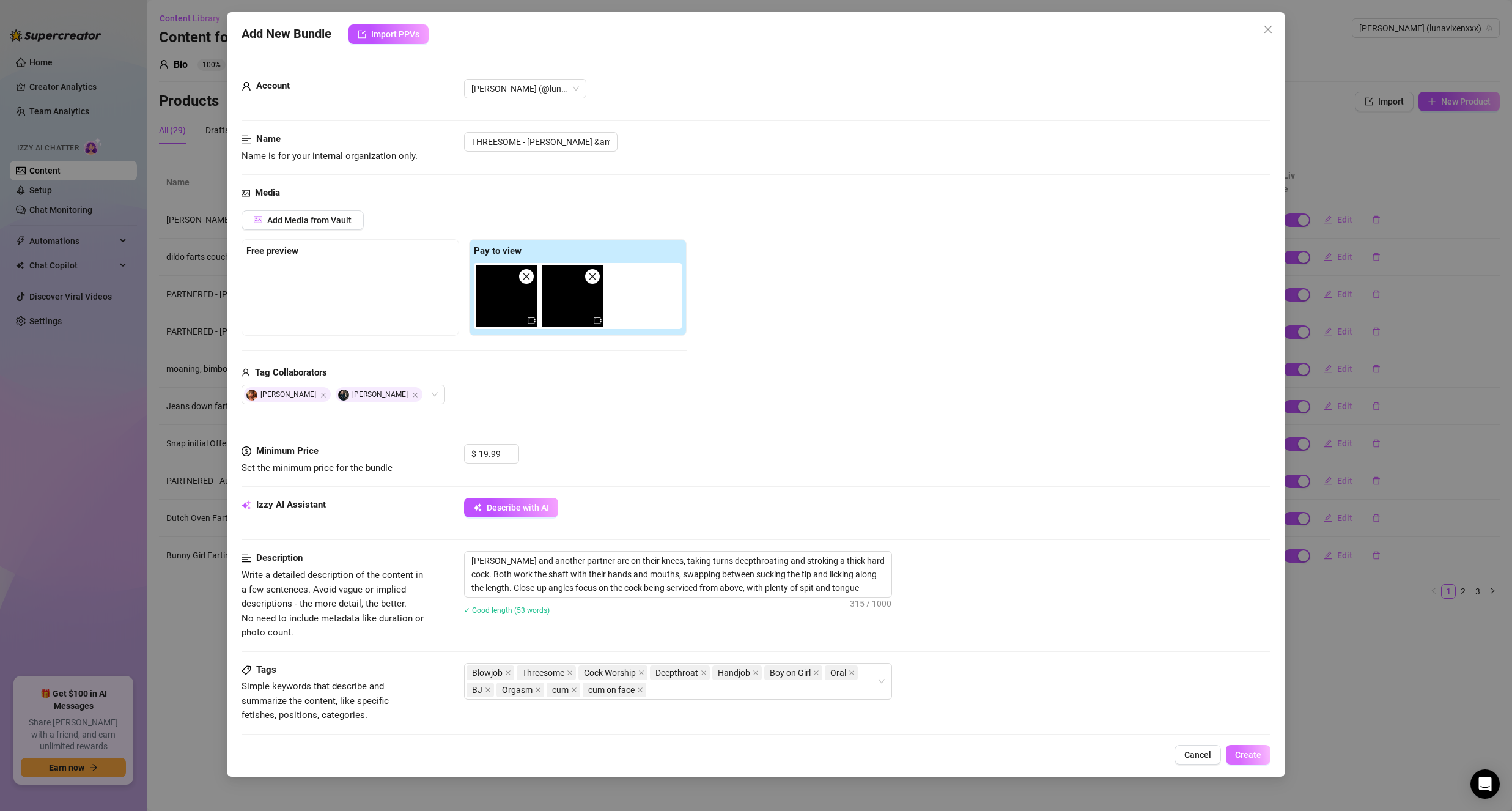
click at [1240, 752] on span "Create" at bounding box center [1247, 755] width 26 height 10
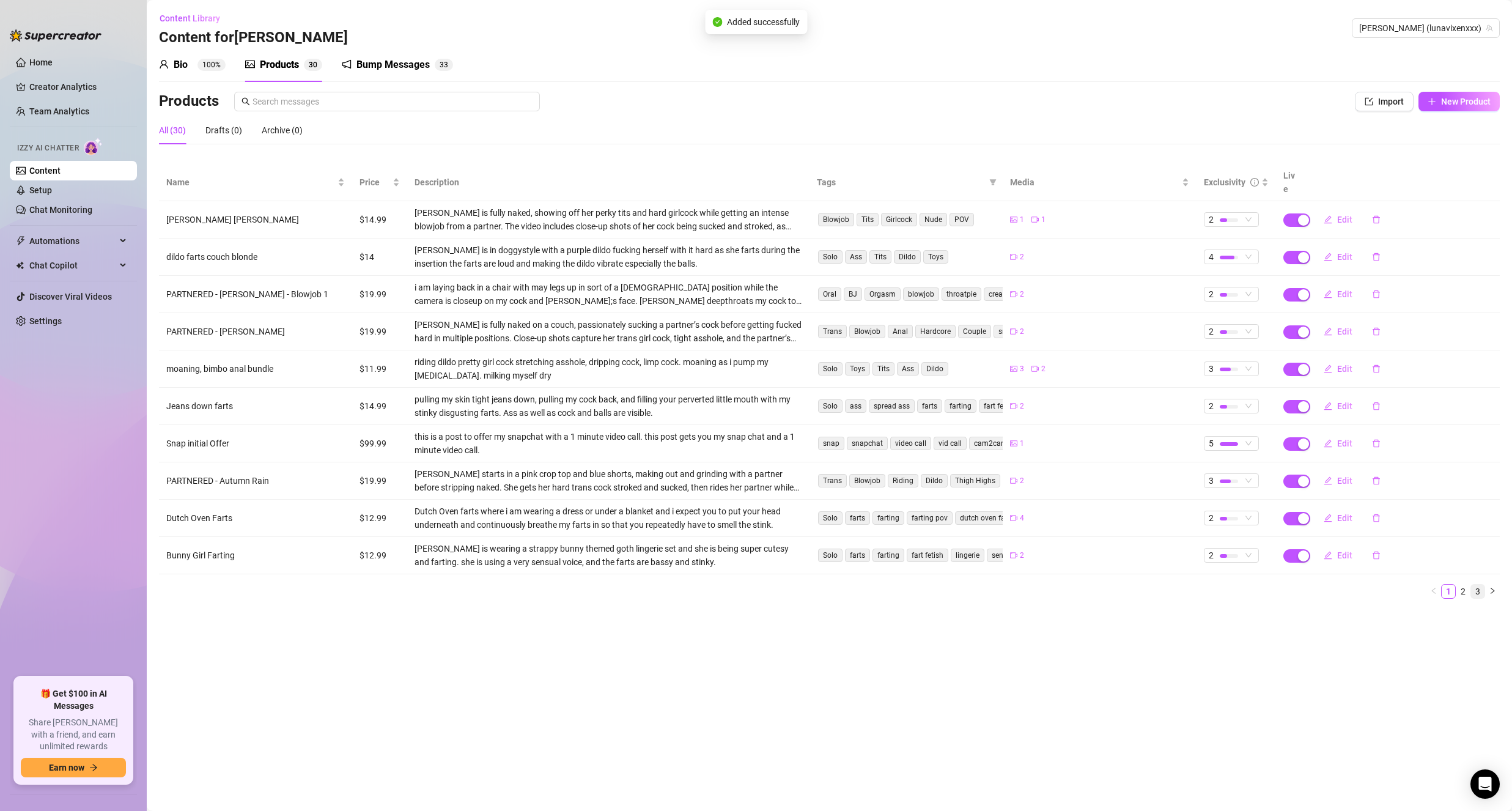
click at [1479, 585] on link "3" at bounding box center [1478, 592] width 14 height 14
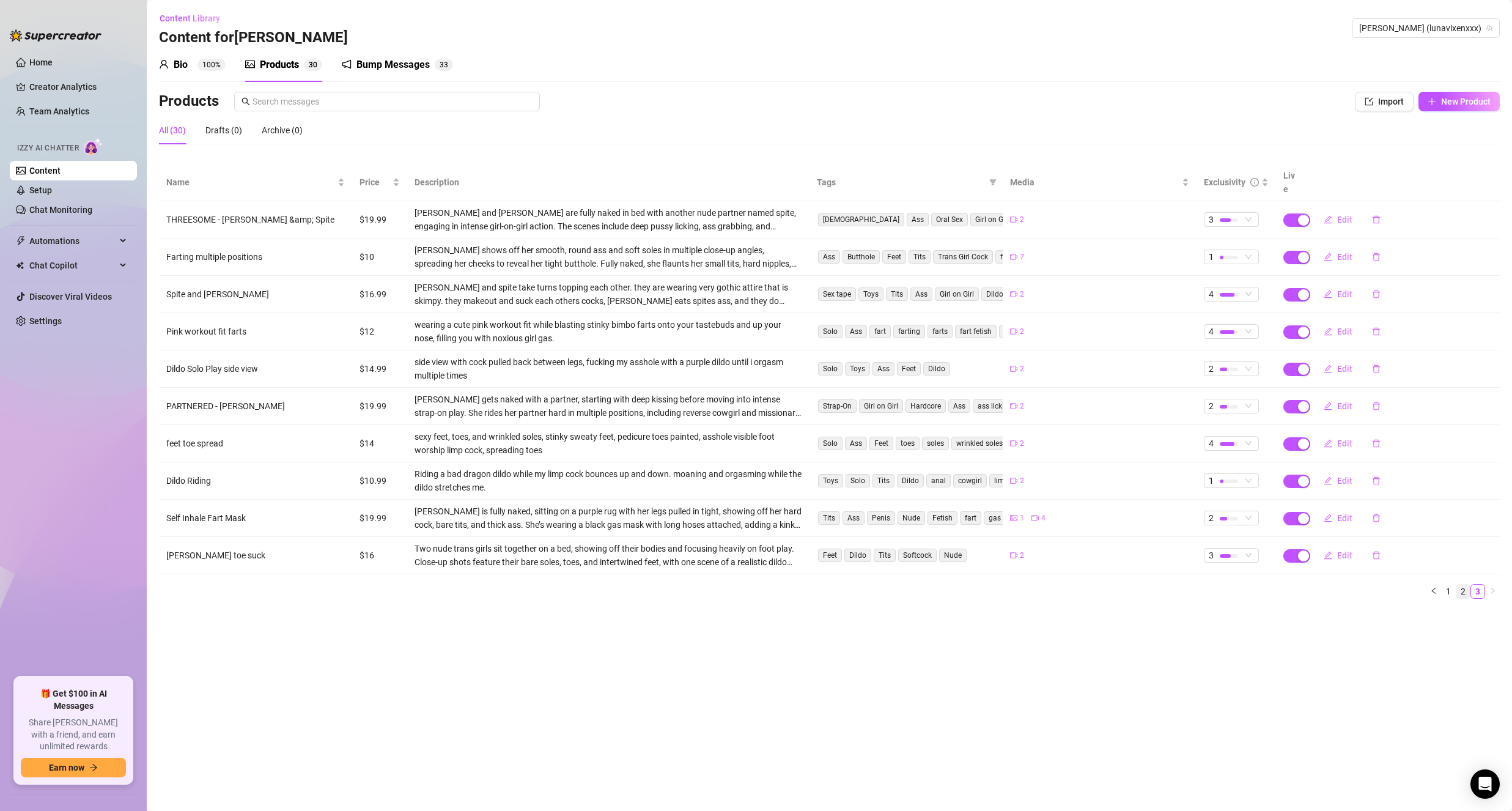
click at [1463, 585] on link "2" at bounding box center [1463, 592] width 14 height 14
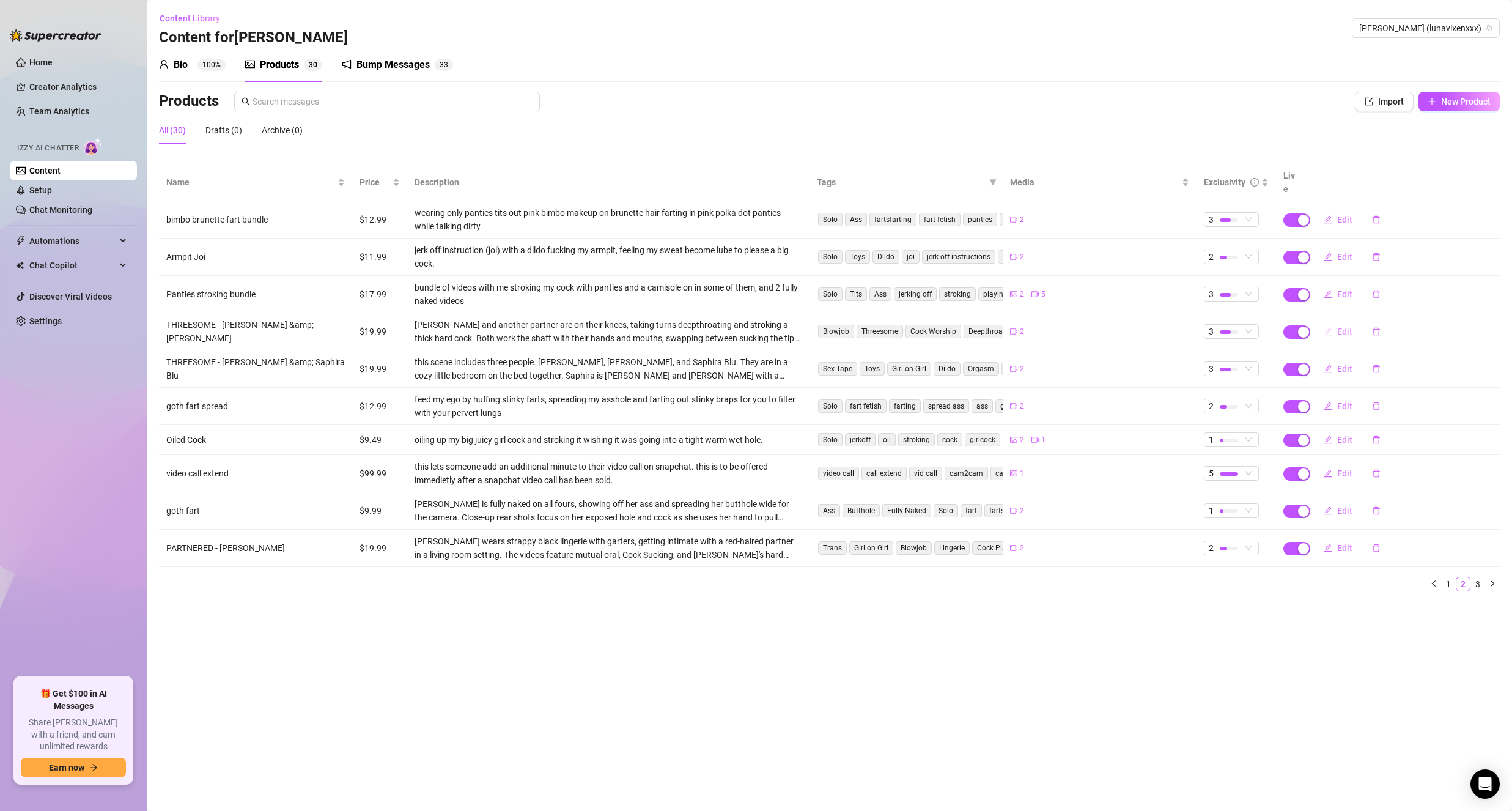
click at [1346, 327] on button "Edit" at bounding box center [1338, 332] width 48 height 19
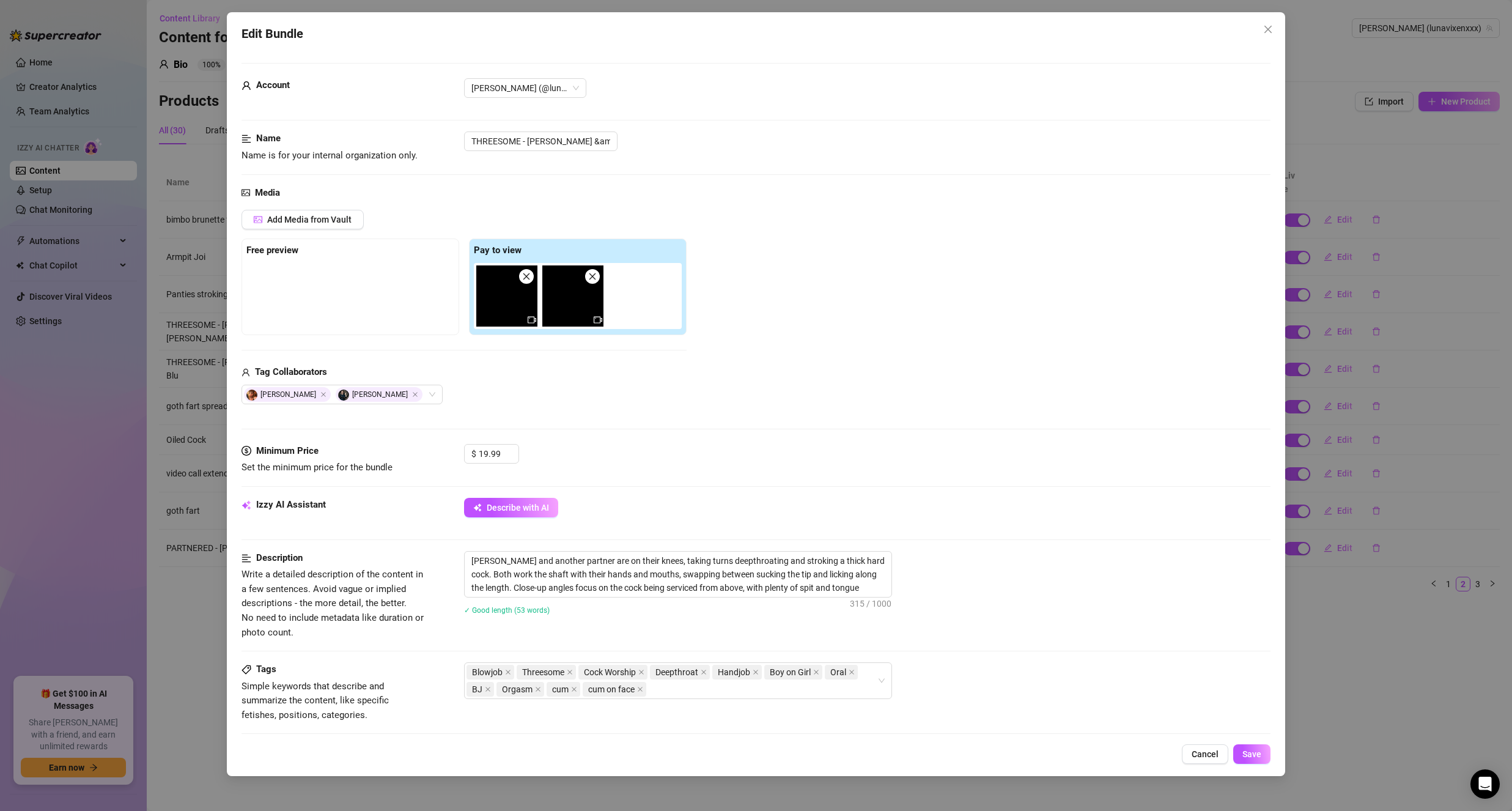
click at [524, 285] on img at bounding box center [506, 296] width 61 height 61
click at [526, 282] on span at bounding box center [526, 275] width 14 height 14
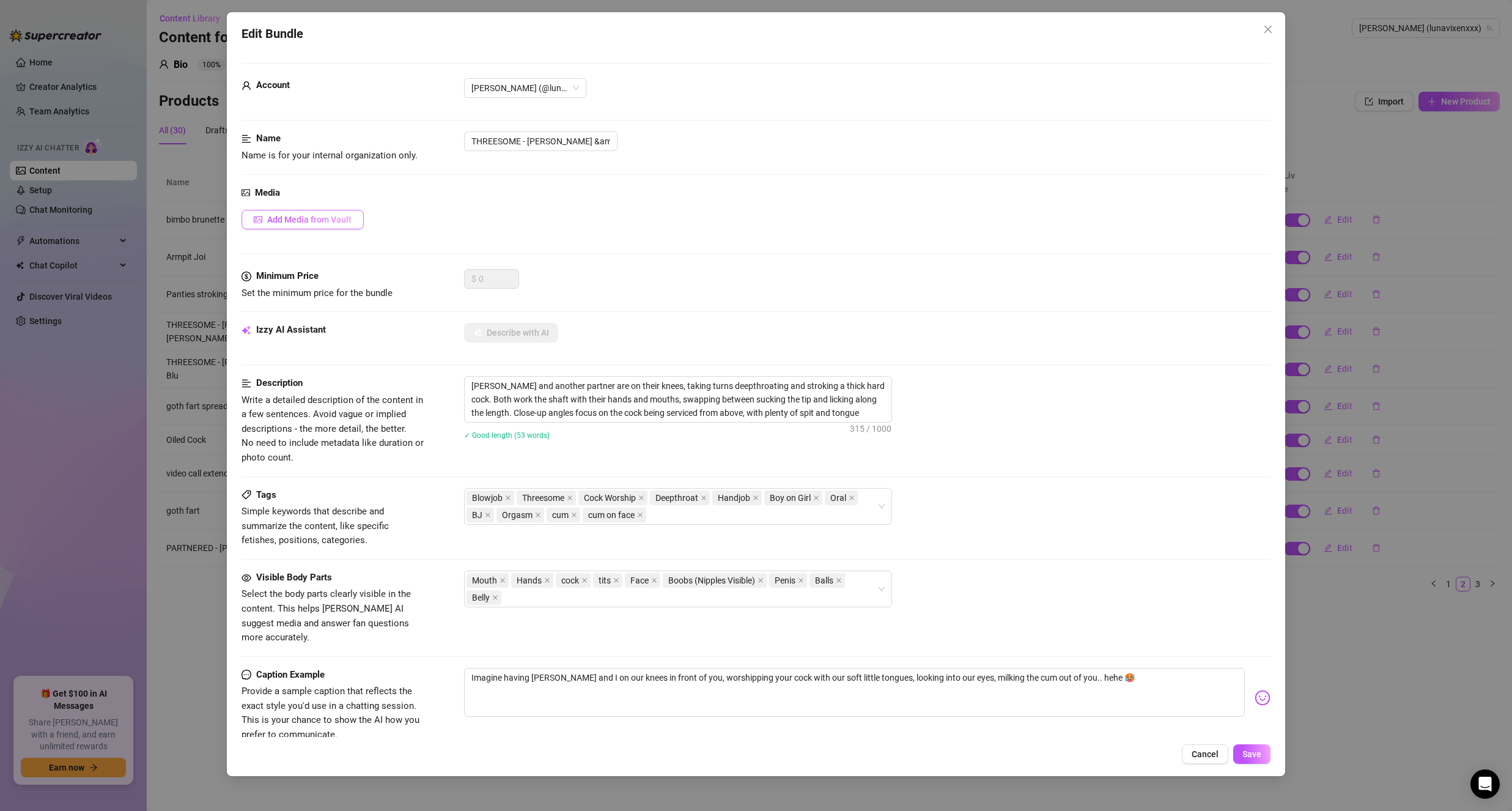
click at [285, 216] on span "Add Media from Vault" at bounding box center [309, 219] width 84 height 10
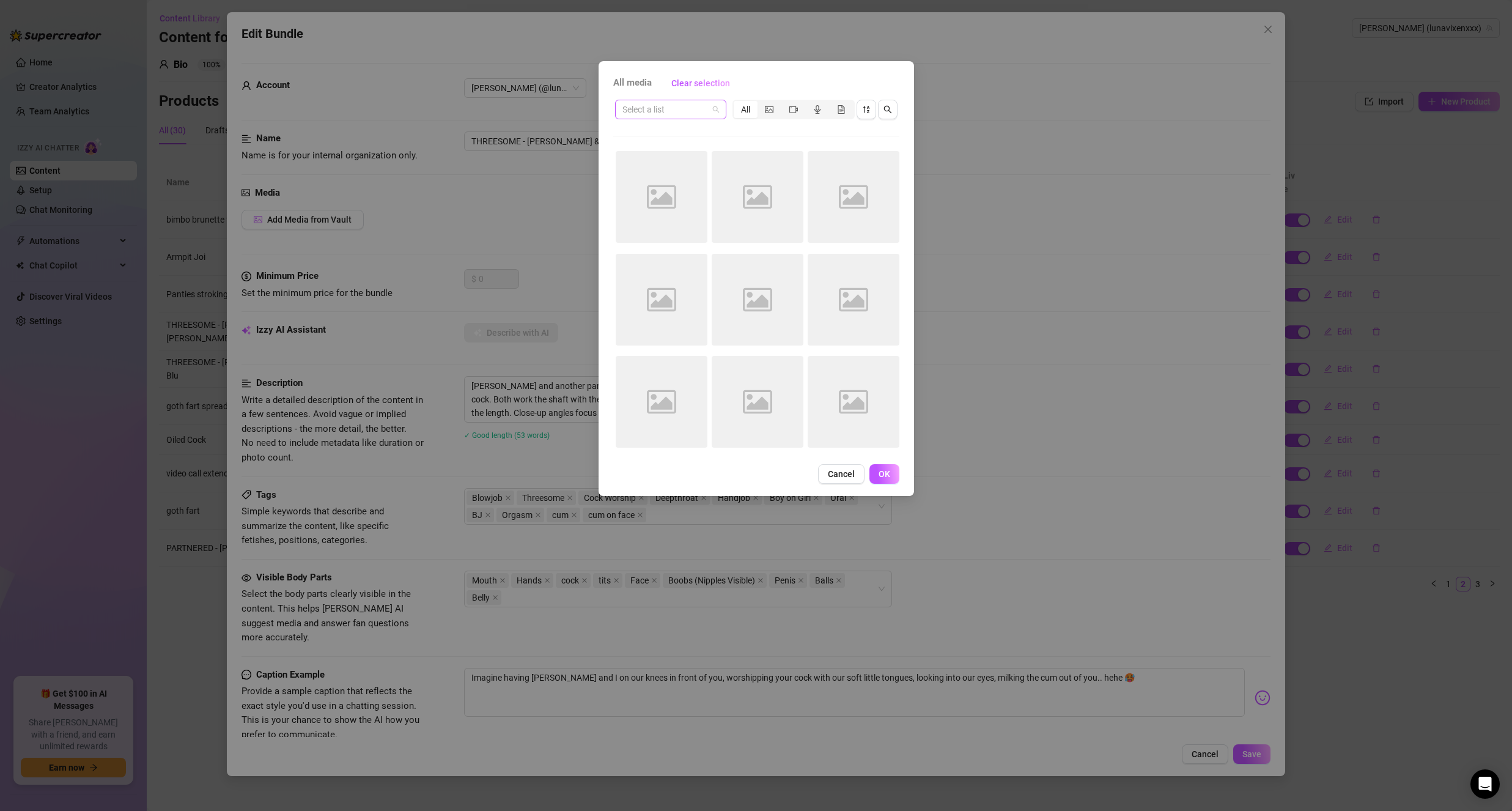
click at [715, 110] on span at bounding box center [670, 109] width 97 height 18
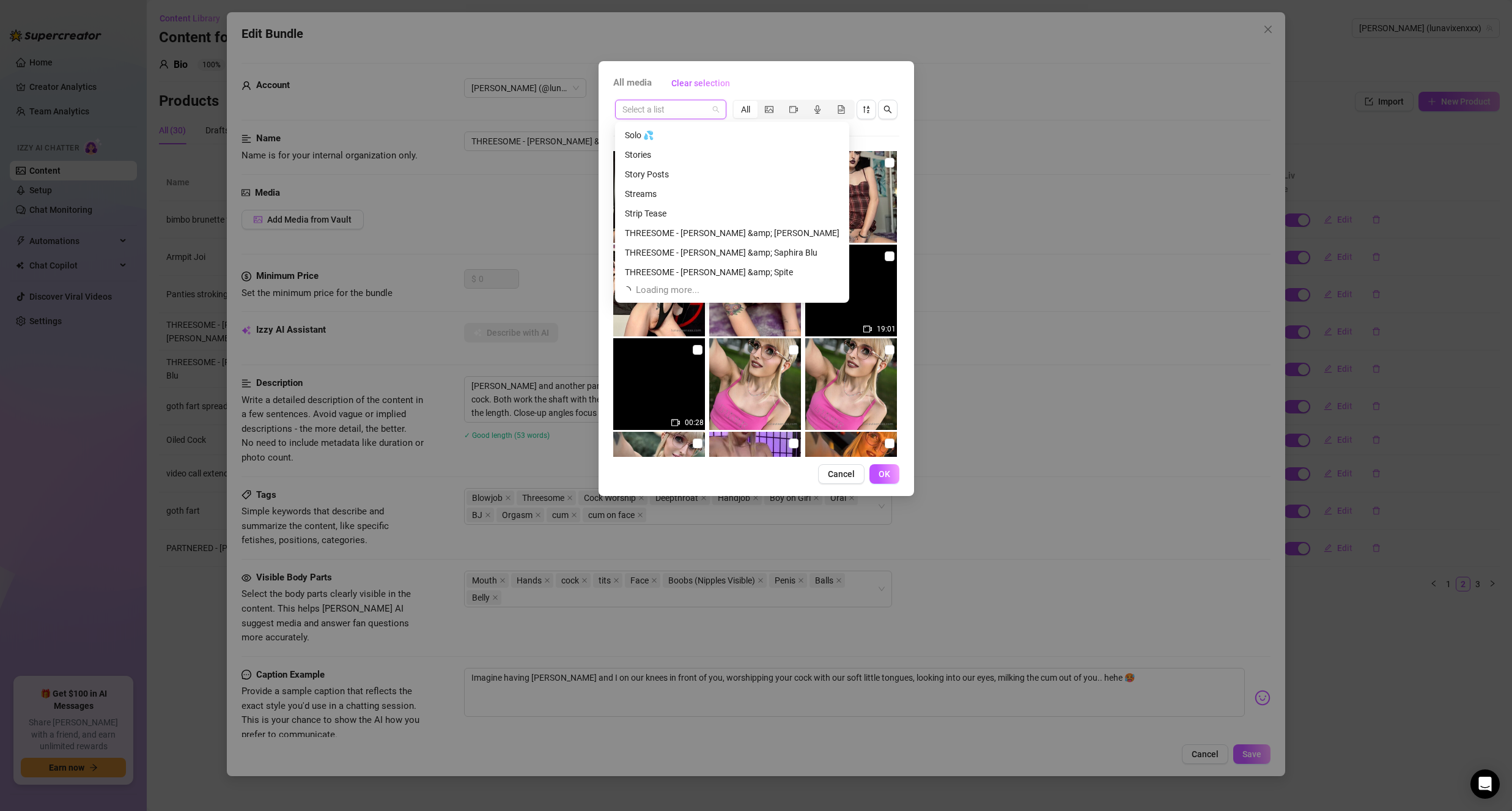
scroll to position [431, 0]
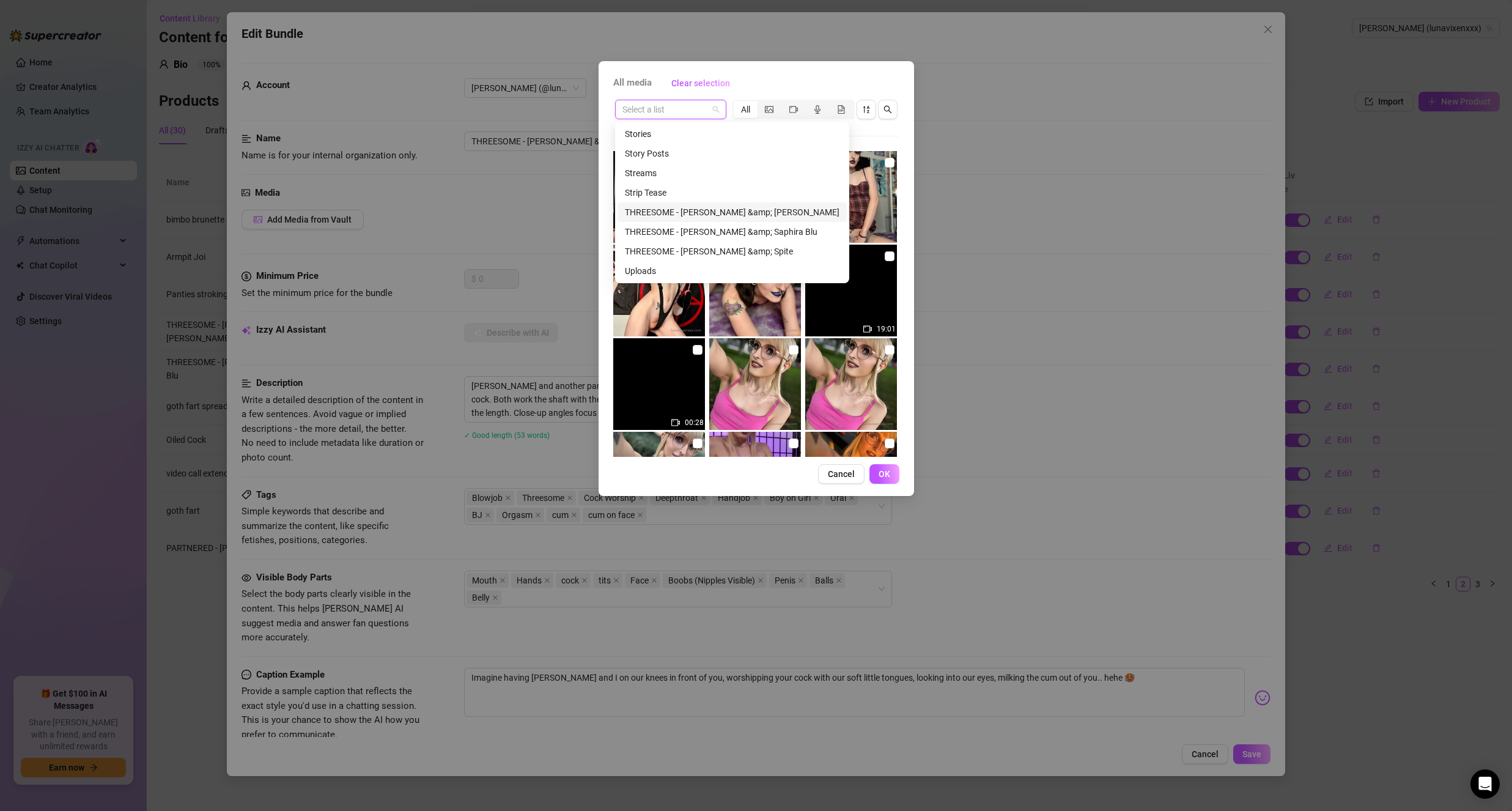
click at [691, 206] on div "THREESOME - Dani Sophia &amp; Michael Love" at bounding box center [732, 213] width 214 height 14
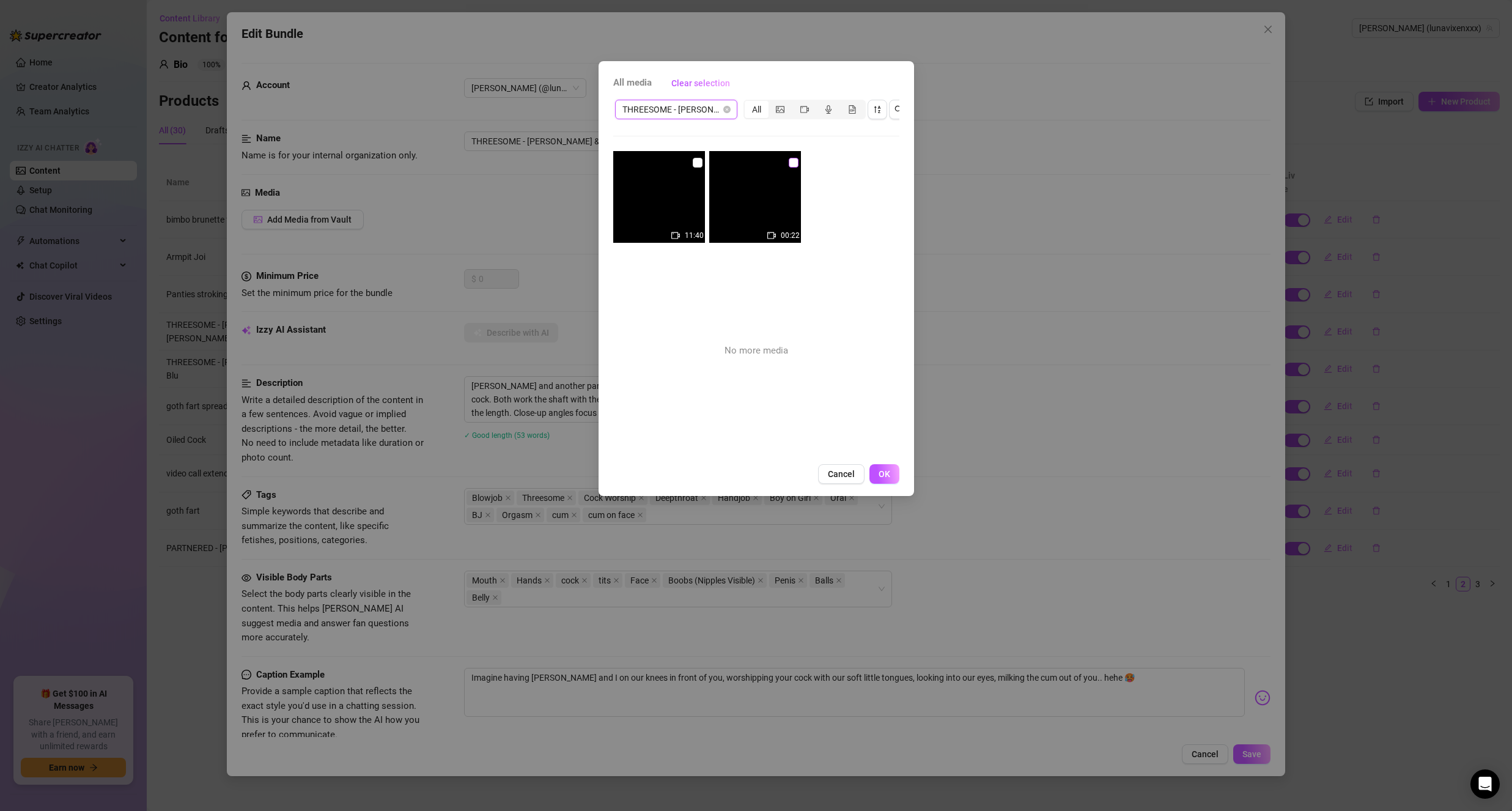
click at [788, 162] on input "checkbox" at bounding box center [793, 162] width 10 height 10
click at [883, 478] on span "OK" at bounding box center [884, 474] width 12 height 10
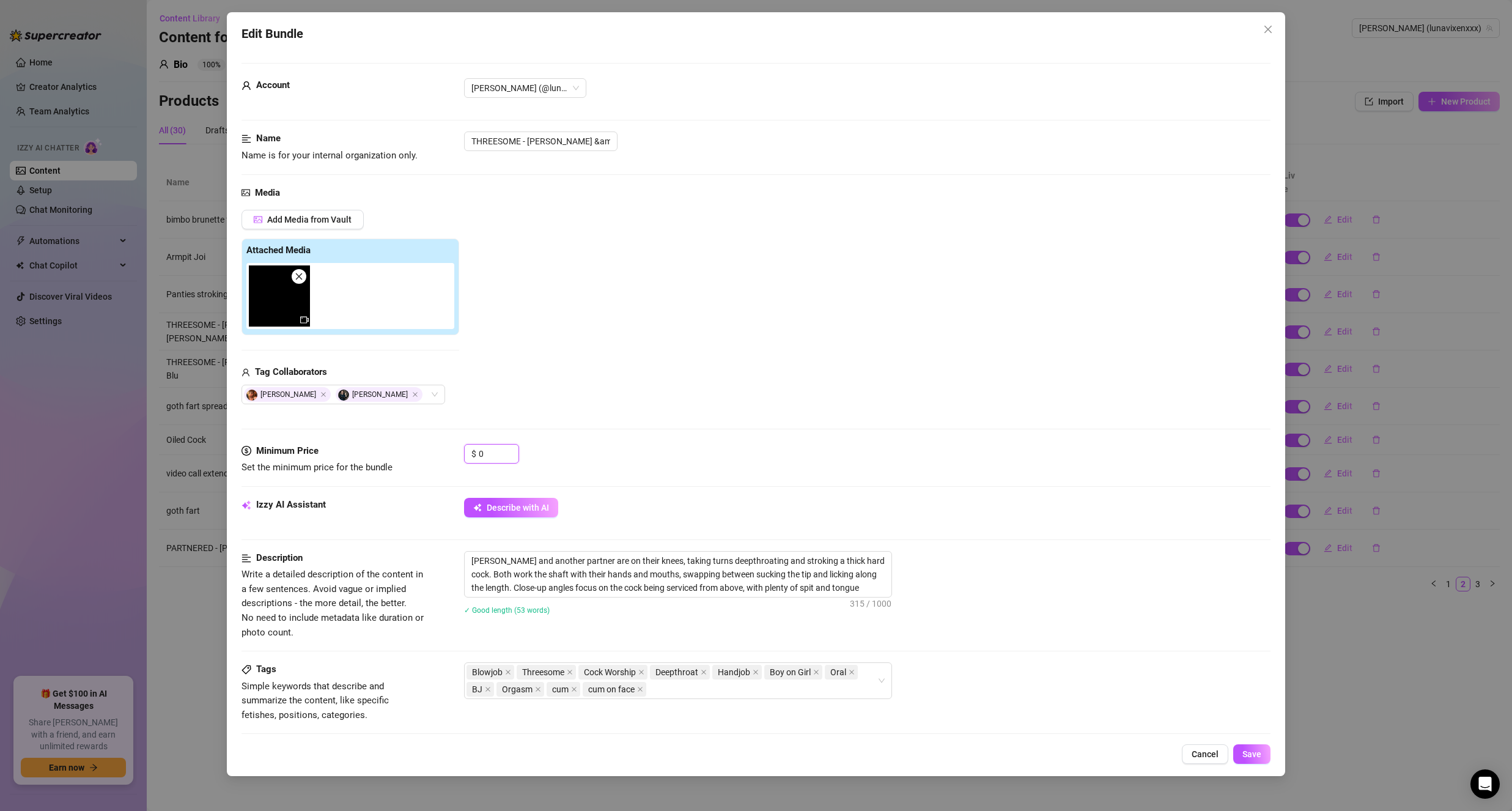
drag, startPoint x: 503, startPoint y: 447, endPoint x: 451, endPoint y: 452, distance: 52.2
click at [451, 452] on div "Minimum Price Set the minimum price for the bundle $ 0" at bounding box center [756, 459] width 1029 height 31
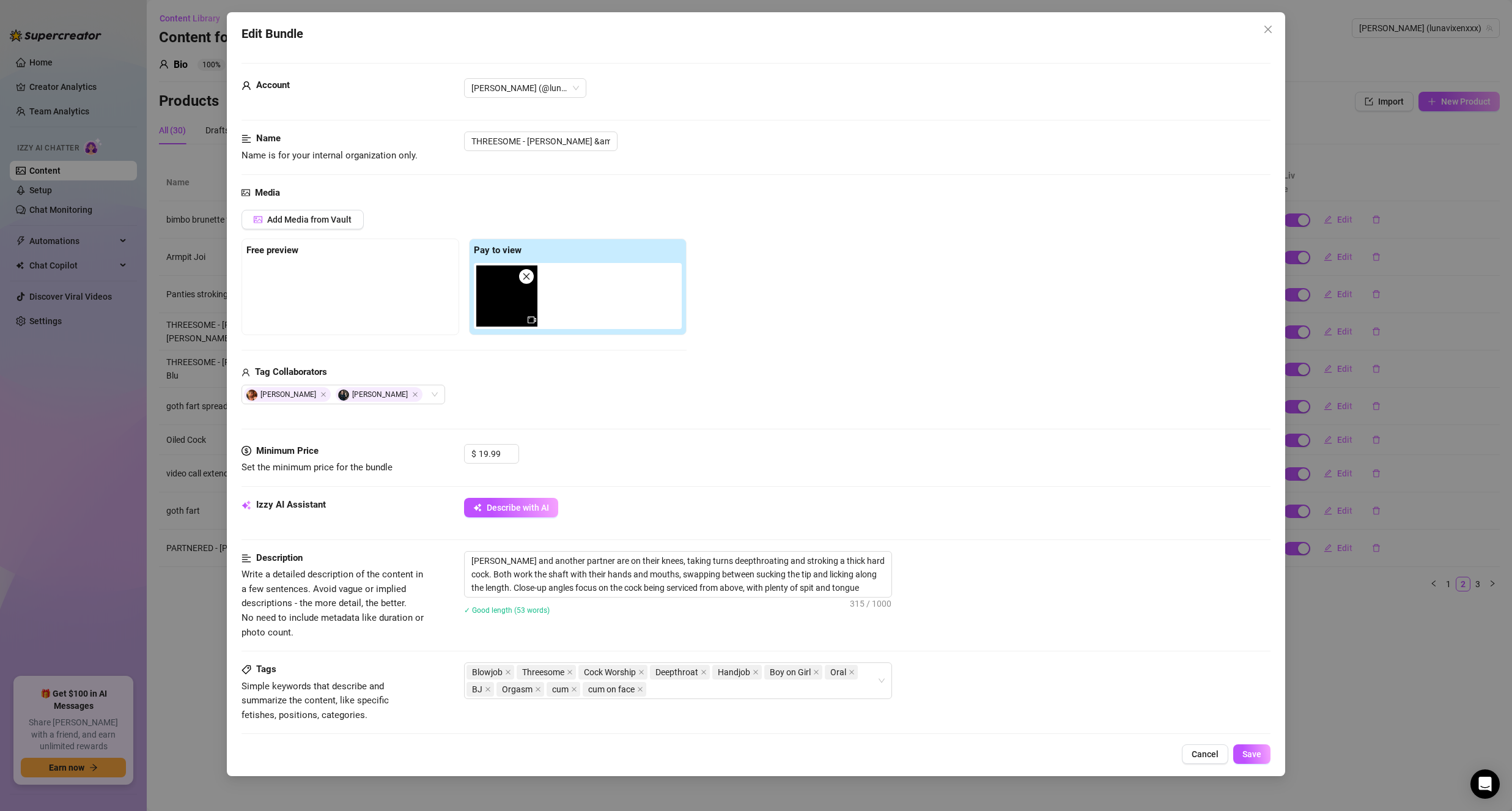
click at [593, 387] on div "Dani Sophia Michael Love" at bounding box center [464, 394] width 445 height 19
drag, startPoint x: 522, startPoint y: 298, endPoint x: 289, endPoint y: 296, distance: 233.0
click at [289, 296] on div "Free preview Pay to view" at bounding box center [464, 287] width 445 height 97
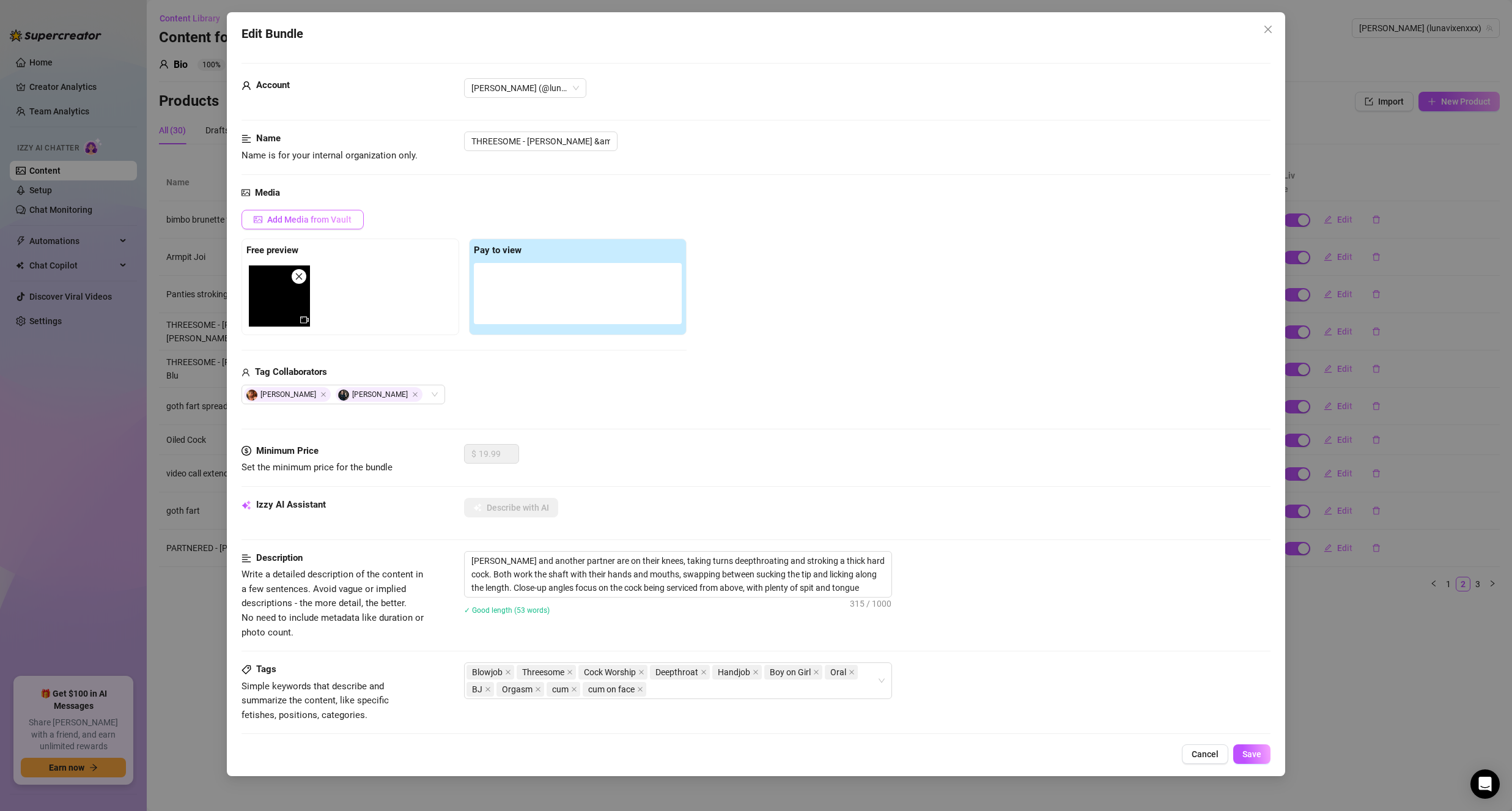
click at [300, 220] on span "Add Media from Vault" at bounding box center [309, 219] width 84 height 10
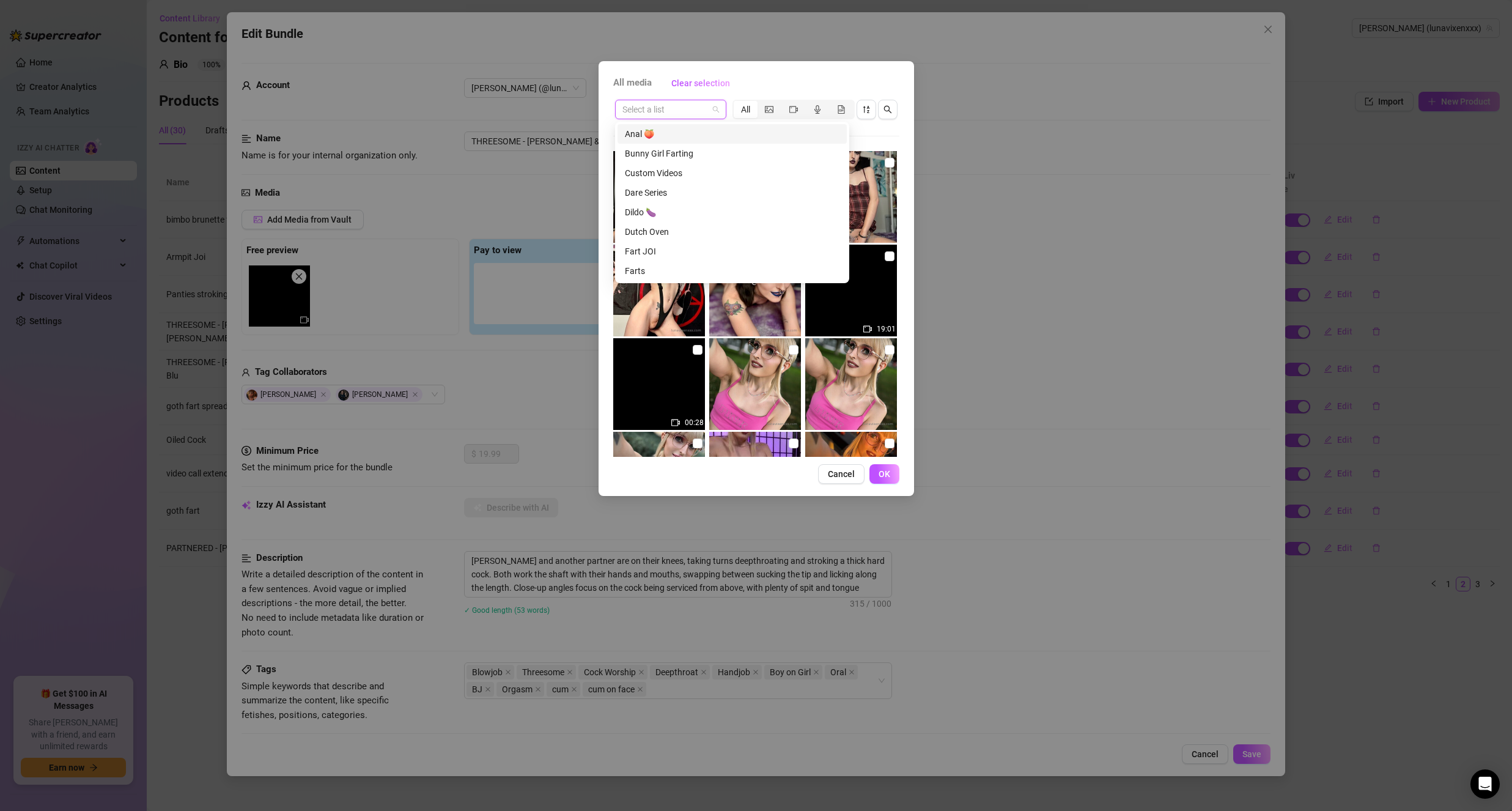
click at [695, 112] on input "search" at bounding box center [665, 109] width 86 height 18
click at [715, 156] on div "THREESOME - Dani Sophia &amp; Michael Love" at bounding box center [732, 154] width 214 height 14
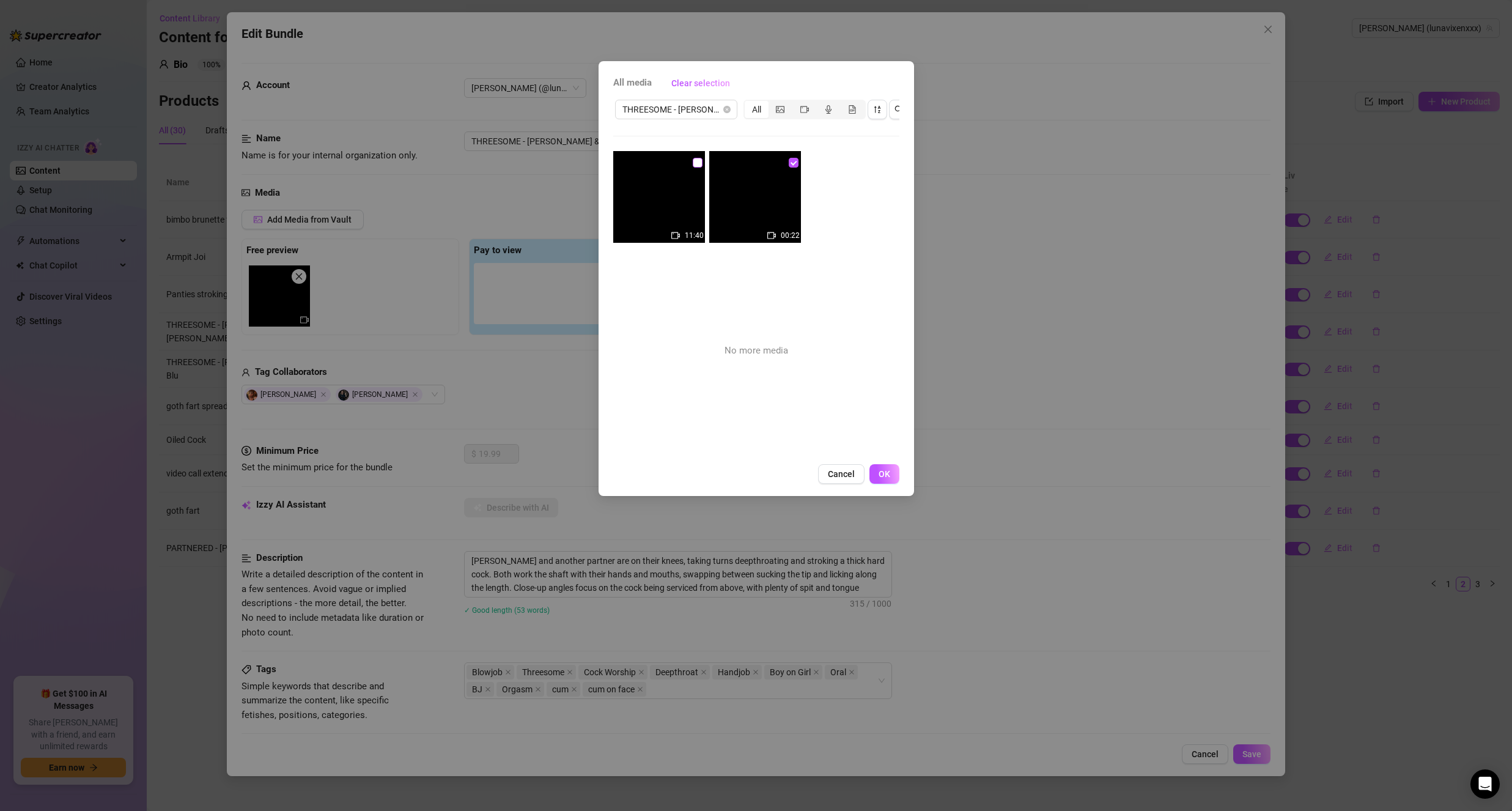
click at [693, 164] on input "checkbox" at bounding box center [698, 162] width 10 height 10
click at [894, 484] on button "OK" at bounding box center [884, 474] width 30 height 19
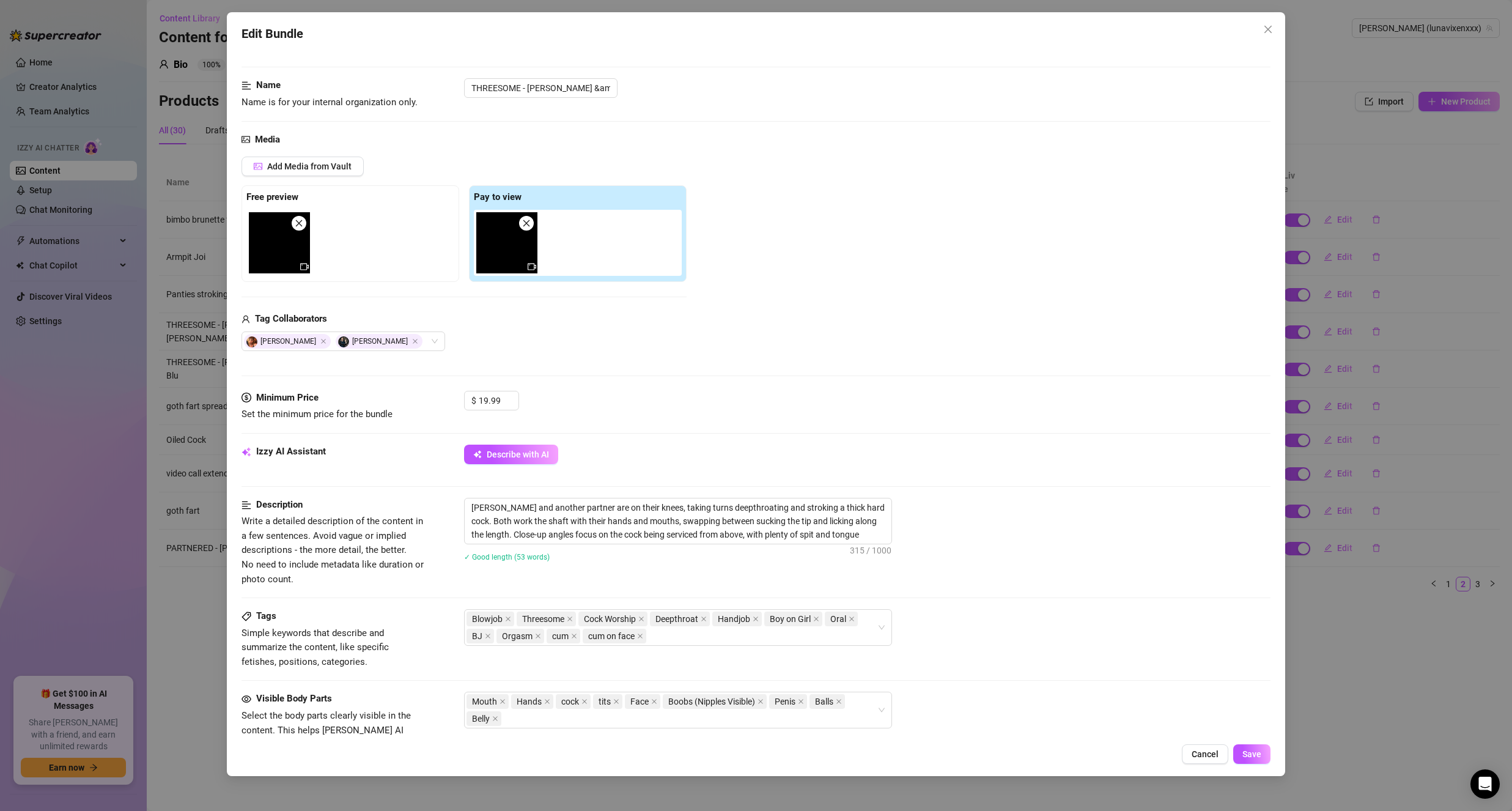
scroll to position [61, 0]
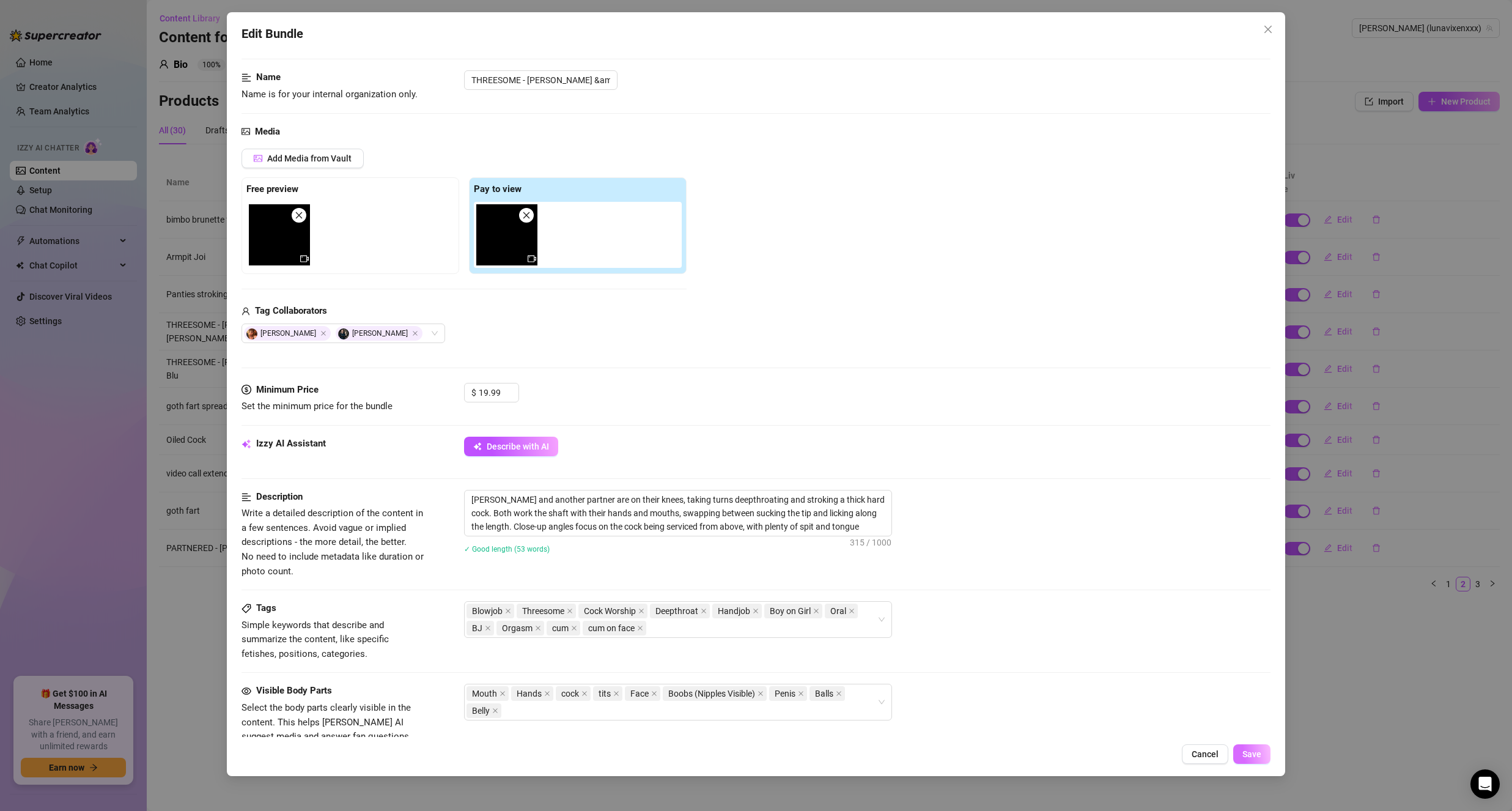
click at [1259, 749] on span "Save" at bounding box center [1252, 754] width 19 height 10
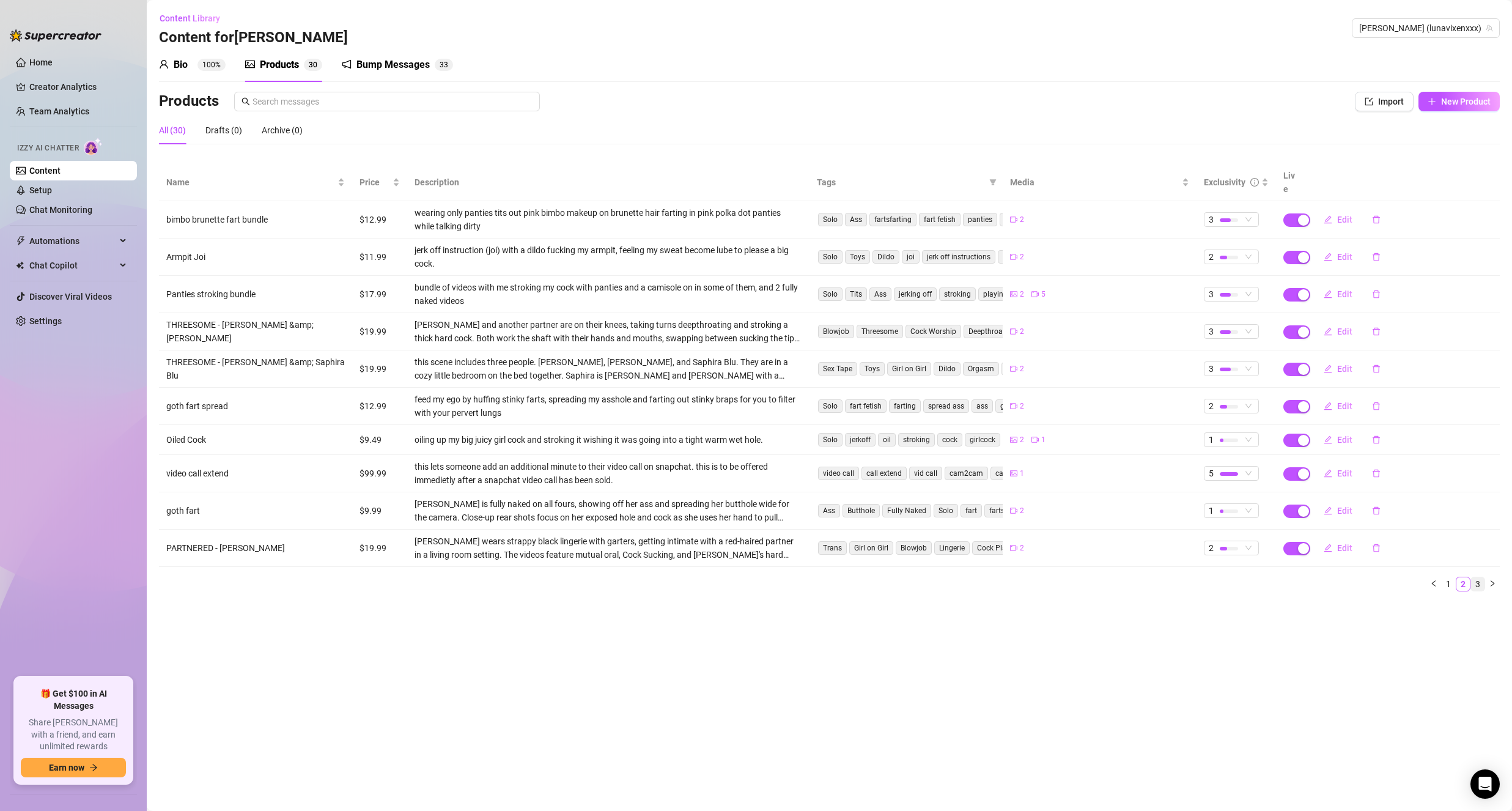
click at [1476, 577] on link "3" at bounding box center [1478, 584] width 14 height 14
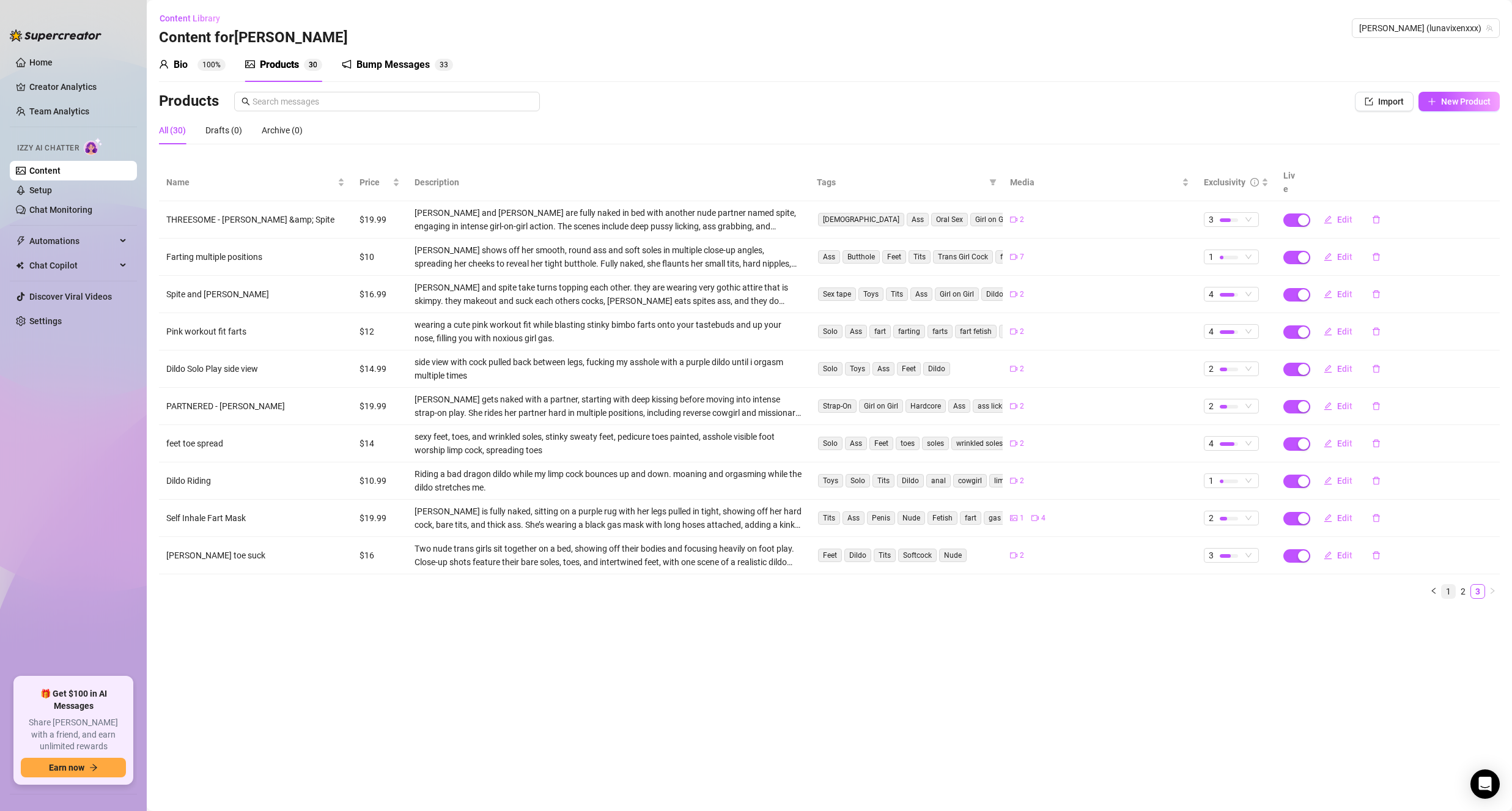
click at [1453, 585] on link "1" at bounding box center [1448, 592] width 14 height 14
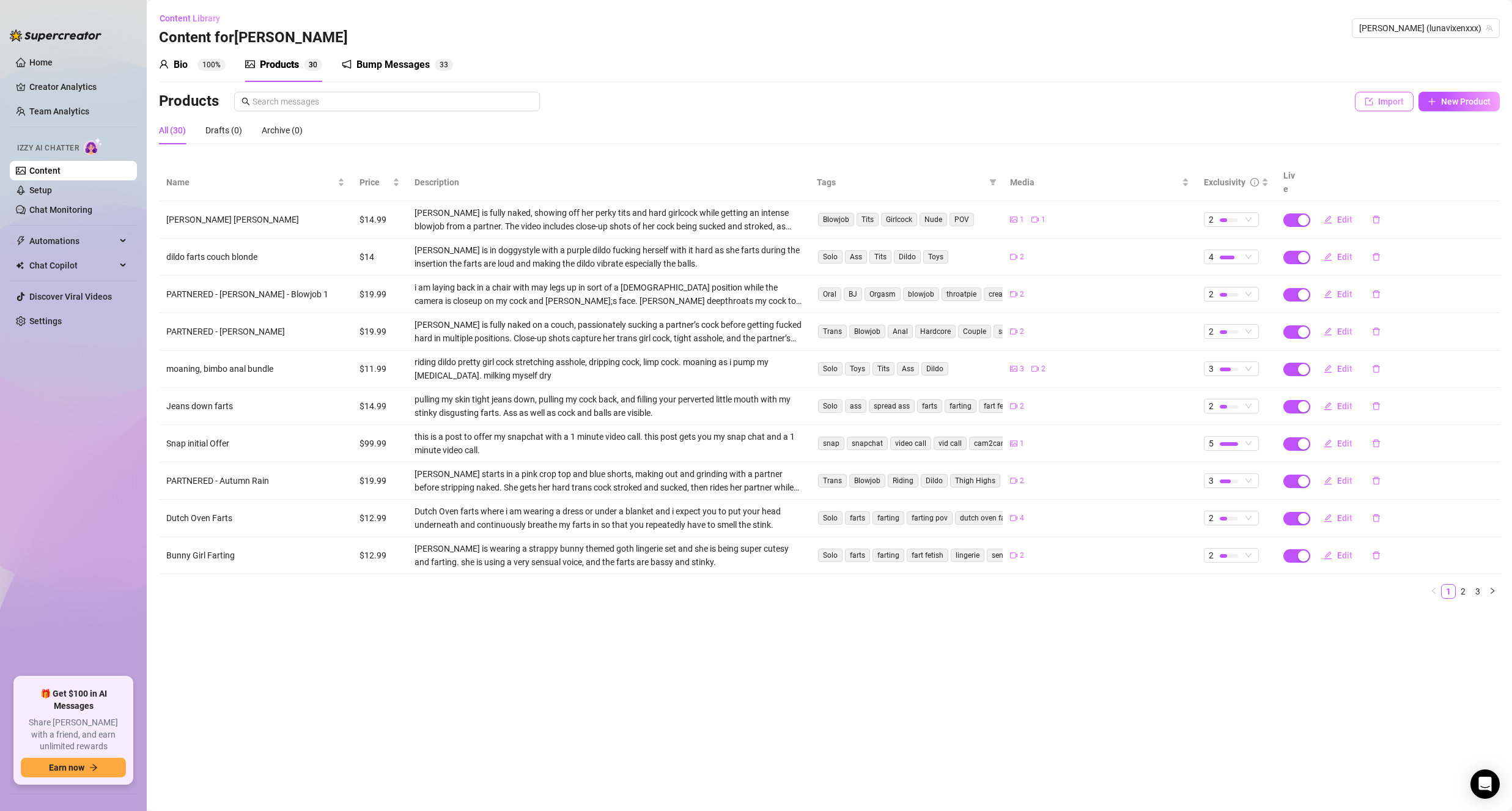
click at [1371, 101] on icon "import" at bounding box center [1368, 101] width 9 height 9
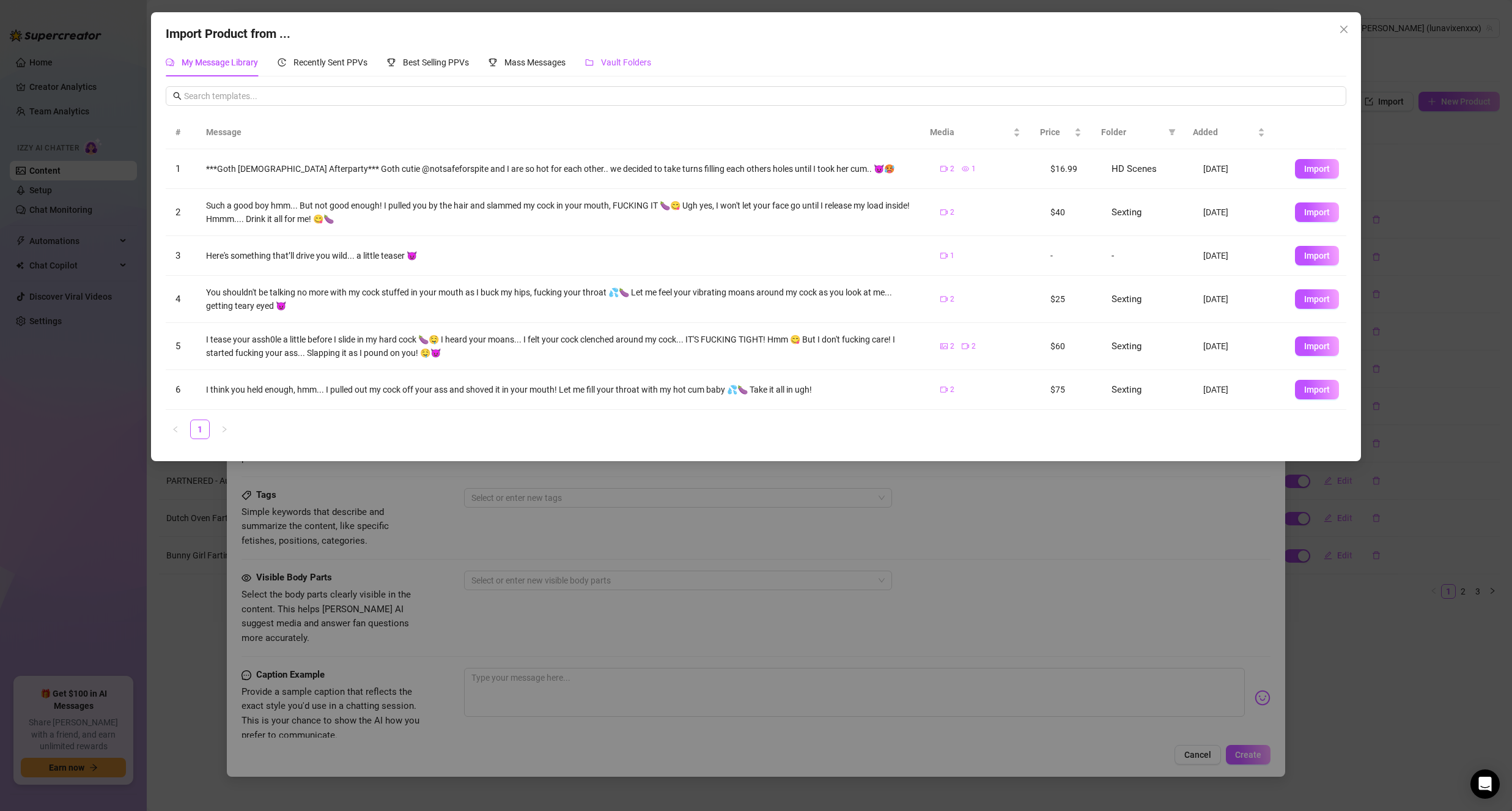
click at [600, 56] on div "Vault Folders" at bounding box center [618, 63] width 66 height 14
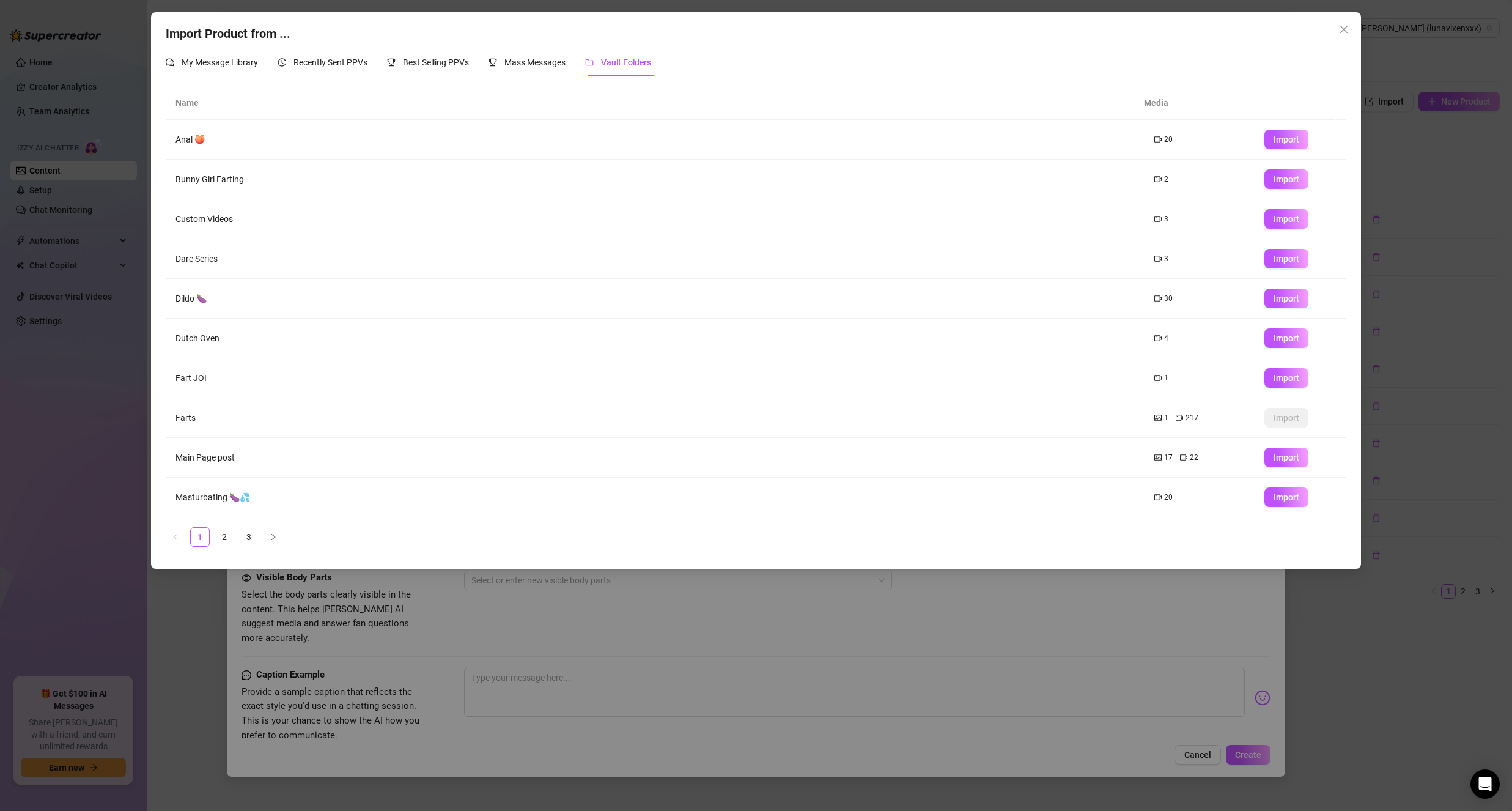
click at [253, 536] on link "3" at bounding box center [248, 536] width 18 height 18
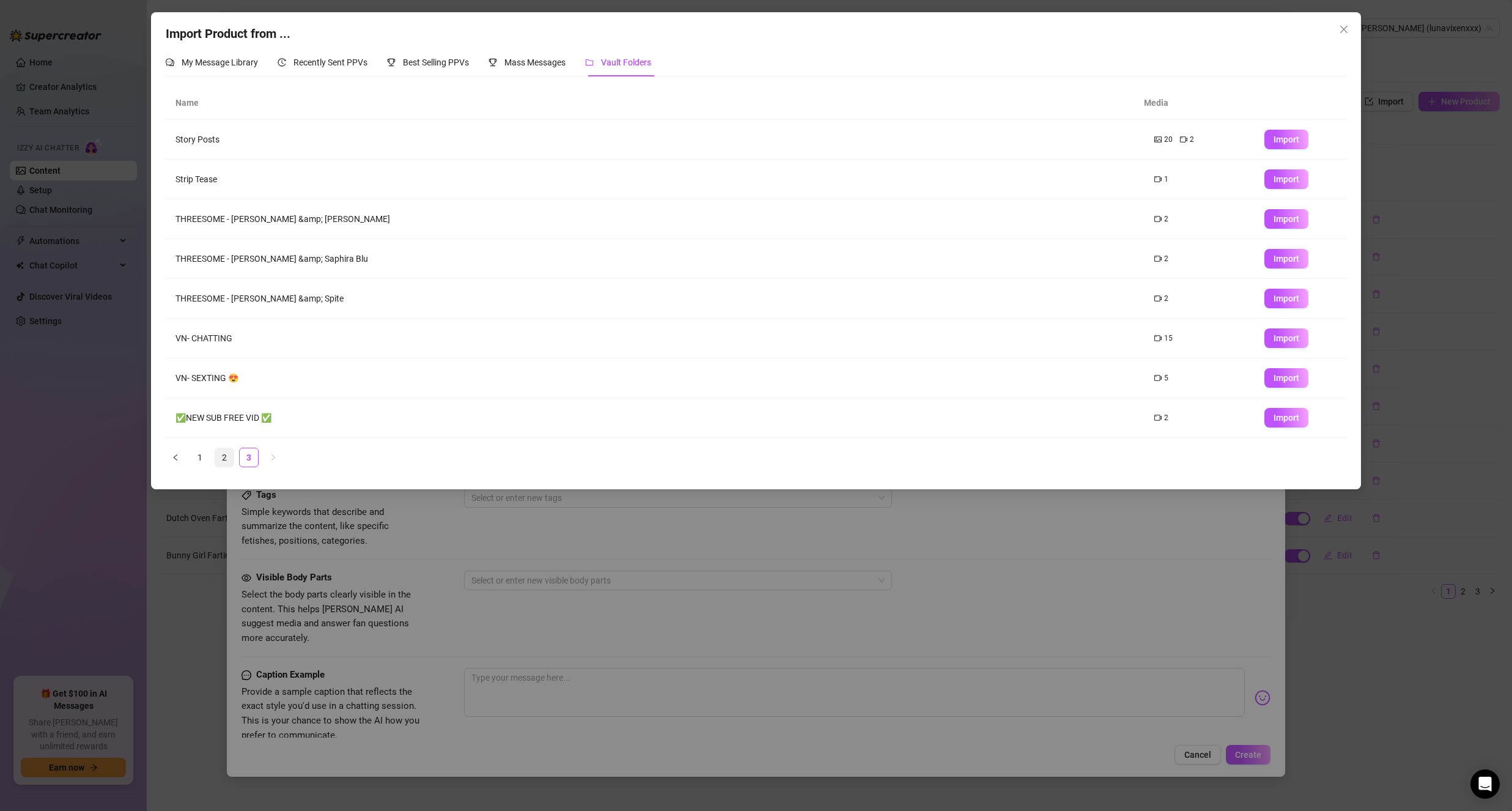
click at [234, 459] on li "2" at bounding box center [224, 457] width 19 height 19
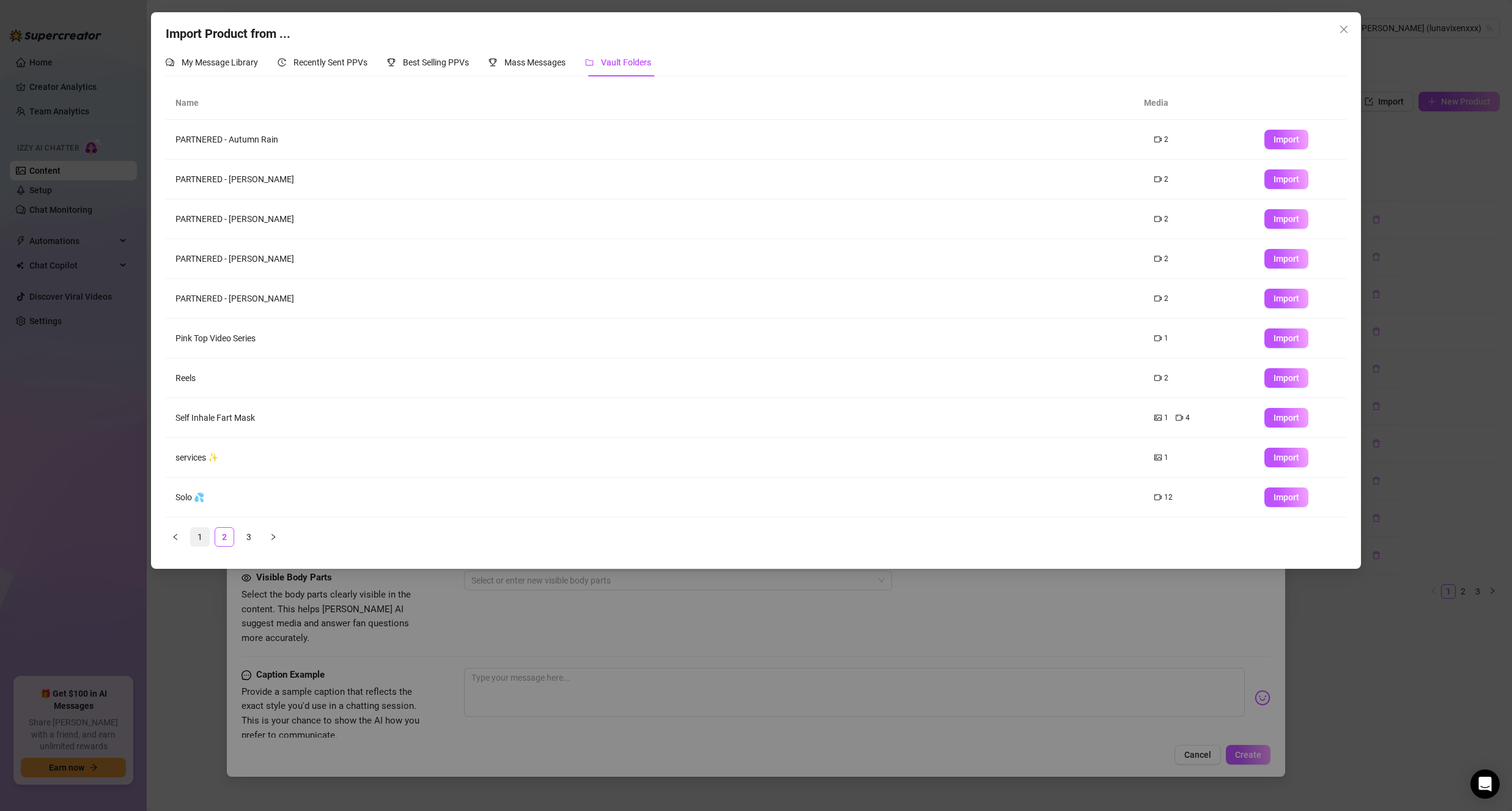
click at [204, 538] on link "1" at bounding box center [199, 536] width 18 height 18
click at [670, 642] on div "Import Product from ... My Message Library Recently Sent PPVs Best Selling PPVs…" at bounding box center [756, 405] width 1512 height 811
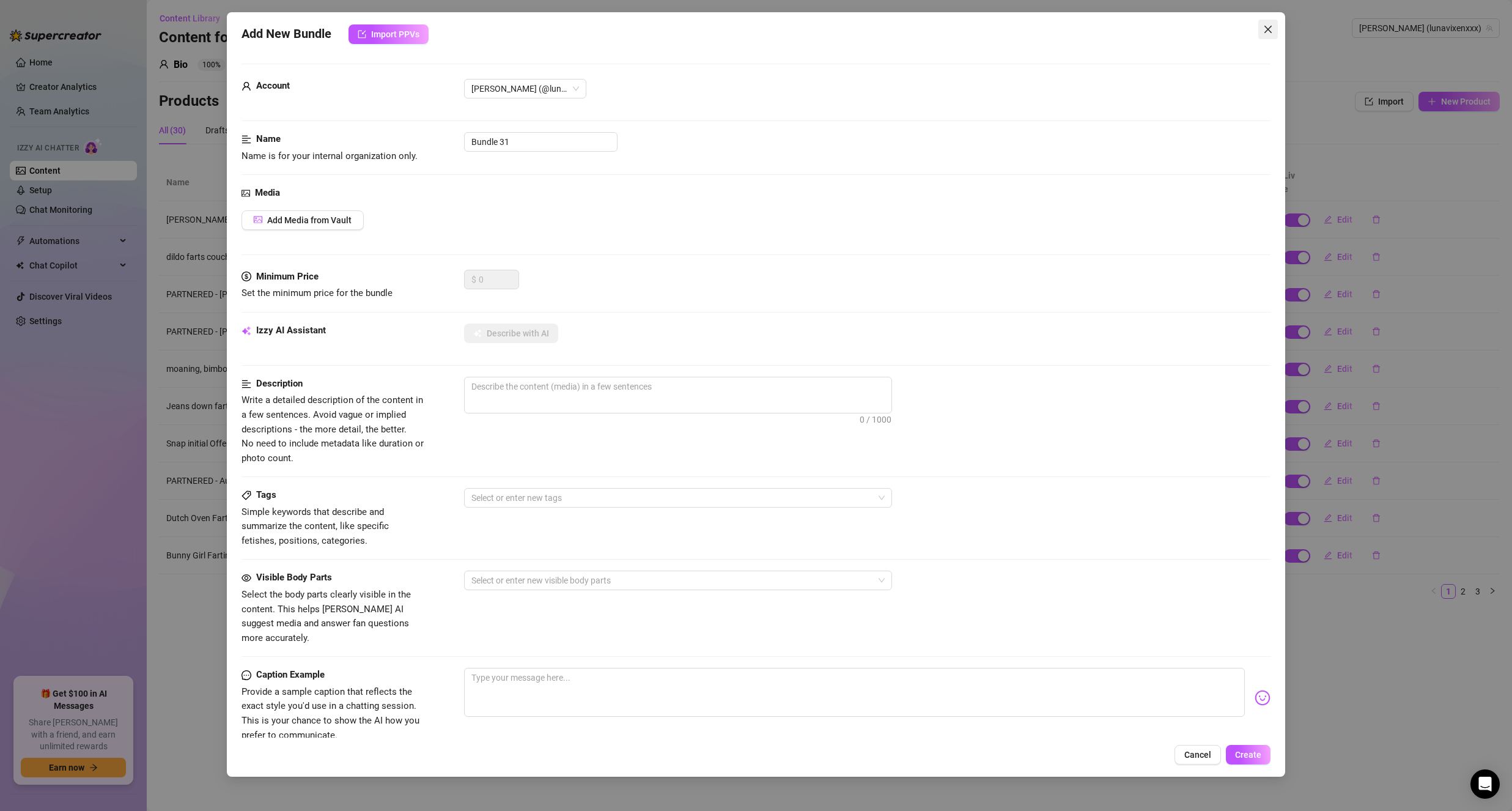
click at [1269, 29] on icon "close" at bounding box center [1269, 30] width 8 height 8
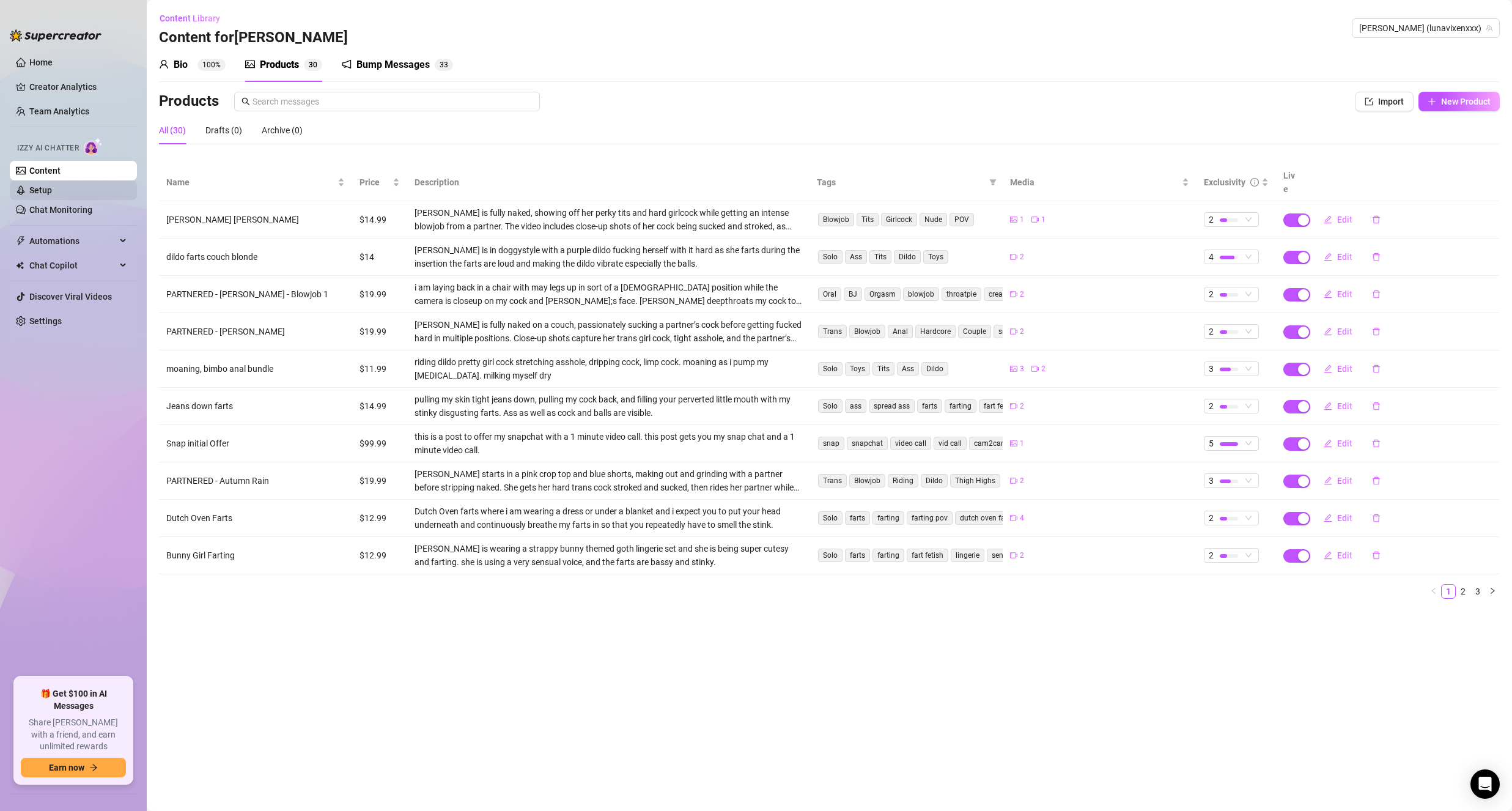
click at [52, 188] on link "Setup" at bounding box center [40, 190] width 22 height 10
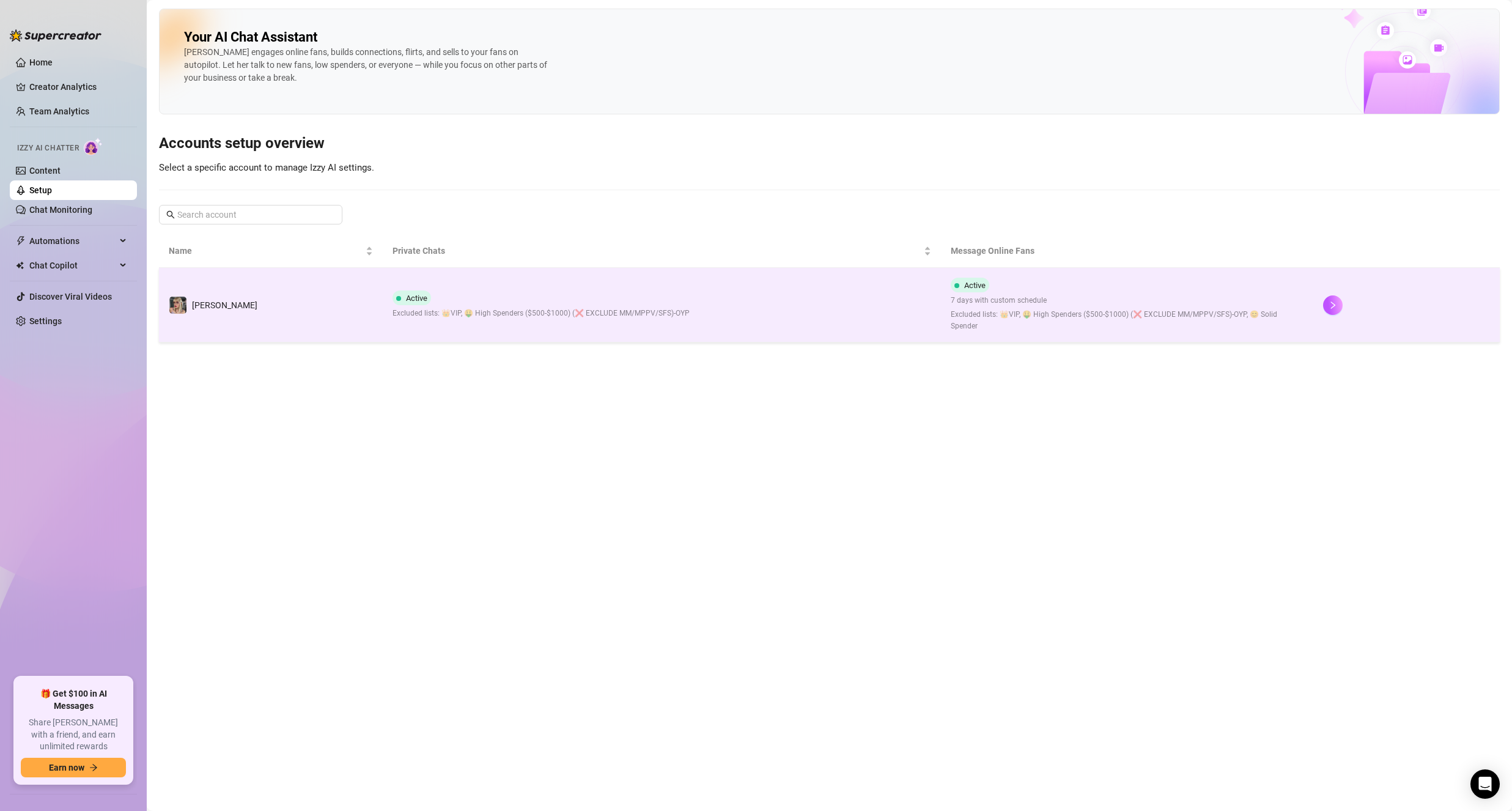
click at [269, 316] on td "[PERSON_NAME]" at bounding box center [271, 304] width 224 height 74
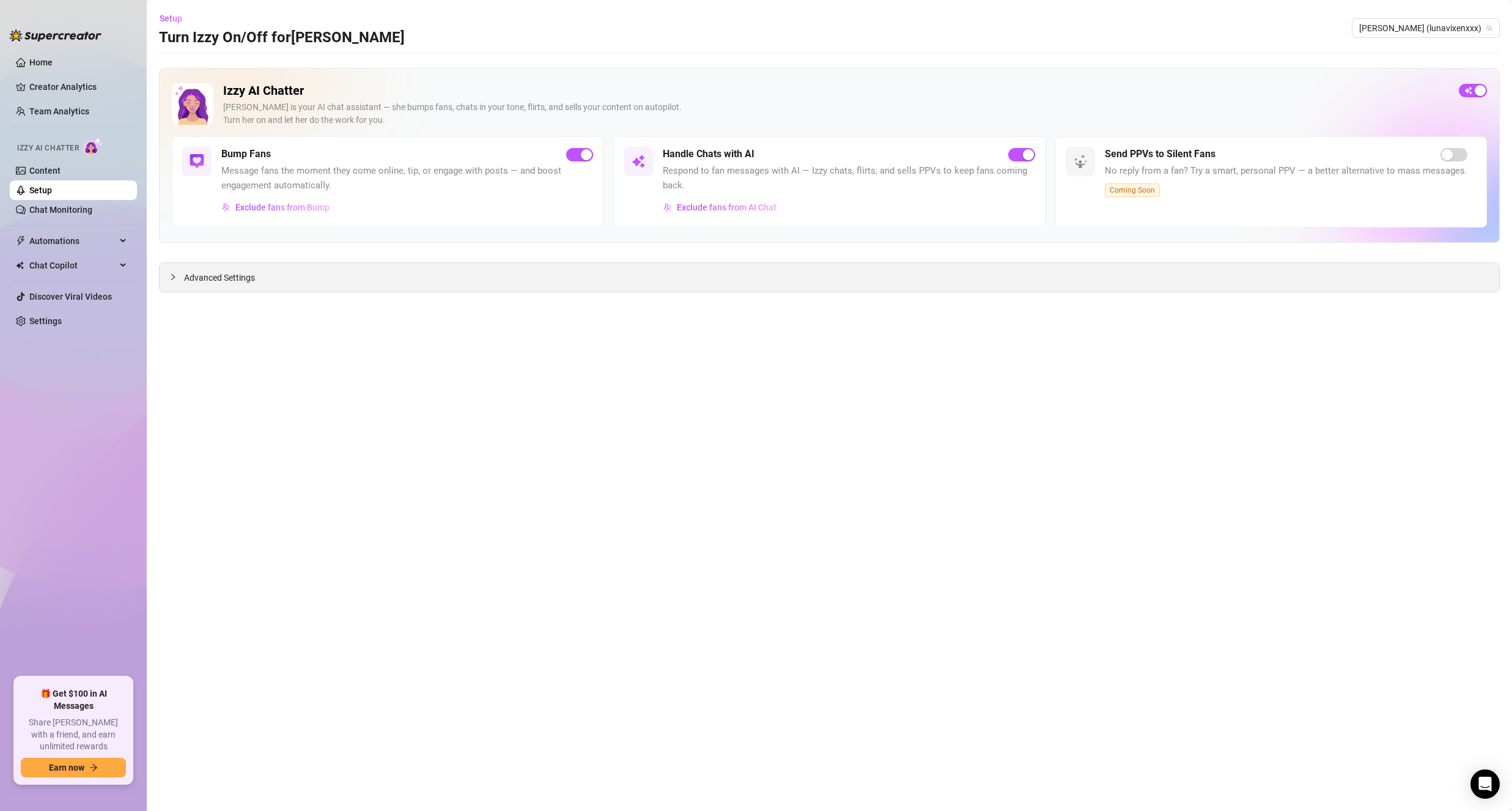
click at [230, 281] on span "Advanced Settings" at bounding box center [218, 277] width 71 height 14
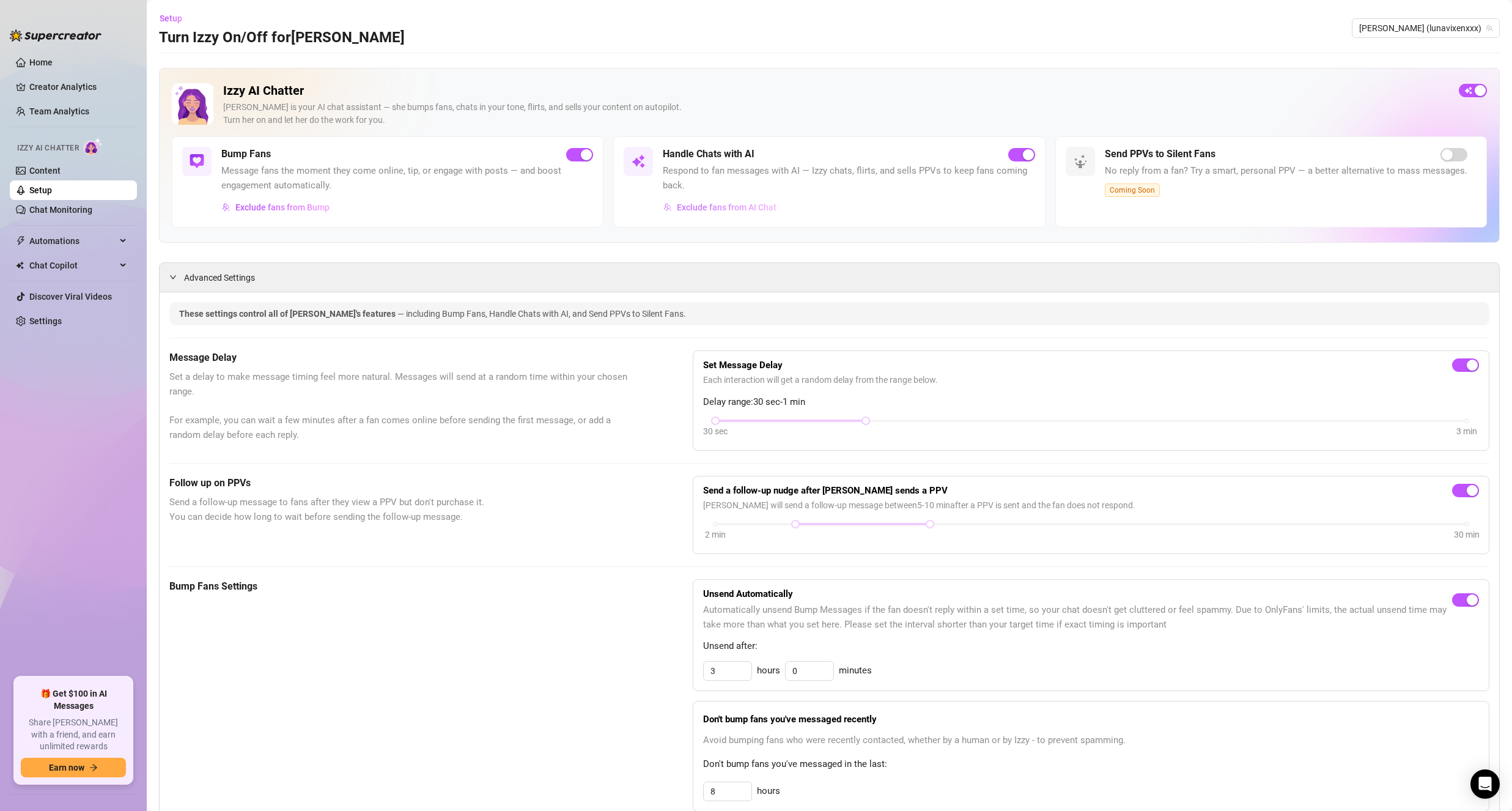
click at [743, 205] on span "Exclude fans from AI Chat" at bounding box center [727, 207] width 100 height 10
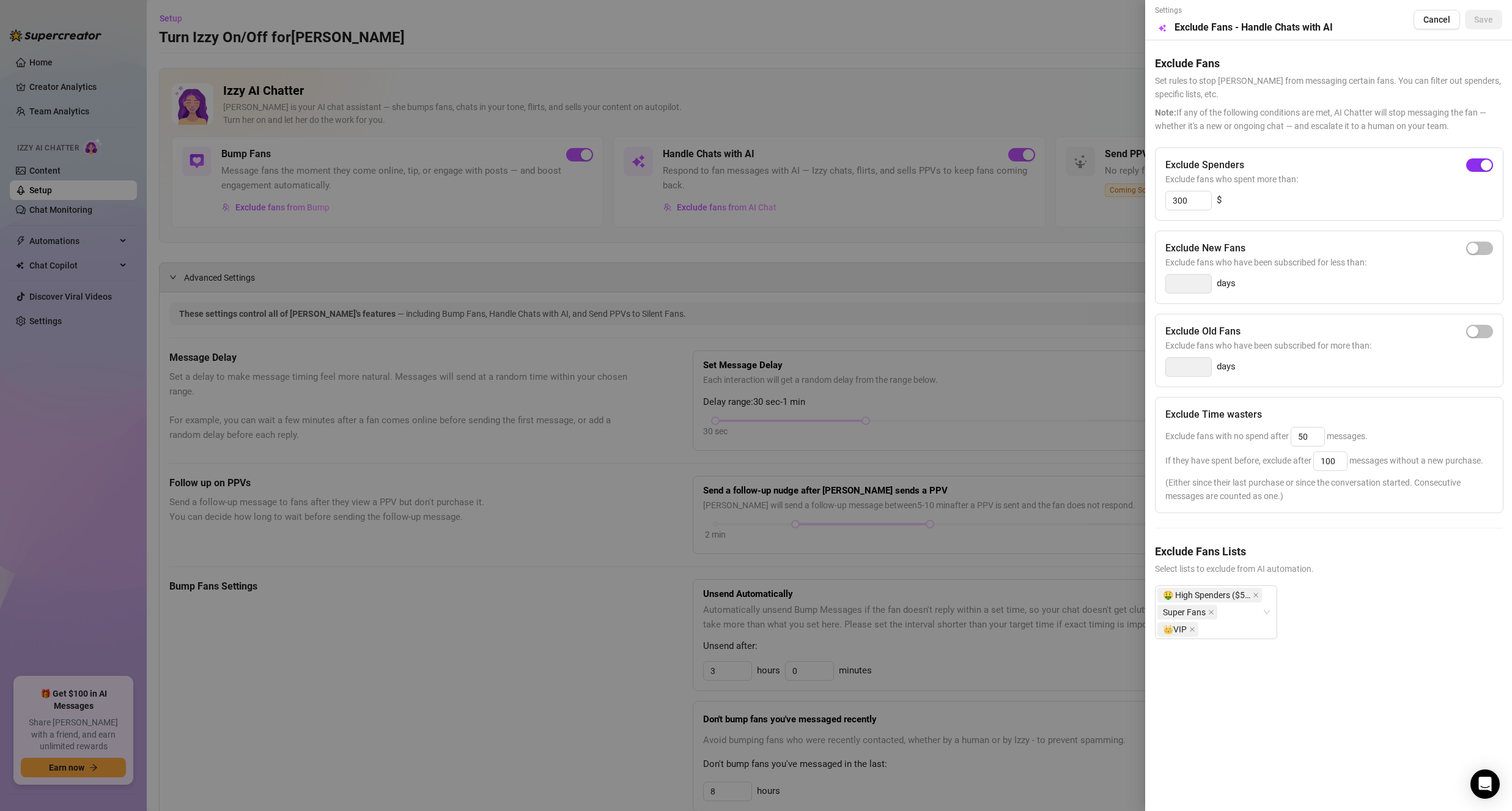
click at [1480, 162] on button "button" at bounding box center [1479, 165] width 27 height 14
click at [1255, 595] on icon "close" at bounding box center [1256, 595] width 6 height 6
click at [1487, 19] on span "Save" at bounding box center [1484, 19] width 19 height 10
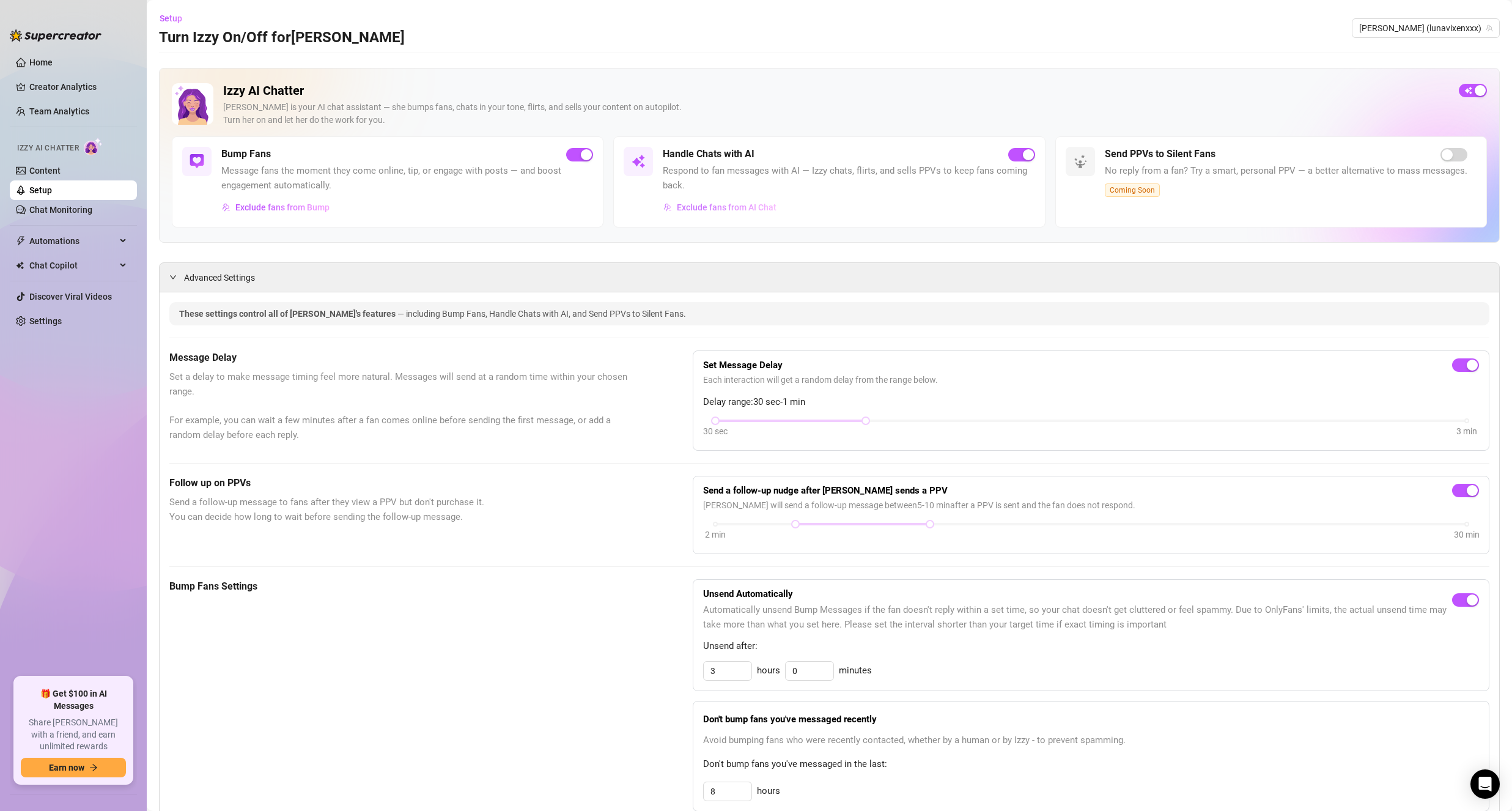
click at [749, 203] on span "Exclude fans from AI Chat" at bounding box center [727, 207] width 100 height 10
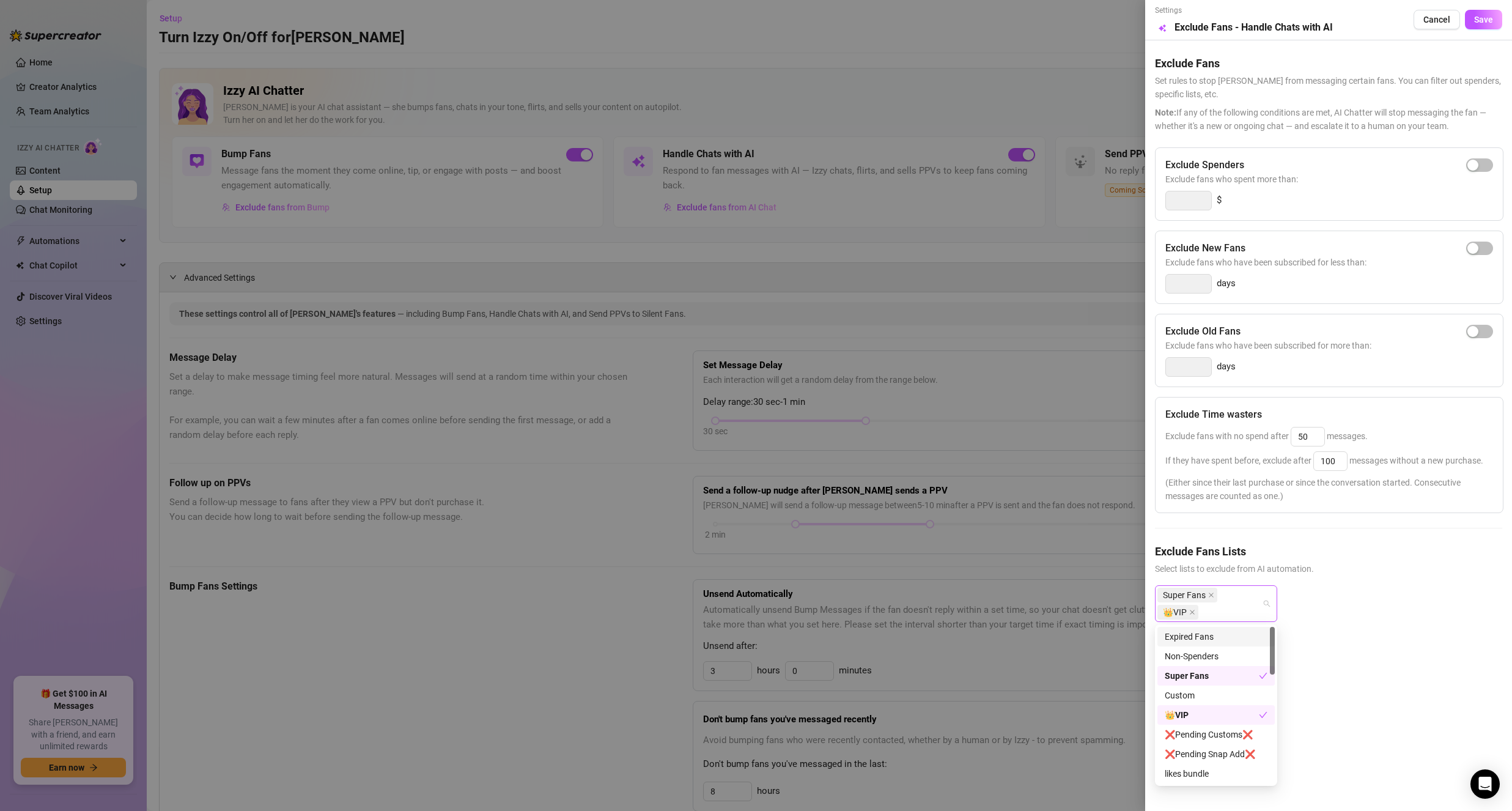
click at [1271, 604] on div "Super Fans 👑VIP" at bounding box center [1215, 604] width 123 height 37
click at [1423, 24] on button "Cancel" at bounding box center [1437, 19] width 46 height 19
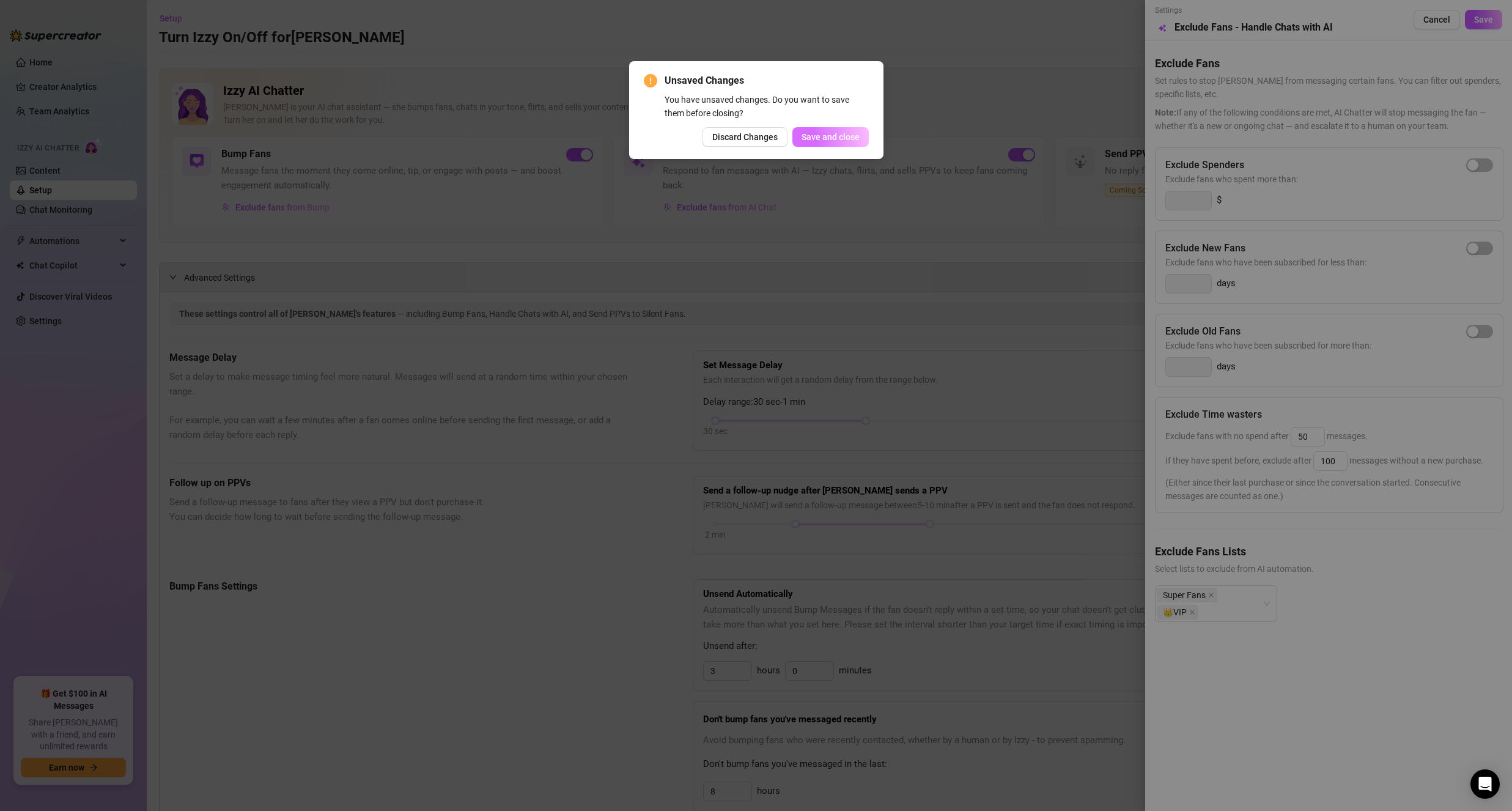
click at [809, 135] on span "Save and close" at bounding box center [831, 137] width 58 height 10
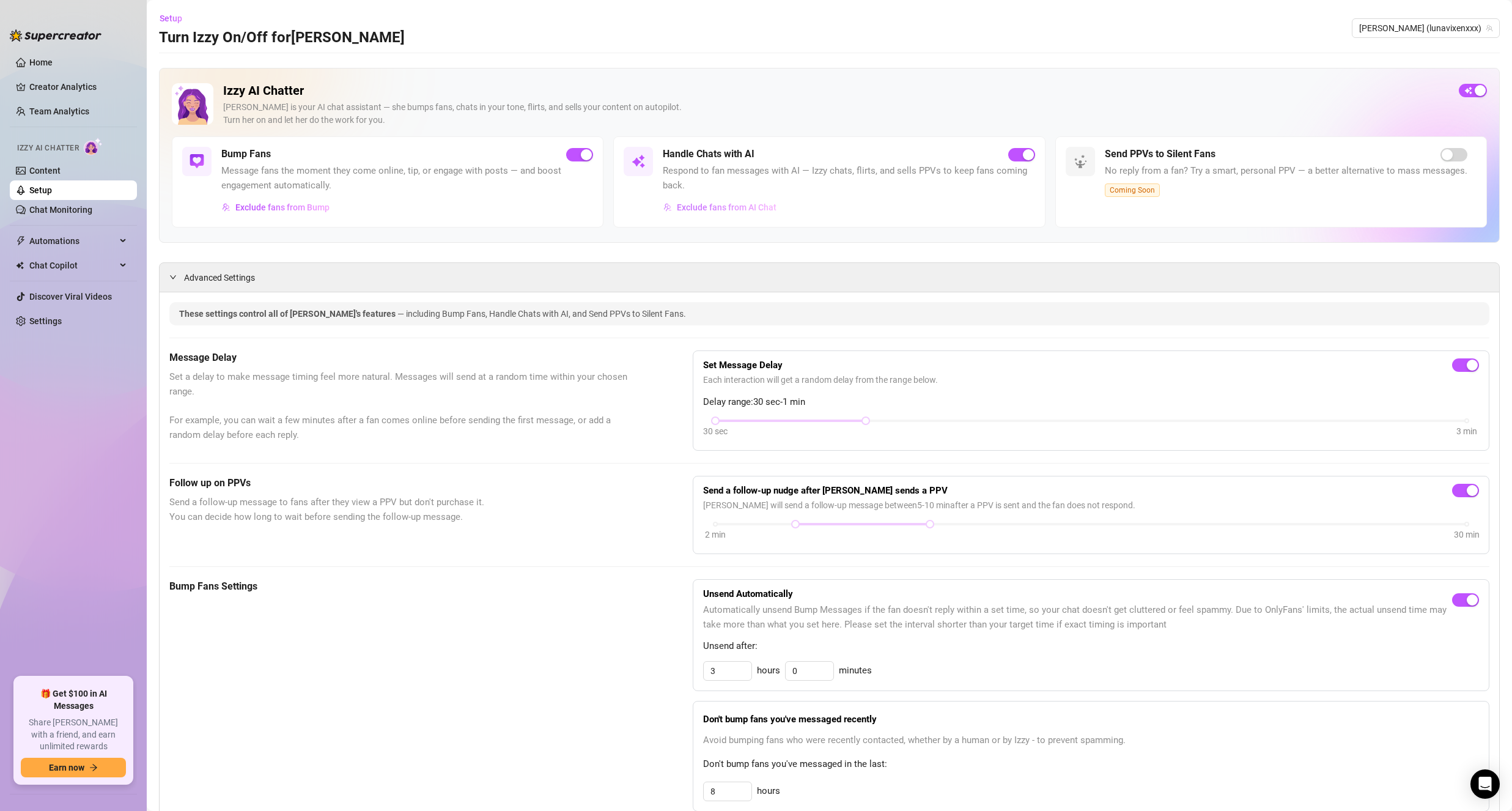
click at [710, 208] on span "Exclude fans from AI Chat" at bounding box center [727, 207] width 100 height 10
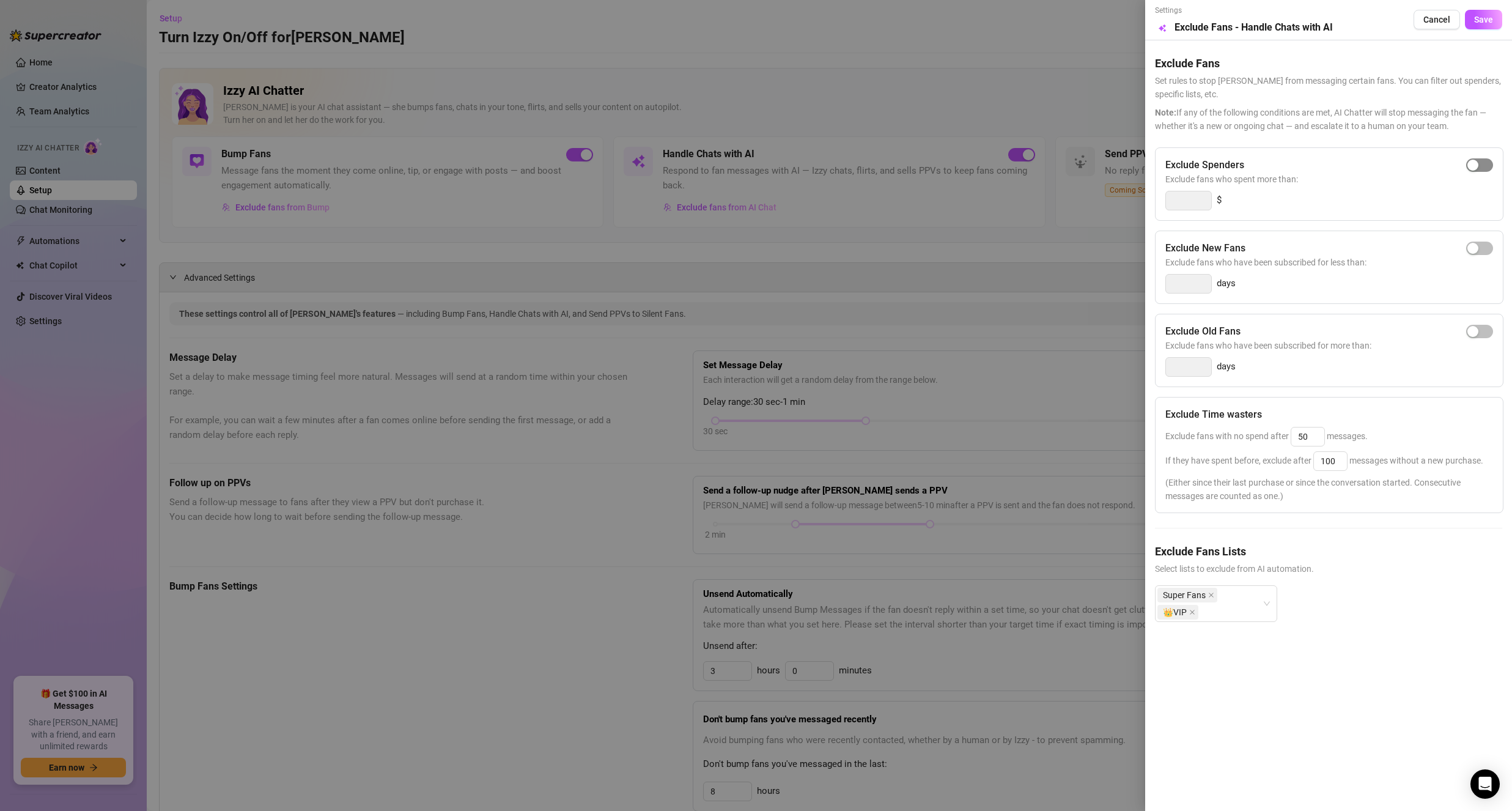
click at [1481, 167] on span "button" at bounding box center [1479, 165] width 27 height 14
drag, startPoint x: 1184, startPoint y: 196, endPoint x: 1101, endPoint y: 198, distance: 83.0
click at [1101, 198] on div "Settings Preview Exclude Fans - Handle Chats with AI Cancel Save Exclude Fans S…" at bounding box center [756, 405] width 1512 height 811
click at [1188, 196] on input "300" at bounding box center [1188, 200] width 45 height 18
drag, startPoint x: 1193, startPoint y: 197, endPoint x: 1128, endPoint y: 198, distance: 65.0
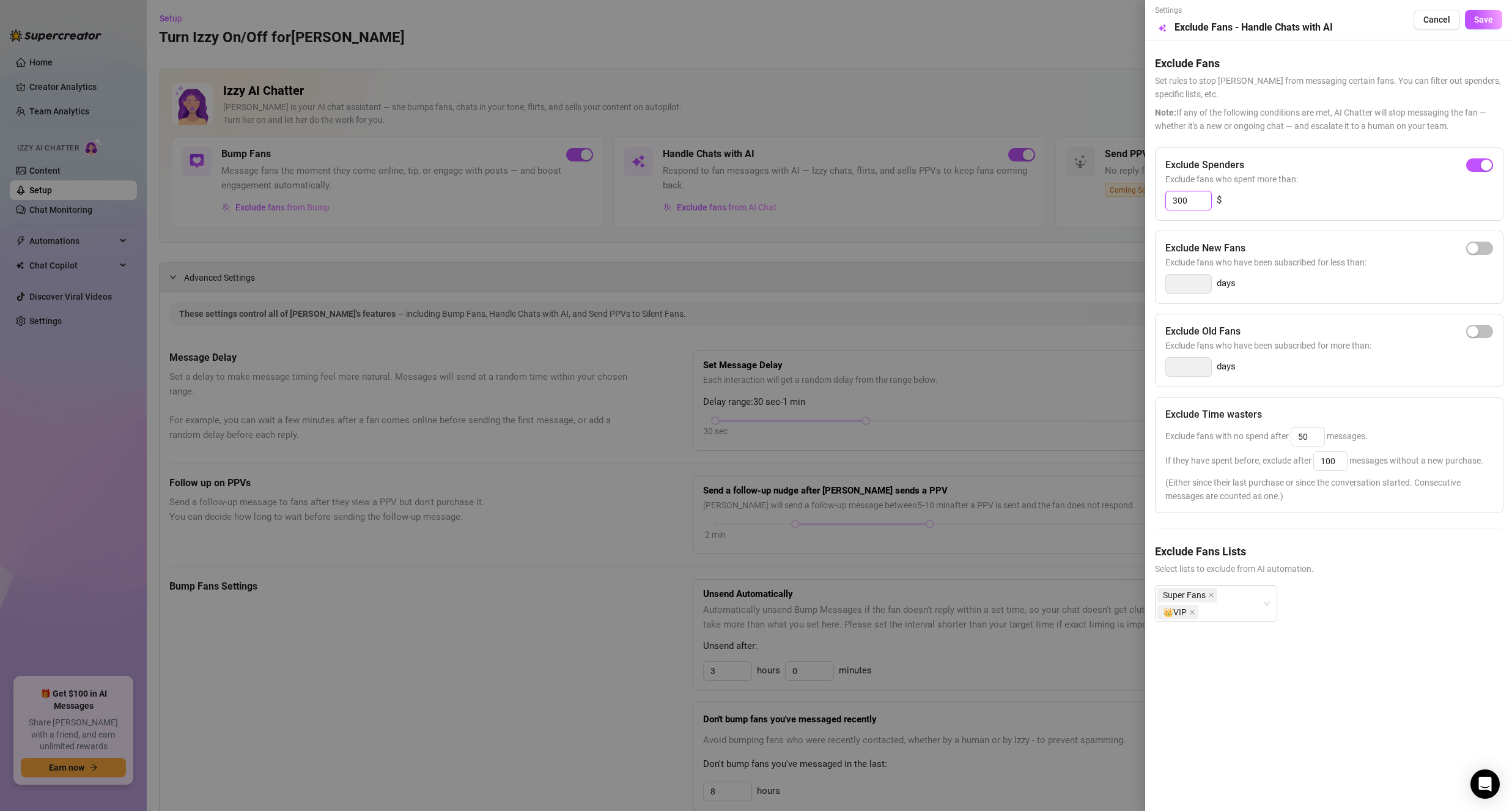
click at [1129, 198] on div "Settings Preview Exclude Fans - Handle Chats with AI Cancel Save Exclude Fans S…" at bounding box center [756, 405] width 1512 height 811
click at [1488, 17] on span "Save" at bounding box center [1484, 19] width 19 height 10
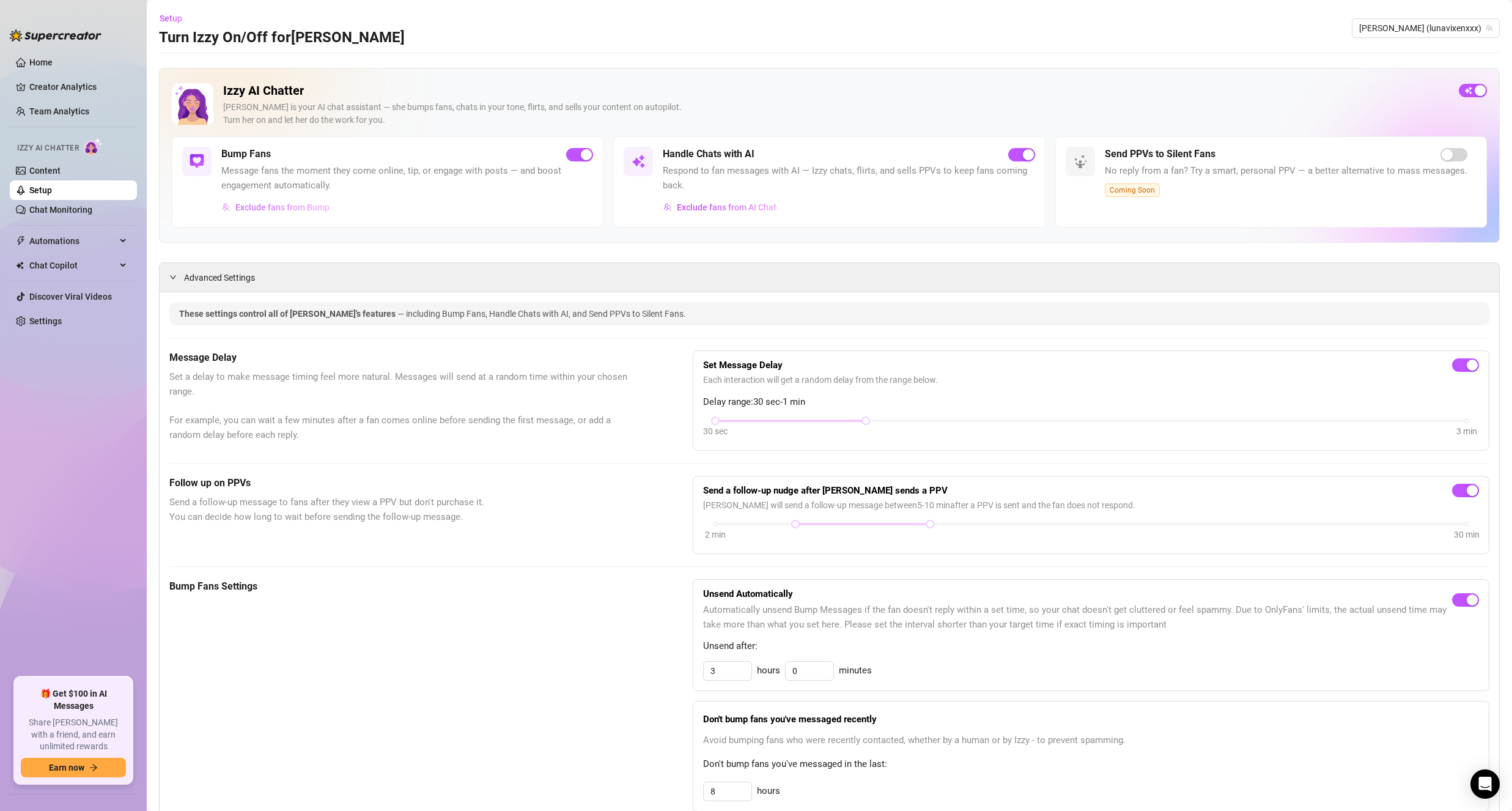
click at [294, 208] on span "Exclude fans from Bump" at bounding box center [282, 207] width 94 height 10
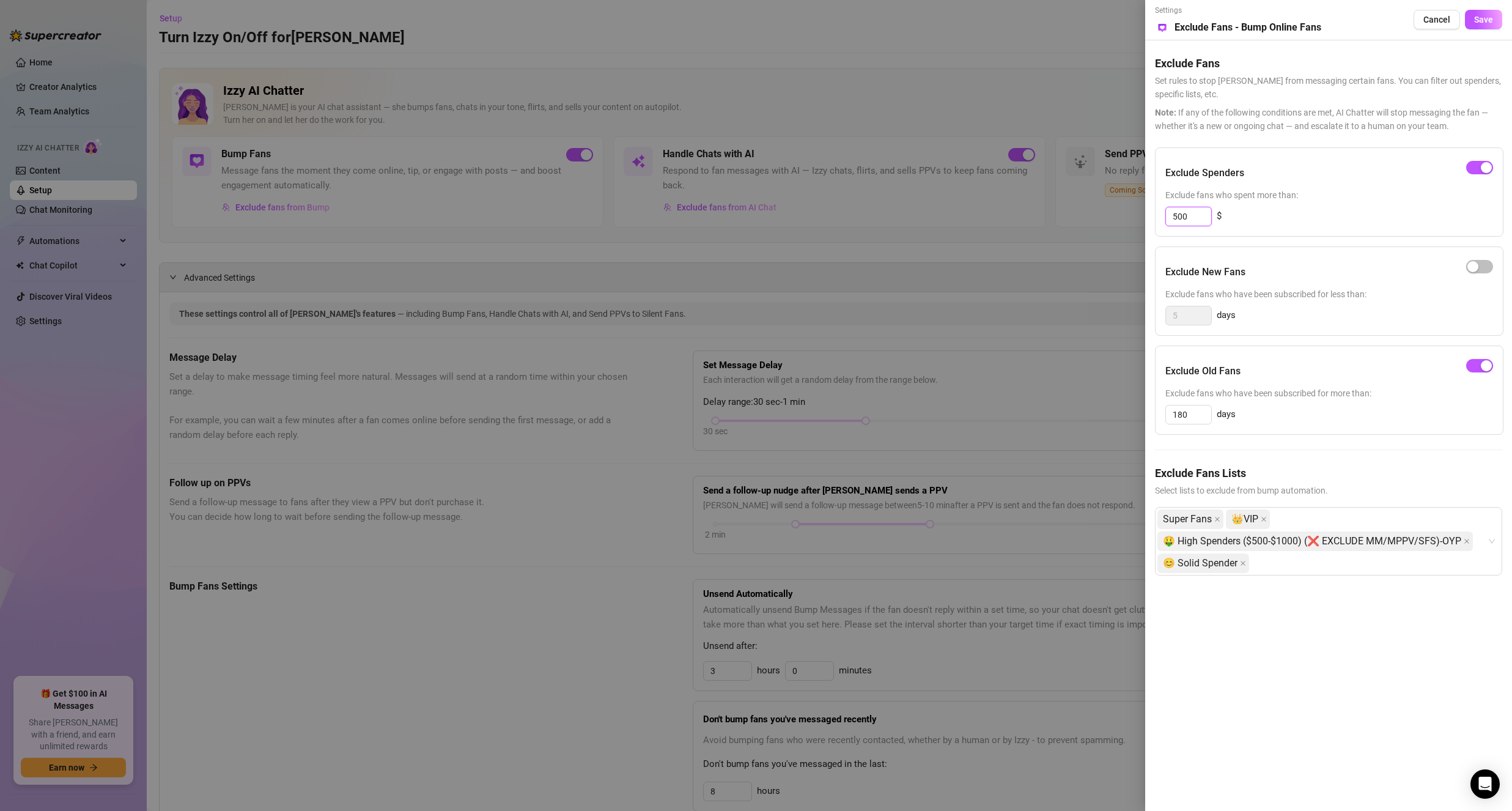
drag, startPoint x: 1204, startPoint y: 214, endPoint x: 1121, endPoint y: 221, distance: 83.3
click at [1121, 221] on div "Settings Preview Exclude Fans - Bump Online Fans Cancel Save Exclude Fans Set r…" at bounding box center [756, 405] width 1512 height 811
click at [1244, 559] on span at bounding box center [1242, 563] width 6 height 18
click at [1478, 24] on span "Save" at bounding box center [1484, 19] width 19 height 10
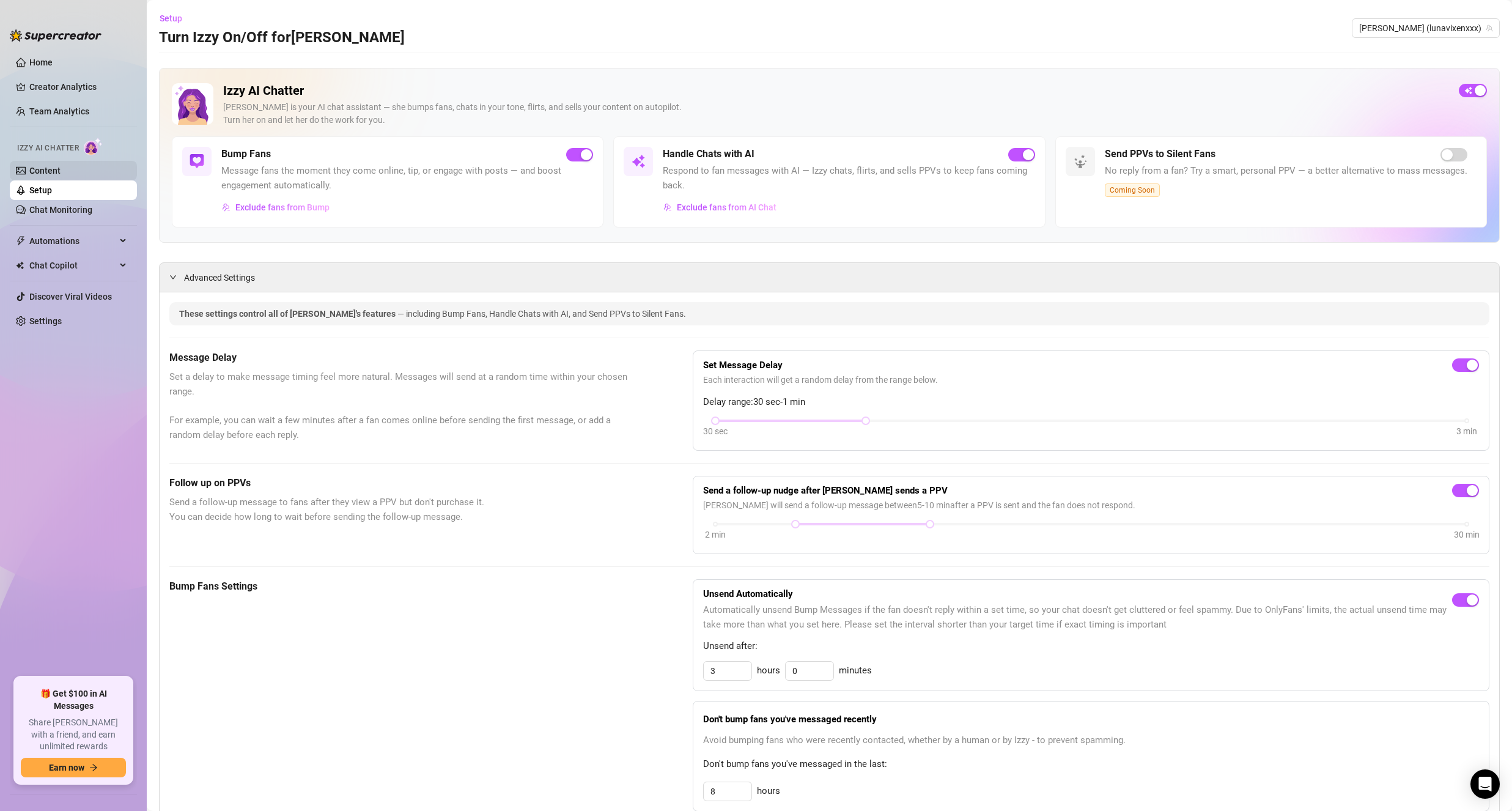
click at [45, 168] on link "Content" at bounding box center [44, 170] width 31 height 10
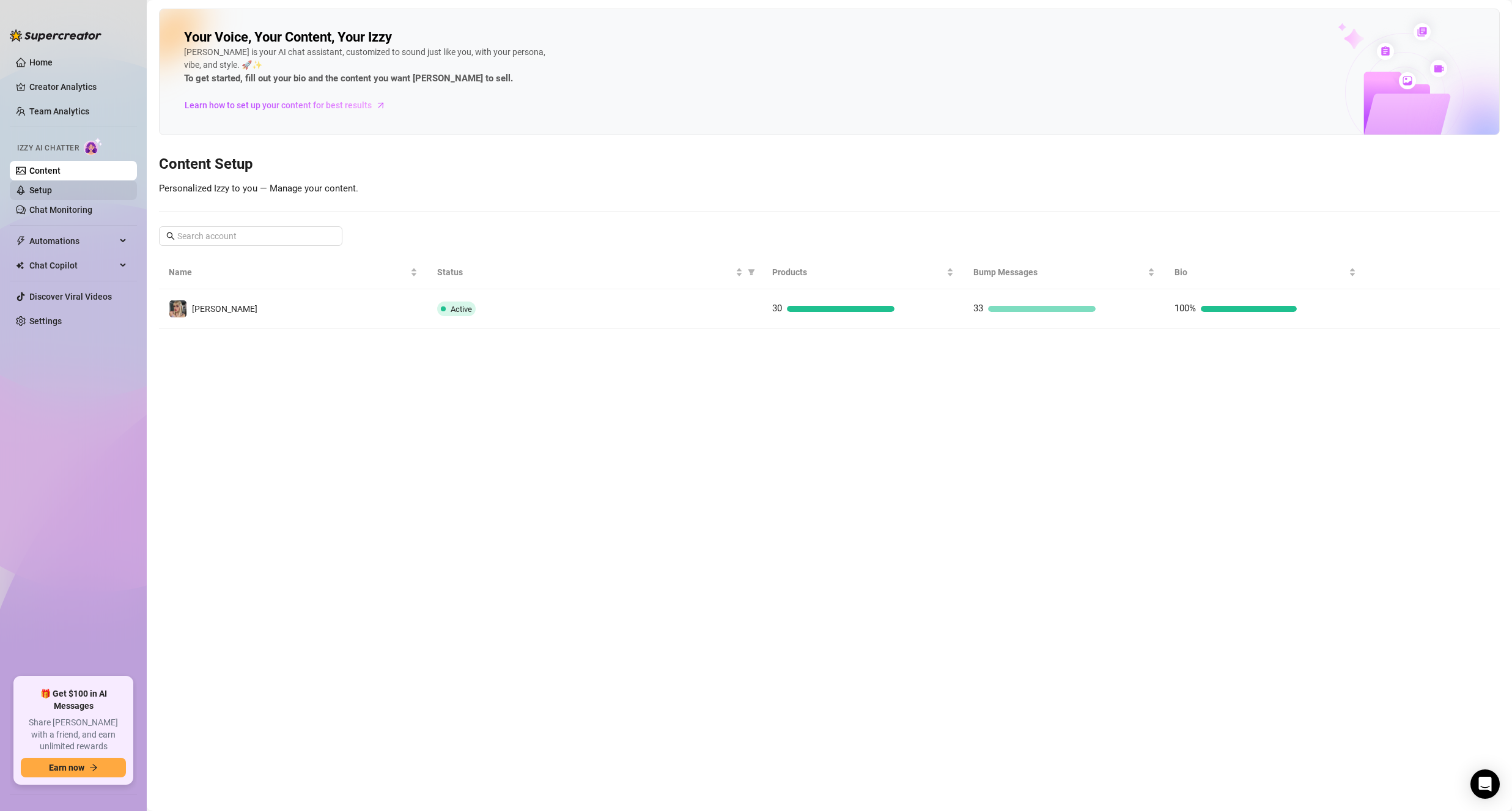
click at [52, 190] on link "Setup" at bounding box center [40, 190] width 22 height 10
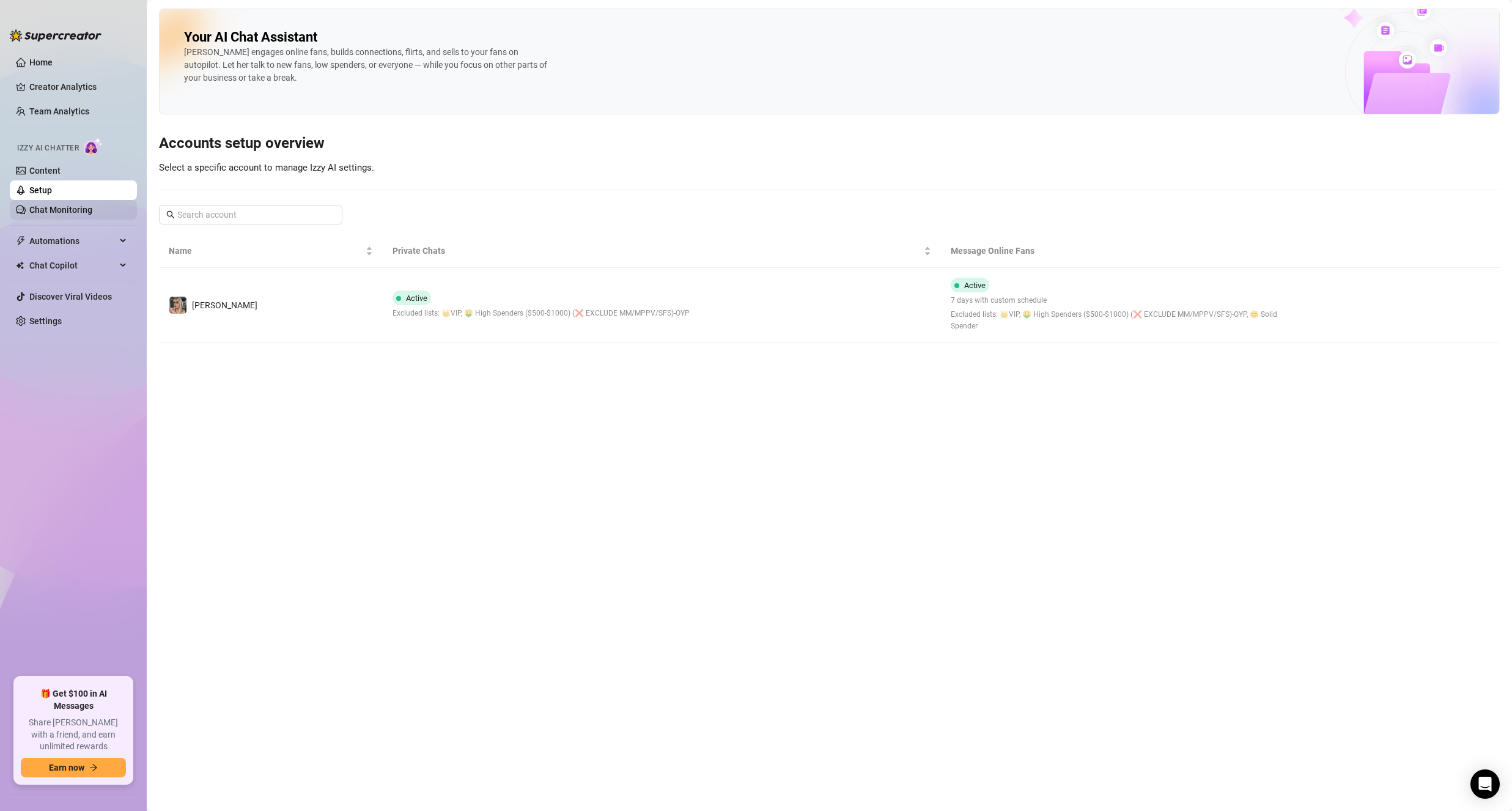
click at [68, 208] on link "Chat Monitoring" at bounding box center [60, 210] width 63 height 10
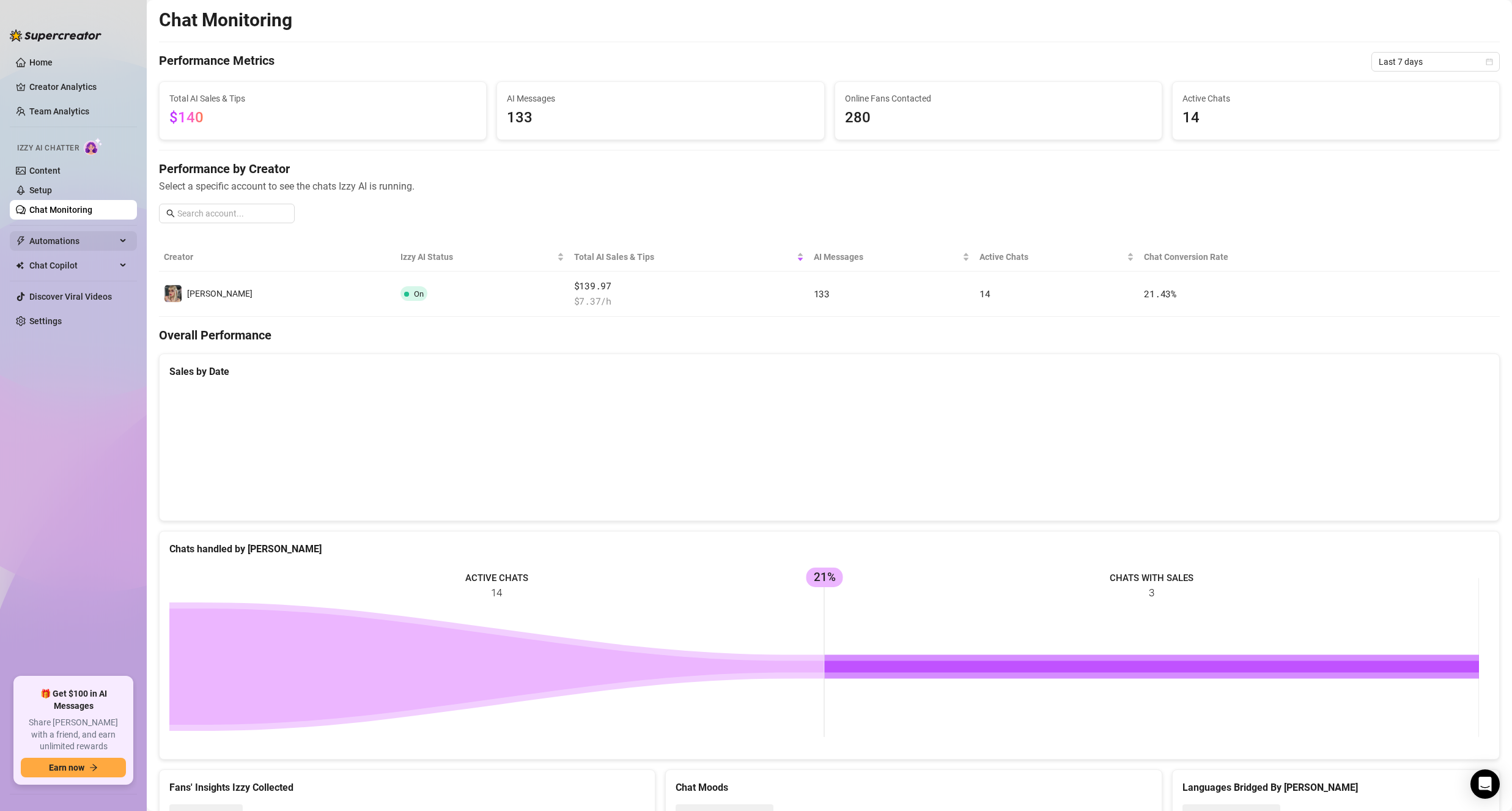
click at [66, 239] on span "Automations" at bounding box center [72, 241] width 87 height 19
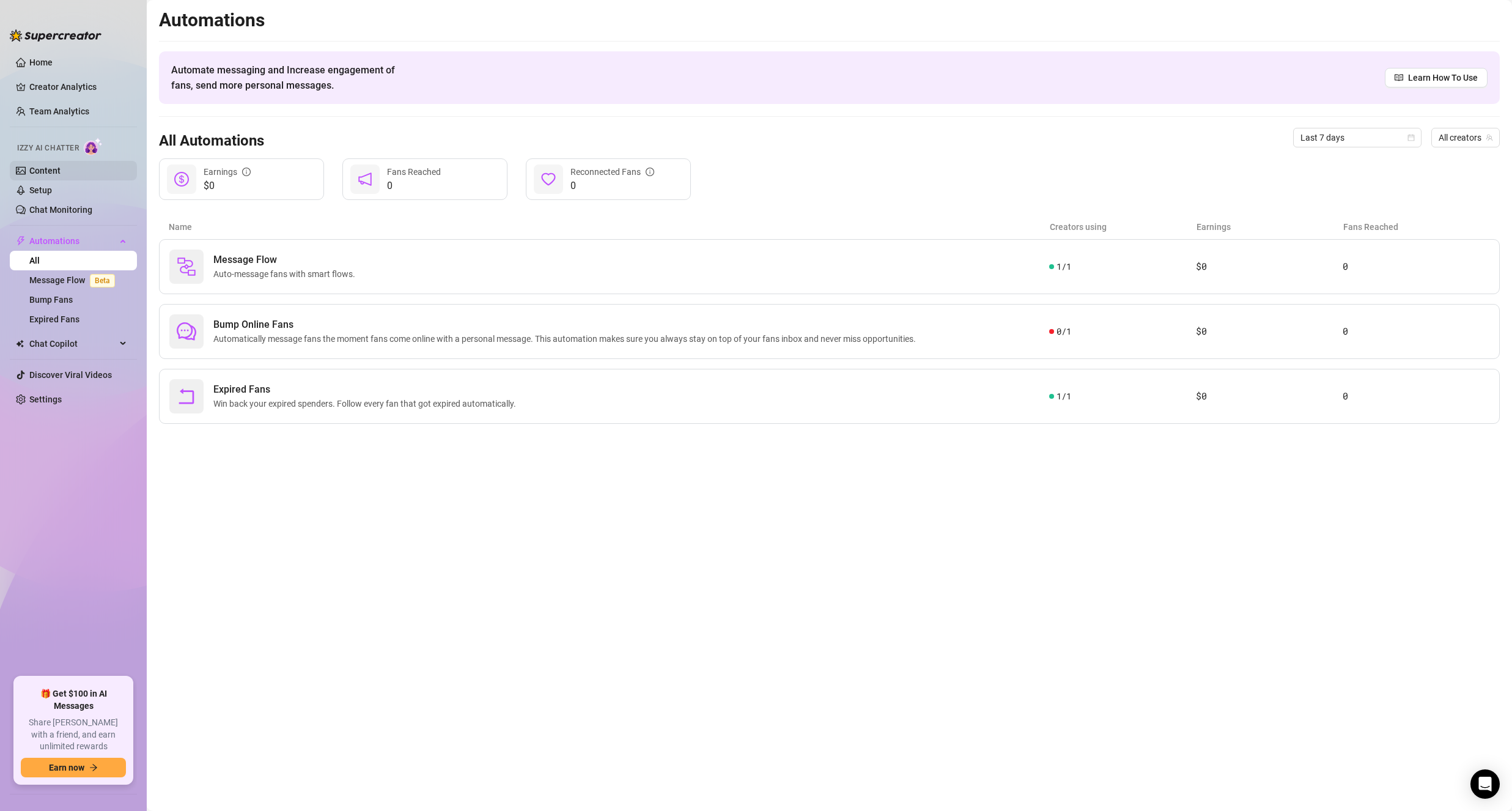
click at [47, 171] on link "Content" at bounding box center [44, 170] width 31 height 10
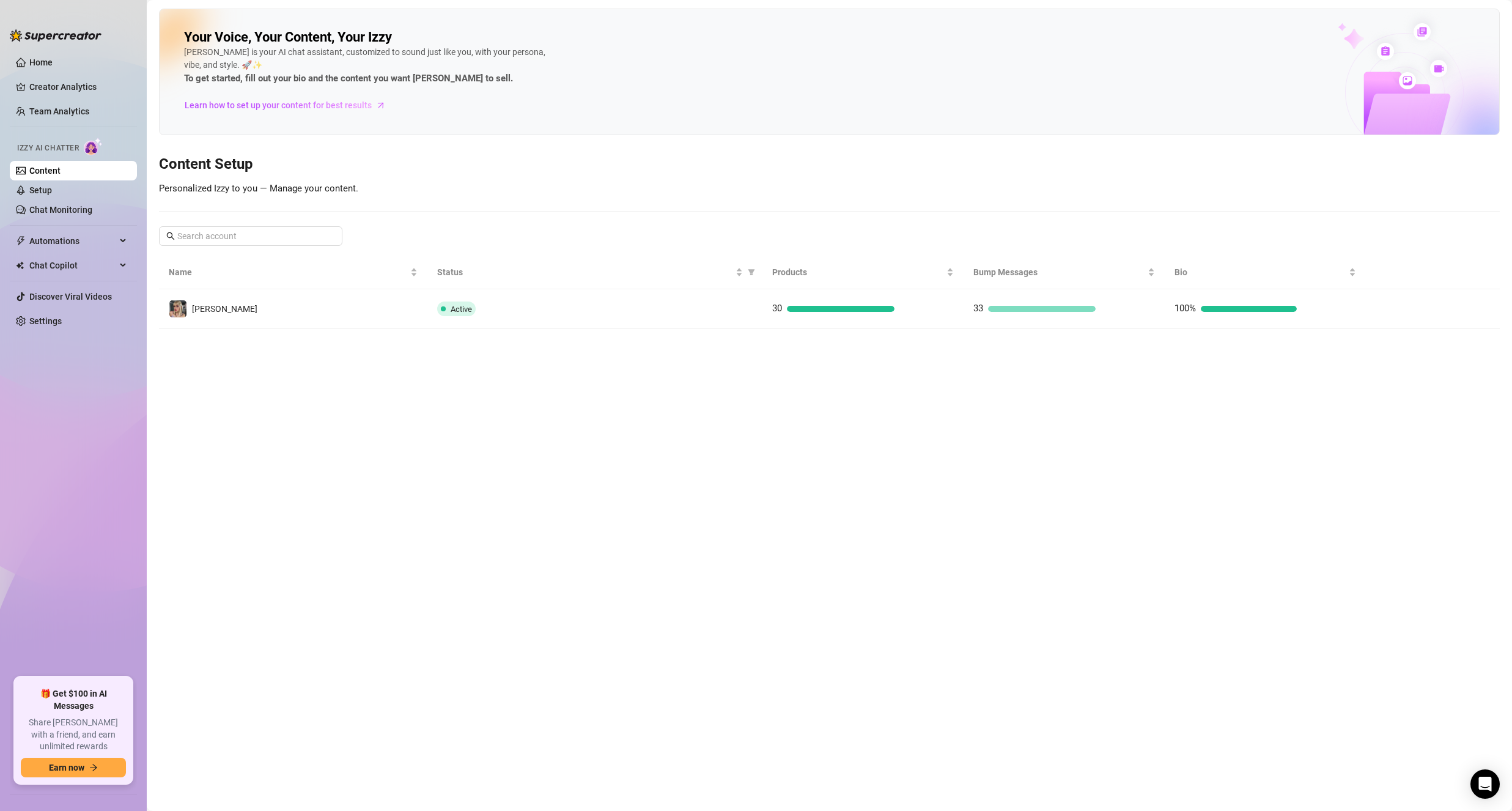
click at [245, 300] on td "[PERSON_NAME]" at bounding box center [294, 308] width 269 height 40
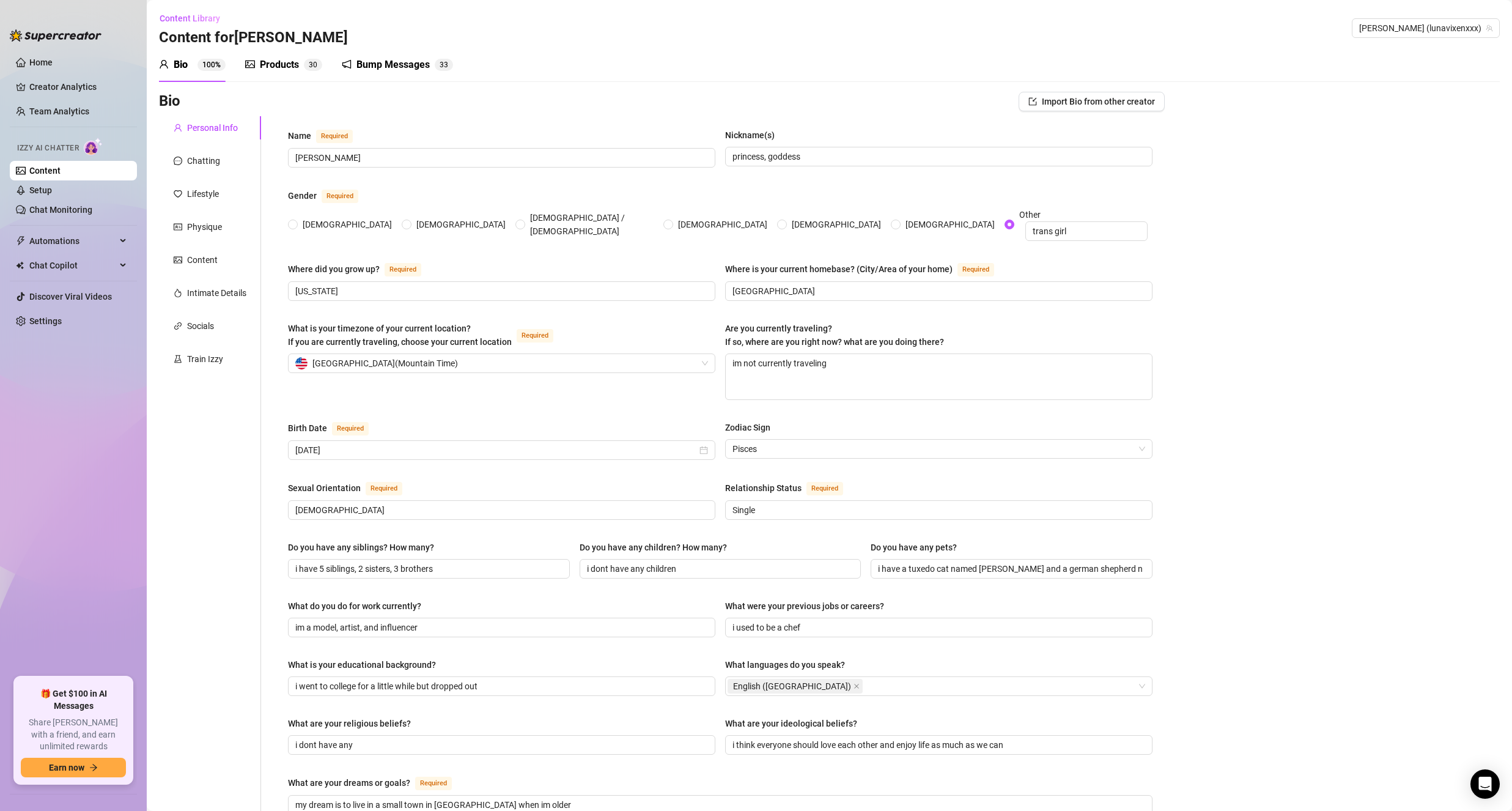
click at [357, 65] on div "Bump Messages" at bounding box center [393, 64] width 73 height 14
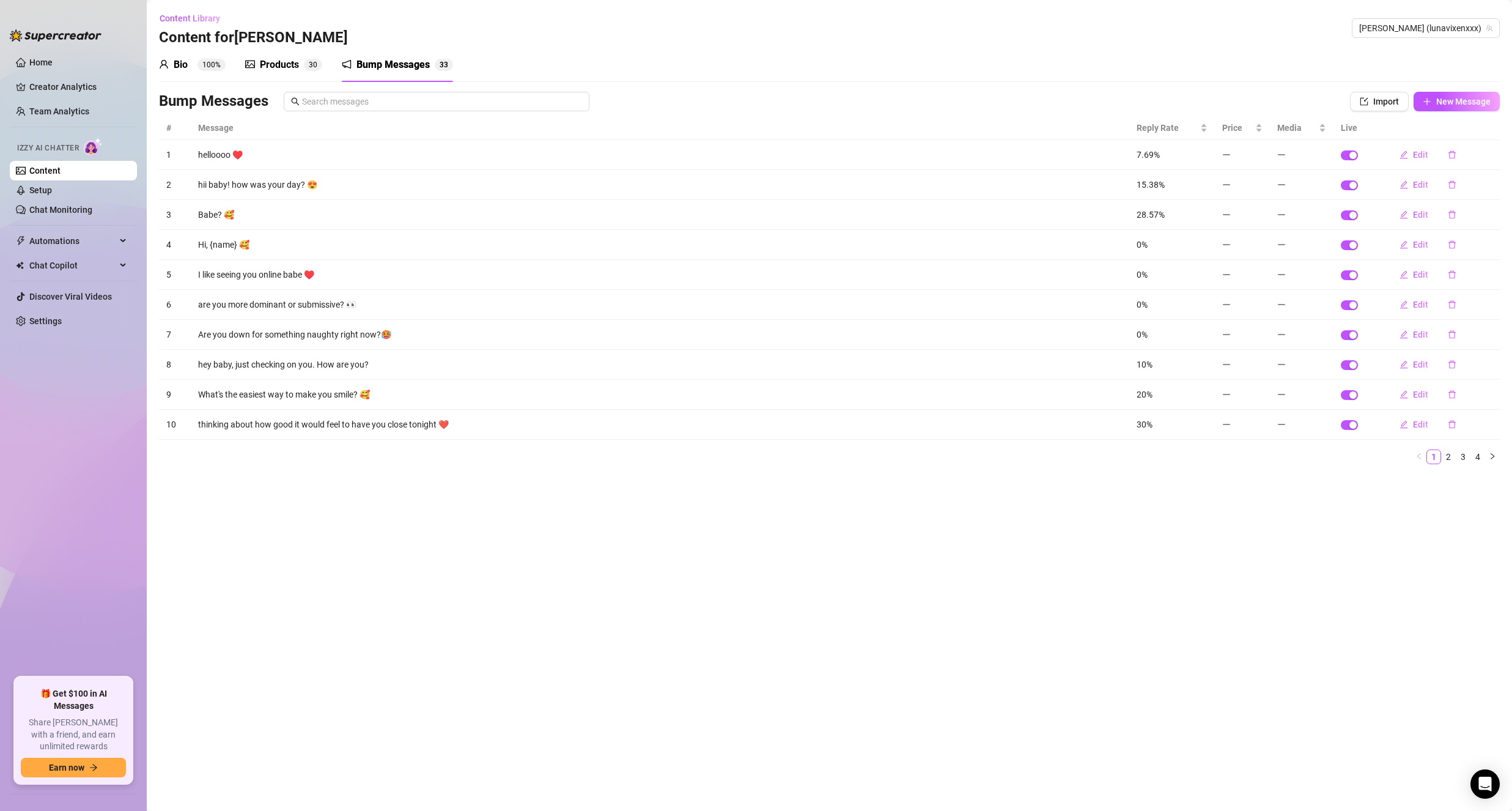
click at [1481, 449] on div "# Message Reply Rate Price Media Live 1 helloooo ♥️ 7.69% Edit 2 hii baby! how …" at bounding box center [830, 290] width 1341 height 348
click at [1478, 453] on link "4" at bounding box center [1478, 457] width 14 height 14
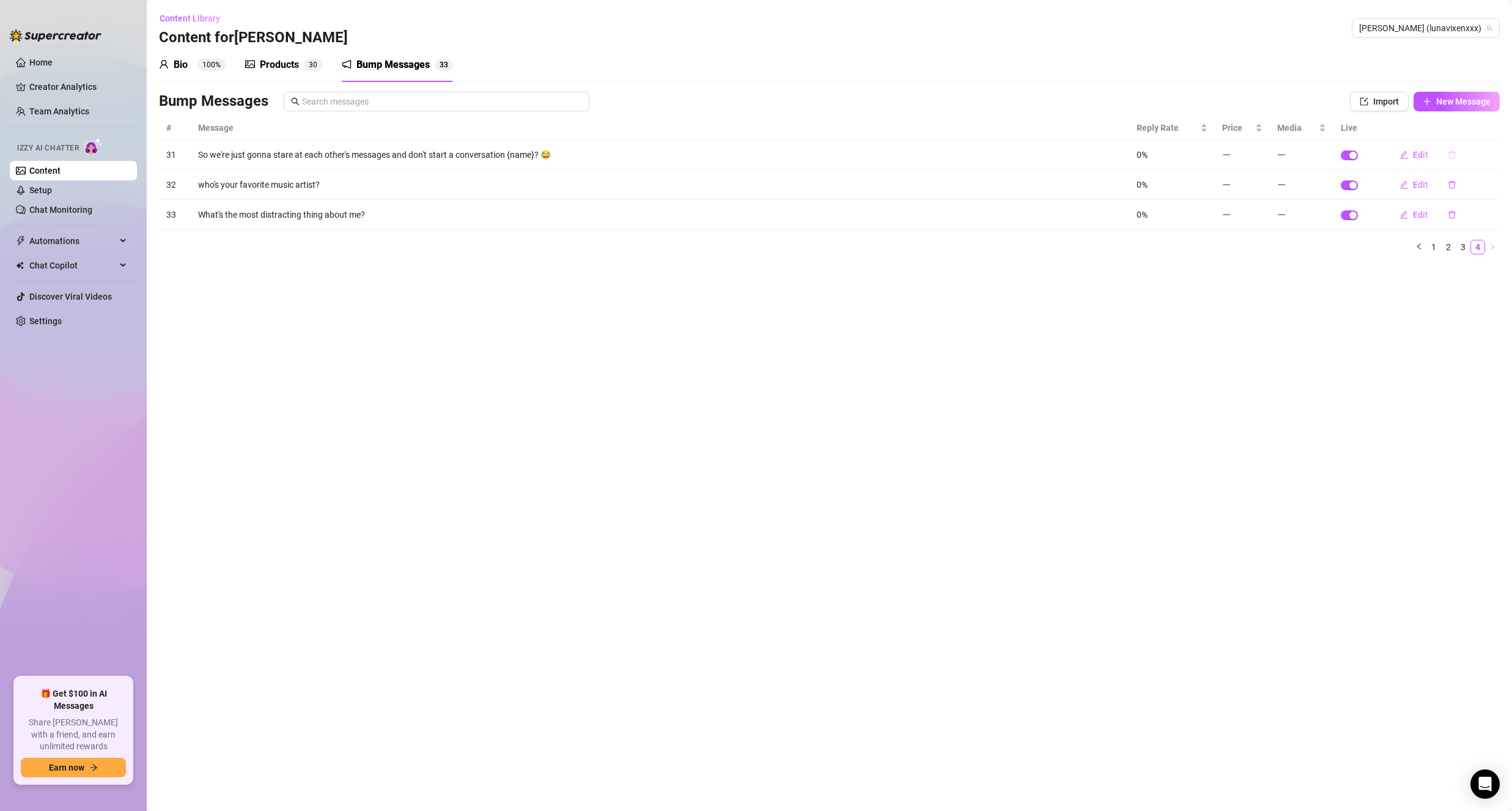
click at [1443, 159] on button "button" at bounding box center [1451, 155] width 28 height 19
click at [1486, 126] on span "Yes" at bounding box center [1484, 123] width 14 height 10
click at [47, 188] on link "Setup" at bounding box center [40, 190] width 22 height 10
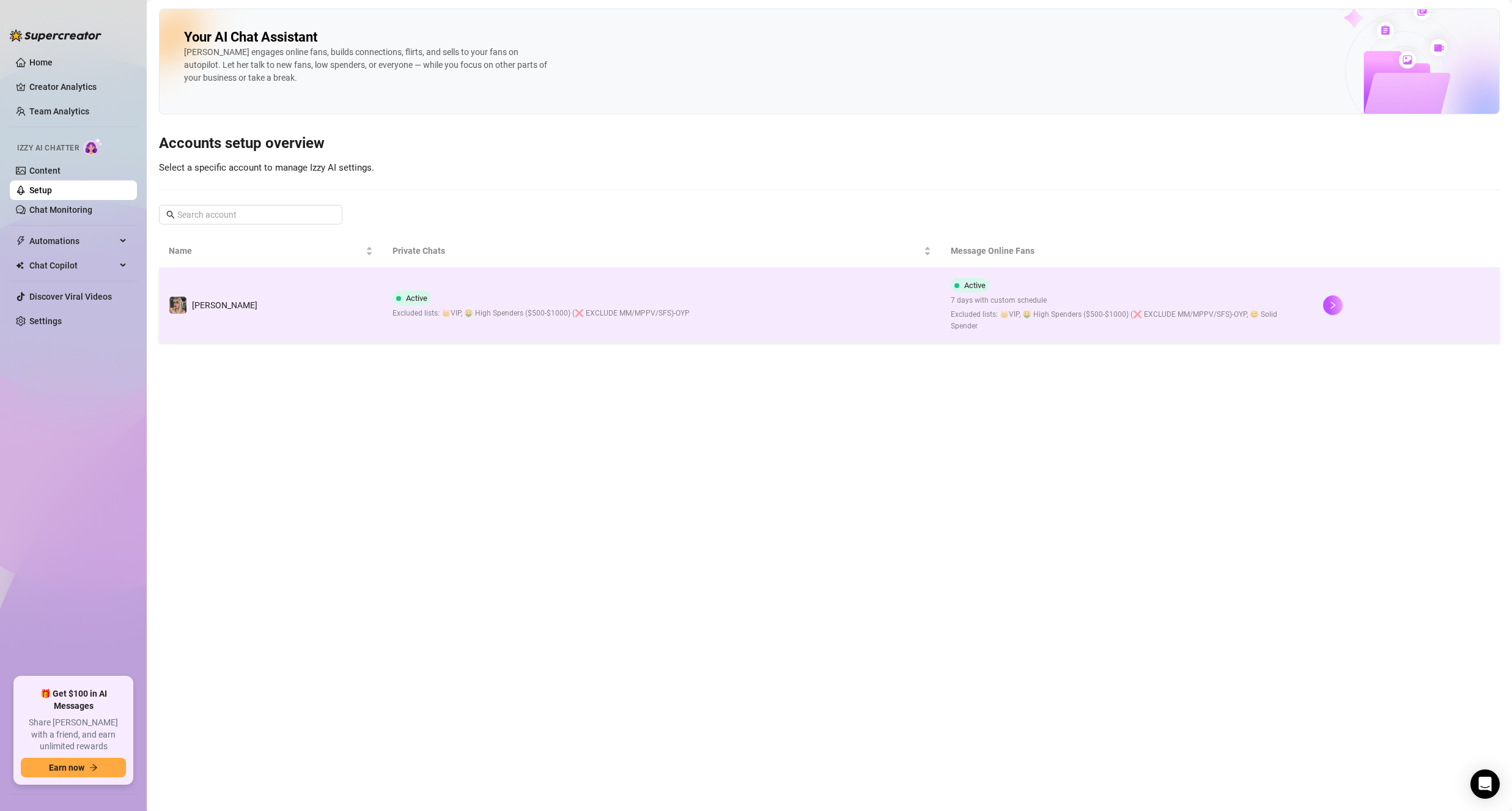
click at [325, 319] on td "[PERSON_NAME]" at bounding box center [271, 304] width 224 height 74
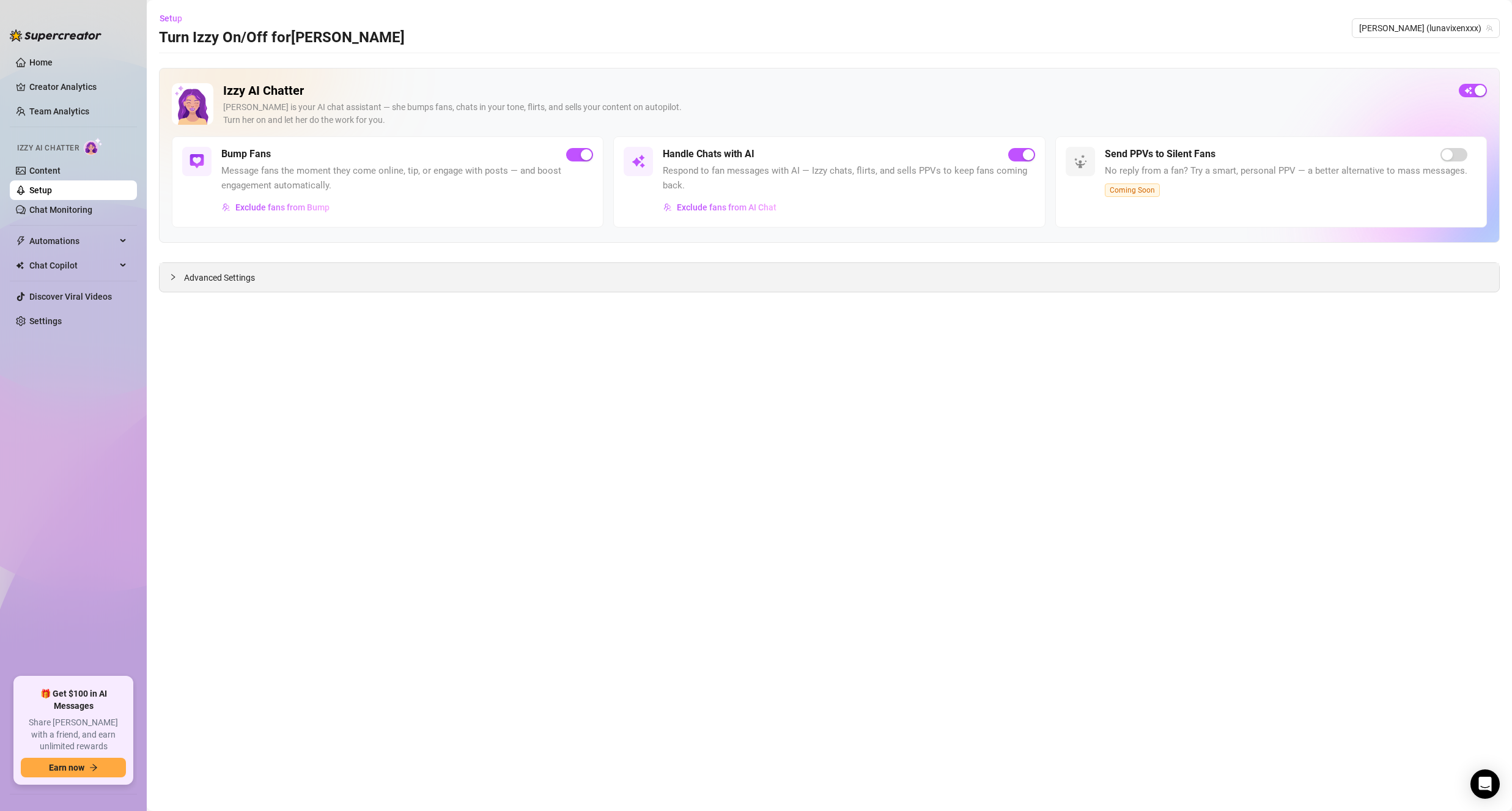
click at [493, 269] on div "Advanced Settings" at bounding box center [829, 277] width 1339 height 29
click at [222, 271] on div "Advanced Settings" at bounding box center [829, 277] width 1339 height 29
click at [228, 282] on span "Advanced Settings" at bounding box center [218, 277] width 71 height 14
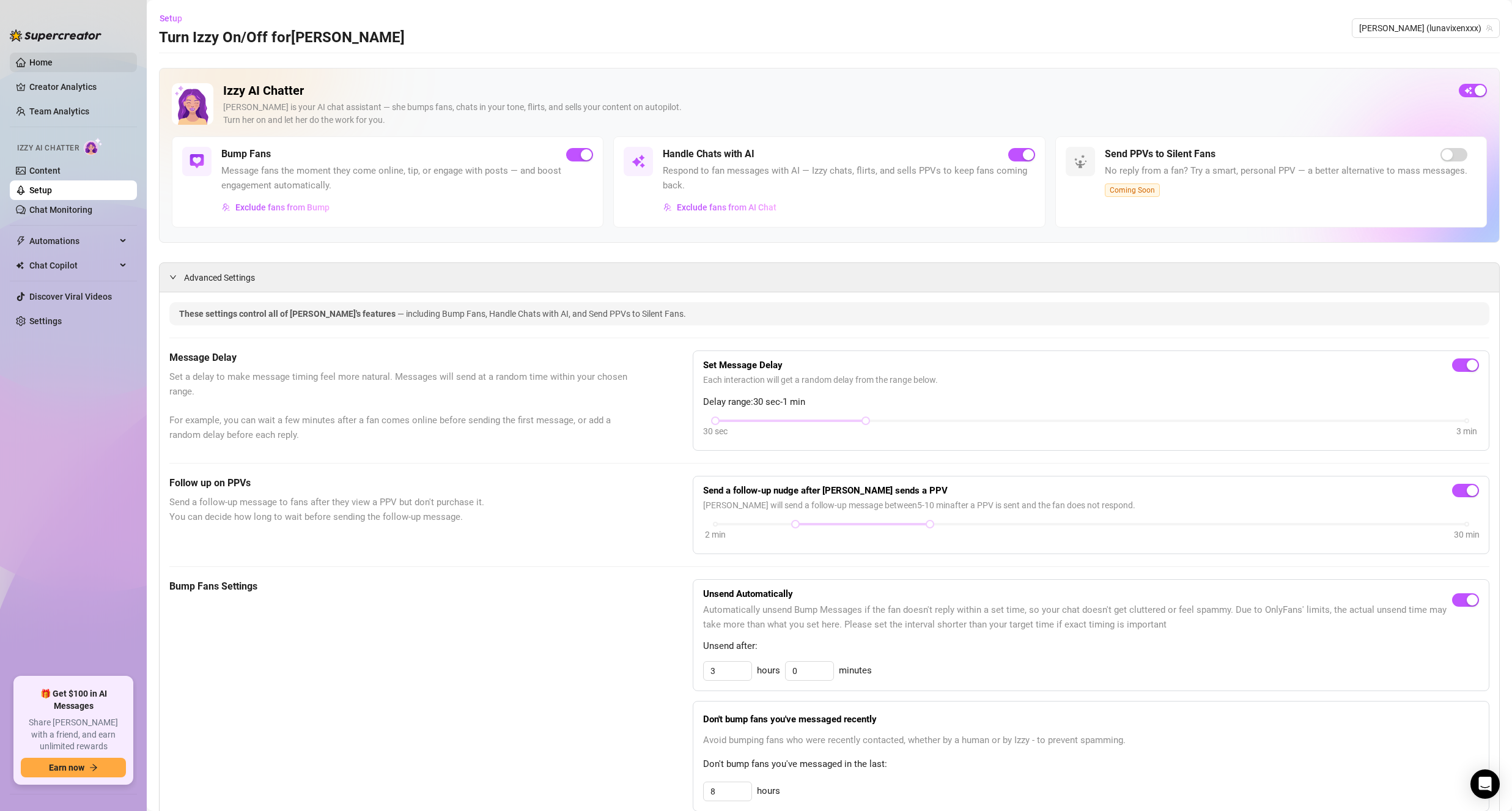
click at [29, 60] on link "Home" at bounding box center [41, 62] width 23 height 10
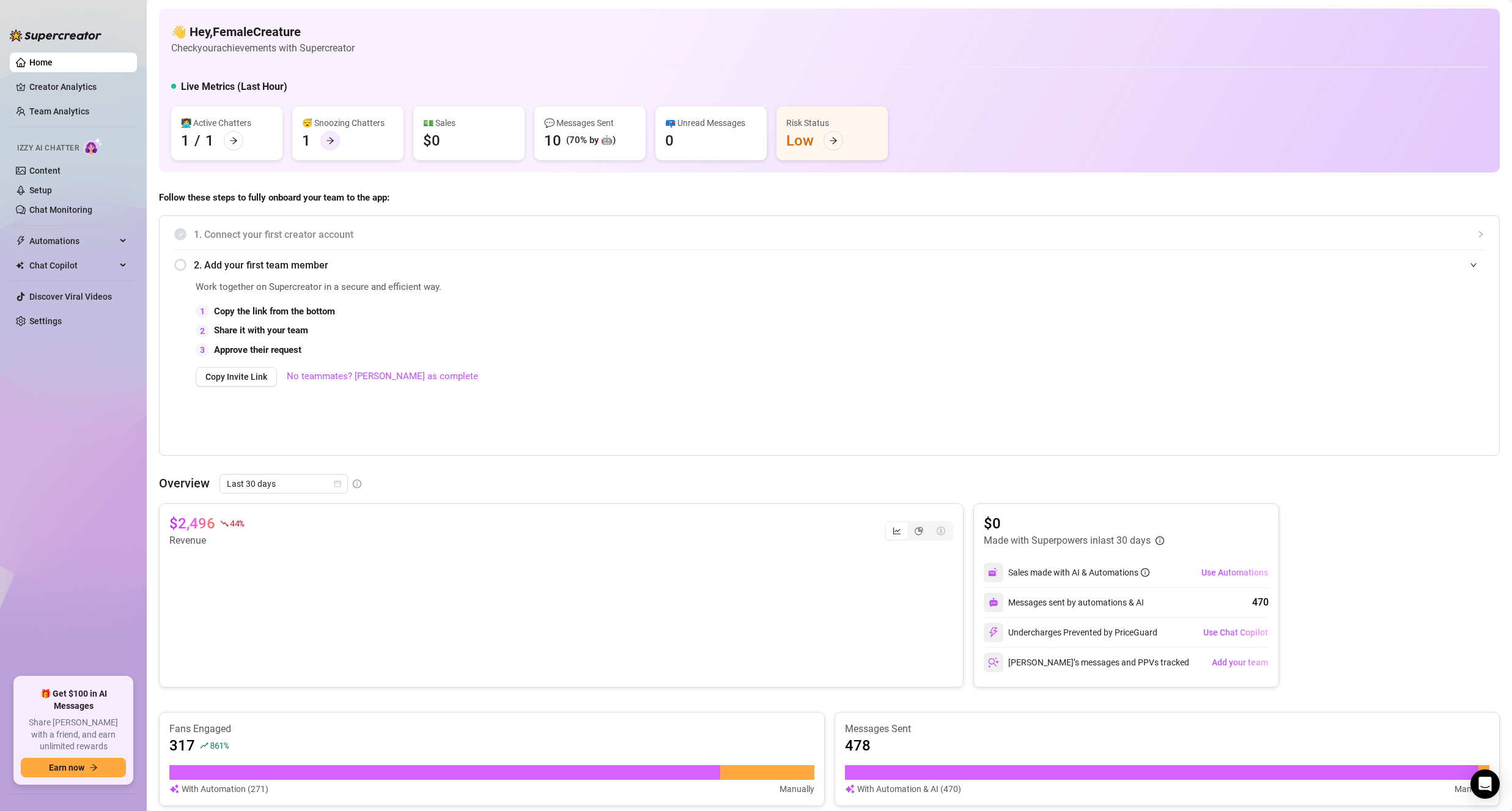
click at [339, 141] on div at bounding box center [330, 140] width 19 height 19
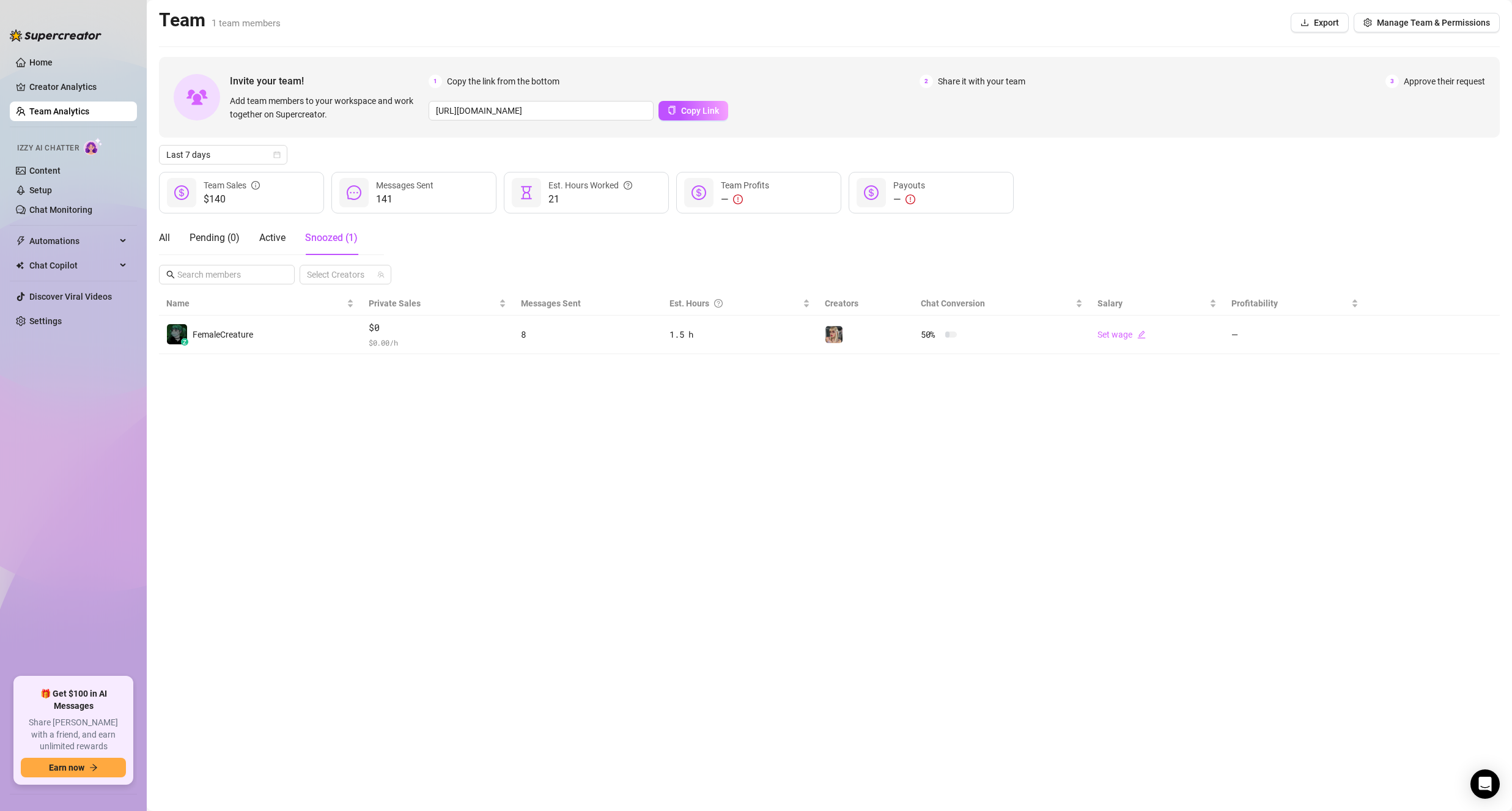
click at [146, 240] on aside "Home Creator Analytics Team Analytics Izzy AI Chatter Content Setup Chat Monito…" at bounding box center [73, 405] width 147 height 811
click at [162, 240] on div "All" at bounding box center [164, 238] width 11 height 14
click at [47, 165] on link "Content" at bounding box center [44, 170] width 31 height 10
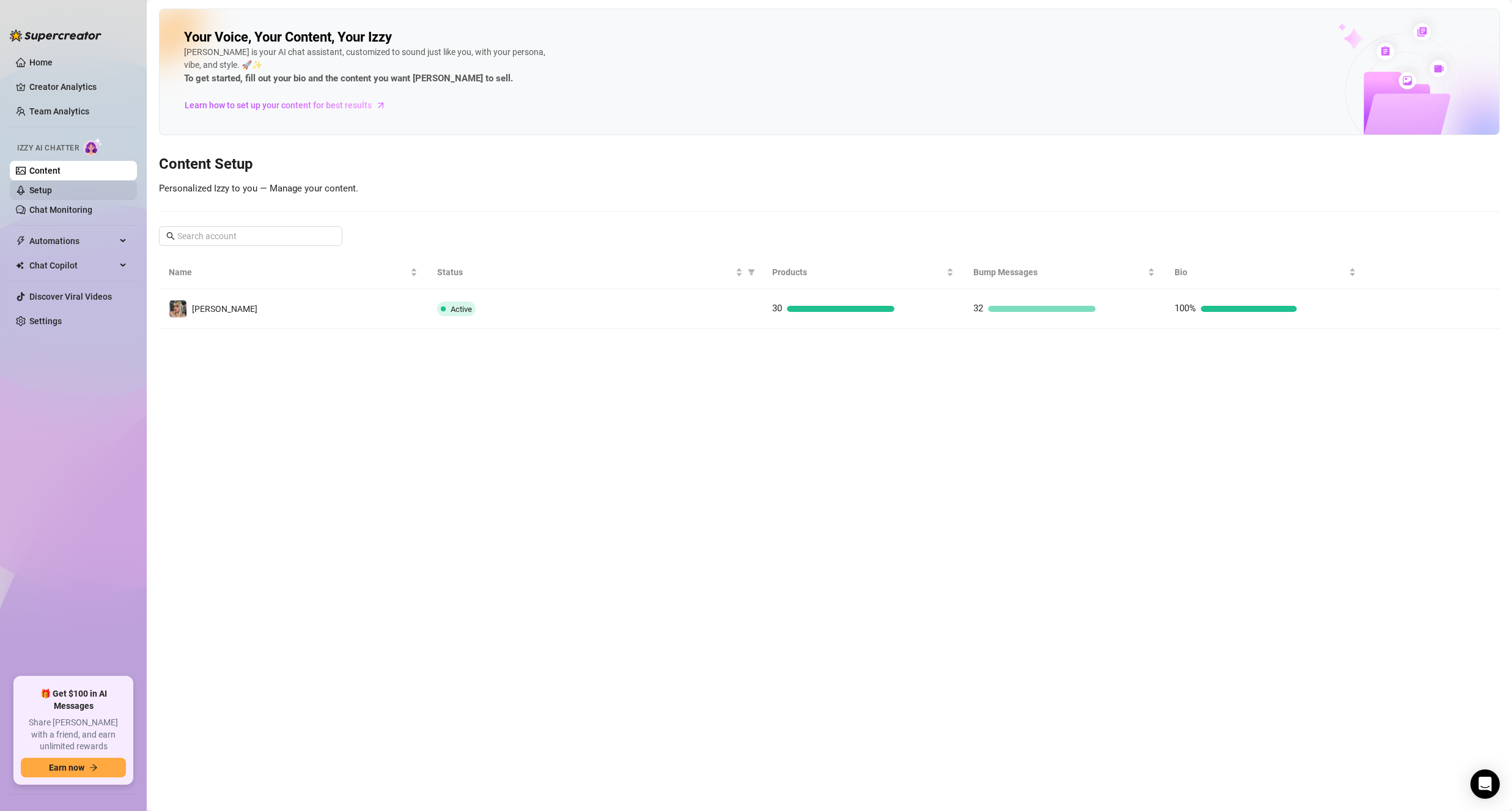
click at [51, 189] on link "Setup" at bounding box center [40, 190] width 22 height 10
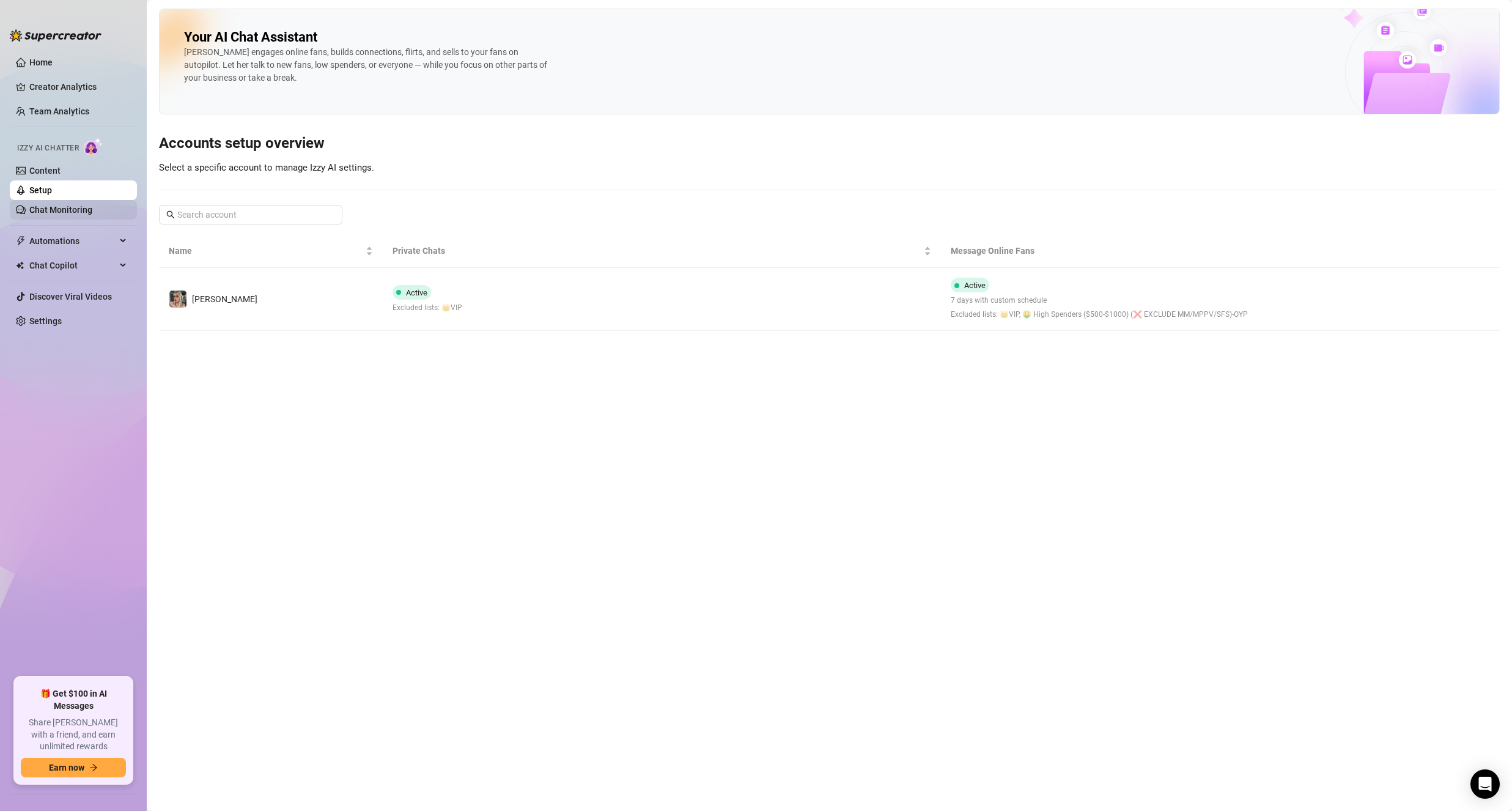
click at [52, 207] on link "Chat Monitoring" at bounding box center [60, 210] width 63 height 10
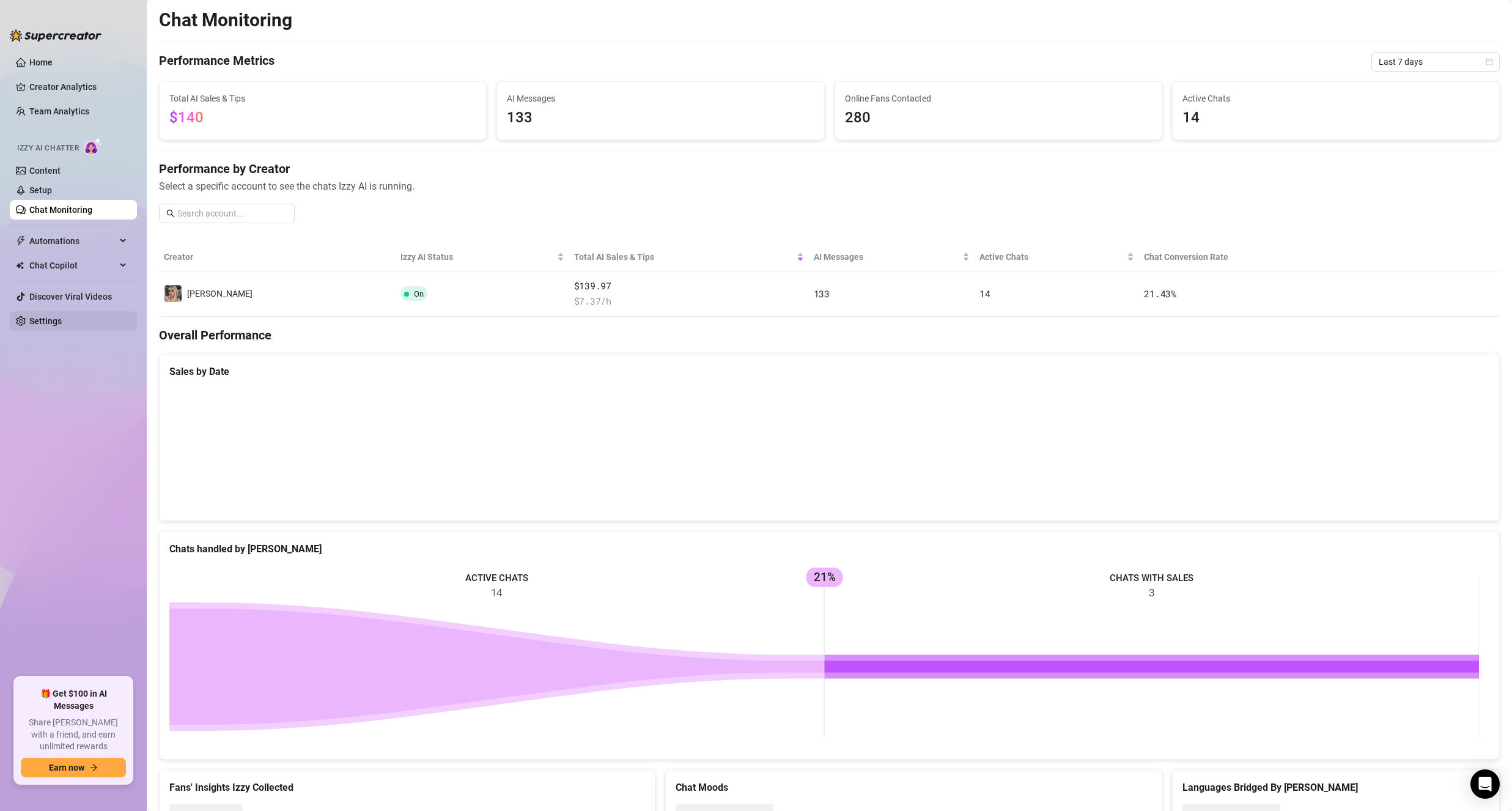
click at [45, 320] on link "Settings" at bounding box center [45, 321] width 33 height 10
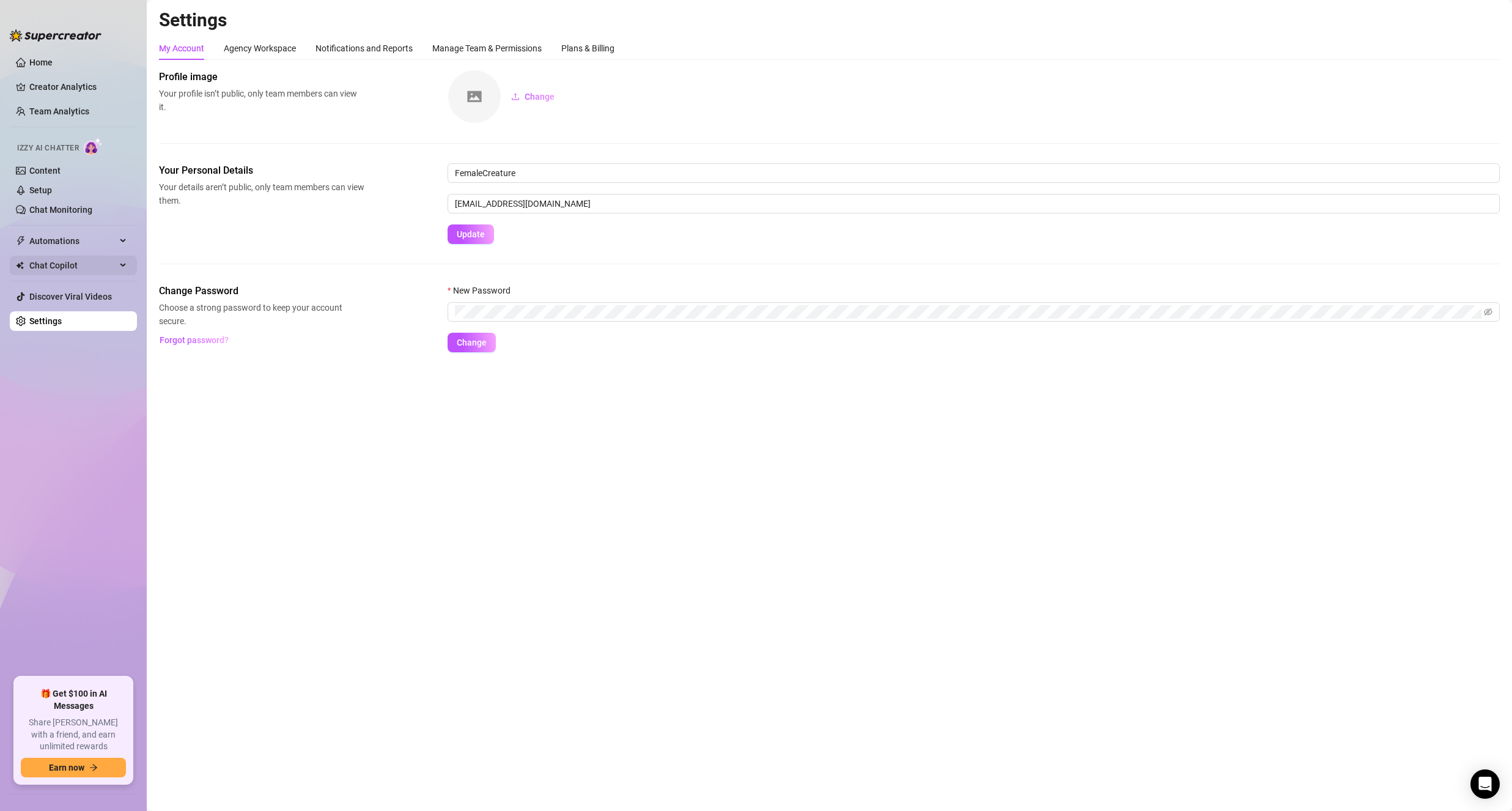
click at [42, 266] on span "Chat Copilot" at bounding box center [72, 266] width 87 height 19
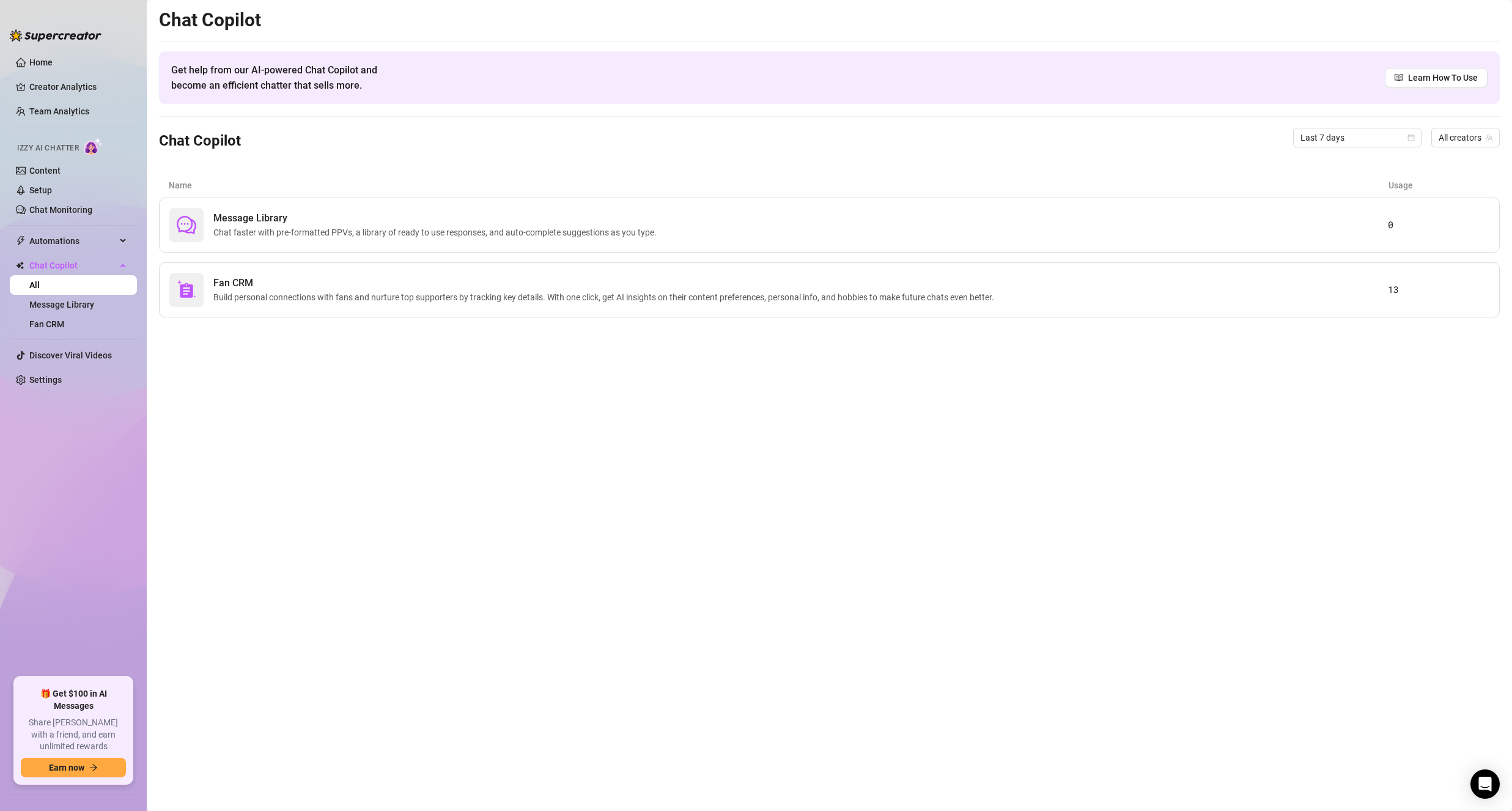
click at [44, 252] on ul "Home Creator Analytics Team Analytics Izzy AI Chatter Content Setup Chat Monito…" at bounding box center [73, 360] width 128 height 624
click at [47, 246] on span "Automations" at bounding box center [72, 241] width 87 height 19
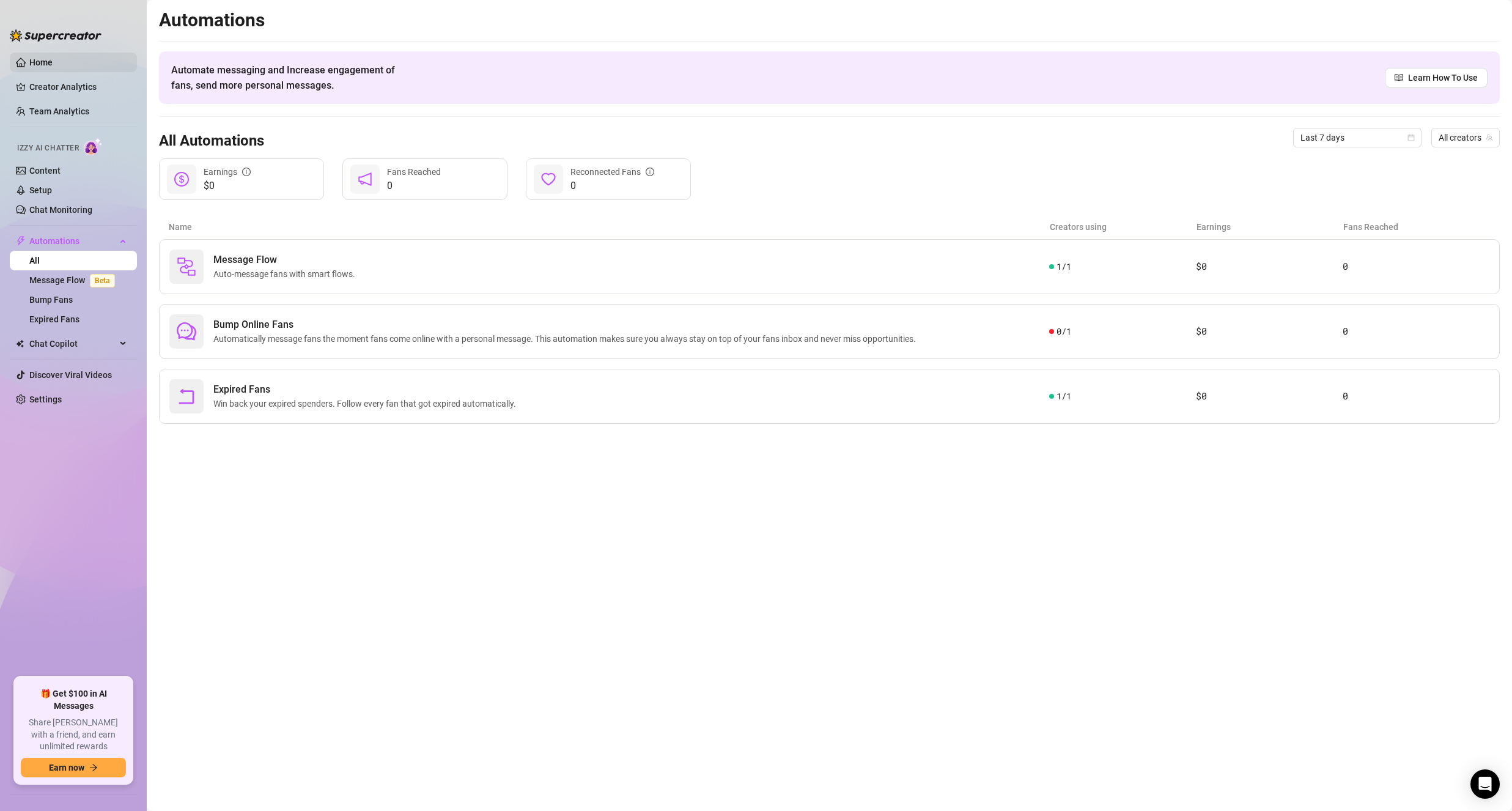
click at [47, 59] on link "Home" at bounding box center [41, 62] width 23 height 10
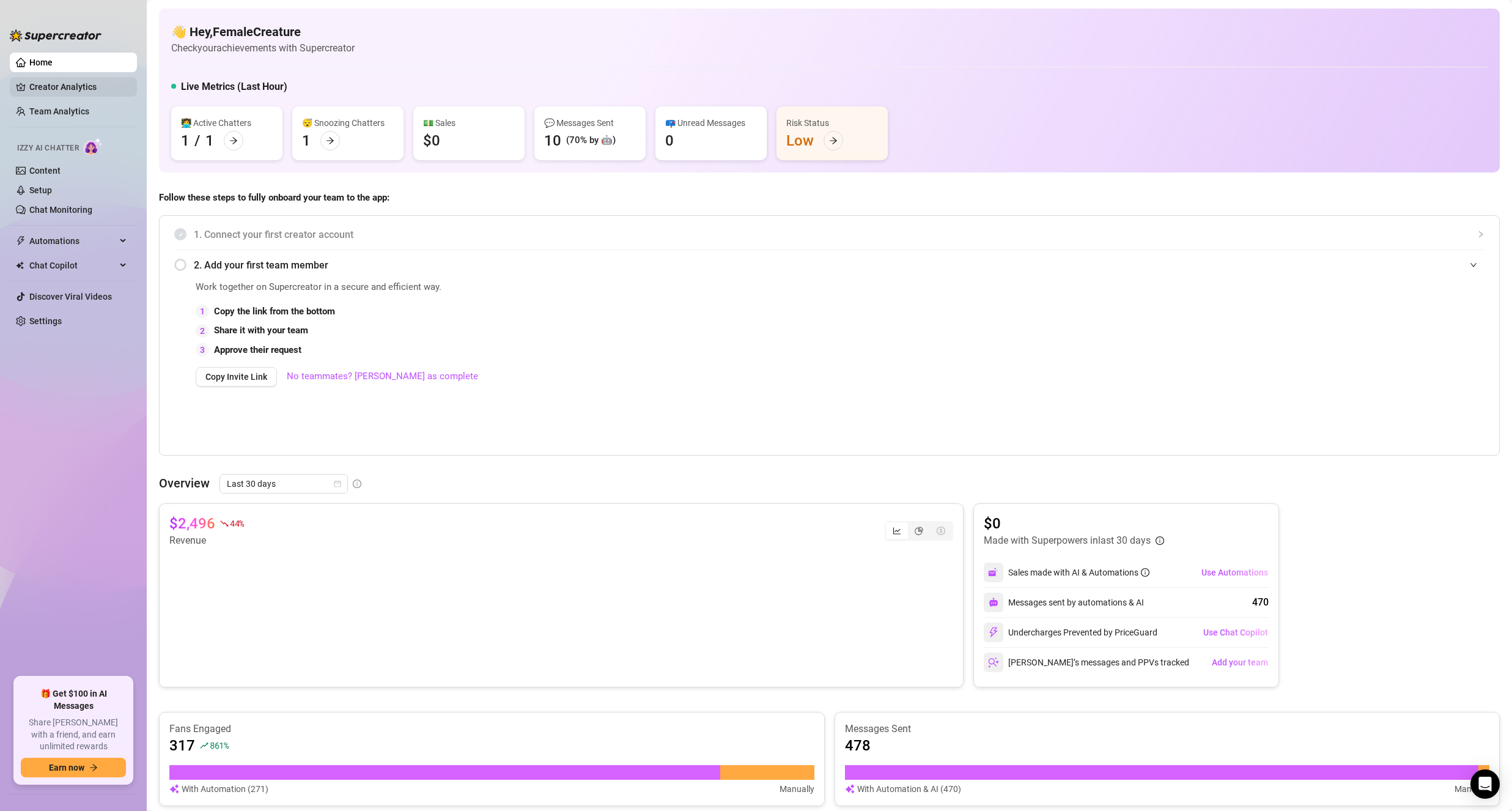
click at [66, 94] on link "Creator Analytics" at bounding box center [77, 87] width 98 height 19
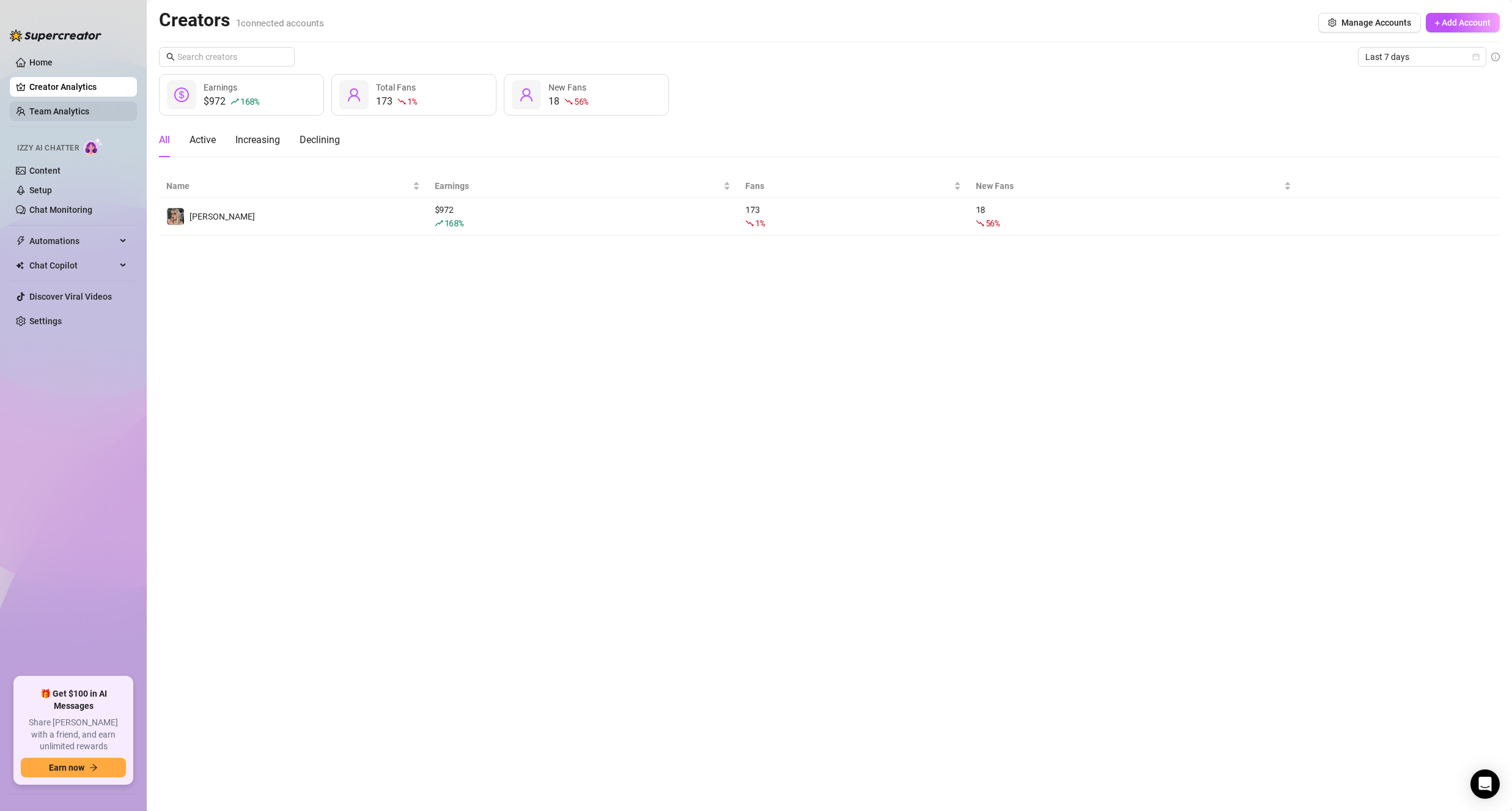
click at [74, 112] on link "Team Analytics" at bounding box center [59, 111] width 60 height 10
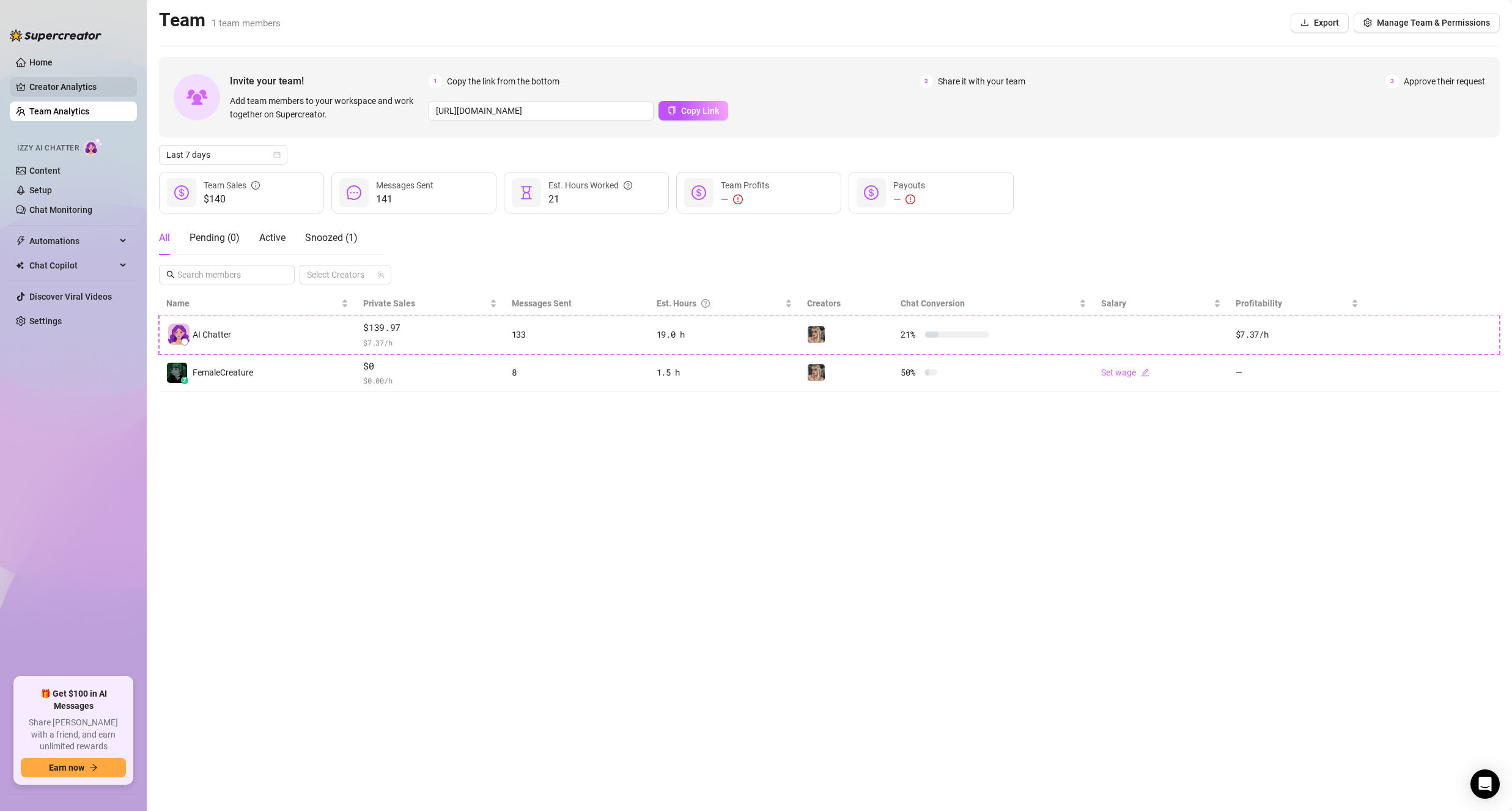
click at [87, 79] on link "Creator Analytics" at bounding box center [77, 87] width 98 height 19
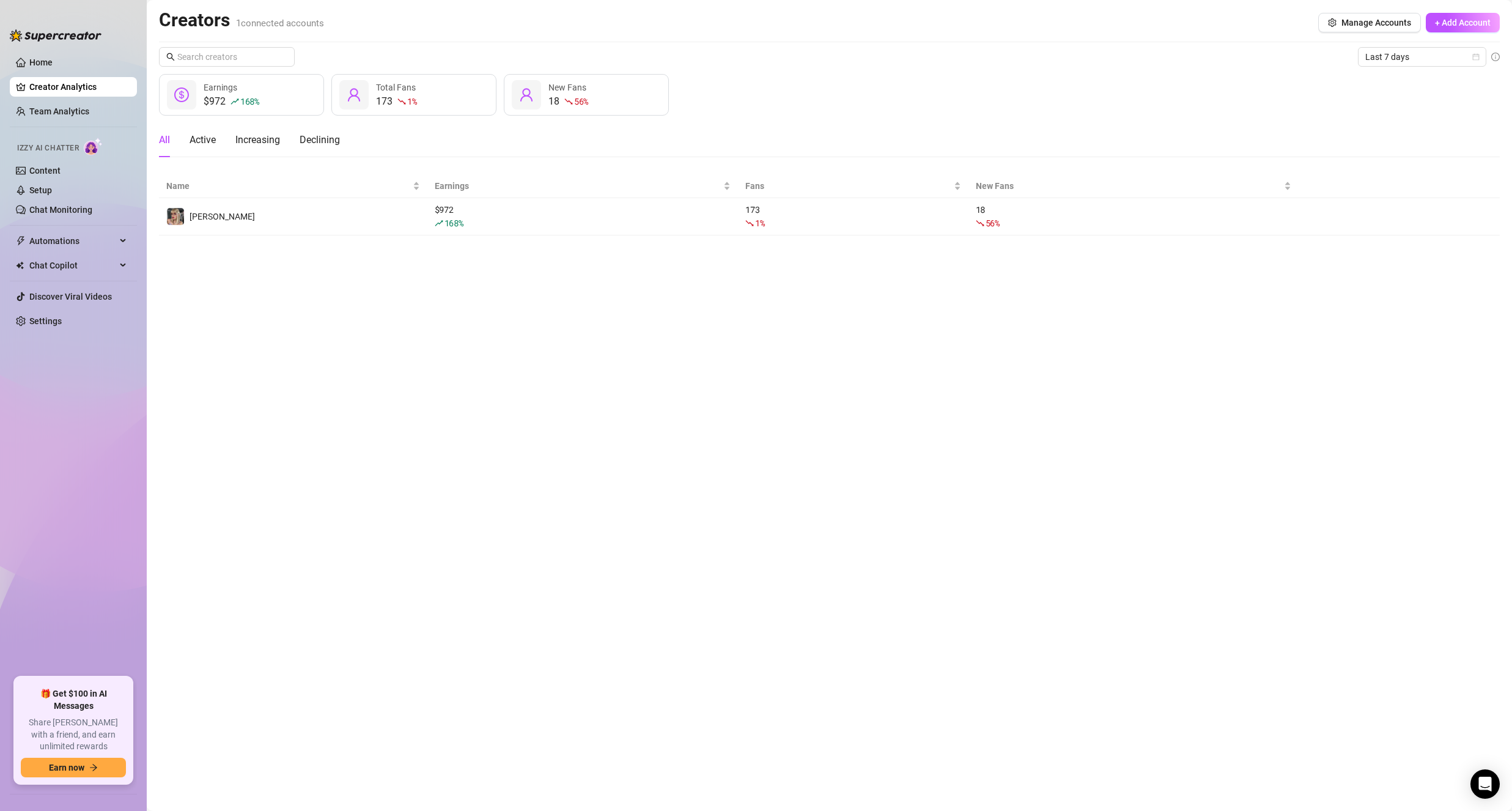
click at [556, 397] on main "Creators 1 connected accounts Manage Accounts + Add Account Last 7 days $972 16…" at bounding box center [829, 405] width 1365 height 811
click at [54, 176] on link "Content" at bounding box center [44, 170] width 31 height 10
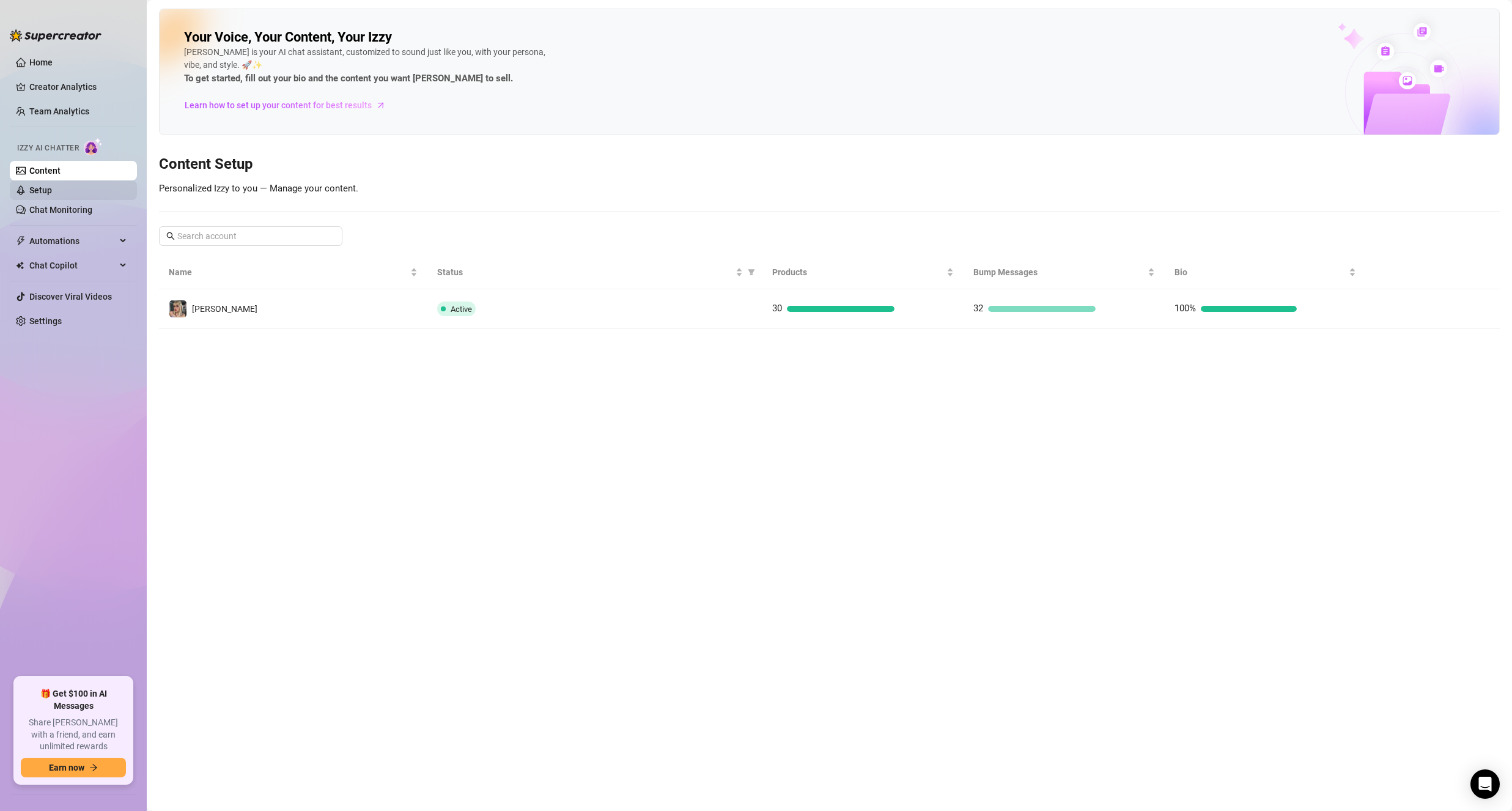
click at [52, 194] on link "Setup" at bounding box center [40, 190] width 22 height 10
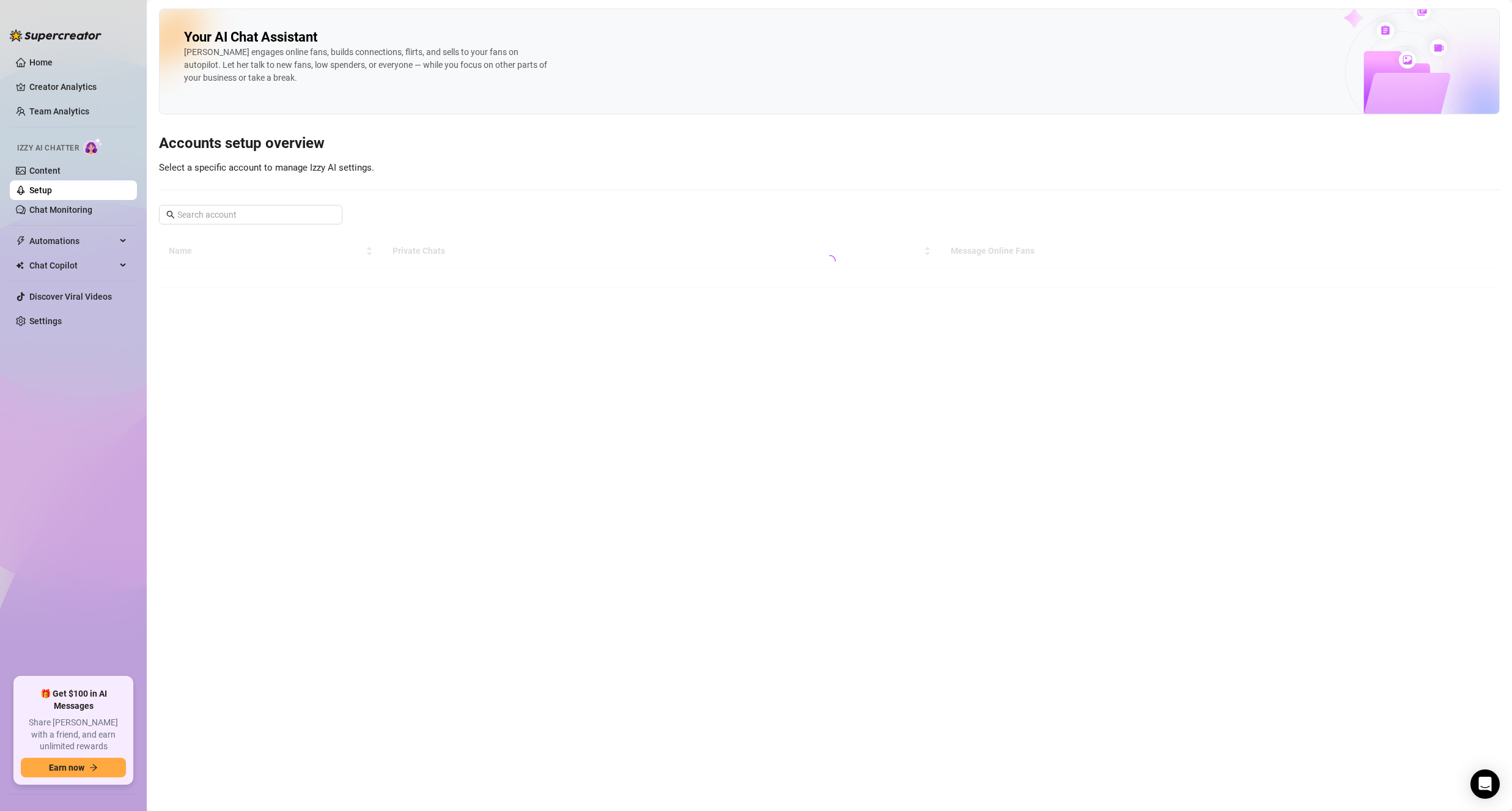
click at [71, 160] on div "Izzy AI Chatter" at bounding box center [72, 146] width 129 height 27
click at [61, 165] on link "Content" at bounding box center [44, 170] width 31 height 10
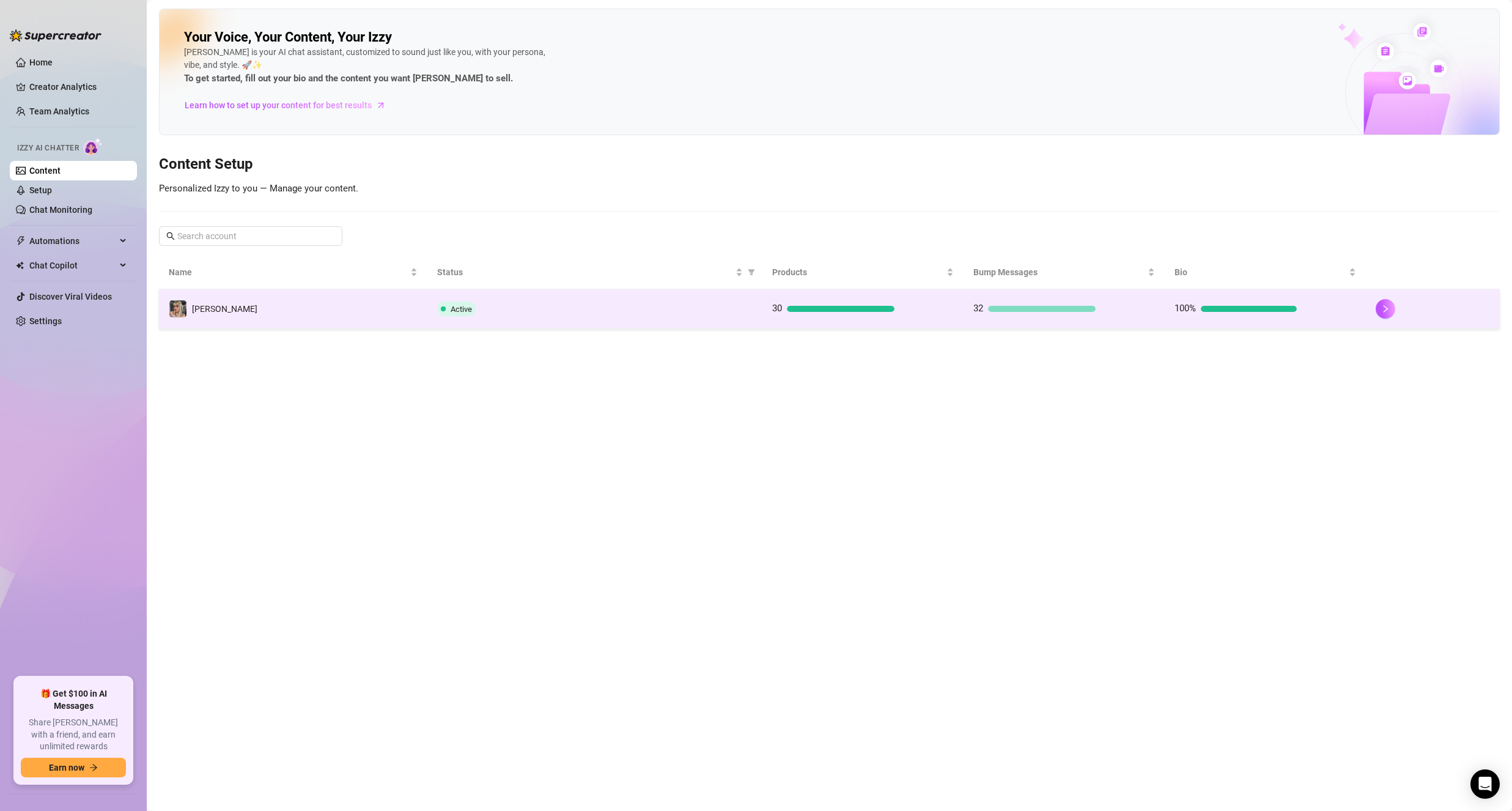
click at [636, 323] on td "Active" at bounding box center [594, 308] width 335 height 40
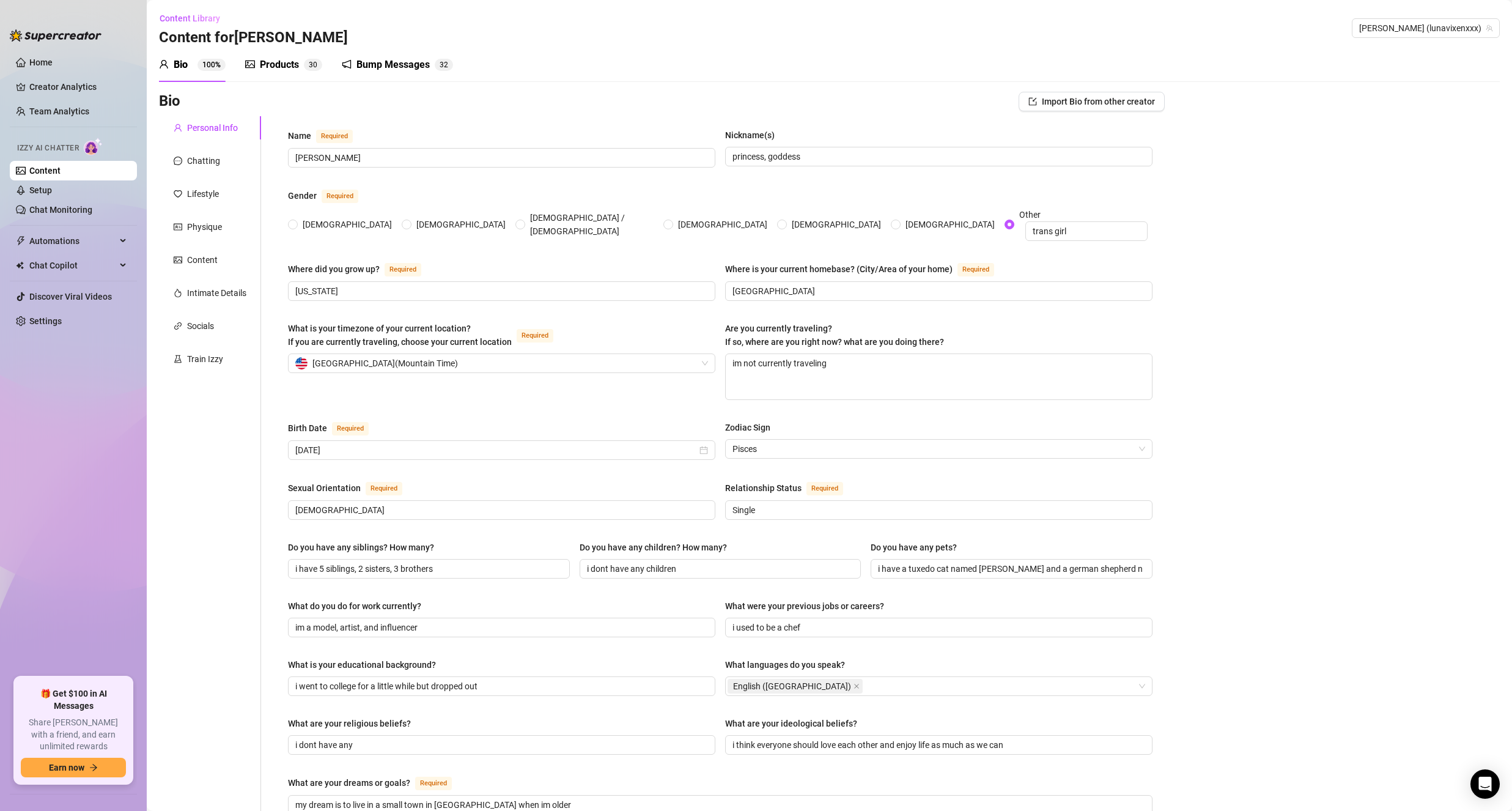
click at [374, 73] on div "Bump Messages 3 2" at bounding box center [397, 64] width 111 height 34
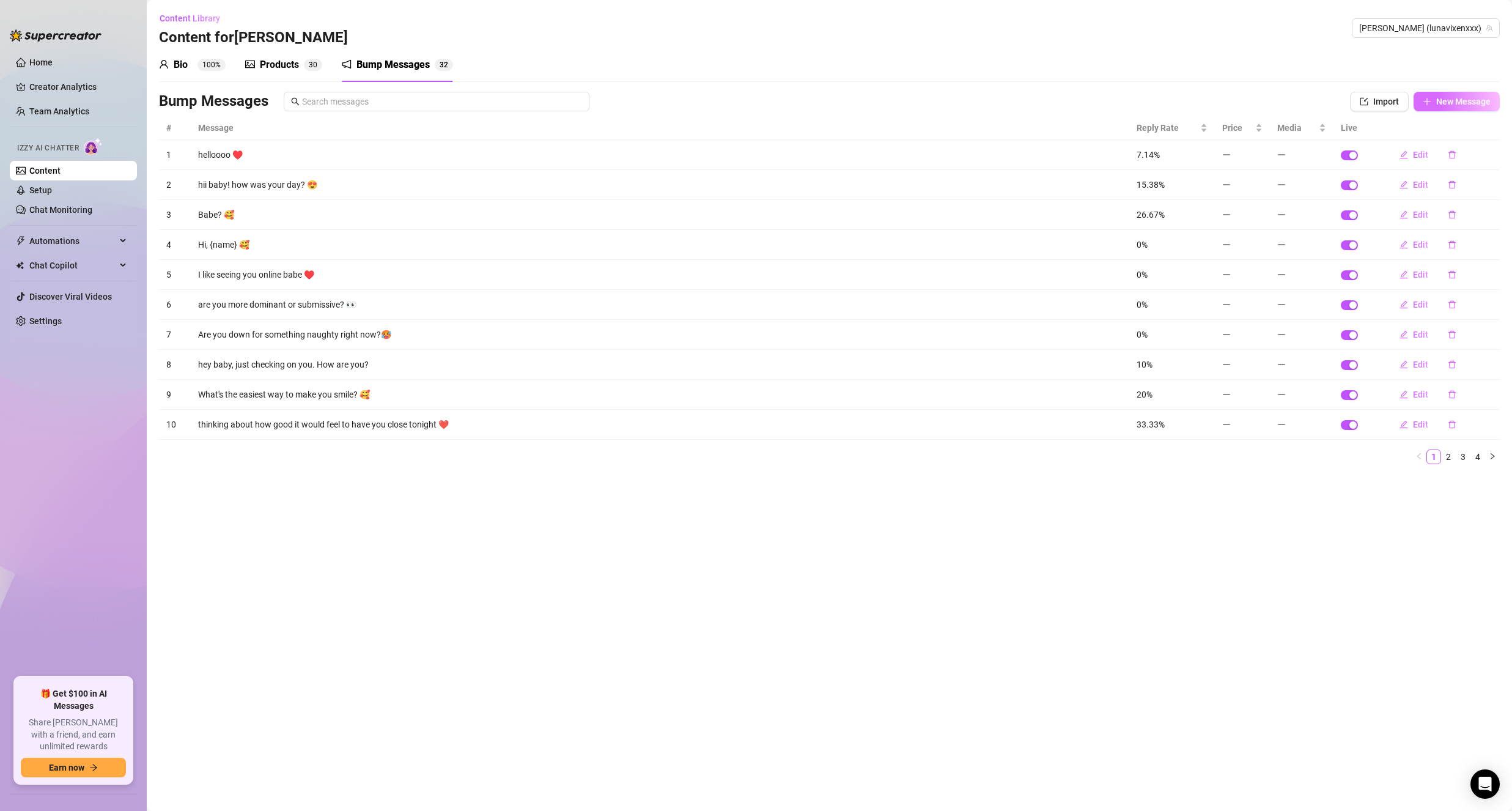
click at [1428, 99] on icon "plus" at bounding box center [1427, 101] width 9 height 9
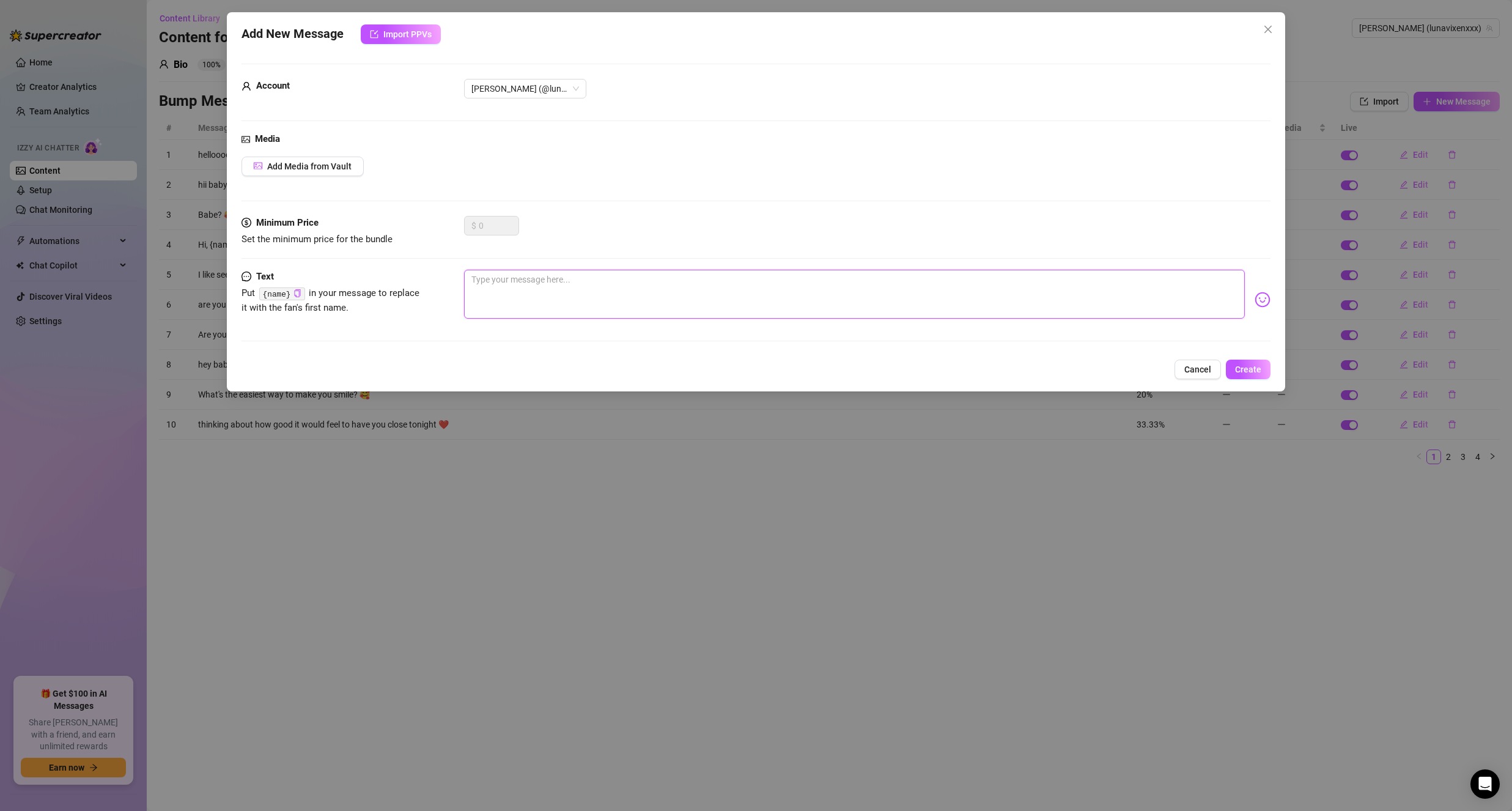
click at [494, 312] on textarea at bounding box center [854, 294] width 781 height 49
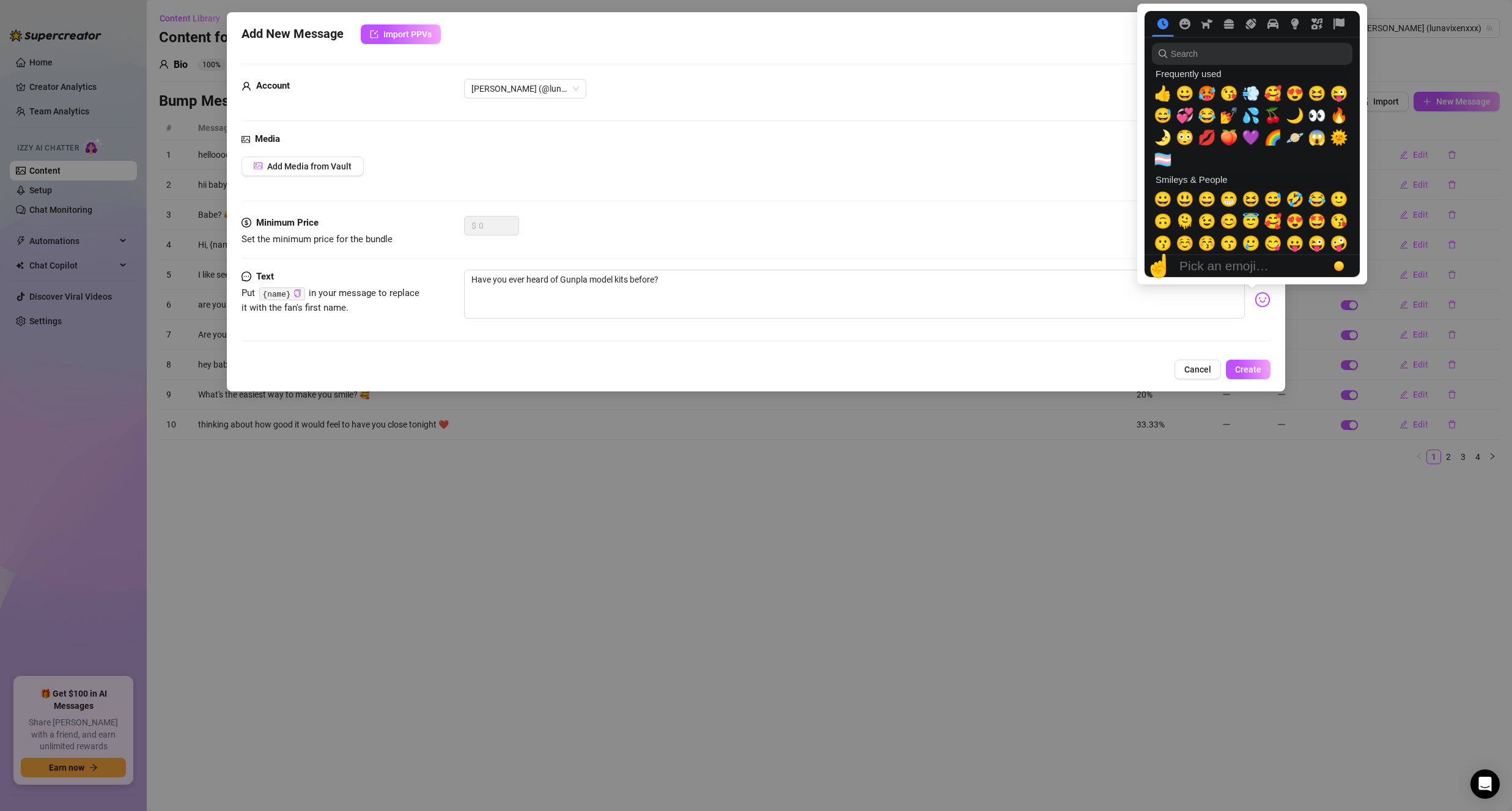
click at [1255, 299] on img at bounding box center [1263, 300] width 15 height 15
click at [1277, 96] on span "🥰" at bounding box center [1272, 94] width 18 height 17
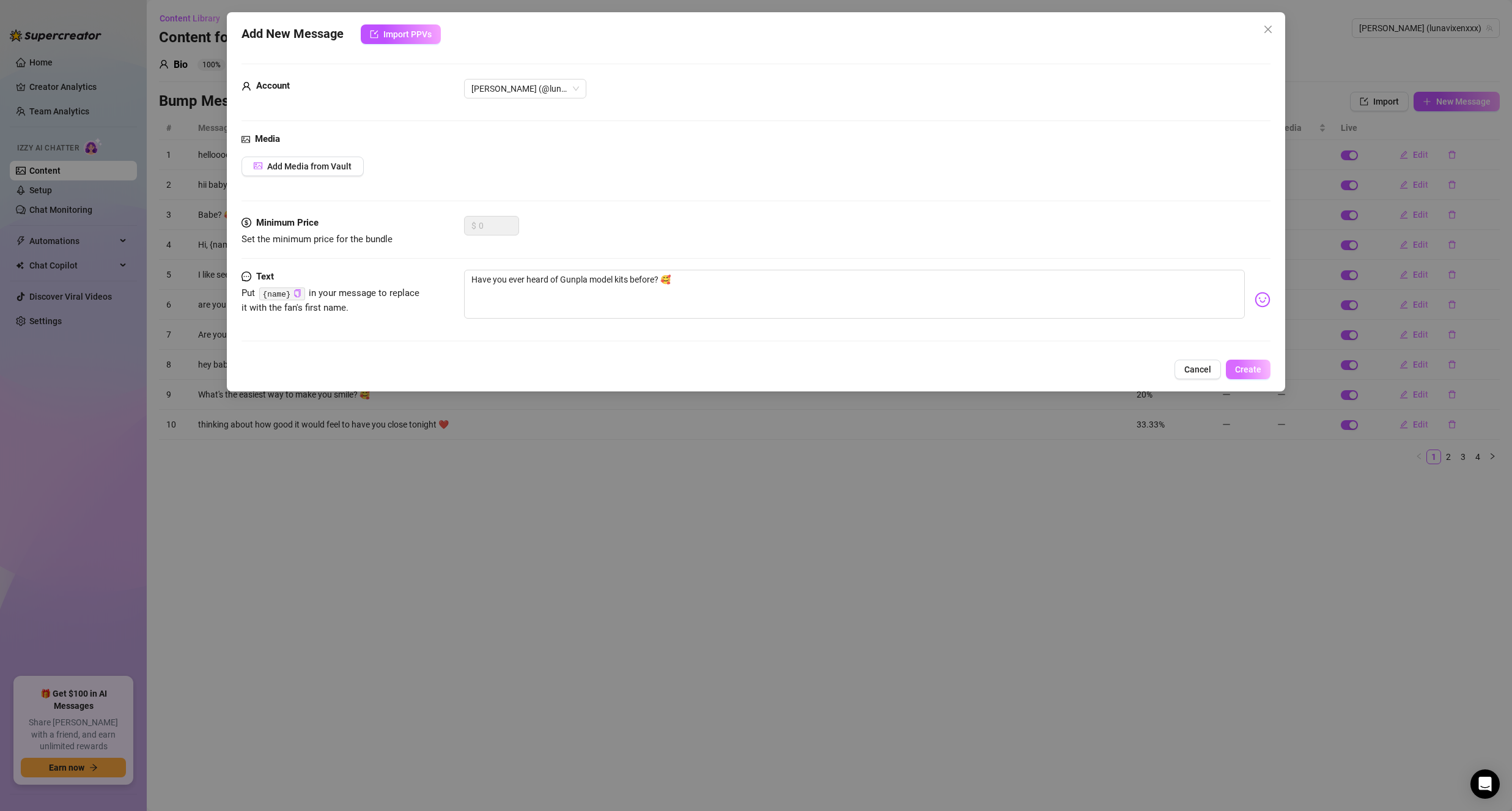
click at [1243, 369] on span "Create" at bounding box center [1247, 369] width 26 height 10
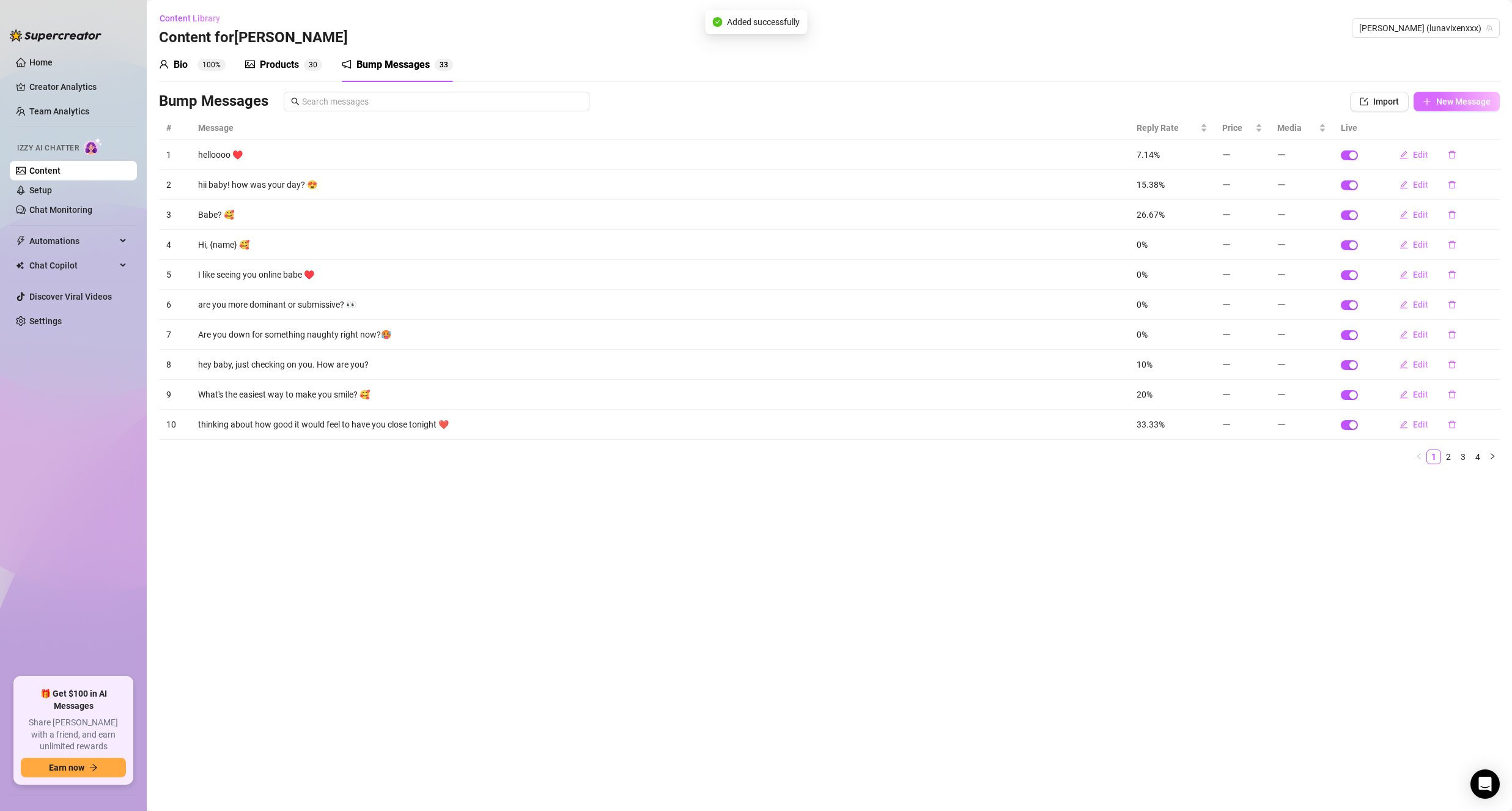
click at [1456, 97] on span "New Message" at bounding box center [1463, 101] width 54 height 10
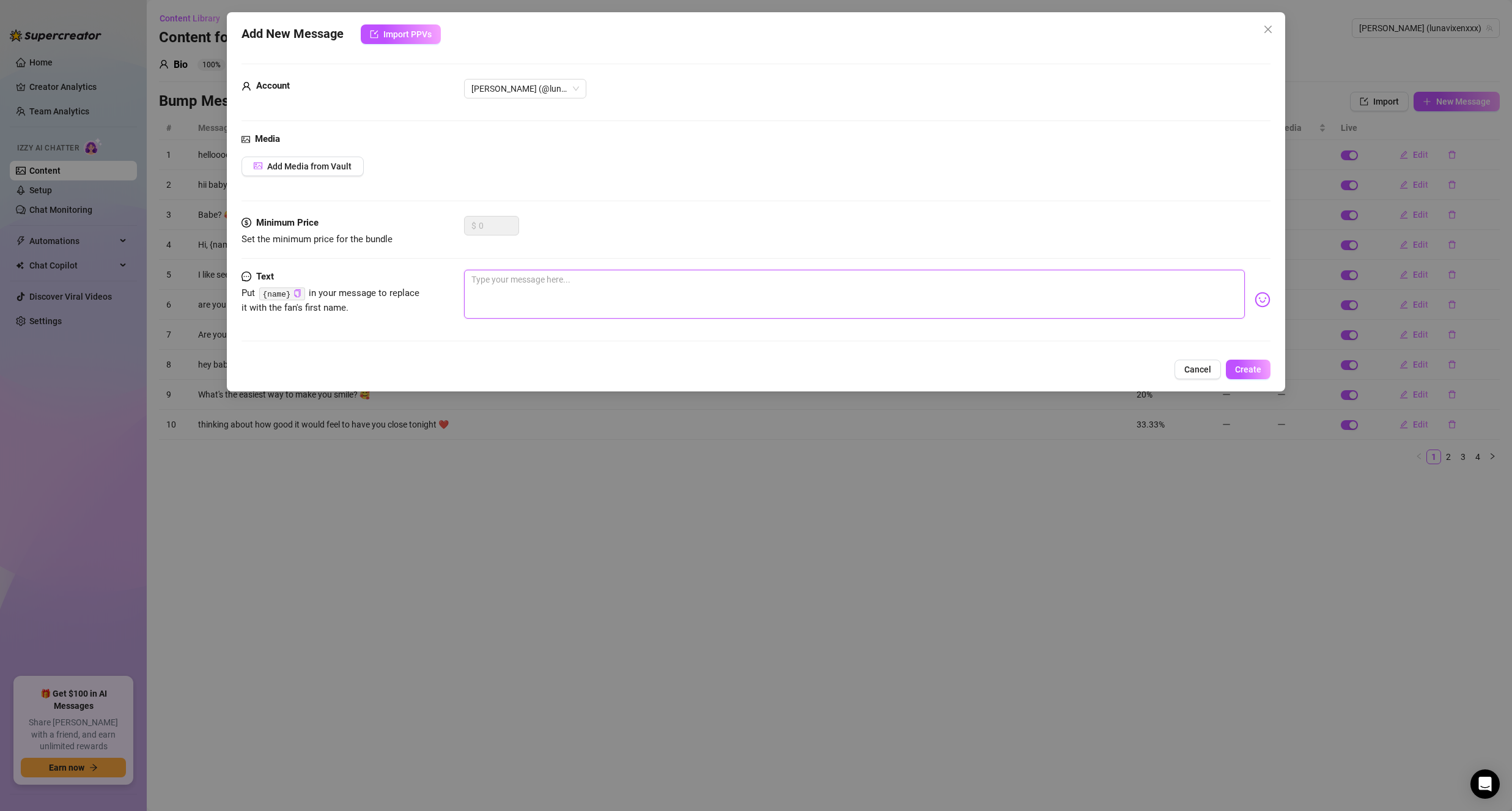
click at [703, 275] on textarea at bounding box center [854, 294] width 781 height 49
click at [533, 275] on textarea "Did you know i cllect figurines and anime and stuff?" at bounding box center [854, 294] width 781 height 49
drag, startPoint x: 757, startPoint y: 250, endPoint x: 757, endPoint y: 291, distance: 41.0
click at [757, 252] on div "Minimum Price Set the minimum price for the bundle $ 0" at bounding box center [756, 243] width 1029 height 54
click at [757, 291] on textarea "Did you know i collect figurines and anime and stuff?" at bounding box center [854, 294] width 781 height 49
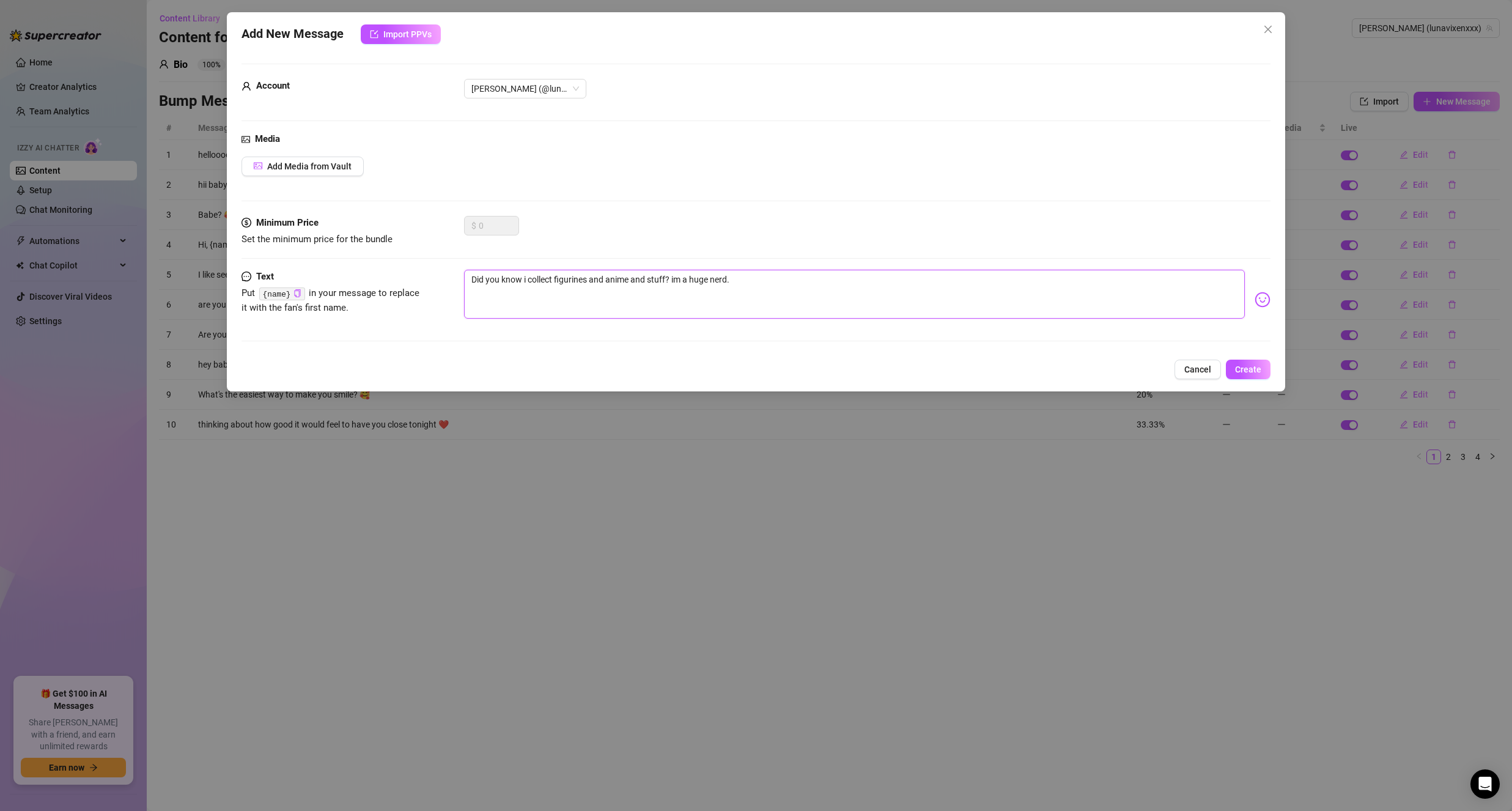
click at [675, 283] on textarea "Did you know i collect figurines and anime and stuff? im a huge nerd." at bounding box center [854, 294] width 781 height 49
click at [811, 312] on textarea "Did you know i collect figurines and anime and stuff? I'm a huge nerd." at bounding box center [854, 294] width 781 height 49
click at [1255, 305] on img at bounding box center [1263, 300] width 15 height 15
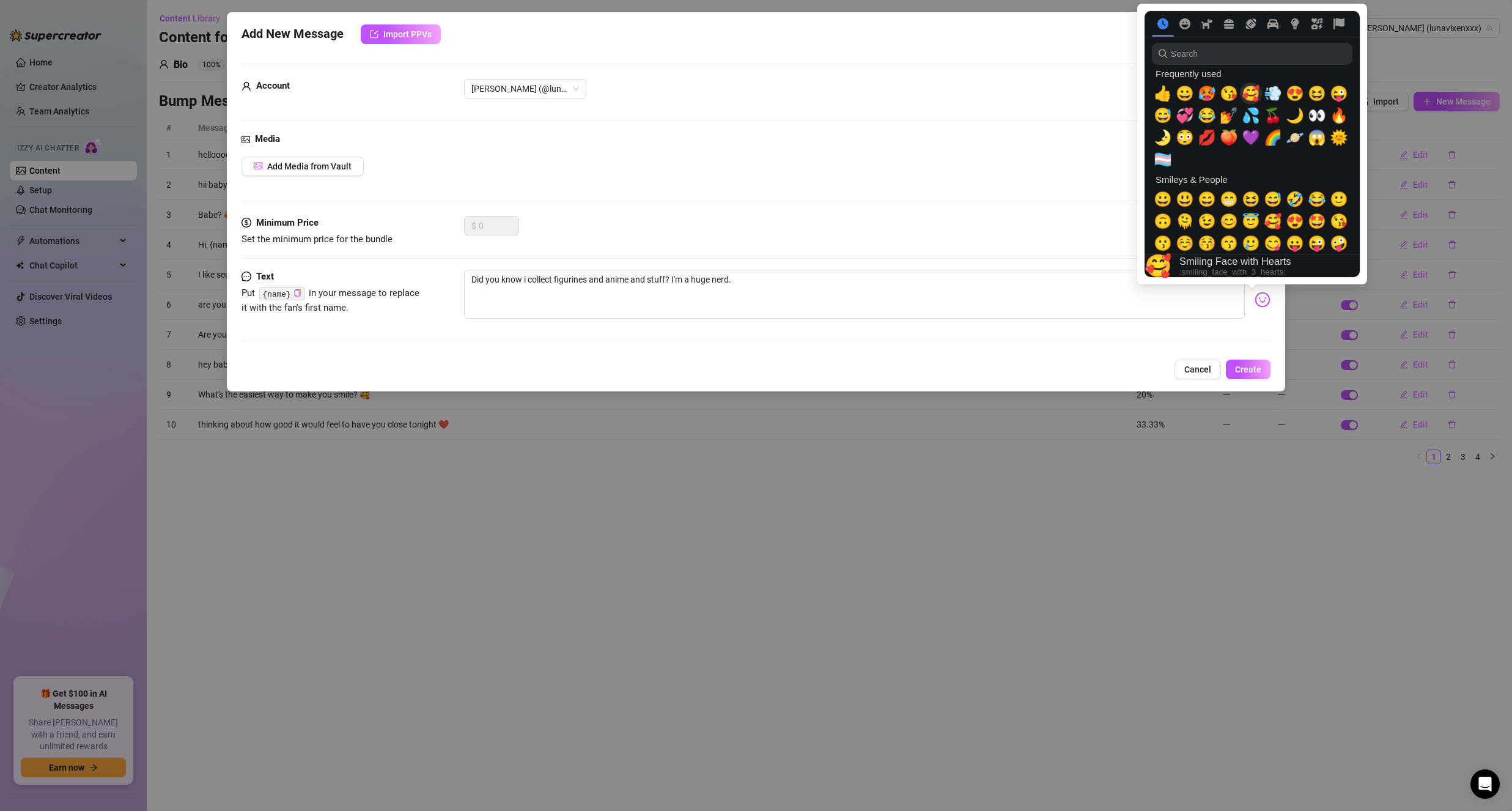
click at [1259, 92] on span "🥰" at bounding box center [1250, 94] width 18 height 17
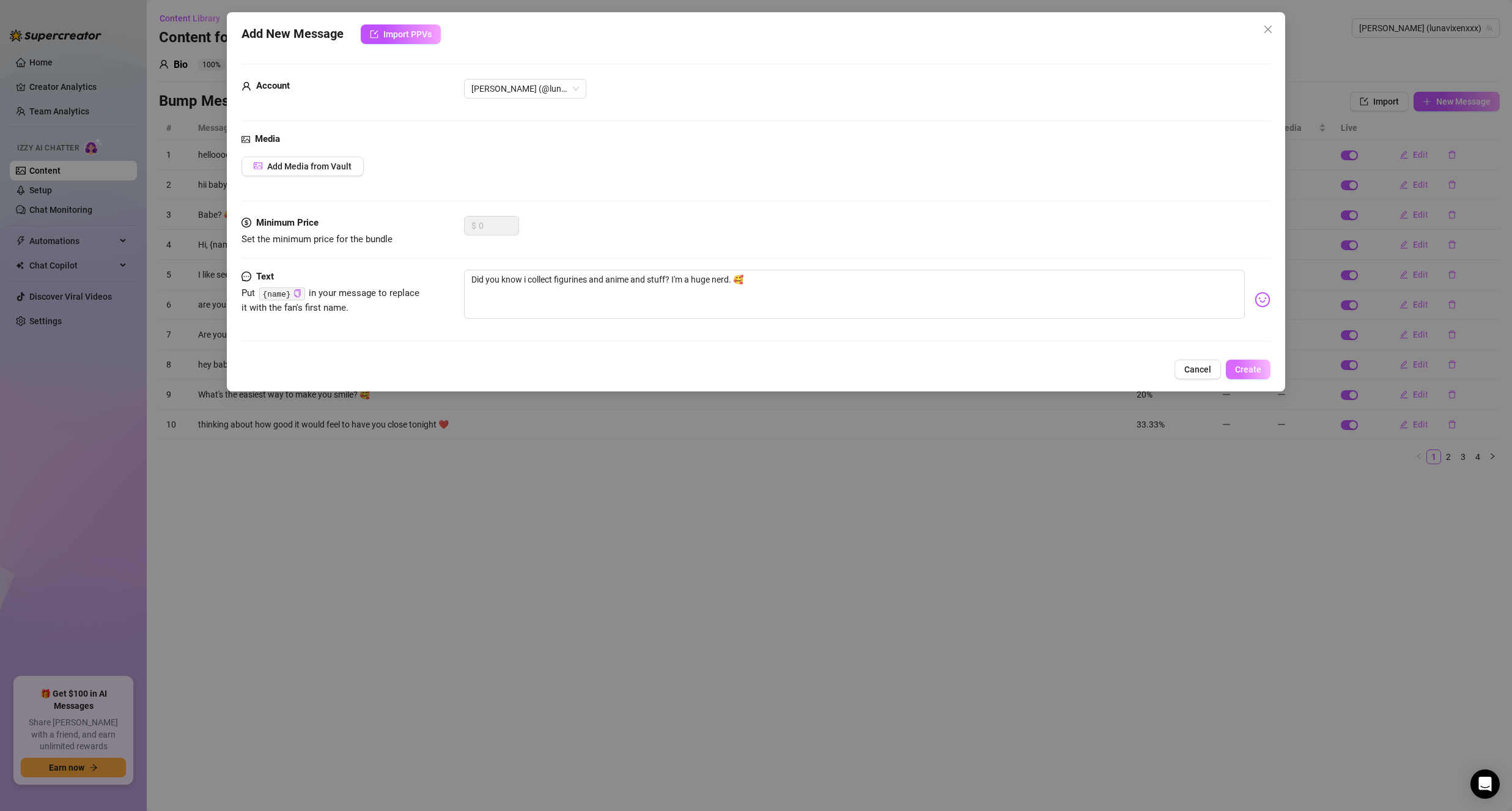
click at [1262, 374] on button "Create" at bounding box center [1248, 369] width 44 height 19
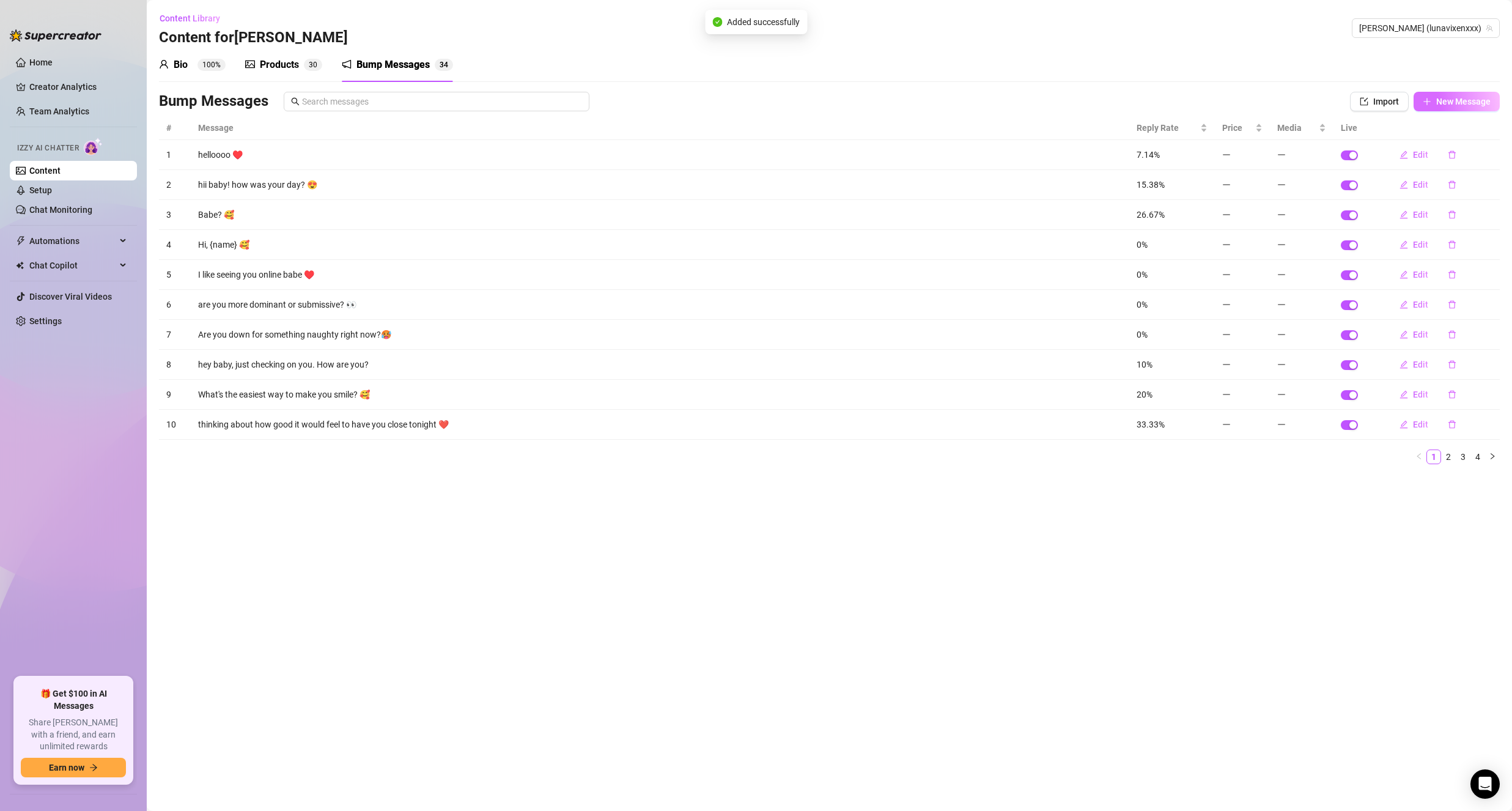
click at [1458, 101] on span "New Message" at bounding box center [1463, 101] width 54 height 10
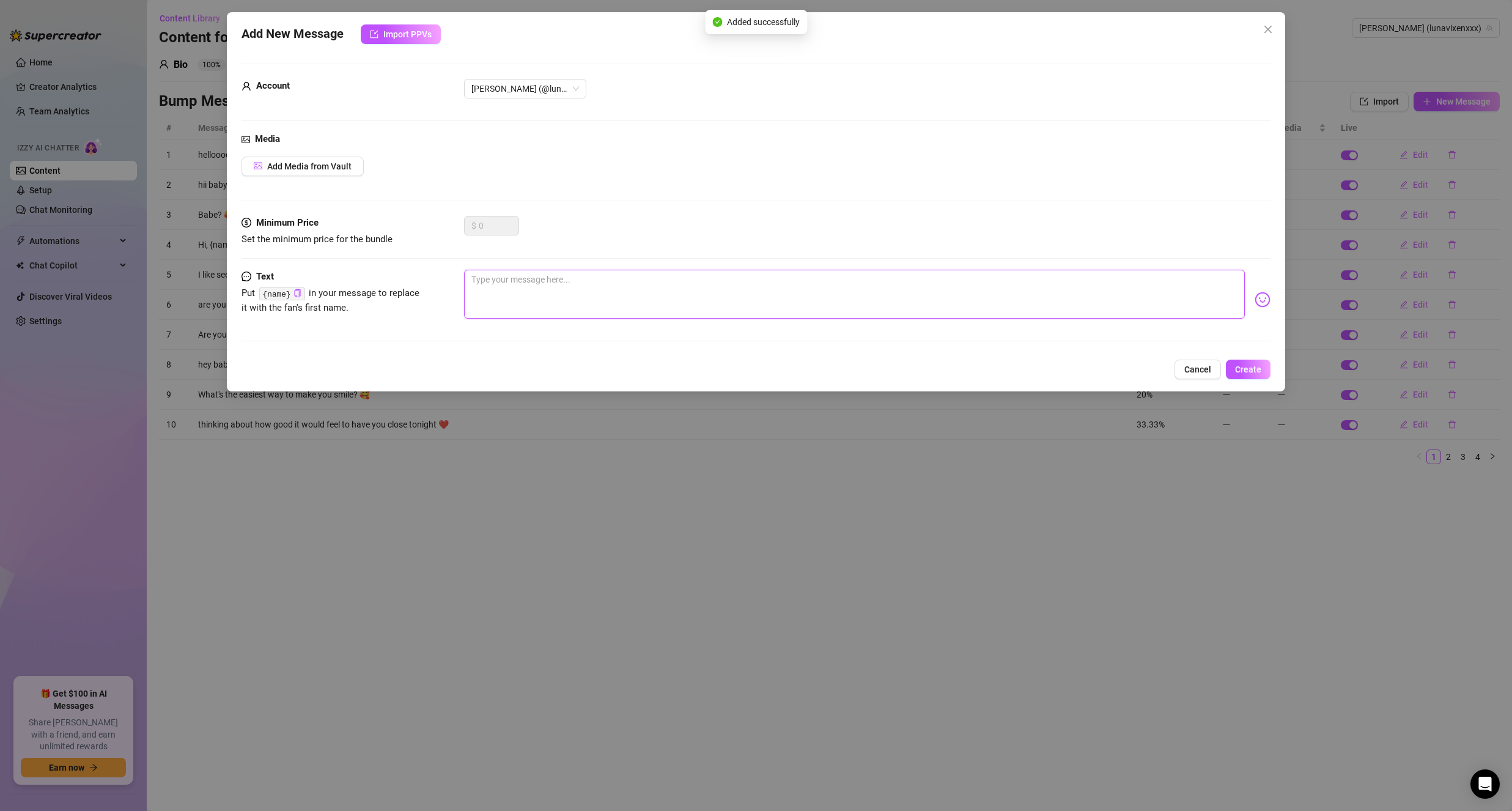
click at [692, 296] on textarea at bounding box center [854, 294] width 781 height 49
click at [475, 280] on textarea "do you have a fave anime? Mine is Serial Experiments Lain." at bounding box center [854, 294] width 781 height 49
click at [725, 275] on textarea "Do you have a fave anime? Mine is Serial Experiments Lain." at bounding box center [854, 294] width 781 height 49
click at [1255, 294] on img at bounding box center [1263, 300] width 15 height 15
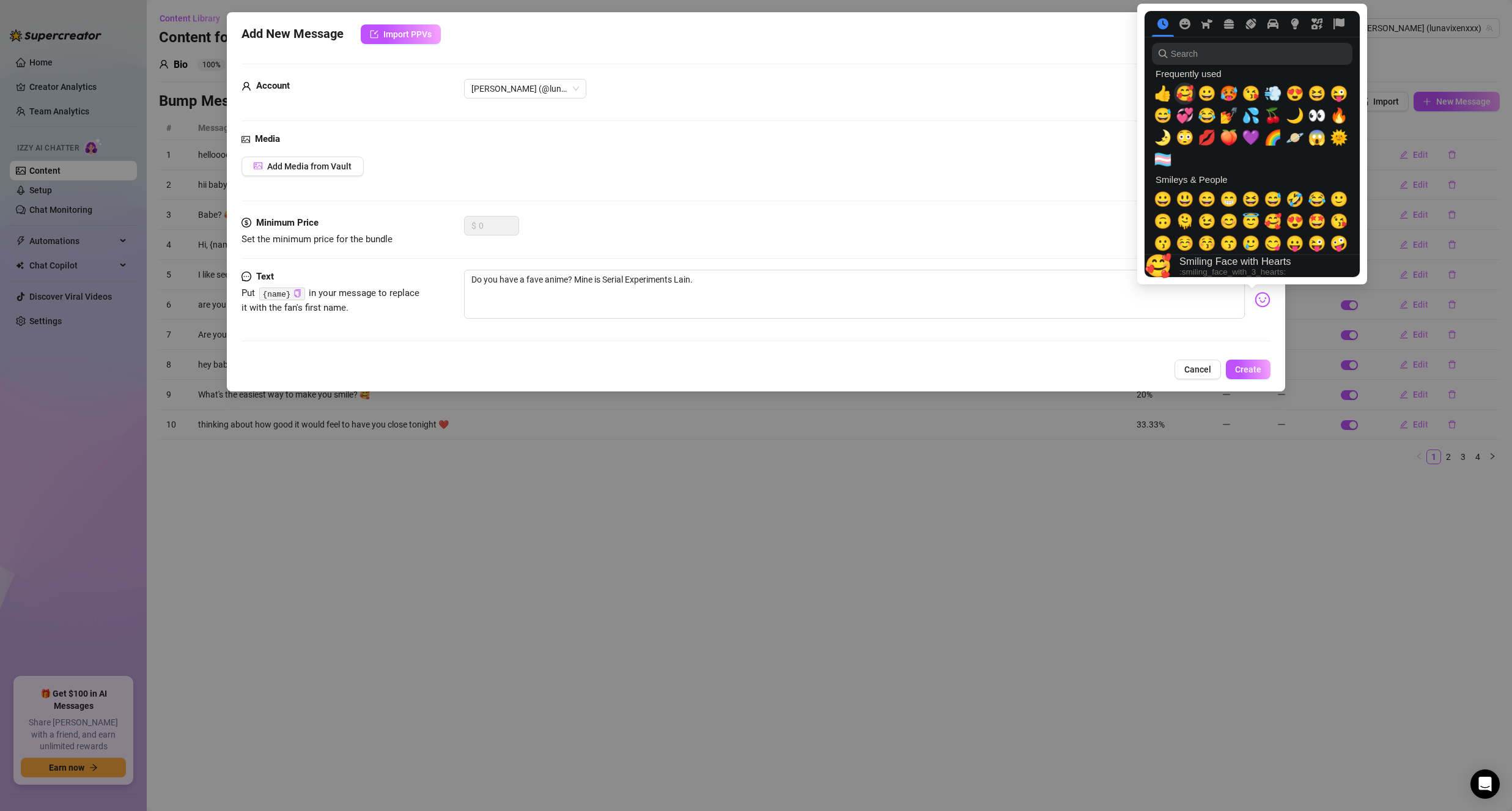
click at [1185, 101] on span "🥰" at bounding box center [1184, 94] width 18 height 17
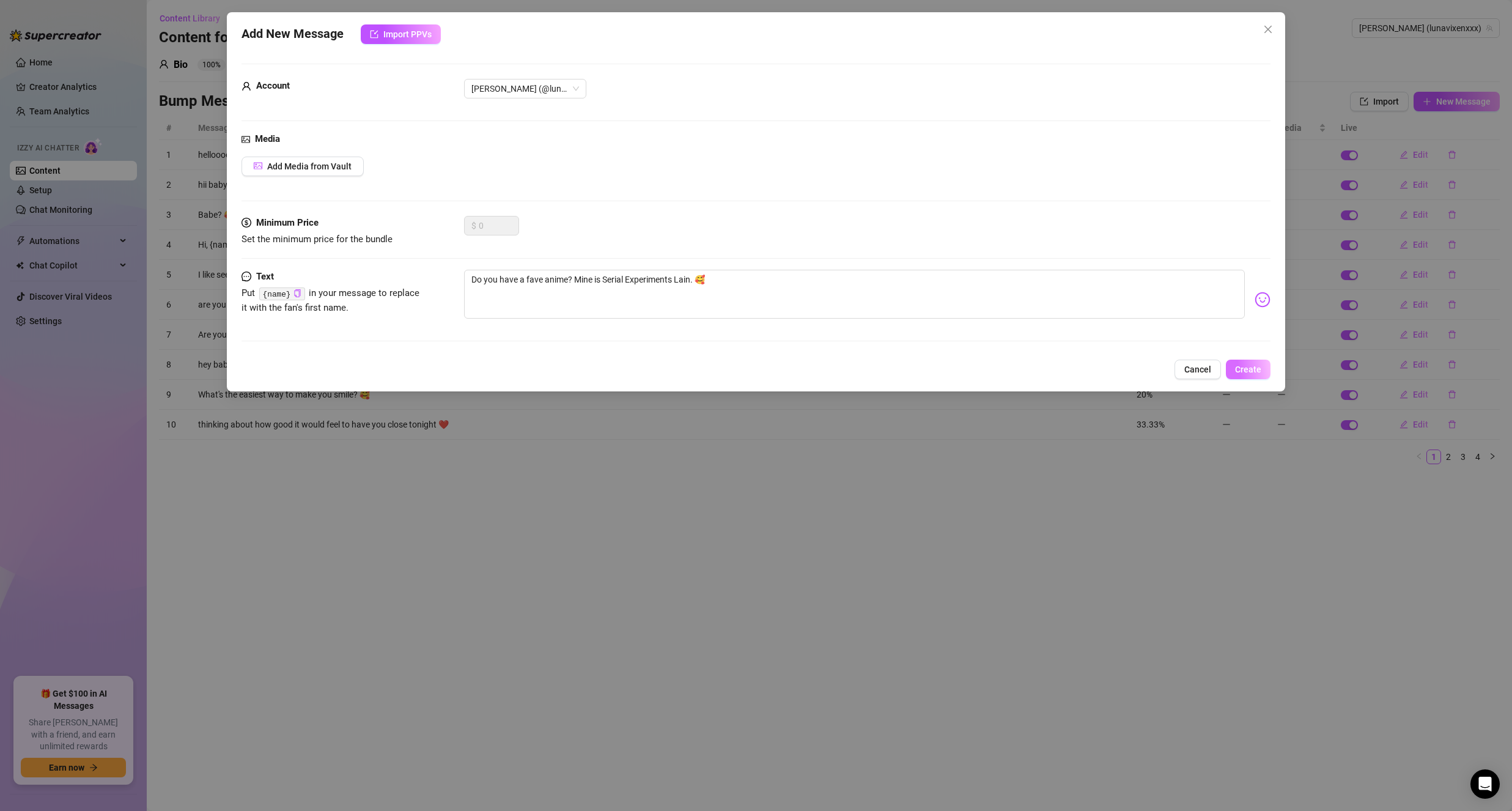
click at [1256, 375] on button "Create" at bounding box center [1248, 369] width 44 height 19
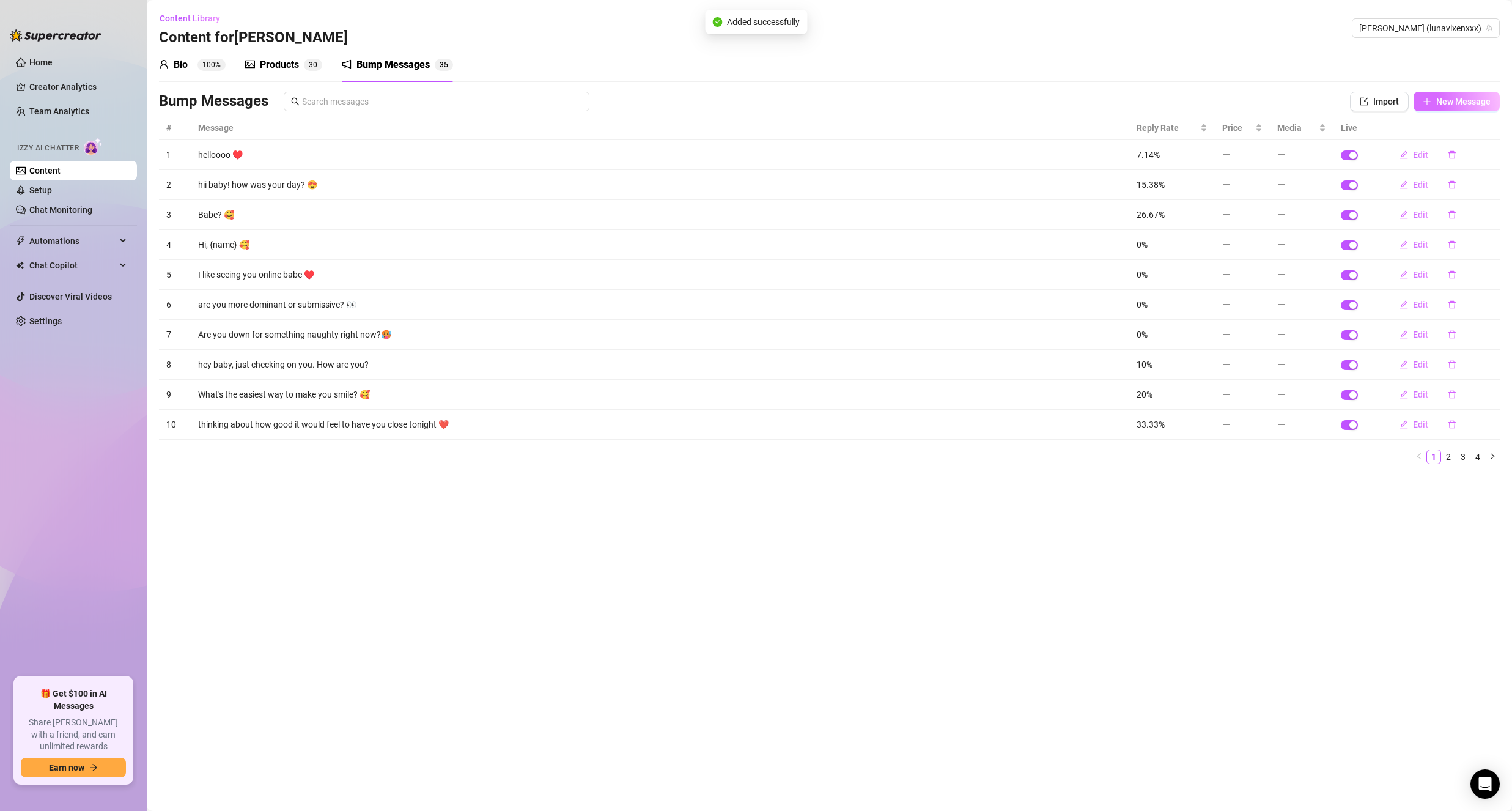
click at [1438, 98] on span "New Message" at bounding box center [1463, 101] width 54 height 10
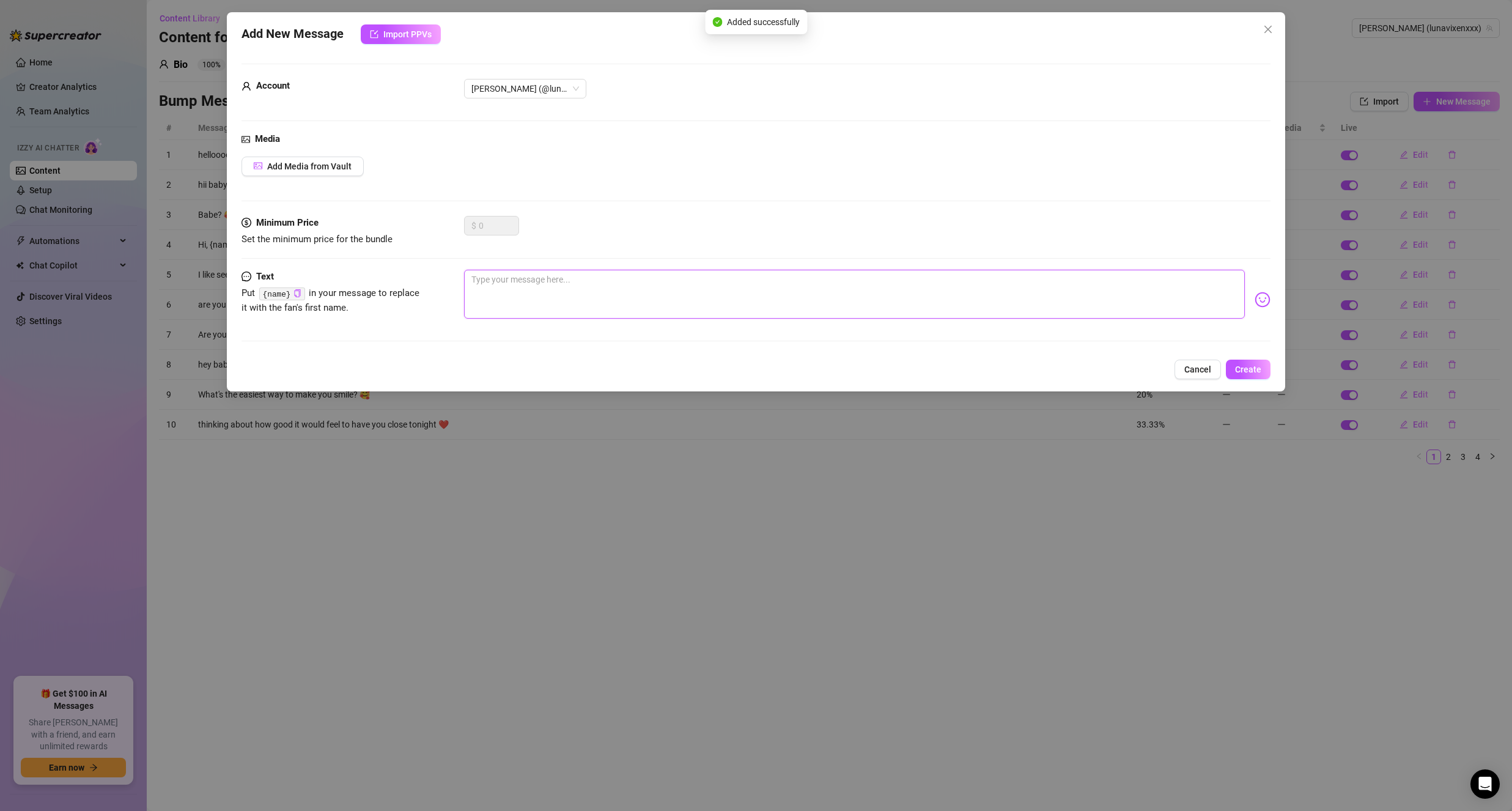
click at [522, 292] on textarea at bounding box center [854, 294] width 781 height 49
click at [1255, 300] on img at bounding box center [1263, 300] width 15 height 15
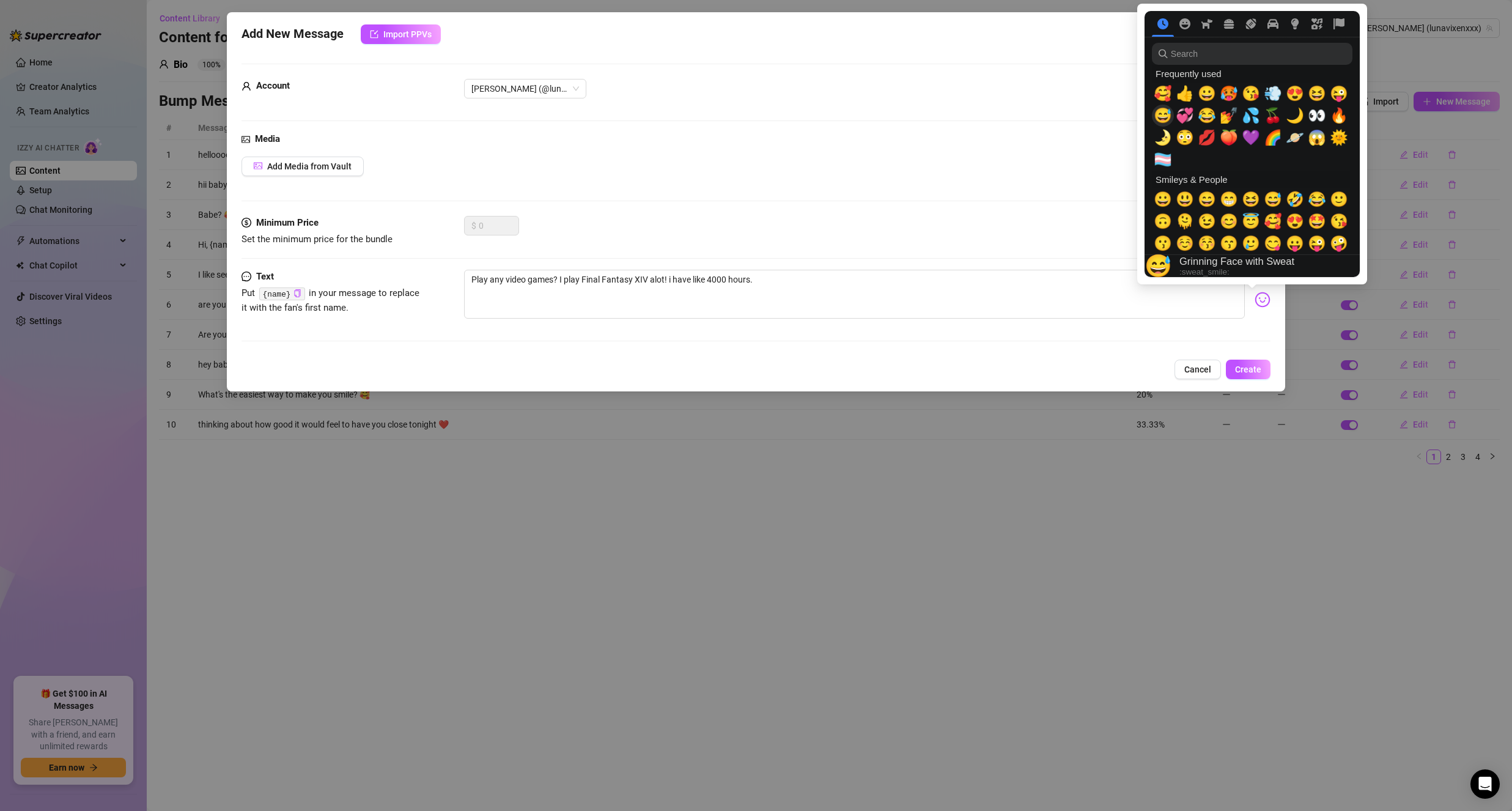
click at [1164, 116] on span "😅" at bounding box center [1162, 116] width 18 height 17
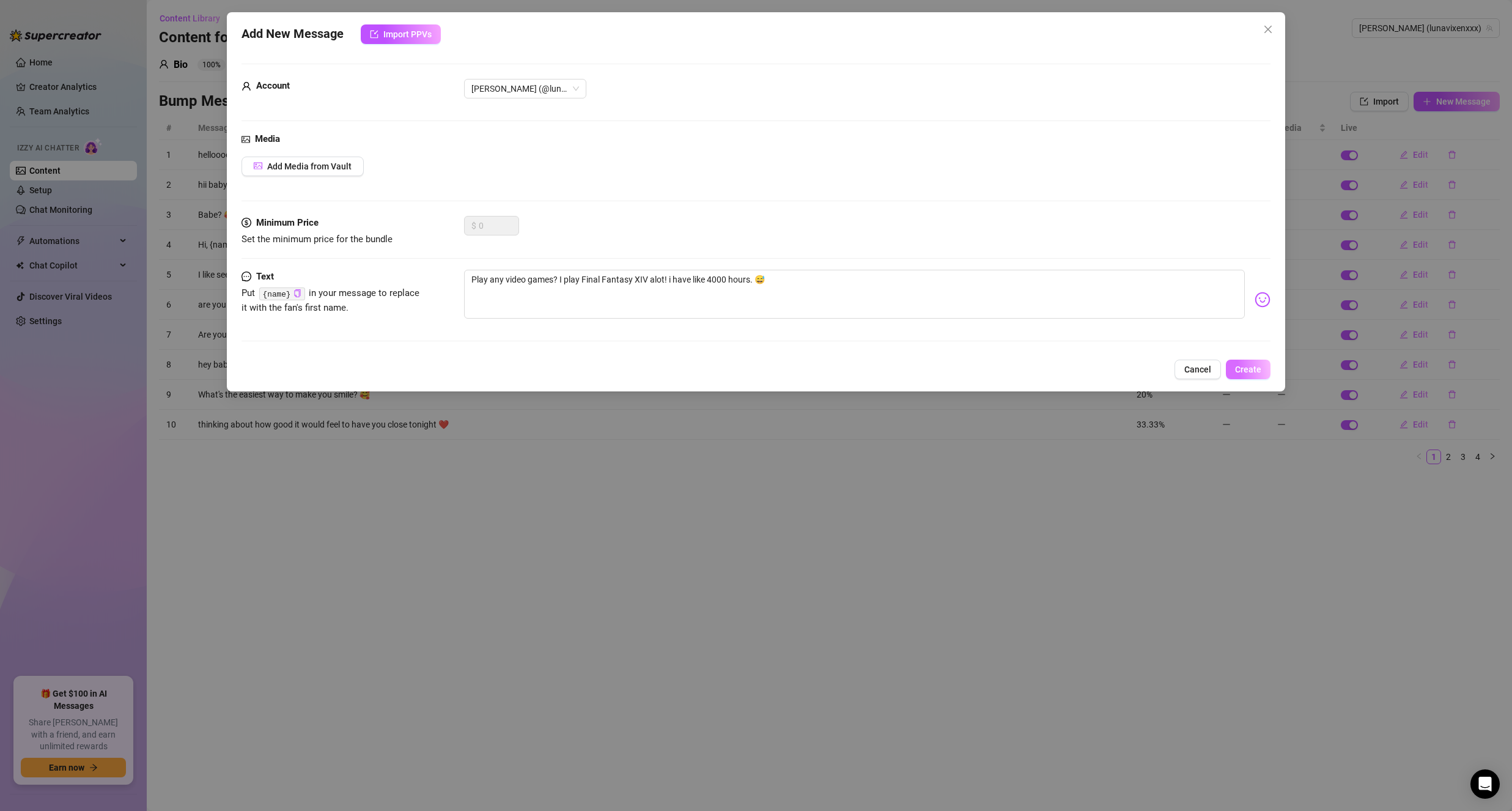
click at [1247, 376] on button "Create" at bounding box center [1248, 369] width 44 height 19
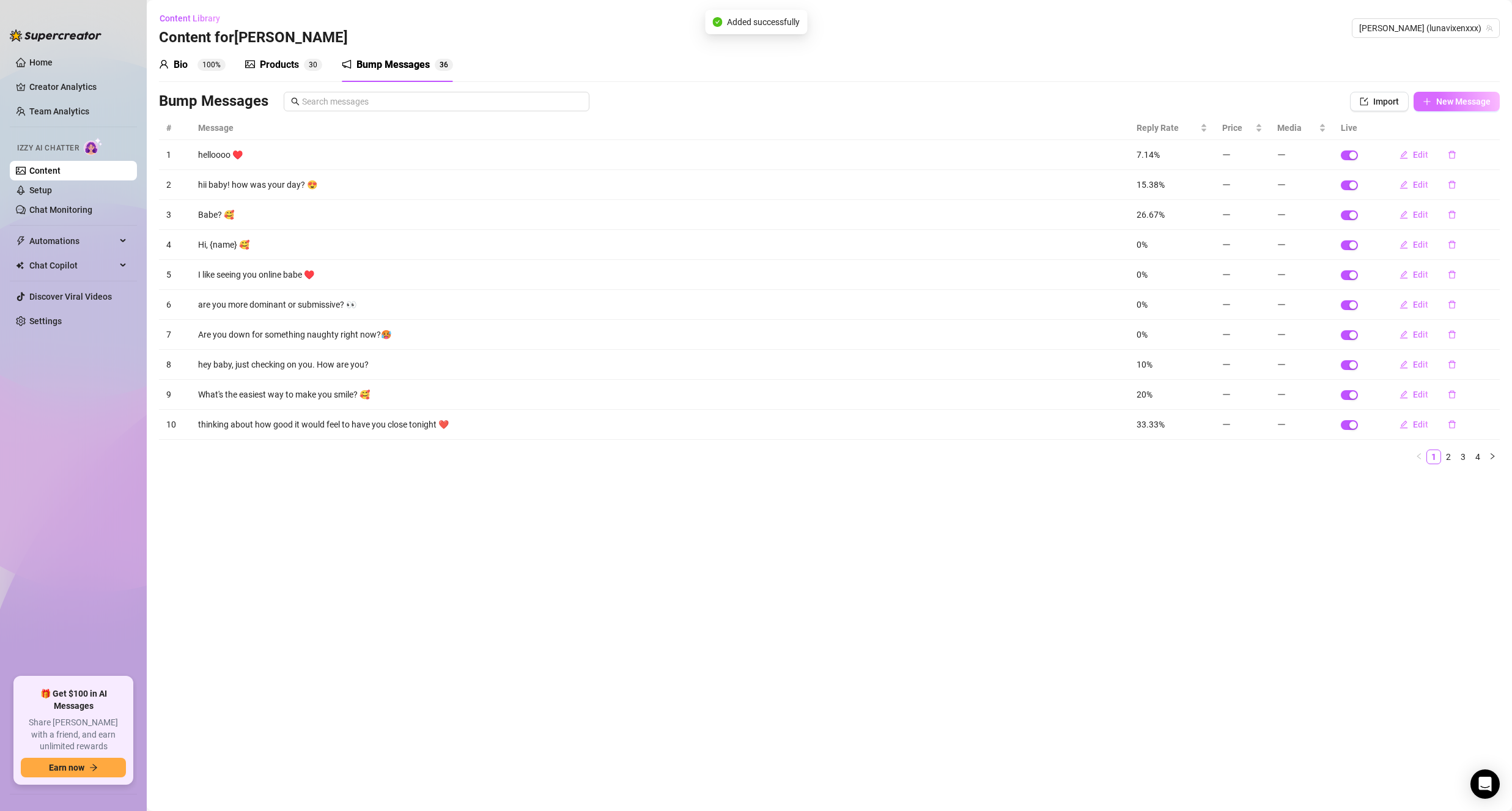
click at [1469, 98] on span "New Message" at bounding box center [1463, 101] width 54 height 10
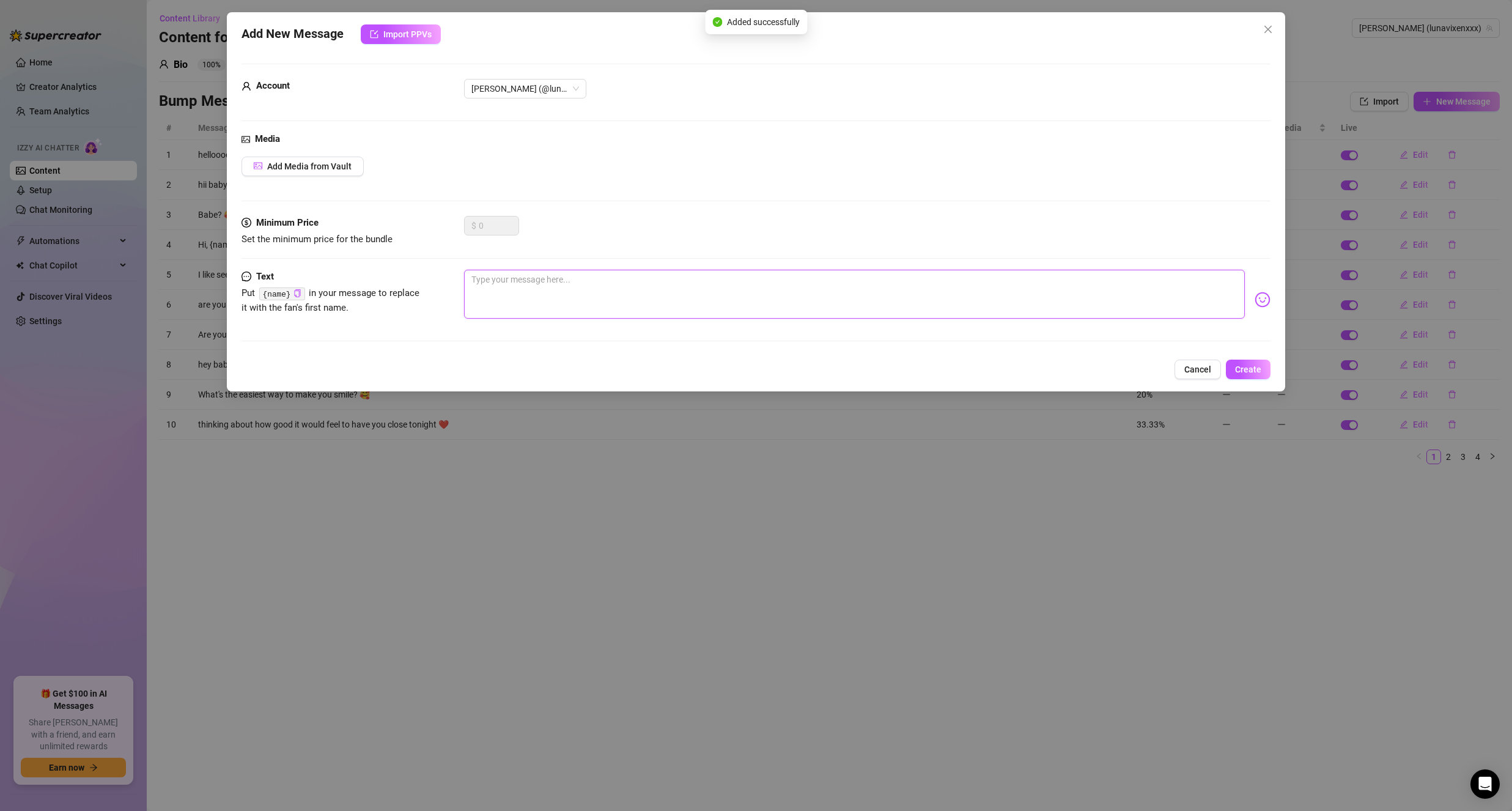
click at [639, 318] on textarea at bounding box center [854, 294] width 781 height 49
click at [472, 279] on textarea "have you ever been to a music festival?" at bounding box center [854, 294] width 781 height 49
click at [783, 299] on textarea "Have you ever been to a music festival?" at bounding box center [854, 294] width 781 height 49
click at [723, 282] on textarea "Have you ever been to a music festival? Ive been to bonnaroo in manchester tenn…" at bounding box center [854, 294] width 781 height 49
click at [759, 277] on textarea "Have you ever been to a music festival? Ive been to bonnaroo in Manchester tenn…" at bounding box center [854, 294] width 781 height 49
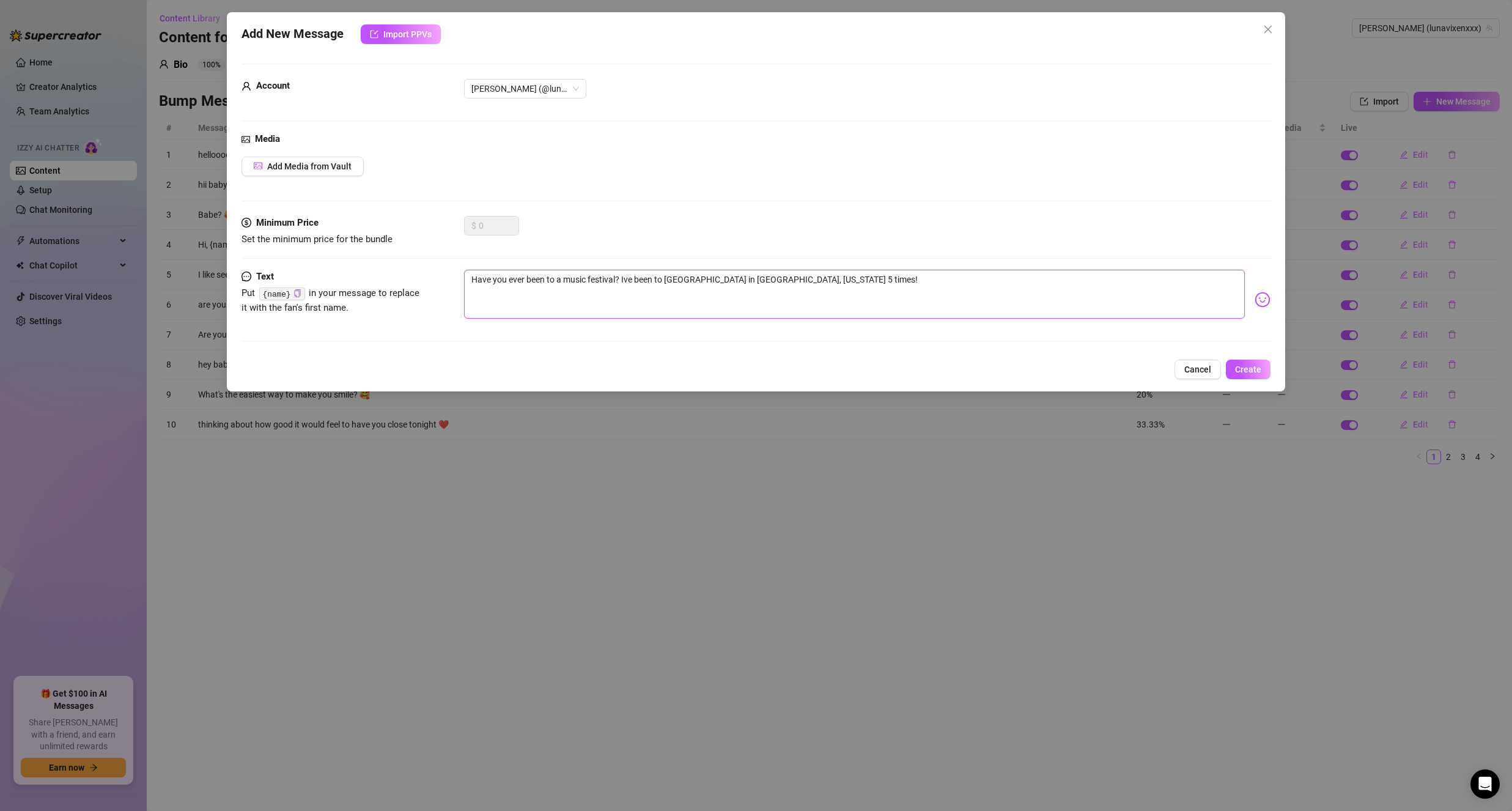
click at [623, 280] on textarea "Have you ever been to a music festival? Ive been to Bonnaroo in Manchester, Ten…" at bounding box center [854, 294] width 781 height 49
click at [624, 280] on textarea "Have you ever been to a music festival? Ive been to Bonnaroo in Manchester, Ten…" at bounding box center [854, 294] width 781 height 49
click at [1245, 364] on span "Create" at bounding box center [1247, 369] width 26 height 10
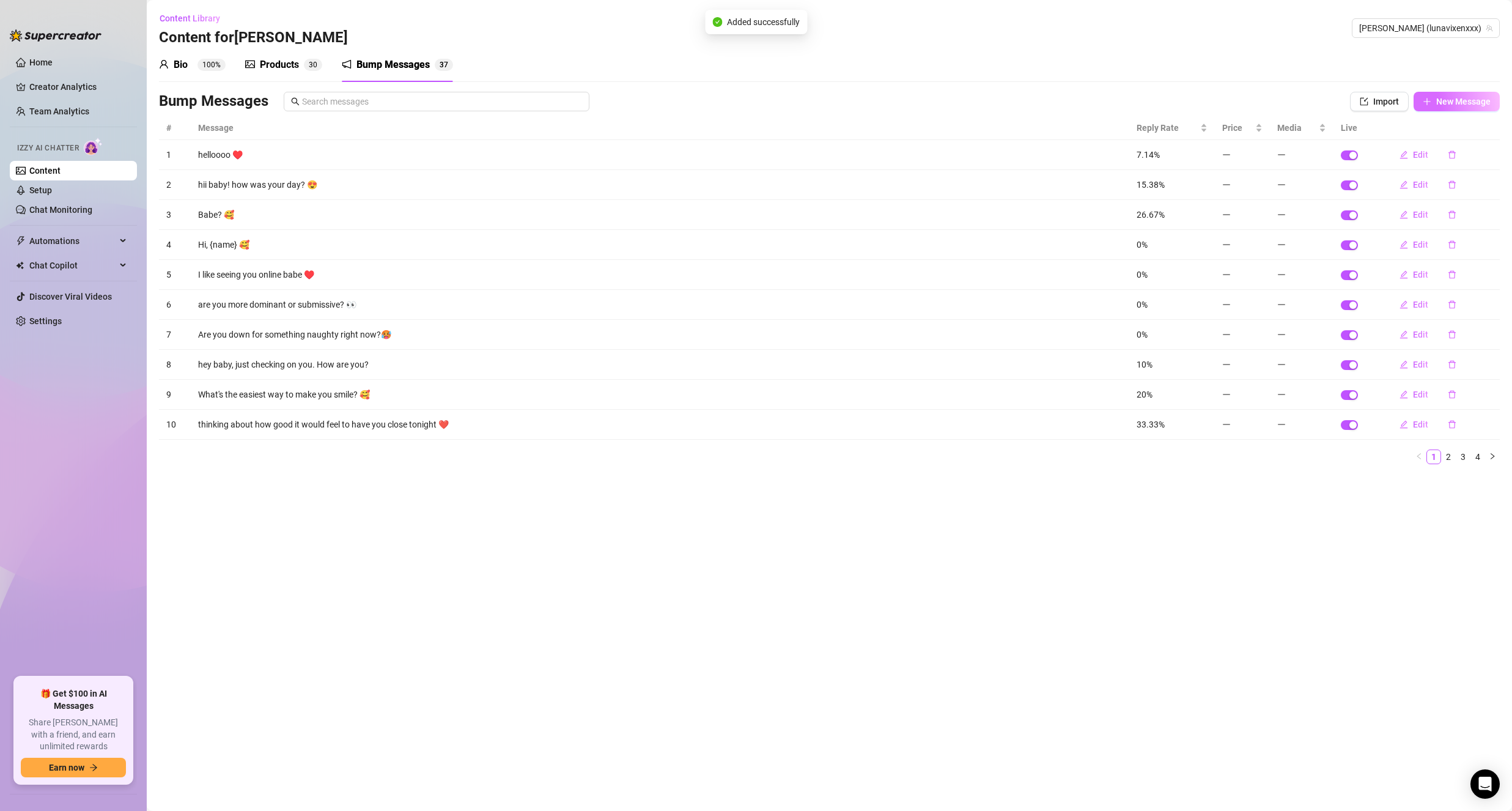
click at [1442, 103] on span "New Message" at bounding box center [1463, 101] width 54 height 10
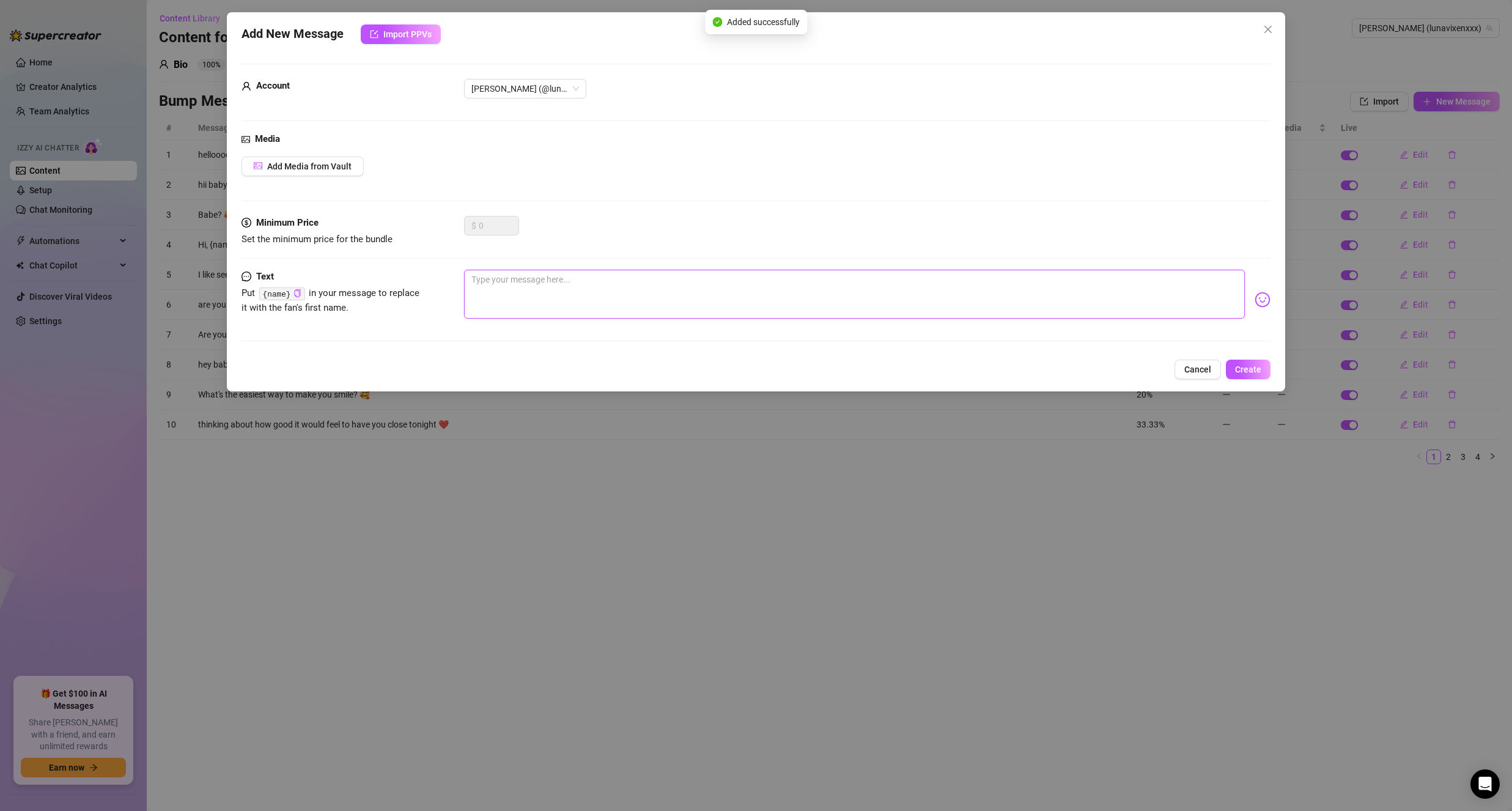
click at [588, 297] on textarea at bounding box center [854, 294] width 781 height 49
click at [478, 279] on textarea "do you have a favorite movie? Mine is The Matrix." at bounding box center [854, 294] width 781 height 49
drag, startPoint x: 1196, startPoint y: 292, endPoint x: 1236, endPoint y: 302, distance: 41.2
click at [1196, 291] on textarea "Do you have a favorite movie? Mine is The Matrix." at bounding box center [854, 294] width 781 height 49
click at [1255, 304] on img at bounding box center [1263, 300] width 15 height 15
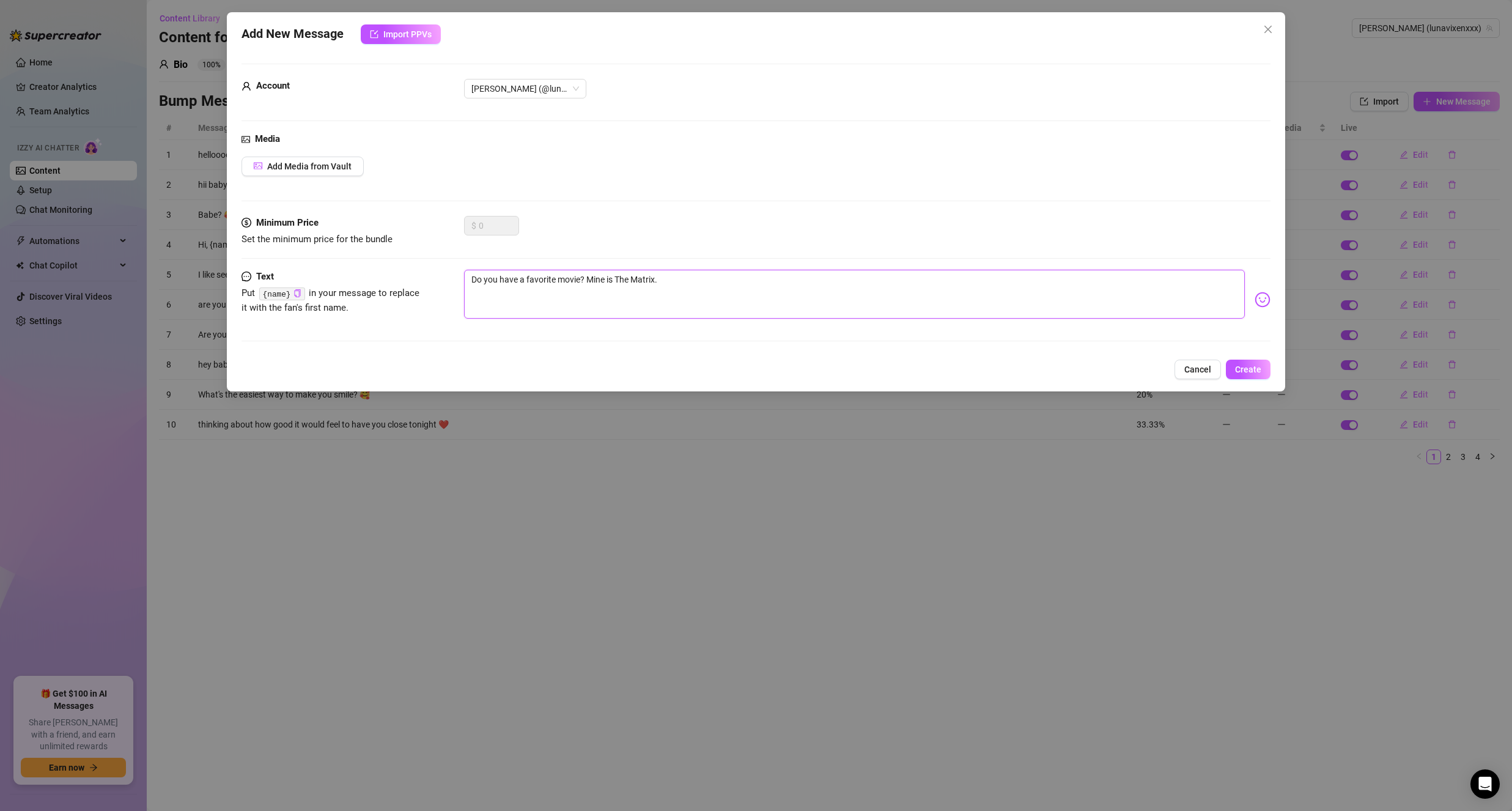
click at [730, 275] on textarea "Do you have a favorite movie? Mine is The Matrix." at bounding box center [854, 294] width 781 height 49
click at [1255, 301] on img at bounding box center [1263, 300] width 15 height 15
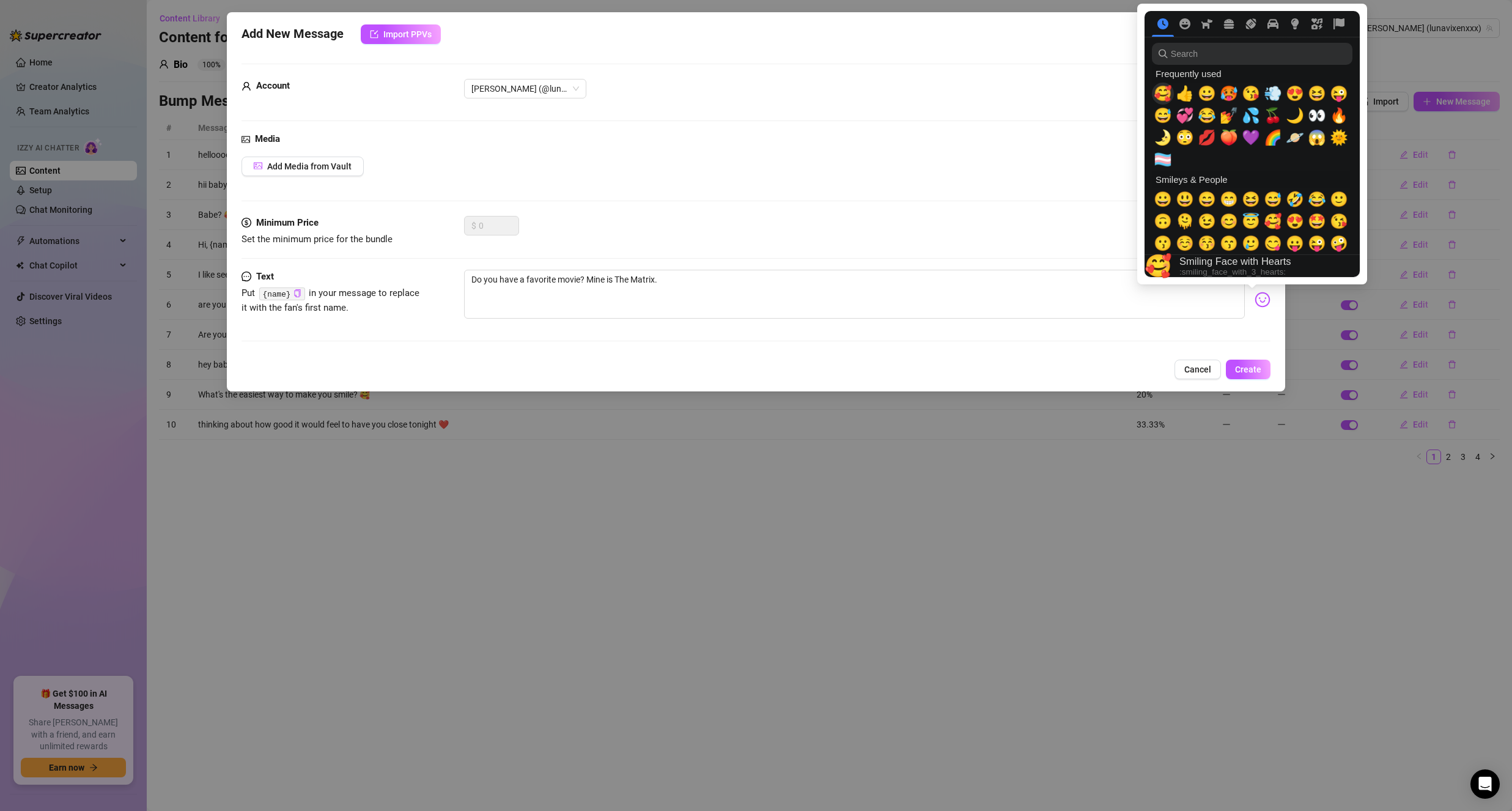
click at [1162, 91] on span "🥰" at bounding box center [1162, 94] width 18 height 17
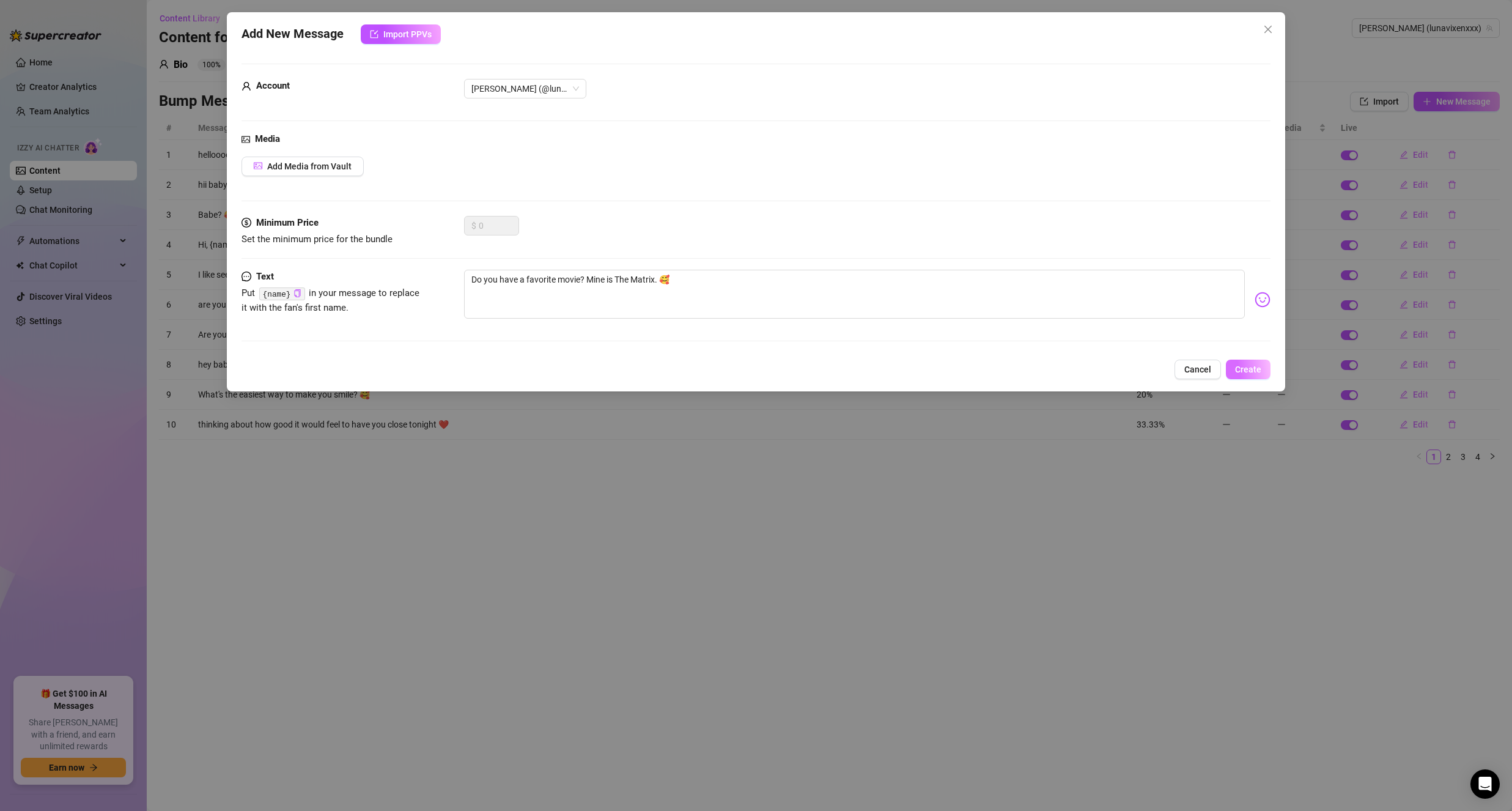
click at [1246, 370] on span "Create" at bounding box center [1247, 369] width 26 height 10
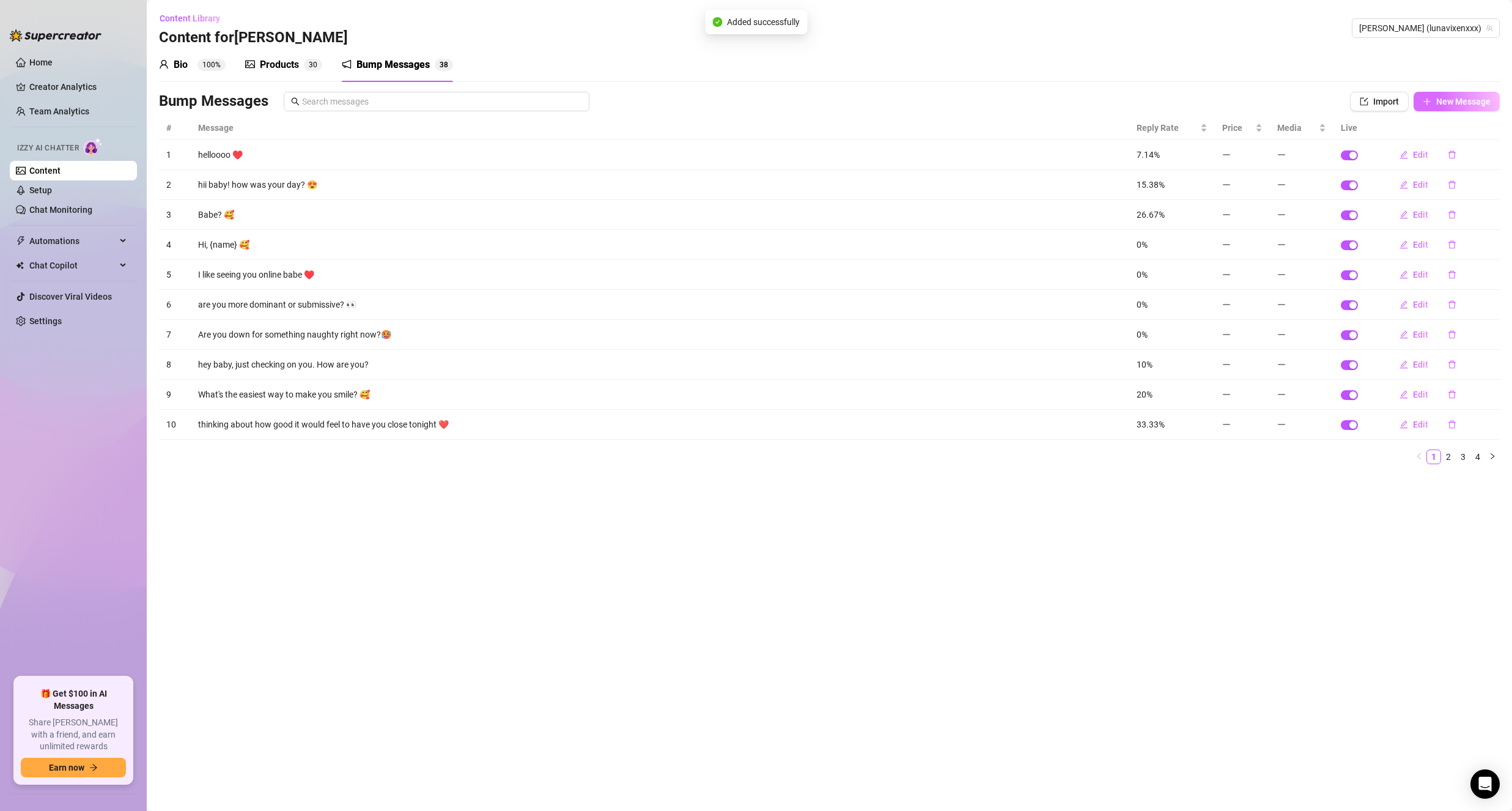
click at [1441, 101] on span "New Message" at bounding box center [1463, 101] width 54 height 10
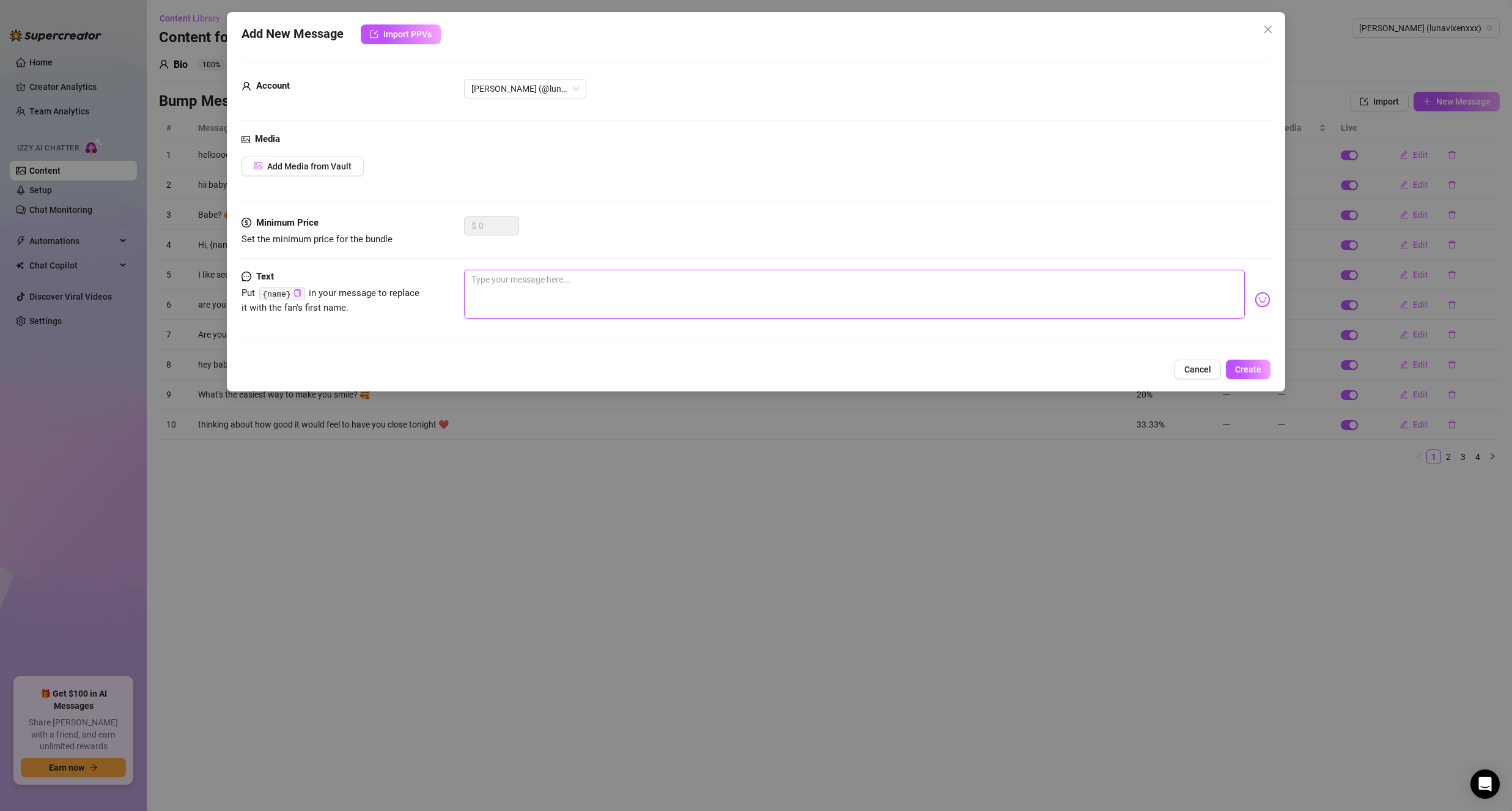
click at [1109, 307] on textarea at bounding box center [854, 294] width 781 height 49
click at [1210, 374] on span "Cancel" at bounding box center [1198, 369] width 27 height 10
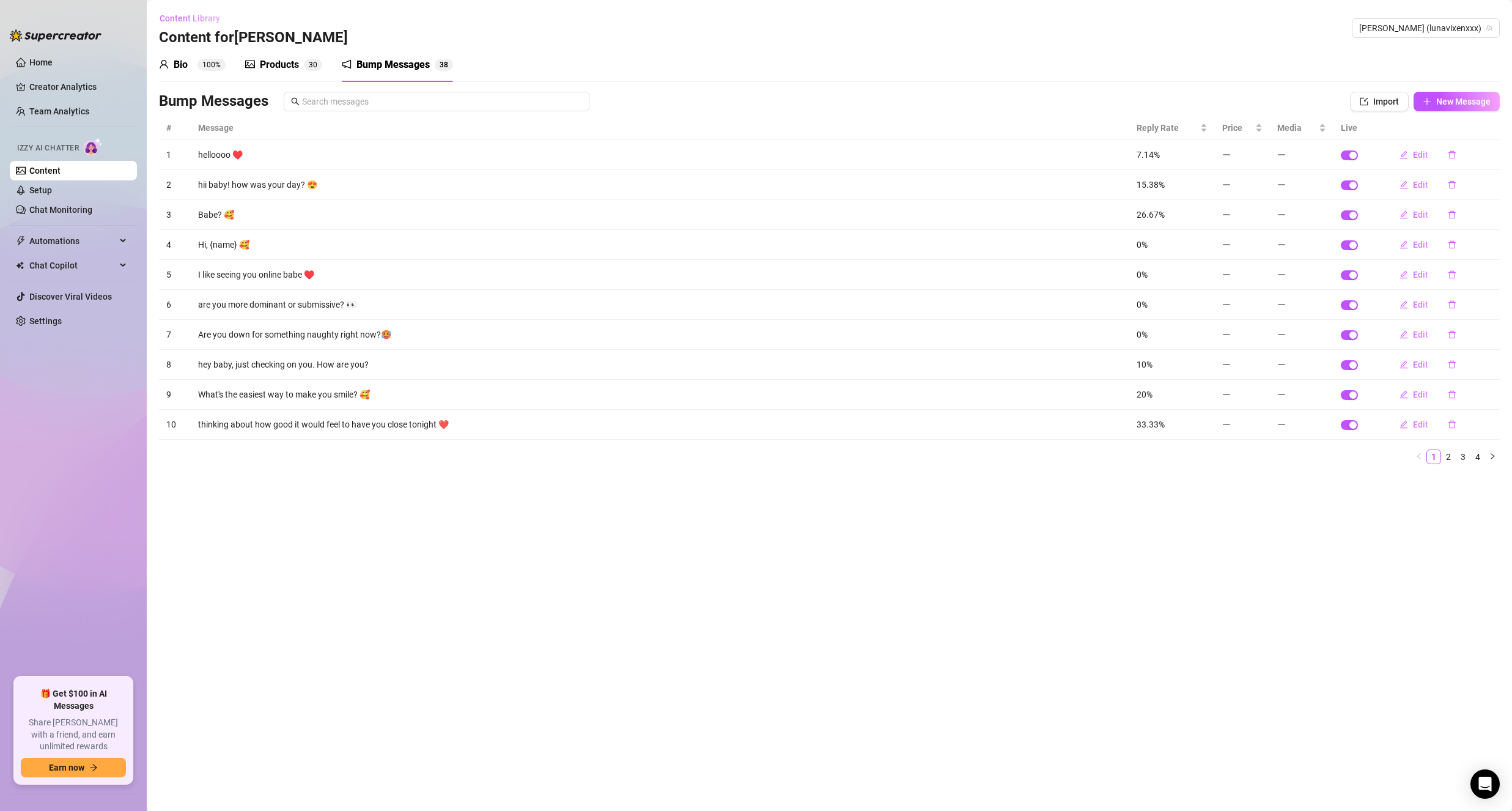
click at [190, 22] on span "Content Library" at bounding box center [189, 18] width 61 height 10
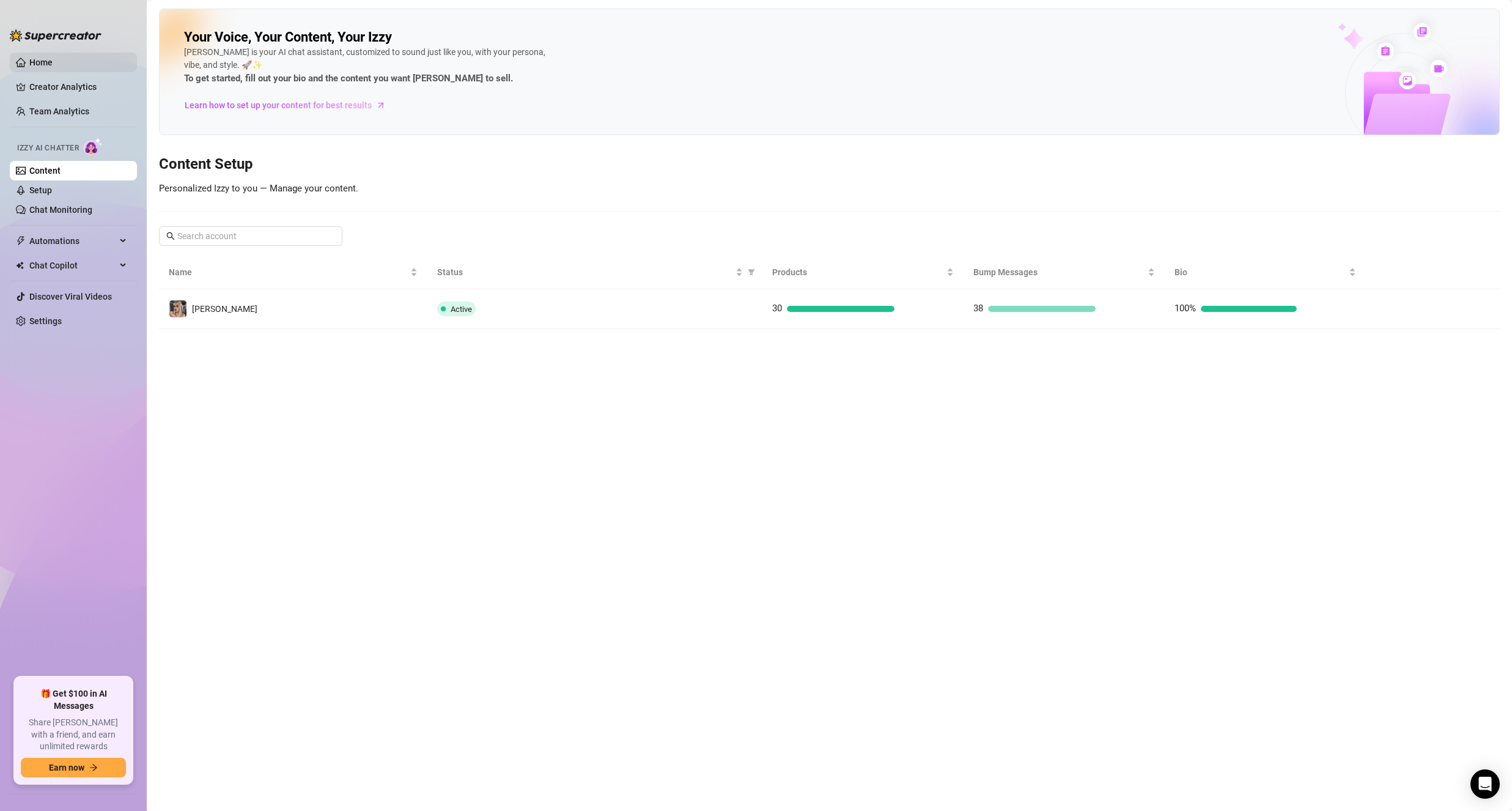
click at [41, 57] on link "Home" at bounding box center [41, 62] width 23 height 10
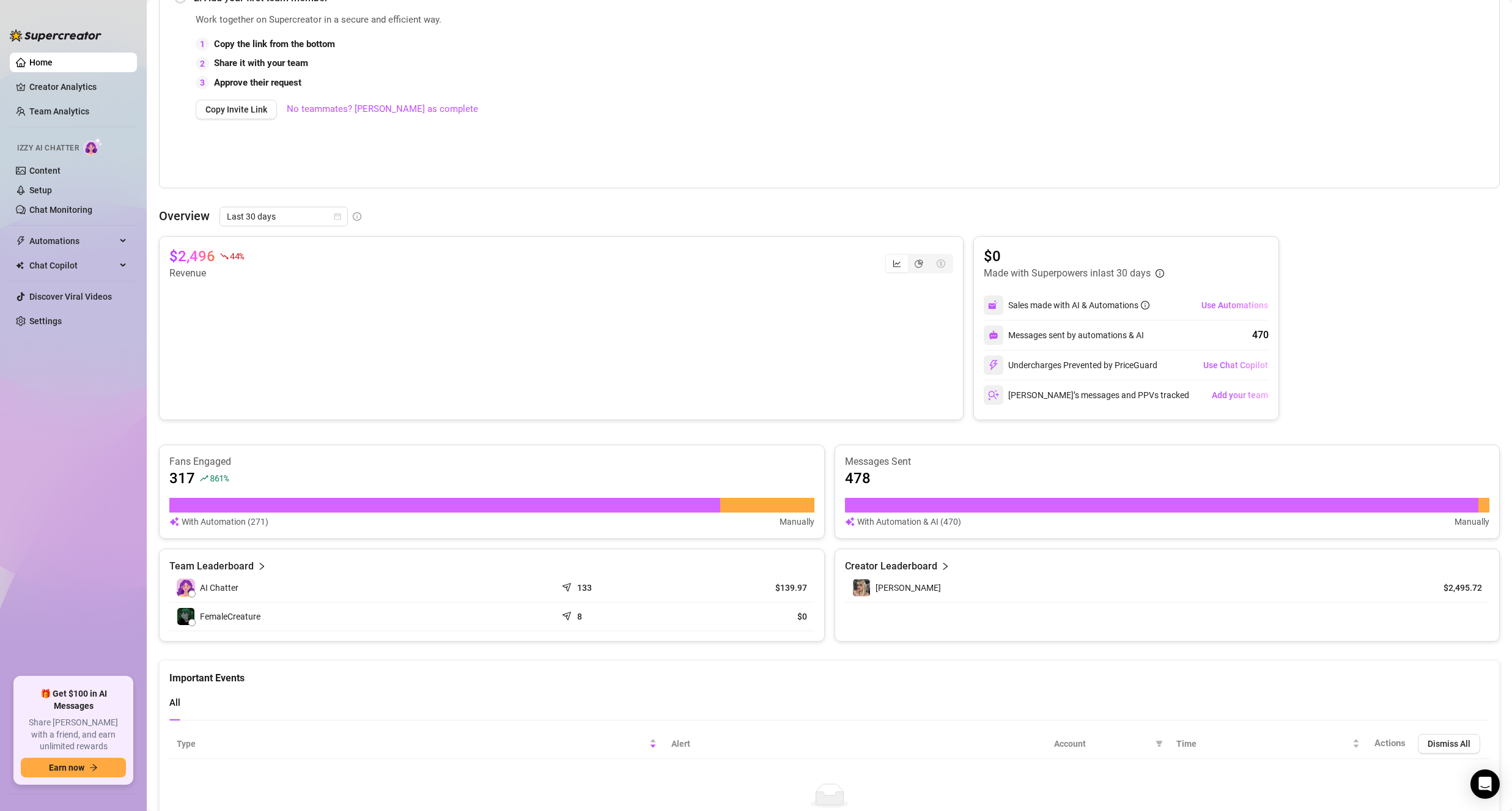
scroll to position [355, 0]
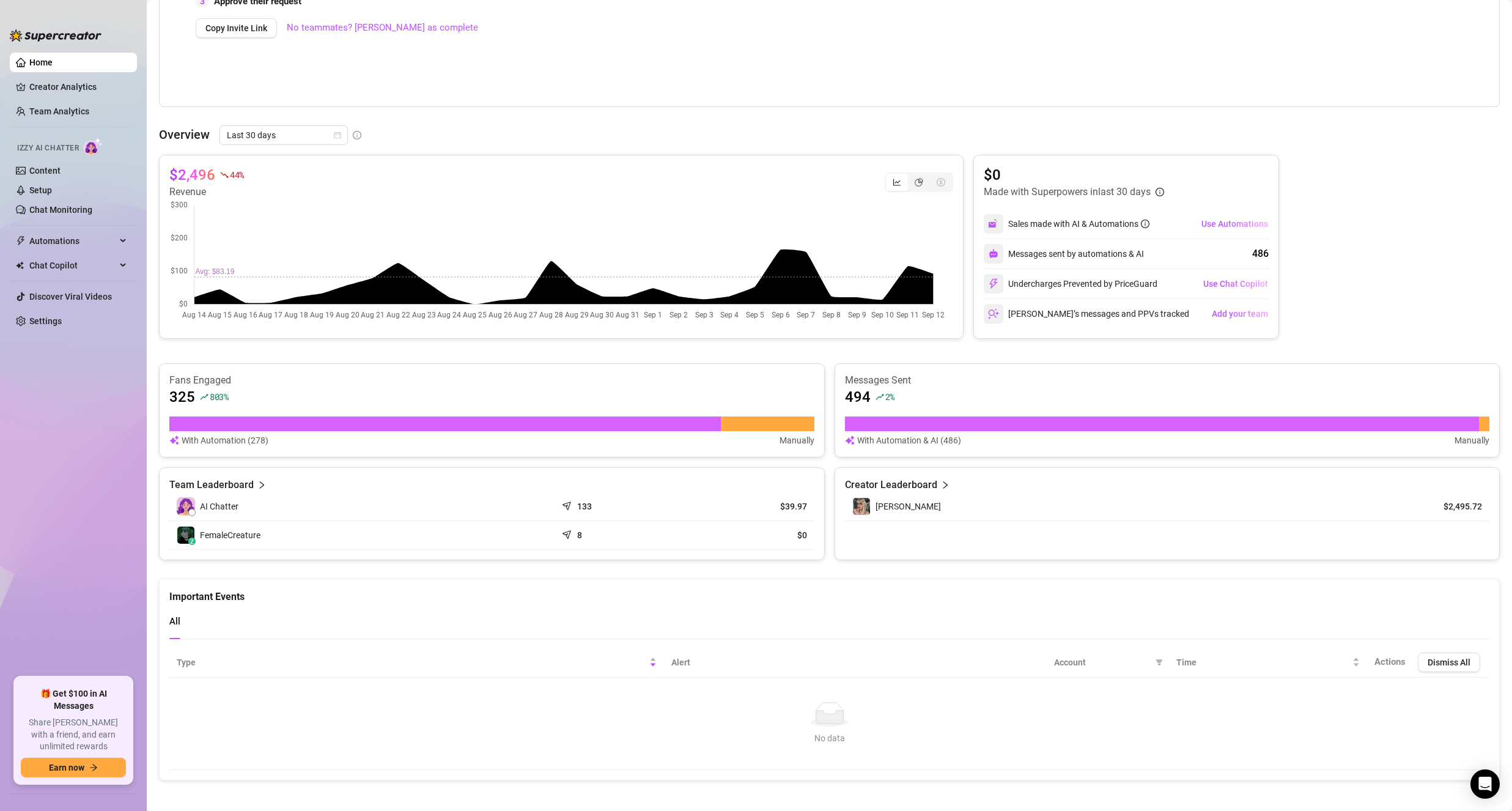
scroll to position [355, 0]
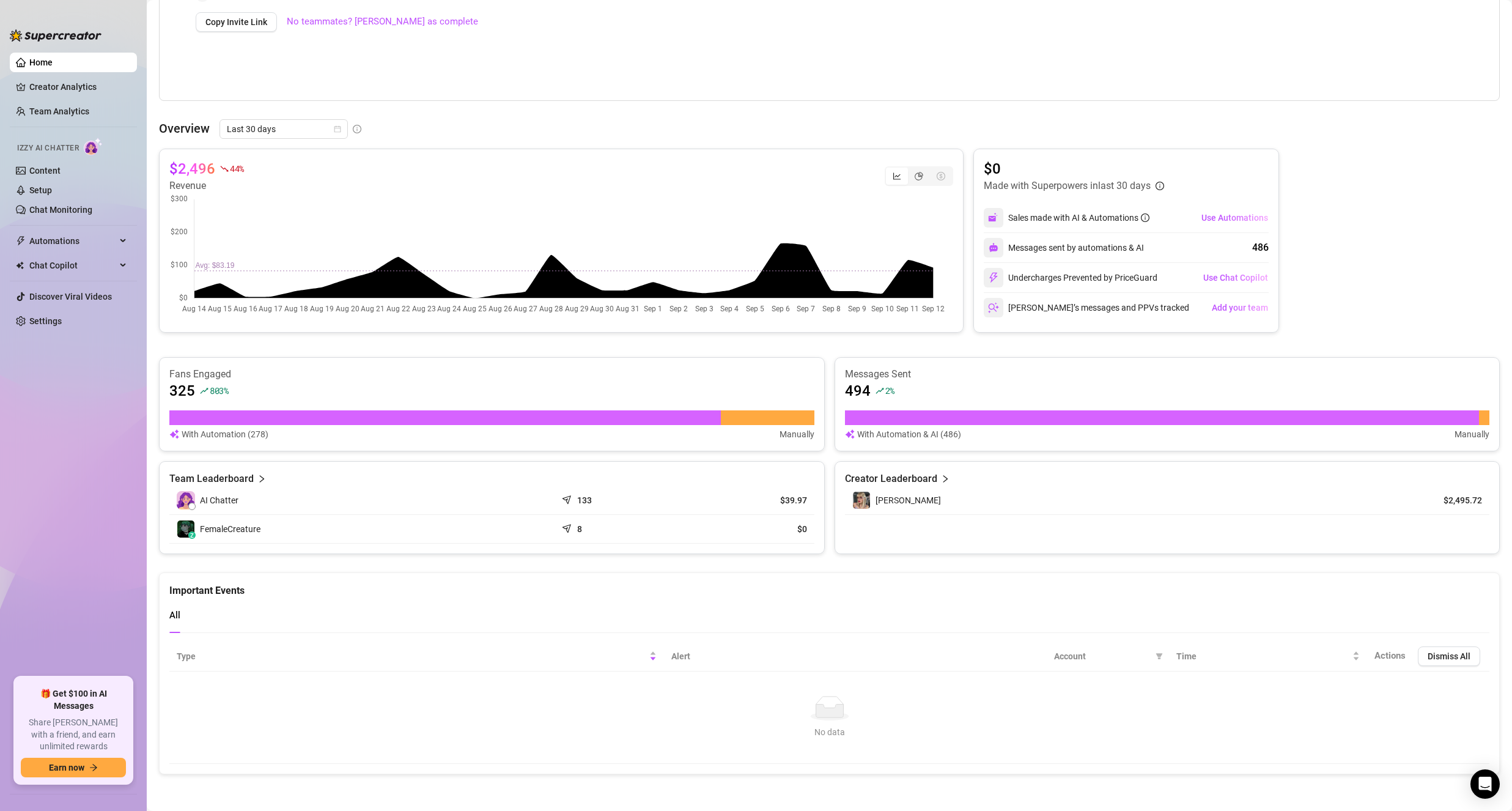
click at [234, 479] on article "Team Leaderboard" at bounding box center [211, 478] width 84 height 14
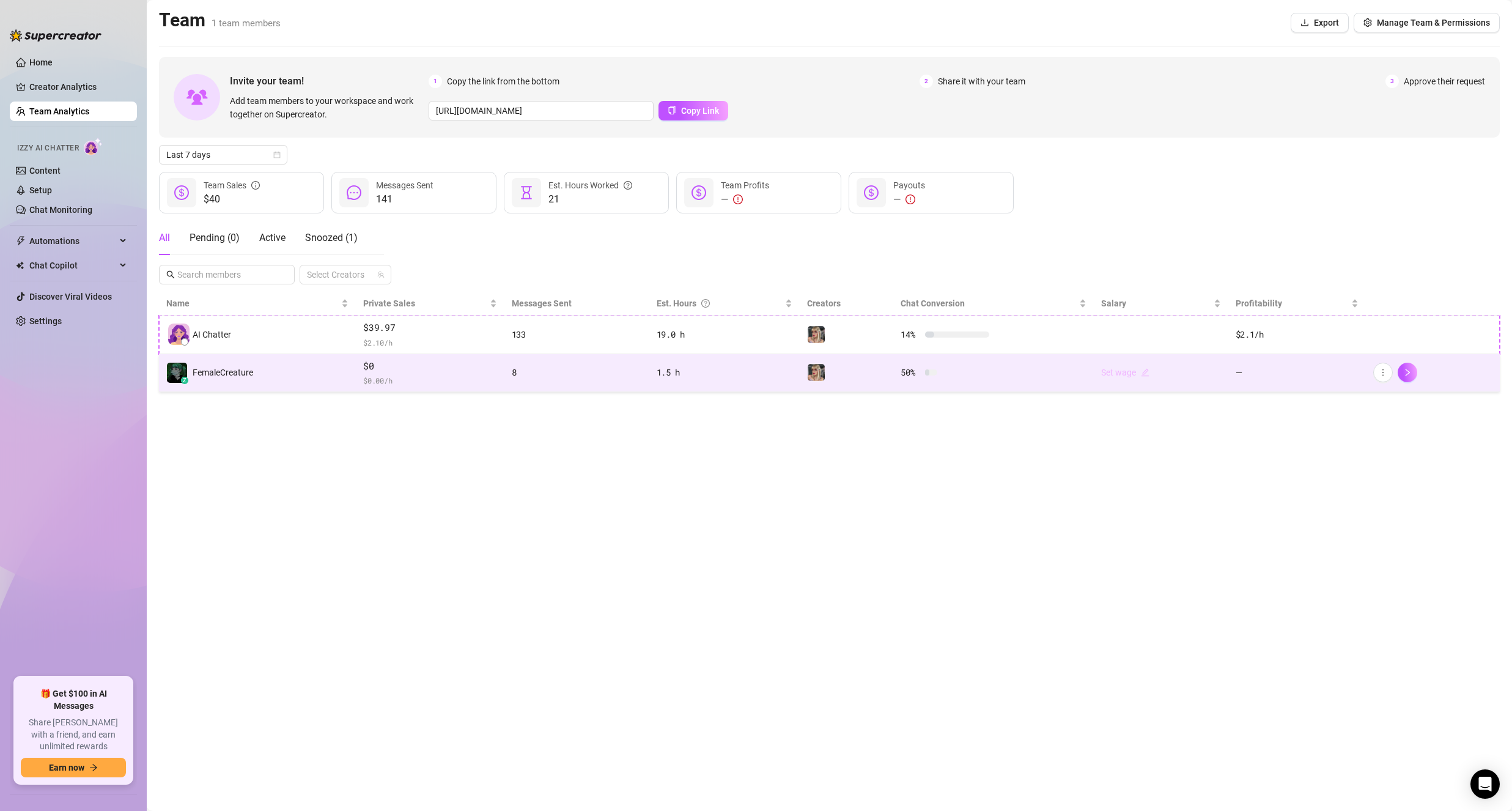
click at [1134, 368] on link "Set wage" at bounding box center [1126, 372] width 48 height 10
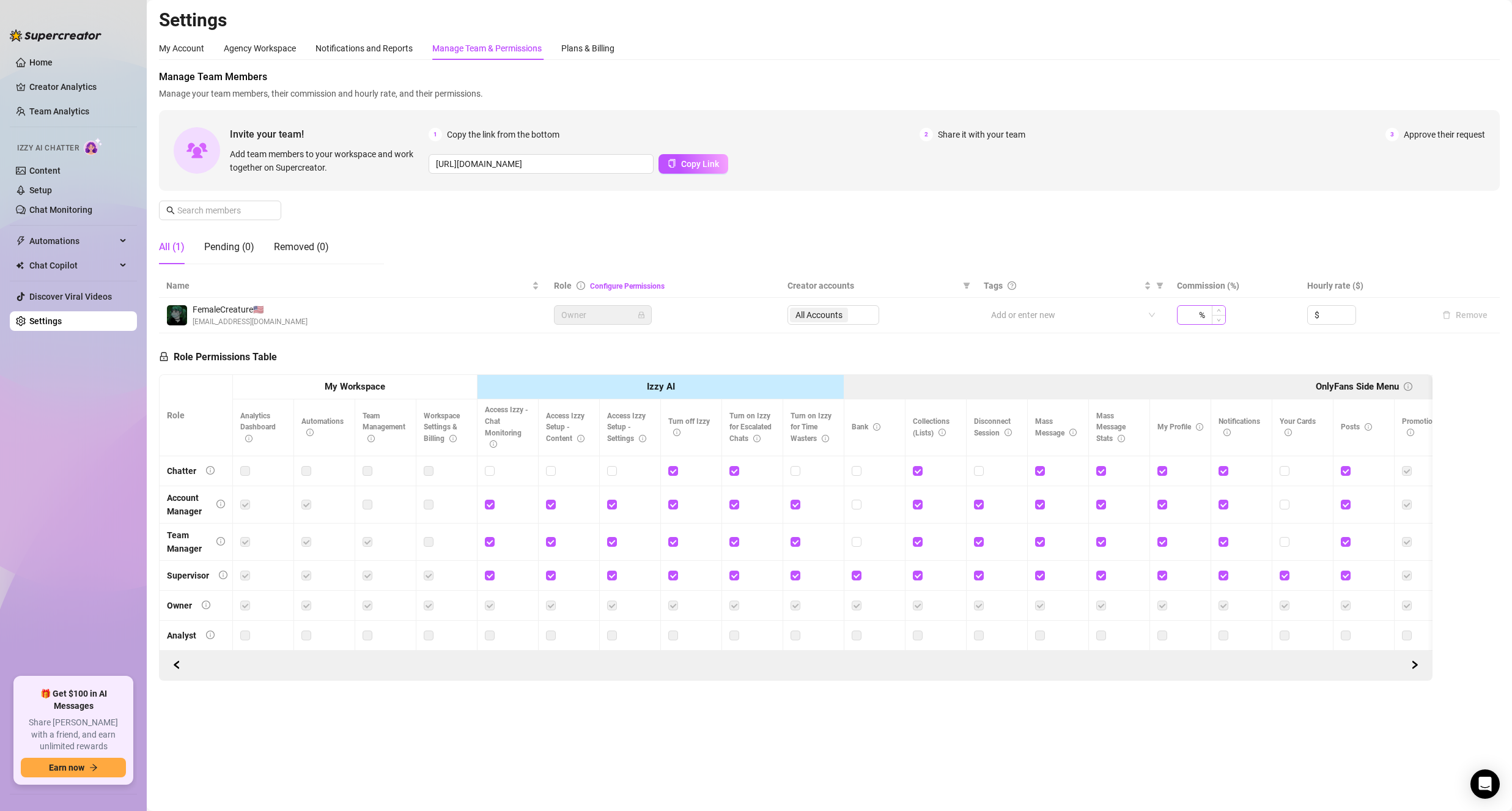
click at [1203, 307] on div "%" at bounding box center [1201, 315] width 49 height 19
click at [1194, 317] on input at bounding box center [1190, 314] width 13 height 18
type input "100"
click at [1188, 335] on div "Role Permissions Table Role My Workspace Izzy AI OnlyFans Side Menu OnlyFans Ch…" at bounding box center [796, 507] width 1273 height 347
click at [54, 81] on link "Creator Analytics" at bounding box center [77, 87] width 98 height 19
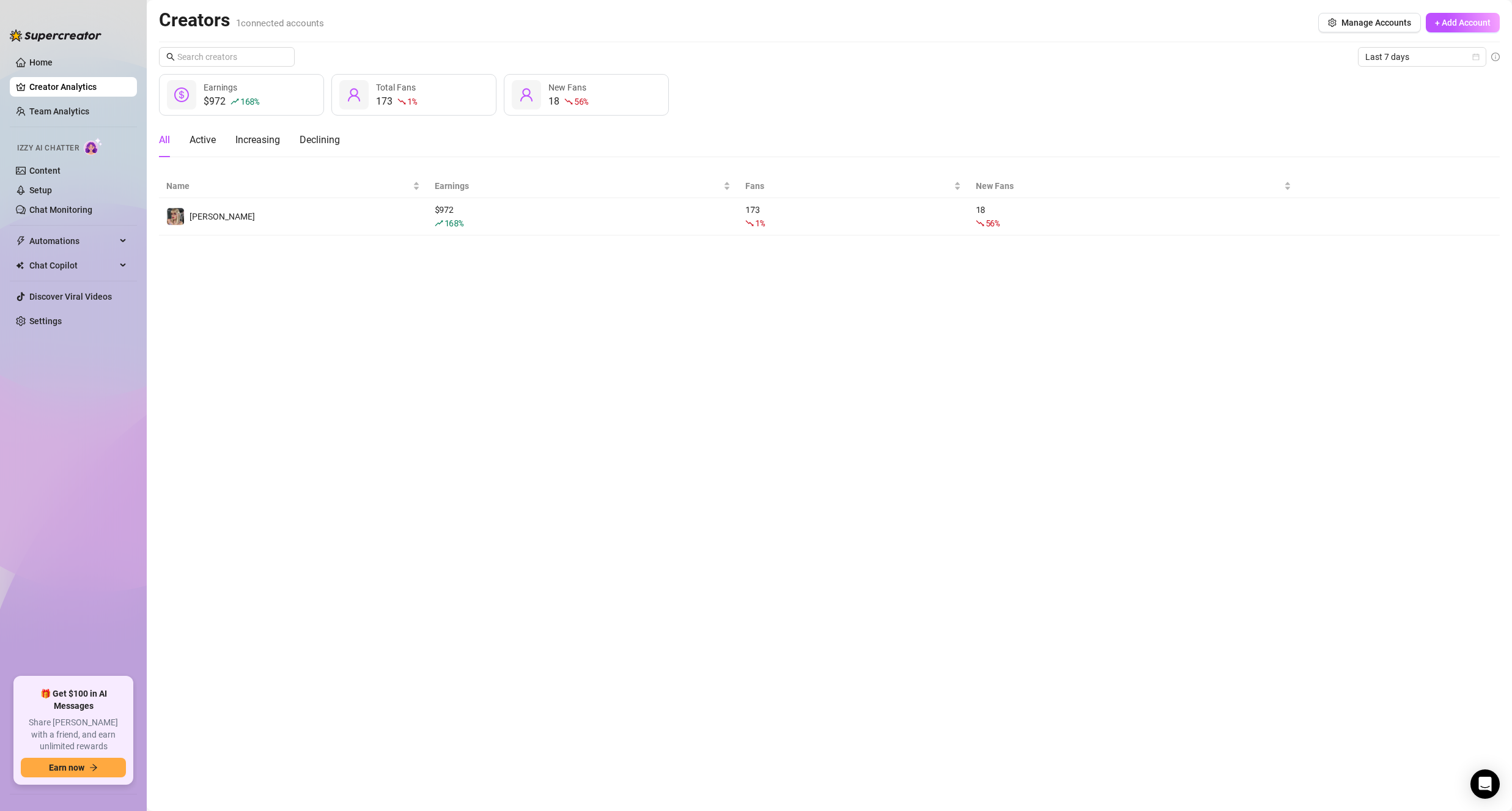
click at [57, 99] on ul "Home Creator Analytics Team Analytics Izzy AI Chatter Content Setup Chat Monito…" at bounding box center [73, 360] width 128 height 624
click at [63, 112] on link "Team Analytics" at bounding box center [59, 111] width 60 height 10
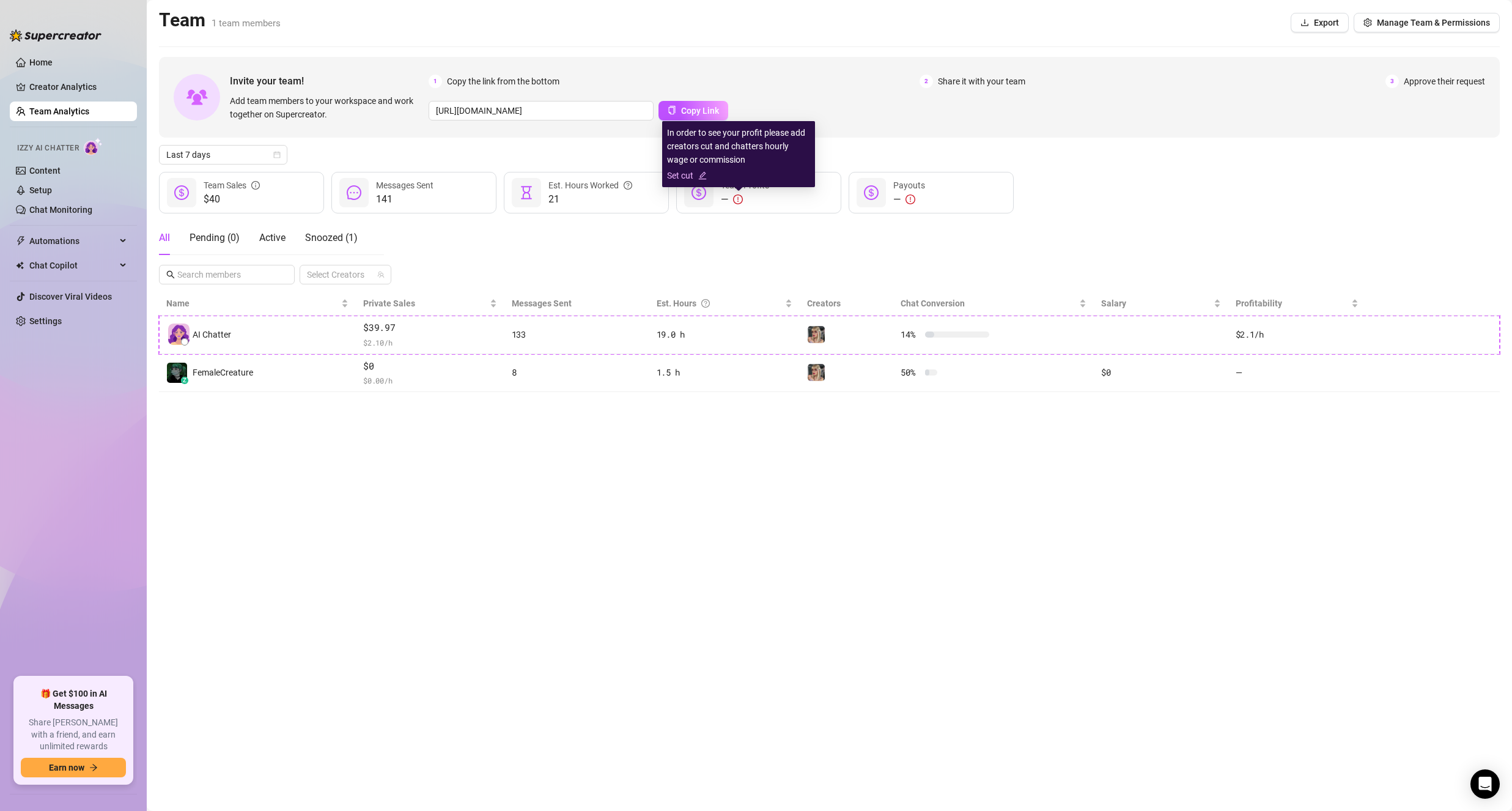
click at [691, 172] on link "Set cut" at bounding box center [738, 176] width 143 height 14
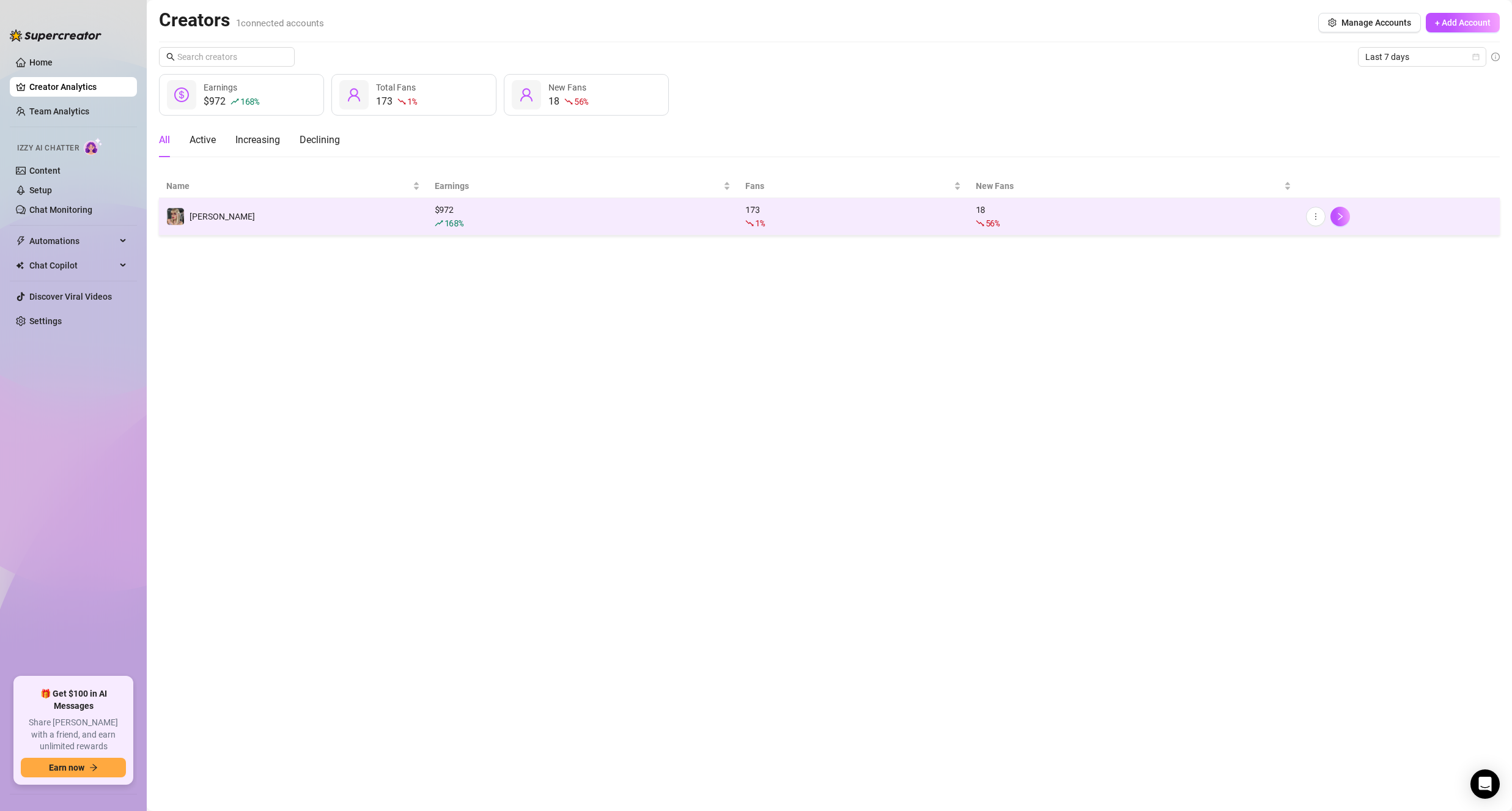
click at [791, 216] on div "173 1 %" at bounding box center [852, 217] width 215 height 27
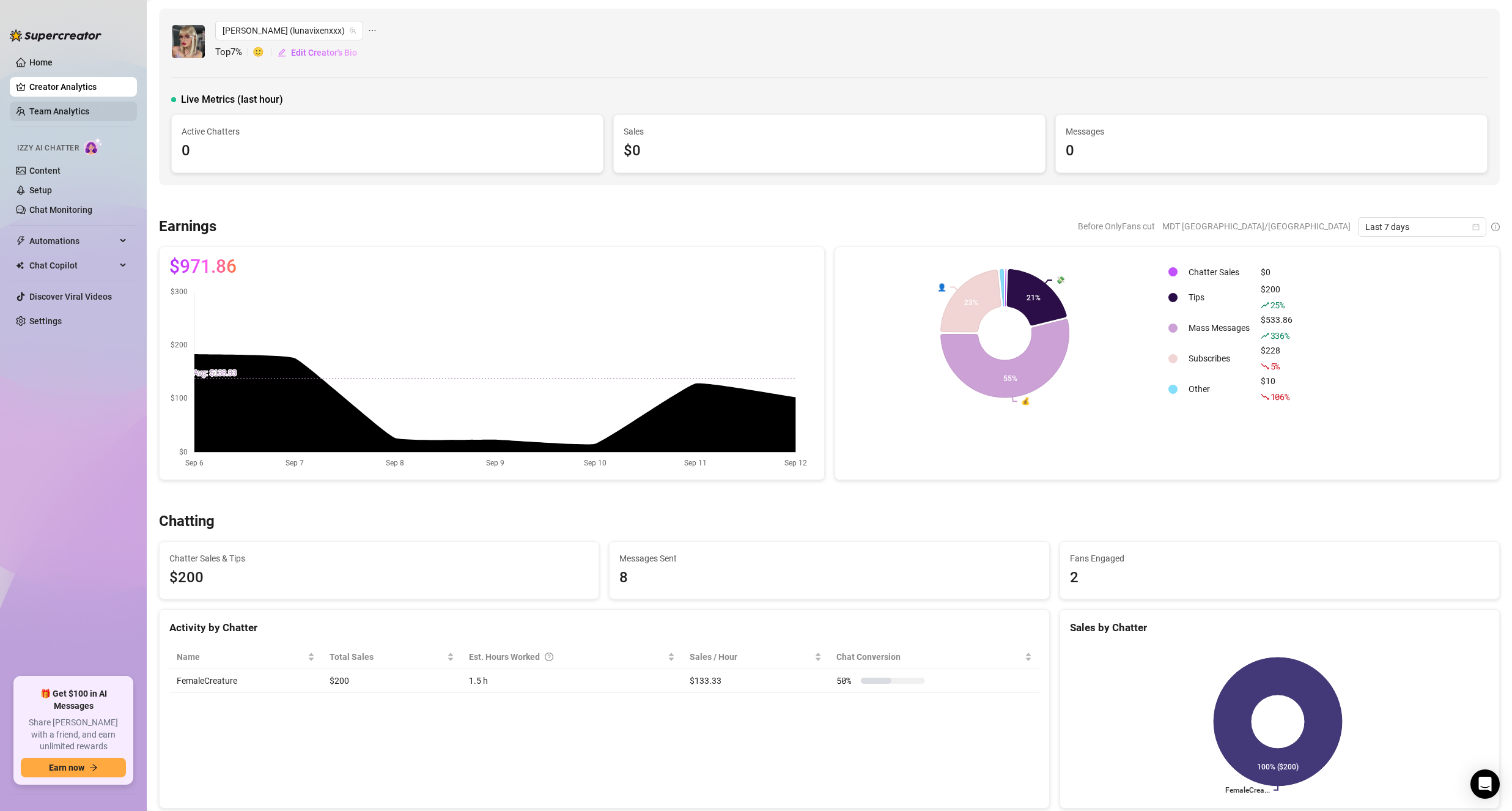
click at [59, 108] on link "Team Analytics" at bounding box center [59, 111] width 60 height 10
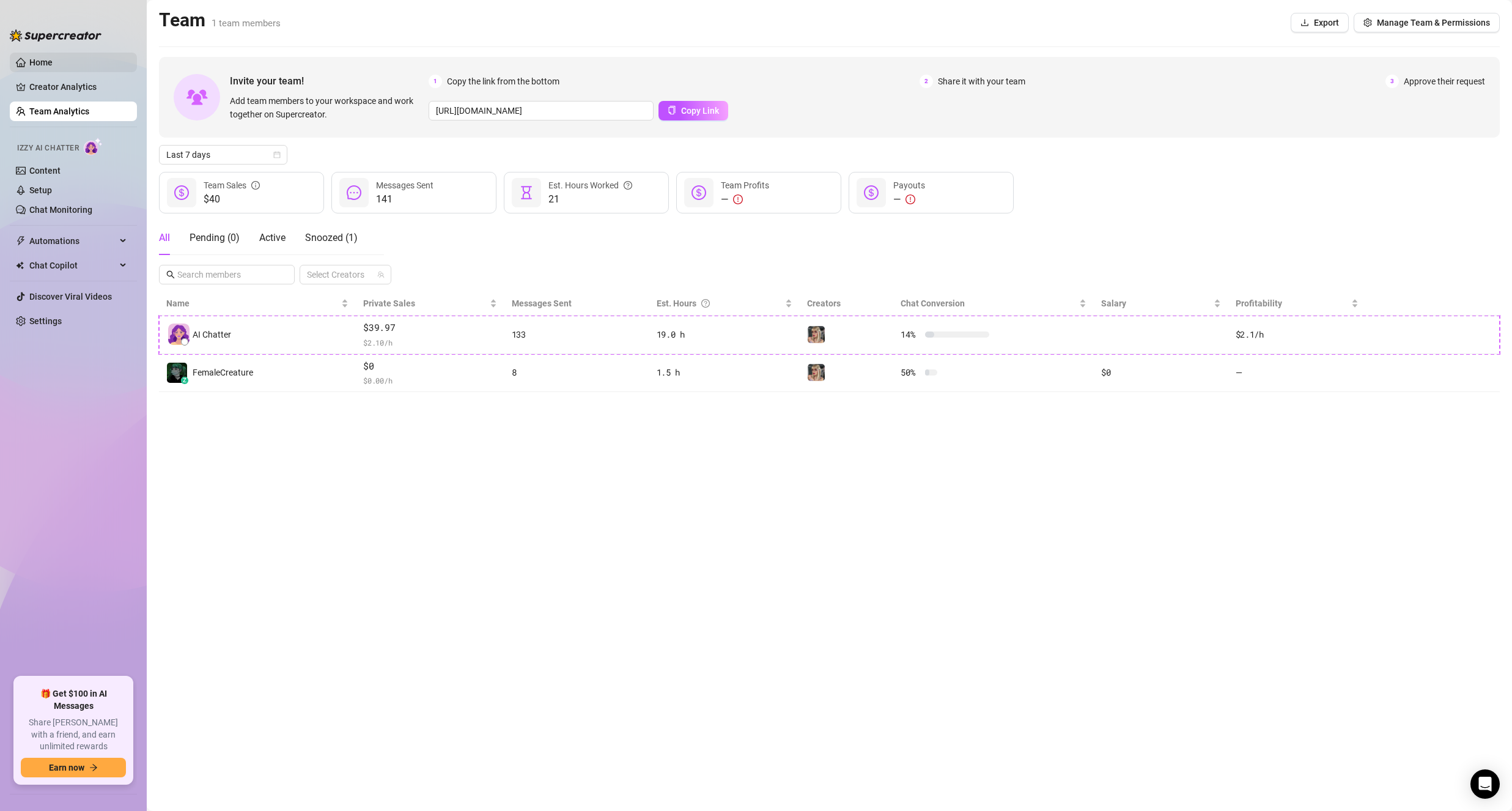
click at [52, 66] on link "Home" at bounding box center [41, 62] width 23 height 10
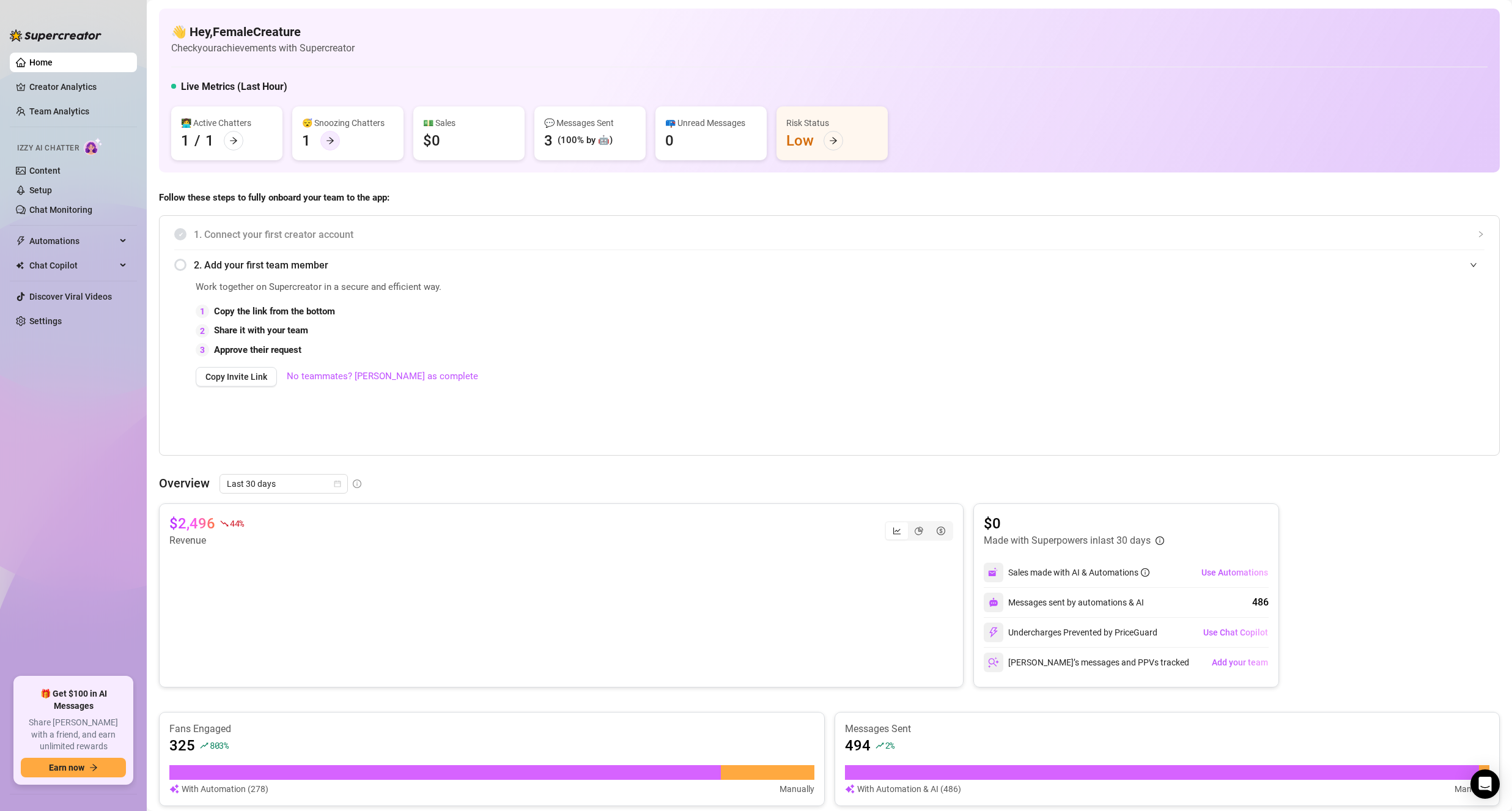
click at [328, 143] on icon "arrow-right" at bounding box center [329, 140] width 9 height 9
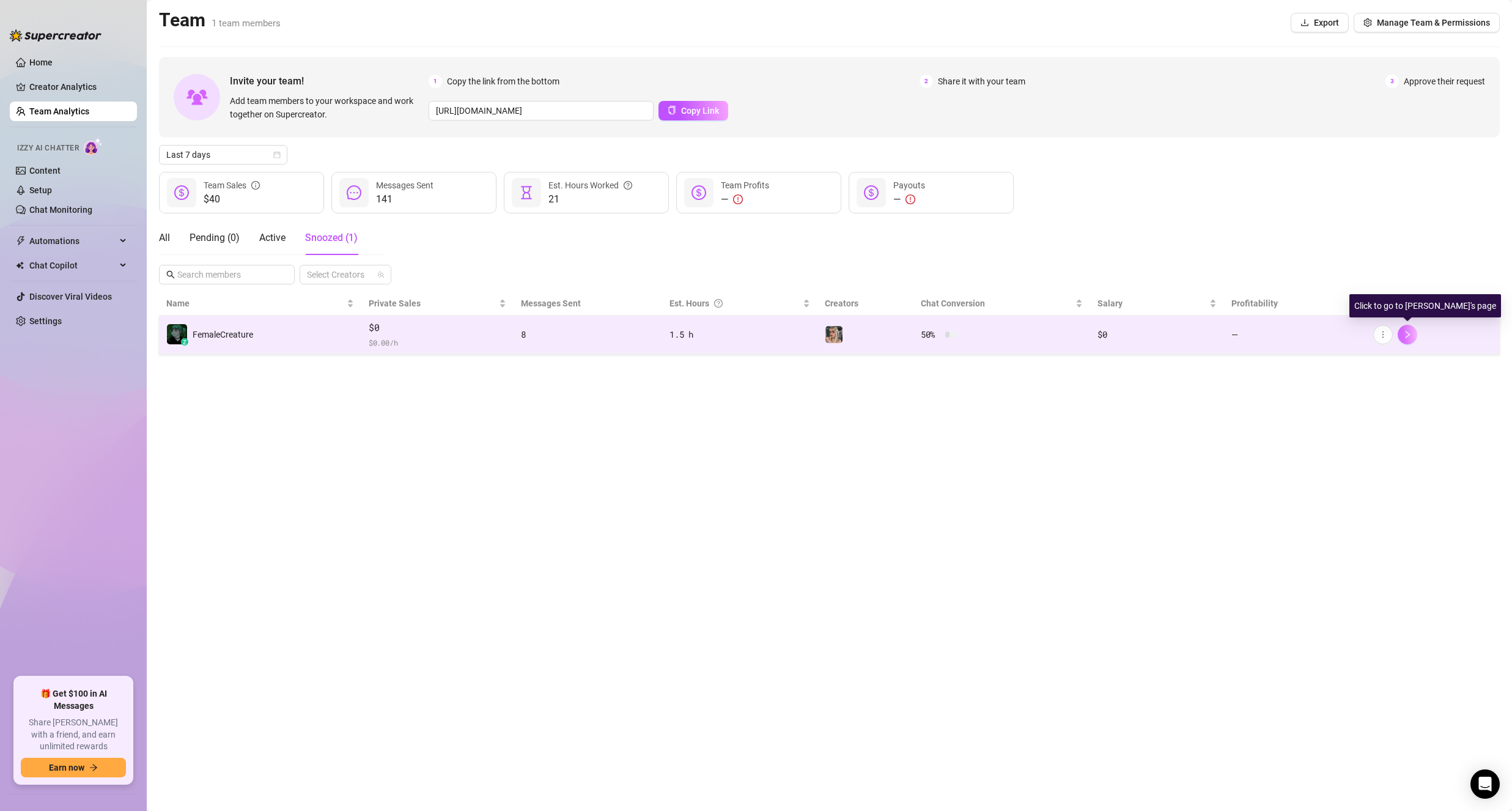
click at [1410, 336] on icon "right" at bounding box center [1407, 334] width 9 height 9
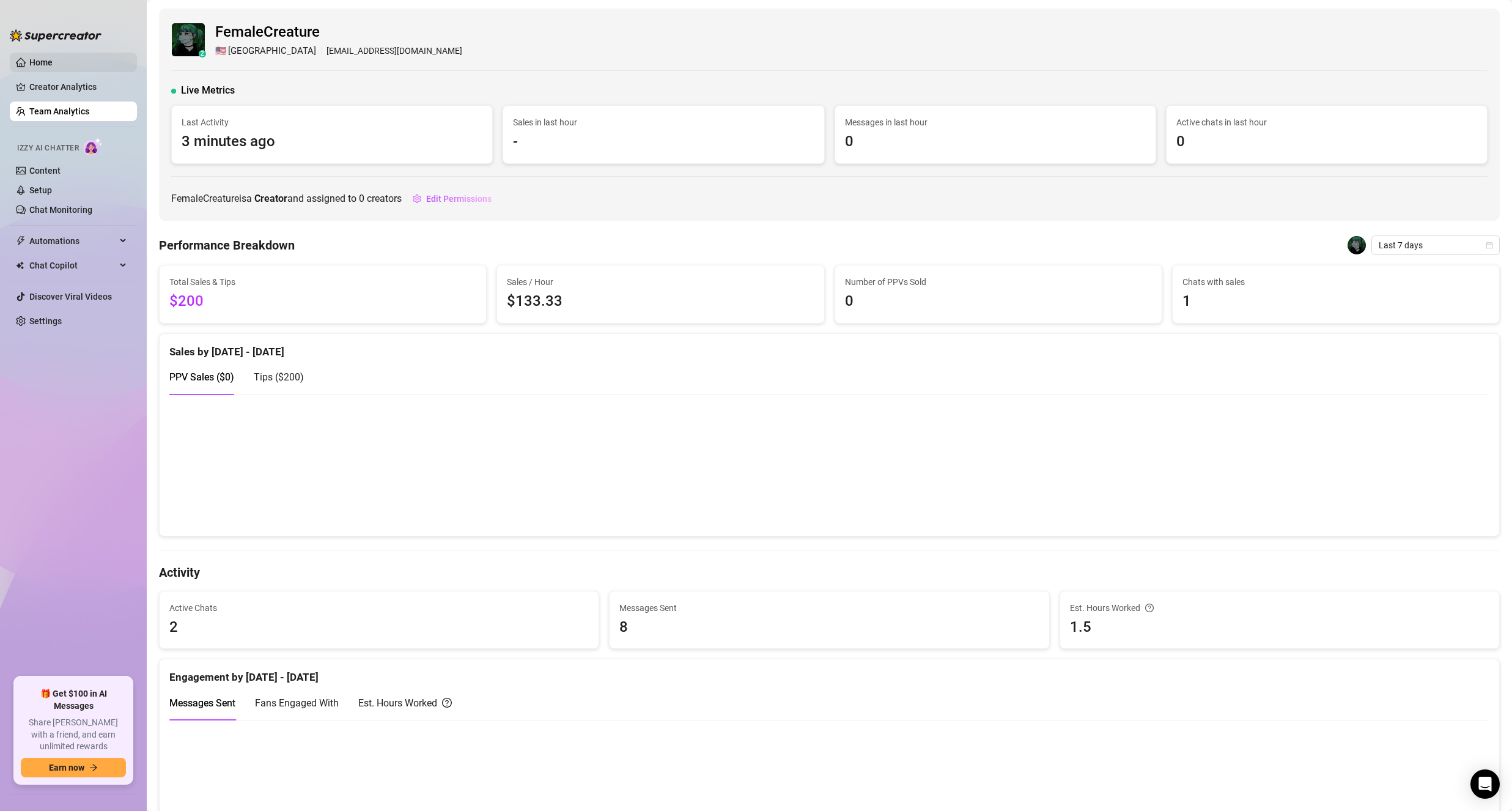
click at [29, 65] on link "Home" at bounding box center [41, 62] width 23 height 10
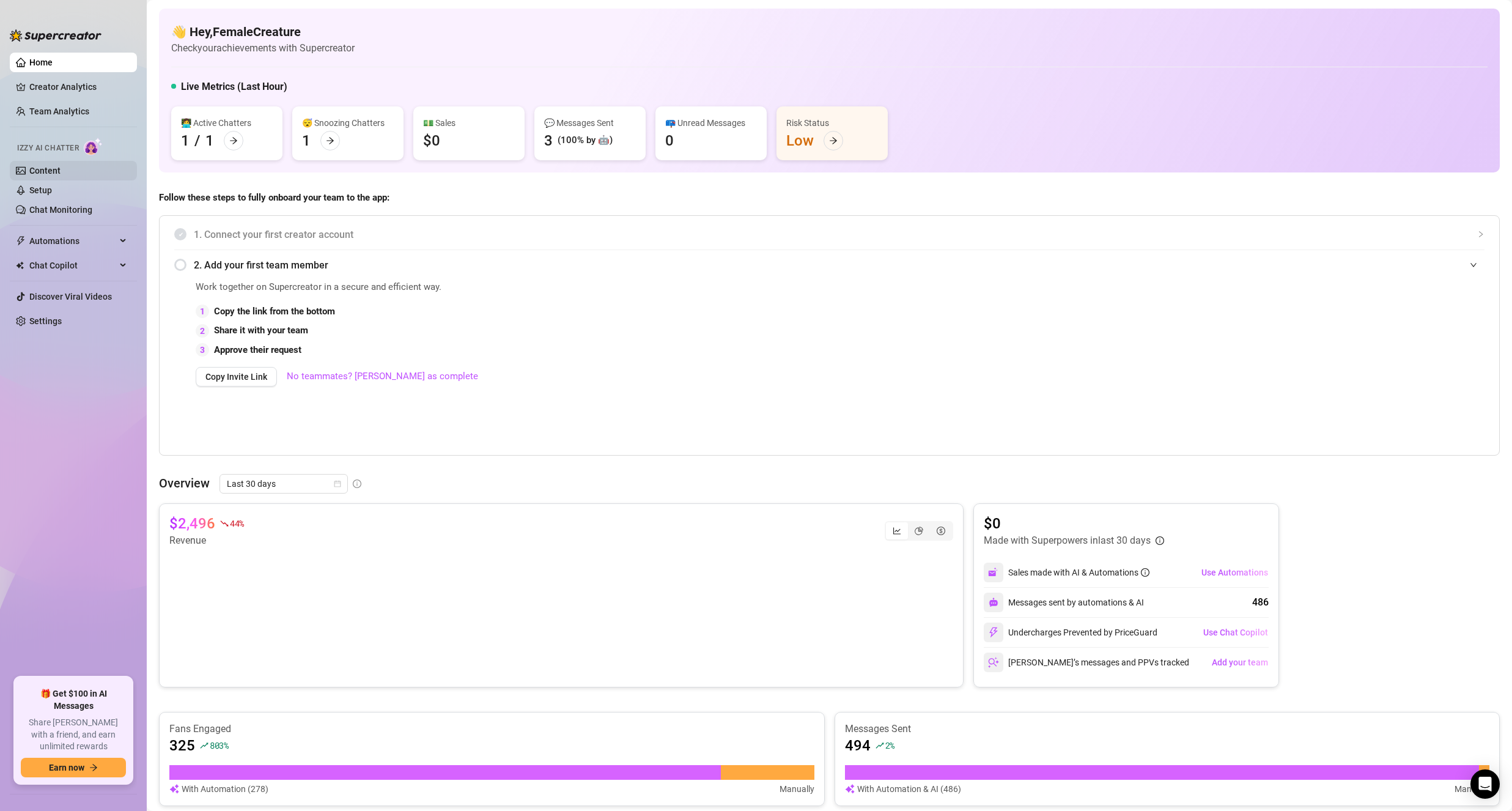
click at [43, 174] on link "Content" at bounding box center [44, 170] width 31 height 10
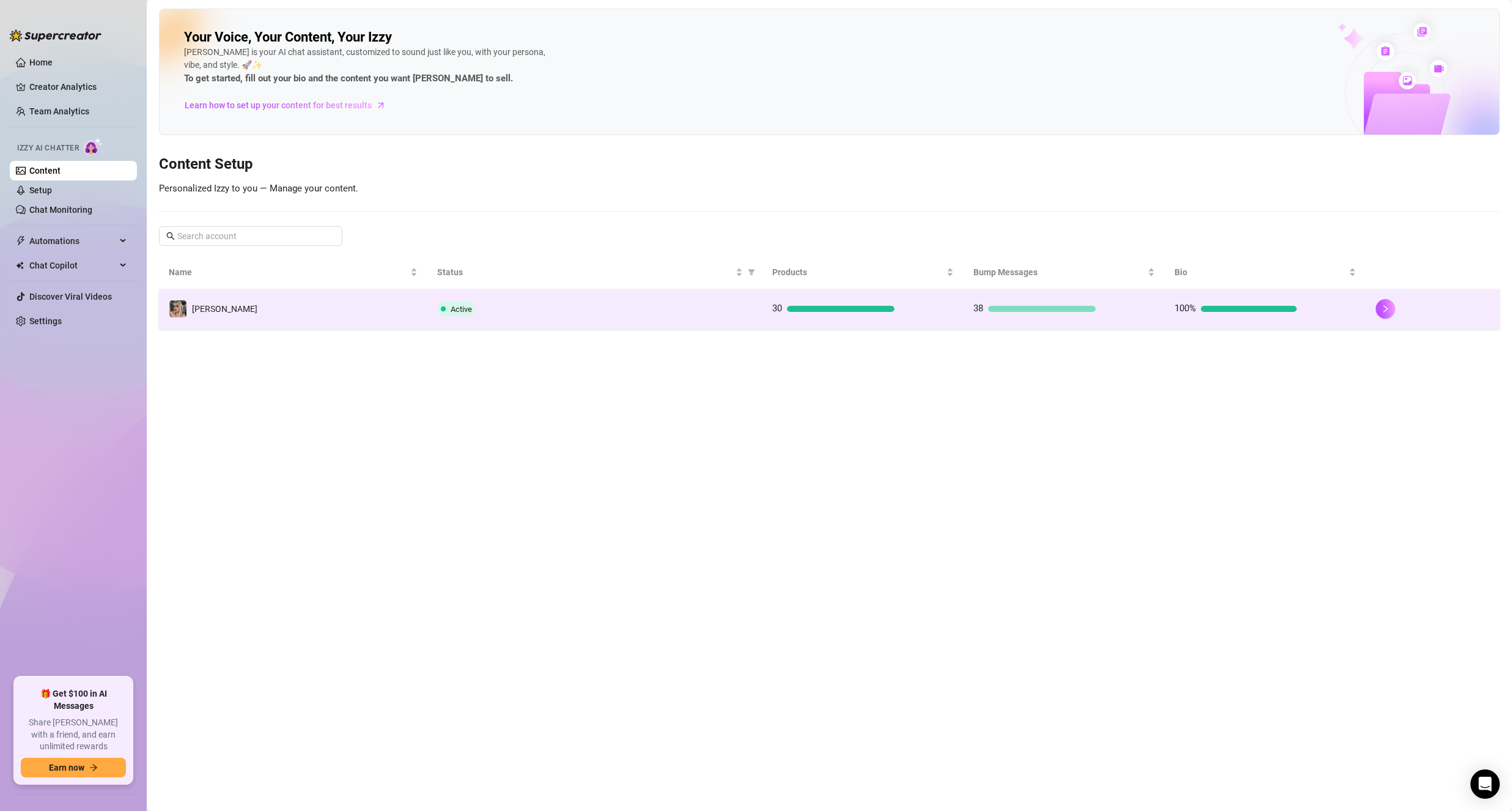
click at [330, 301] on td "[PERSON_NAME]" at bounding box center [294, 308] width 269 height 40
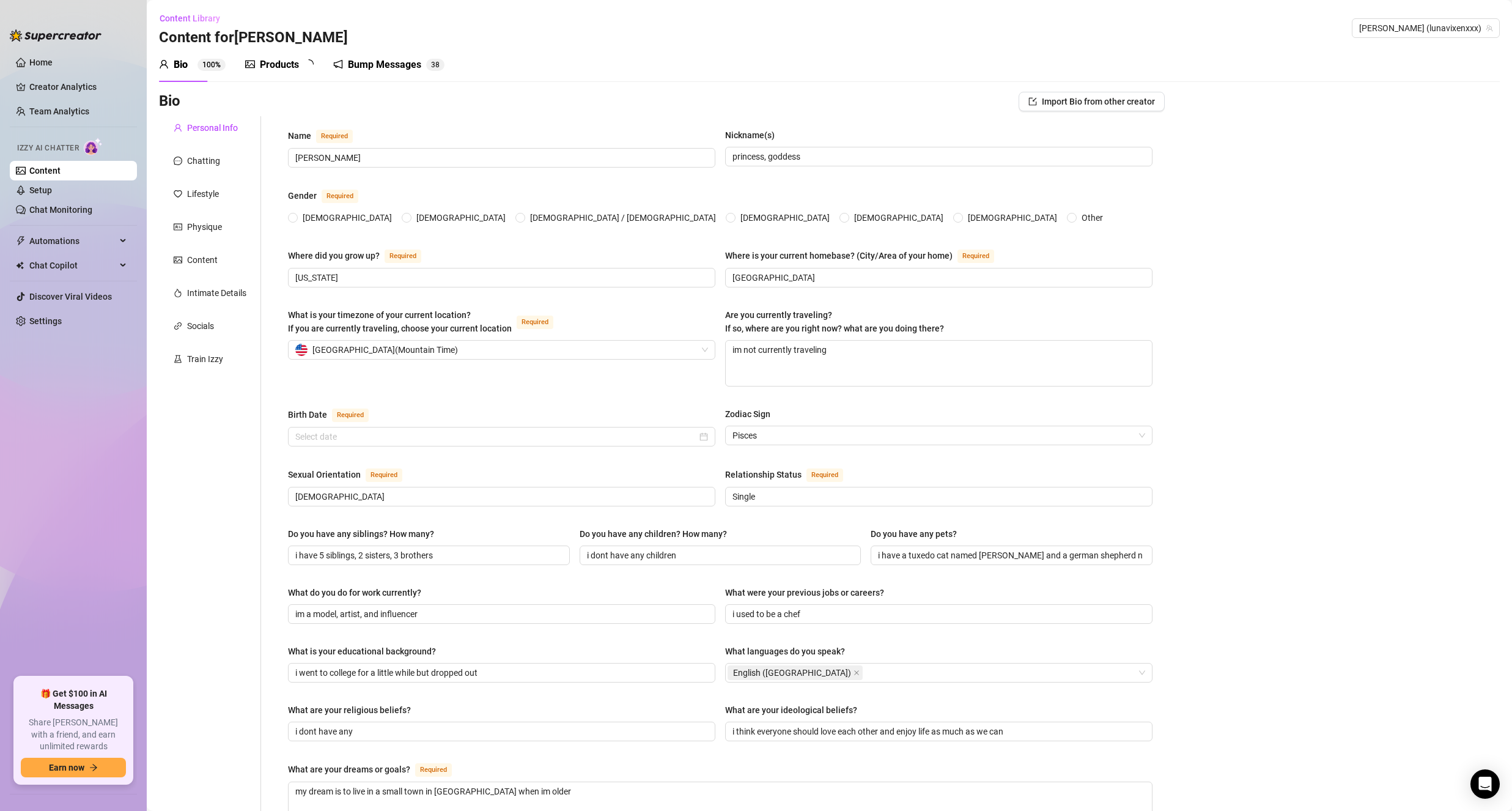
radio input "true"
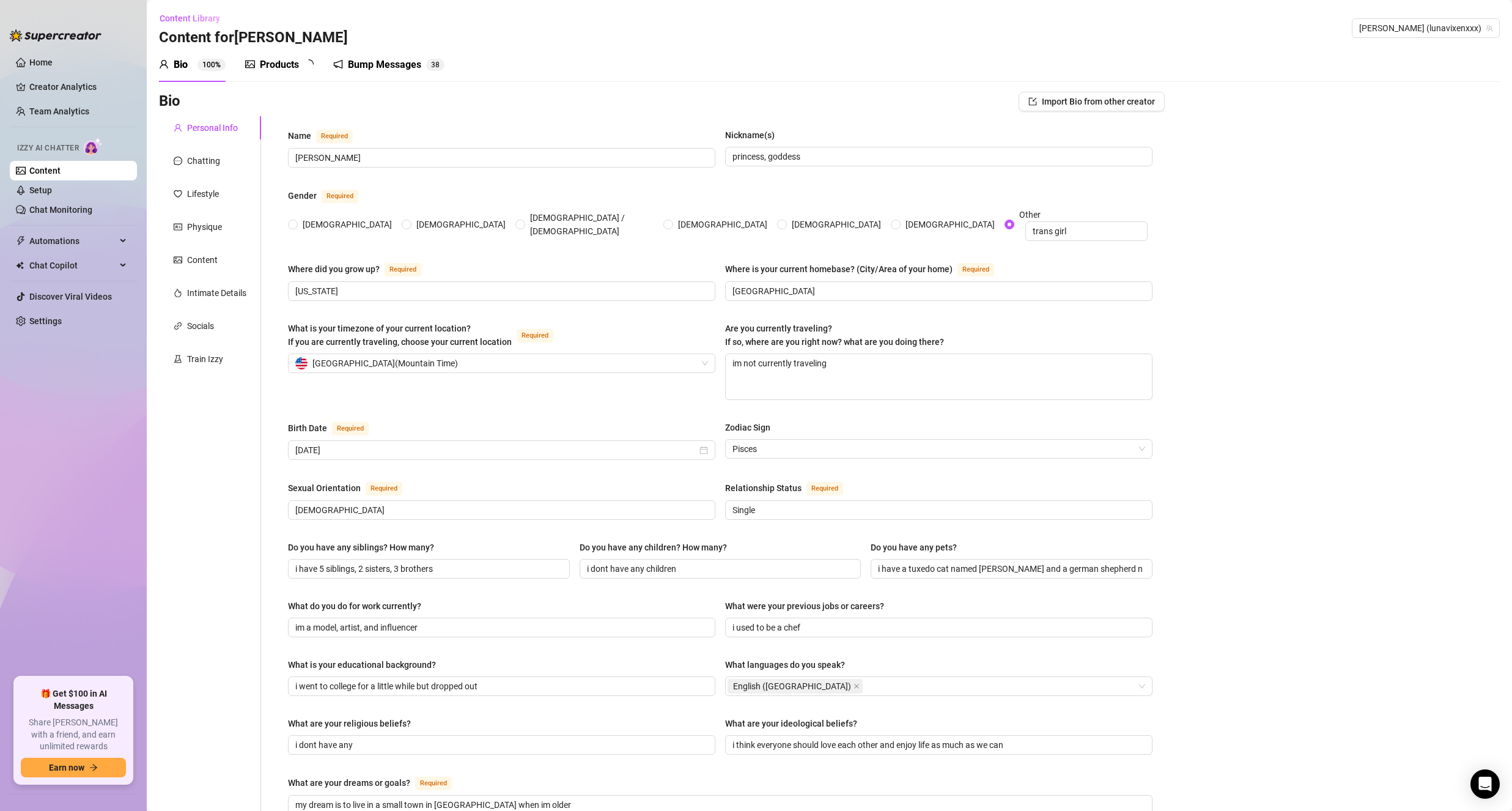
type input "[DATE]"
click at [256, 61] on div "Products 3 0" at bounding box center [284, 64] width 77 height 14
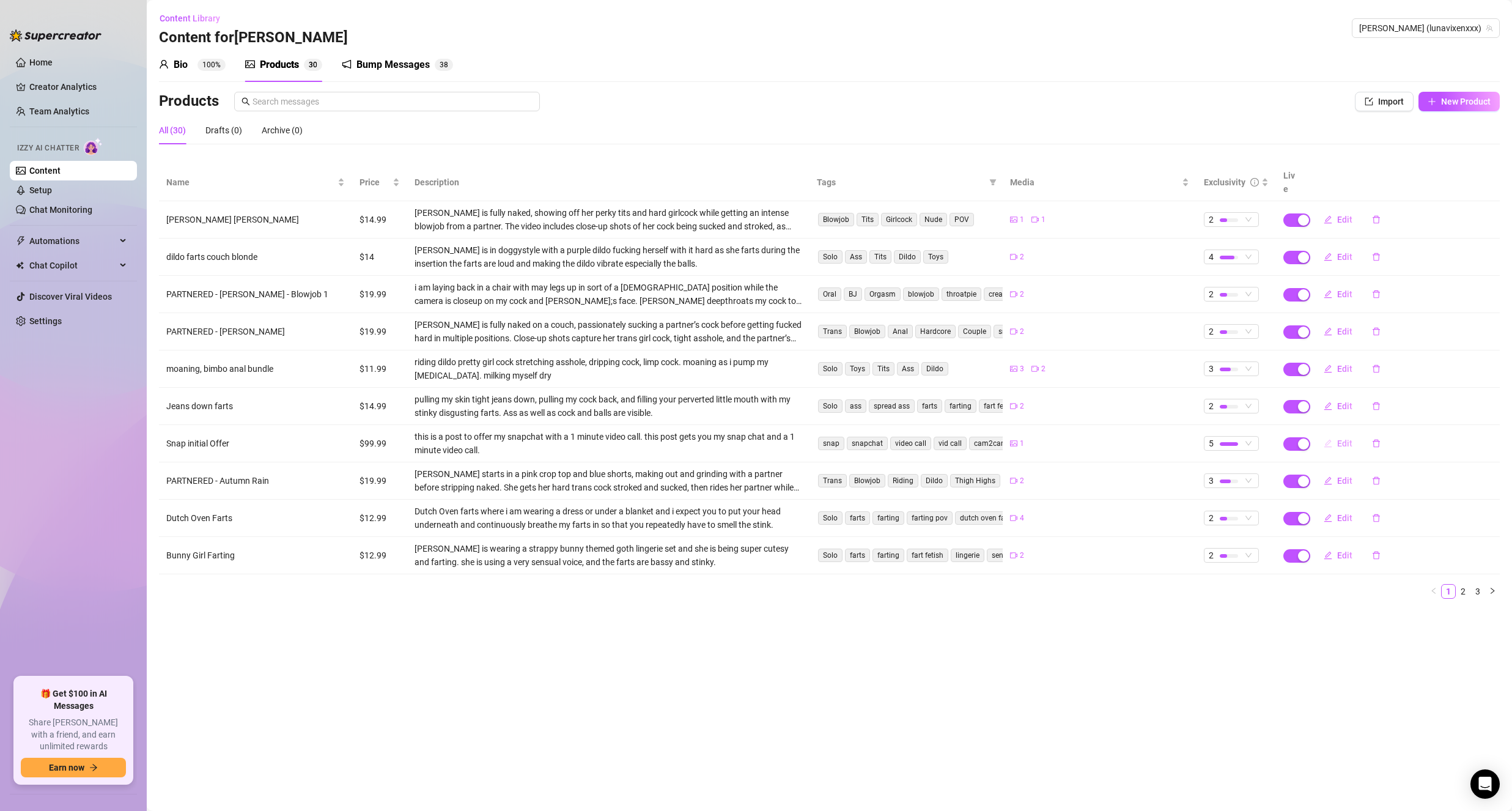
click at [1339, 434] on button "Edit" at bounding box center [1338, 444] width 48 height 19
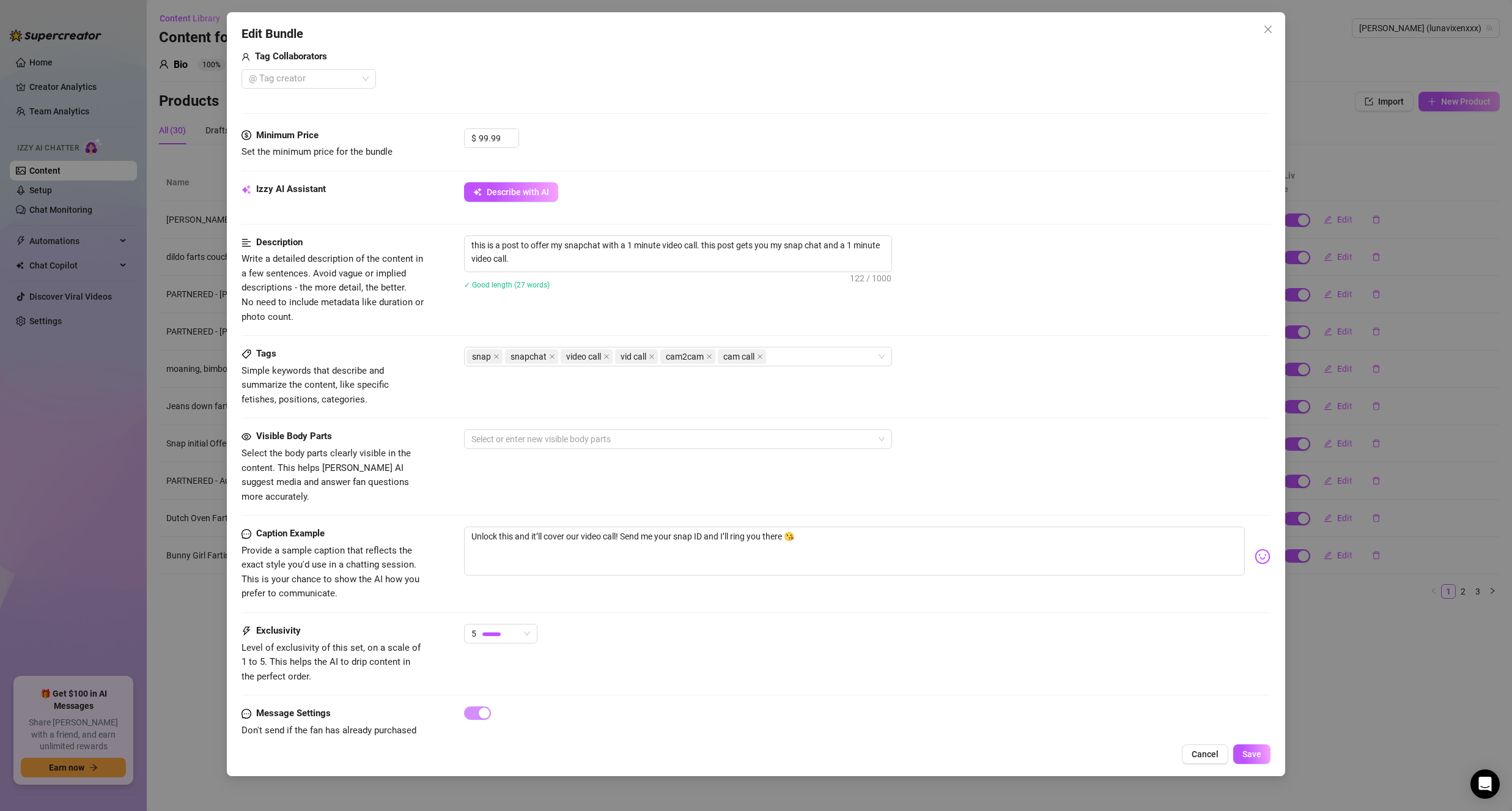
scroll to position [339, 0]
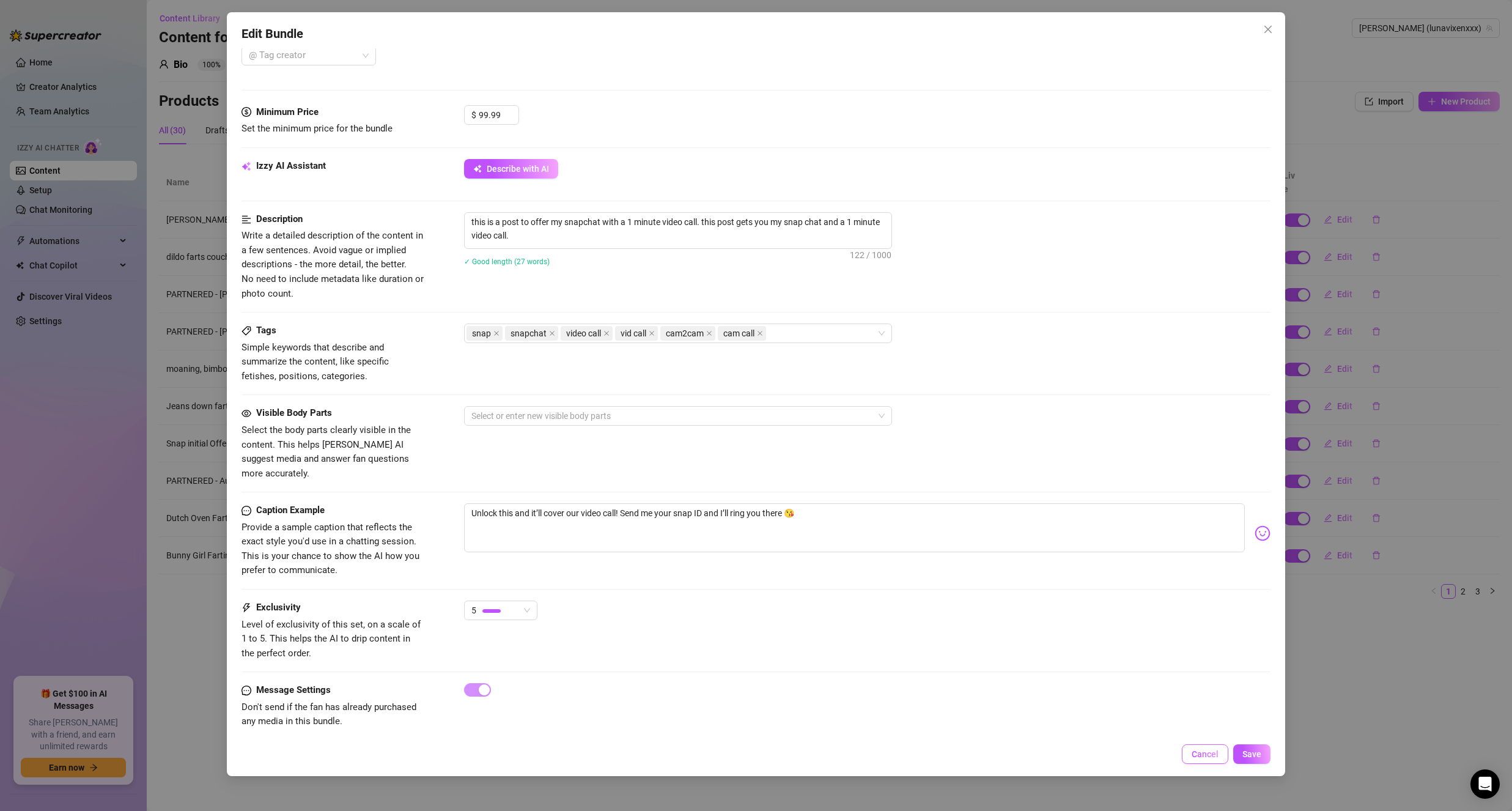
click at [1194, 749] on span "Cancel" at bounding box center [1205, 754] width 27 height 10
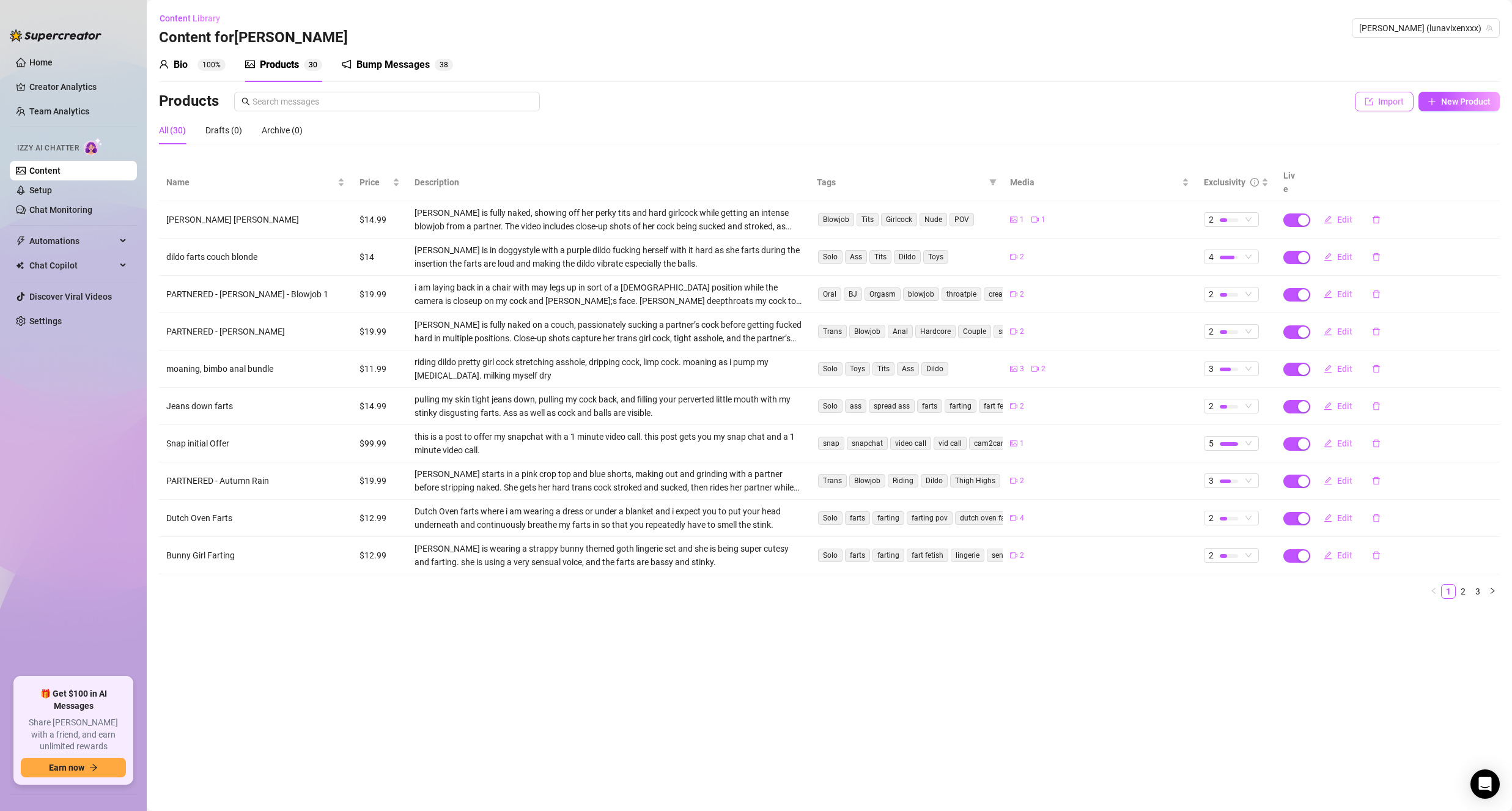
click at [1398, 93] on button "Import" at bounding box center [1384, 101] width 59 height 19
type textarea "Type your message here..."
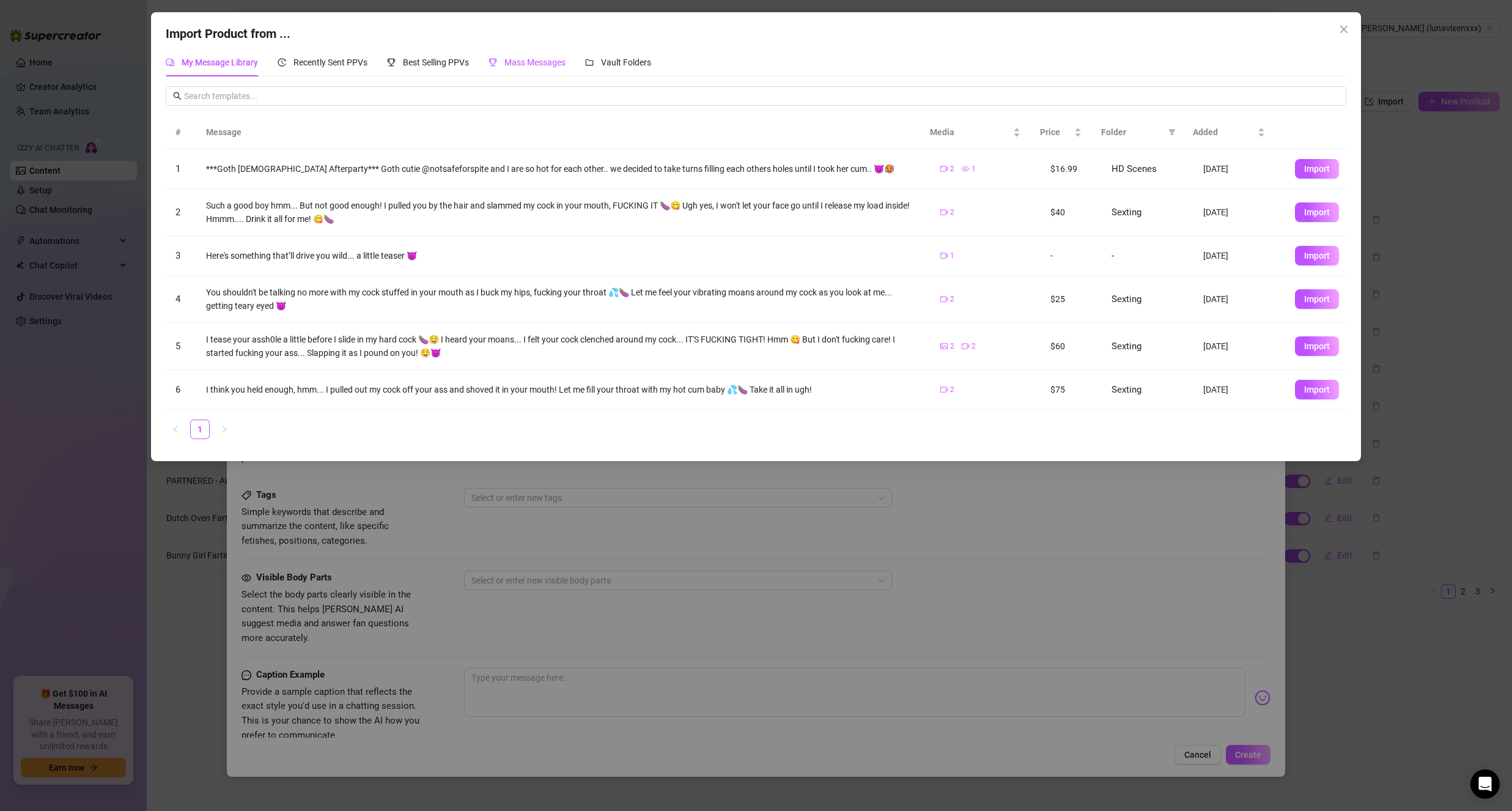
click at [528, 61] on span "Mass Messages" at bounding box center [534, 62] width 61 height 10
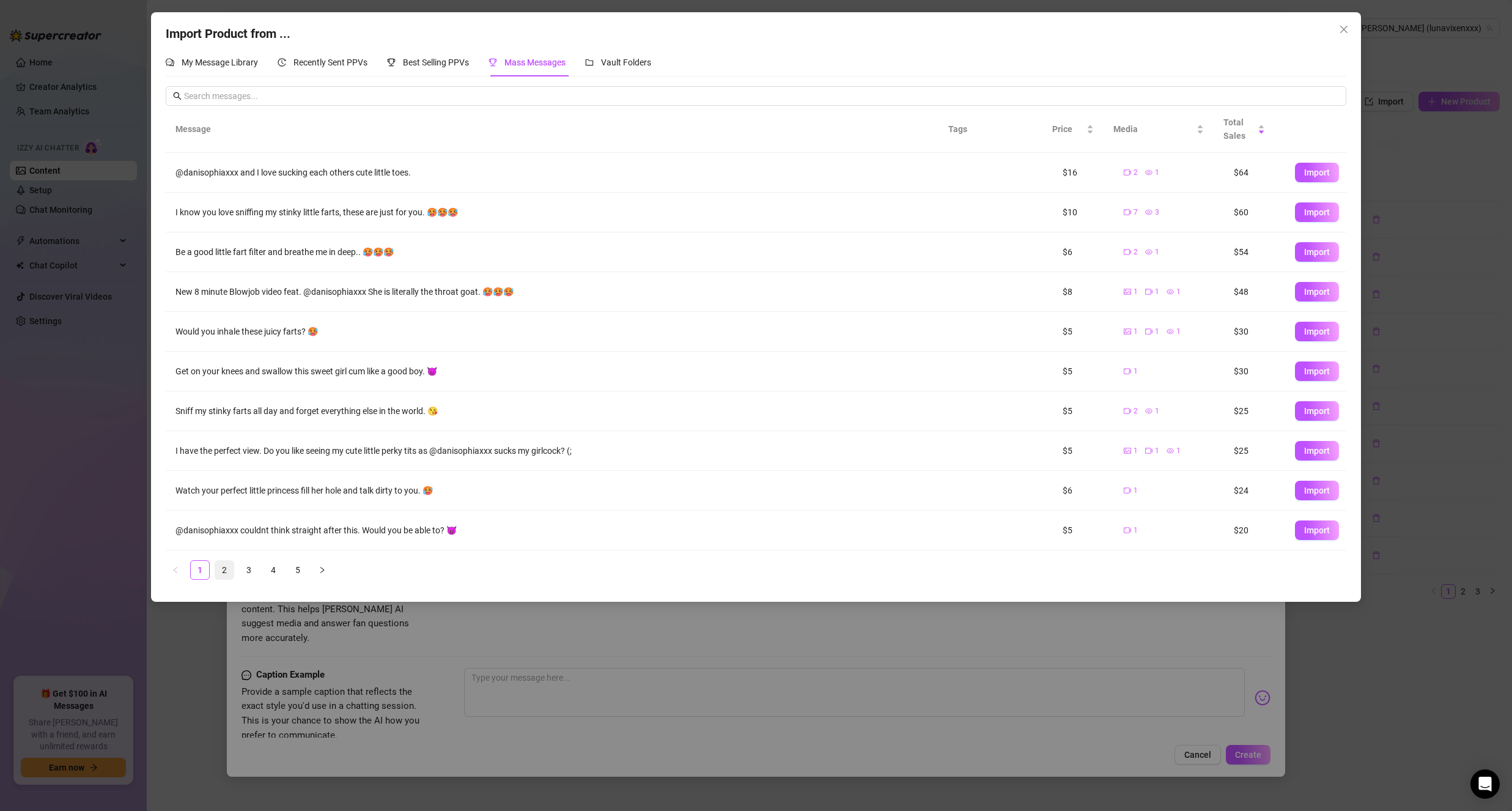
click at [223, 563] on link "2" at bounding box center [224, 569] width 18 height 18
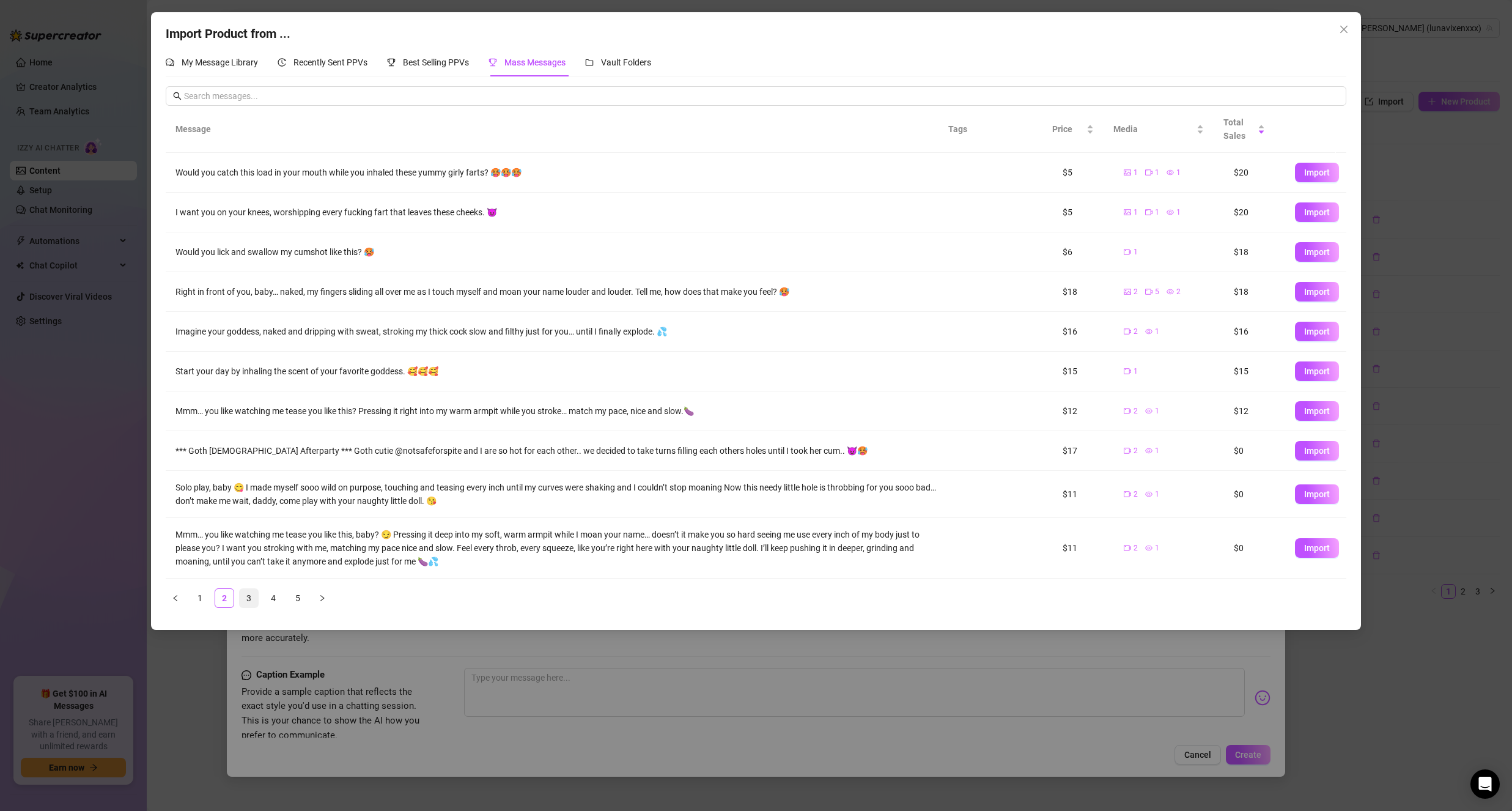
click at [246, 596] on link "3" at bounding box center [248, 597] width 18 height 18
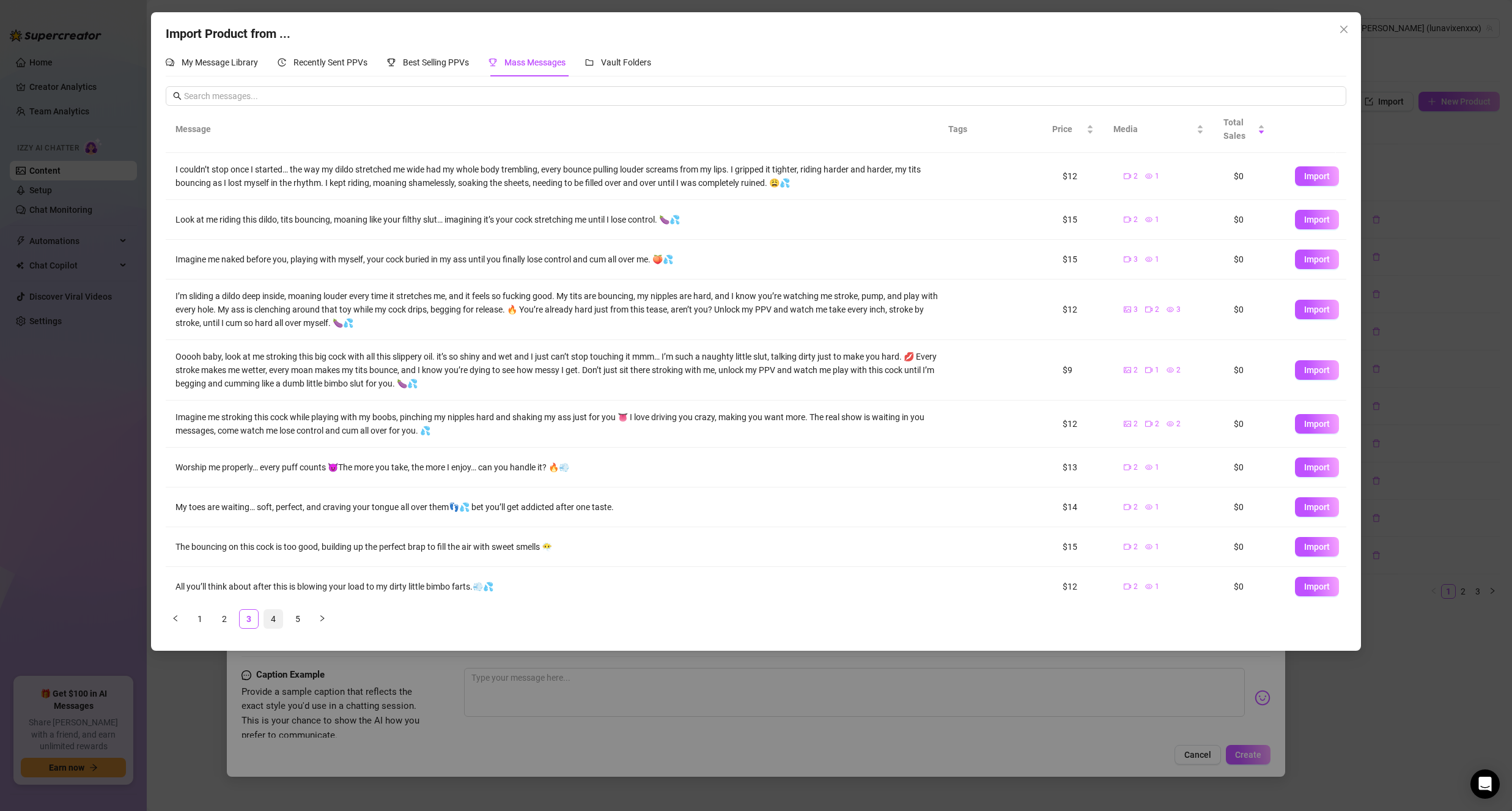
click at [266, 614] on link "4" at bounding box center [272, 619] width 18 height 18
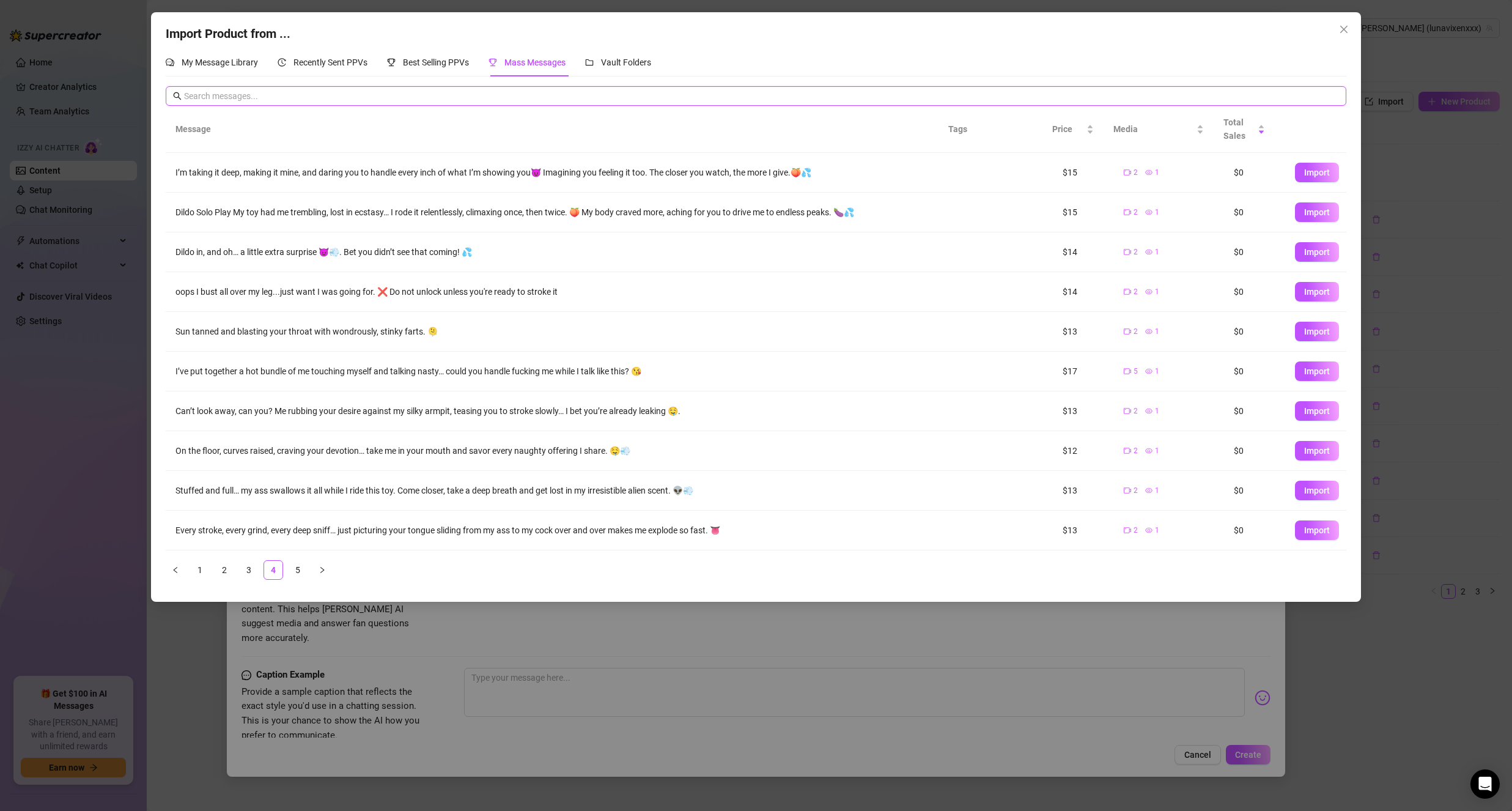
click at [351, 97] on input "text" at bounding box center [760, 96] width 1155 height 14
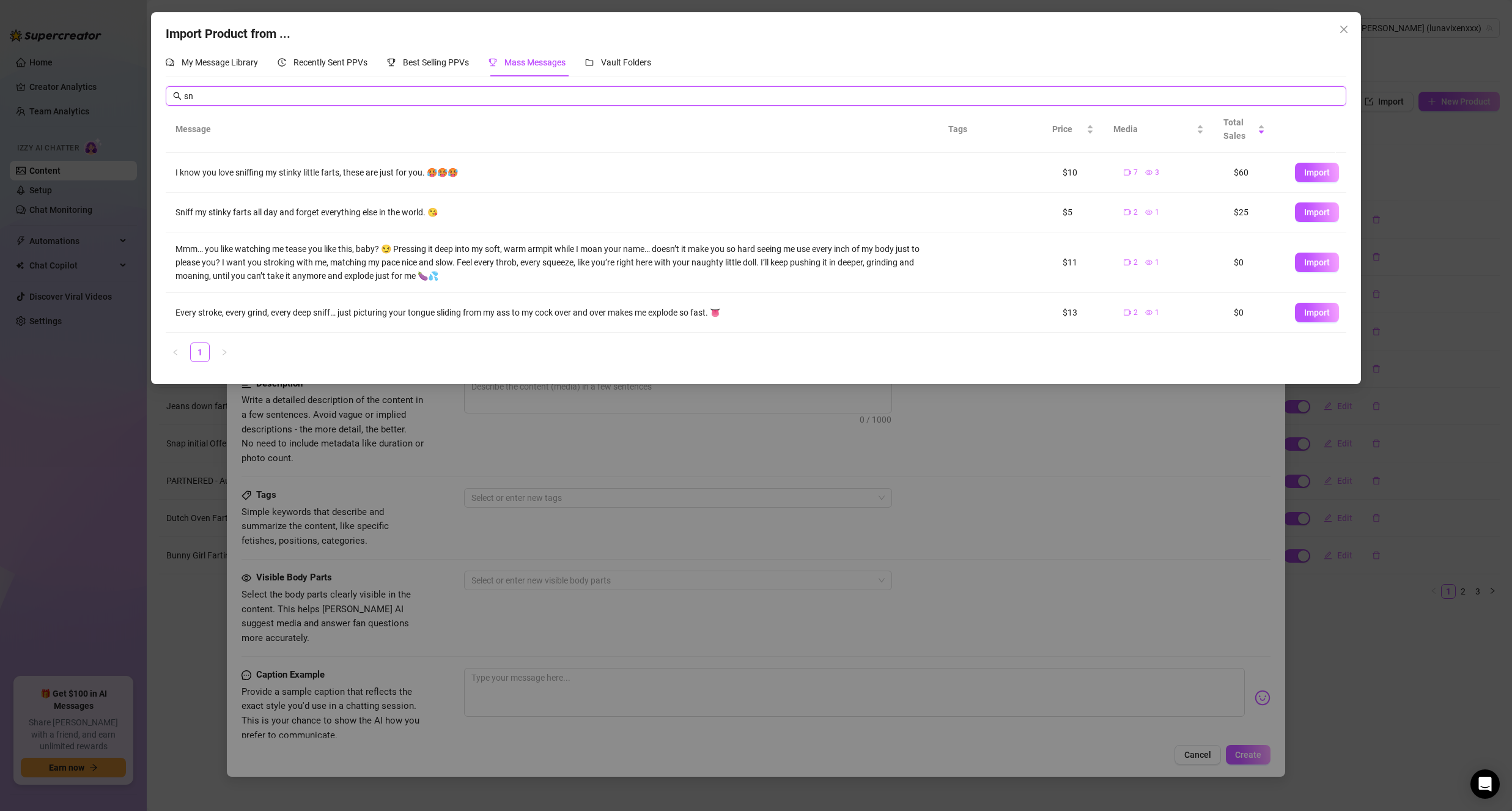
type input "s"
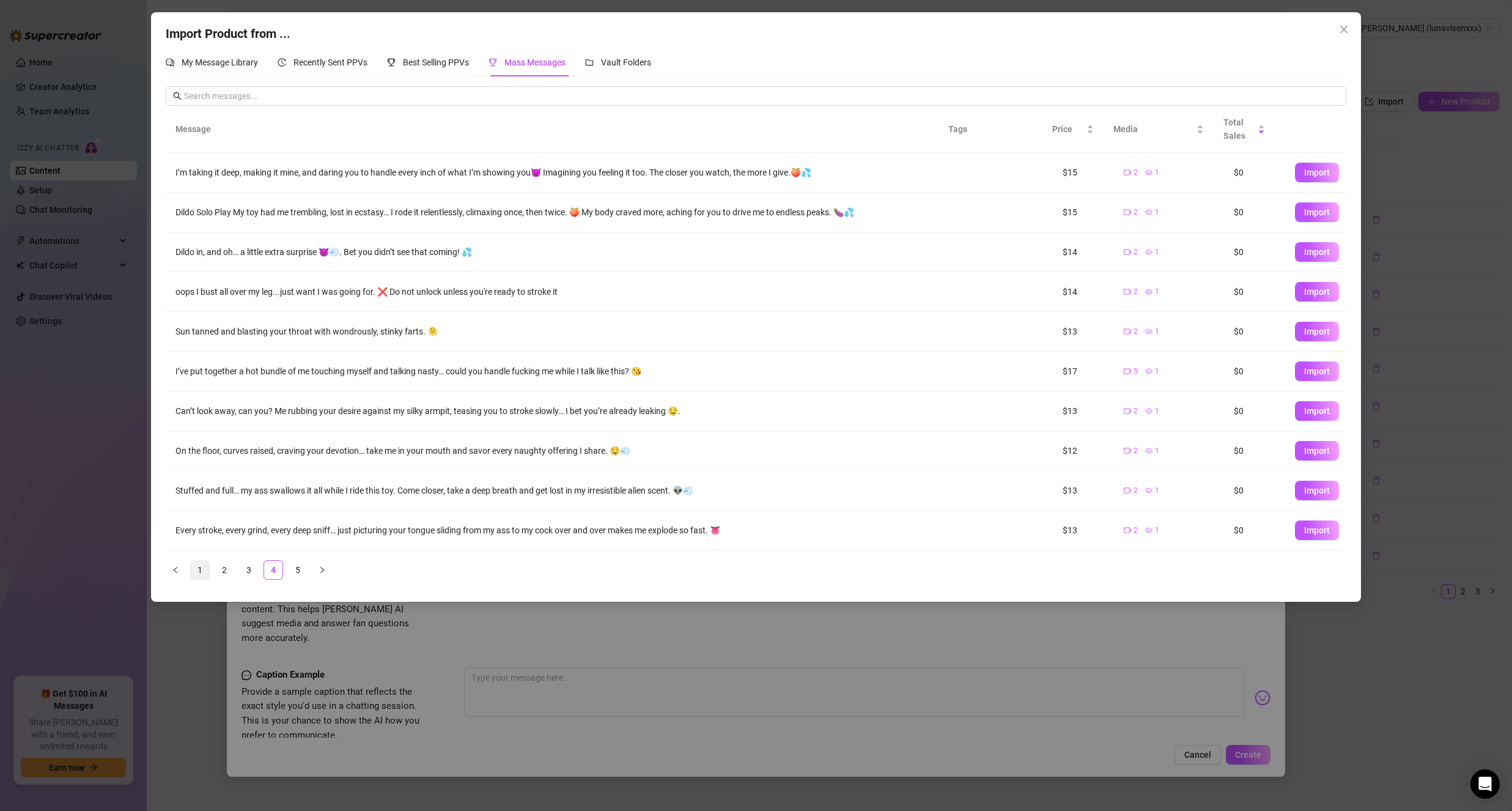
click at [198, 569] on link "1" at bounding box center [199, 569] width 18 height 18
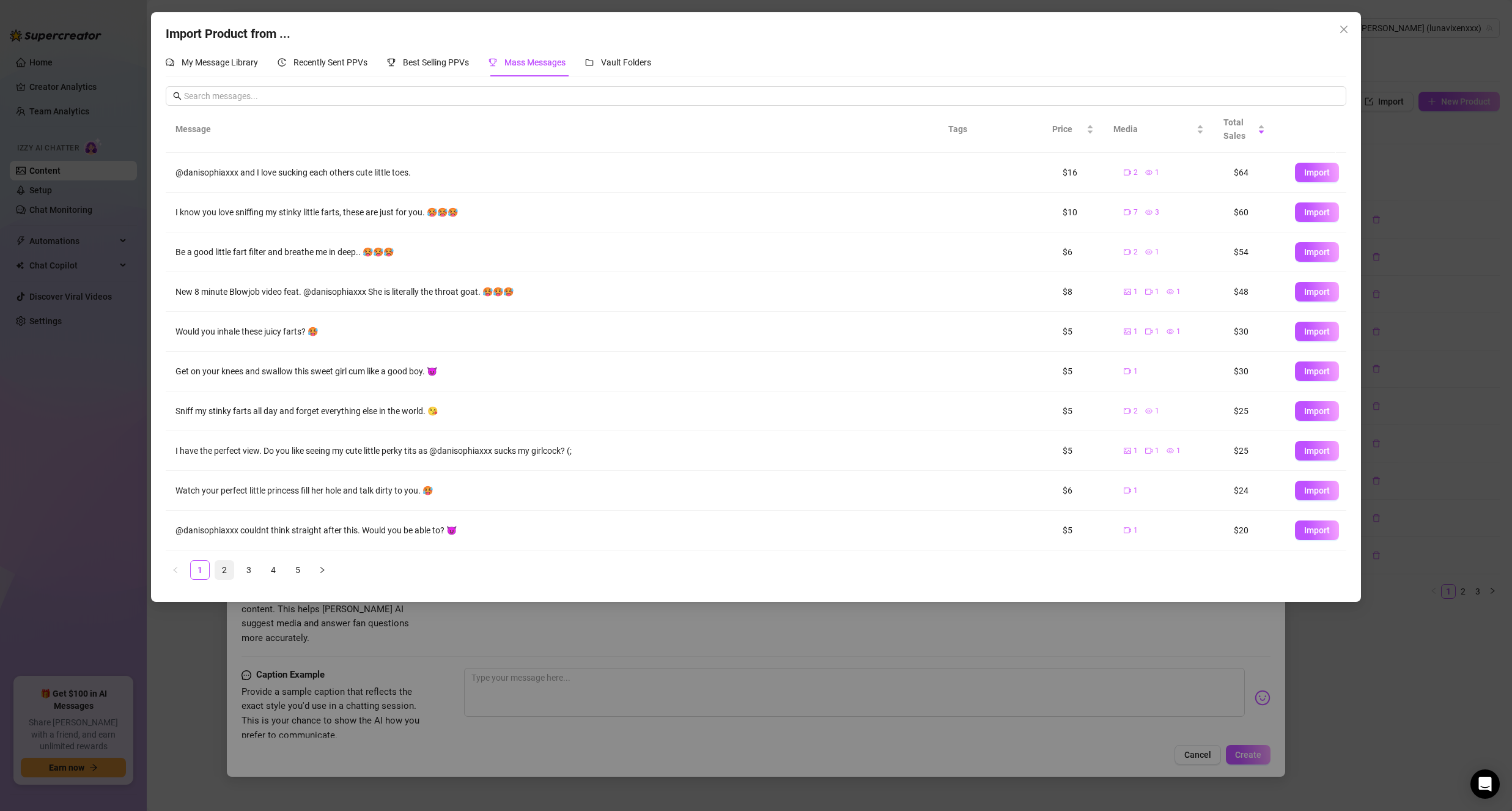
click at [224, 570] on link "2" at bounding box center [224, 569] width 18 height 18
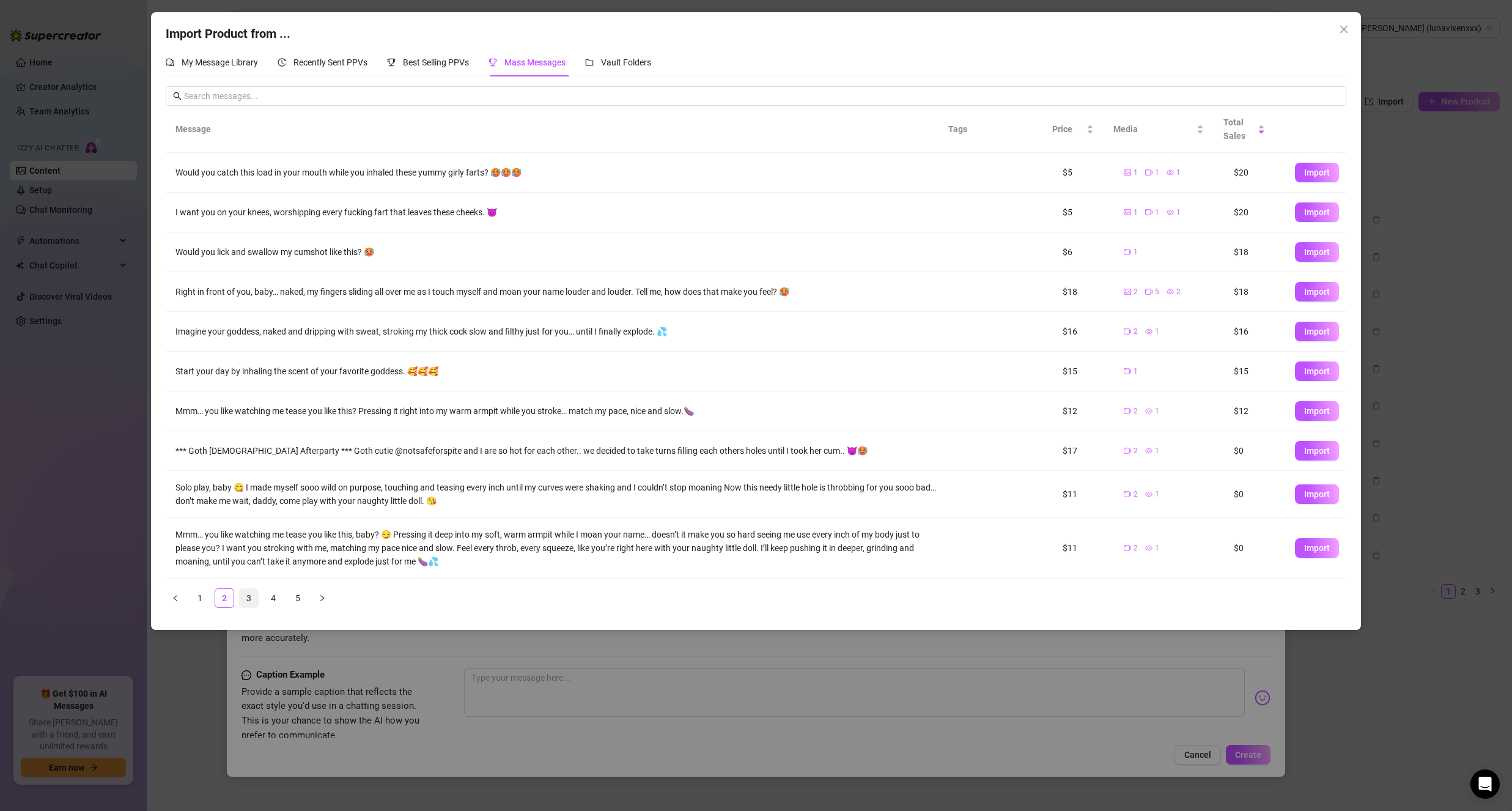
click at [253, 594] on link "3" at bounding box center [248, 597] width 18 height 18
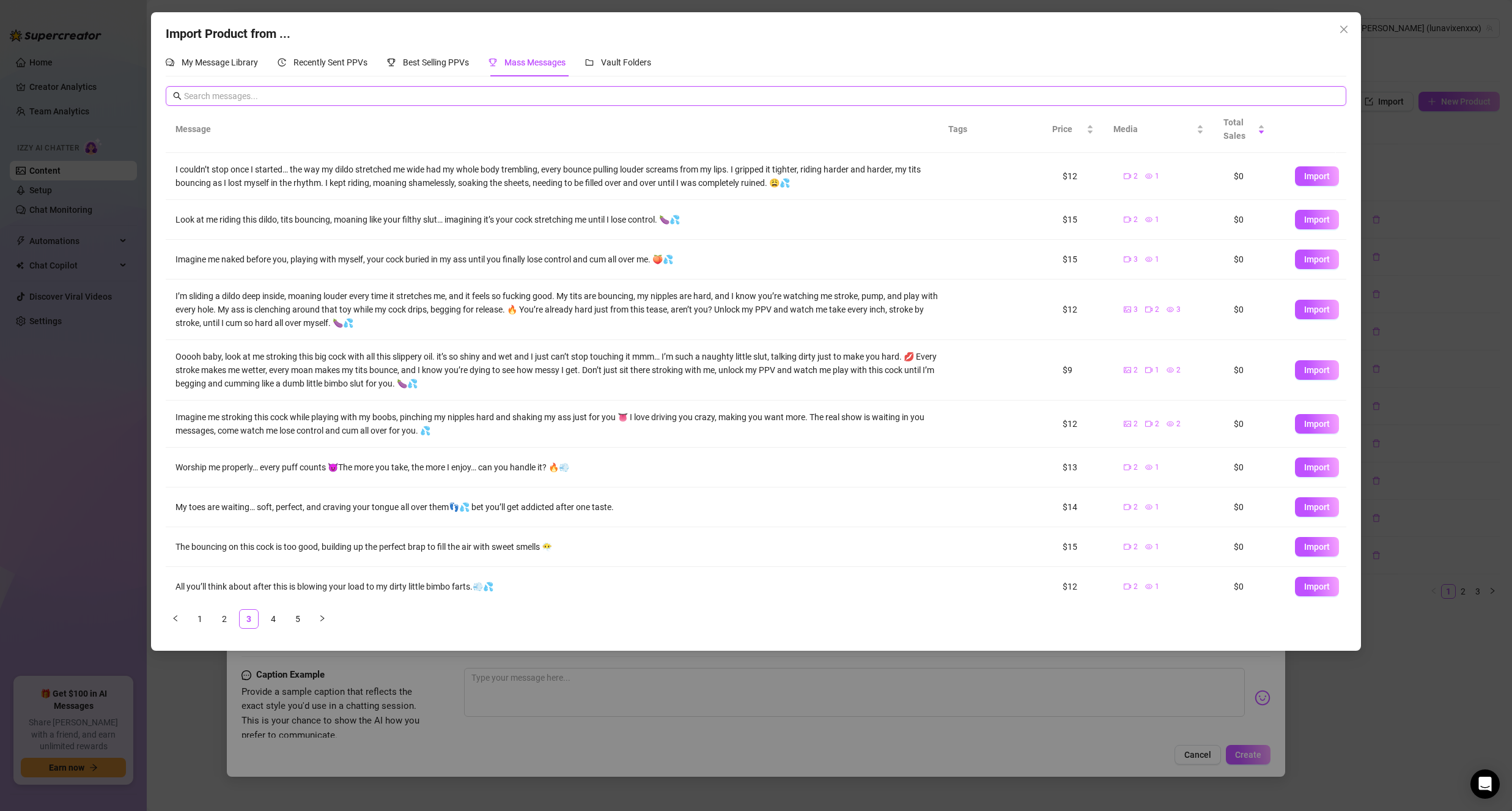
click at [290, 95] on input "text" at bounding box center [760, 96] width 1155 height 14
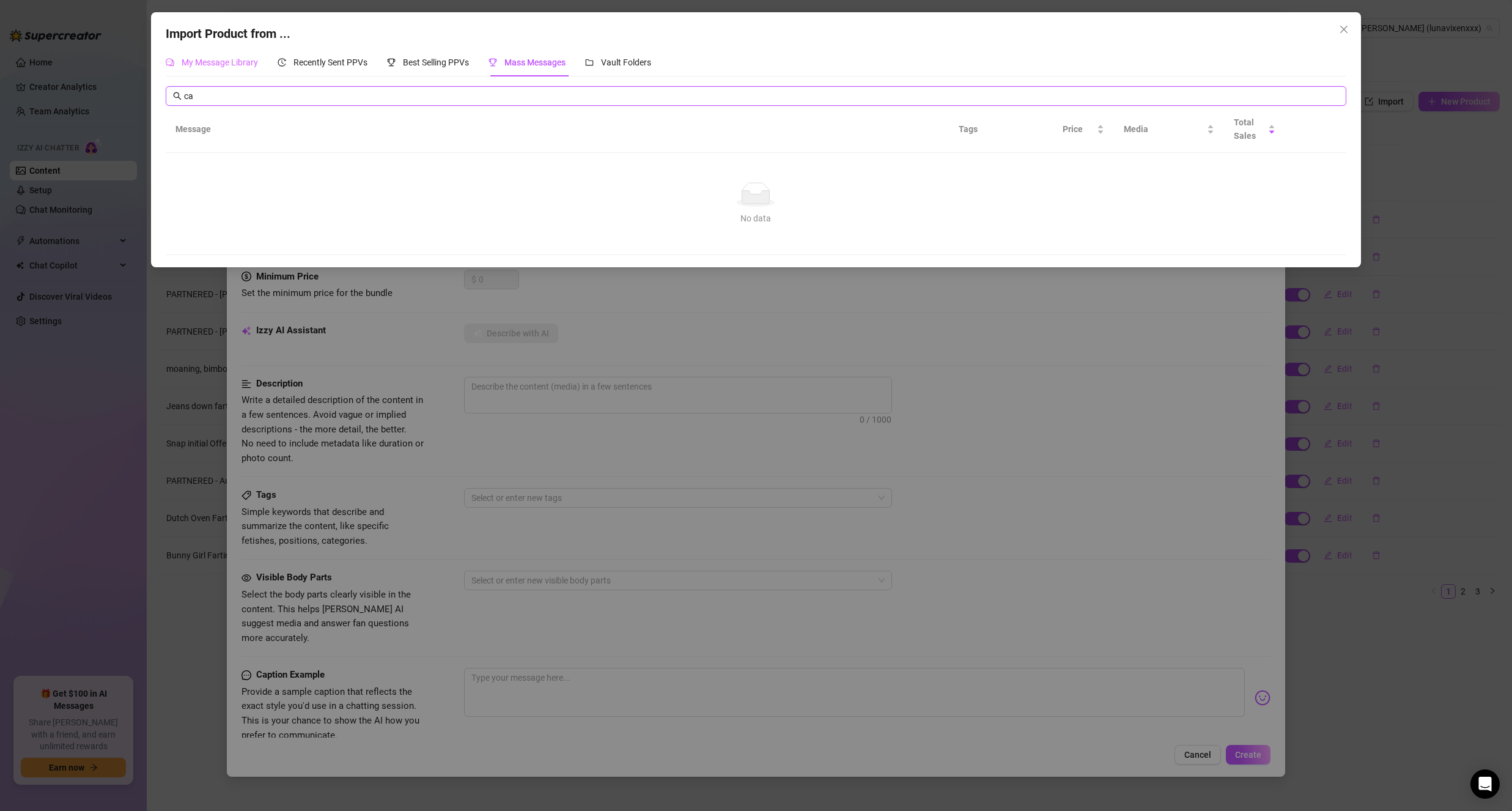
type input "c"
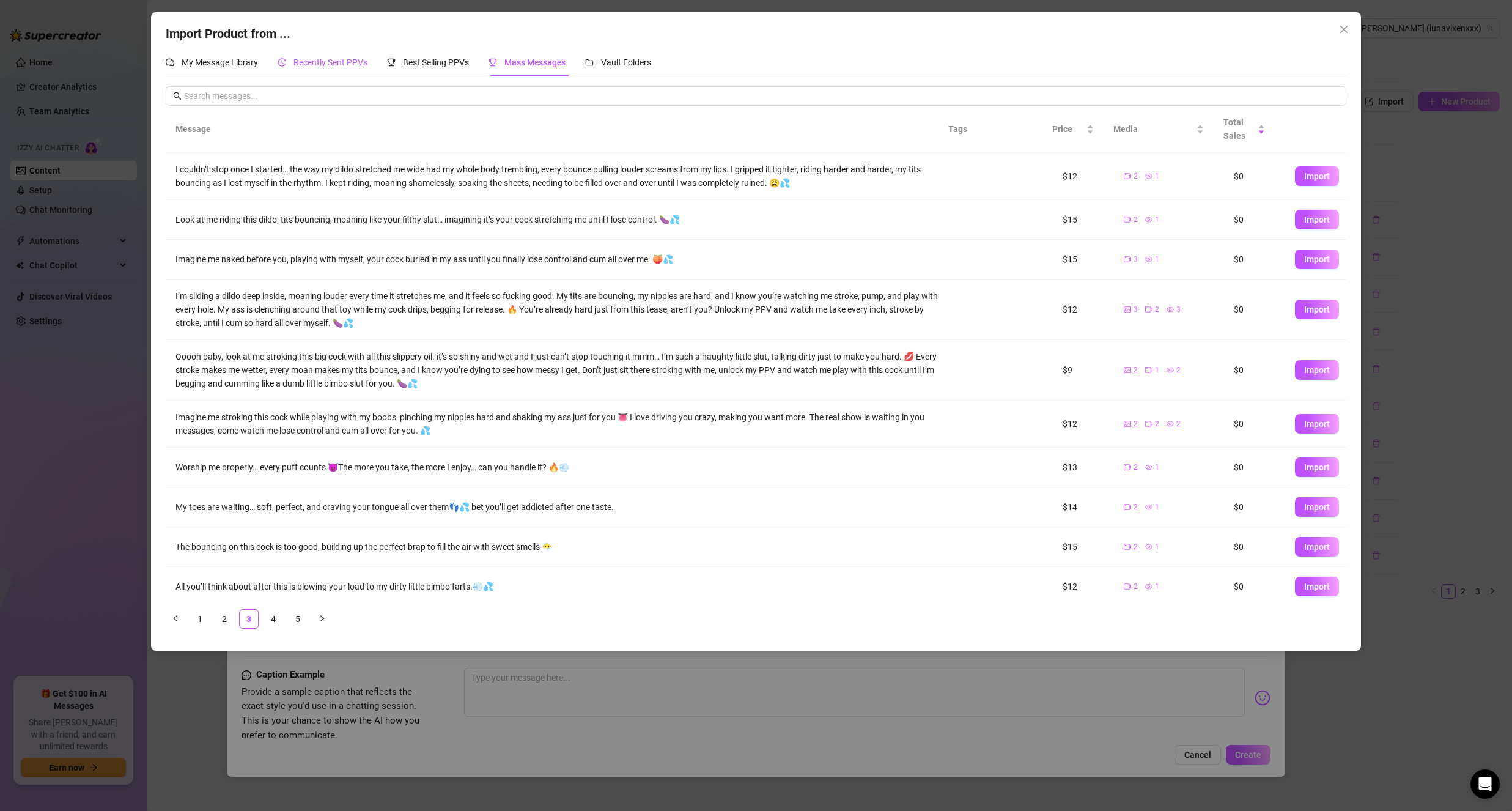
click at [313, 61] on span "Recently Sent PPVs" at bounding box center [330, 62] width 74 height 10
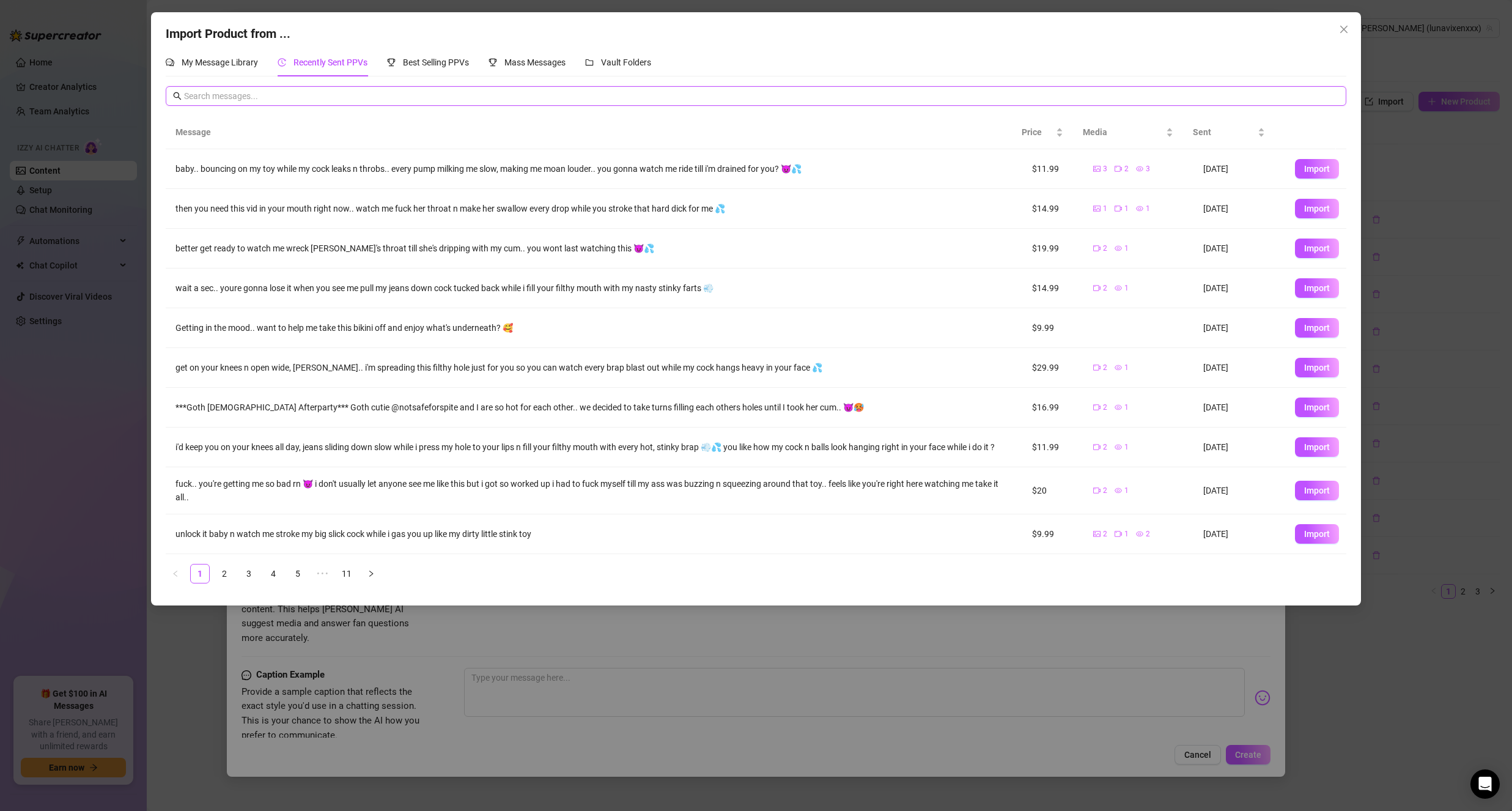
click at [309, 96] on input "text" at bounding box center [760, 96] width 1155 height 14
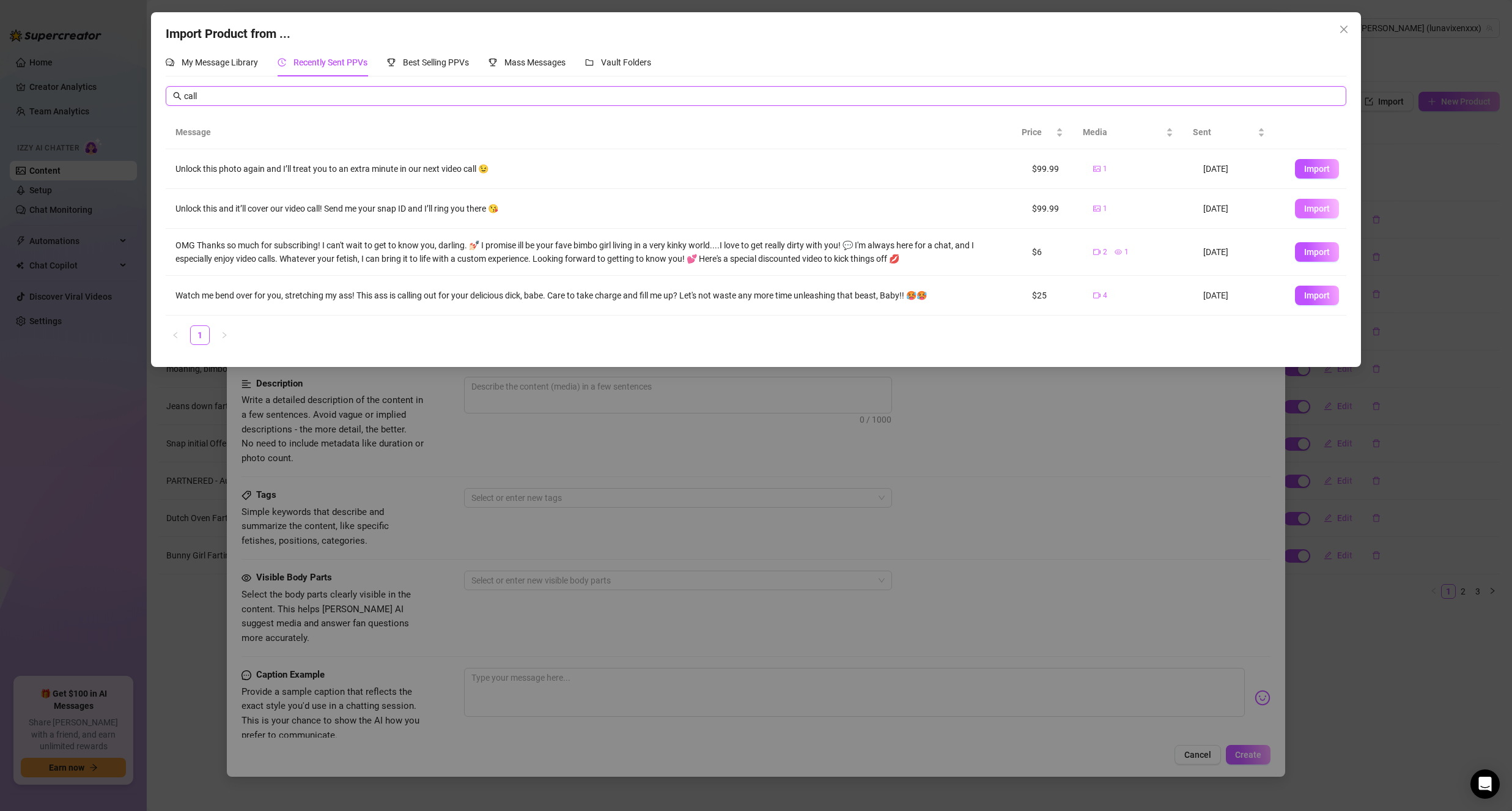
type input "call"
click at [1304, 213] on span "Import" at bounding box center [1317, 209] width 26 height 10
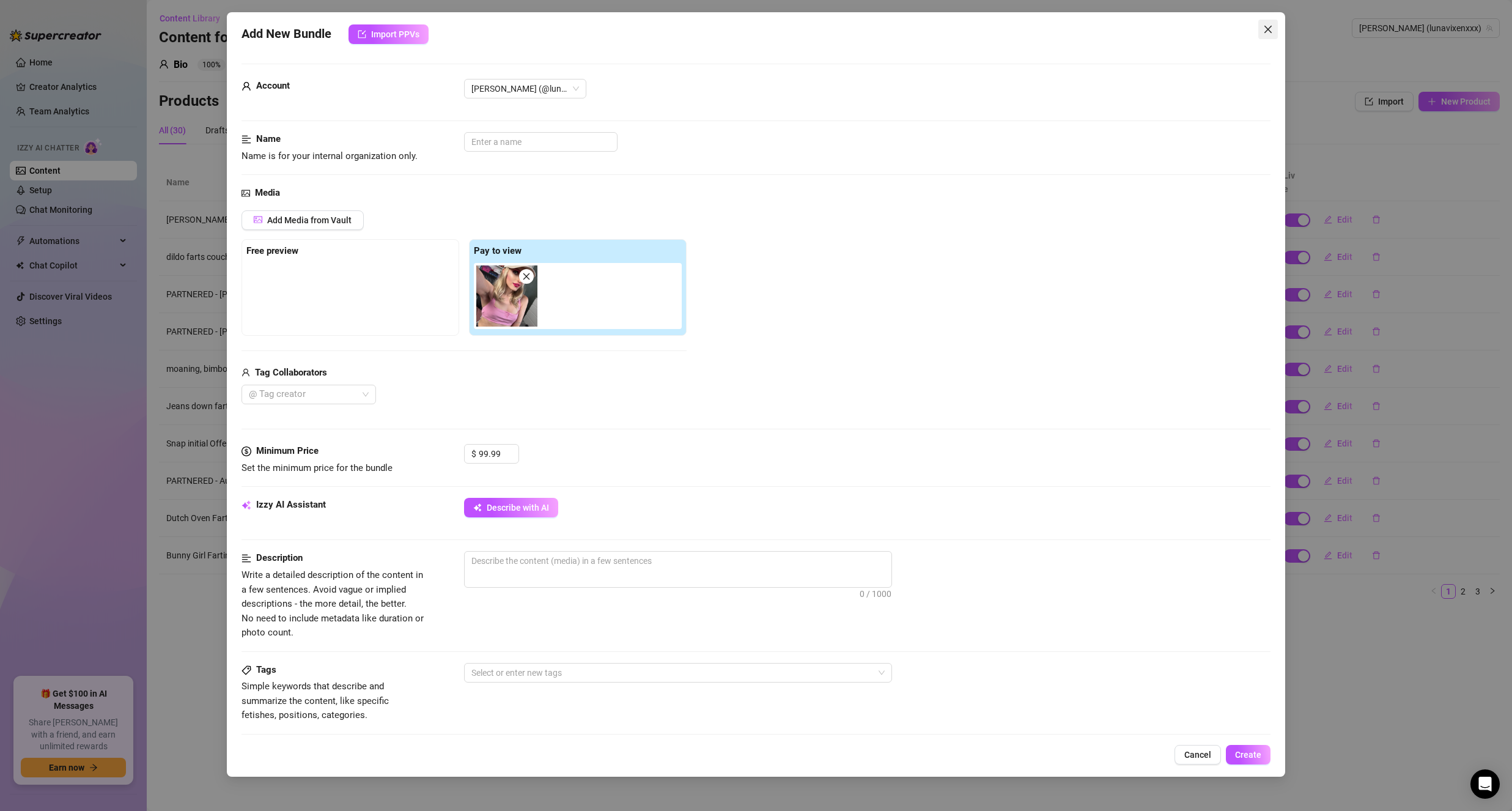
click at [1273, 24] on span "Close" at bounding box center [1268, 29] width 19 height 10
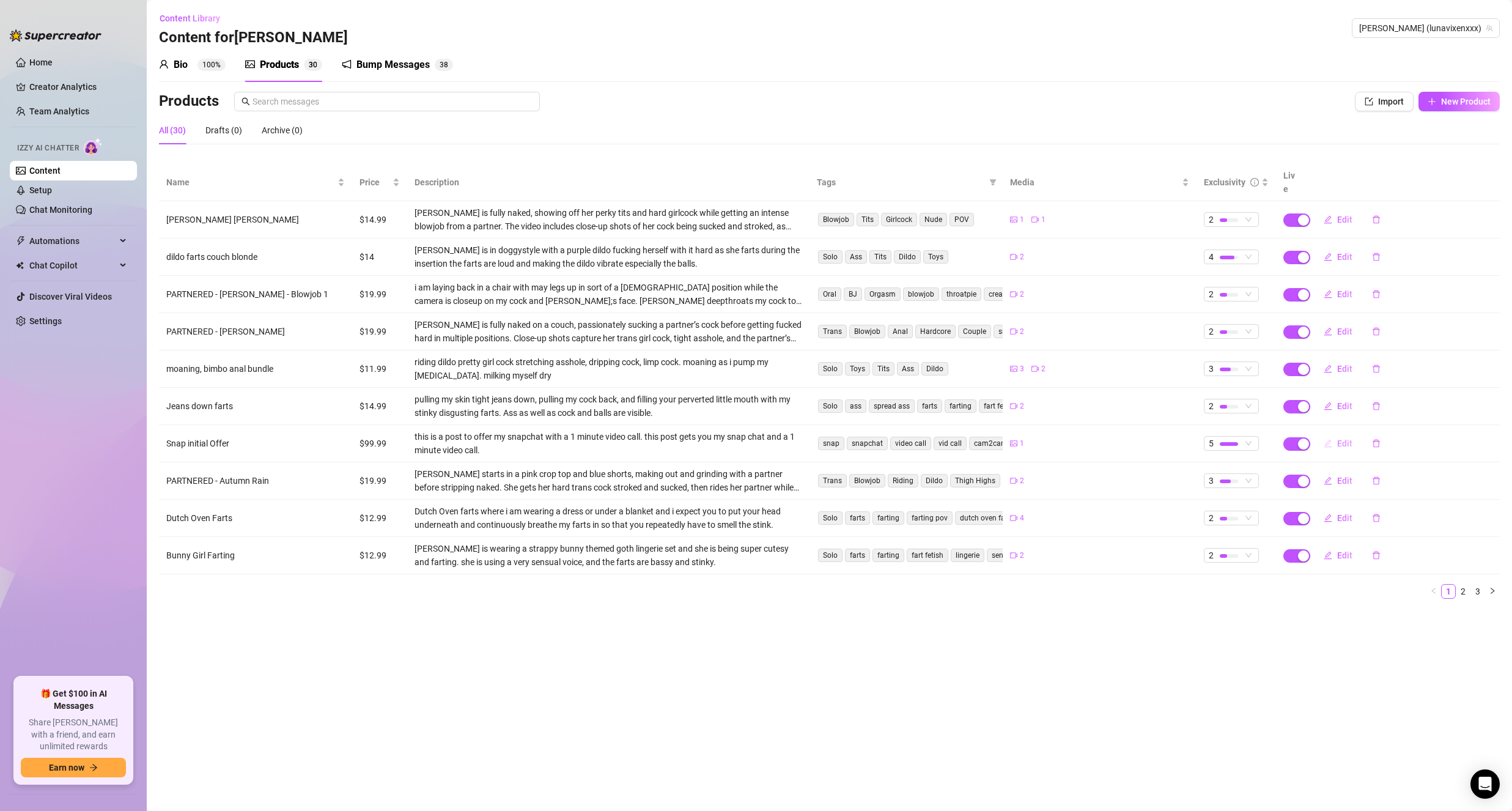
click at [1345, 439] on span "Edit" at bounding box center [1345, 444] width 15 height 10
type textarea "Unlock this and it’ll cover our video call! Send me your snap ID and I’ll ring …"
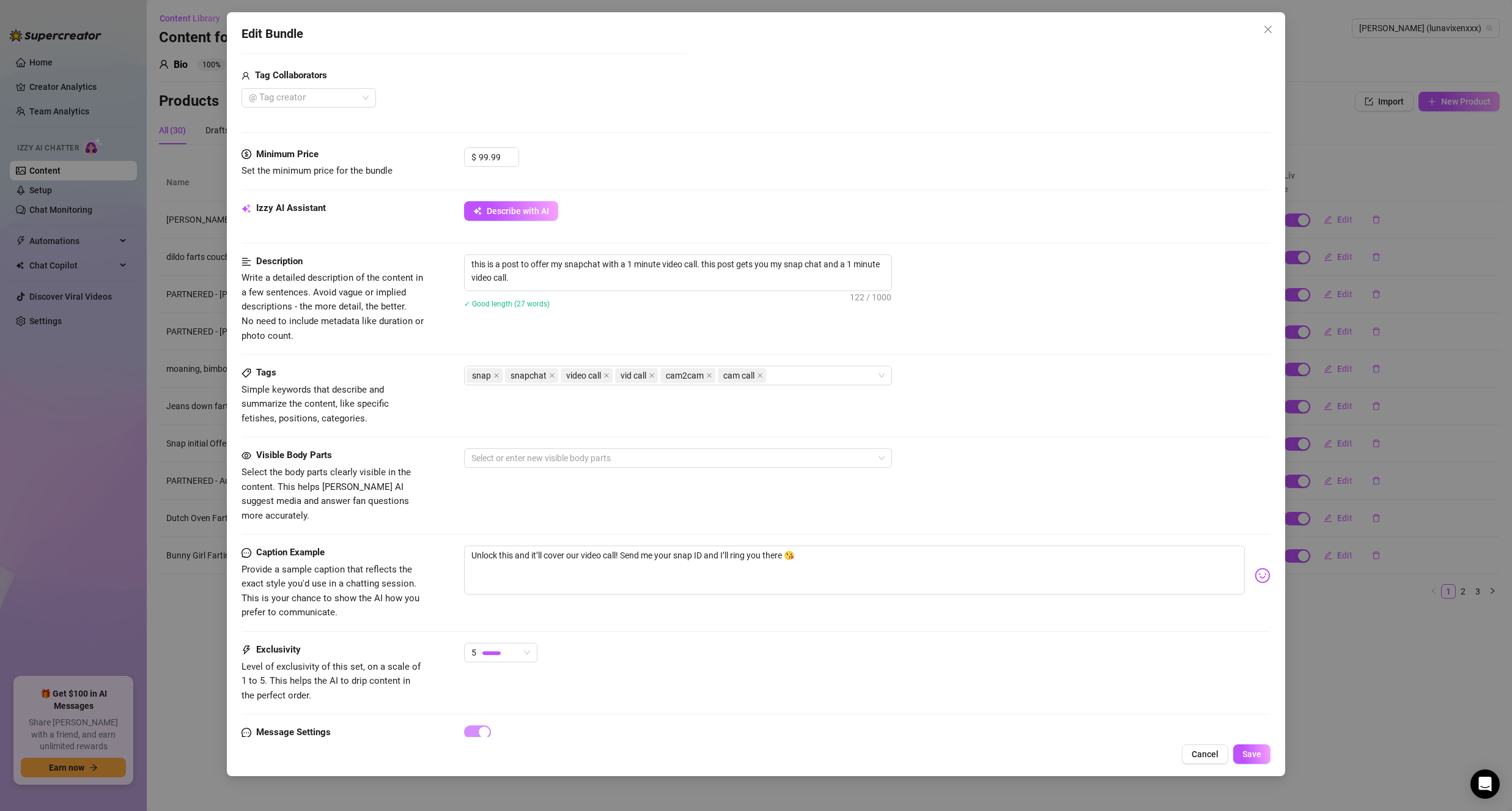
scroll to position [305, 0]
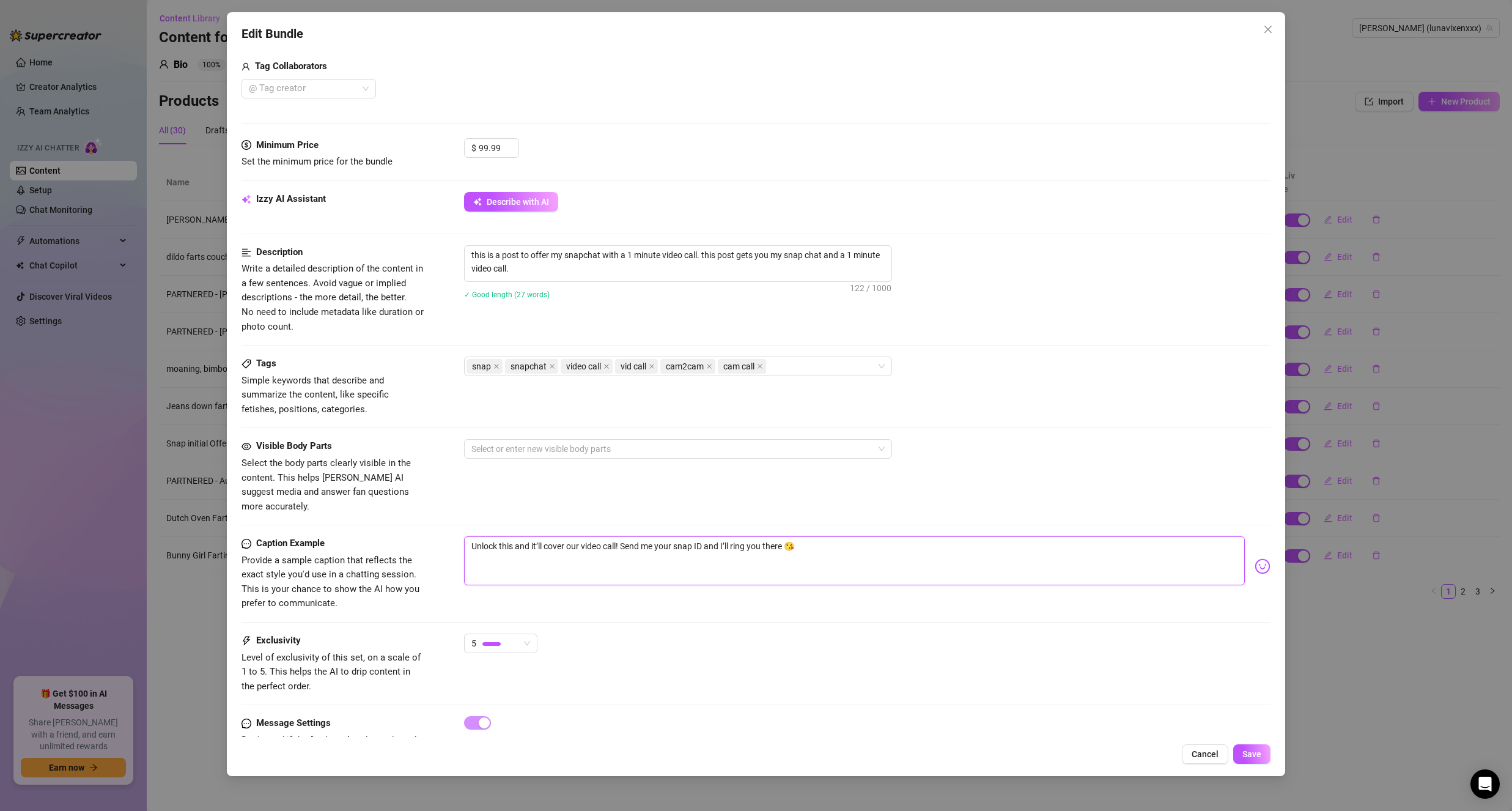
drag, startPoint x: 894, startPoint y: 545, endPoint x: 442, endPoint y: 480, distance: 456.6
click at [442, 478] on form "Account [PERSON_NAME] (@lunavixenxxx) Name Name is for your internal organizati…" at bounding box center [756, 271] width 1029 height 1028
click at [1266, 27] on icon "close" at bounding box center [1269, 30] width 8 height 8
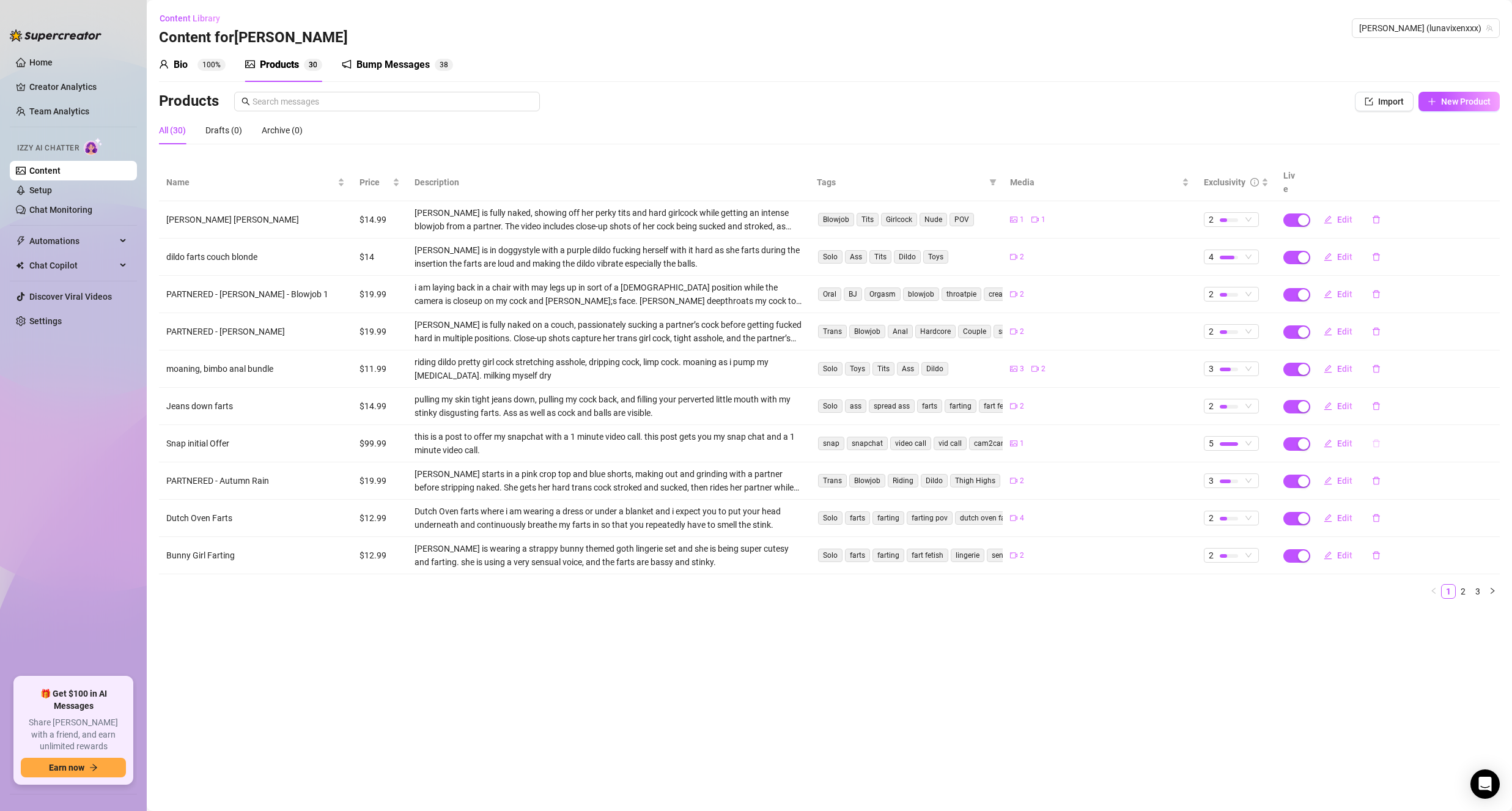
click at [1375, 440] on icon "delete" at bounding box center [1377, 444] width 8 height 8
click at [1451, 397] on span "Yes" at bounding box center [1451, 398] width 14 height 10
click at [197, 21] on span "Content Library" at bounding box center [189, 18] width 61 height 10
